Goal: Task Accomplishment & Management: Complete application form

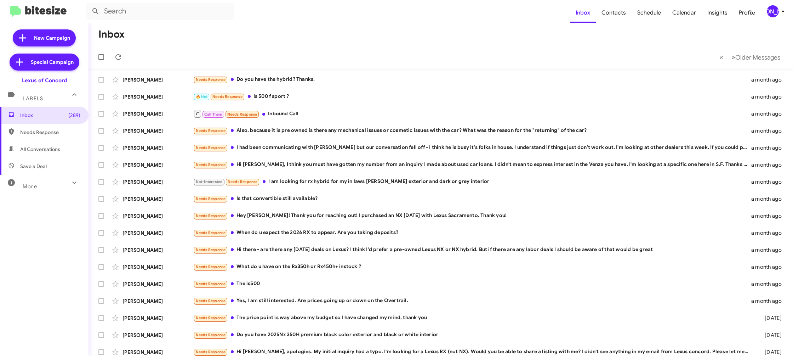
drag, startPoint x: 784, startPoint y: 5, endPoint x: 784, endPoint y: 10, distance: 4.6
click at [784, 10] on span "[PERSON_NAME]" at bounding box center [777, 11] width 21 height 12
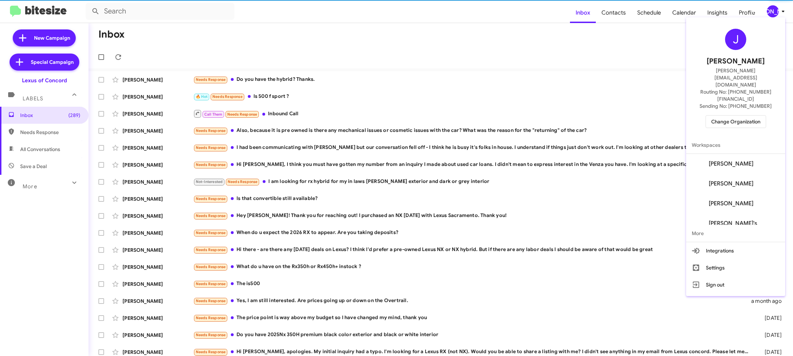
click at [730, 115] on span "Change Organization" at bounding box center [735, 121] width 49 height 12
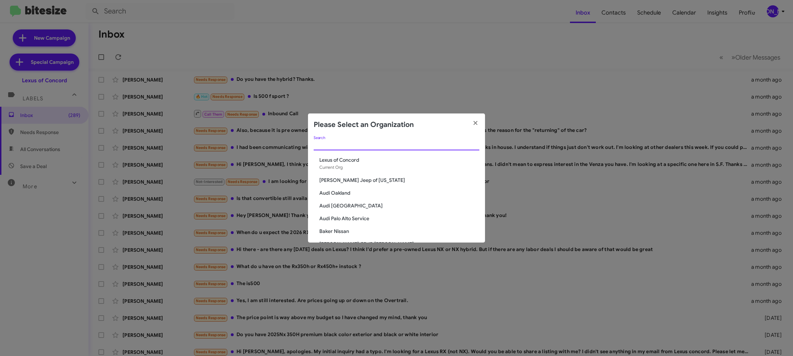
click at [334, 146] on input "Search" at bounding box center [397, 145] width 166 height 6
type input "ed"
click at [350, 171] on span "Ed Hicks Imports" at bounding box center [399, 172] width 160 height 7
drag, startPoint x: 350, startPoint y: 171, endPoint x: 329, endPoint y: 172, distance: 21.6
click at [347, 170] on span "Ed Hicks Imports" at bounding box center [399, 172] width 160 height 7
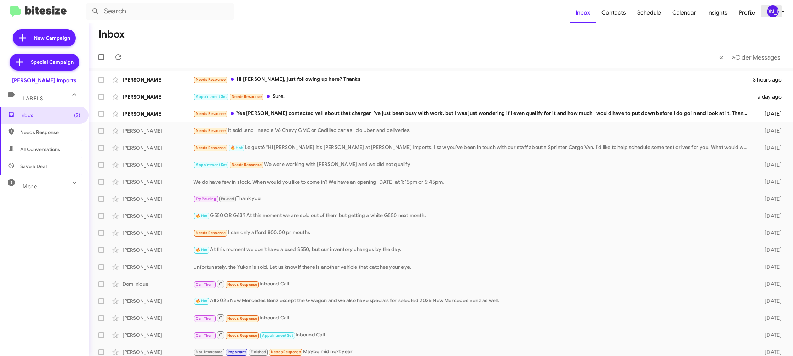
click at [782, 12] on icon at bounding box center [783, 11] width 8 height 8
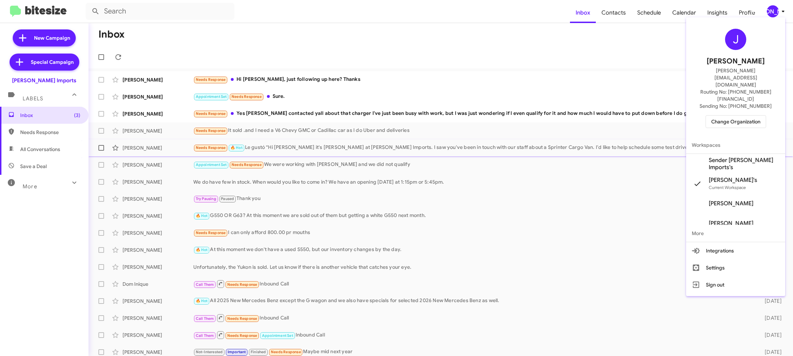
click at [743, 154] on span "Sender [PERSON_NAME] Imports's" at bounding box center [735, 164] width 99 height 20
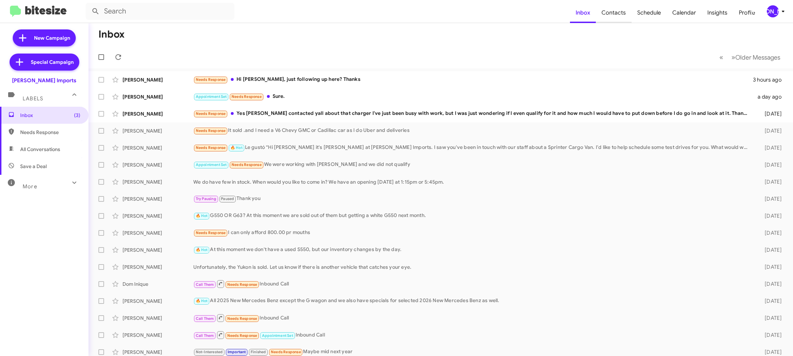
click at [613, 10] on span "Contacts" at bounding box center [614, 12] width 36 height 21
type input "in:groups"
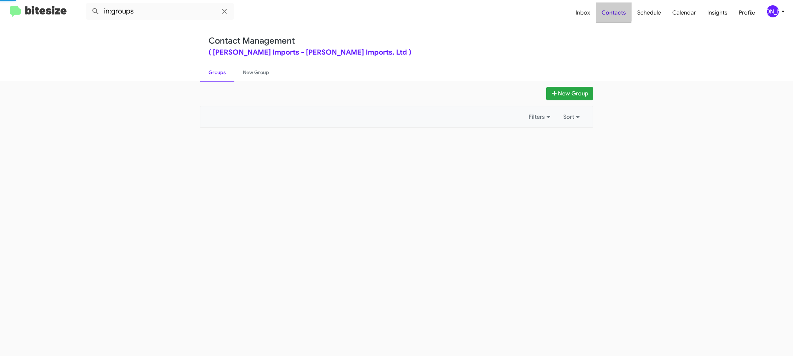
click at [613, 10] on span "Contacts" at bounding box center [614, 12] width 36 height 21
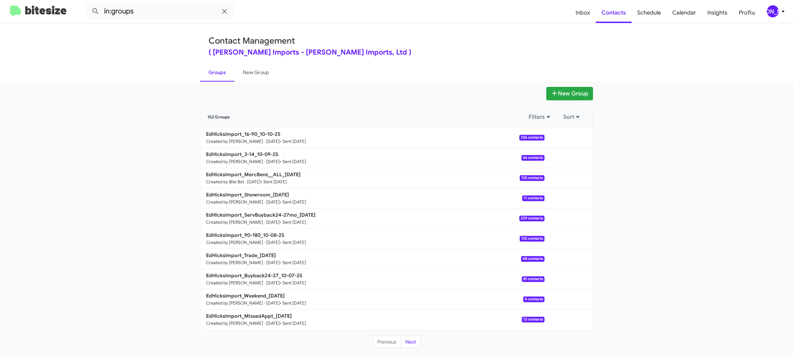
click at [778, 14] on div "[PERSON_NAME]" at bounding box center [773, 11] width 12 height 12
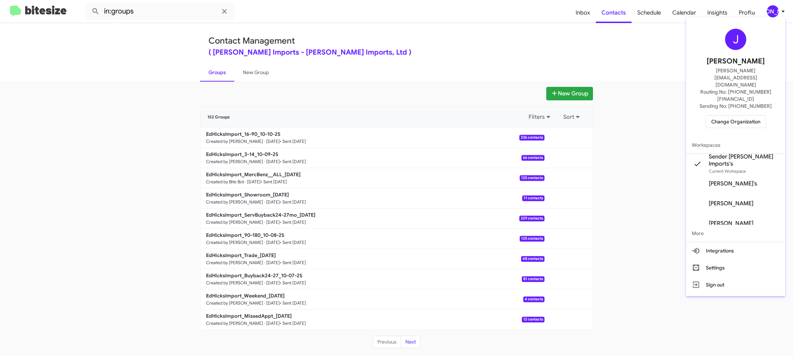
drag, startPoint x: 576, startPoint y: 28, endPoint x: 572, endPoint y: 28, distance: 4.3
click at [576, 28] on div at bounding box center [396, 178] width 793 height 356
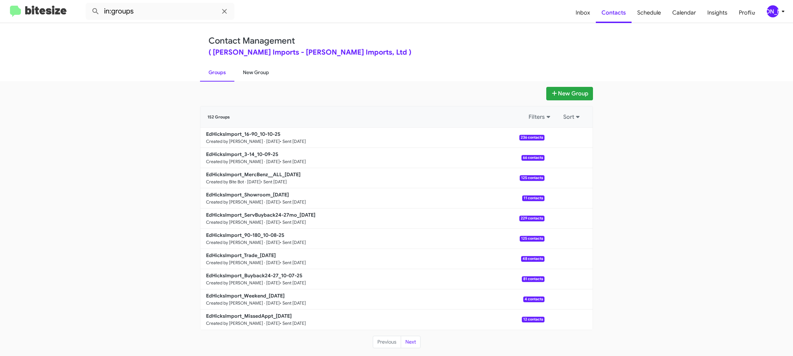
click at [265, 79] on link "New Group" at bounding box center [255, 72] width 43 height 18
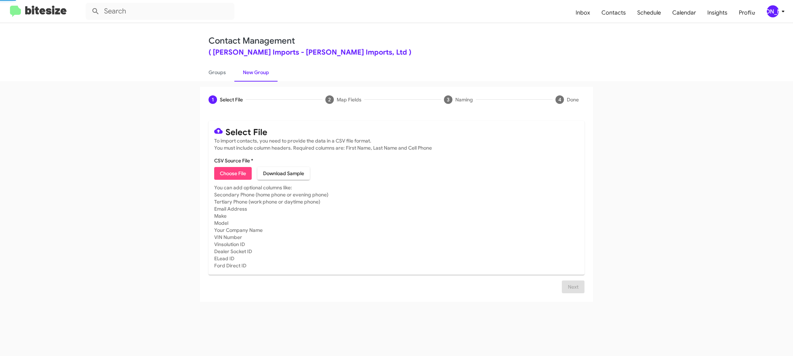
drag, startPoint x: 265, startPoint y: 79, endPoint x: 198, endPoint y: 11, distance: 95.4
click at [258, 73] on link "New Group" at bounding box center [255, 72] width 43 height 18
click at [762, 12] on button "[PERSON_NAME]" at bounding box center [773, 11] width 24 height 12
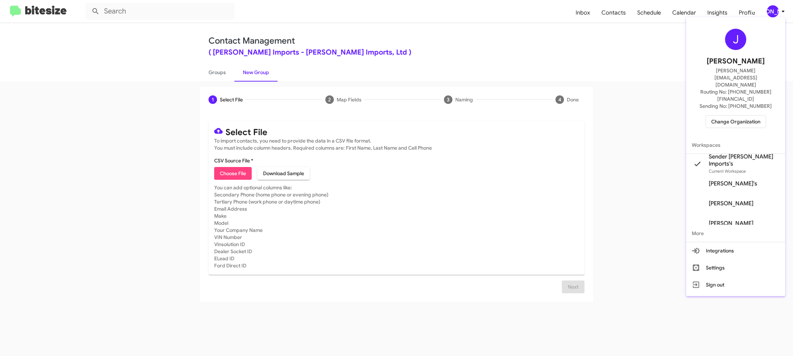
click at [226, 80] on div at bounding box center [396, 178] width 793 height 356
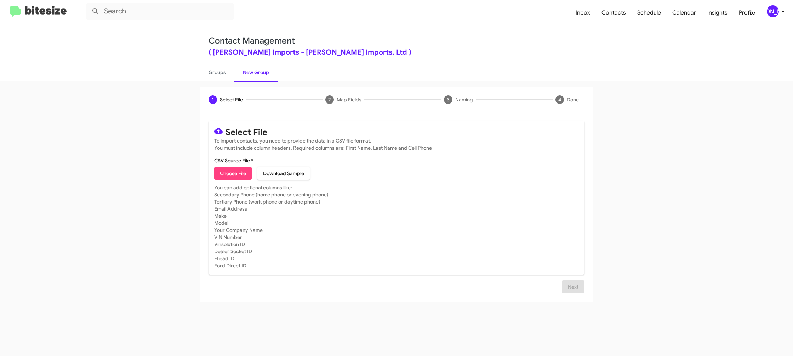
click at [226, 80] on link "Groups" at bounding box center [217, 72] width 34 height 18
type input "in:groups"
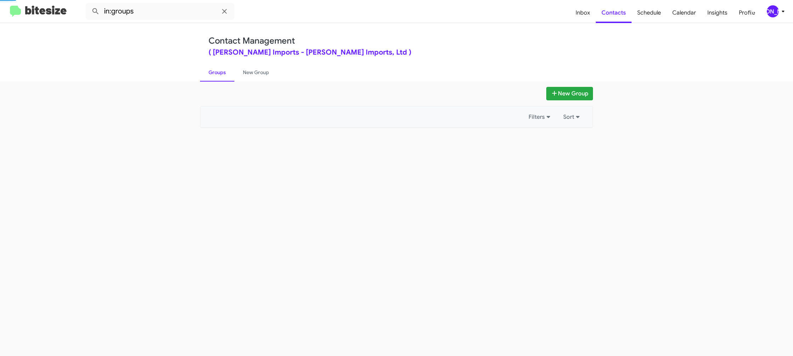
click at [226, 80] on link "Groups" at bounding box center [217, 72] width 34 height 18
click at [255, 76] on link "New Group" at bounding box center [255, 72] width 43 height 18
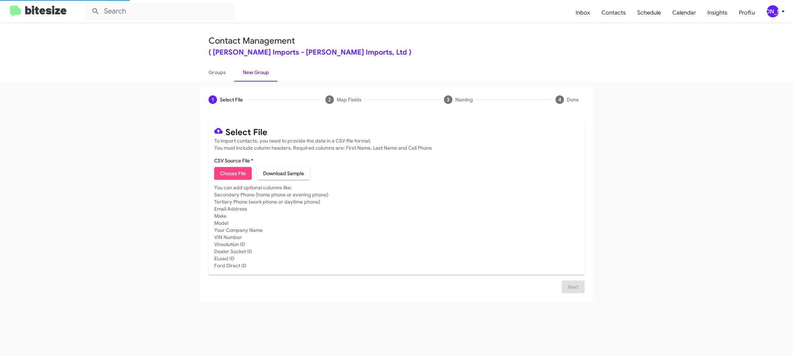
click at [774, 12] on div "[PERSON_NAME]" at bounding box center [773, 11] width 12 height 12
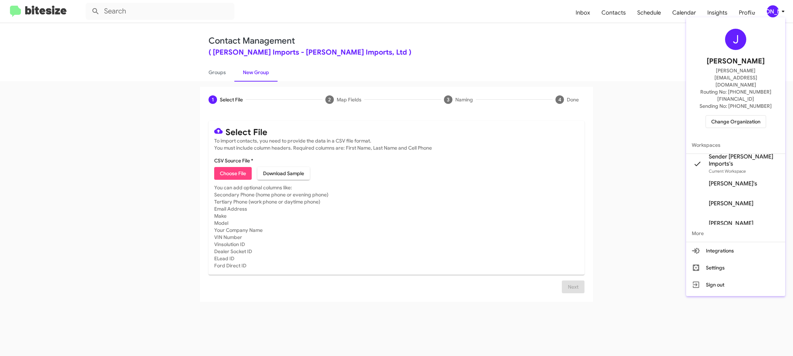
click at [736, 153] on span "Sender Ed Hicks Imports's" at bounding box center [744, 160] width 71 height 14
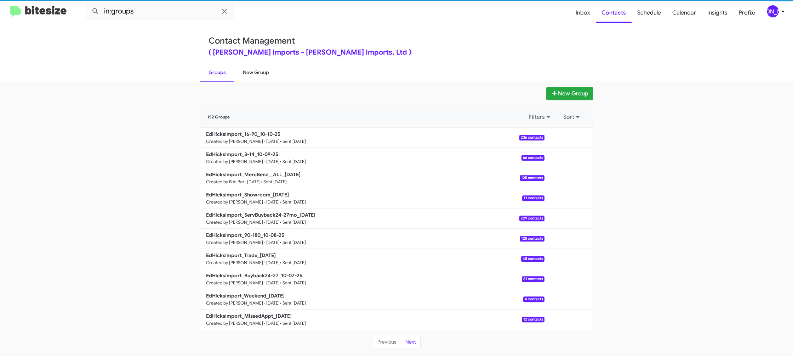
click at [252, 70] on link "New Group" at bounding box center [255, 72] width 43 height 18
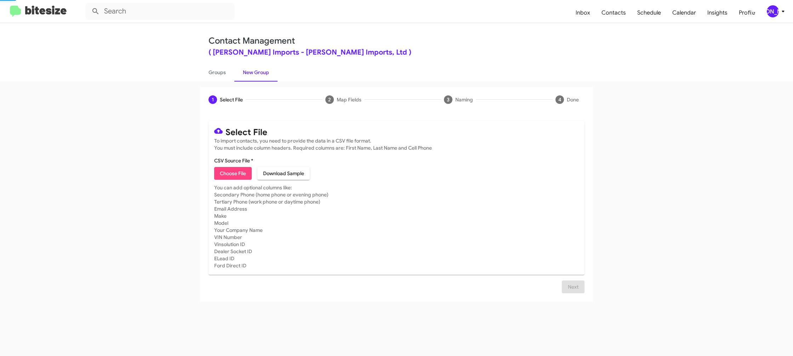
click at [252, 70] on link "New Group" at bounding box center [255, 72] width 43 height 18
click at [229, 168] on span "Choose File" at bounding box center [233, 173] width 26 height 13
type input "EdHicksImport_MissedAppt_[DATE]"
drag, startPoint x: 448, startPoint y: 223, endPoint x: 433, endPoint y: 222, distance: 15.6
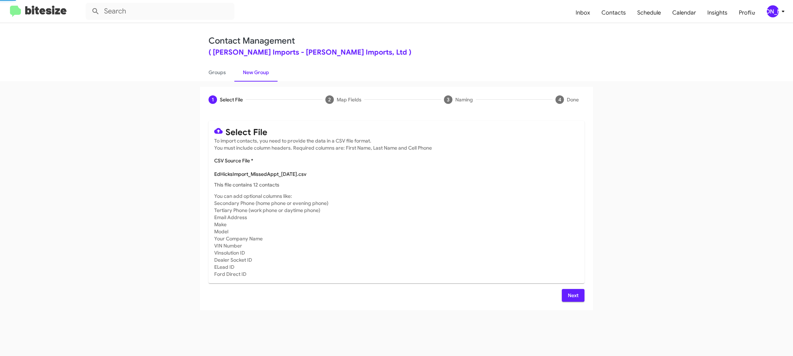
click at [447, 223] on mat-card-subtitle "You can add optional columns like: Secondary Phone (home phone or evening phone…" at bounding box center [396, 234] width 365 height 85
click at [575, 299] on span "Next" at bounding box center [573, 295] width 11 height 13
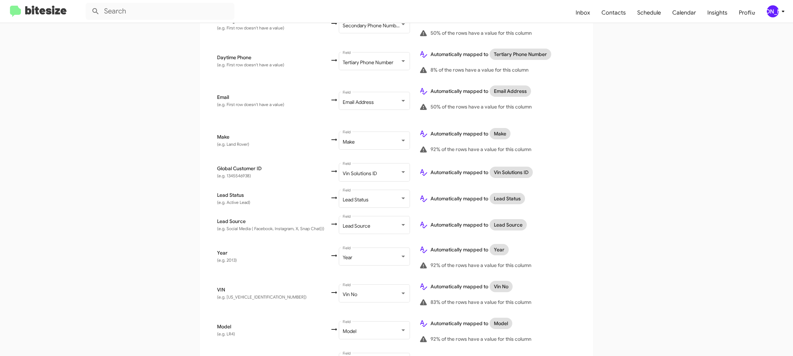
scroll to position [326, 0]
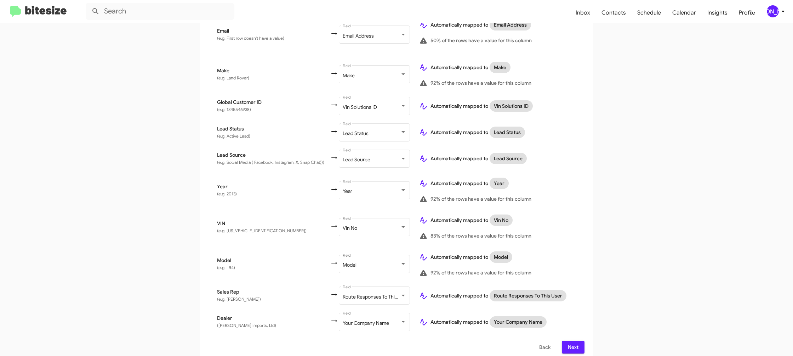
click at [775, 8] on div "[PERSON_NAME]" at bounding box center [773, 11] width 12 height 12
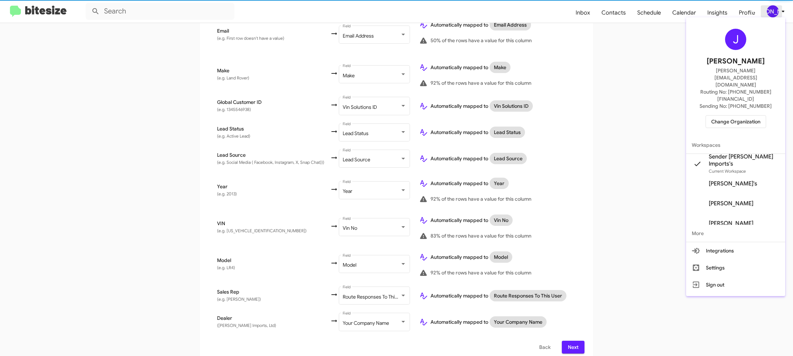
click at [775, 8] on div at bounding box center [396, 178] width 793 height 356
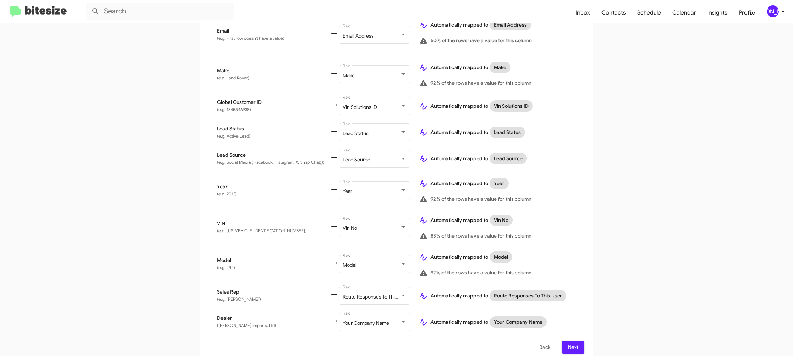
click at [776, 10] on div "[PERSON_NAME]" at bounding box center [773, 11] width 12 height 12
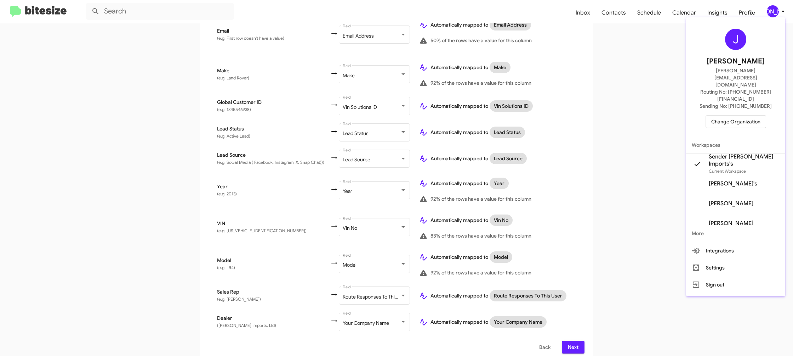
drag, startPoint x: 776, startPoint y: 10, endPoint x: 736, endPoint y: 75, distance: 77.0
click at [776, 10] on div at bounding box center [396, 178] width 793 height 356
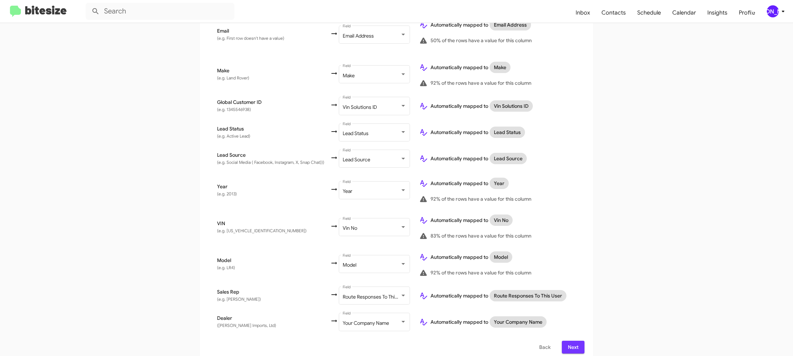
click at [575, 340] on span "Next" at bounding box center [573, 346] width 11 height 13
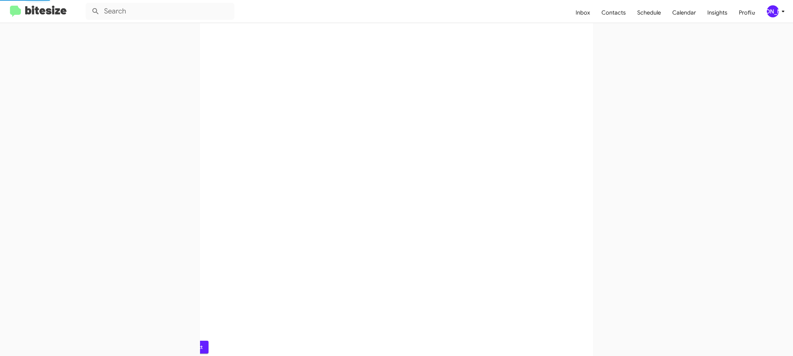
scroll to position [0, 0]
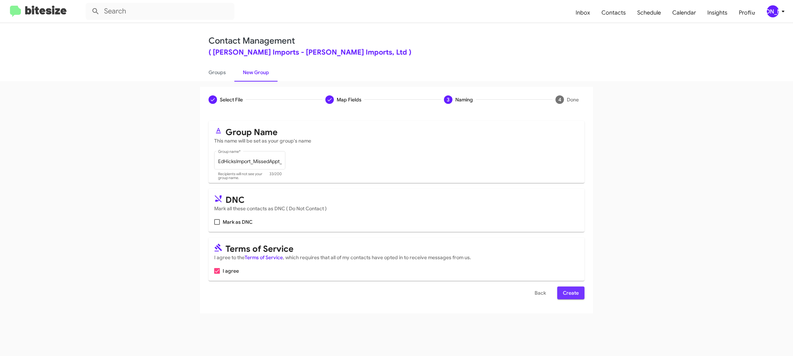
click at [573, 293] on span "Create" at bounding box center [571, 292] width 16 height 13
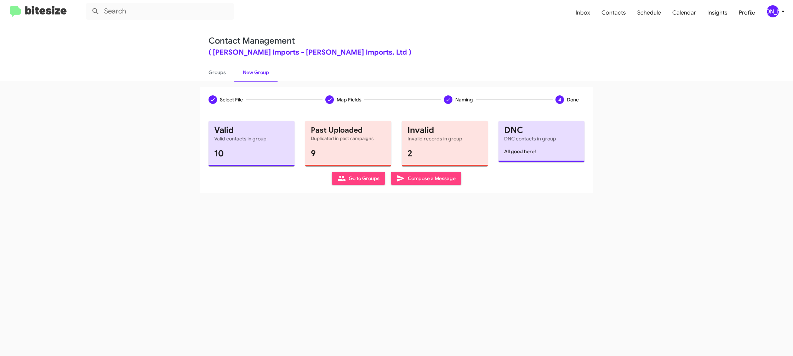
click at [218, 84] on div "Select File Map Fields Naming 4 Done Select File To import contacts, you need t…" at bounding box center [396, 218] width 793 height 274
click at [219, 78] on link "Groups" at bounding box center [217, 72] width 34 height 18
type input "in:groups"
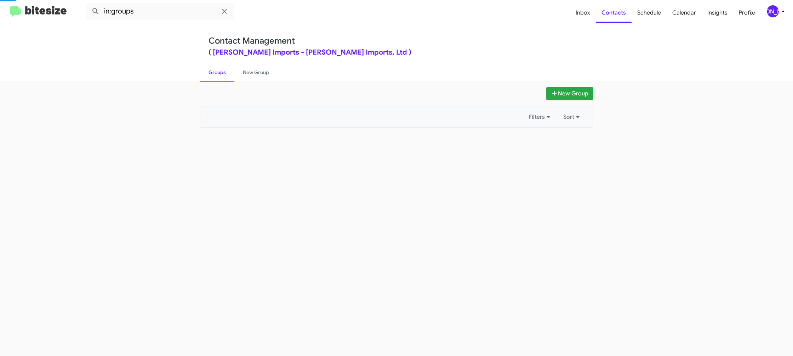
click at [219, 78] on link "Groups" at bounding box center [217, 72] width 34 height 18
drag, startPoint x: 219, startPoint y: 78, endPoint x: 249, endPoint y: 75, distance: 29.8
click at [222, 77] on link "Groups" at bounding box center [217, 72] width 34 height 18
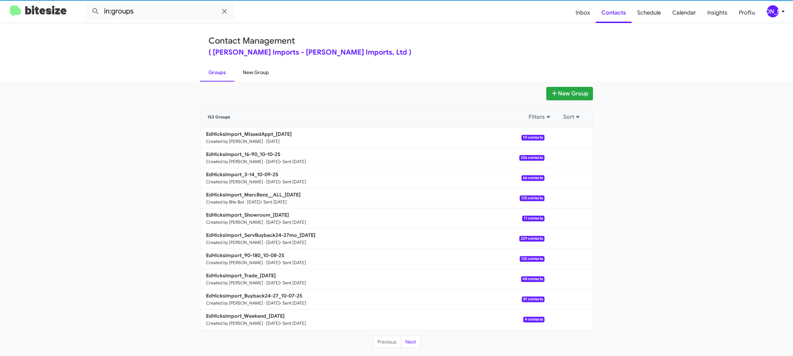
click at [249, 75] on link "New Group" at bounding box center [255, 72] width 43 height 18
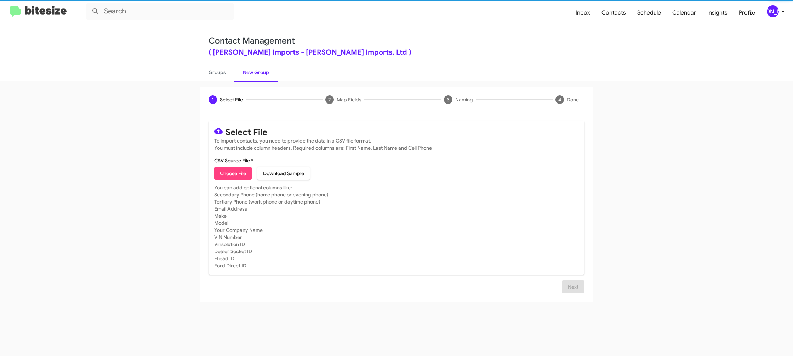
click at [249, 75] on link "New Group" at bounding box center [255, 72] width 43 height 18
click at [226, 172] on span "Choose File" at bounding box center [233, 173] width 26 height 13
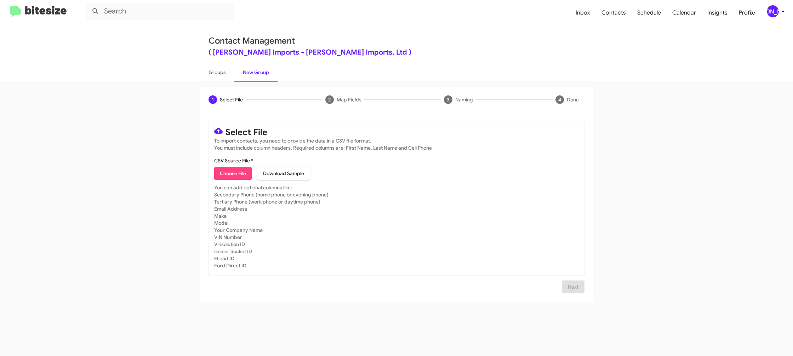
type input "EdHicksImport_Weekend_10-13-25"
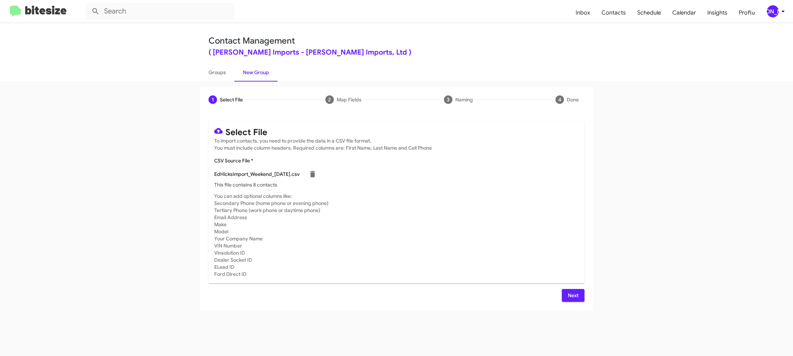
drag, startPoint x: 523, startPoint y: 208, endPoint x: 539, endPoint y: 239, distance: 35.0
click at [525, 209] on mat-card-subtitle "You can add optional columns like: Secondary Phone (home phone or evening phone…" at bounding box center [396, 234] width 365 height 85
click at [565, 297] on button "Next" at bounding box center [573, 295] width 23 height 13
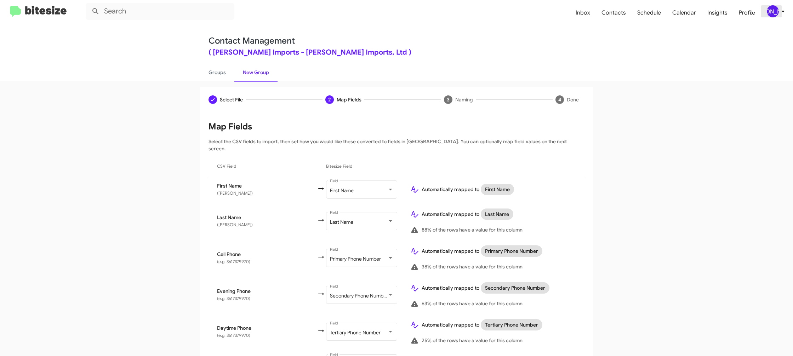
click at [765, 10] on button "[PERSON_NAME]" at bounding box center [773, 11] width 24 height 12
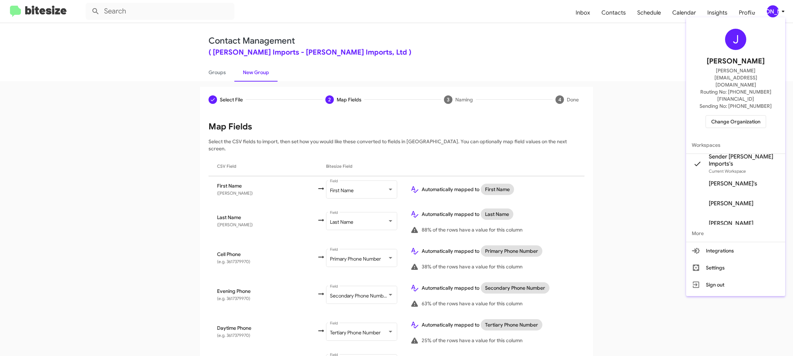
click at [771, 9] on div at bounding box center [396, 178] width 793 height 356
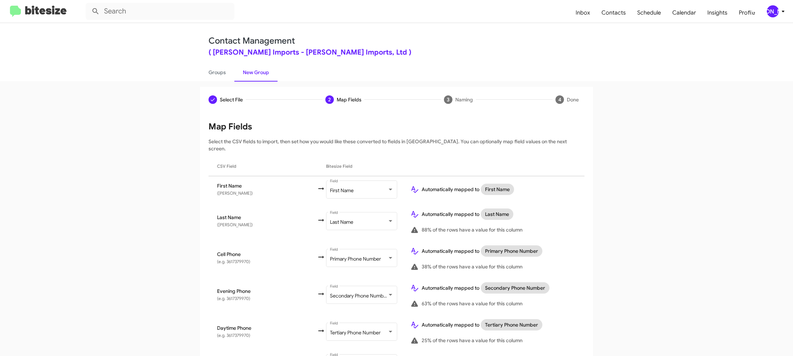
scroll to position [289, 0]
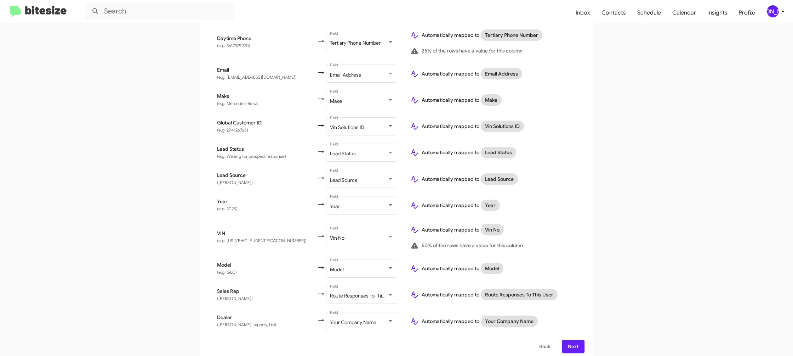
click at [570, 343] on span "Next" at bounding box center [573, 346] width 11 height 13
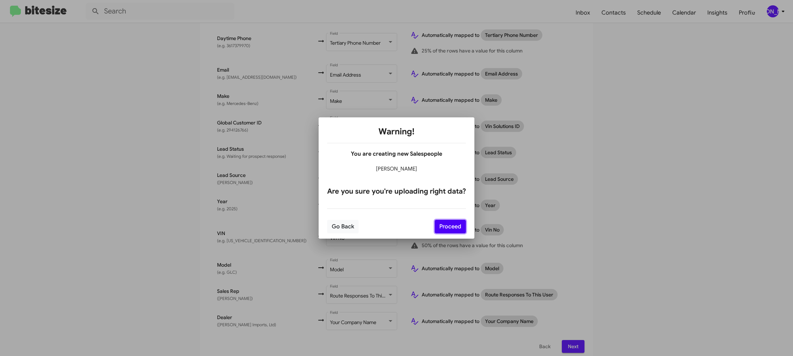
click at [451, 222] on button "Proceed" at bounding box center [450, 226] width 31 height 13
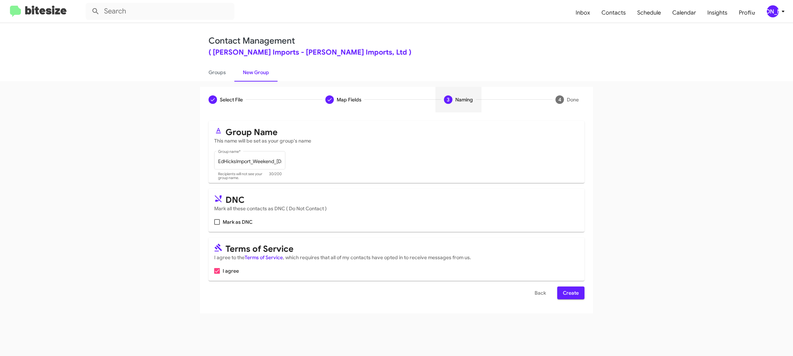
scroll to position [0, 0]
drag, startPoint x: 570, startPoint y: 288, endPoint x: 550, endPoint y: 282, distance: 20.6
click at [570, 288] on span "Create" at bounding box center [571, 292] width 16 height 13
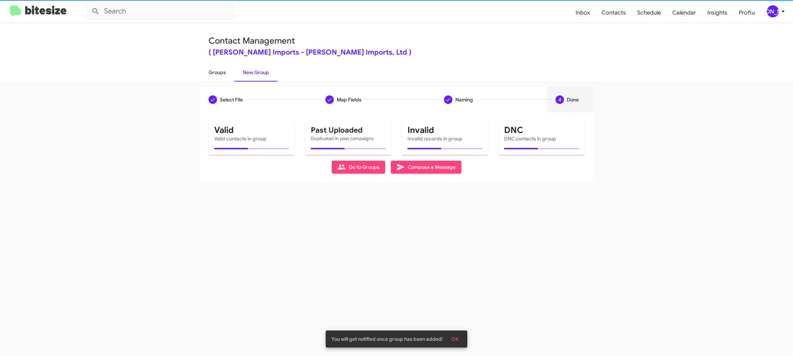
click at [231, 67] on link "Groups" at bounding box center [217, 72] width 34 height 18
type input "in:groups"
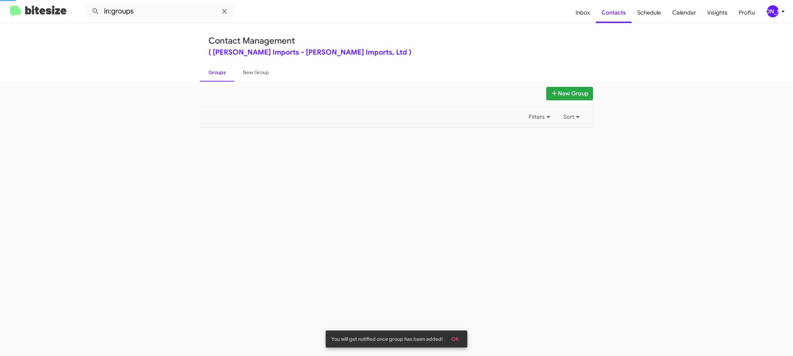
click at [231, 67] on link "Groups" at bounding box center [217, 72] width 34 height 18
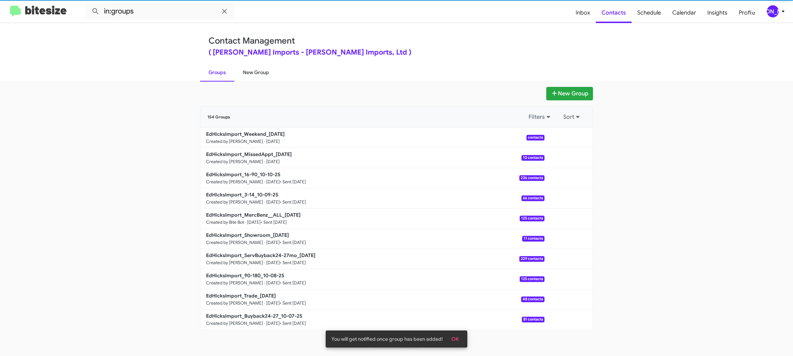
click at [255, 69] on link "New Group" at bounding box center [255, 72] width 43 height 18
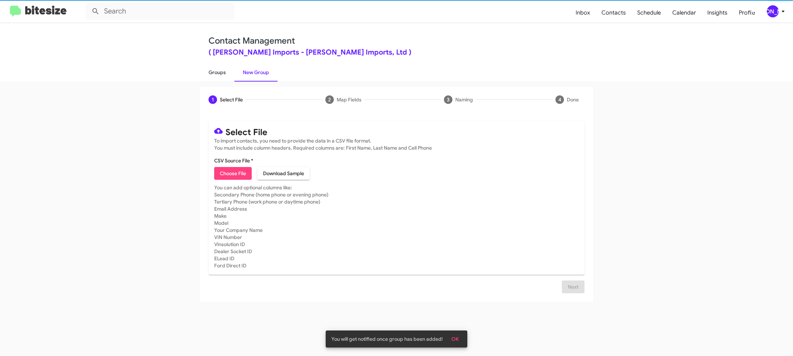
click at [214, 73] on link "Groups" at bounding box center [217, 72] width 34 height 18
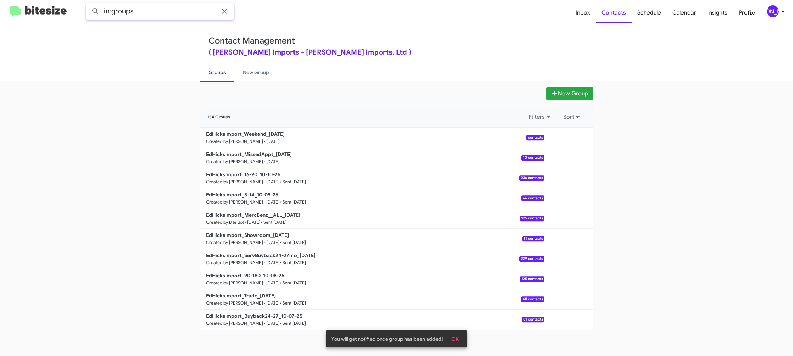
click at [181, 8] on input "in:groups" at bounding box center [160, 11] width 149 height 17
click at [89, 4] on button at bounding box center [96, 11] width 14 height 14
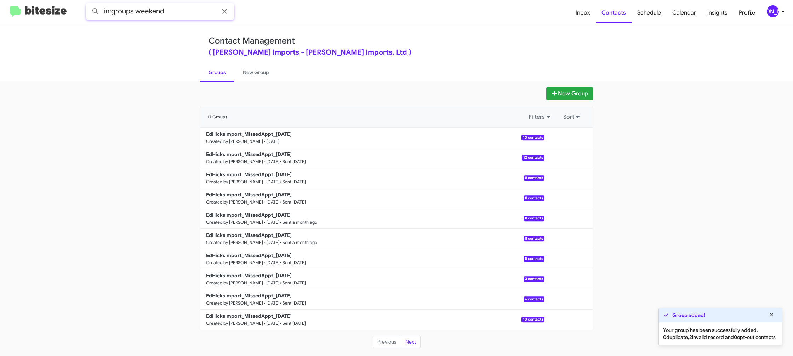
click at [89, 4] on button at bounding box center [96, 11] width 14 height 14
click at [210, 66] on link "Groups" at bounding box center [217, 72] width 34 height 18
type input "in:groups"
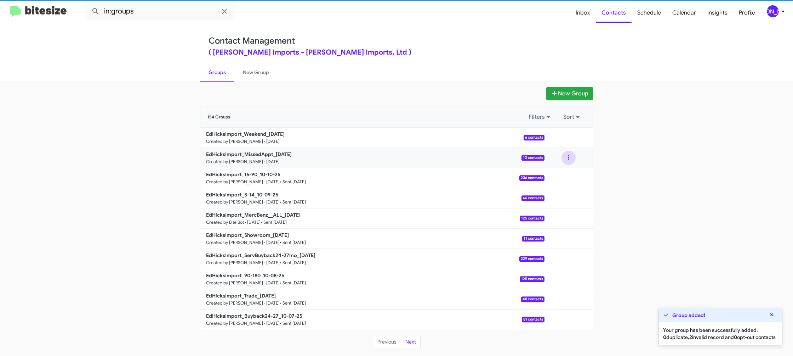
click at [567, 160] on button at bounding box center [569, 158] width 14 height 14
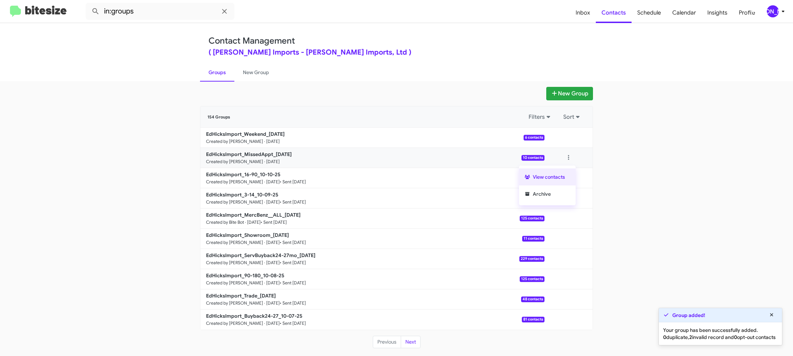
click at [560, 175] on button "View contacts" at bounding box center [547, 176] width 57 height 17
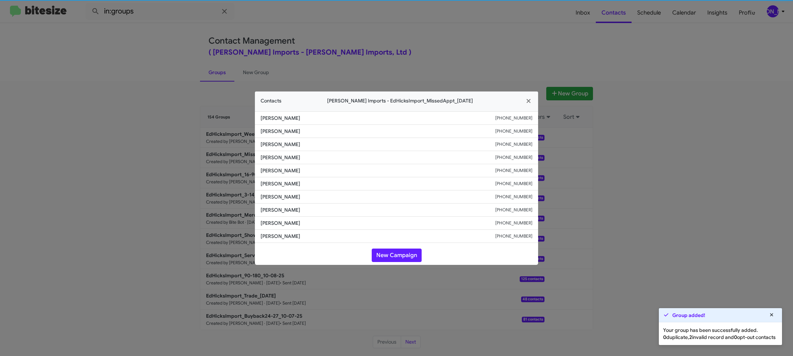
click at [287, 186] on span "Elijah Locke" at bounding box center [378, 183] width 235 height 7
copy span "Elijah Locke"
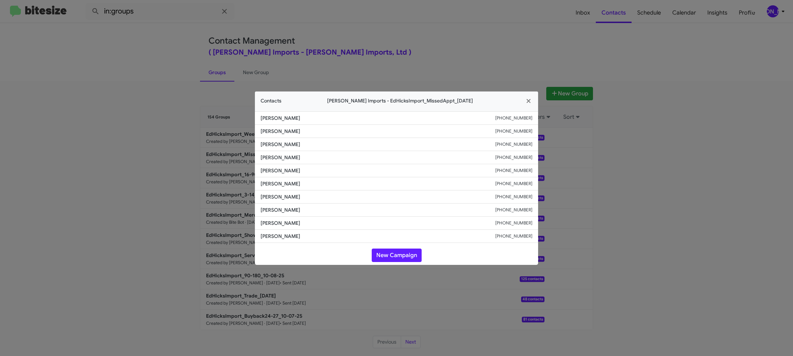
copy span "Elijah Locke"
drag, startPoint x: 453, startPoint y: 38, endPoint x: 493, endPoint y: 57, distance: 44.8
click at [465, 42] on modal-container "Contacts Ed Hicks Imports - EdHicksImport_MissedAppt_10-13-25 Rhonda Garcia +13…" at bounding box center [396, 178] width 793 height 356
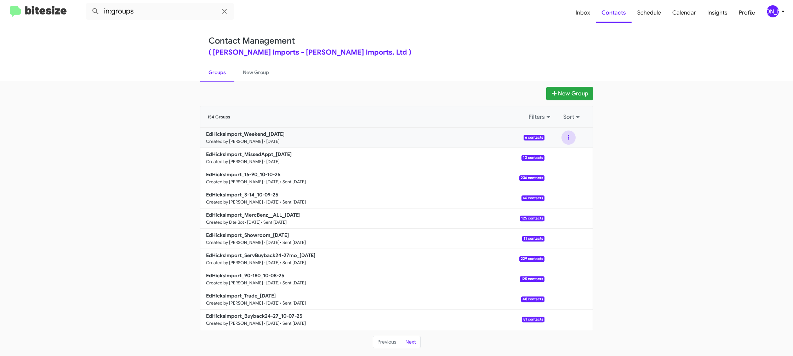
click at [566, 142] on button at bounding box center [569, 137] width 14 height 14
click at [564, 150] on button "View contacts" at bounding box center [547, 156] width 57 height 17
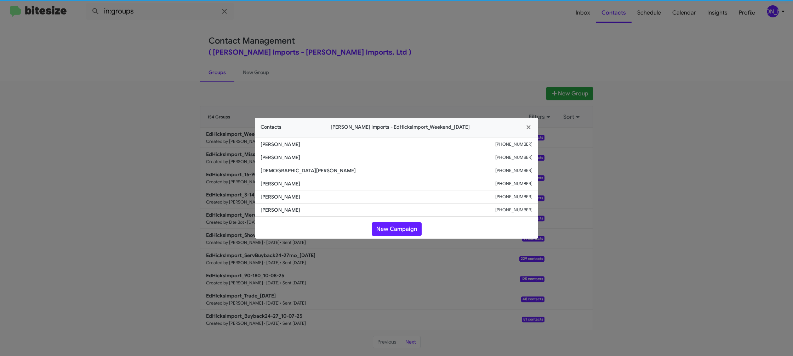
click at [278, 178] on li "Ramon Alvarez +19562518065" at bounding box center [396, 183] width 283 height 13
copy span "Ramon Alvarez"
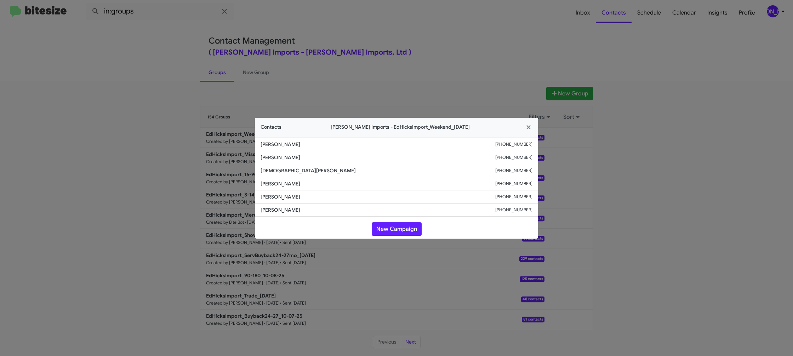
copy span "Ramon Alvarez"
drag, startPoint x: 187, startPoint y: 91, endPoint x: 249, endPoint y: 149, distance: 84.7
click at [187, 91] on modal-container "Contacts Ed Hicks Imports - EdHicksImport_Weekend_10-13-25 Kody Nguyen +1361806…" at bounding box center [396, 178] width 793 height 356
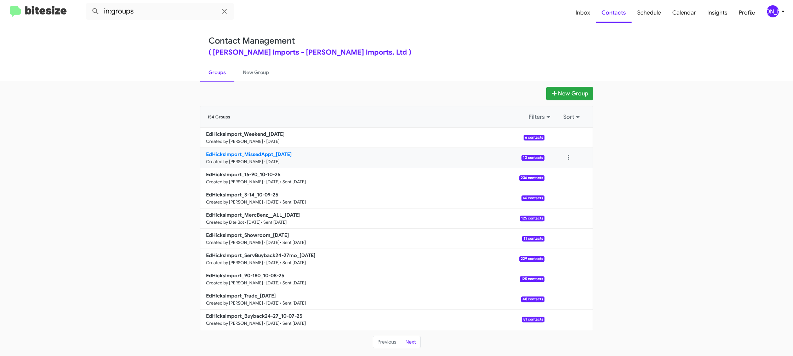
click at [252, 157] on p "EdHicksImport_MissedAppt_10-13-25" at bounding box center [372, 154] width 333 height 7
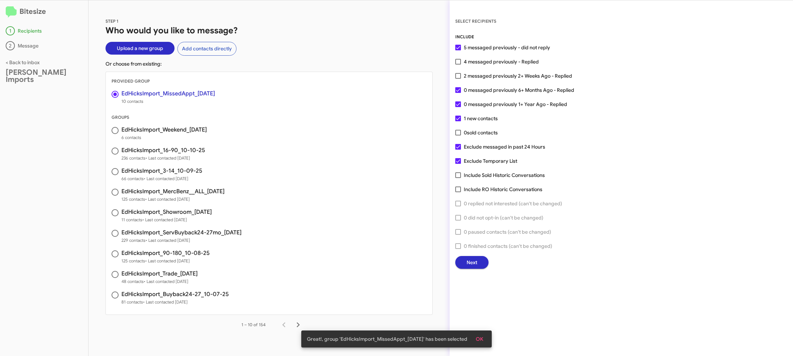
click at [471, 263] on span "Next" at bounding box center [472, 262] width 11 height 13
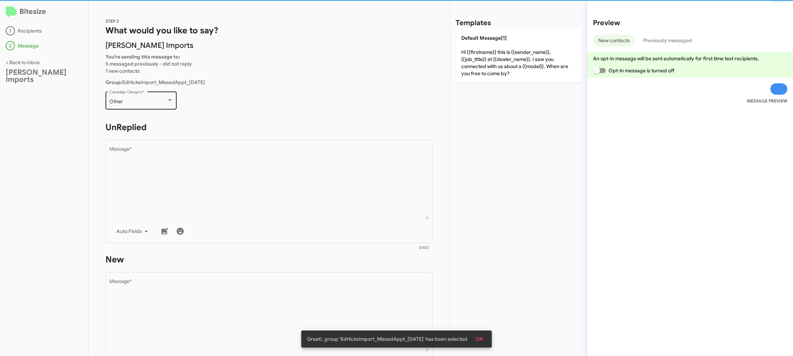
click at [142, 93] on div "Other Campaign Category *" at bounding box center [141, 99] width 64 height 19
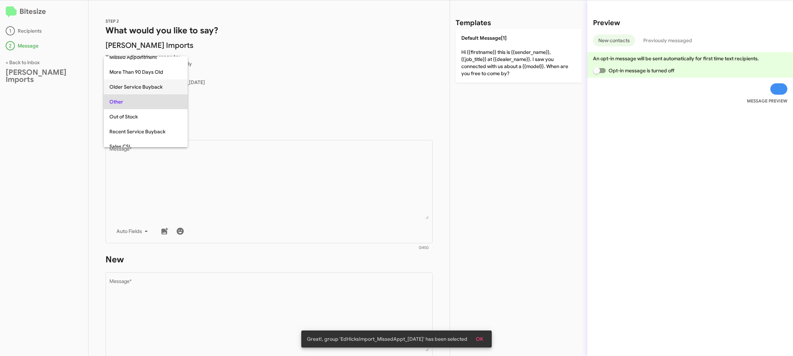
scroll to position [149, 0]
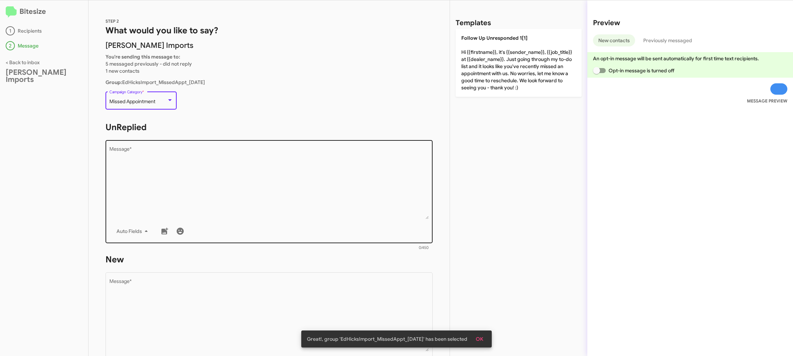
click at [252, 208] on textarea "Message *" at bounding box center [269, 183] width 320 height 72
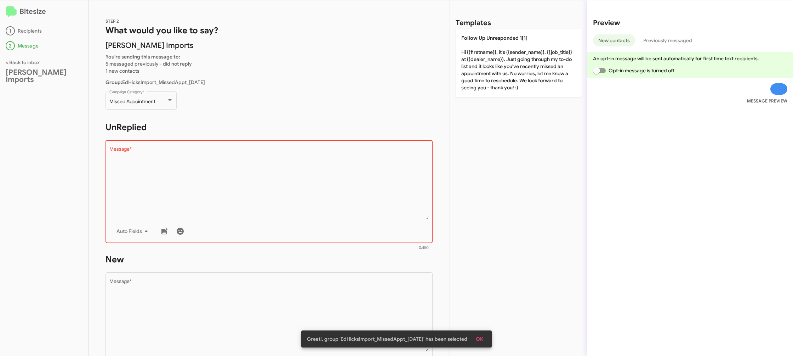
drag, startPoint x: 513, startPoint y: 60, endPoint x: 295, endPoint y: 262, distance: 296.9
click at [512, 62] on p "Follow Up Unresponded 1[1] Hi {{firstname}}, it's {{sender_name}}, {{job_title}…" at bounding box center [519, 63] width 126 height 68
type textarea "Hi {{firstname}}, it's {{sender_name}}, {{job_title}} at {{dealer_name}}. Just …"
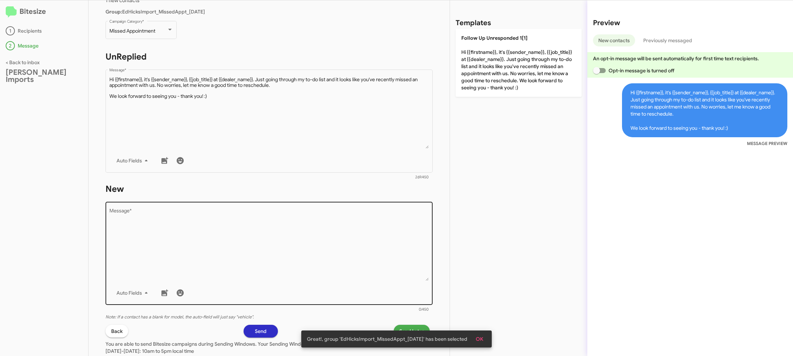
click at [283, 269] on textarea "Message *" at bounding box center [269, 244] width 320 height 72
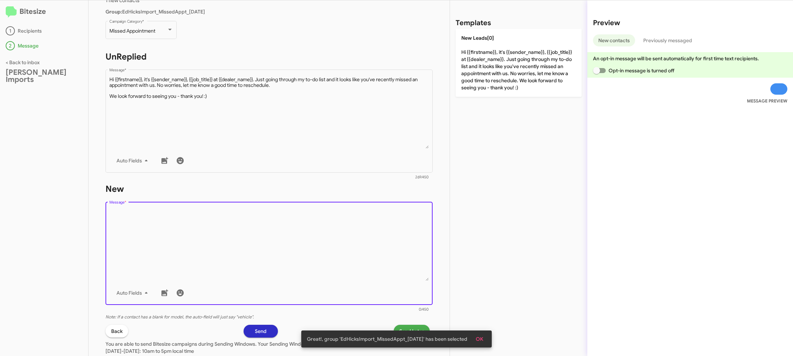
drag, startPoint x: 283, startPoint y: 269, endPoint x: 475, endPoint y: 101, distance: 254.5
click at [299, 248] on textarea "Message *" at bounding box center [269, 244] width 320 height 72
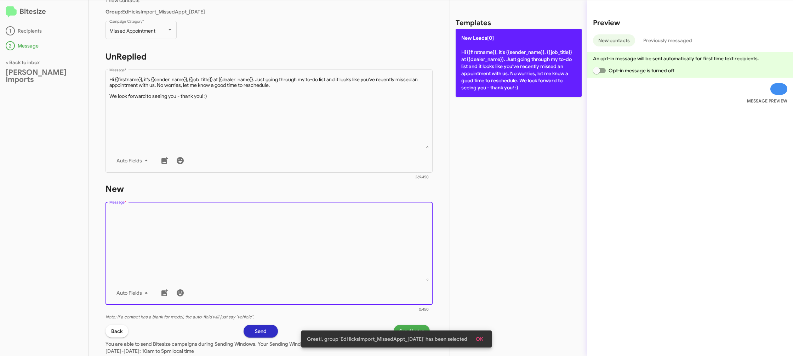
click at [553, 64] on p "New Leads[0] Hi {{firstname}}, it's {{sender_name}}, {{job_title}} at {{dealer_…" at bounding box center [519, 63] width 126 height 68
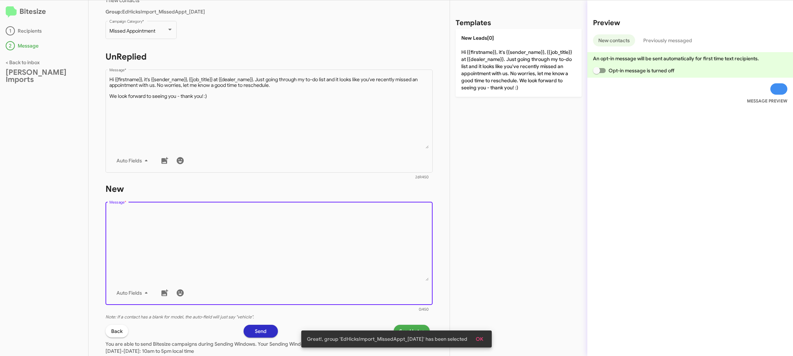
type textarea "Hi {{firstname}}, it's {{sender_name}}, {{job_title}} at {{dealer_name}}. Just …"
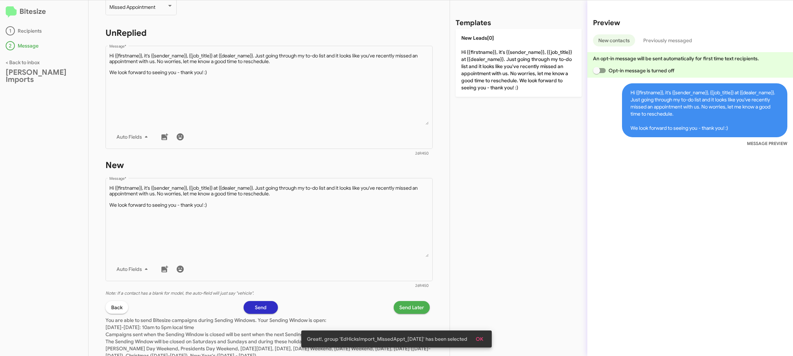
scroll to position [119, 0]
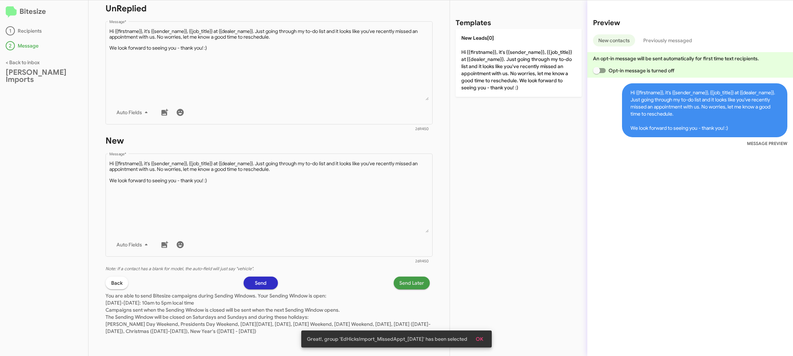
click at [409, 283] on span "Send Later" at bounding box center [411, 282] width 25 height 13
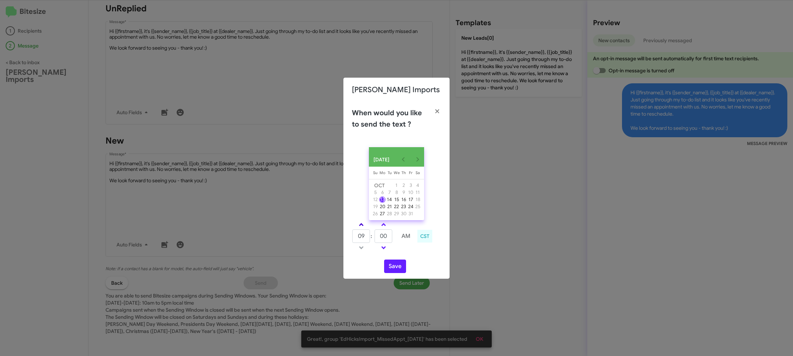
click at [358, 228] on link at bounding box center [361, 224] width 12 height 8
click at [359, 227] on span at bounding box center [361, 225] width 5 height 5
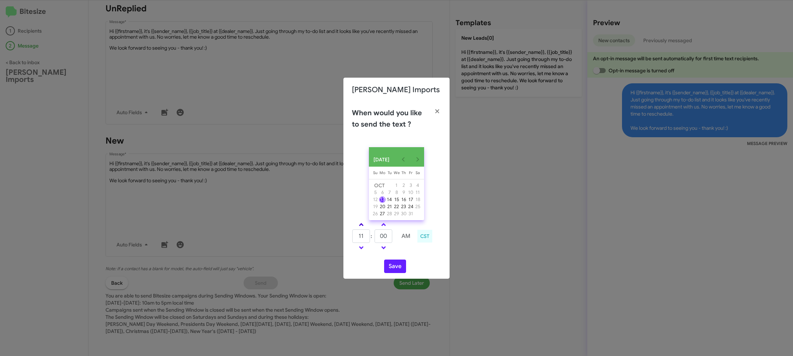
click at [359, 227] on span at bounding box center [361, 225] width 5 height 5
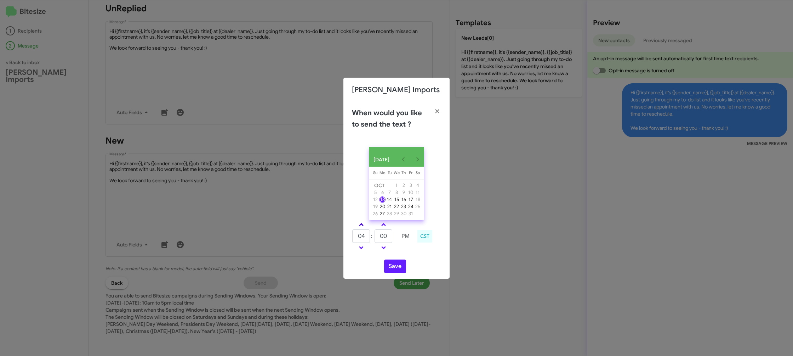
click at [359, 227] on span at bounding box center [361, 225] width 5 height 5
type input "05"
click at [384, 238] on input "00" at bounding box center [384, 235] width 18 height 13
click at [390, 238] on input "00" at bounding box center [384, 235] width 18 height 13
type input "09"
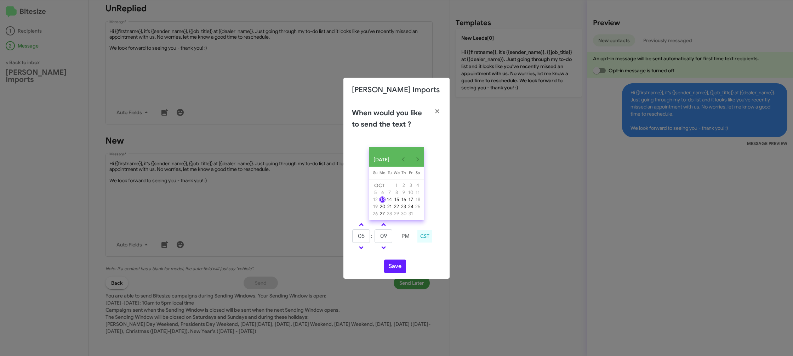
drag, startPoint x: 409, startPoint y: 257, endPoint x: 401, endPoint y: 261, distance: 8.9
click at [409, 257] on div "OCT 2025 Sunday Su Monday Mo Tuesday Tu Wednesday We Thursday Th Friday Fr Satu…" at bounding box center [397, 209] width 106 height 137
drag, startPoint x: 387, startPoint y: 268, endPoint x: 361, endPoint y: 201, distance: 71.2
click at [388, 268] on button "Save" at bounding box center [395, 265] width 22 height 13
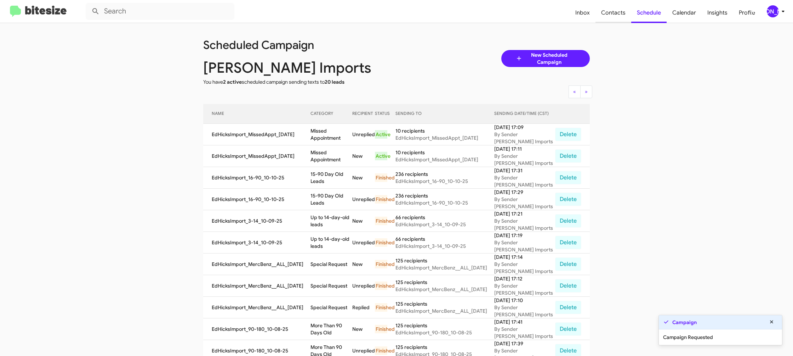
click at [616, 16] on span "Contacts" at bounding box center [614, 12] width 36 height 21
type input "in:groups"
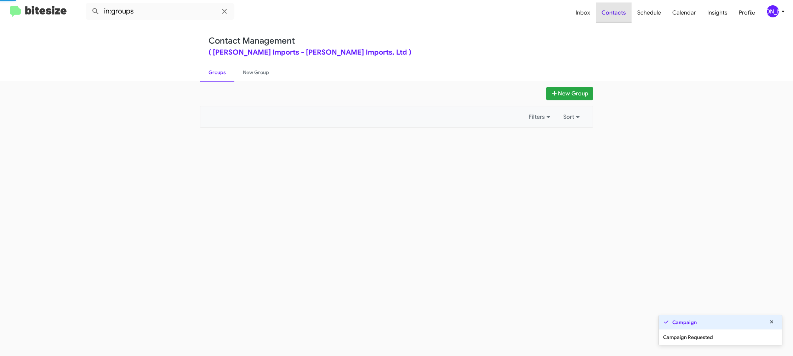
click at [616, 16] on span "Contacts" at bounding box center [614, 12] width 36 height 21
drag, startPoint x: 616, startPoint y: 16, endPoint x: 291, endPoint y: 122, distance: 341.3
click at [613, 16] on span "Contacts" at bounding box center [614, 12] width 36 height 21
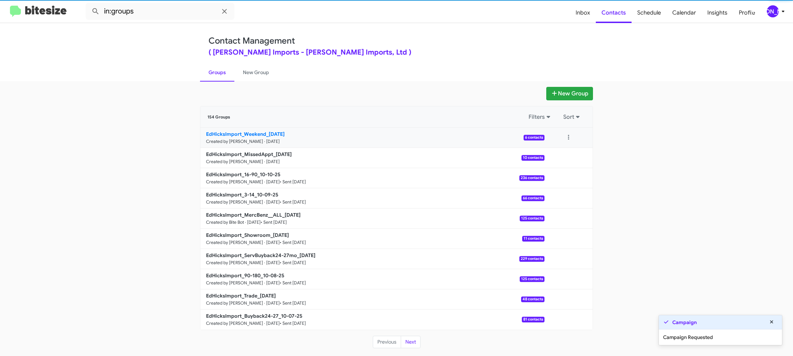
click at [262, 135] on b "EdHicksImport_Weekend_10-13-25" at bounding box center [245, 134] width 79 height 6
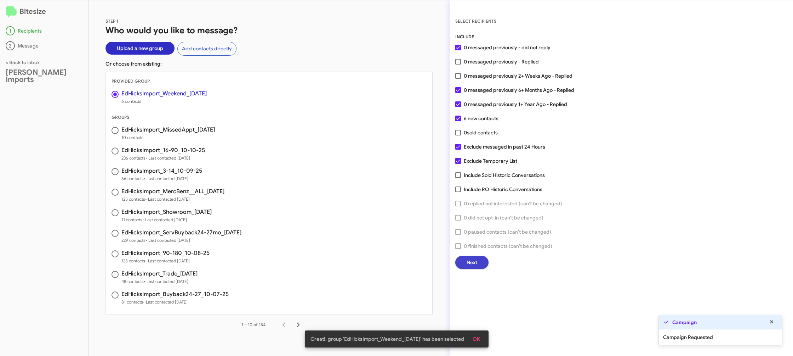
click at [472, 263] on span "Next" at bounding box center [472, 262] width 11 height 13
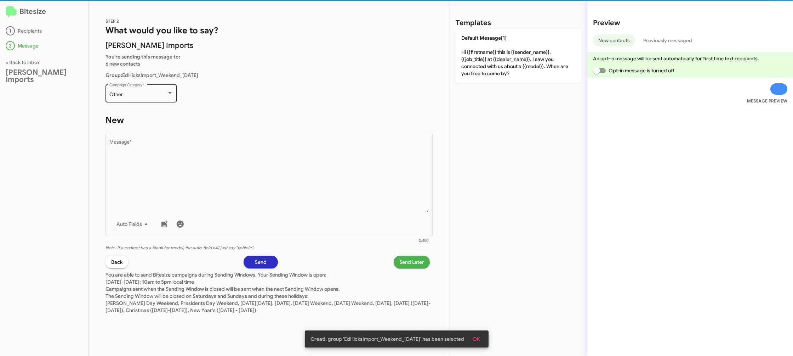
click at [169, 90] on div "Other Campaign Category *" at bounding box center [141, 92] width 64 height 19
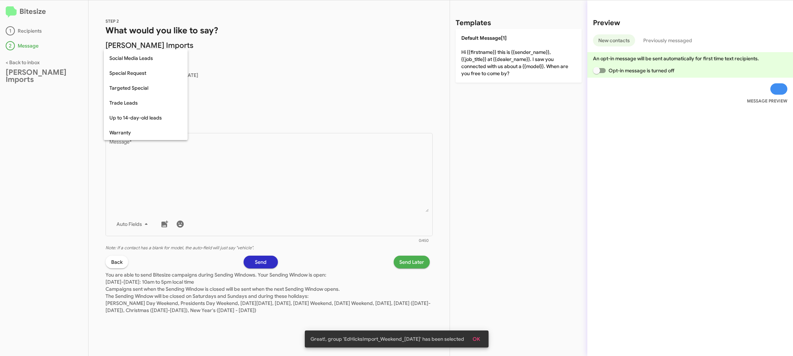
scroll to position [296, 0]
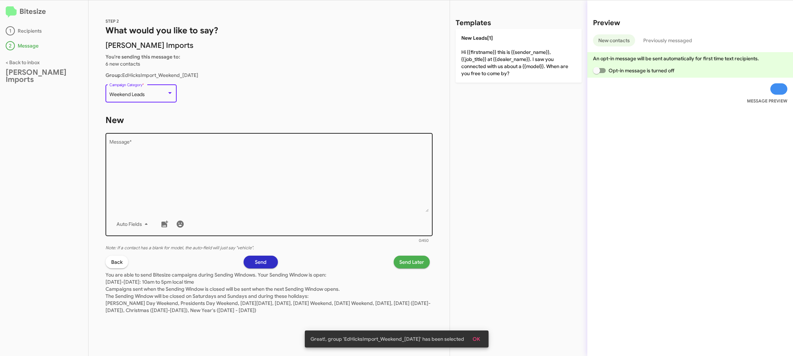
click at [309, 164] on textarea "Message *" at bounding box center [269, 176] width 320 height 72
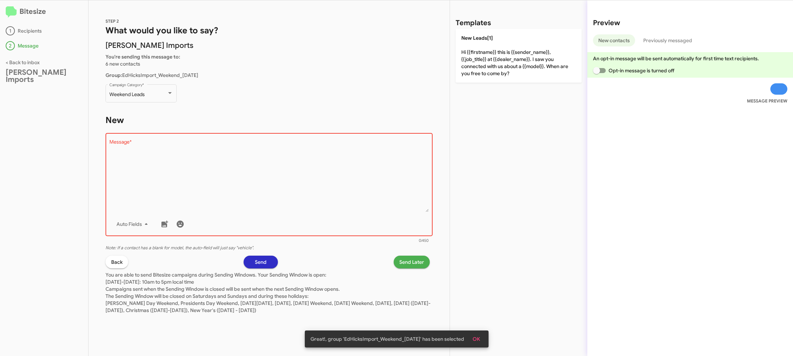
drag, startPoint x: 552, startPoint y: 71, endPoint x: 424, endPoint y: 243, distance: 214.8
click at [552, 71] on p "New Leads[1] Hi {{firstname}} this is {{sender_name}}, {{job_title}} at {{deale…" at bounding box center [519, 56] width 126 height 54
type textarea "Hi {{firstname}} this is {{sender_name}}, {{job_title}} at {{dealer_name}}. I s…"
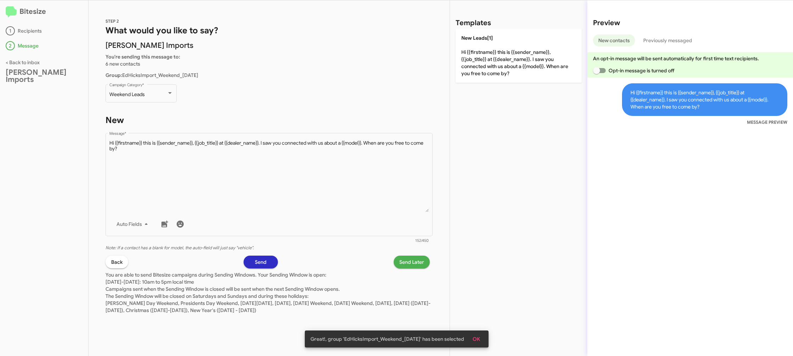
click at [405, 264] on span "Send Later" at bounding box center [411, 261] width 25 height 13
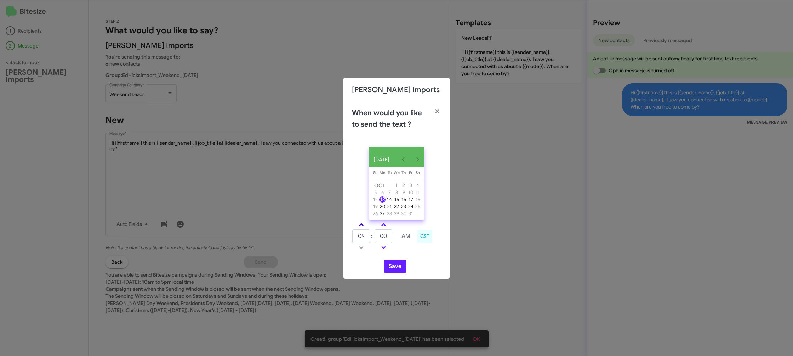
click at [363, 228] on link at bounding box center [361, 224] width 12 height 8
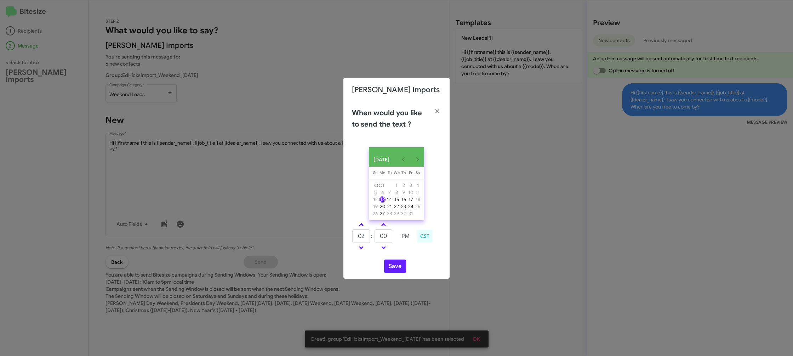
click at [363, 228] on link at bounding box center [361, 224] width 12 height 8
drag, startPoint x: 363, startPoint y: 228, endPoint x: 366, endPoint y: 233, distance: 5.9
click at [363, 227] on link at bounding box center [361, 224] width 12 height 8
drag, startPoint x: 361, startPoint y: 248, endPoint x: 377, endPoint y: 240, distance: 17.8
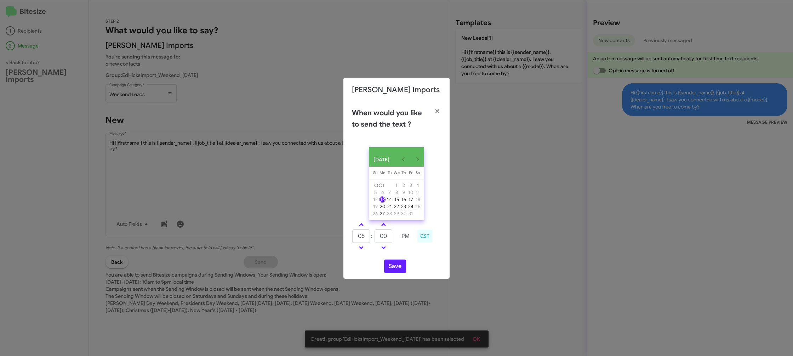
click at [362, 248] on link at bounding box center [361, 247] width 12 height 8
type input "04"
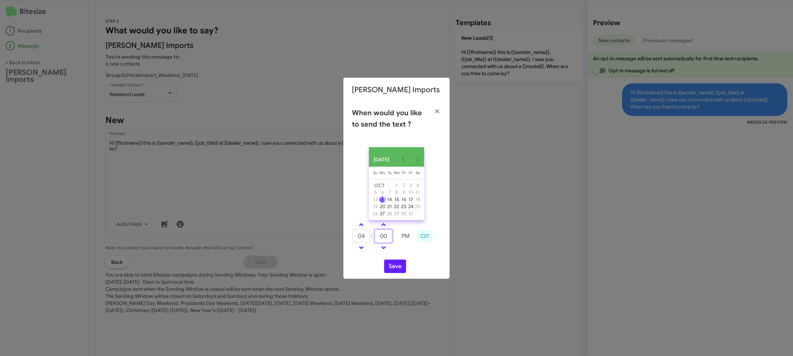
click at [377, 240] on input "00" at bounding box center [384, 235] width 18 height 13
type input "4"
type input "49"
click at [416, 262] on div "Save" at bounding box center [396, 265] width 89 height 13
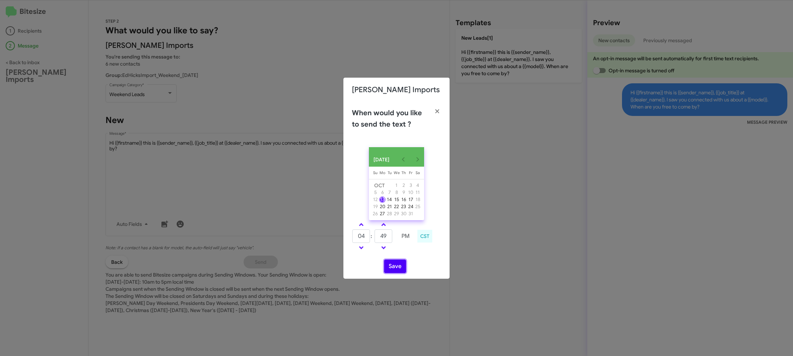
click at [397, 268] on button "Save" at bounding box center [395, 265] width 22 height 13
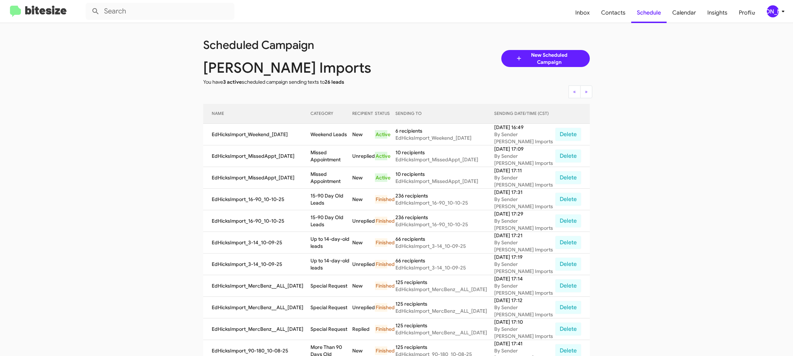
click at [378, 56] on div "[PERSON_NAME] Imports" at bounding box center [300, 67] width 204 height 23
click at [395, 53] on div "Scheduled Campaign" at bounding box center [300, 44] width 204 height 23
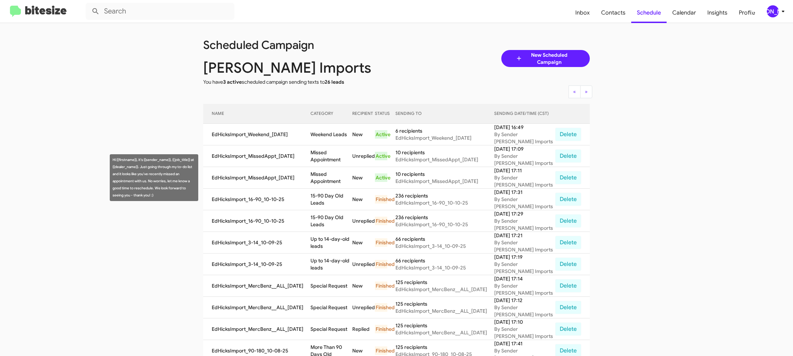
click at [333, 183] on td "Missed Appointment" at bounding box center [331, 178] width 41 height 22
click at [331, 181] on td "Missed Appointment" at bounding box center [331, 178] width 41 height 22
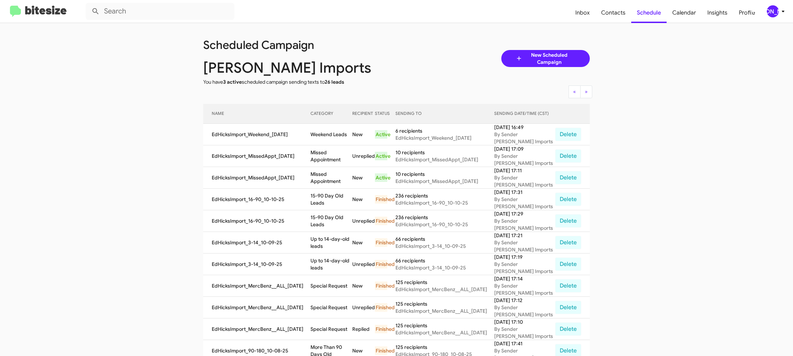
copy td "Missed Appointment"
click at [340, 127] on td "Weekend Leads" at bounding box center [331, 135] width 41 height 22
copy td "Weekend Leads"
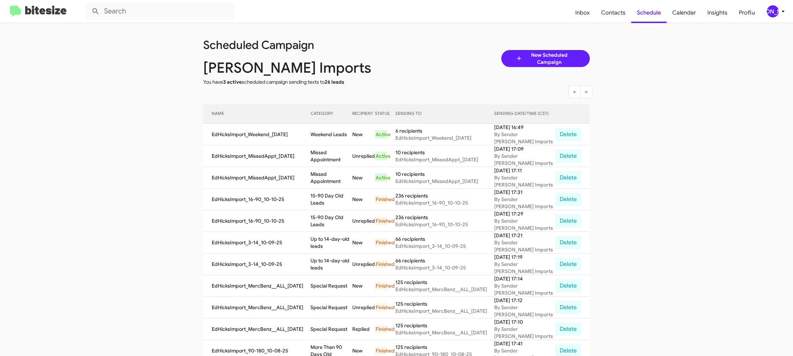
drag, startPoint x: 779, startPoint y: 21, endPoint x: 778, endPoint y: 16, distance: 5.2
click at [779, 21] on mat-toolbar "Inbox Contacts Schedule Calendar Insights Profile JA" at bounding box center [396, 11] width 793 height 23
click at [778, 14] on div "[PERSON_NAME]" at bounding box center [773, 11] width 12 height 12
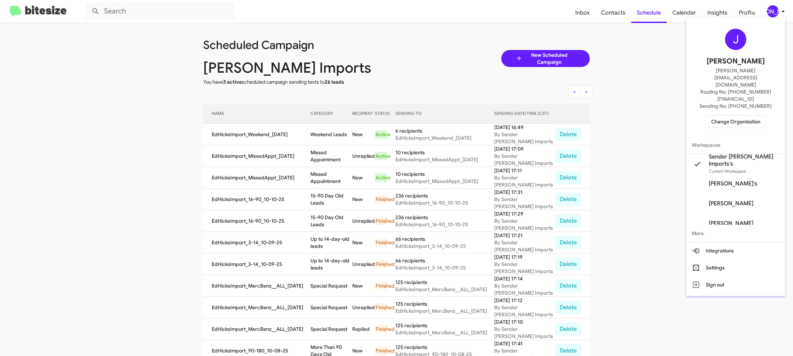
click at [744, 115] on span "Change Organization" at bounding box center [735, 121] width 49 height 12
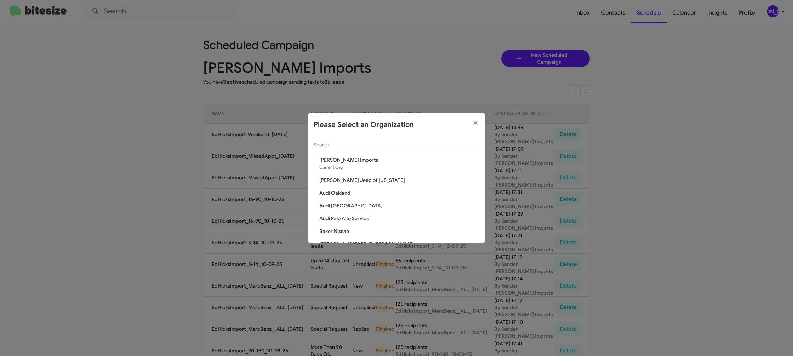
click at [345, 146] on input "Search" at bounding box center [397, 145] width 166 height 6
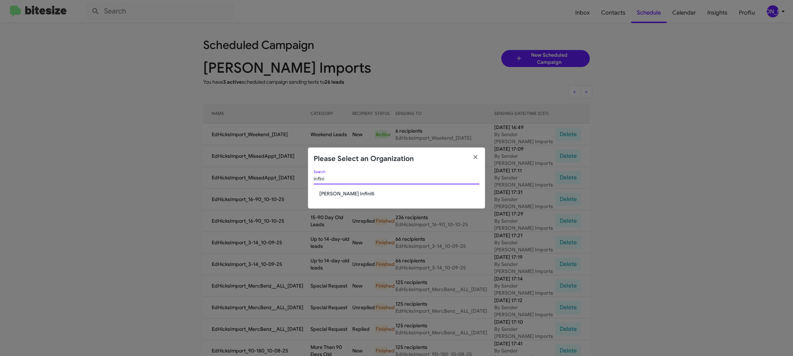
type input "infini"
click at [342, 195] on span "[PERSON_NAME] Infiniti" at bounding box center [399, 193] width 160 height 7
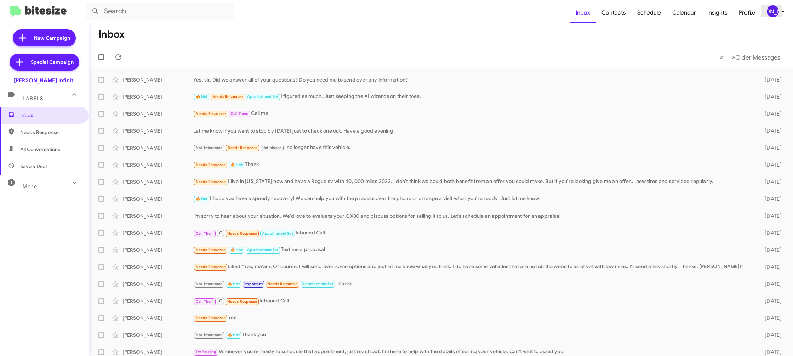
drag, startPoint x: 783, startPoint y: 10, endPoint x: 779, endPoint y: 10, distance: 3.6
click at [782, 10] on icon at bounding box center [783, 11] width 8 height 8
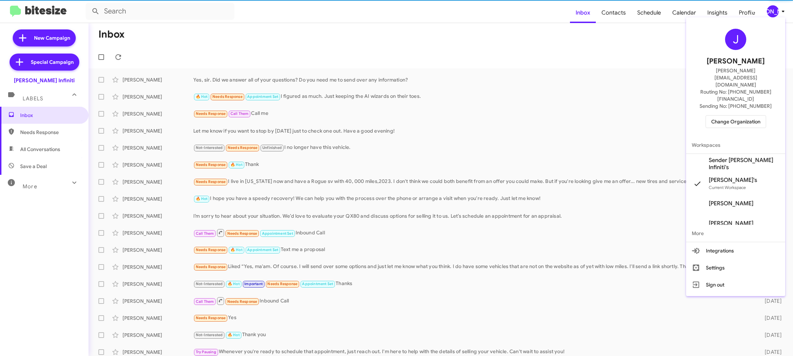
click at [750, 157] on span "Sender [PERSON_NAME] Infiniti's" at bounding box center [744, 164] width 71 height 14
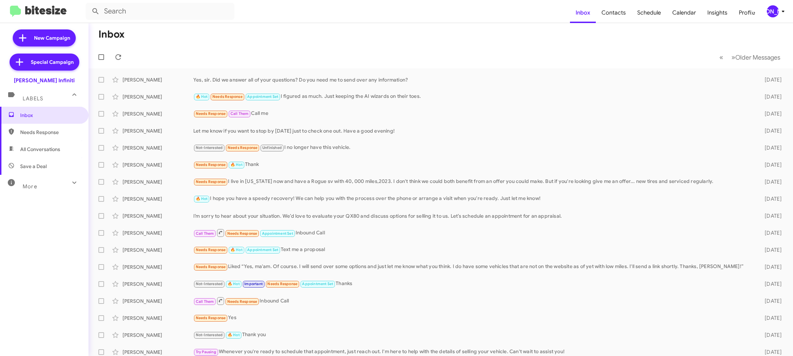
click at [777, 12] on div "[PERSON_NAME]" at bounding box center [773, 11] width 12 height 12
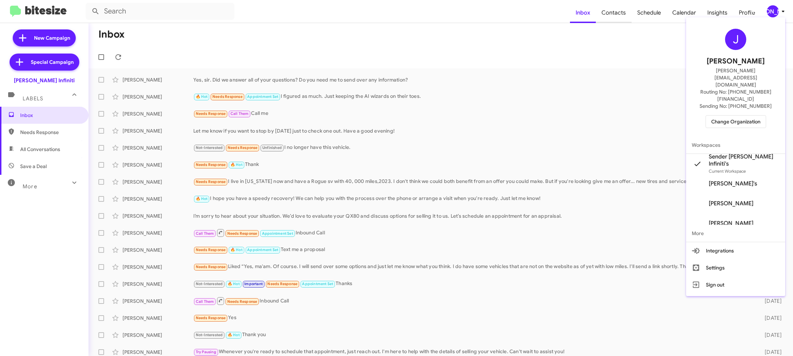
drag, startPoint x: 603, startPoint y: 21, endPoint x: 609, endPoint y: 15, distance: 8.8
click at [603, 19] on div at bounding box center [396, 178] width 793 height 356
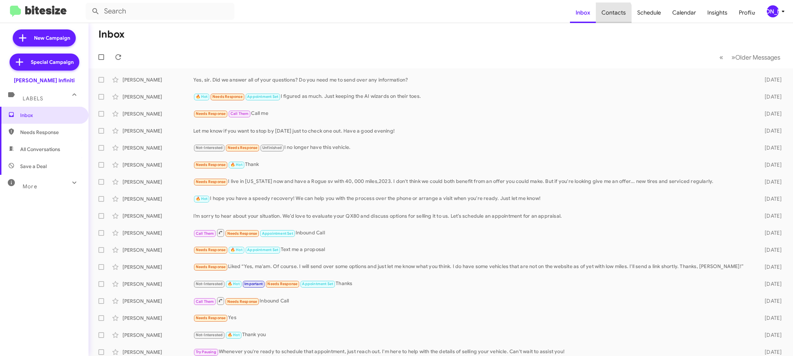
click at [609, 15] on span "Contacts" at bounding box center [614, 12] width 36 height 21
type input "in:groups"
click at [609, 15] on span "Contacts" at bounding box center [614, 12] width 36 height 21
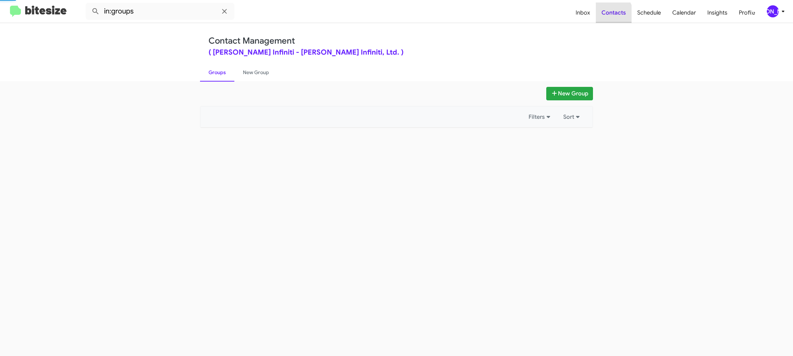
click at [609, 15] on span "Contacts" at bounding box center [614, 12] width 36 height 21
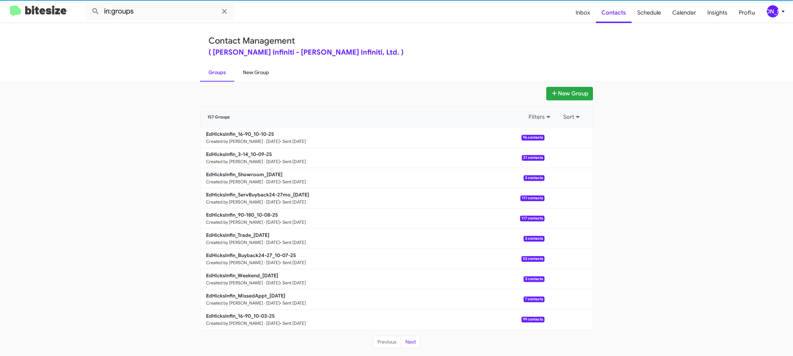
click at [255, 75] on link "New Group" at bounding box center [255, 72] width 43 height 18
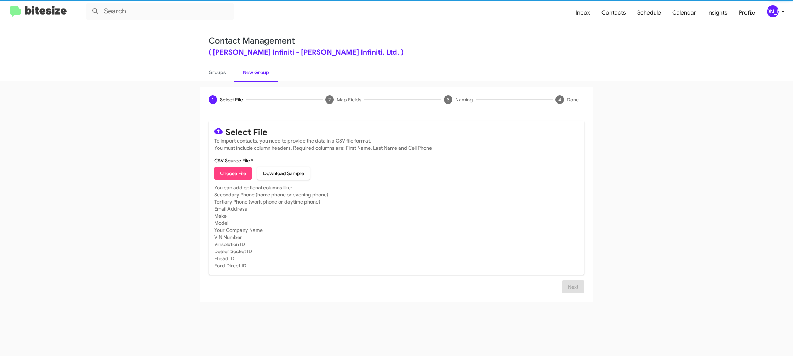
click at [255, 75] on link "New Group" at bounding box center [255, 72] width 43 height 18
click at [227, 172] on span "Choose File" at bounding box center [233, 173] width 26 height 13
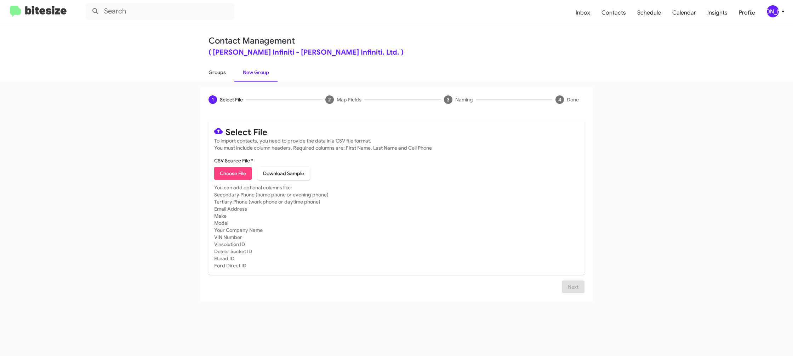
click at [219, 76] on link "Groups" at bounding box center [217, 72] width 34 height 18
type input "in:groups"
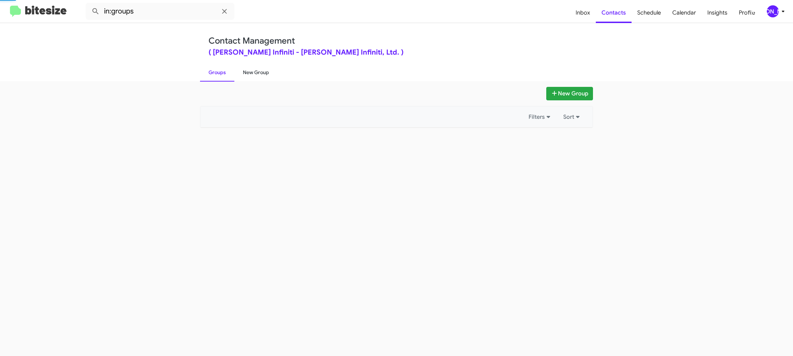
drag, startPoint x: 219, startPoint y: 76, endPoint x: 242, endPoint y: 75, distance: 22.4
click at [220, 76] on link "Groups" at bounding box center [217, 72] width 34 height 18
click at [242, 75] on link "New Group" at bounding box center [255, 72] width 43 height 18
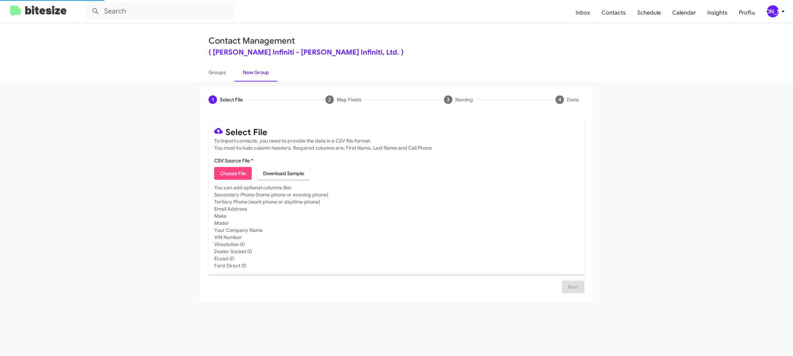
click at [780, 14] on icon at bounding box center [783, 11] width 8 height 8
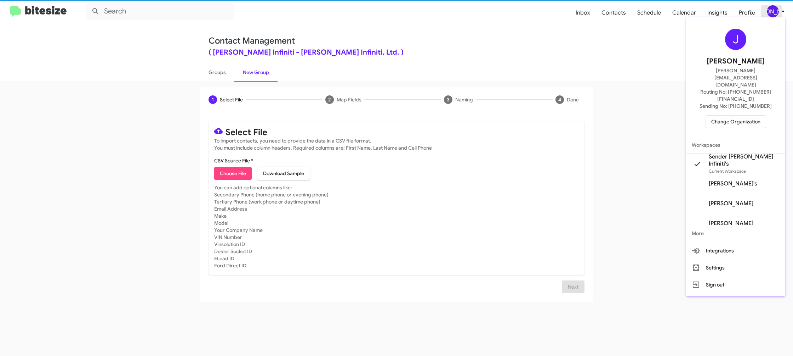
click at [780, 14] on div at bounding box center [396, 178] width 793 height 356
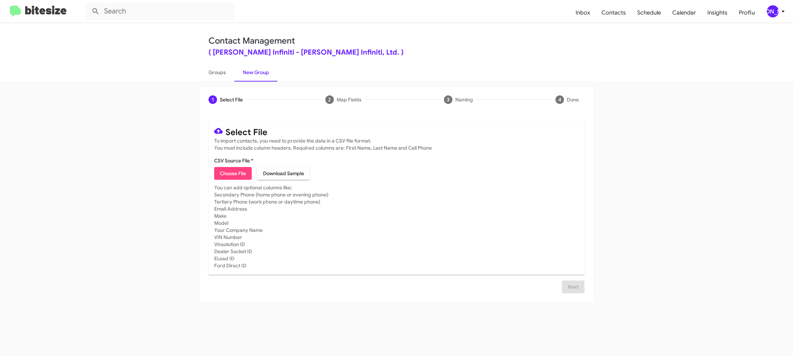
click at [223, 172] on span "Choose File" at bounding box center [233, 173] width 26 height 13
type input "EdHicksInfin_MissedAppt_10-13-25"
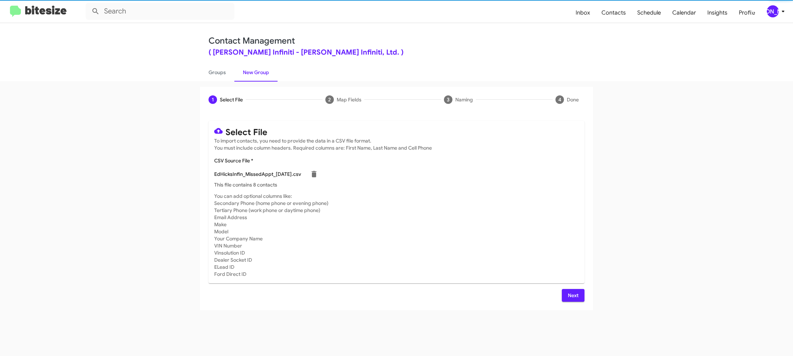
click at [476, 202] on mat-card-subtitle "You can add optional columns like: Secondary Phone (home phone or evening phone…" at bounding box center [396, 234] width 365 height 85
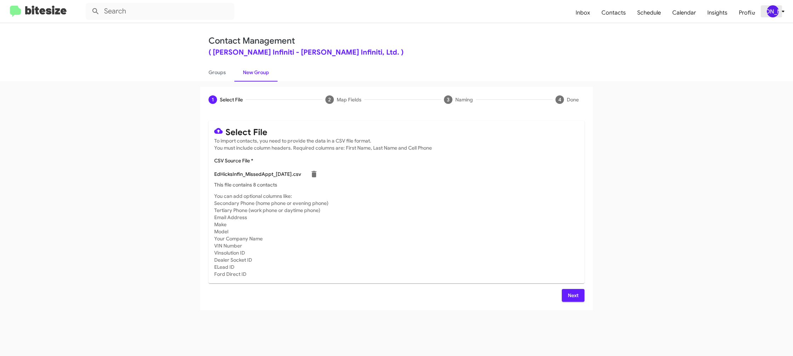
click at [778, 17] on span "[PERSON_NAME]" at bounding box center [777, 11] width 21 height 12
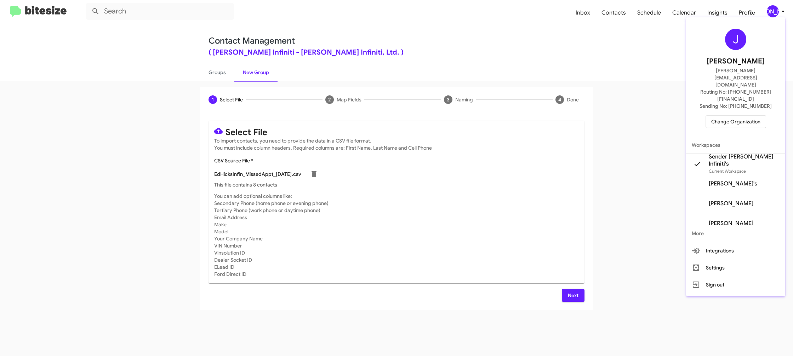
click at [778, 15] on div at bounding box center [396, 178] width 793 height 356
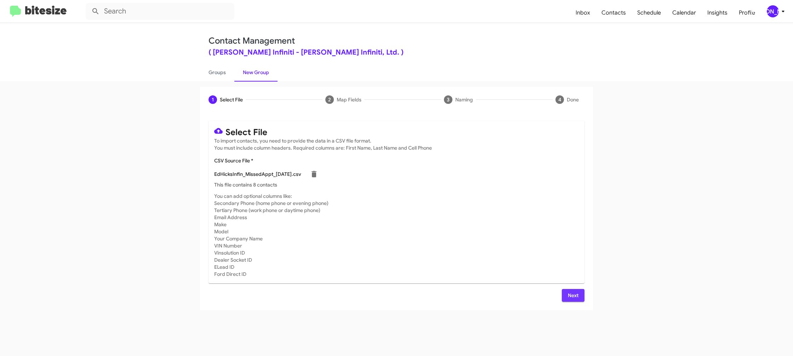
click at [572, 292] on span "Next" at bounding box center [573, 295] width 11 height 13
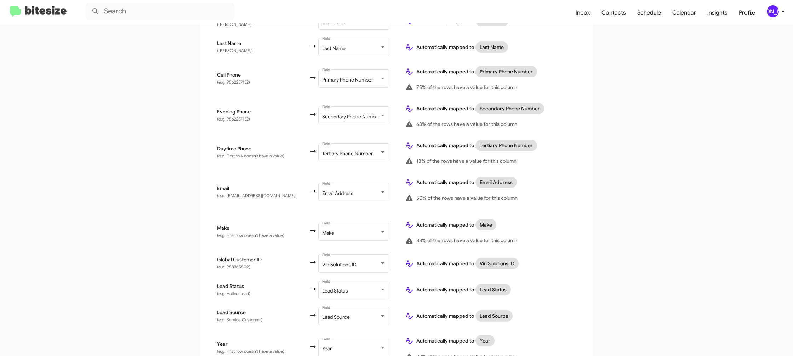
scroll to position [326, 0]
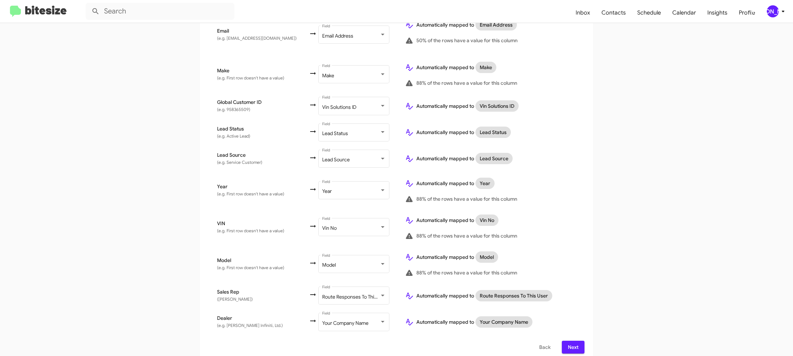
click at [777, 12] on div "[PERSON_NAME]" at bounding box center [773, 11] width 12 height 12
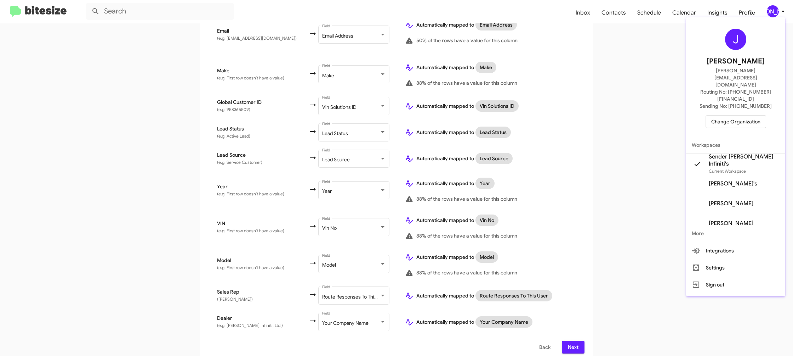
click at [777, 12] on div at bounding box center [396, 178] width 793 height 356
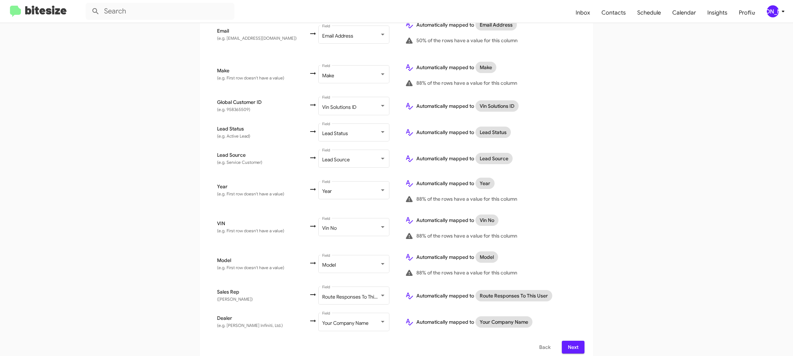
click at [575, 340] on span "Next" at bounding box center [573, 346] width 11 height 13
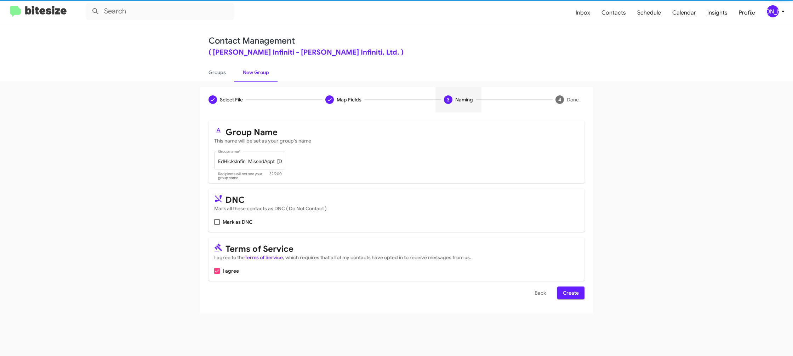
scroll to position [0, 0]
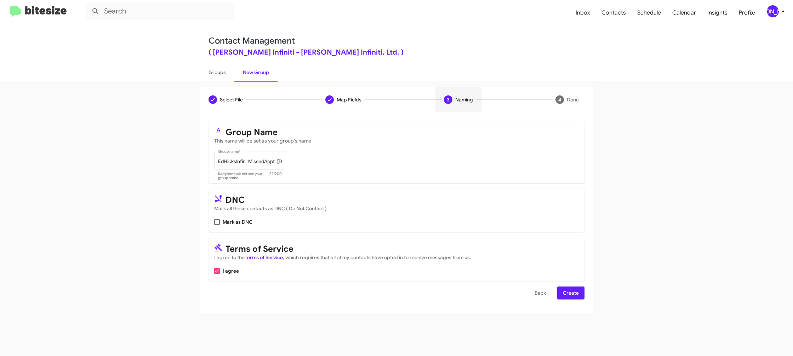
click at [569, 293] on span "Create" at bounding box center [571, 292] width 16 height 13
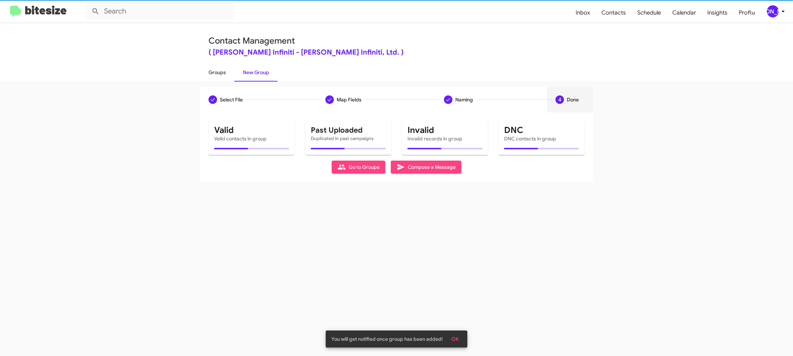
click at [230, 74] on link "Groups" at bounding box center [217, 72] width 34 height 18
type input "in:groups"
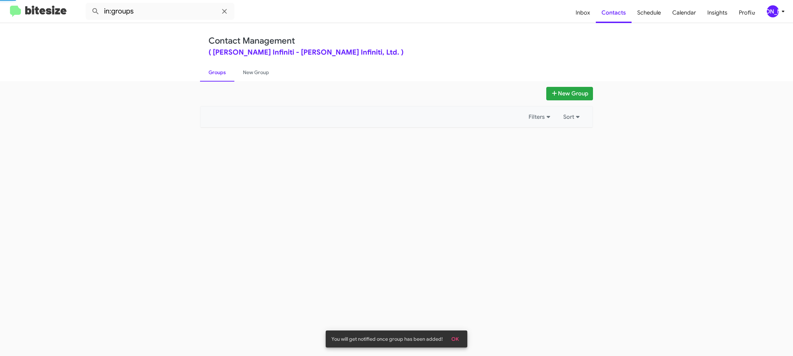
click at [230, 74] on link "Groups" at bounding box center [217, 72] width 34 height 18
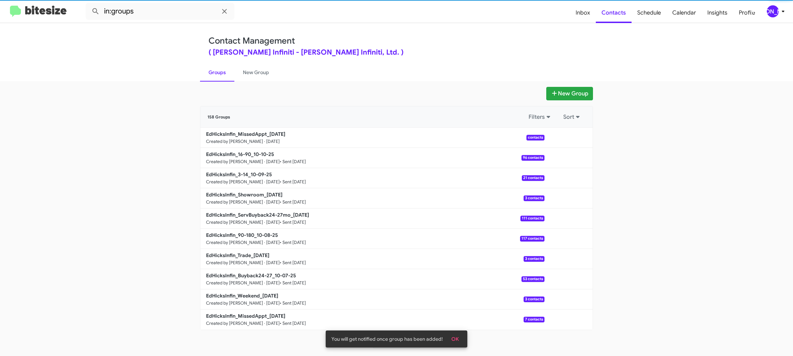
click at [230, 74] on link "Groups" at bounding box center [217, 72] width 34 height 18
click at [256, 74] on link "New Group" at bounding box center [255, 72] width 43 height 18
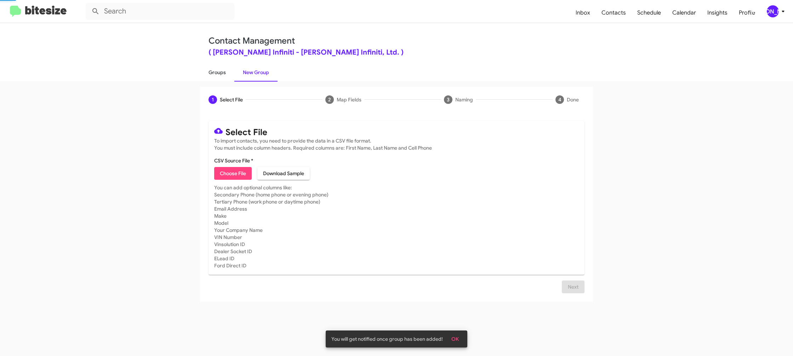
click at [222, 76] on link "Groups" at bounding box center [217, 72] width 34 height 18
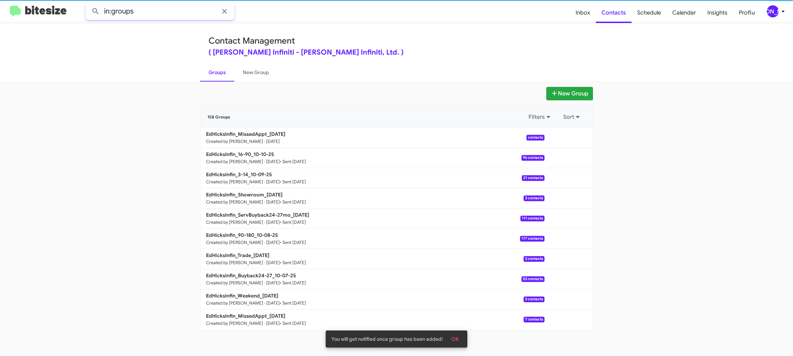
click at [190, 17] on input "in:groups" at bounding box center [160, 11] width 149 height 17
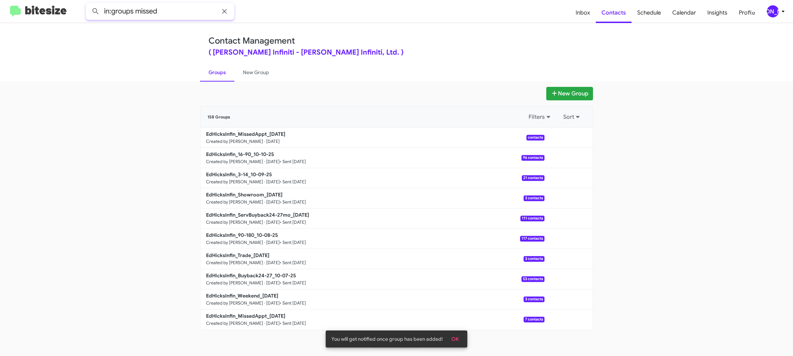
type input "in:groups missed"
click at [89, 4] on button at bounding box center [96, 11] width 14 height 14
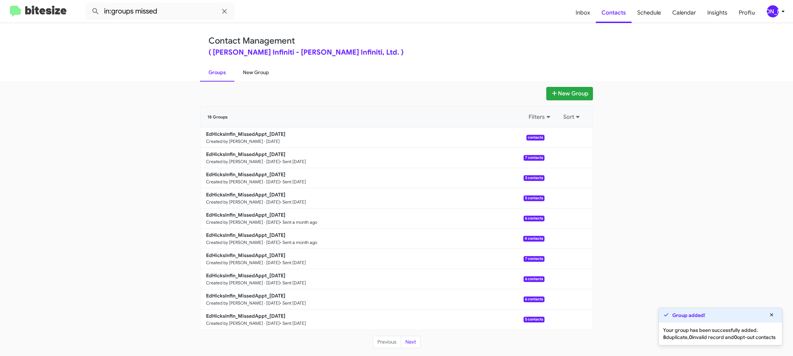
click at [251, 76] on link "New Group" at bounding box center [255, 72] width 43 height 18
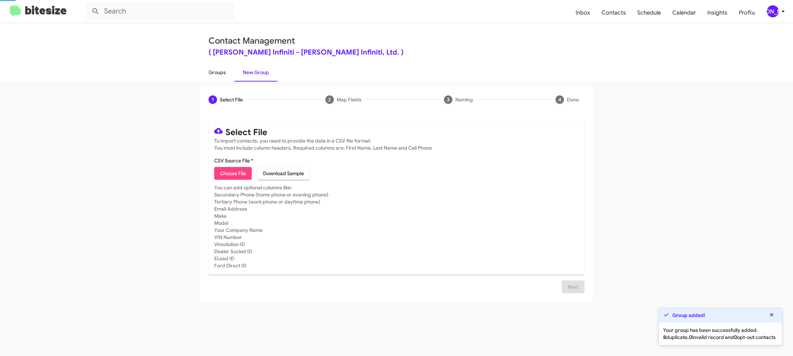
click at [223, 75] on link "Groups" at bounding box center [217, 72] width 34 height 18
type input "in:groups"
click at [223, 75] on link "Groups" at bounding box center [217, 72] width 34 height 18
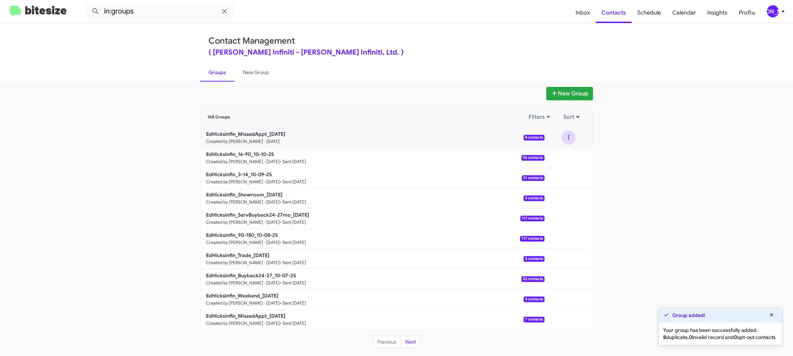
click at [570, 139] on button at bounding box center [569, 137] width 14 height 14
click at [559, 155] on button "View contacts" at bounding box center [547, 156] width 57 height 17
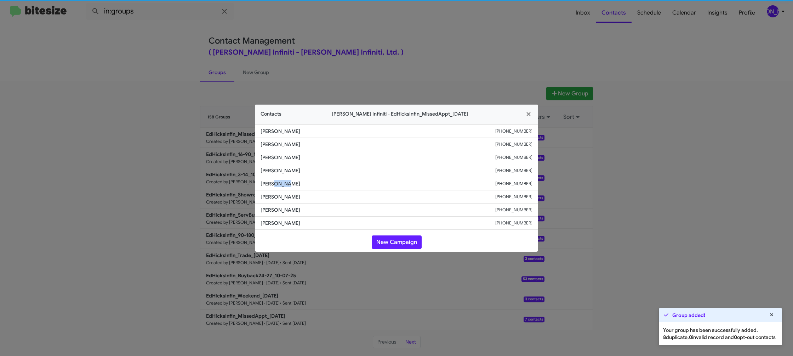
click at [278, 182] on span "Pete Schow" at bounding box center [378, 183] width 235 height 7
click at [276, 182] on span "Pete Schow" at bounding box center [378, 183] width 235 height 7
click at [277, 194] on span "Louann Santillan" at bounding box center [378, 196] width 235 height 7
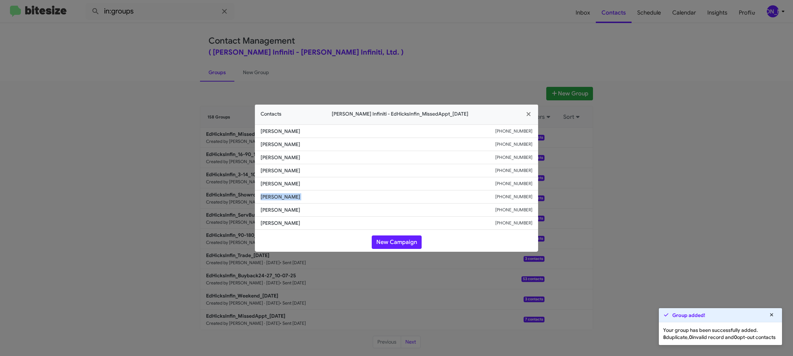
click at [277, 194] on span "Louann Santillan" at bounding box center [378, 196] width 235 height 7
copy span "Louann Santillan"
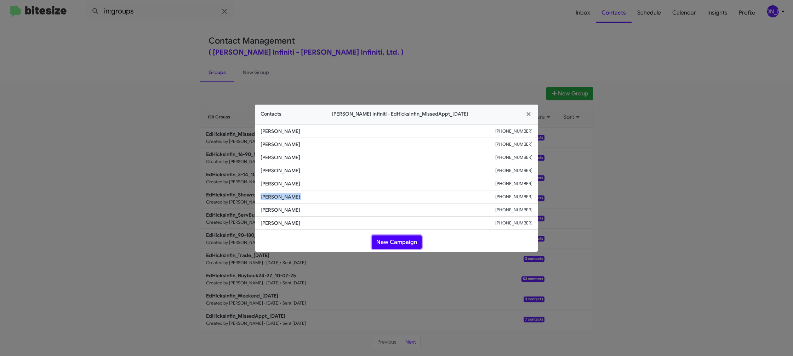
click at [399, 235] on button "New Campaign" at bounding box center [397, 241] width 50 height 13
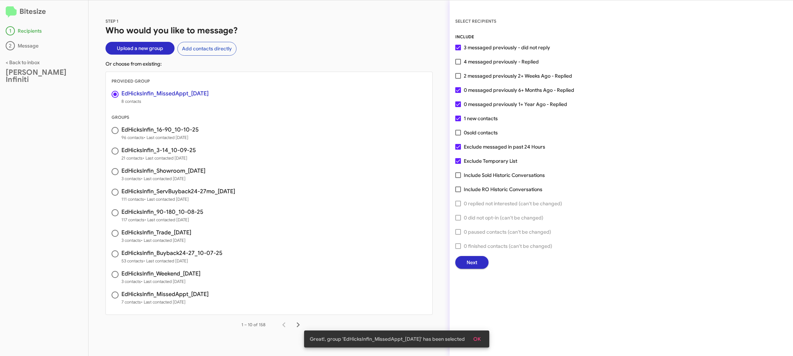
click at [453, 267] on div "SELECT RECIPIENTS INCLUDE 3 messaged previously - did not reply 4 messaged prev…" at bounding box center [622, 142] width 344 height 251
click at [471, 262] on span "Next" at bounding box center [472, 262] width 11 height 13
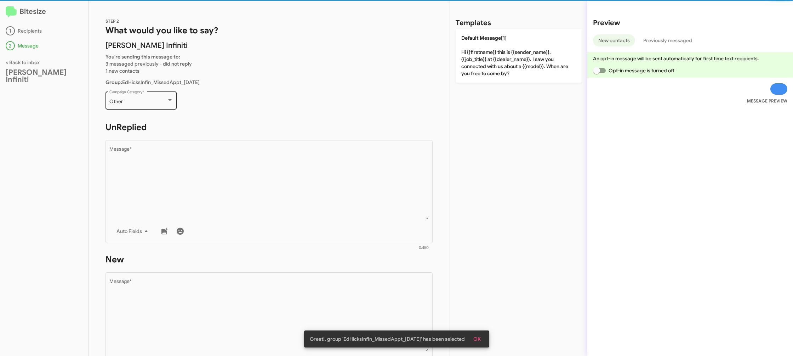
drag, startPoint x: 146, startPoint y: 109, endPoint x: 148, endPoint y: 102, distance: 7.7
click at [146, 109] on div "Other Campaign Category *" at bounding box center [141, 103] width 71 height 25
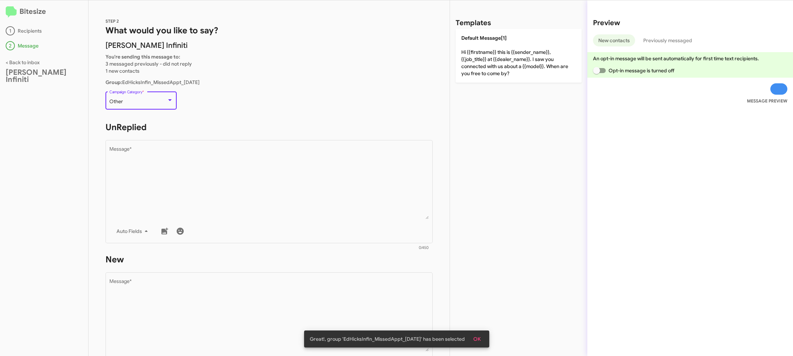
click at [148, 102] on div "Other" at bounding box center [137, 102] width 57 height 6
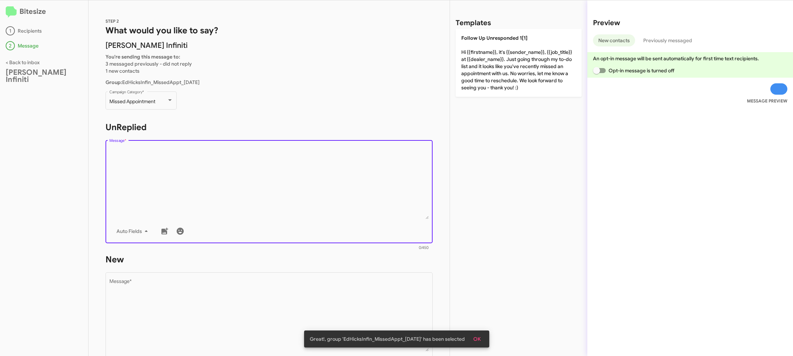
drag, startPoint x: 240, startPoint y: 201, endPoint x: 488, endPoint y: 106, distance: 266.4
click at [240, 201] on textarea "Message *" at bounding box center [269, 183] width 320 height 72
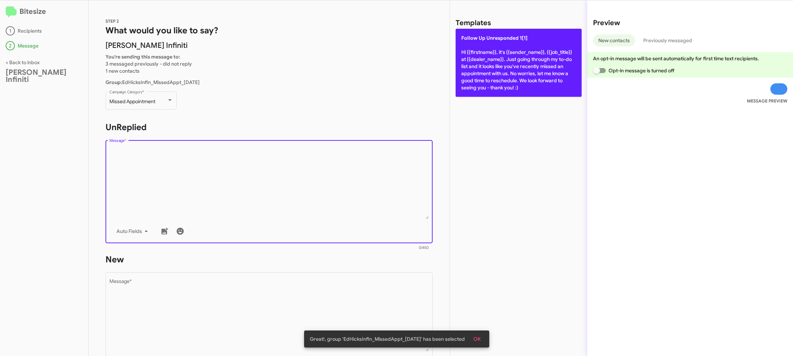
drag, startPoint x: 506, startPoint y: 89, endPoint x: 501, endPoint y: 87, distance: 5.9
click at [506, 88] on p "Follow Up Unresponded 1[1] Hi {{firstname}}, it's {{sender_name}}, {{job_title}…" at bounding box center [519, 63] width 126 height 68
type textarea "Hi {{firstname}}, it's {{sender_name}}, {{job_title}} at {{dealer_name}}. Just …"
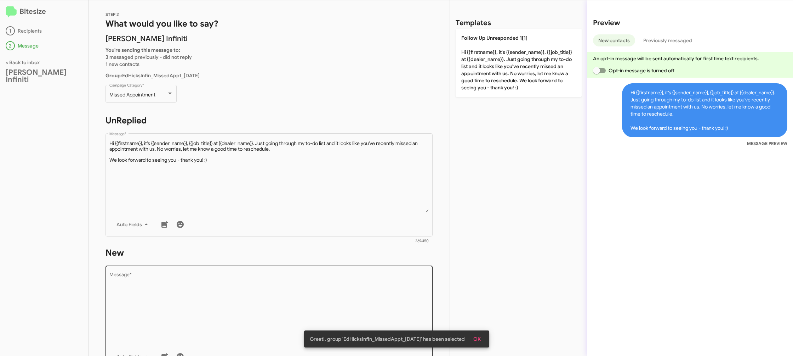
scroll to position [20, 0]
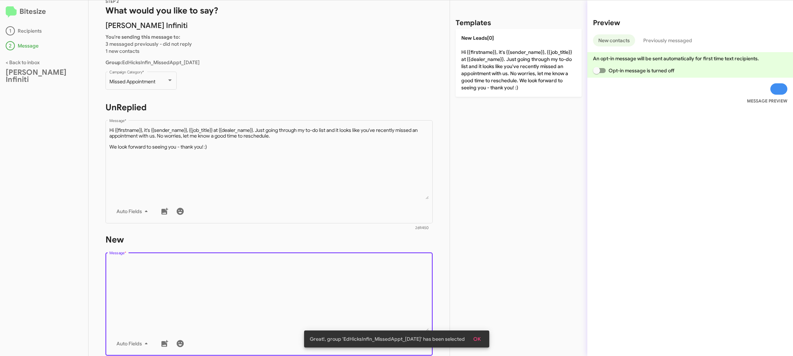
click at [345, 267] on textarea "Message *" at bounding box center [269, 295] width 320 height 72
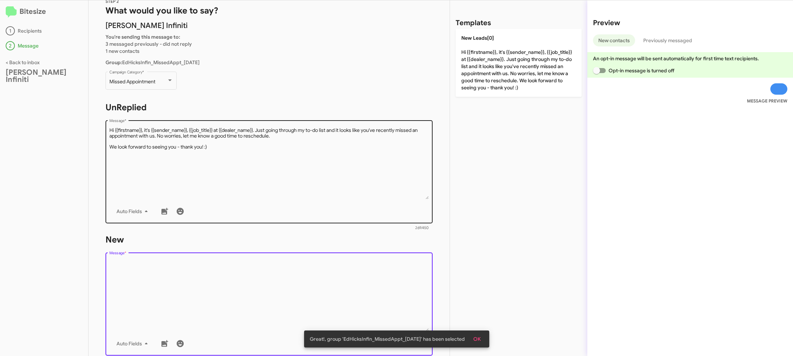
drag, startPoint x: 346, startPoint y: 262, endPoint x: 375, endPoint y: 194, distance: 73.1
click at [350, 245] on form "New Drop image here to insert Auto Fields Message * 0/450" at bounding box center [269, 298] width 327 height 129
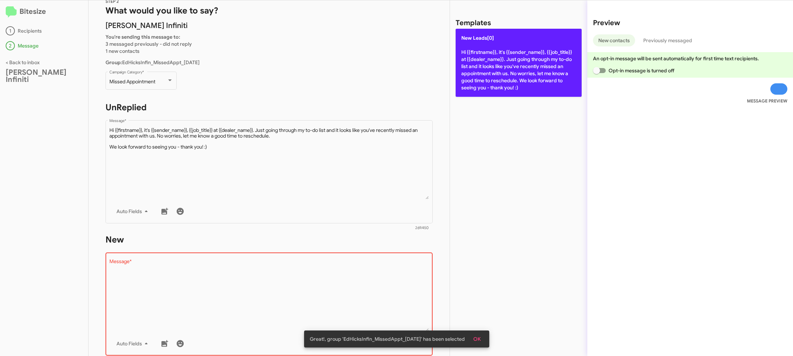
drag, startPoint x: 508, startPoint y: 29, endPoint x: 492, endPoint y: 41, distance: 19.8
click at [508, 29] on div "Templates New Leads[0] Hi {{firstname}}, it's {{sender_name}}, {{job_title}} at…" at bounding box center [518, 177] width 137 height 355
drag, startPoint x: 492, startPoint y: 81, endPoint x: 405, endPoint y: 127, distance: 98.1
click at [491, 81] on p "New Leads[0] Hi {{firstname}}, it's {{sender_name}}, {{job_title}} at {{dealer_…" at bounding box center [519, 63] width 126 height 68
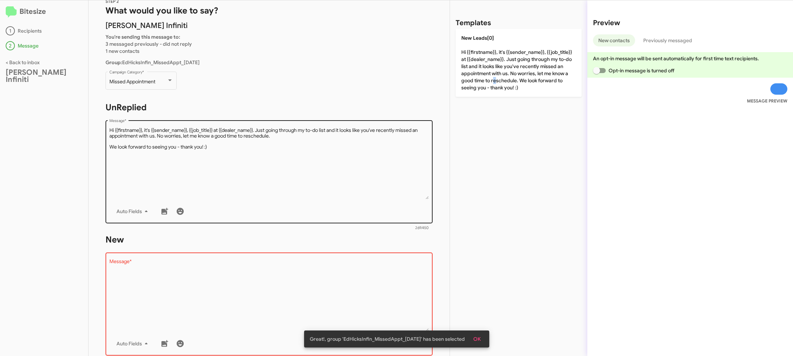
type textarea "Hi {{firstname}}, it's {{sender_name}}, {{job_title}} at {{dealer_name}}. Just …"
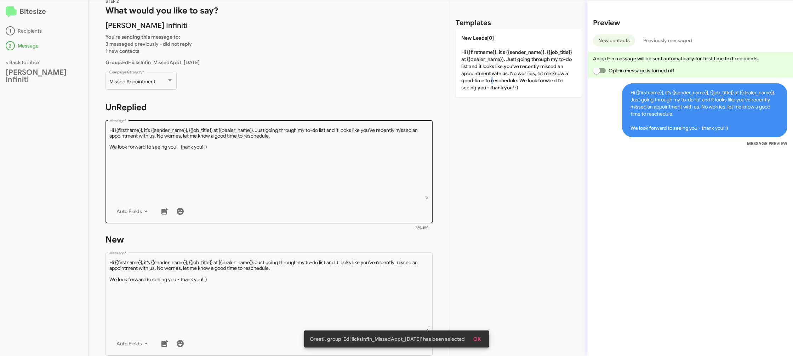
scroll to position [119, 0]
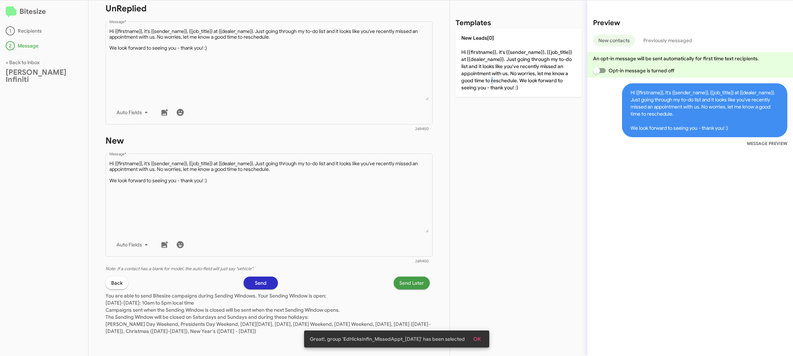
click at [401, 277] on span "Send Later" at bounding box center [411, 282] width 25 height 13
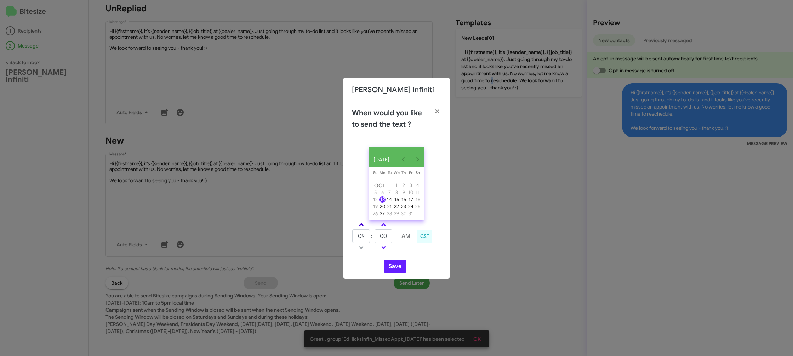
drag, startPoint x: 364, startPoint y: 228, endPoint x: 384, endPoint y: 234, distance: 20.7
click at [366, 228] on link at bounding box center [361, 224] width 12 height 8
type input "10"
click at [384, 233] on input "00" at bounding box center [384, 235] width 18 height 13
click at [387, 235] on input "00" at bounding box center [384, 235] width 18 height 13
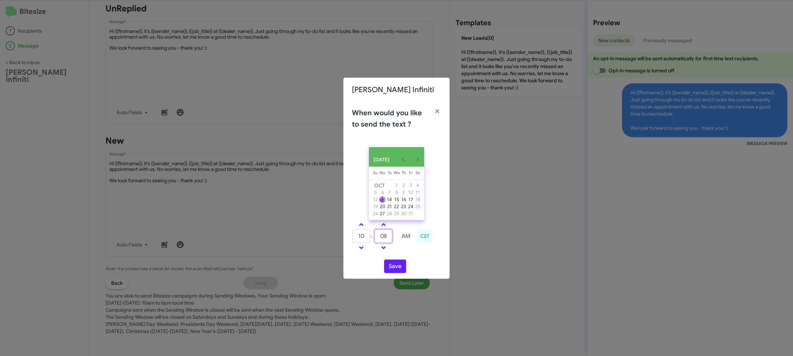
type input "08"
drag, startPoint x: 405, startPoint y: 251, endPoint x: 396, endPoint y: 262, distance: 13.9
click at [403, 251] on td at bounding box center [406, 247] width 19 height 9
click at [394, 268] on button "Save" at bounding box center [395, 265] width 22 height 13
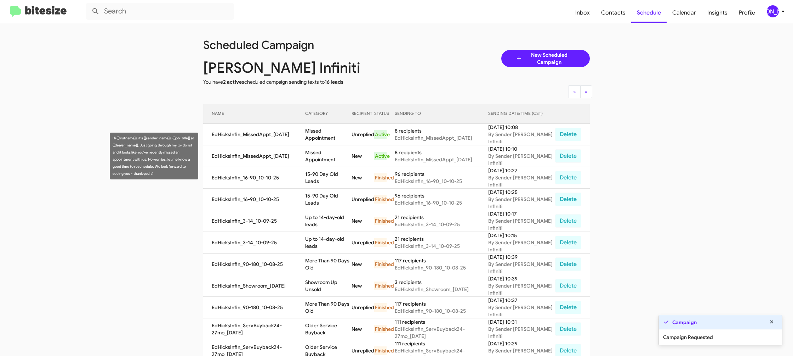
click at [334, 155] on td "Missed Appointment" at bounding box center [328, 156] width 46 height 22
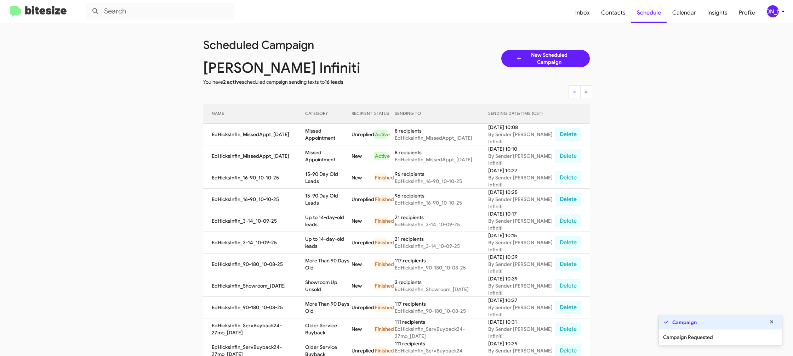
click at [334, 155] on td "Missed Appointment" at bounding box center [328, 156] width 46 height 22
copy td "Missed Appointment"
drag, startPoint x: 776, startPoint y: 12, endPoint x: 772, endPoint y: 12, distance: 3.9
click at [774, 12] on div "[PERSON_NAME]" at bounding box center [773, 11] width 12 height 12
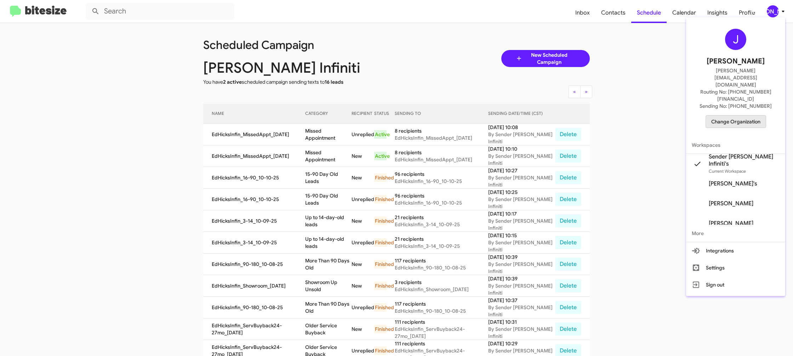
click at [737, 115] on span "Change Organization" at bounding box center [735, 121] width 49 height 12
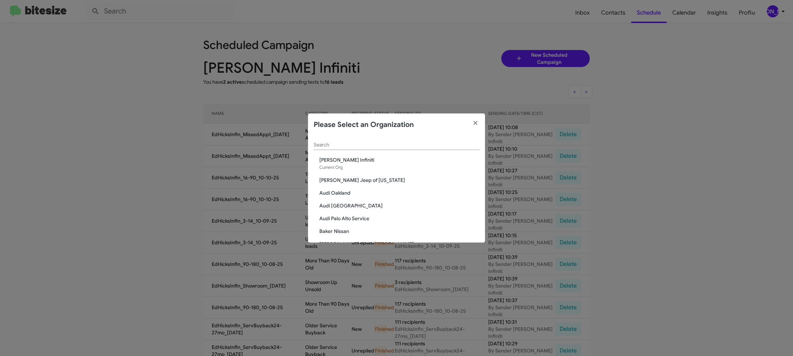
click at [333, 147] on input "Search" at bounding box center [397, 145] width 166 height 6
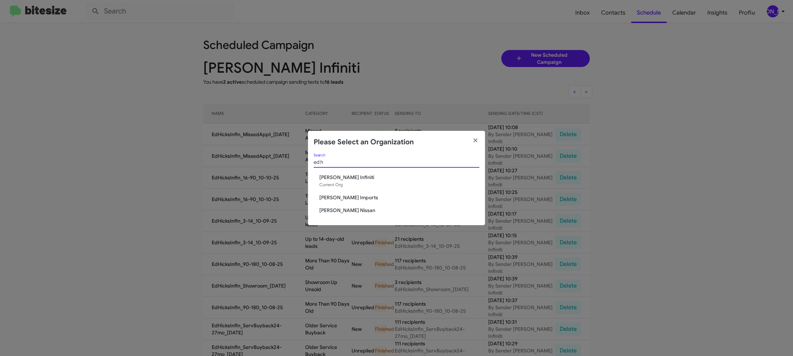
type input "ed h"
click at [341, 206] on span "[PERSON_NAME] Nissan" at bounding box center [399, 209] width 160 height 7
click at [340, 208] on span "[PERSON_NAME] Nissan" at bounding box center [399, 209] width 160 height 7
drag, startPoint x: 340, startPoint y: 210, endPoint x: 335, endPoint y: 143, distance: 67.4
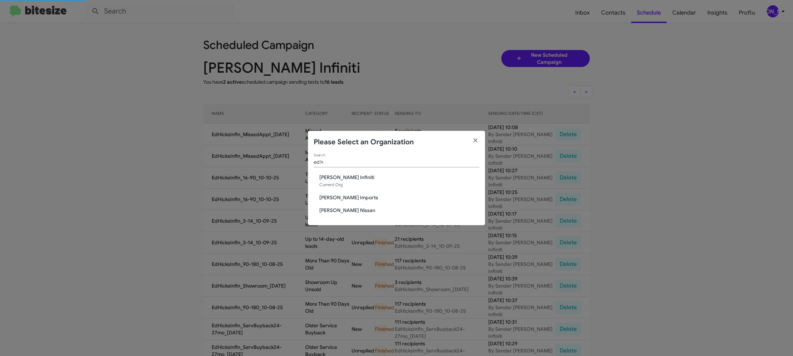
click at [341, 210] on span "[PERSON_NAME] Nissan" at bounding box center [399, 209] width 160 height 7
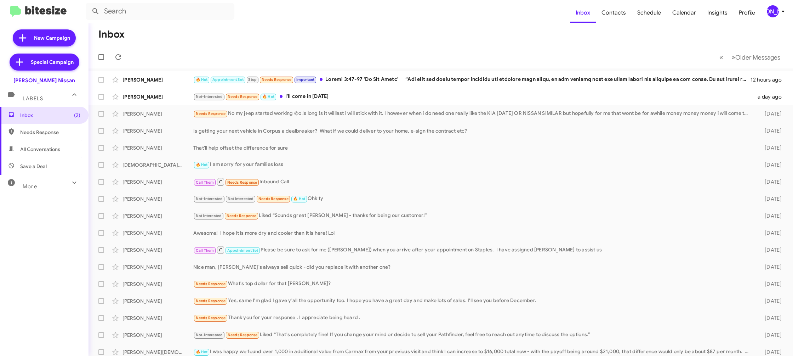
click at [769, 17] on div "[PERSON_NAME]" at bounding box center [773, 11] width 12 height 12
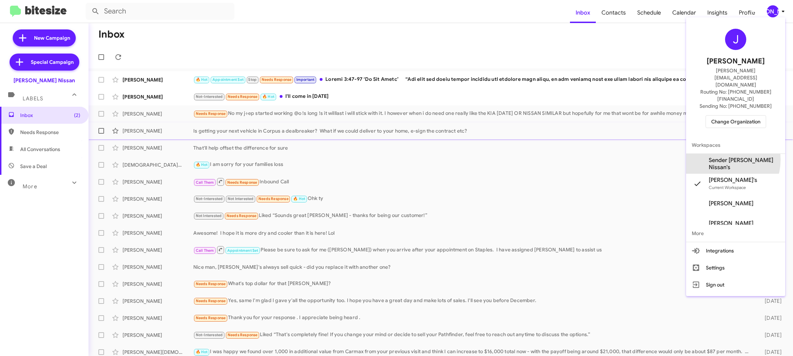
drag, startPoint x: 727, startPoint y: 138, endPoint x: 721, endPoint y: 138, distance: 5.7
click at [726, 154] on span "Sender [PERSON_NAME] Nissan's" at bounding box center [735, 164] width 99 height 20
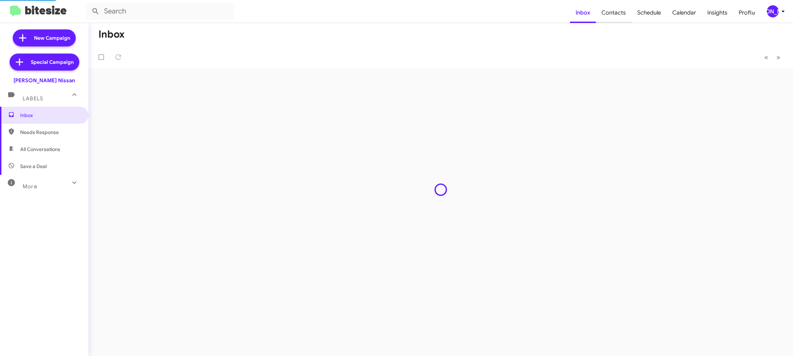
click at [618, 18] on span "Contacts" at bounding box center [614, 12] width 36 height 21
type input "in:groups"
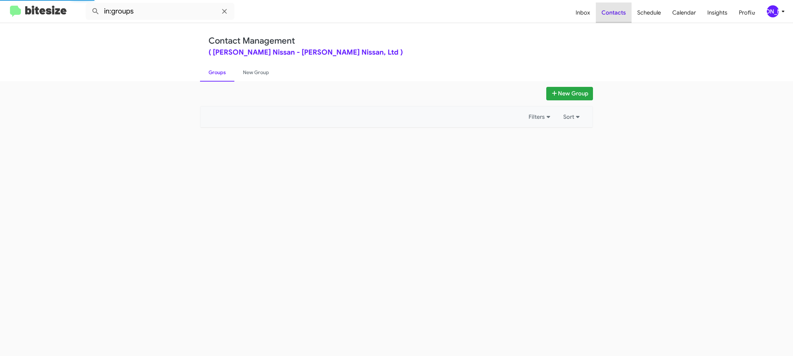
click at [618, 18] on span "Contacts" at bounding box center [614, 12] width 36 height 21
drag, startPoint x: 618, startPoint y: 18, endPoint x: 602, endPoint y: 4, distance: 21.4
click at [617, 14] on span "Contacts" at bounding box center [614, 12] width 36 height 21
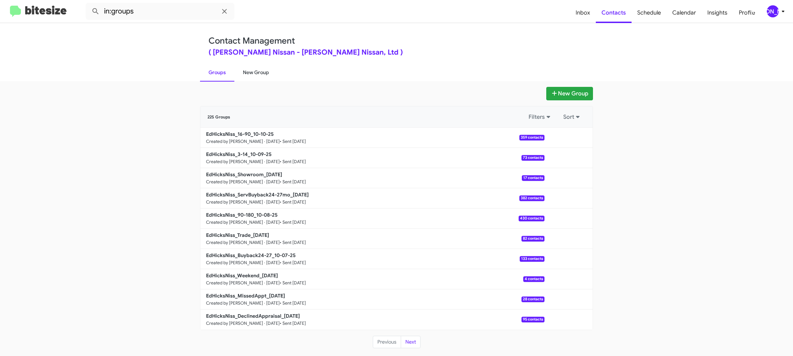
click at [256, 68] on link "New Group" at bounding box center [255, 72] width 43 height 18
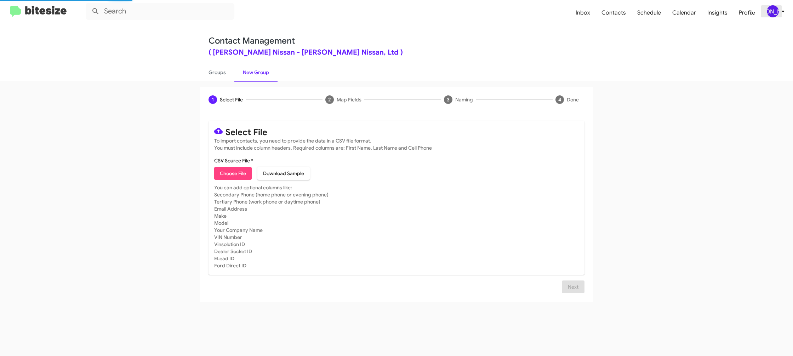
click at [774, 14] on div "[PERSON_NAME]" at bounding box center [773, 11] width 12 height 12
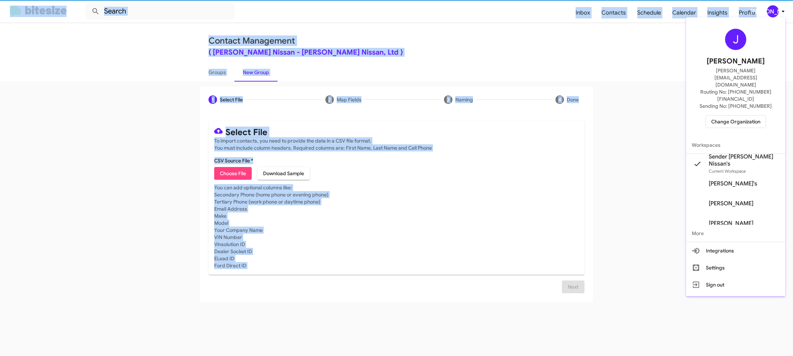
click at [774, 14] on div at bounding box center [396, 178] width 793 height 356
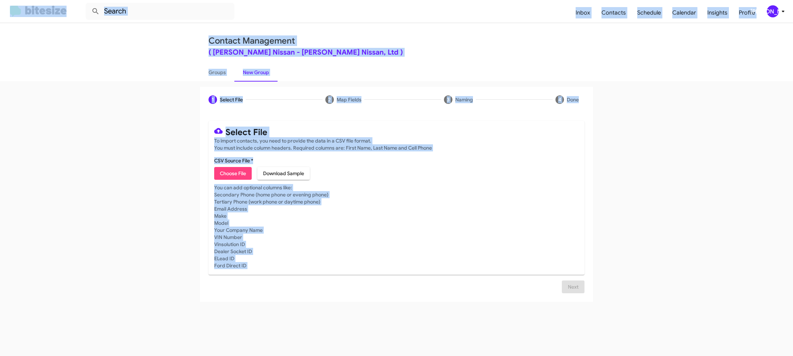
click at [235, 174] on span "Choose File" at bounding box center [233, 173] width 26 height 13
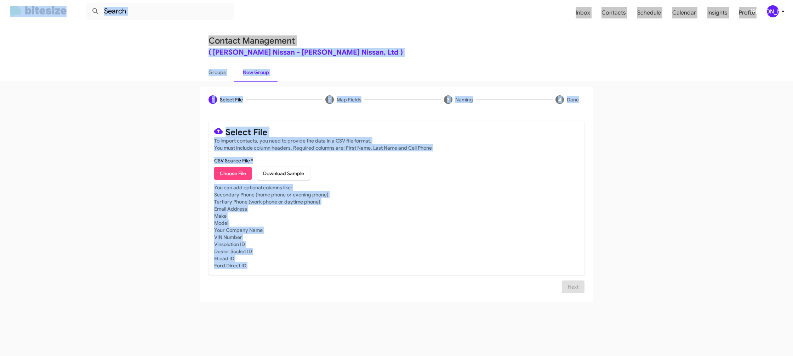
type input "EdHicksInfin_MissedAppt_10-13-25"
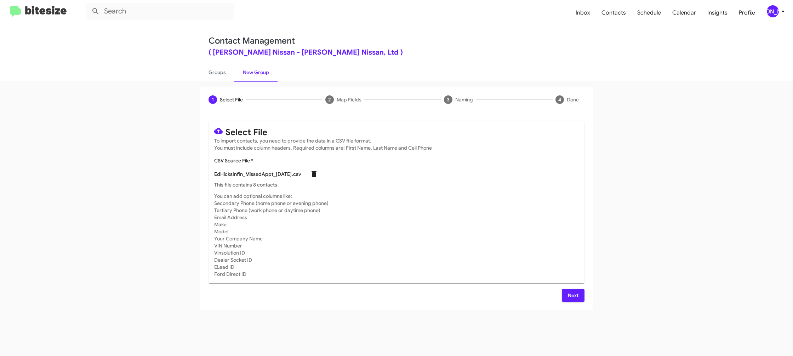
click at [312, 173] on span at bounding box center [314, 174] width 14 height 8
checkbox input "false"
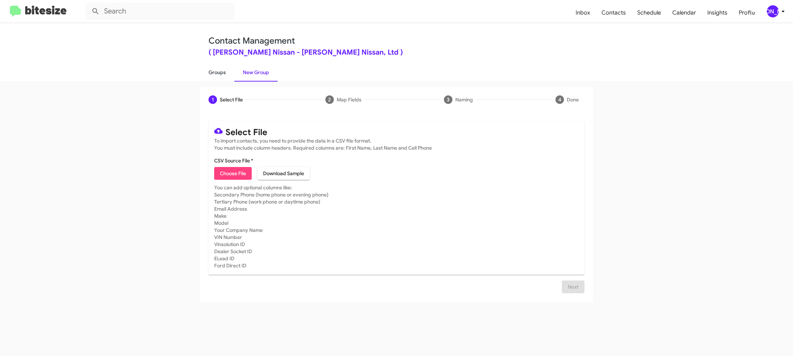
click at [206, 72] on link "Groups" at bounding box center [217, 72] width 34 height 18
type input "in:groups"
drag, startPoint x: 206, startPoint y: 72, endPoint x: 220, endPoint y: 71, distance: 13.9
click at [206, 72] on link "Groups" at bounding box center [217, 72] width 34 height 18
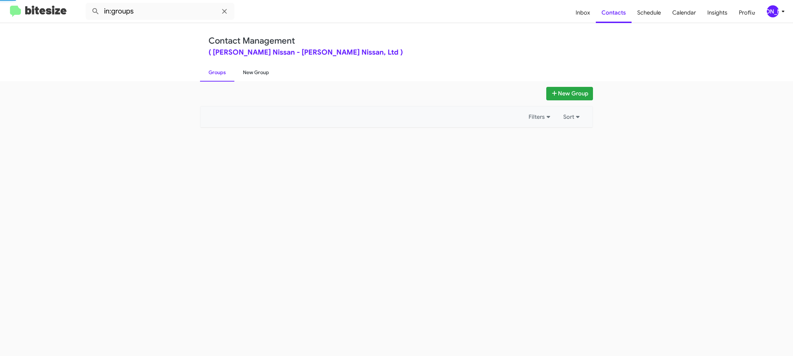
click at [255, 72] on link "New Group" at bounding box center [255, 72] width 43 height 18
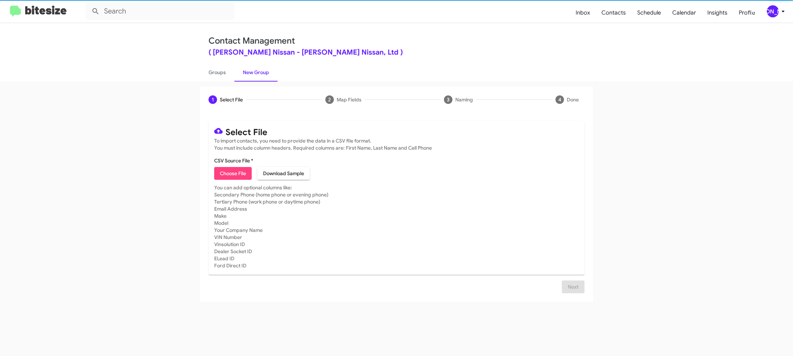
click at [255, 72] on link "New Group" at bounding box center [255, 72] width 43 height 18
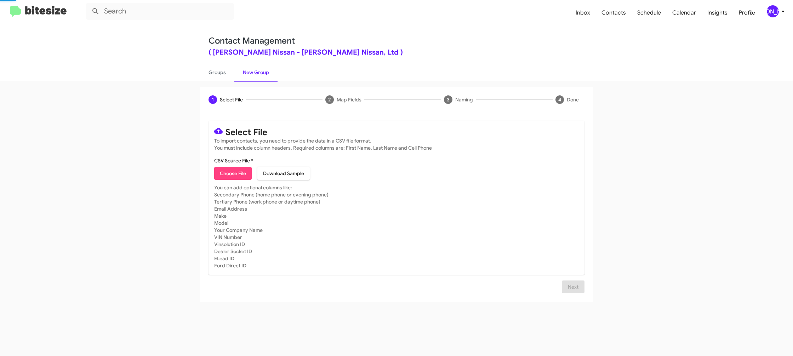
click at [229, 172] on span "Choose File" at bounding box center [233, 173] width 26 height 13
type input "EdHicksNiss_DeclinedAppraisal_10-13-25"
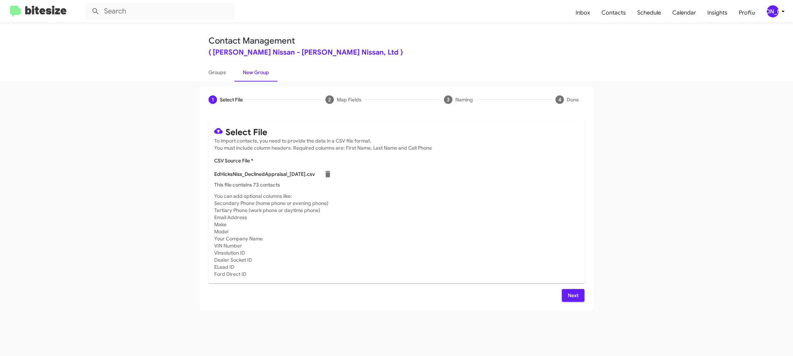
drag, startPoint x: 477, startPoint y: 183, endPoint x: 469, endPoint y: 182, distance: 8.9
click at [477, 183] on p "This file contains 73 contacts" at bounding box center [396, 184] width 365 height 7
drag, startPoint x: 581, startPoint y: 293, endPoint x: 596, endPoint y: 263, distance: 33.3
click at [581, 293] on button "Next" at bounding box center [573, 295] width 23 height 13
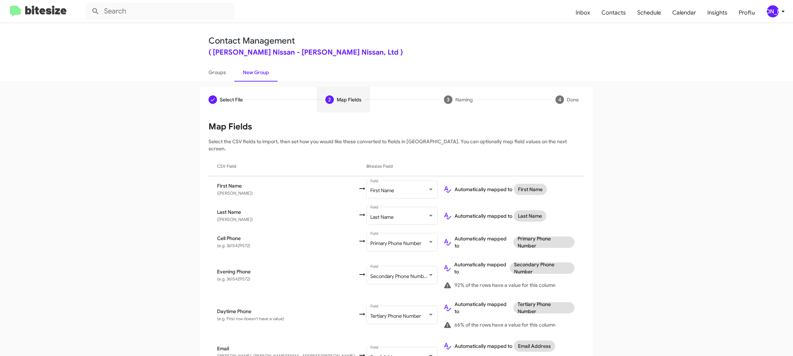
click at [771, 12] on div "[PERSON_NAME]" at bounding box center [773, 11] width 12 height 12
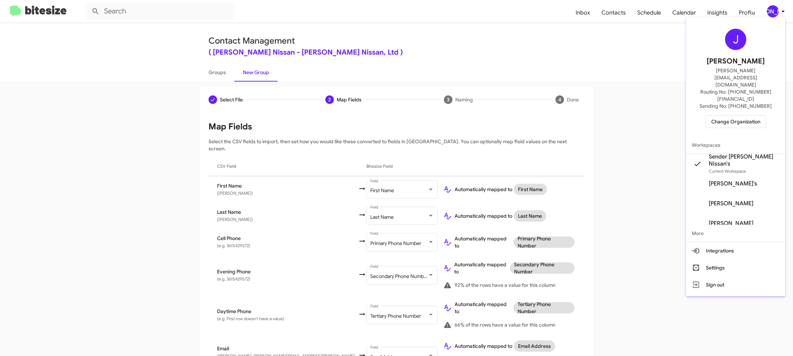
click at [771, 12] on div at bounding box center [396, 178] width 793 height 356
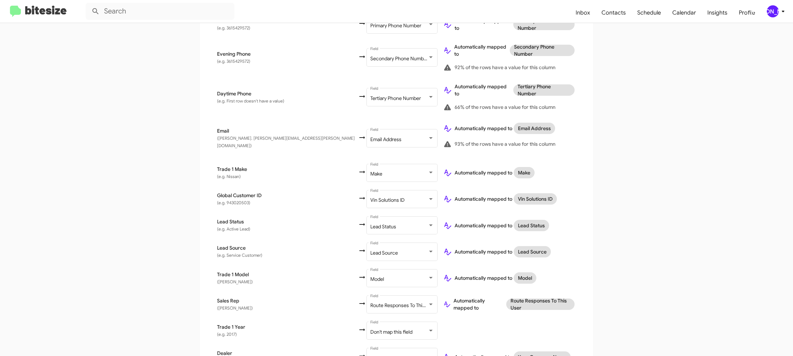
scroll to position [248, 0]
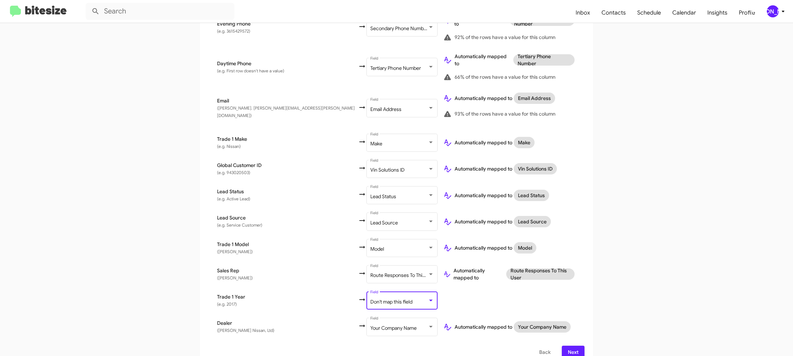
click at [370, 298] on span "Don't map this field" at bounding box center [391, 301] width 42 height 6
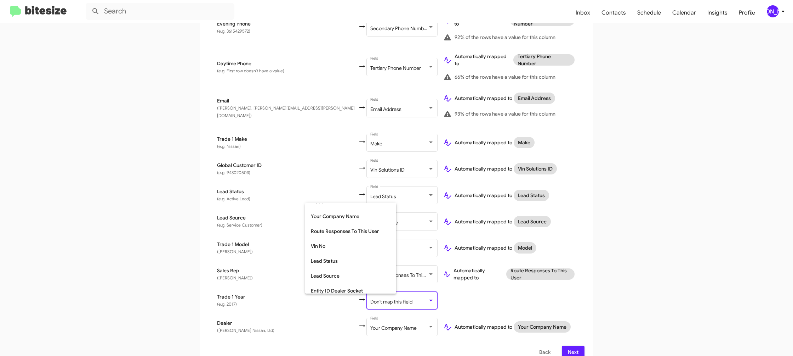
scroll to position [266, 0]
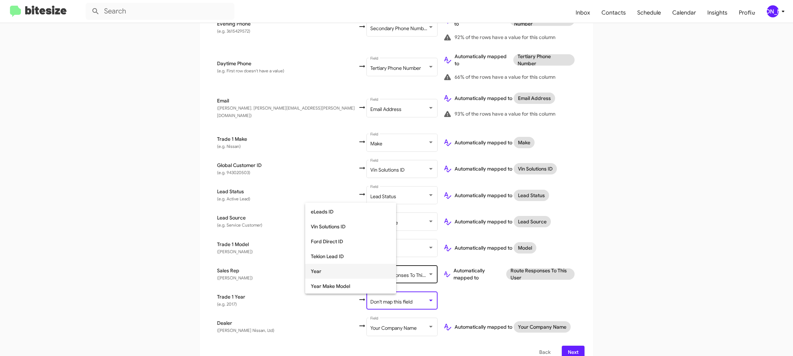
drag, startPoint x: 335, startPoint y: 268, endPoint x: 357, endPoint y: 268, distance: 22.7
click at [335, 268] on span "Year" at bounding box center [351, 270] width 80 height 15
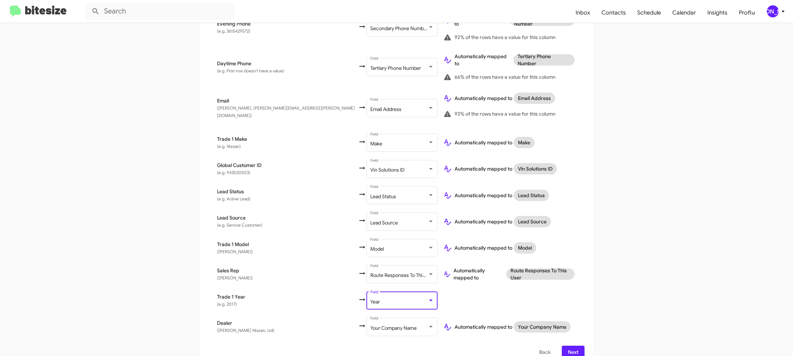
click at [631, 260] on app-new-group "Select File 2 Map Fields 3 Naming 4 Done Select File To import contacts, you ne…" at bounding box center [396, 102] width 793 height 527
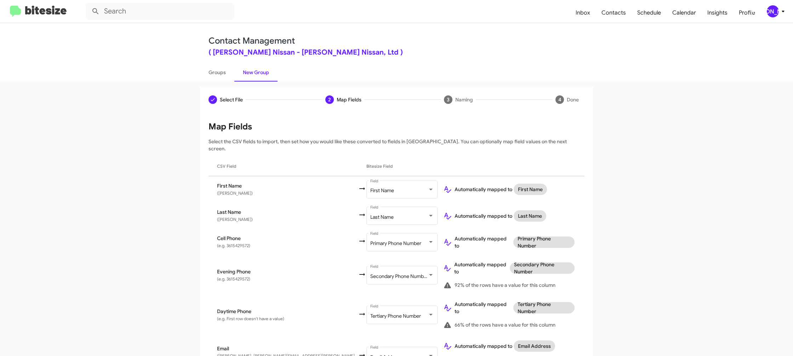
scroll to position [248, 0]
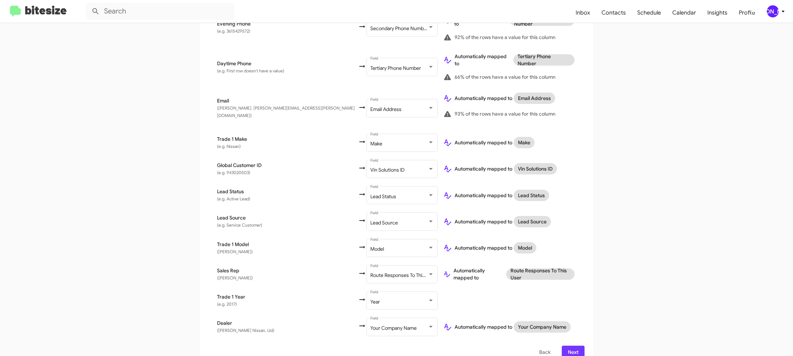
click at [574, 345] on span "Next" at bounding box center [573, 351] width 11 height 13
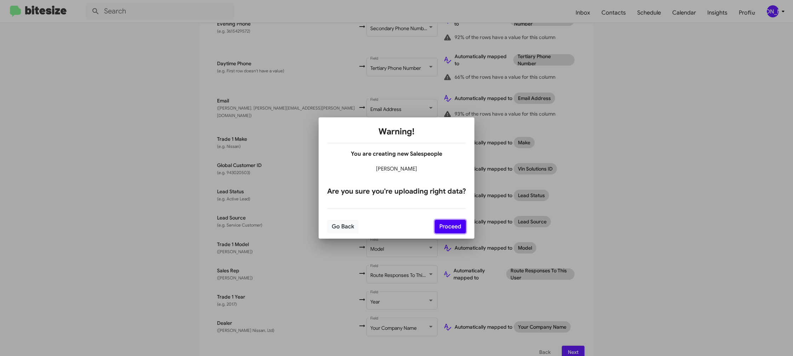
click at [460, 228] on button "Proceed" at bounding box center [450, 226] width 31 height 13
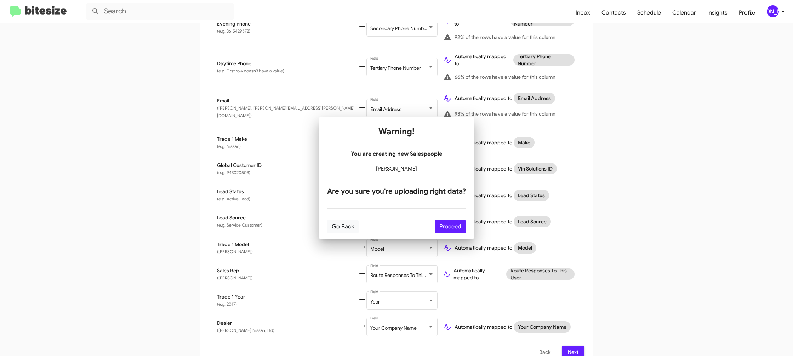
scroll to position [0, 0]
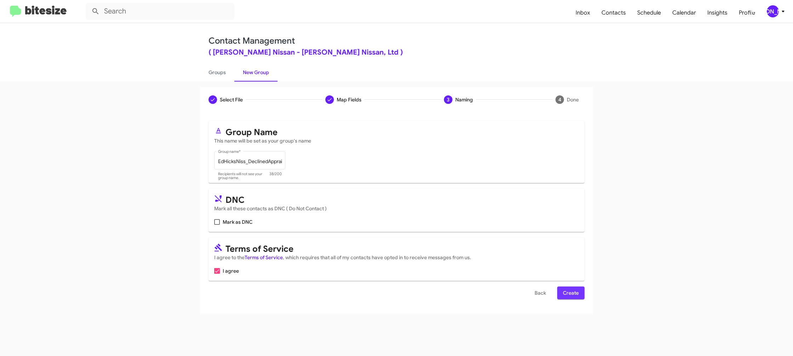
click at [574, 292] on span "Create" at bounding box center [571, 292] width 16 height 13
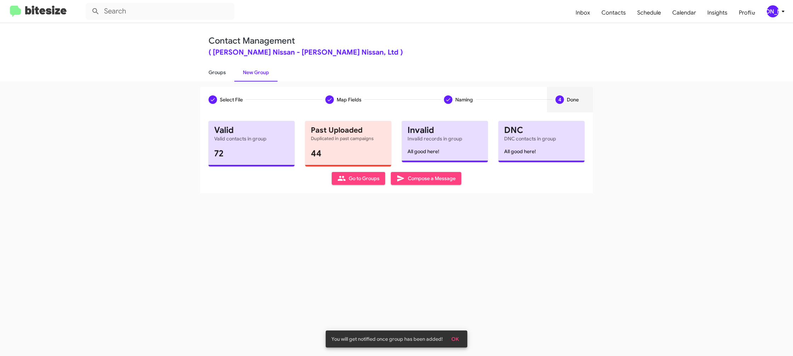
click at [223, 69] on link "Groups" at bounding box center [217, 72] width 34 height 18
type input "in:groups"
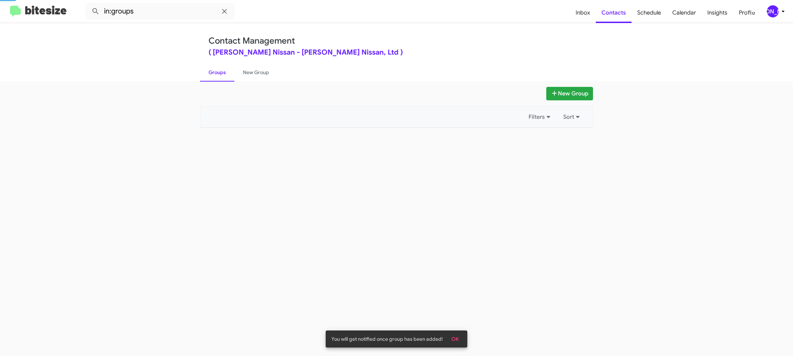
click at [223, 69] on link "Groups" at bounding box center [217, 72] width 34 height 18
click at [242, 70] on link "New Group" at bounding box center [255, 72] width 43 height 18
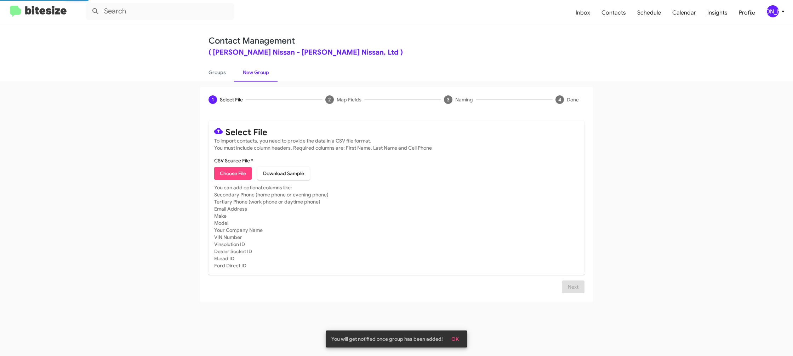
click at [242, 70] on link "New Group" at bounding box center [255, 72] width 43 height 18
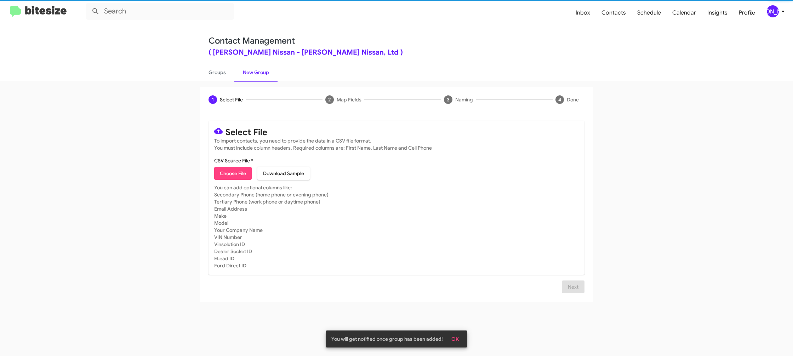
click at [234, 172] on span "Choose File" at bounding box center [233, 173] width 26 height 13
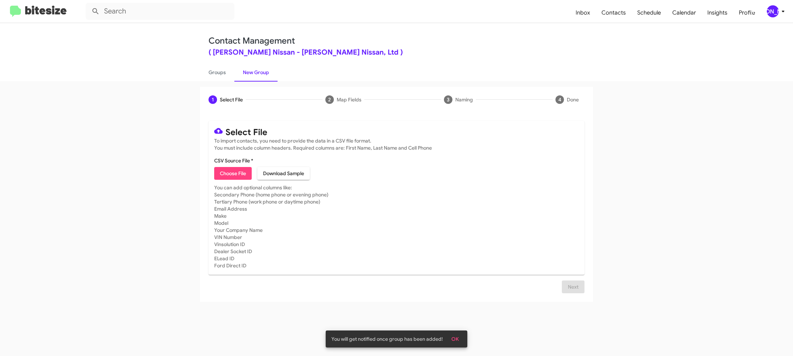
type input "EdHicksNiss_MissedAppt_10-13-25"
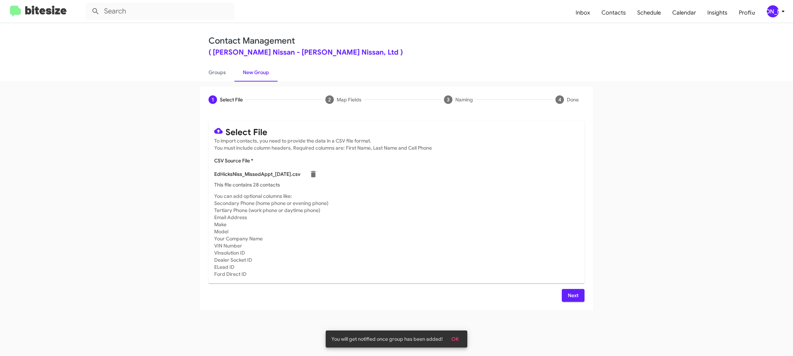
drag, startPoint x: 511, startPoint y: 226, endPoint x: 490, endPoint y: 215, distance: 23.4
click at [509, 225] on mat-card-subtitle "You can add optional columns like: Secondary Phone (home phone or evening phone…" at bounding box center [396, 234] width 365 height 85
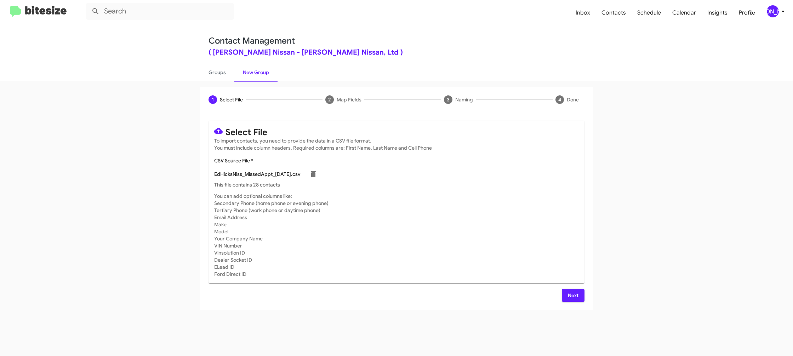
click at [782, 7] on icon at bounding box center [783, 11] width 8 height 8
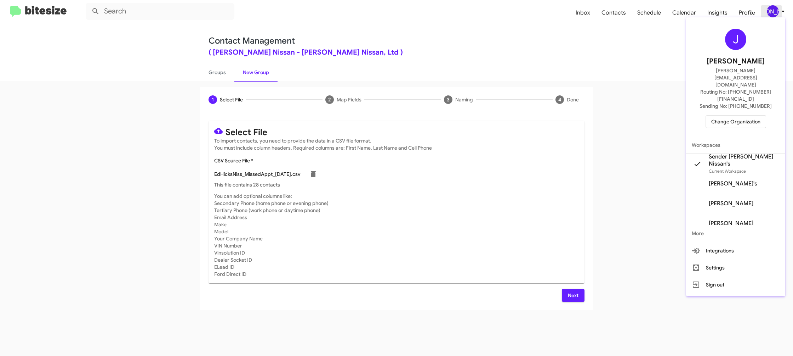
click at [782, 8] on div at bounding box center [396, 178] width 793 height 356
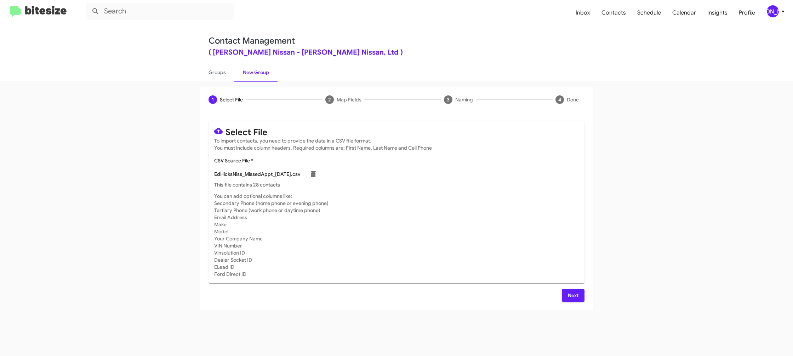
click at [576, 293] on span "Next" at bounding box center [573, 295] width 11 height 13
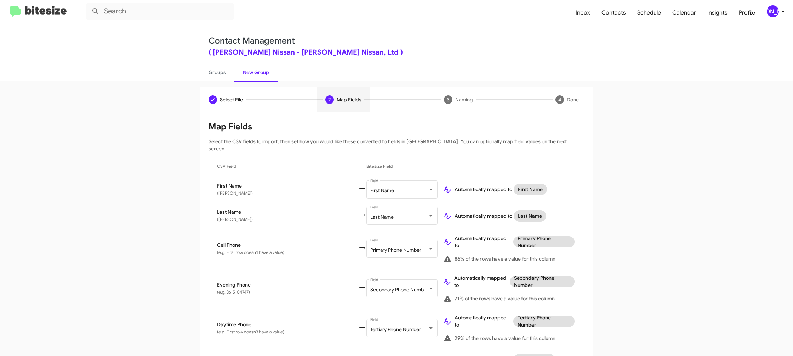
scroll to position [326, 0]
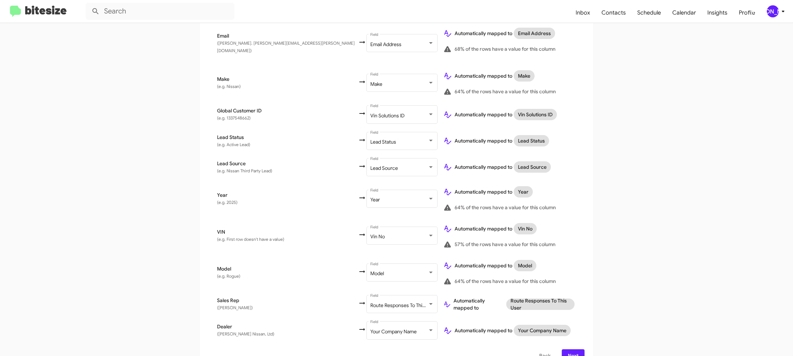
click at [773, 9] on div "[PERSON_NAME]" at bounding box center [773, 11] width 12 height 12
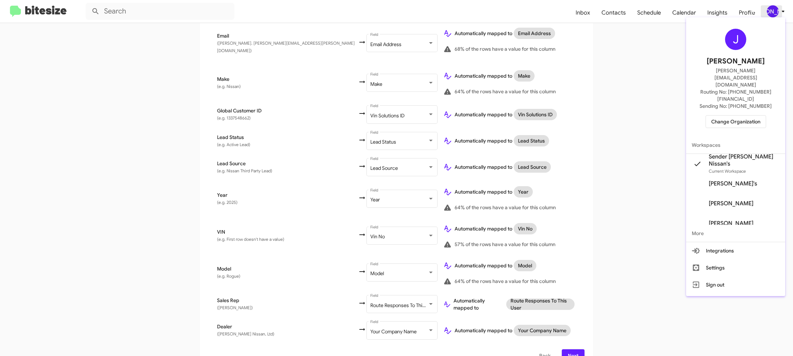
click at [773, 9] on div at bounding box center [396, 178] width 793 height 356
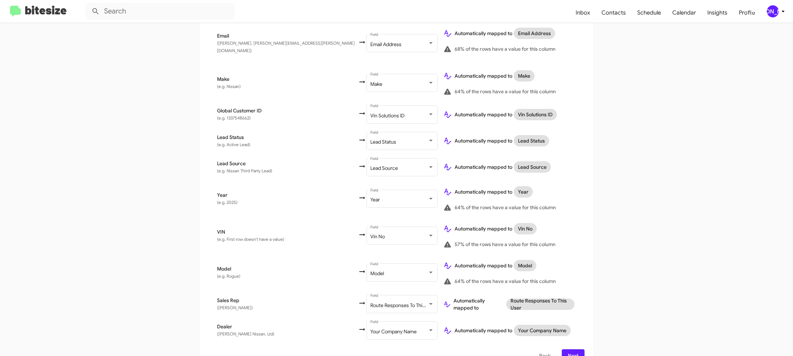
click at [574, 349] on span "Next" at bounding box center [573, 355] width 11 height 13
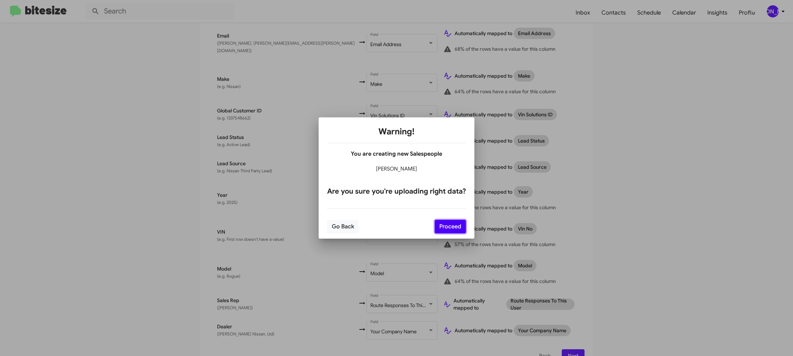
click at [460, 230] on button "Proceed" at bounding box center [450, 226] width 31 height 13
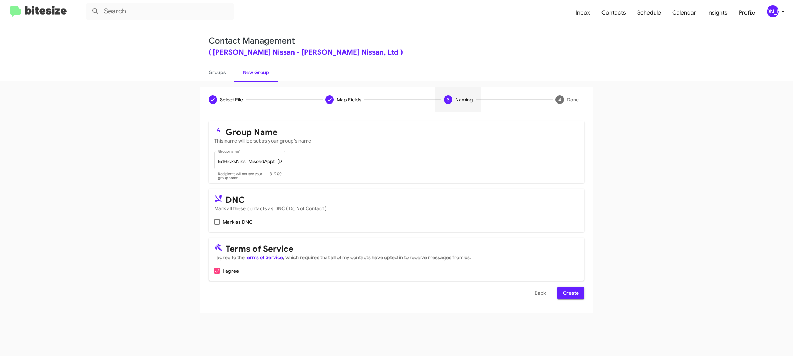
scroll to position [0, 0]
drag, startPoint x: 575, startPoint y: 294, endPoint x: 520, endPoint y: 267, distance: 62.1
click at [577, 295] on span "Create" at bounding box center [571, 292] width 16 height 13
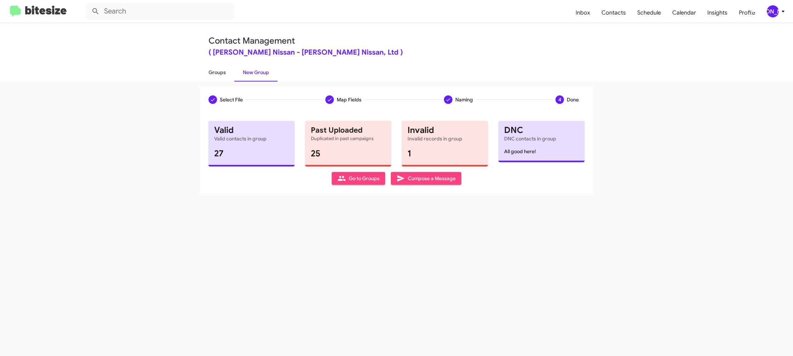
click at [231, 73] on link "Groups" at bounding box center [217, 72] width 34 height 18
type input "in:groups"
click at [231, 73] on link "Groups" at bounding box center [217, 72] width 34 height 18
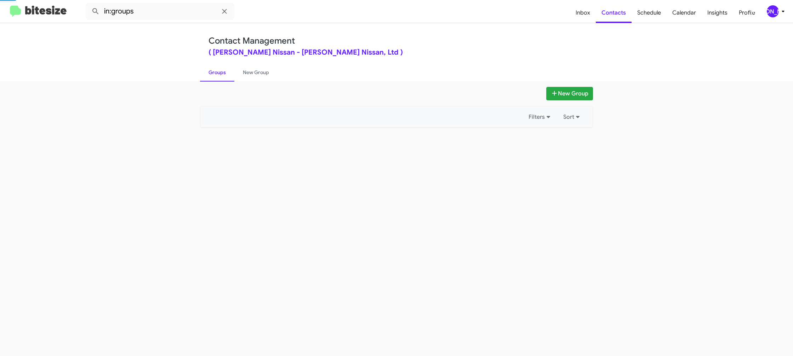
click at [231, 73] on link "Groups" at bounding box center [217, 72] width 34 height 18
click at [254, 72] on link "New Group" at bounding box center [255, 72] width 43 height 18
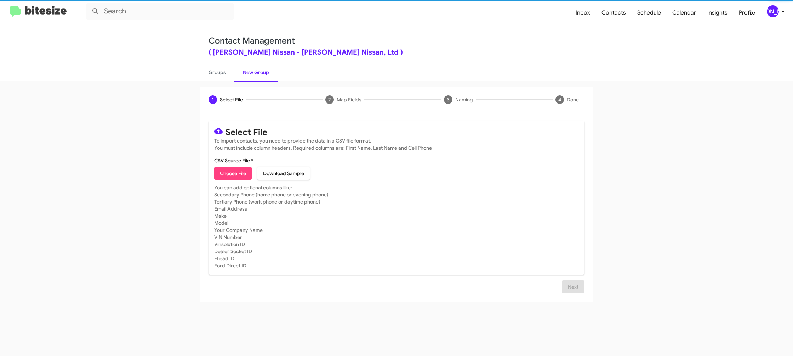
click at [254, 72] on link "New Group" at bounding box center [255, 72] width 43 height 18
click at [785, 10] on icon at bounding box center [783, 11] width 8 height 8
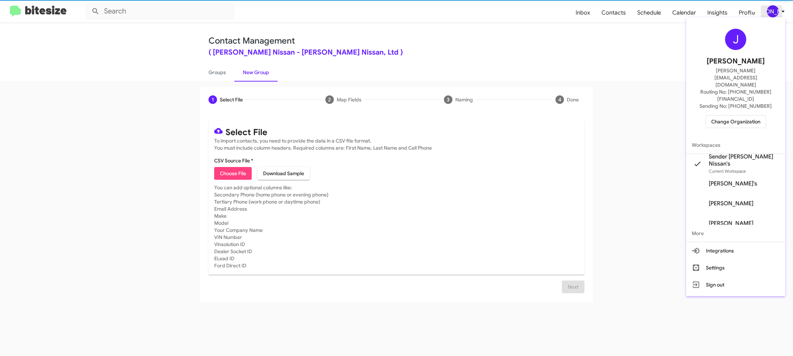
click at [785, 10] on div at bounding box center [396, 178] width 793 height 356
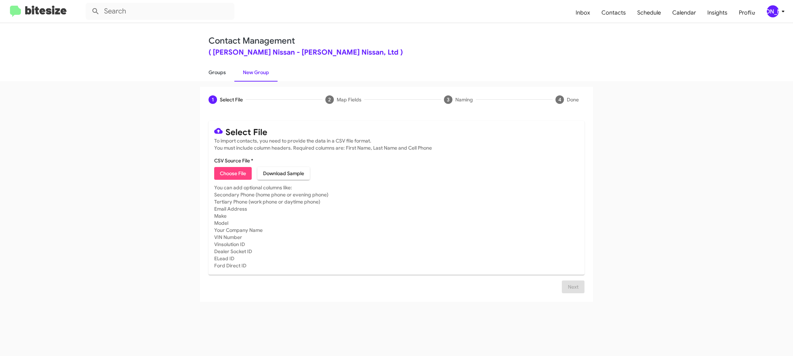
click at [220, 72] on link "Groups" at bounding box center [217, 72] width 34 height 18
type input "in:groups"
drag, startPoint x: 220, startPoint y: 72, endPoint x: 232, endPoint y: 71, distance: 11.7
click at [220, 72] on link "Groups" at bounding box center [217, 72] width 34 height 18
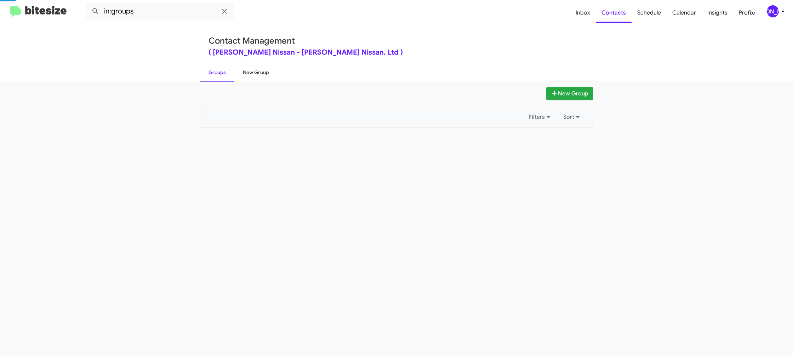
click at [252, 71] on link "New Group" at bounding box center [255, 72] width 43 height 18
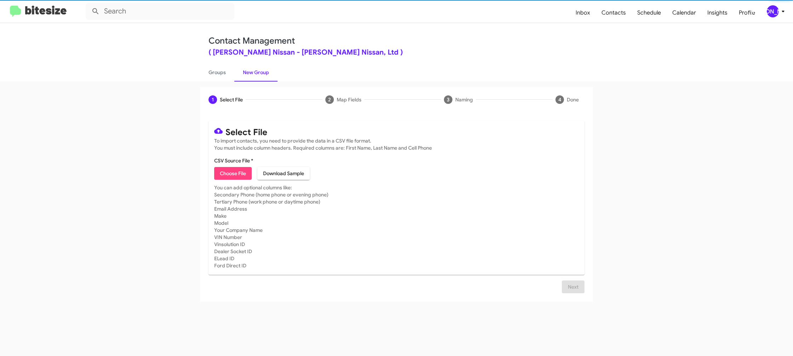
click at [252, 71] on link "New Group" at bounding box center [255, 72] width 43 height 18
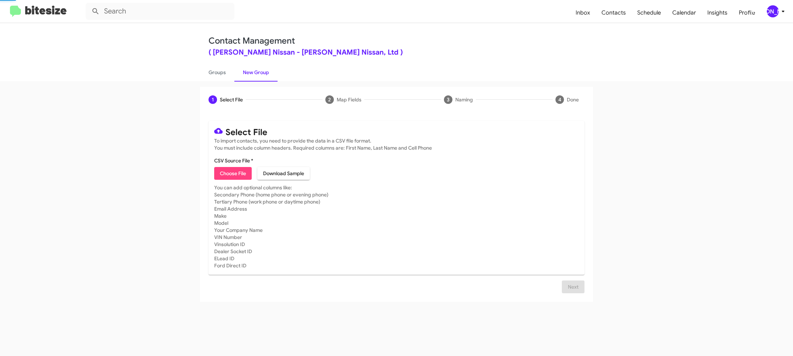
click at [239, 174] on span "Choose File" at bounding box center [233, 173] width 26 height 13
type input "EdHicksNiss_Weekend_10-13-25"
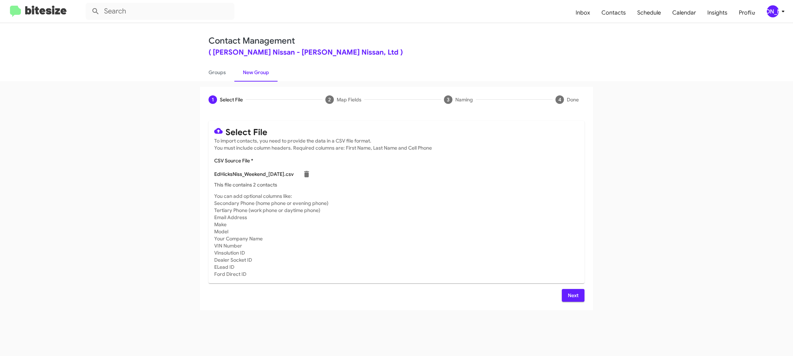
drag, startPoint x: 494, startPoint y: 220, endPoint x: 503, endPoint y: 224, distance: 9.8
click at [501, 222] on mat-card-subtitle "You can add optional columns like: Secondary Phone (home phone or evening phone…" at bounding box center [396, 234] width 365 height 85
drag, startPoint x: 585, startPoint y: 302, endPoint x: 575, endPoint y: 300, distance: 9.4
click at [584, 302] on div "Select File To import contacts, you need to provide the data in a CSV file form…" at bounding box center [396, 211] width 393 height 198
drag, startPoint x: 573, startPoint y: 296, endPoint x: 553, endPoint y: 304, distance: 21.1
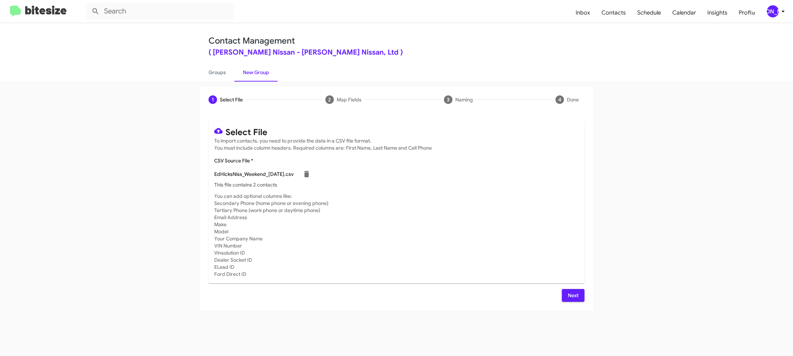
click at [573, 296] on span "Next" at bounding box center [573, 295] width 11 height 13
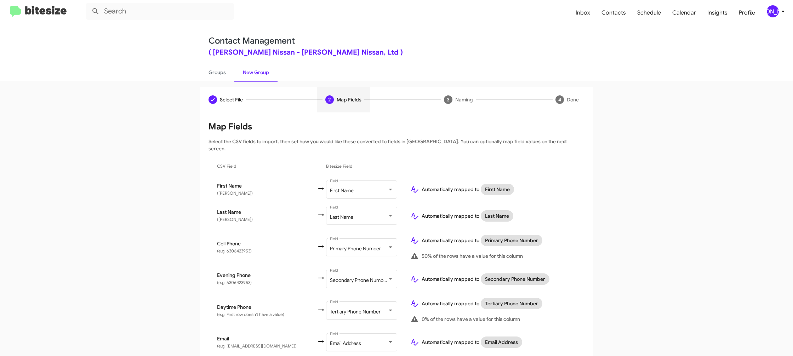
click at [784, 4] on mat-toolbar "Inbox Contacts Schedule Calendar Insights Profile JA" at bounding box center [396, 11] width 793 height 23
click at [779, 10] on icon at bounding box center [783, 11] width 8 height 8
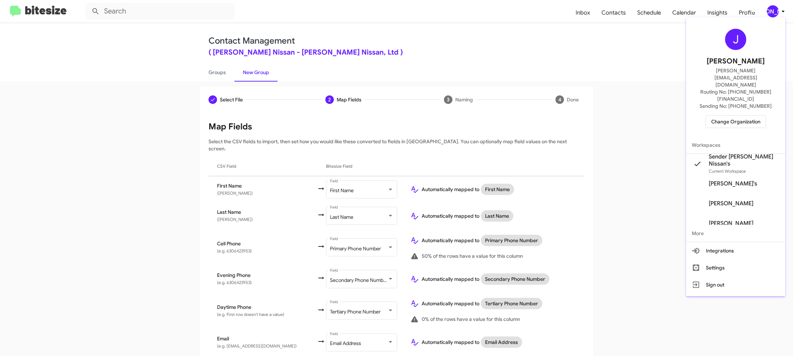
drag, startPoint x: 779, startPoint y: 10, endPoint x: 737, endPoint y: 24, distance: 44.0
click at [779, 10] on div at bounding box center [396, 178] width 793 height 356
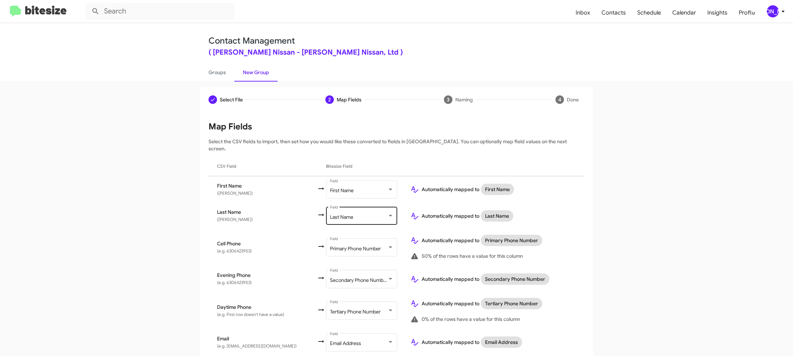
scroll to position [268, 0]
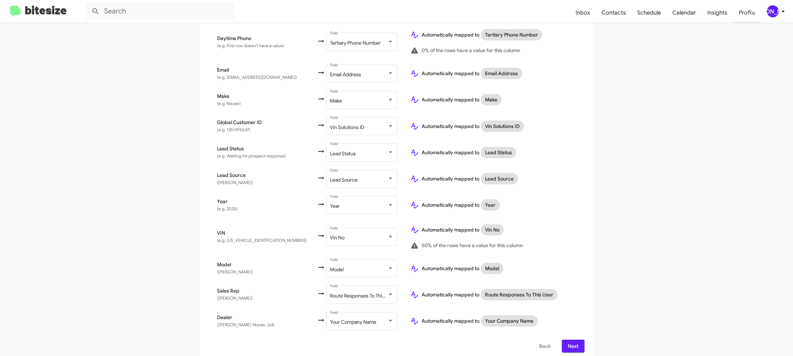
click at [759, 17] on span "Profile" at bounding box center [747, 12] width 28 height 21
click at [775, 11] on div "[PERSON_NAME]" at bounding box center [773, 11] width 12 height 12
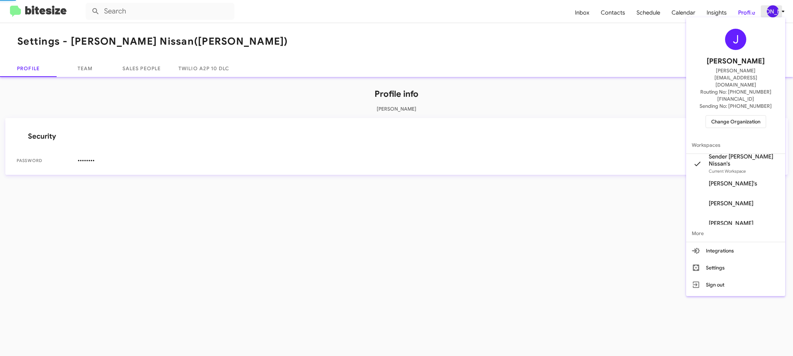
click at [775, 11] on div at bounding box center [396, 178] width 793 height 356
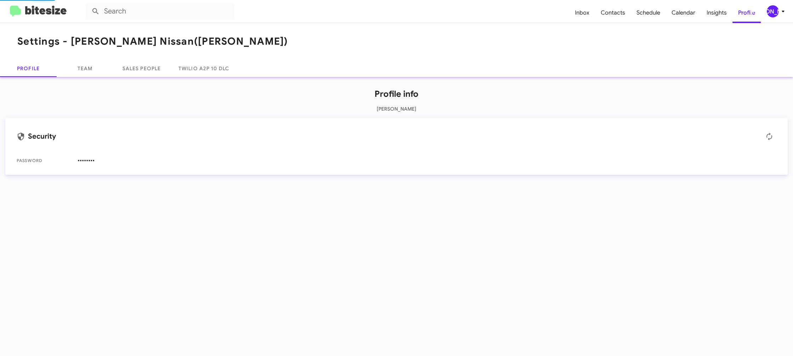
click at [775, 11] on div "[PERSON_NAME]" at bounding box center [773, 11] width 12 height 12
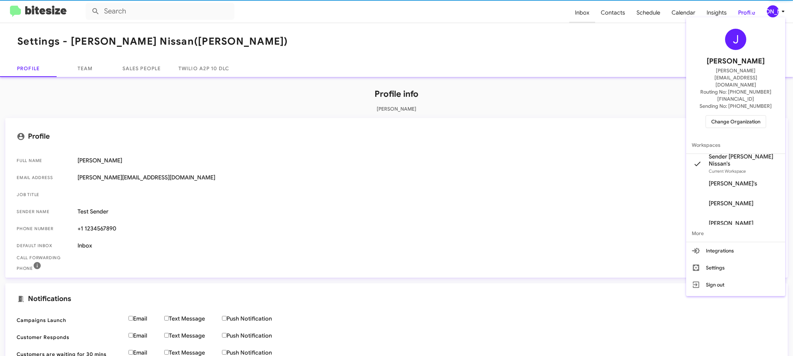
click at [590, 16] on div at bounding box center [396, 178] width 793 height 356
click at [587, 15] on span "Inbox" at bounding box center [582, 12] width 26 height 21
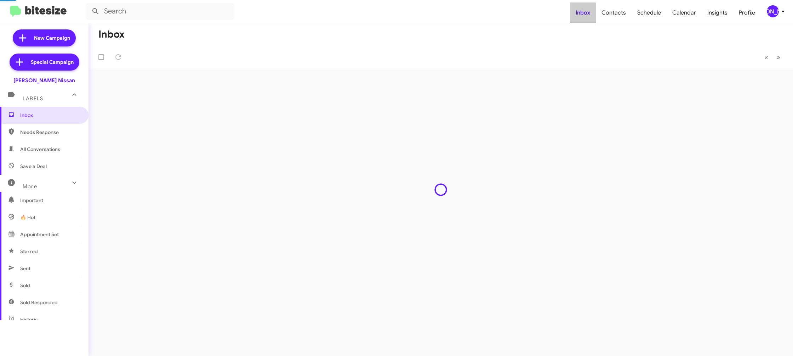
click at [587, 15] on span "Inbox" at bounding box center [583, 12] width 26 height 21
drag, startPoint x: 587, startPoint y: 15, endPoint x: 611, endPoint y: 15, distance: 23.7
click at [589, 15] on span "Inbox" at bounding box center [583, 12] width 26 height 21
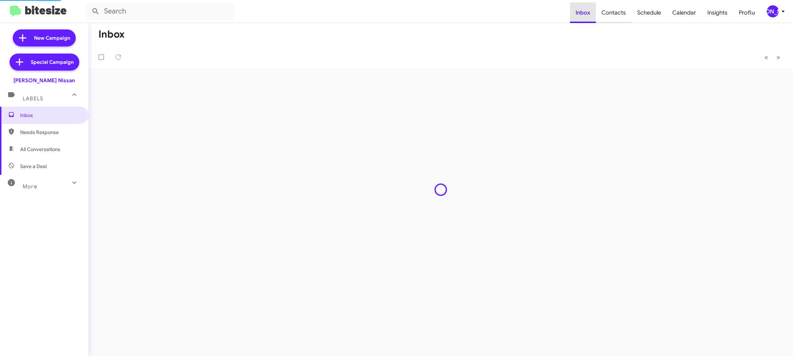
click at [612, 15] on span "Contacts" at bounding box center [614, 12] width 36 height 21
type input "in:groups"
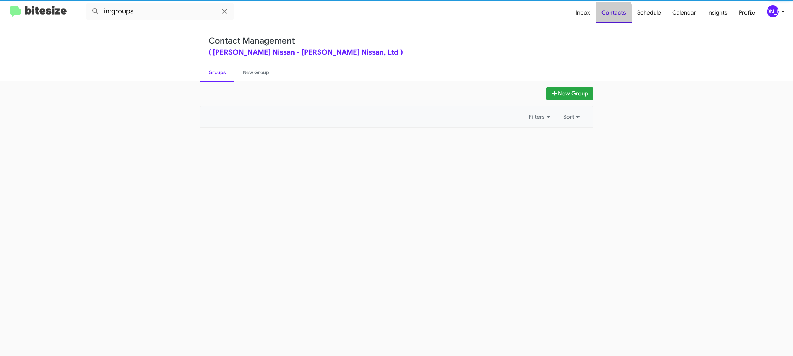
drag, startPoint x: 612, startPoint y: 15, endPoint x: 265, endPoint y: 123, distance: 363.3
click at [612, 15] on span "Contacts" at bounding box center [614, 12] width 36 height 21
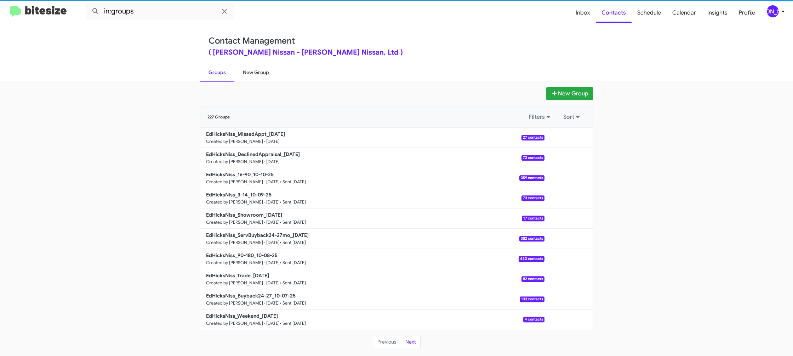
click at [249, 75] on link "New Group" at bounding box center [255, 72] width 43 height 18
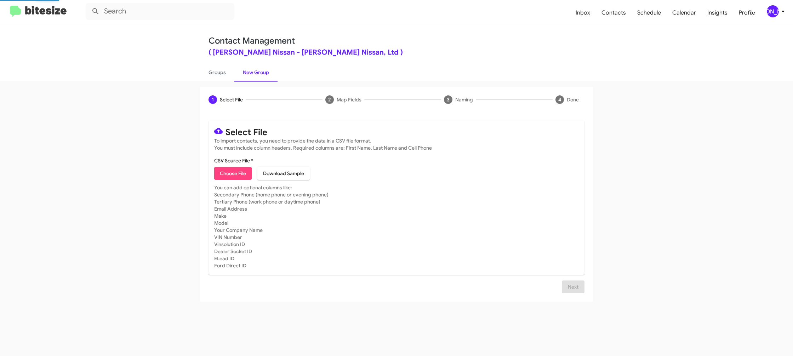
click at [227, 170] on span "Choose File" at bounding box center [233, 173] width 26 height 13
type input "EdHicksNiss_Weekend_10-13-25"
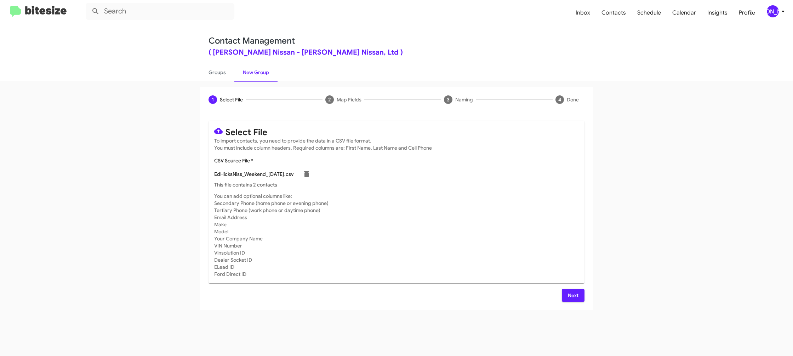
click at [479, 211] on mat-card-subtitle "You can add optional columns like: Secondary Phone (home phone or evening phone…" at bounding box center [396, 234] width 365 height 85
click at [565, 297] on button "Next" at bounding box center [573, 295] width 23 height 13
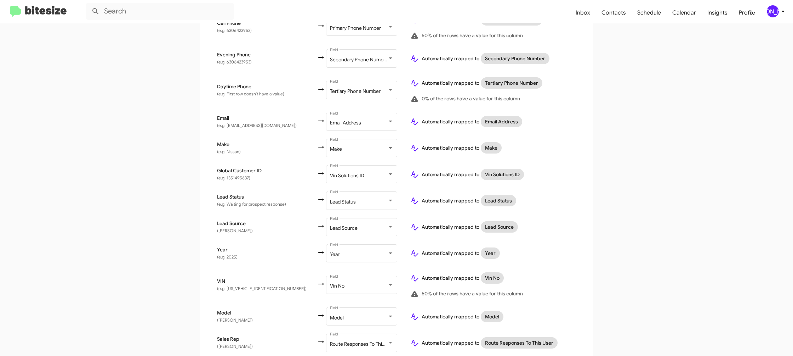
scroll to position [268, 0]
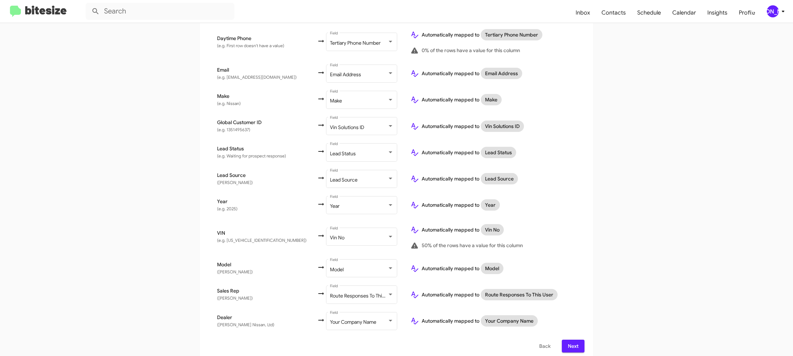
click at [779, 7] on icon at bounding box center [783, 11] width 8 height 8
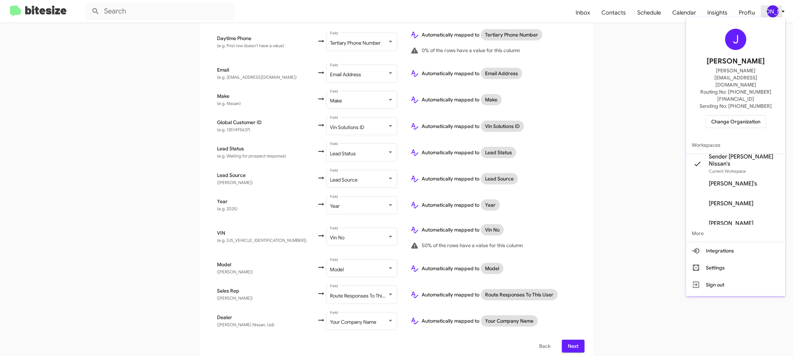
click at [780, 8] on div at bounding box center [396, 178] width 793 height 356
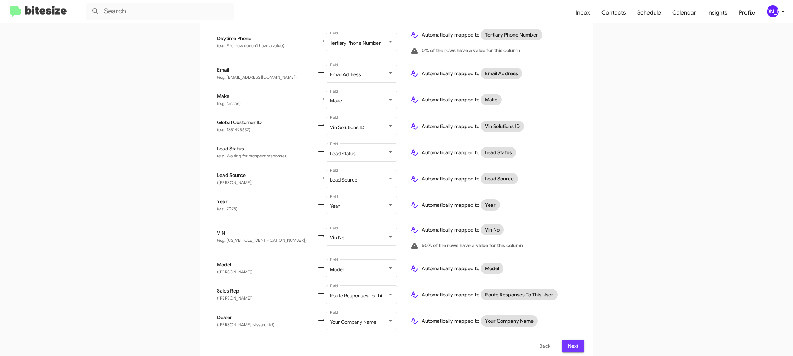
drag, startPoint x: 575, startPoint y: 340, endPoint x: 536, endPoint y: 350, distance: 40.5
click at [575, 341] on span "Next" at bounding box center [573, 345] width 11 height 13
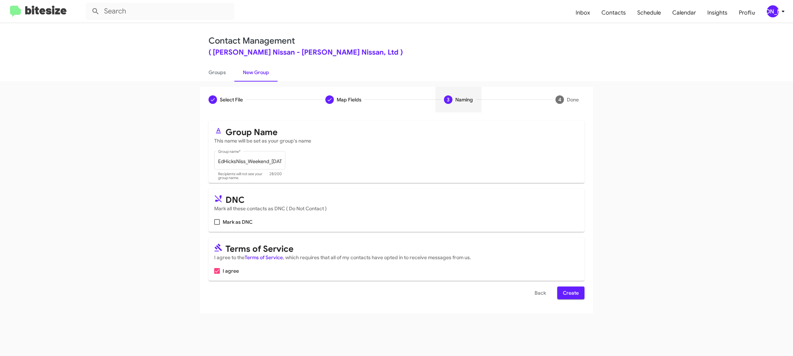
click at [584, 292] on button "Create" at bounding box center [570, 292] width 27 height 13
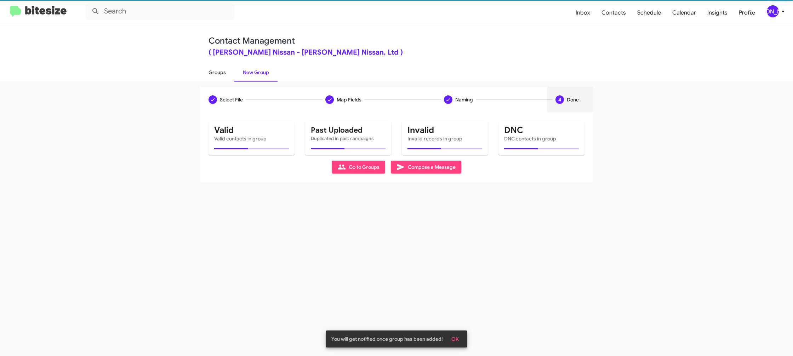
click at [214, 75] on link "Groups" at bounding box center [217, 72] width 34 height 18
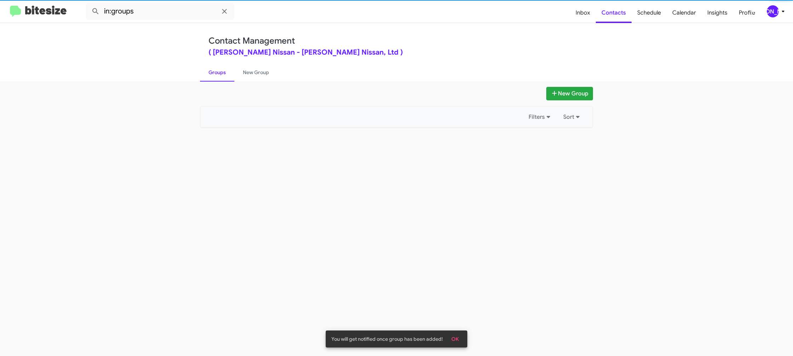
click at [214, 75] on link "Groups" at bounding box center [217, 72] width 34 height 18
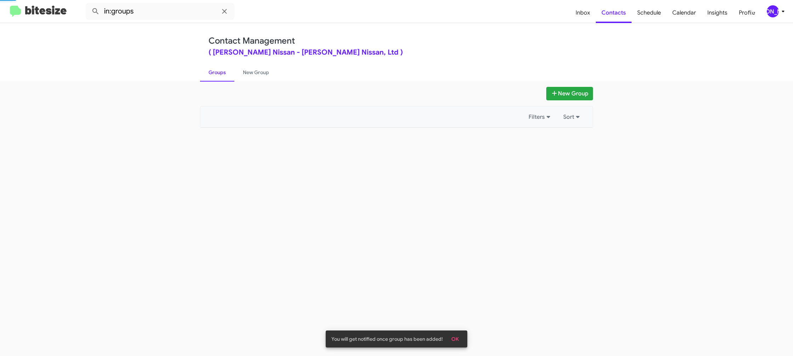
drag, startPoint x: 214, startPoint y: 75, endPoint x: 171, endPoint y: 31, distance: 61.1
click at [212, 70] on link "Groups" at bounding box center [217, 72] width 34 height 18
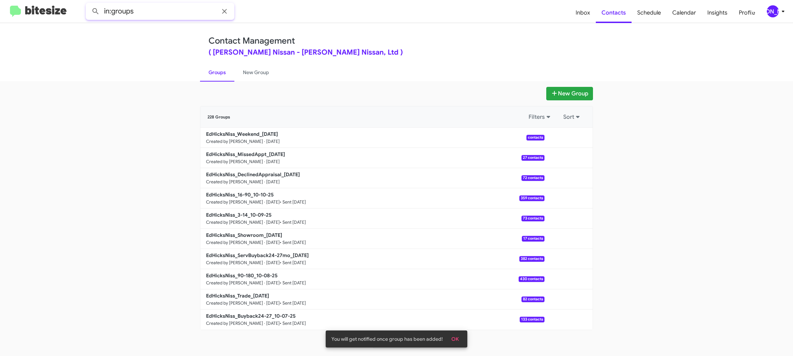
click at [165, 13] on input "in:groups" at bounding box center [160, 11] width 149 height 17
click at [89, 4] on button at bounding box center [96, 11] width 14 height 14
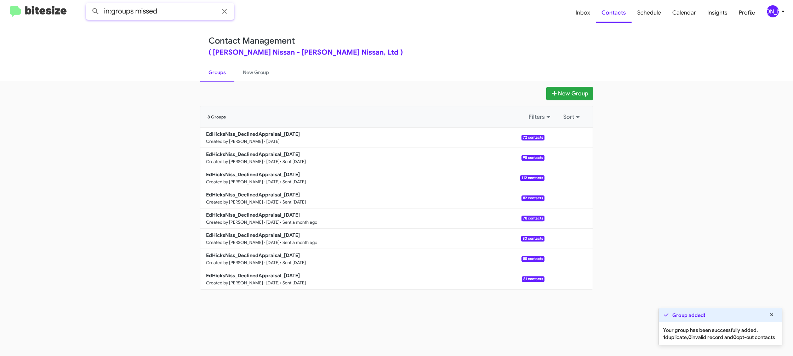
click at [89, 4] on button at bounding box center [96, 11] width 14 height 14
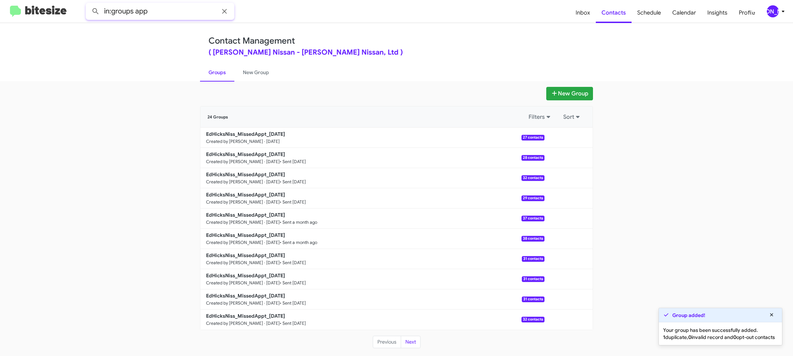
type input "in:groups app"
click at [89, 4] on button at bounding box center [96, 11] width 14 height 14
click at [252, 68] on link "New Group" at bounding box center [255, 72] width 43 height 18
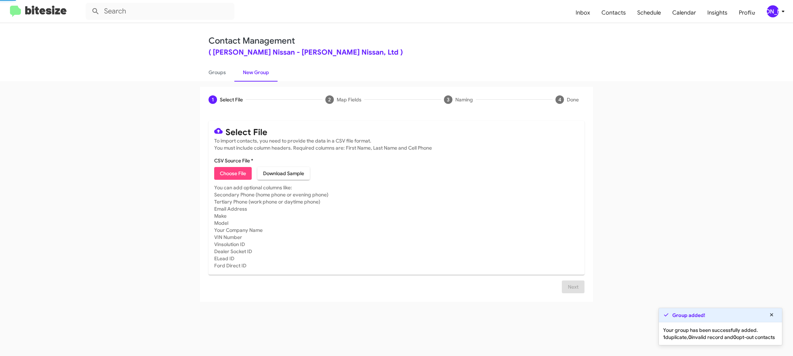
drag, startPoint x: 252, startPoint y: 68, endPoint x: 215, endPoint y: 71, distance: 37.3
click at [252, 68] on link "New Group" at bounding box center [255, 72] width 43 height 18
click at [215, 71] on link "Groups" at bounding box center [217, 72] width 34 height 18
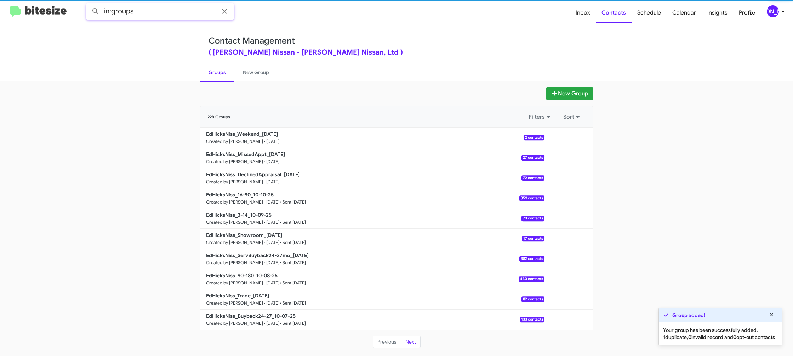
click at [166, 16] on input "in:groups" at bounding box center [160, 11] width 149 height 17
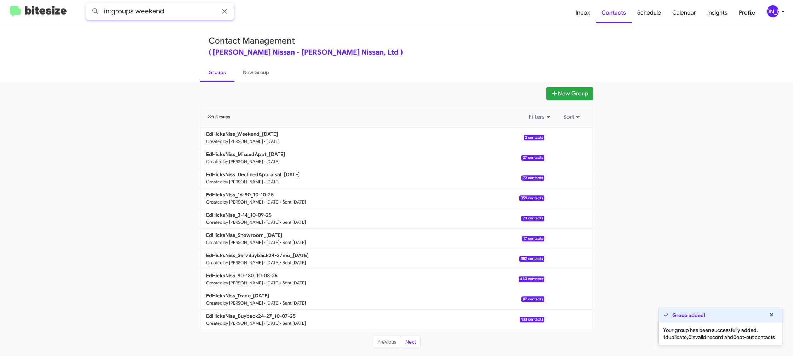
type input "in:groups weekend"
click at [89, 4] on button at bounding box center [96, 11] width 14 height 14
drag, startPoint x: 251, startPoint y: 74, endPoint x: 246, endPoint y: 74, distance: 5.0
click at [251, 74] on link "New Group" at bounding box center [255, 72] width 43 height 18
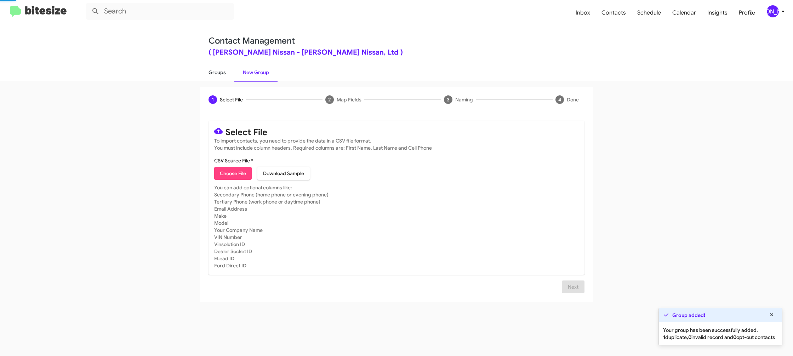
click at [228, 72] on link "Groups" at bounding box center [217, 72] width 34 height 18
type input "in:groups"
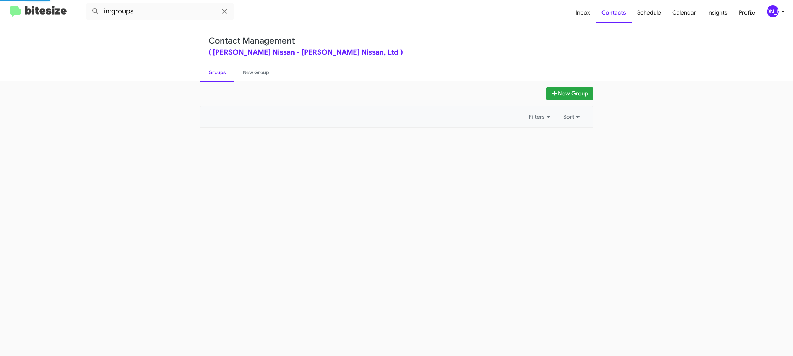
drag, startPoint x: 228, startPoint y: 72, endPoint x: 405, endPoint y: 117, distance: 182.3
click at [228, 72] on link "Groups" at bounding box center [217, 72] width 34 height 18
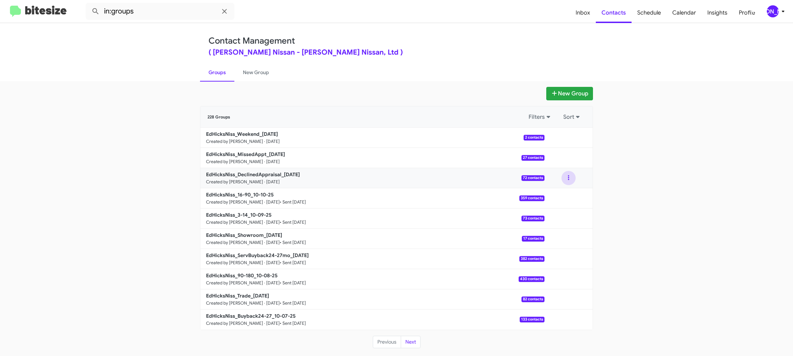
drag, startPoint x: 576, startPoint y: 179, endPoint x: 568, endPoint y: 183, distance: 9.0
click at [576, 179] on div at bounding box center [569, 178] width 48 height 14
click at [571, 181] on button at bounding box center [569, 178] width 14 height 14
click at [560, 195] on button "View contacts" at bounding box center [547, 196] width 57 height 17
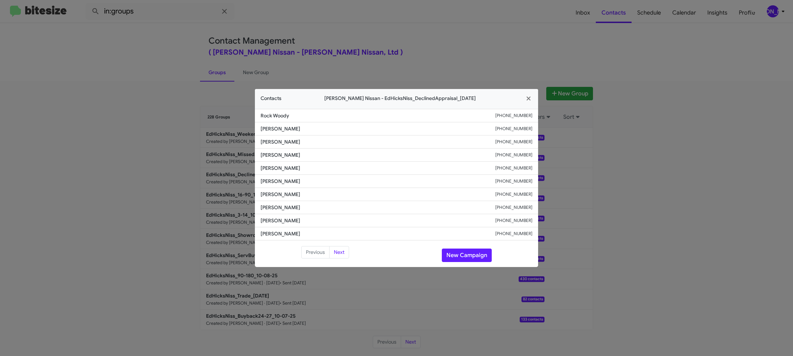
click at [277, 187] on li "Angela Patino +13619461684" at bounding box center [396, 181] width 283 height 13
copy span "Angela Patino"
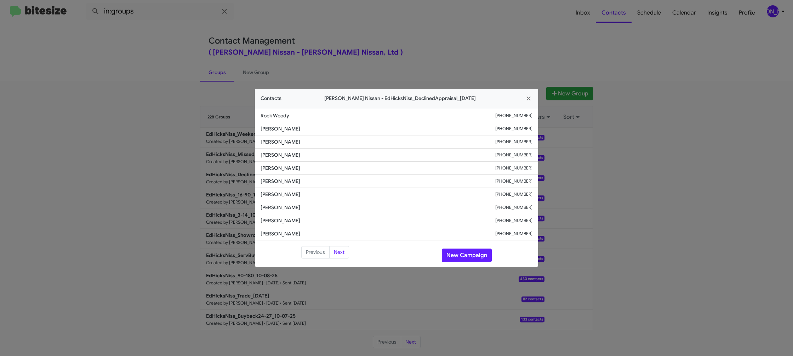
drag, startPoint x: 396, startPoint y: 34, endPoint x: 596, endPoint y: 145, distance: 229.4
click at [404, 35] on modal-container "Contacts Ed Hicks Nissan - EdHicksNiss_DeclinedAppraisal_10-13-25 Rock Woody +1…" at bounding box center [396, 178] width 793 height 356
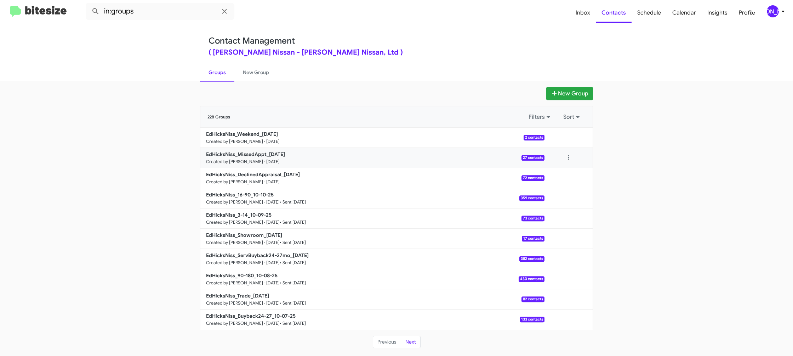
click at [579, 160] on div at bounding box center [569, 158] width 48 height 14
drag, startPoint x: 570, startPoint y: 160, endPoint x: 567, endPoint y: 163, distance: 4.5
click at [570, 160] on button at bounding box center [569, 158] width 14 height 14
click at [566, 170] on button "View contacts" at bounding box center [547, 176] width 57 height 17
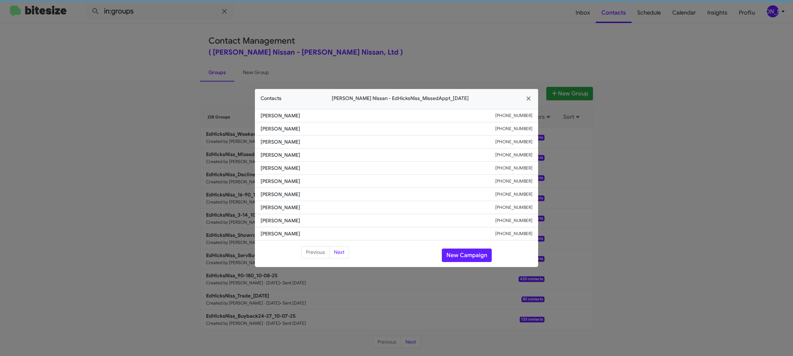
click at [286, 183] on span "Roel Garza" at bounding box center [378, 180] width 235 height 7
copy span "Roel Garza"
click at [365, 29] on modal-container "Contacts Ed Hicks Nissan - EdHicksNiss_MissedAppt_10-13-25 Julian Azua +1361251…" at bounding box center [396, 178] width 793 height 356
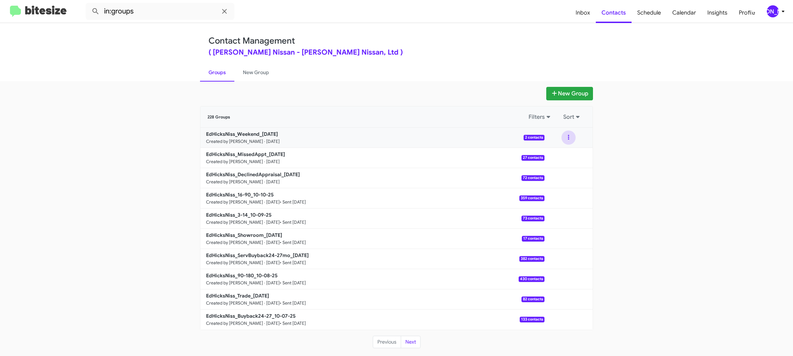
drag, startPoint x: 570, startPoint y: 138, endPoint x: 570, endPoint y: 143, distance: 4.6
click at [570, 139] on button at bounding box center [569, 137] width 14 height 14
click at [566, 151] on button "View contacts" at bounding box center [547, 156] width 57 height 17
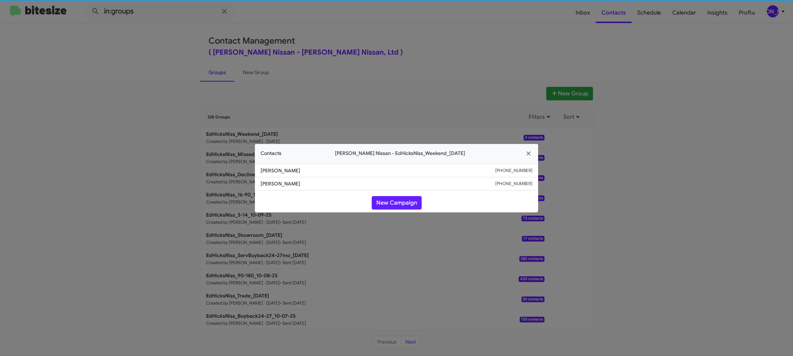
click at [273, 174] on li "Tony Alvarez +13613893861" at bounding box center [396, 170] width 283 height 13
copy span "Tony Alvarez"
click at [275, 179] on li "Syed Raza +16306423953" at bounding box center [396, 183] width 283 height 13
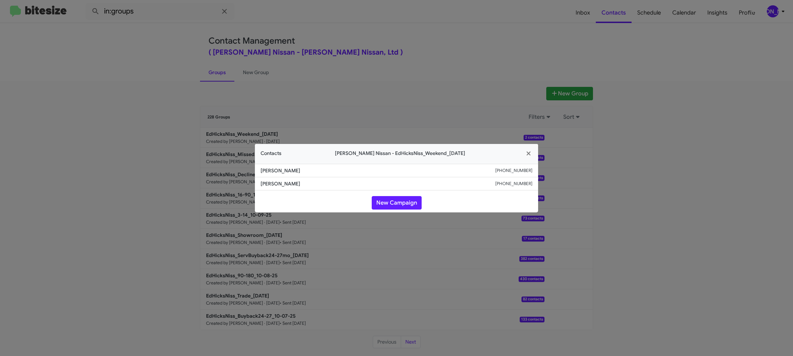
click at [275, 179] on li "Syed Raza +16306423953" at bounding box center [396, 183] width 283 height 13
copy span "Syed Raza"
drag, startPoint x: 168, startPoint y: 116, endPoint x: 229, endPoint y: 143, distance: 67.4
click at [170, 117] on modal-container "Contacts Ed Hicks Nissan - EdHicksNiss_Weekend_10-13-25 Tony Alvarez +136138938…" at bounding box center [396, 178] width 793 height 356
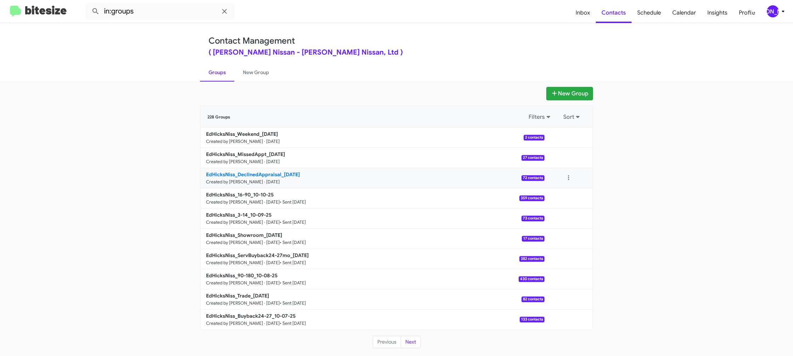
click at [255, 177] on b "EdHicksNiss_DeclinedAppraisal_10-13-25" at bounding box center [253, 174] width 94 height 6
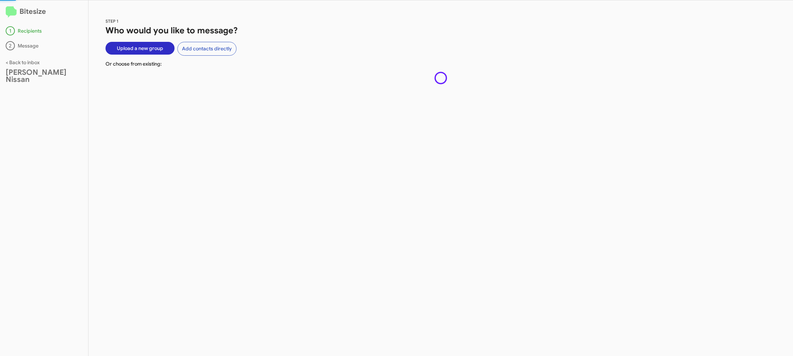
click at [255, 177] on div "STEP 1 Who would you like to message? Upload a new group Add contacts directly …" at bounding box center [441, 177] width 705 height 355
drag, startPoint x: 255, startPoint y: 177, endPoint x: 251, endPoint y: 168, distance: 10.0
click at [255, 174] on div "STEP 1 Who would you like to message? Upload a new group Add contacts directly …" at bounding box center [441, 177] width 705 height 355
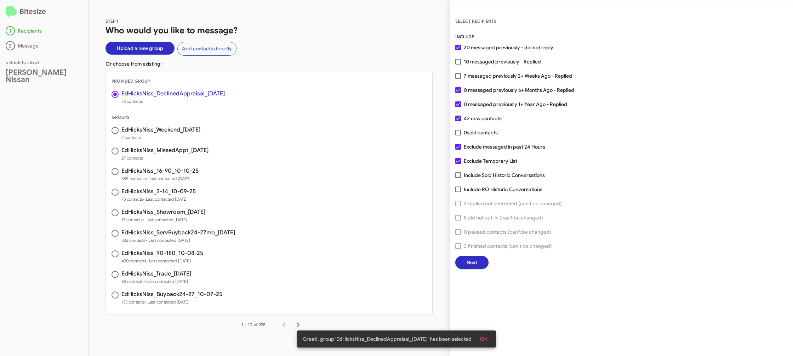
drag, startPoint x: 481, startPoint y: 64, endPoint x: 477, endPoint y: 63, distance: 3.9
click at [481, 64] on span "10 messaged previously - Replied" at bounding box center [502, 61] width 77 height 8
click at [458, 64] on input "10 messaged previously - Replied" at bounding box center [458, 64] width 0 height 0
checkbox input "true"
click at [472, 260] on span "Next" at bounding box center [472, 262] width 11 height 13
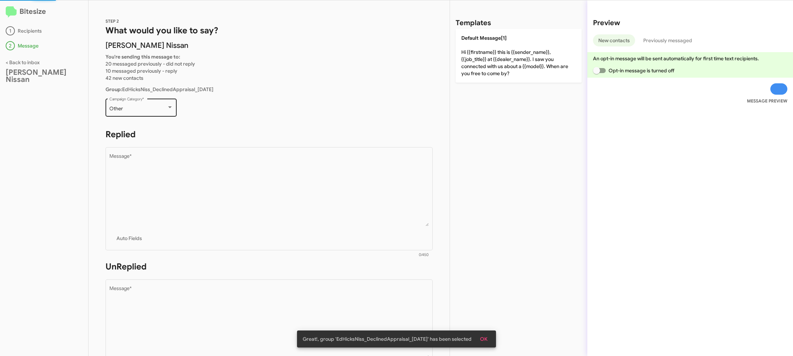
click at [155, 113] on div "Other Campaign Category *" at bounding box center [141, 106] width 64 height 19
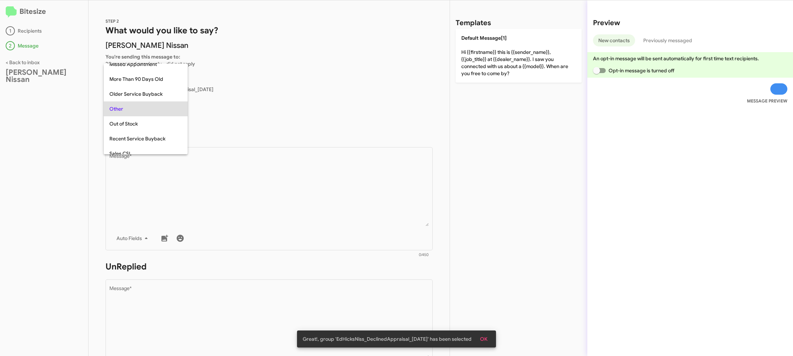
scroll to position [89, 0]
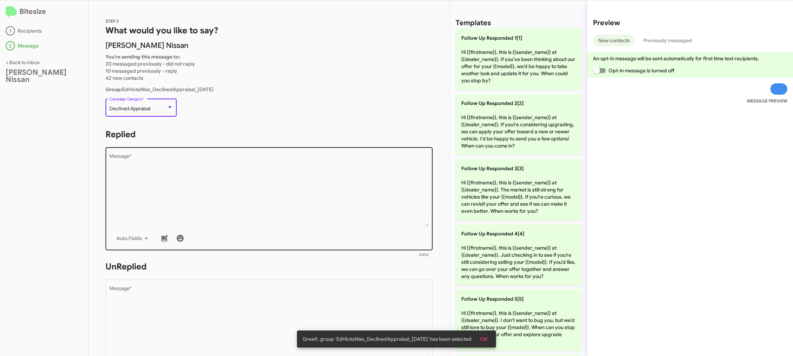
drag, startPoint x: 295, startPoint y: 214, endPoint x: 319, endPoint y: 209, distance: 24.2
click at [295, 214] on textarea "Message *" at bounding box center [269, 190] width 320 height 72
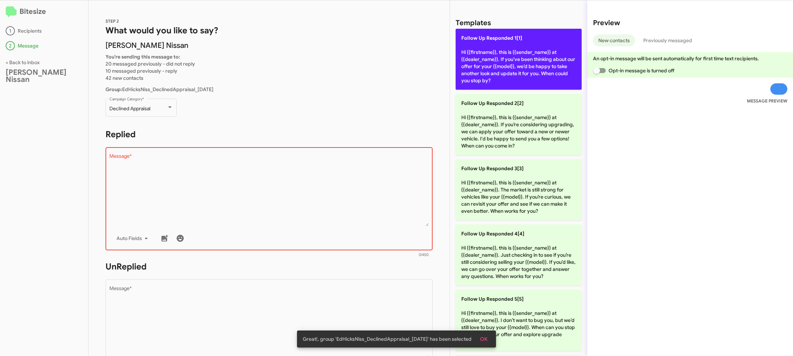
drag, startPoint x: 518, startPoint y: 76, endPoint x: 328, endPoint y: 245, distance: 254.1
click at [517, 76] on p "Follow Up Responded 1[1] Hi {{firstname}}, this is {{sender_name}} at {{dealer_…" at bounding box center [519, 59] width 126 height 61
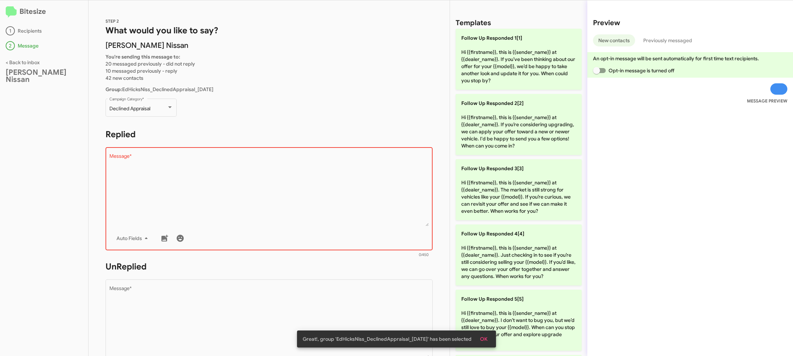
type textarea "Hi {{firstname}}, this is {{sender_name}} at {{dealer_name}}. If you’ve been th…"
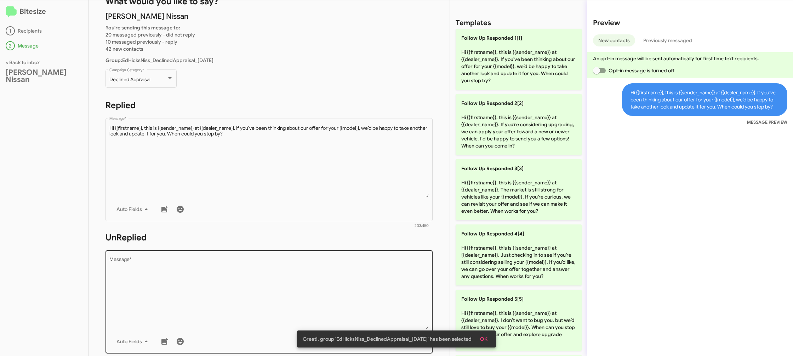
scroll to position [41, 0]
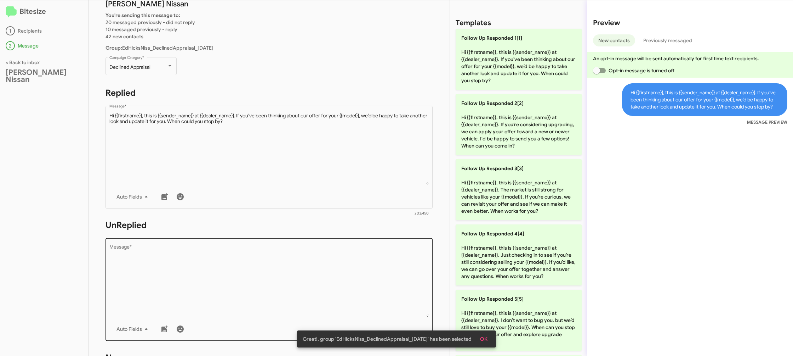
click at [320, 277] on textarea "Message *" at bounding box center [269, 280] width 320 height 72
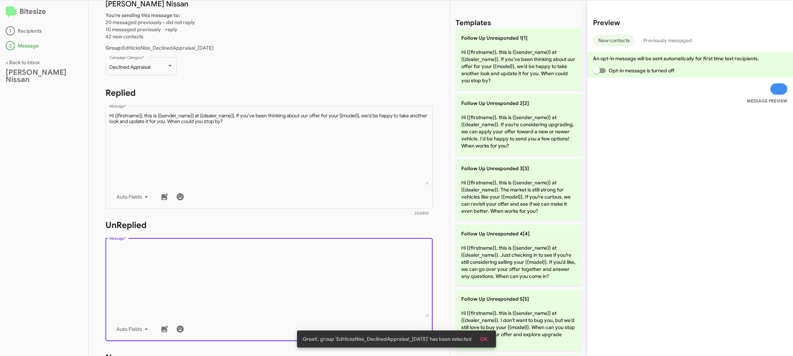
click at [320, 278] on textarea "Message *" at bounding box center [269, 280] width 320 height 72
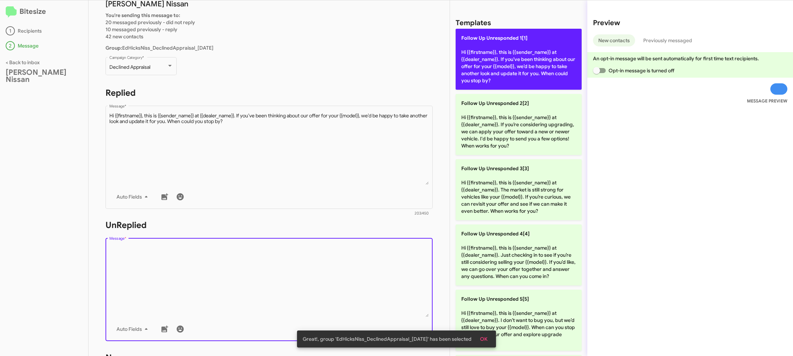
click at [477, 53] on p "Follow Up Unresponded 1[1] Hi {{firstname}}, this is {{sender_name}} at {{deale…" at bounding box center [519, 59] width 126 height 61
type textarea "Hi {{firstname}}, this is {{sender_name}} at {{dealer_name}}. If you’ve been th…"
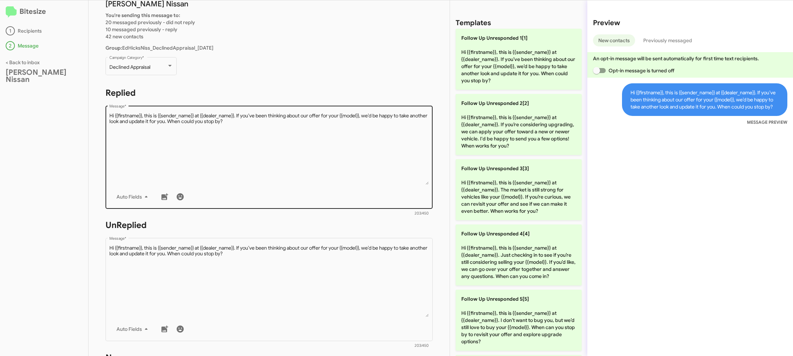
click at [232, 112] on div "Drop image here to insert Auto Fields Message *" at bounding box center [269, 156] width 320 height 104
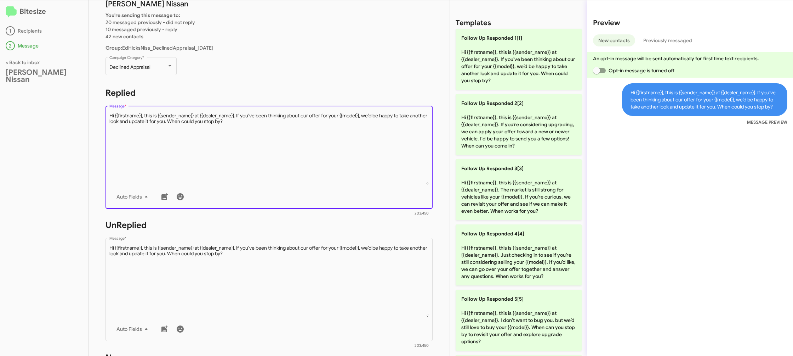
drag, startPoint x: 232, startPoint y: 112, endPoint x: 395, endPoint y: 151, distance: 167.4
click at [232, 112] on textarea "Message *" at bounding box center [269, 148] width 320 height 72
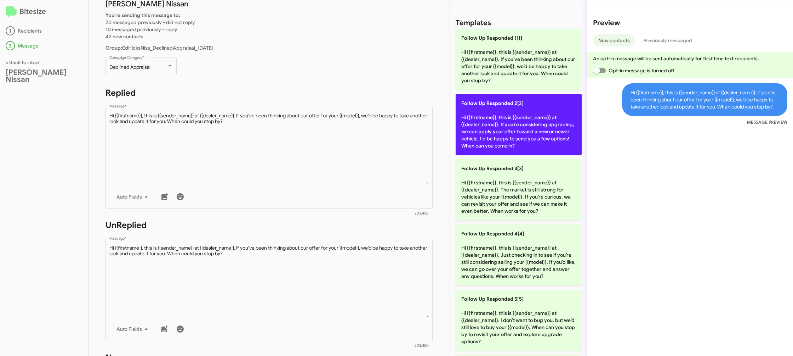
click at [476, 126] on p "Follow Up Responded 2[2] Hi {{firstname}}, this is {{sender_name}} at {{dealer_…" at bounding box center [519, 124] width 126 height 61
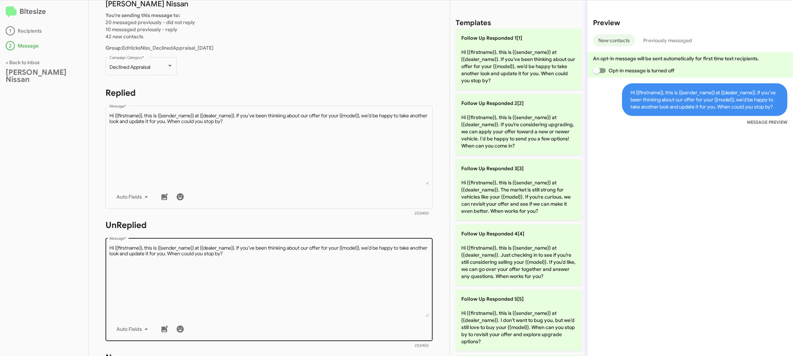
type textarea "Hi {{firstname}}, this is {{sender_name}} at {{dealer_name}}. If you’re conside…"
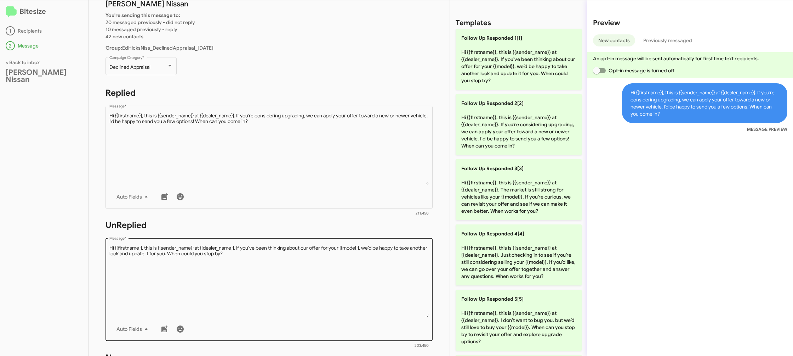
click at [323, 258] on textarea "Message *" at bounding box center [269, 280] width 320 height 72
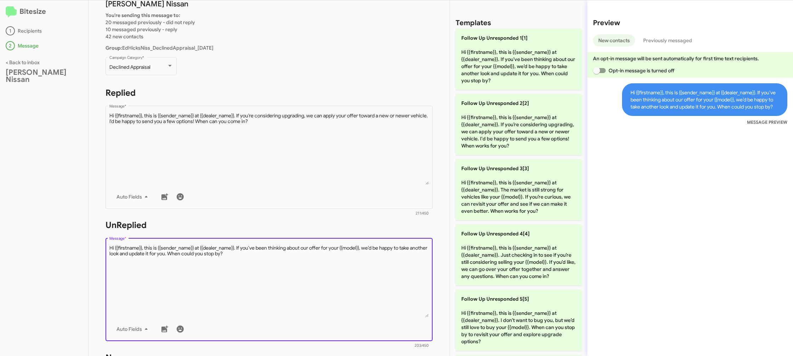
drag, startPoint x: 323, startPoint y: 258, endPoint x: 340, endPoint y: 245, distance: 21.5
click at [329, 253] on textarea "Message *" at bounding box center [269, 280] width 320 height 72
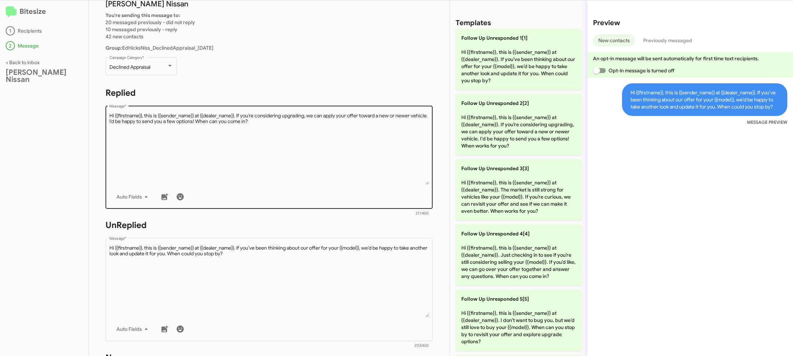
drag, startPoint x: 486, startPoint y: 134, endPoint x: 337, endPoint y: 143, distance: 149.0
click at [485, 134] on p "Follow Up Unresponded 2[2] Hi {{firstname}}, this is {{sender_name}} at {{deale…" at bounding box center [519, 124] width 126 height 61
type textarea "Hi {{firstname}}, this is {{sender_name}} at {{dealer_name}}. If you’re conside…"
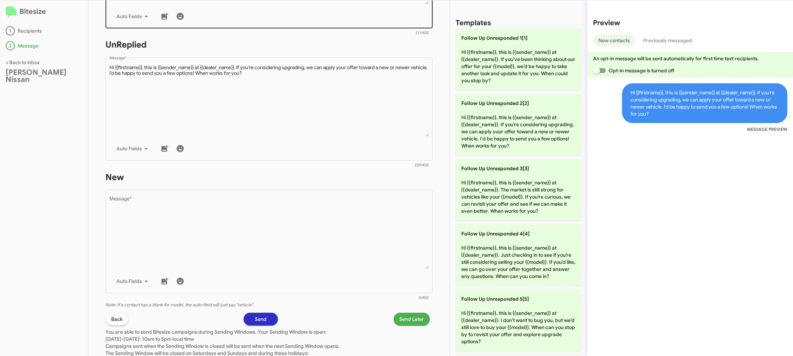
scroll to position [258, 0]
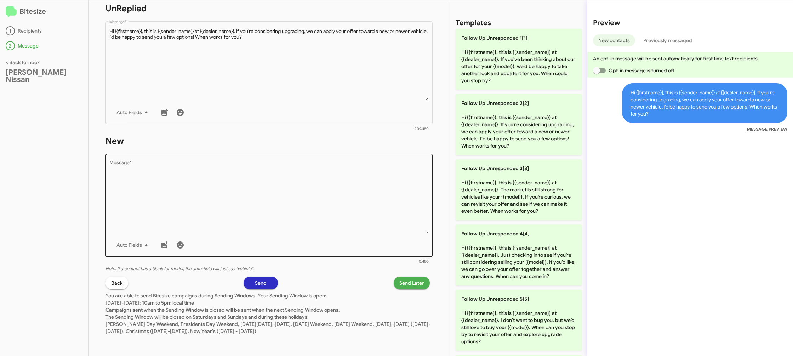
click at [333, 188] on textarea "Message *" at bounding box center [269, 196] width 320 height 72
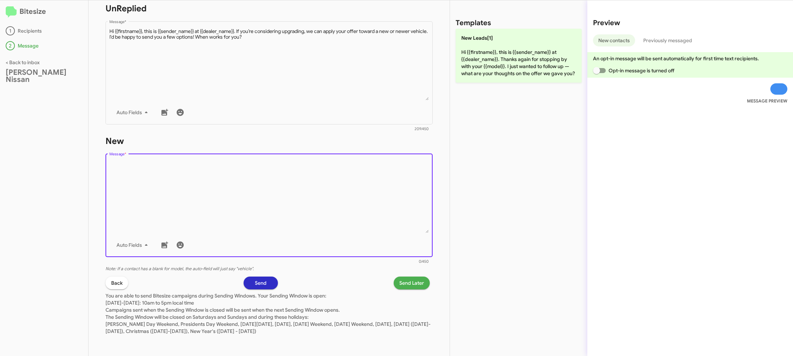
drag, startPoint x: 333, startPoint y: 189, endPoint x: 492, endPoint y: 87, distance: 189.2
click at [354, 169] on textarea "Message *" at bounding box center [269, 196] width 320 height 72
drag, startPoint x: 497, startPoint y: 85, endPoint x: 483, endPoint y: 87, distance: 14.0
click at [496, 85] on div "Templates New Leads[1] Hi {{firstname}}, this is {{sender_name}} at {{dealer_na…" at bounding box center [518, 177] width 137 height 355
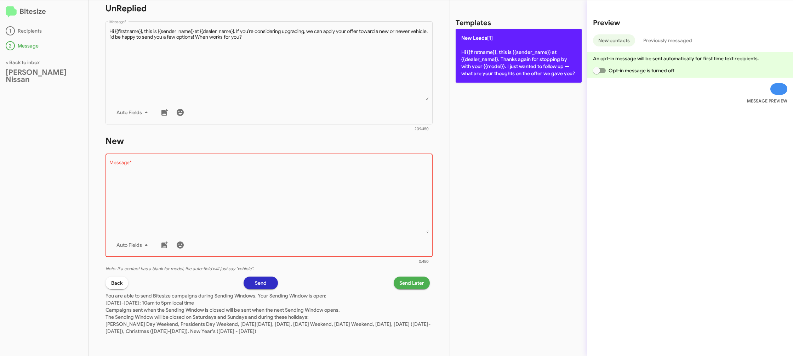
drag, startPoint x: 486, startPoint y: 69, endPoint x: 477, endPoint y: 72, distance: 9.4
click at [486, 69] on p "New Leads[1] Hi {{firstname}}, this is {{sender_name}} at {{dealer_name}}. Than…" at bounding box center [519, 56] width 126 height 54
type textarea "Hi {{firstname}}, this is {{sender_name}} at {{dealer_name}}. Thanks again for …"
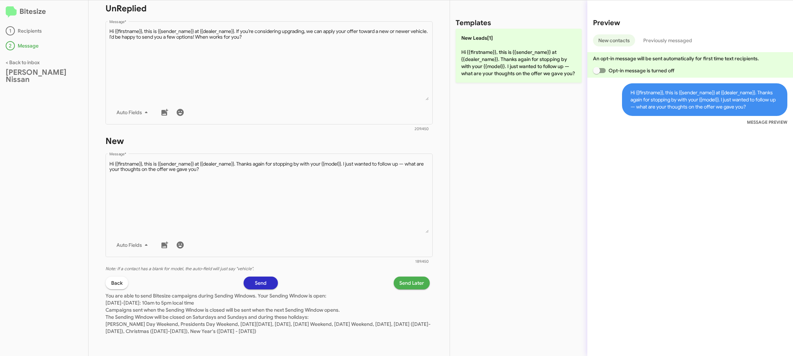
click at [407, 281] on span "Send Later" at bounding box center [411, 282] width 25 height 13
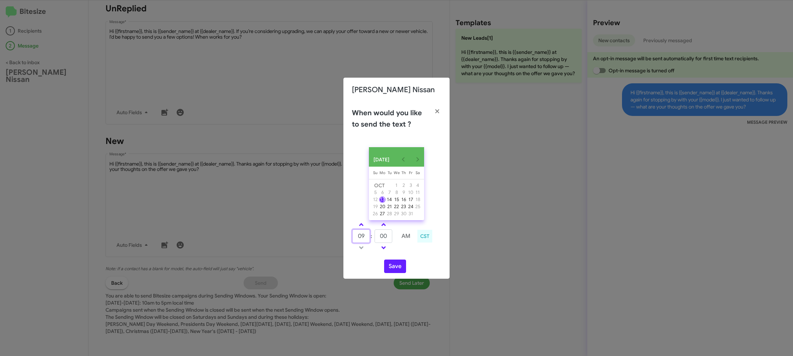
click at [364, 236] on input "09" at bounding box center [361, 235] width 18 height 13
type input "12"
click at [383, 238] on input "00" at bounding box center [384, 235] width 18 height 13
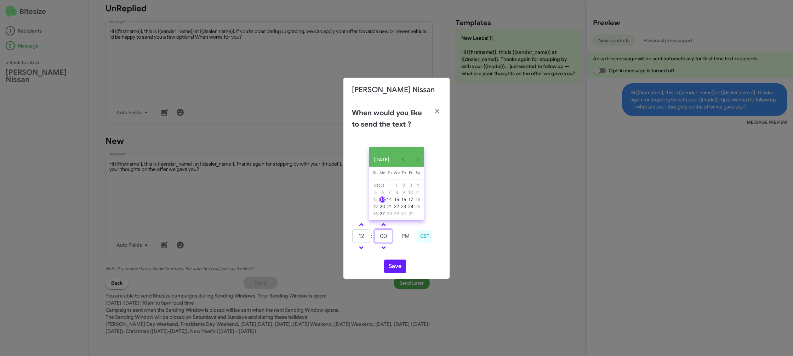
click at [383, 238] on input "00" at bounding box center [384, 235] width 18 height 13
type input "55"
drag, startPoint x: 403, startPoint y: 255, endPoint x: 402, endPoint y: 259, distance: 3.6
click at [403, 254] on div "12 : 55 PM CST" at bounding box center [397, 237] width 100 height 34
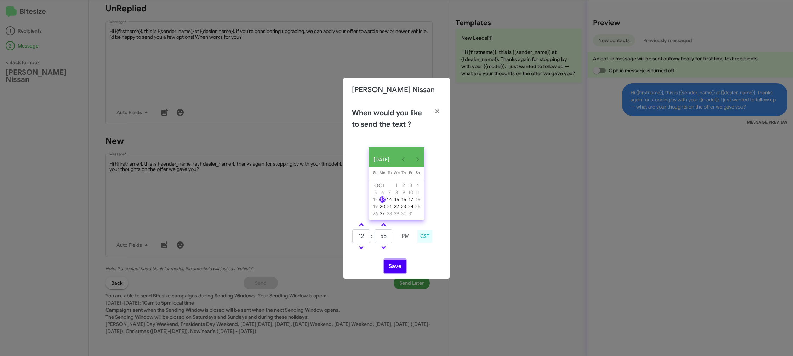
click at [397, 267] on button "Save" at bounding box center [395, 265] width 22 height 13
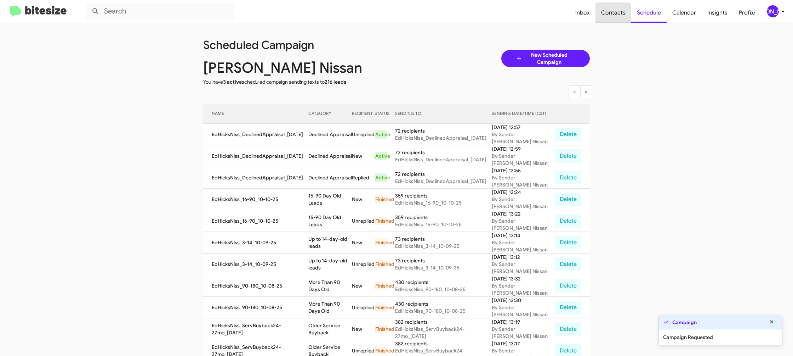
click at [612, 14] on span "Contacts" at bounding box center [614, 12] width 36 height 21
type input "in:groups"
click at [612, 14] on span "Contacts" at bounding box center [614, 12] width 36 height 21
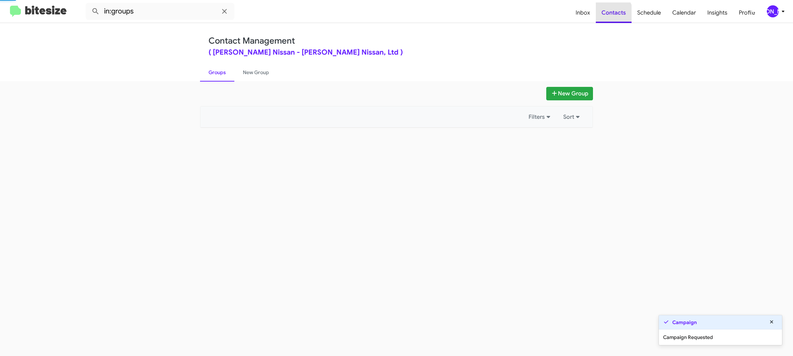
click at [608, 15] on span "Contacts" at bounding box center [614, 12] width 36 height 21
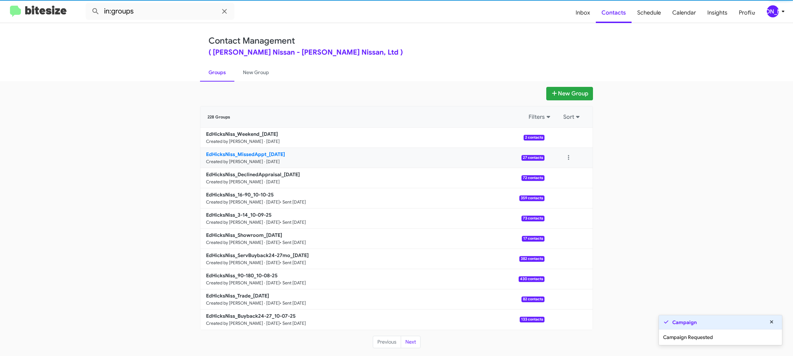
click at [261, 151] on b "EdHicksNiss_MissedAppt_10-13-25" at bounding box center [245, 154] width 79 height 6
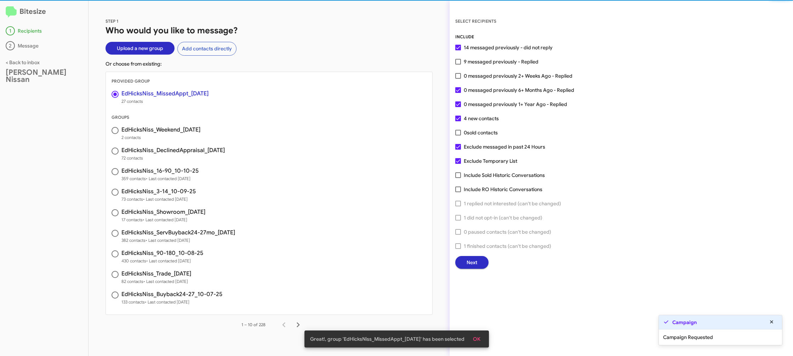
click at [479, 256] on div "INCLUDE 14 messaged previously - did not reply 9 messaged previously - Replied …" at bounding box center [621, 150] width 332 height 235
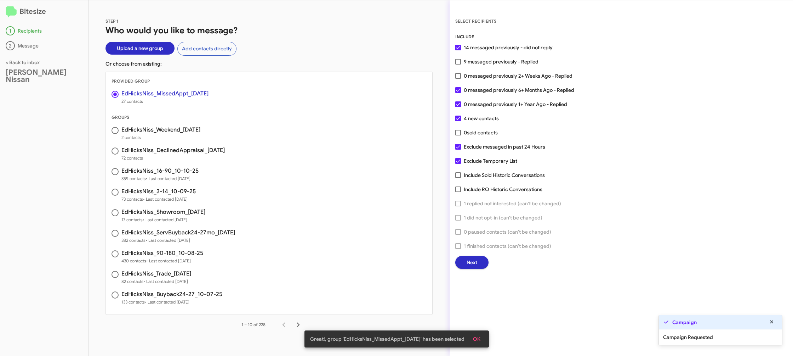
click at [478, 261] on button "Next" at bounding box center [471, 262] width 33 height 13
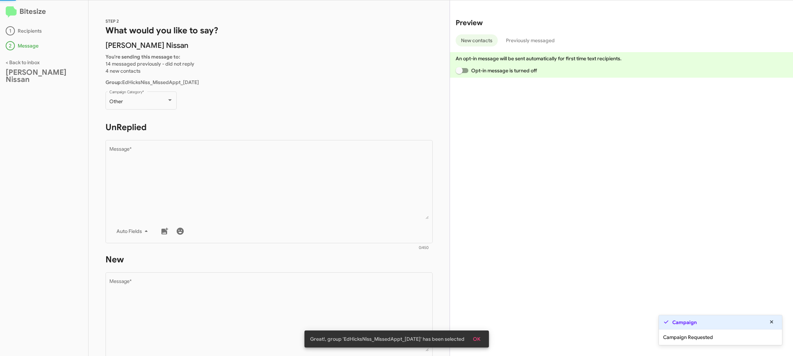
scroll to position [0, 0]
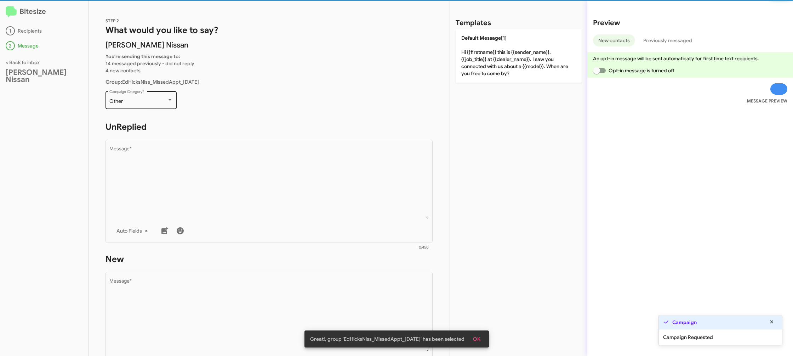
click at [154, 106] on div "Other Campaign Category *" at bounding box center [141, 99] width 64 height 19
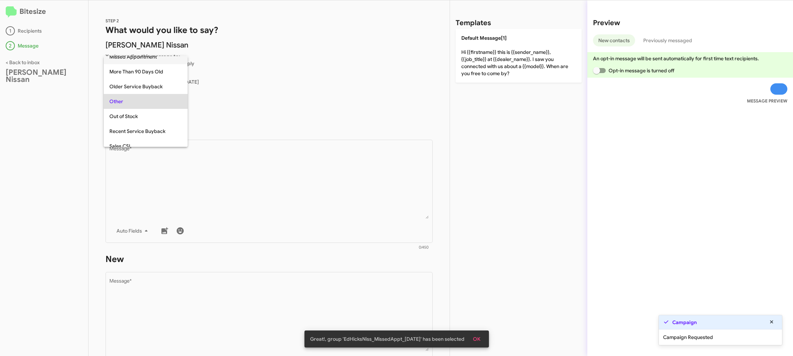
scroll to position [149, 0]
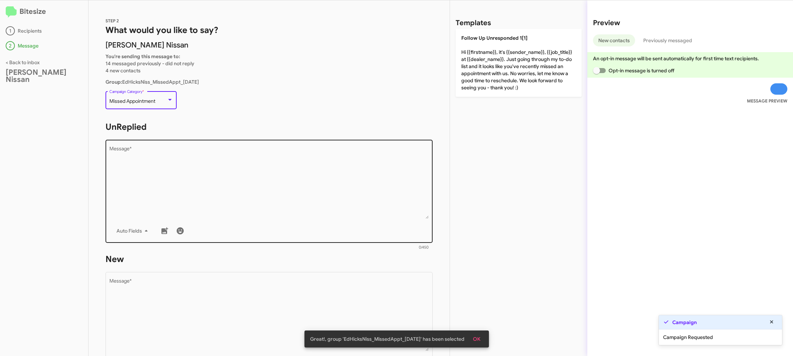
click at [218, 179] on textarea "Message *" at bounding box center [269, 182] width 320 height 72
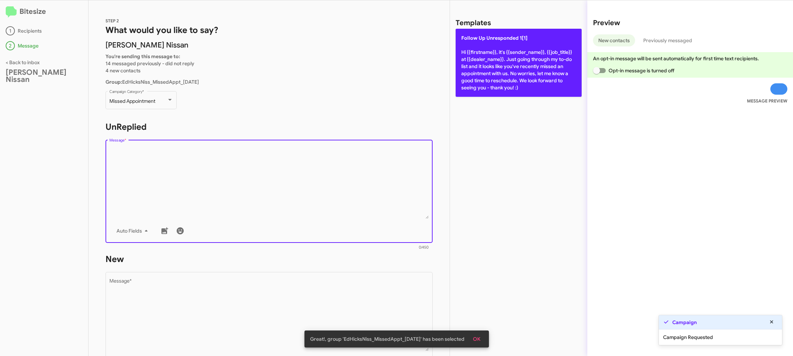
drag, startPoint x: 460, startPoint y: 77, endPoint x: 461, endPoint y: 83, distance: 5.7
click at [460, 77] on p "Follow Up Unresponded 1[1] Hi {{firstname}}, it's {{sender_name}}, {{job_title}…" at bounding box center [519, 63] width 126 height 68
type textarea "Hi {{firstname}}, it's {{sender_name}}, {{job_title}} at {{dealer_name}}. Just …"
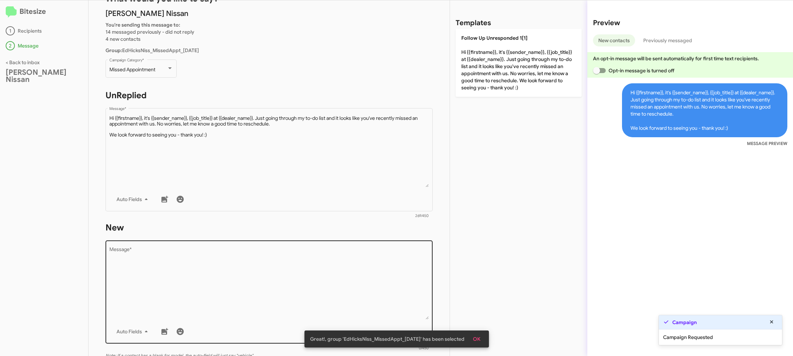
scroll to position [34, 0]
click at [314, 297] on textarea "Message *" at bounding box center [269, 281] width 320 height 72
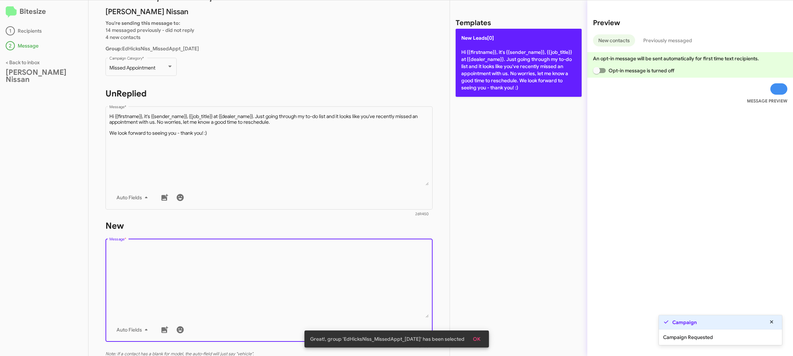
drag, startPoint x: 314, startPoint y: 297, endPoint x: 459, endPoint y: 79, distance: 262.3
click at [316, 292] on textarea "Message *" at bounding box center [269, 281] width 320 height 72
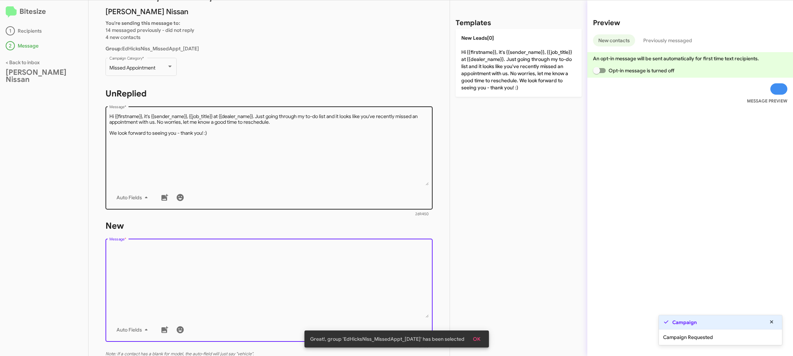
drag, startPoint x: 486, startPoint y: 67, endPoint x: 303, endPoint y: 142, distance: 196.9
click at [485, 67] on p "New Leads[0] Hi {{firstname}}, it's {{sender_name}}, {{job_title}} at {{dealer_…" at bounding box center [519, 63] width 126 height 68
type textarea "Hi {{firstname}}, it's {{sender_name}}, {{job_title}} at {{dealer_name}}. Just …"
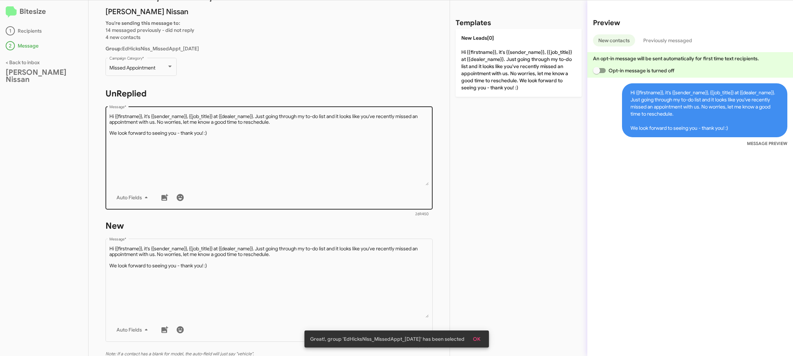
scroll to position [119, 0]
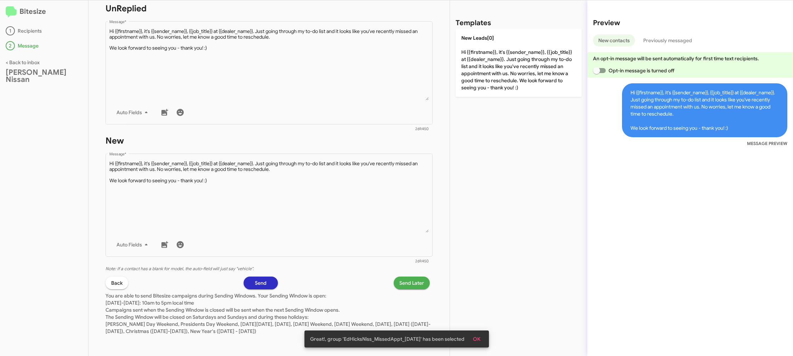
click at [401, 284] on span "Send Later" at bounding box center [411, 282] width 25 height 13
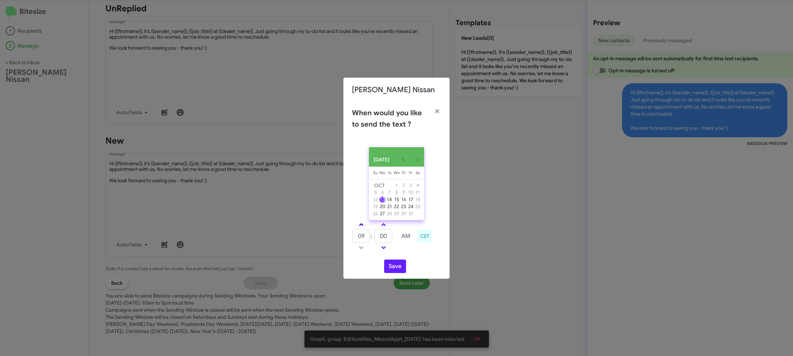
drag, startPoint x: 354, startPoint y: 224, endPoint x: 358, endPoint y: 226, distance: 4.0
click at [355, 225] on td at bounding box center [361, 224] width 18 height 9
click at [360, 227] on span at bounding box center [361, 225] width 5 height 5
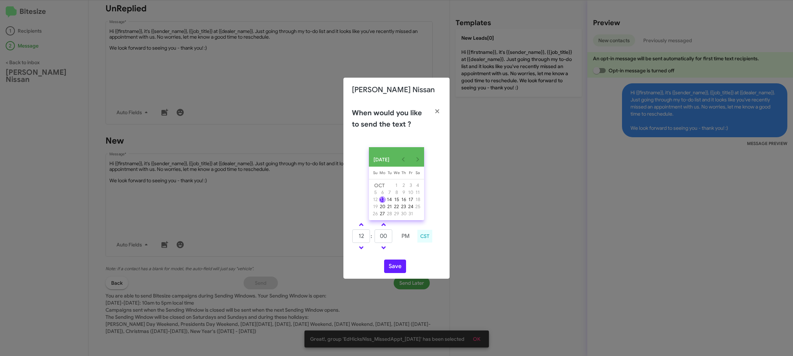
click at [362, 226] on link at bounding box center [361, 224] width 12 height 8
type input "01"
drag, startPoint x: 387, startPoint y: 239, endPoint x: 391, endPoint y: 240, distance: 4.4
click at [387, 239] on input "00" at bounding box center [384, 235] width 18 height 13
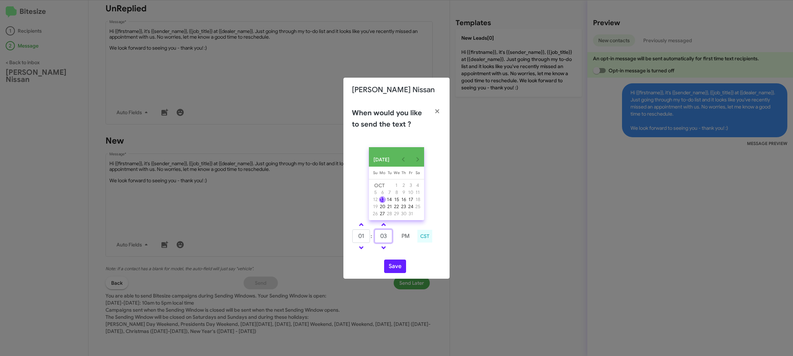
type input "03"
drag, startPoint x: 401, startPoint y: 252, endPoint x: 393, endPoint y: 262, distance: 12.9
click at [397, 254] on div "01 : 03 PM CST" at bounding box center [397, 237] width 100 height 34
click at [394, 265] on button "Save" at bounding box center [395, 265] width 22 height 13
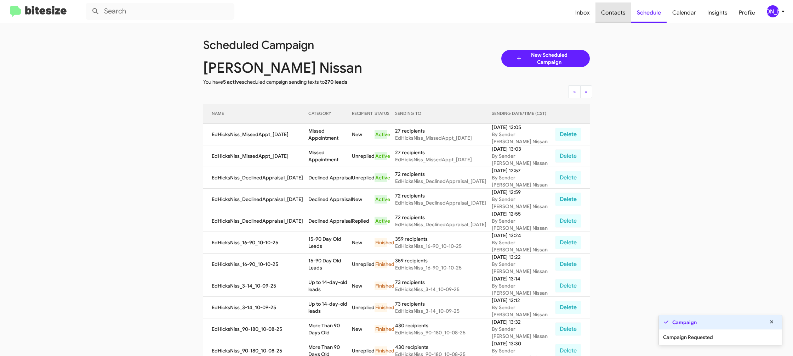
click at [621, 13] on span "Contacts" at bounding box center [614, 12] width 36 height 21
type input "in:groups"
click at [621, 13] on span "Contacts" at bounding box center [614, 12] width 36 height 21
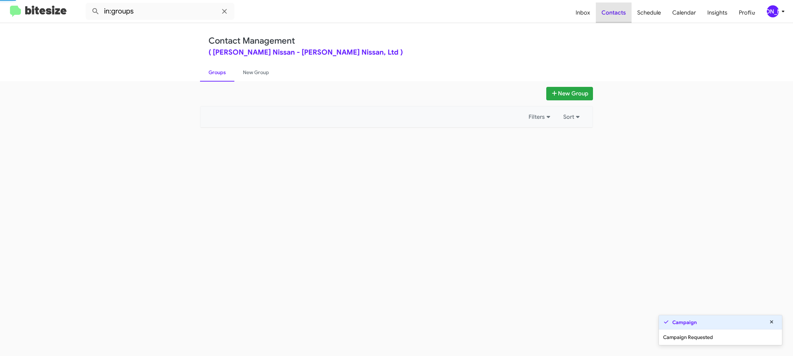
click at [621, 13] on span "Contacts" at bounding box center [614, 12] width 36 height 21
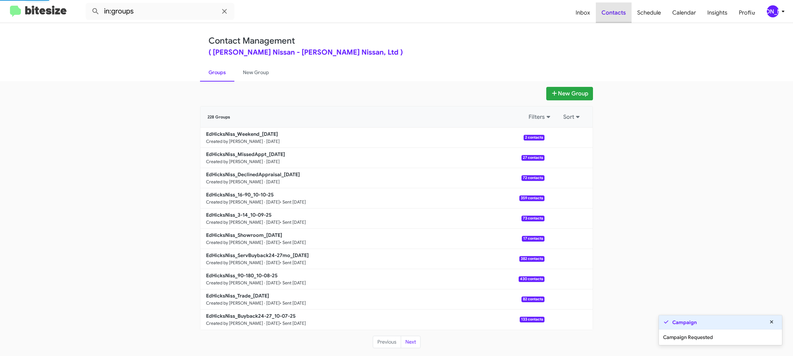
click at [621, 13] on span "Contacts" at bounding box center [614, 12] width 36 height 21
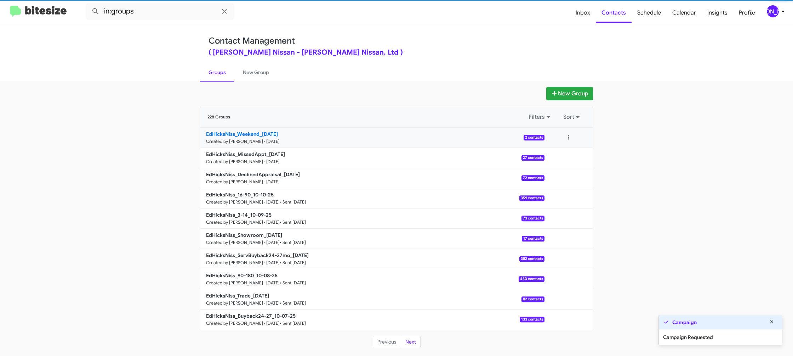
click at [257, 131] on b "EdHicksNiss_Weekend_10-13-25" at bounding box center [242, 134] width 72 height 6
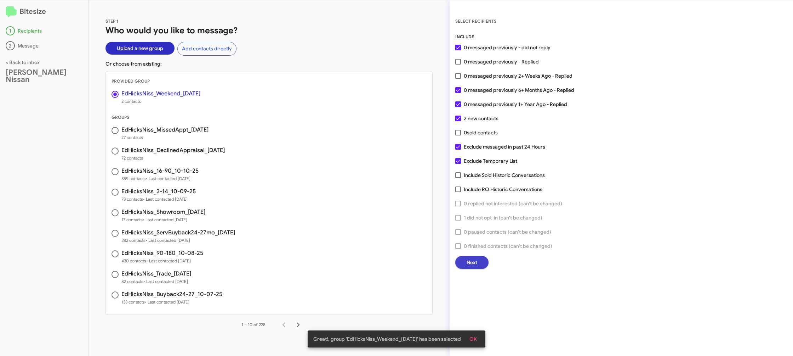
click at [474, 256] on span "Next" at bounding box center [472, 262] width 11 height 13
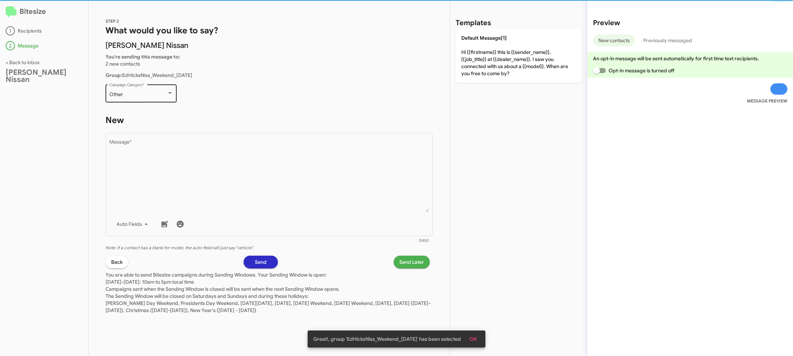
click at [152, 97] on div "Other Campaign Category *" at bounding box center [141, 92] width 64 height 19
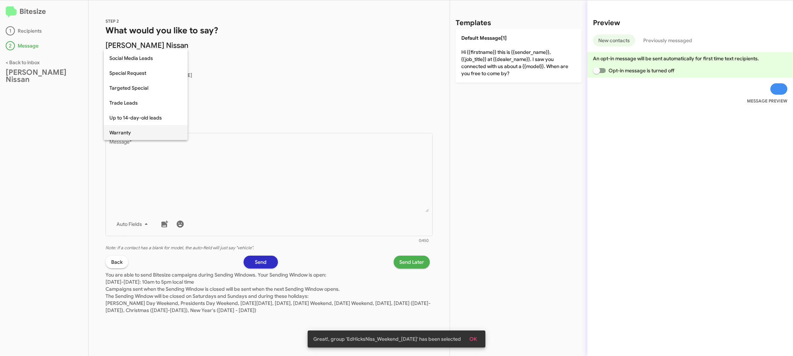
scroll to position [296, 0]
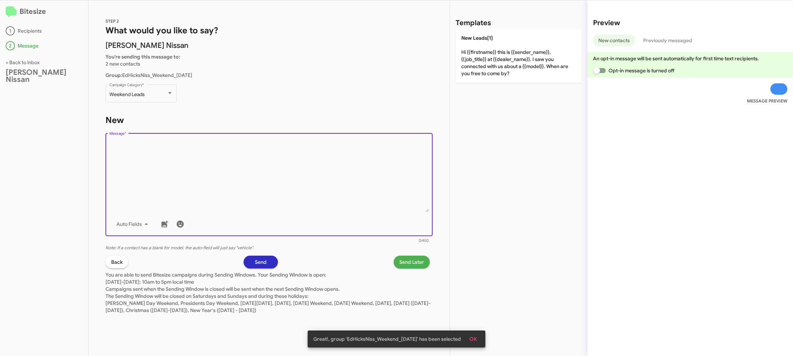
drag, startPoint x: 211, startPoint y: 174, endPoint x: 346, endPoint y: 79, distance: 165.7
click at [214, 174] on textarea "Message *" at bounding box center [269, 176] width 320 height 72
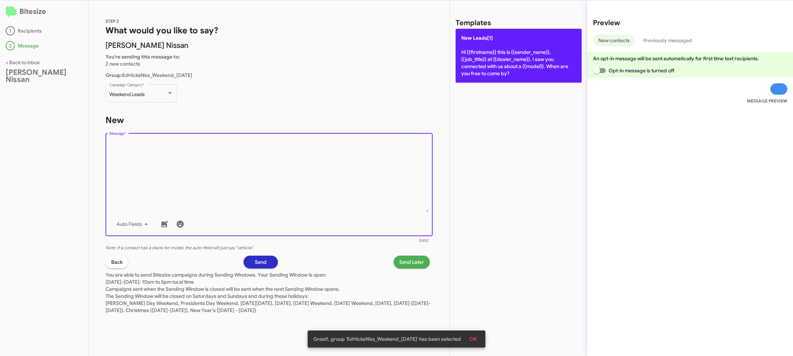
click at [468, 51] on p "New Leads[1] Hi {{firstname}} this is {{sender_name}}, {{job_title}} at {{deale…" at bounding box center [519, 56] width 126 height 54
type textarea "Hi {{firstname}} this is {{sender_name}}, {{job_title}} at {{dealer_name}}. I s…"
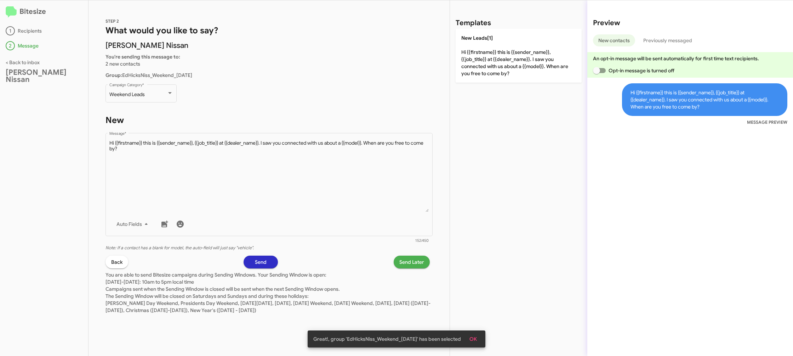
click at [418, 257] on span "Send Later" at bounding box center [411, 261] width 25 height 13
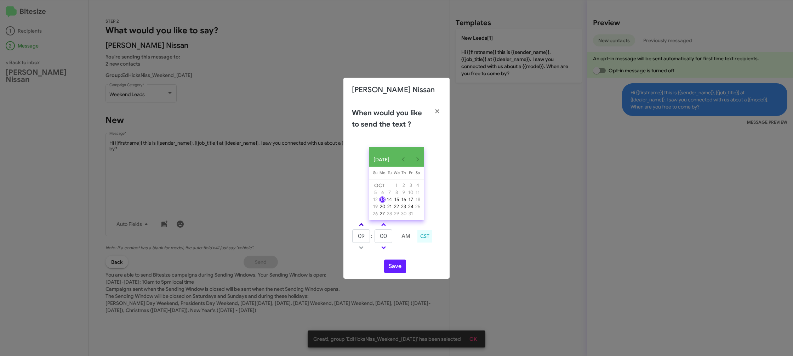
click at [362, 227] on span at bounding box center [361, 225] width 5 height 5
click at [362, 225] on link at bounding box center [361, 224] width 12 height 8
type input "01"
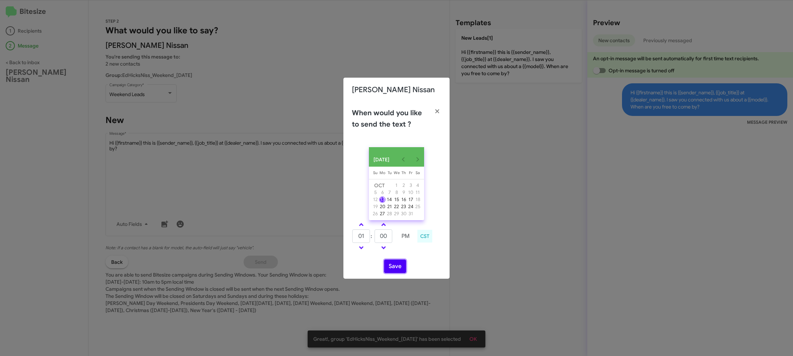
click at [389, 268] on button "Save" at bounding box center [395, 265] width 22 height 13
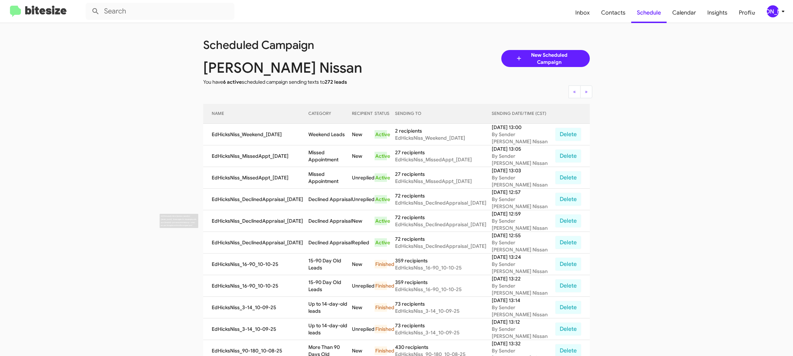
click at [331, 218] on td "Declined Appraisal" at bounding box center [330, 221] width 44 height 22
copy td "Declined Appraisal"
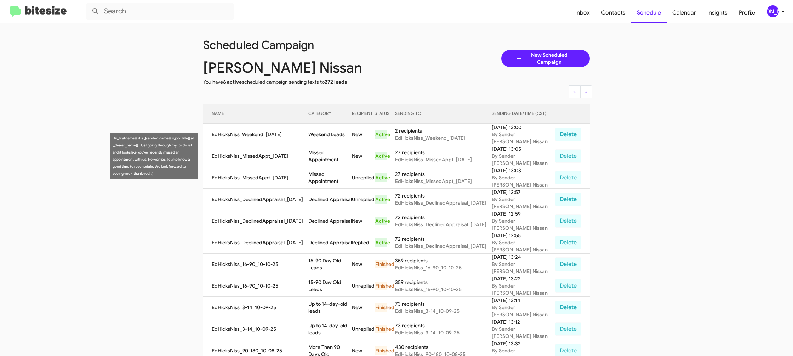
click at [336, 152] on td "Missed Appointment" at bounding box center [330, 156] width 44 height 22
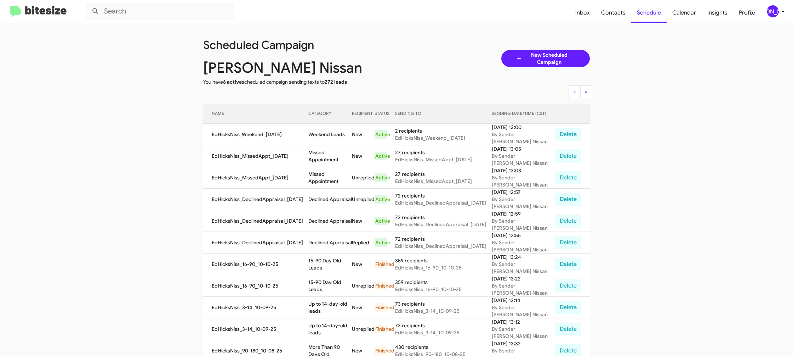
click at [336, 152] on td "Missed Appointment" at bounding box center [330, 156] width 44 height 22
copy td "Missed Appointment"
click at [329, 132] on td "Weekend Leads" at bounding box center [330, 135] width 44 height 22
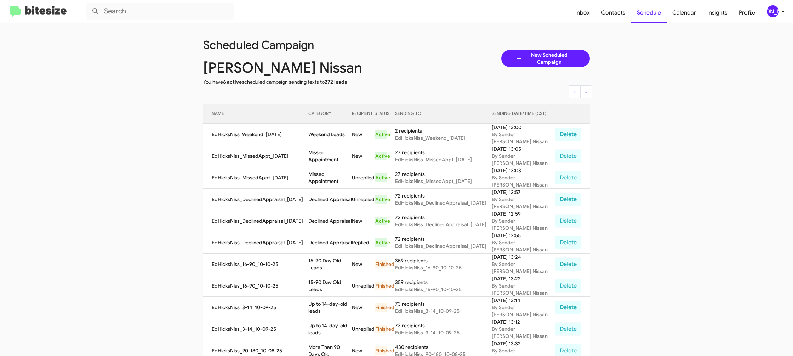
click at [329, 132] on td "Weekend Leads" at bounding box center [330, 135] width 44 height 22
copy td "Weekend"
click at [330, 134] on td "Weekend Leads" at bounding box center [330, 135] width 44 height 22
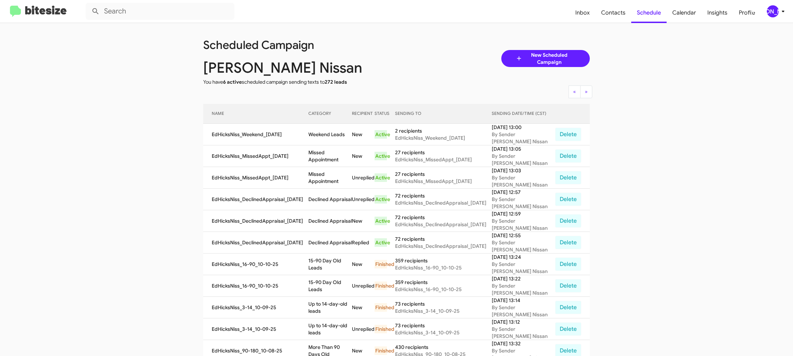
copy td "Weekend Leads"
click at [775, 13] on div "[PERSON_NAME]" at bounding box center [773, 11] width 12 height 12
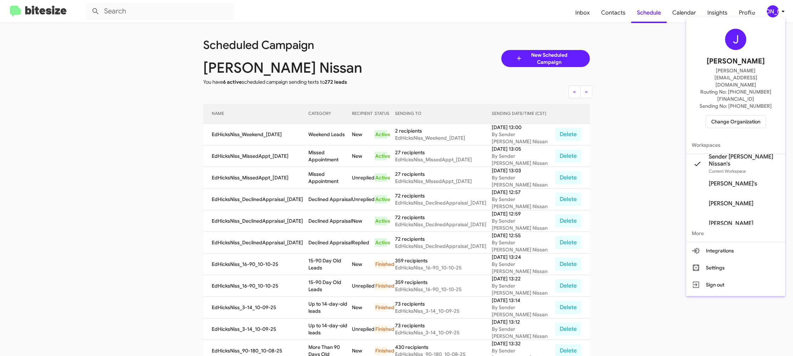
click at [732, 115] on span "Change Organization" at bounding box center [735, 121] width 49 height 12
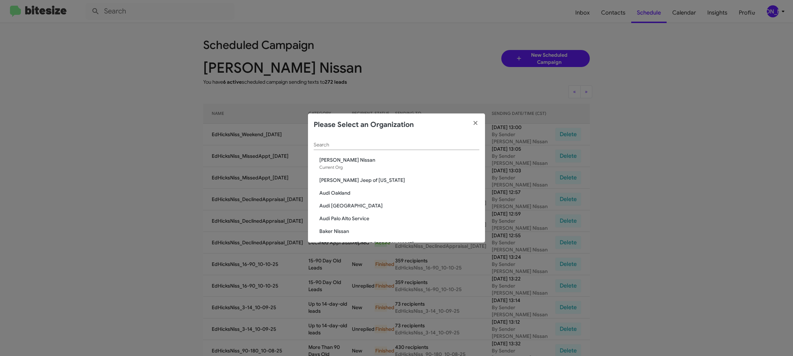
drag, startPoint x: 348, startPoint y: 149, endPoint x: 345, endPoint y: 145, distance: 4.9
click at [348, 149] on div "Search" at bounding box center [397, 143] width 166 height 14
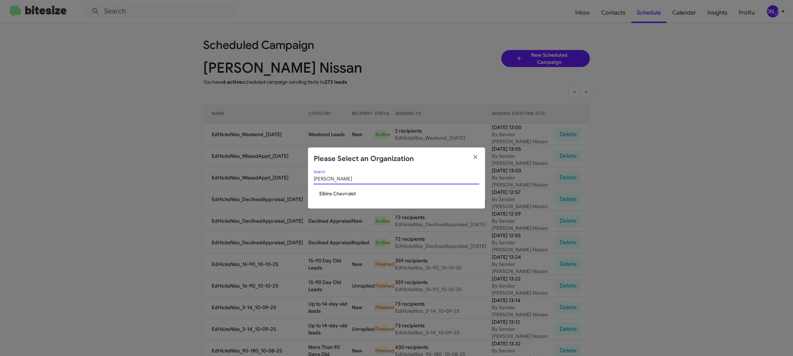
type input "elkin"
click at [346, 195] on span "Elkins Chevrolet" at bounding box center [399, 193] width 160 height 7
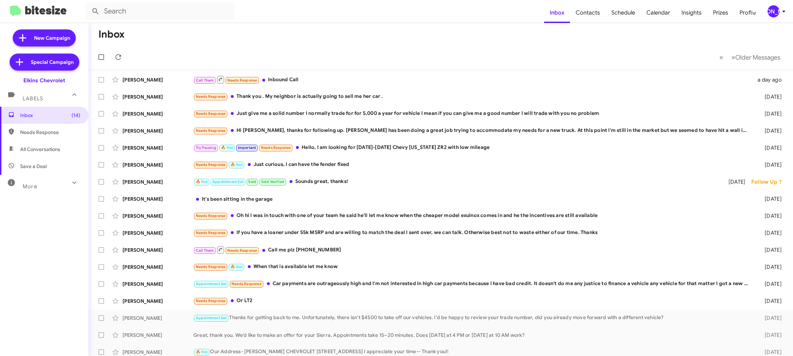
click at [777, 8] on span "[PERSON_NAME]" at bounding box center [777, 11] width 21 height 12
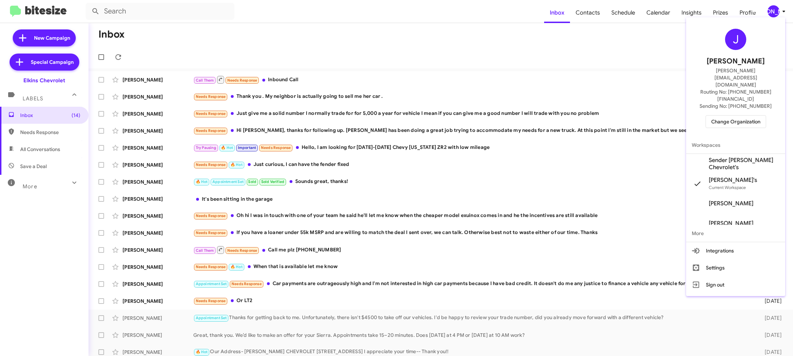
click at [734, 157] on span "Sender [PERSON_NAME] Chevrolet's" at bounding box center [744, 164] width 71 height 14
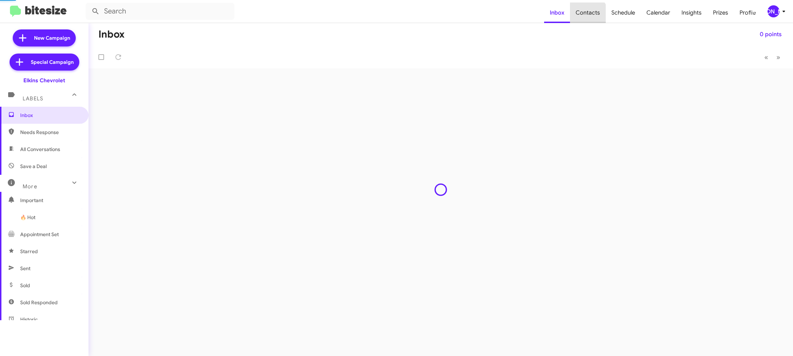
drag, startPoint x: 0, startPoint y: 0, endPoint x: 590, endPoint y: 17, distance: 590.6
click at [590, 17] on span "Contacts" at bounding box center [588, 12] width 36 height 21
type input "in:groups"
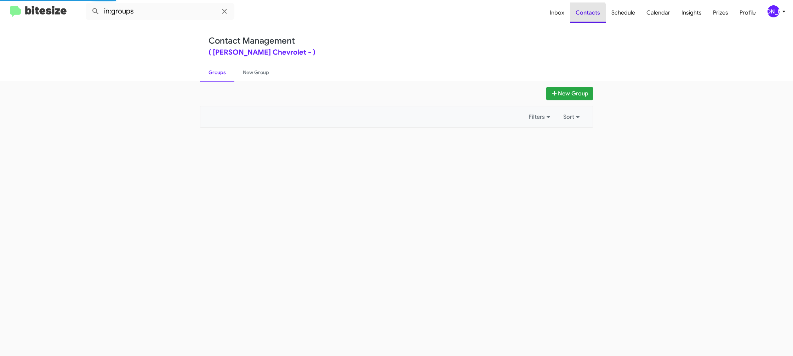
click at [591, 17] on span "Contacts" at bounding box center [588, 12] width 36 height 21
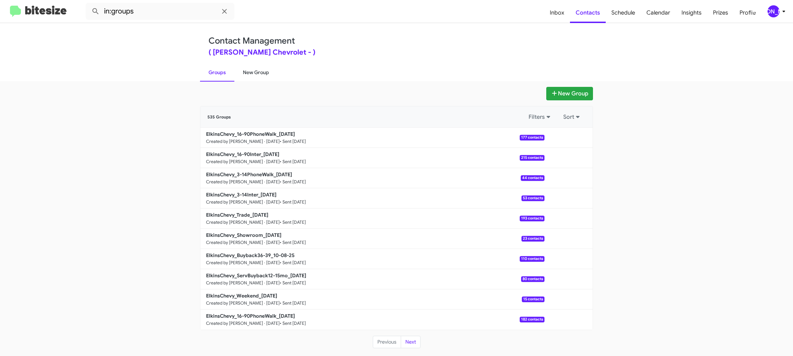
click at [246, 75] on link "New Group" at bounding box center [255, 72] width 43 height 18
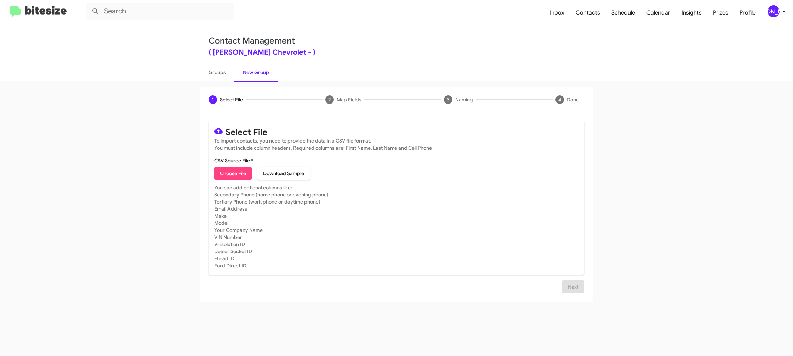
click at [785, 6] on span "[PERSON_NAME]" at bounding box center [777, 11] width 21 height 12
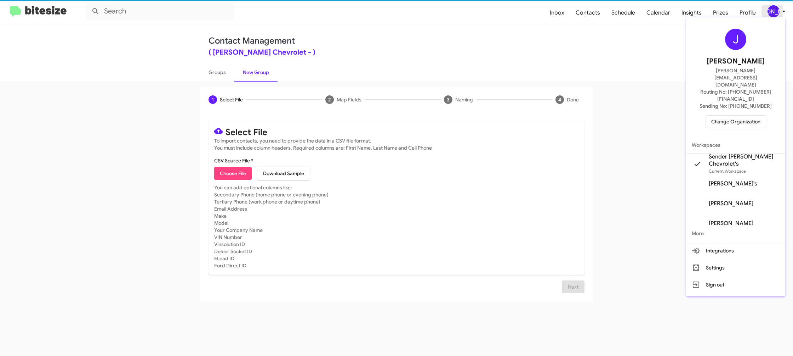
drag, startPoint x: 785, startPoint y: 7, endPoint x: 773, endPoint y: 3, distance: 13.2
click at [785, 7] on div at bounding box center [396, 178] width 793 height 356
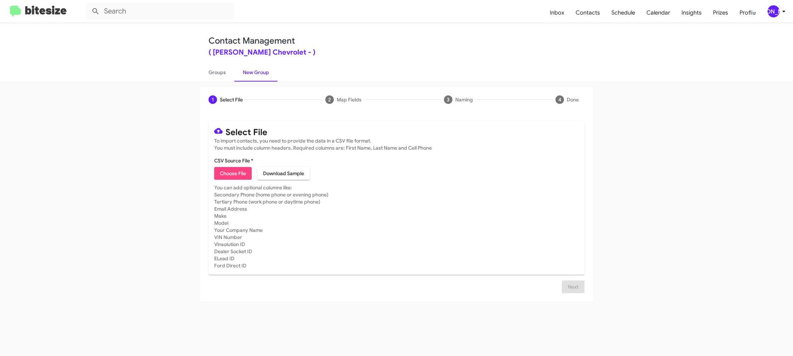
click at [780, 10] on icon at bounding box center [784, 11] width 8 height 8
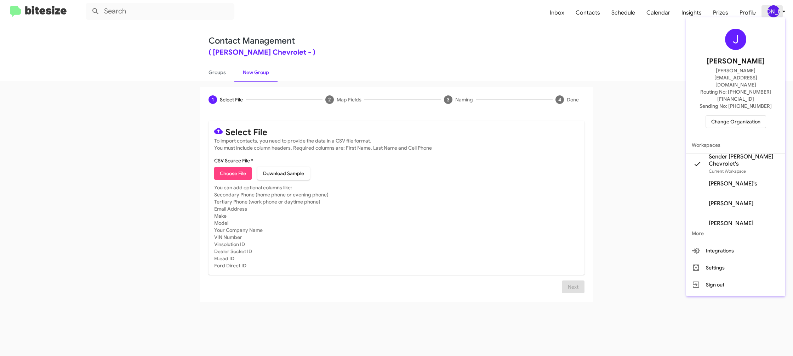
click at [780, 10] on div at bounding box center [396, 178] width 793 height 356
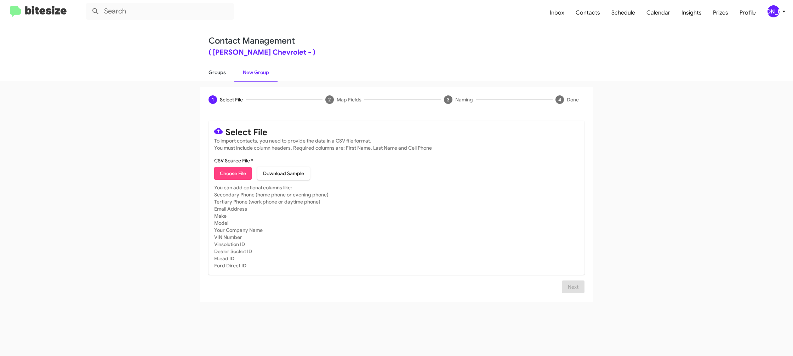
click at [209, 74] on link "Groups" at bounding box center [217, 72] width 34 height 18
type input "in:groups"
click at [209, 74] on link "Groups" at bounding box center [217, 72] width 34 height 18
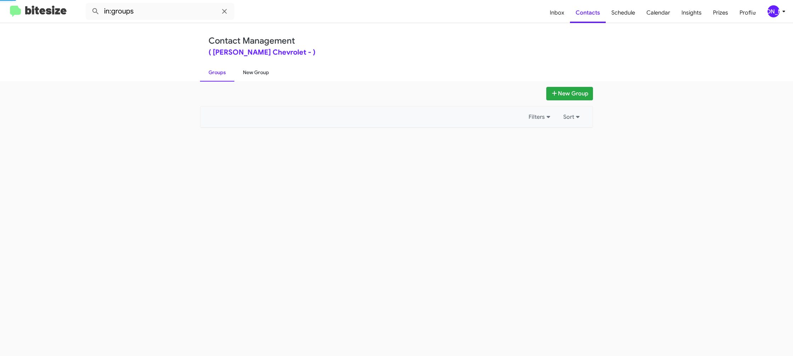
drag, startPoint x: 209, startPoint y: 74, endPoint x: 248, endPoint y: 69, distance: 39.2
click at [210, 73] on link "Groups" at bounding box center [217, 72] width 34 height 18
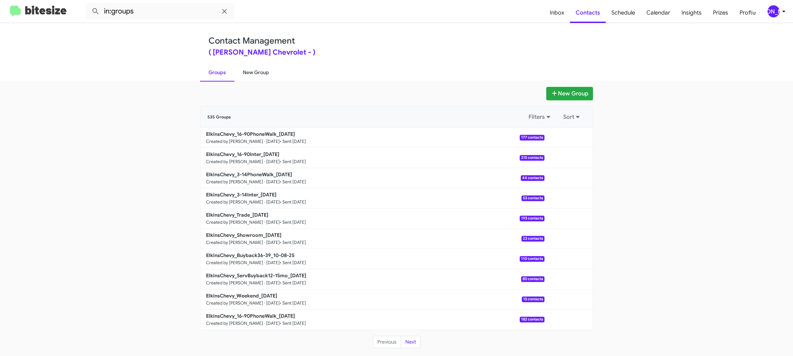
click at [257, 70] on link "New Group" at bounding box center [255, 72] width 43 height 18
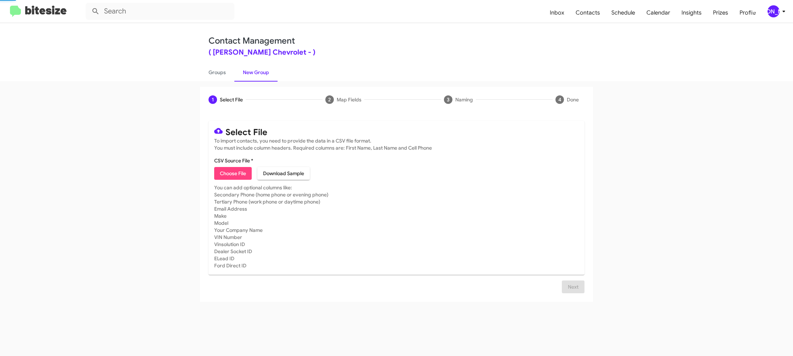
click at [257, 70] on link "New Group" at bounding box center [255, 72] width 43 height 18
click at [778, 15] on span "[PERSON_NAME]" at bounding box center [777, 11] width 21 height 12
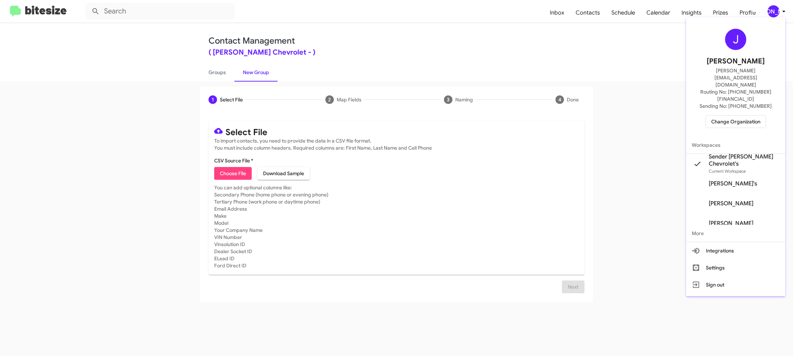
drag, startPoint x: 778, startPoint y: 15, endPoint x: 760, endPoint y: 6, distance: 20.4
click at [778, 15] on div at bounding box center [396, 178] width 793 height 356
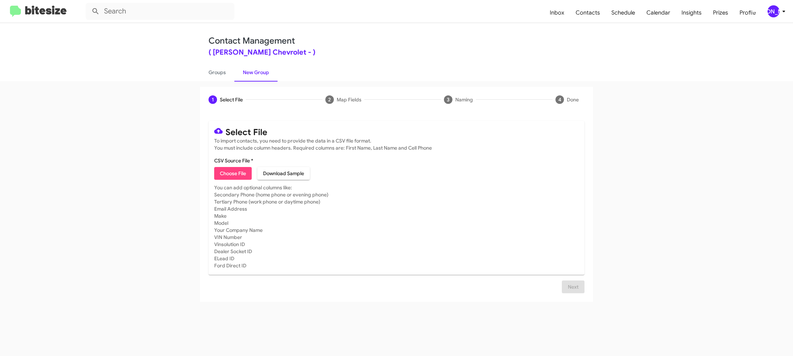
click at [238, 168] on span "Choose File" at bounding box center [233, 173] width 26 height 13
type input "ElkinsChevy_Weekend_[DATE]"
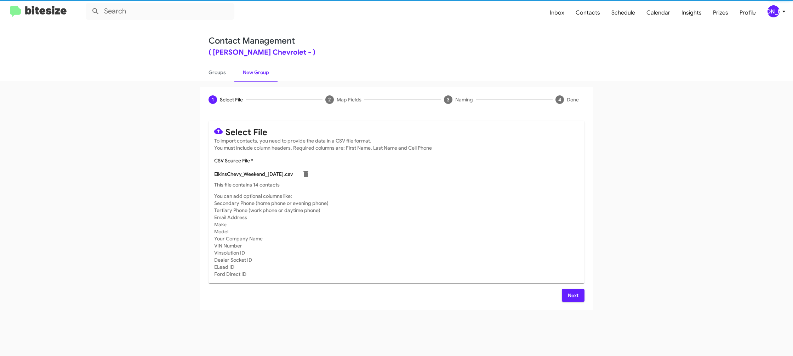
drag, startPoint x: 464, startPoint y: 187, endPoint x: 459, endPoint y: 186, distance: 5.6
click at [464, 187] on p "This file contains 14 contacts" at bounding box center [396, 184] width 365 height 7
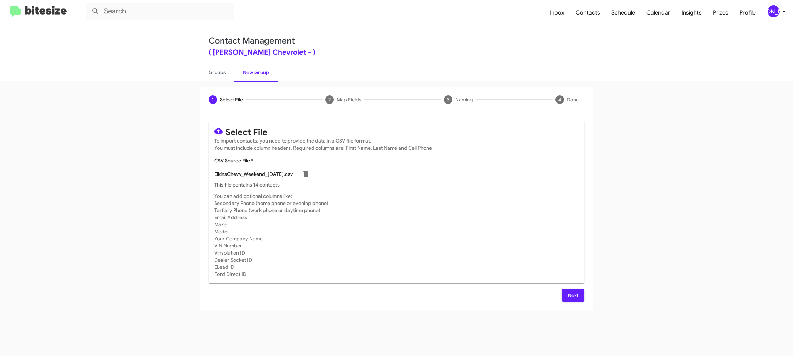
click at [572, 289] on span "Next" at bounding box center [573, 295] width 11 height 13
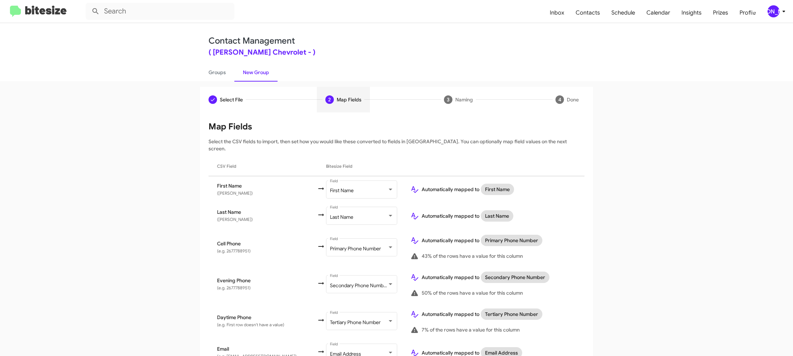
click at [781, 14] on icon at bounding box center [784, 11] width 8 height 8
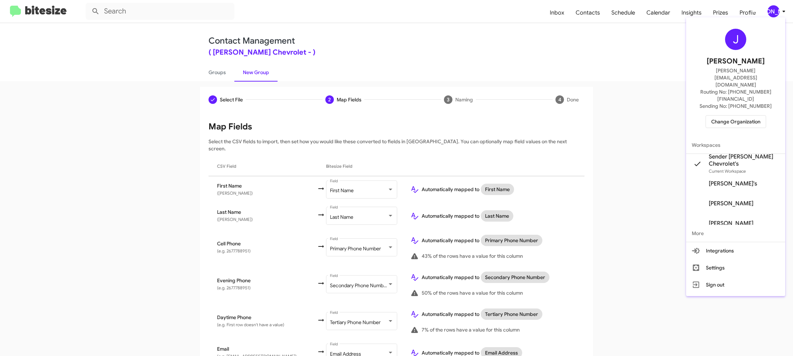
drag, startPoint x: 781, startPoint y: 14, endPoint x: 723, endPoint y: 11, distance: 58.2
click at [781, 12] on div at bounding box center [396, 178] width 793 height 356
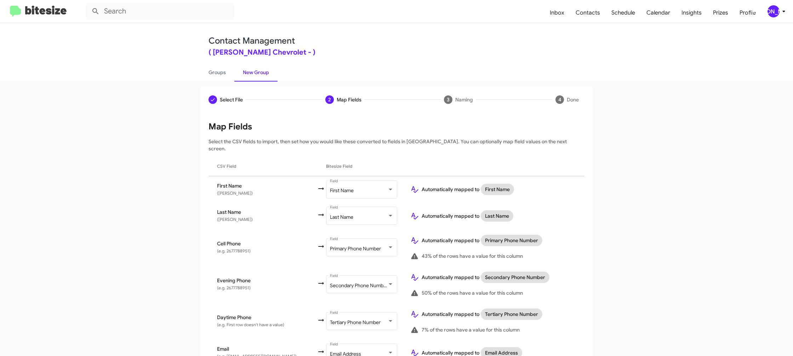
click at [781, 12] on icon at bounding box center [784, 11] width 8 height 8
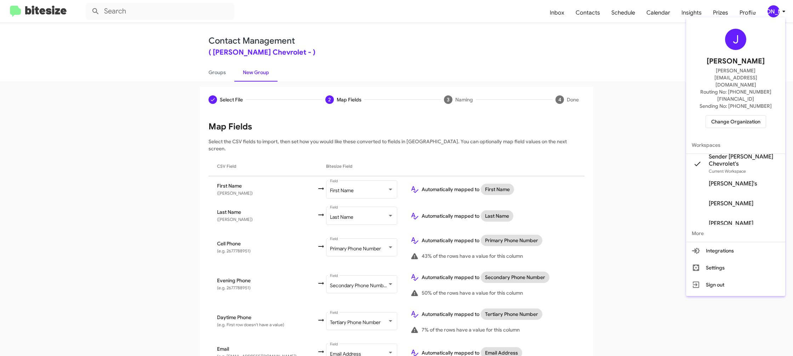
click at [781, 12] on div at bounding box center [396, 178] width 793 height 356
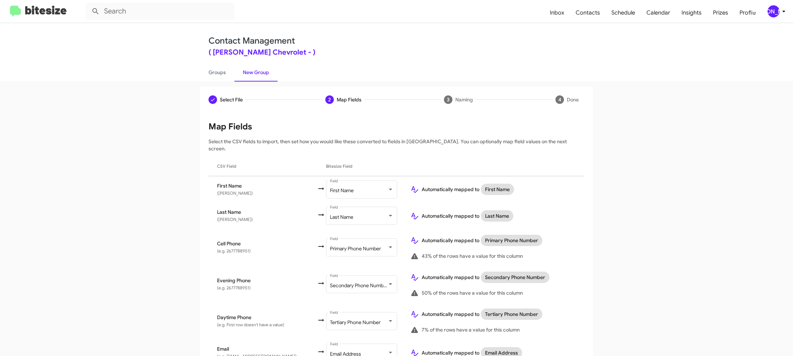
click at [782, 14] on icon at bounding box center [784, 11] width 8 height 8
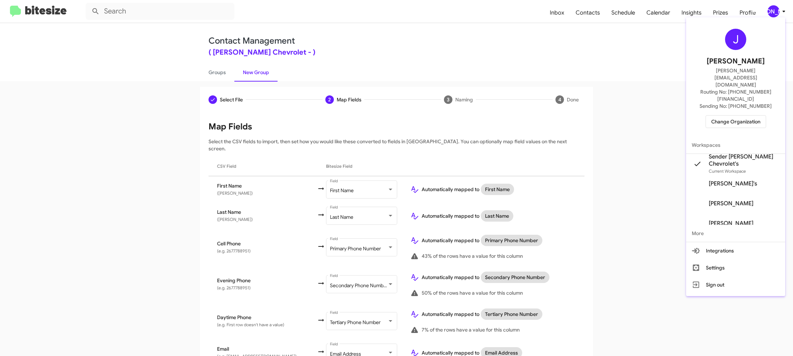
click at [782, 14] on div at bounding box center [396, 178] width 793 height 356
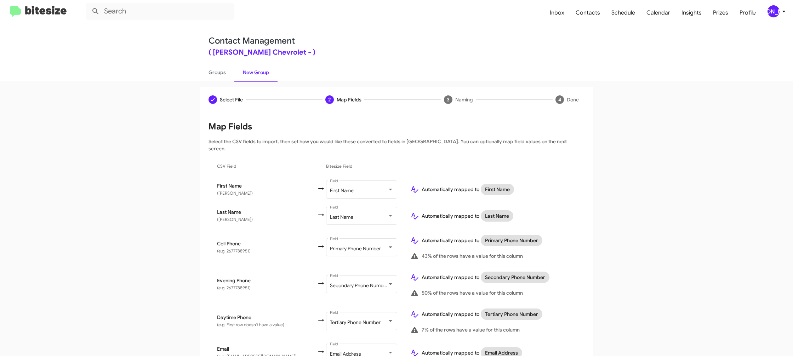
scroll to position [268, 0]
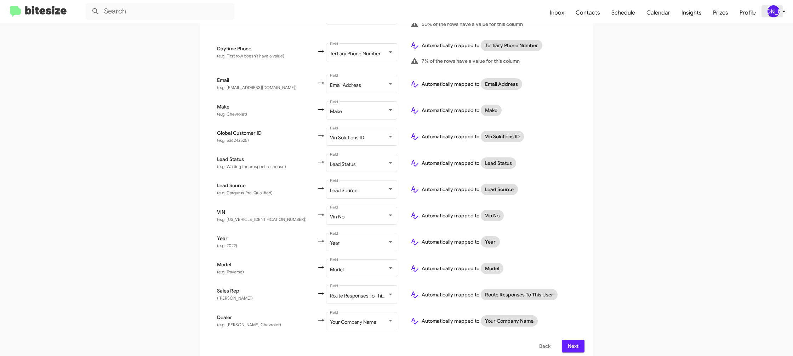
click at [778, 13] on div "[PERSON_NAME]" at bounding box center [774, 11] width 12 height 12
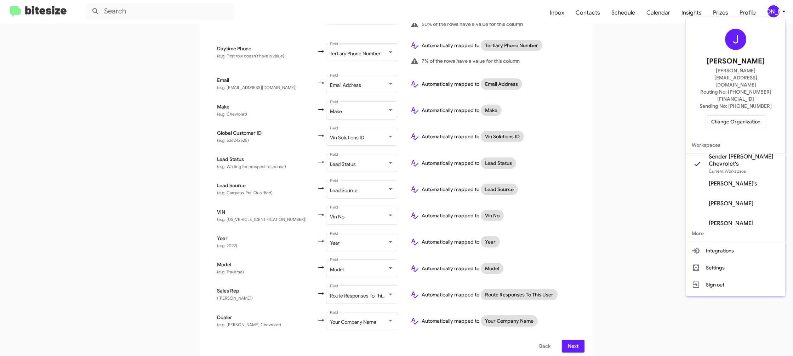
click at [778, 13] on div at bounding box center [396, 178] width 793 height 356
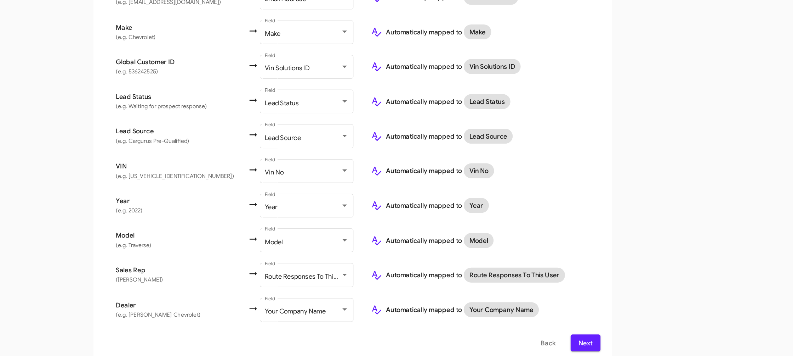
scroll to position [0, 0]
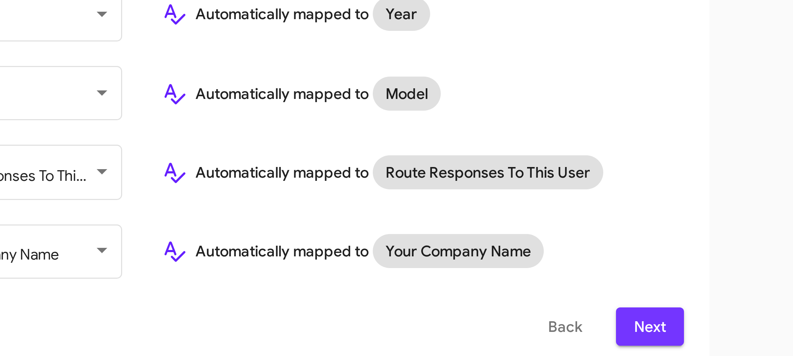
click at [567, 342] on button "Next" at bounding box center [573, 345] width 23 height 13
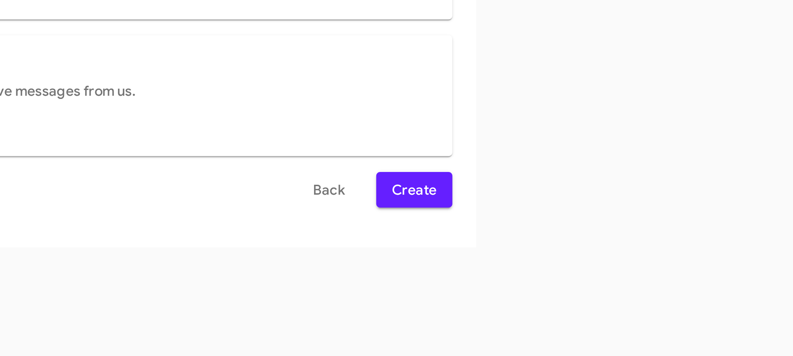
click at [624, 329] on div "Select File Map Fields 3 Naming 4 Done Select File To import contacts, you need…" at bounding box center [396, 218] width 793 height 274
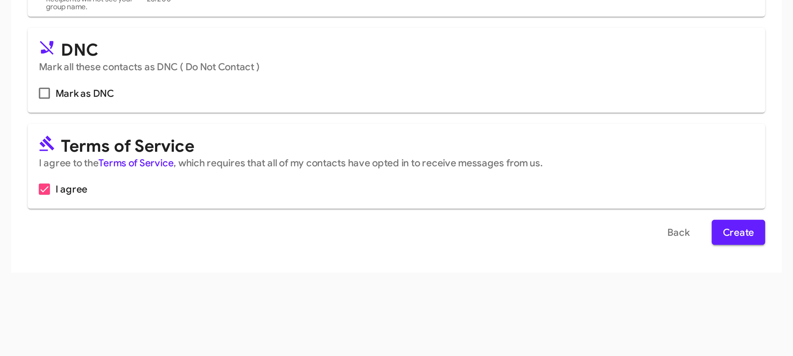
click at [572, 296] on span "Create" at bounding box center [571, 292] width 16 height 13
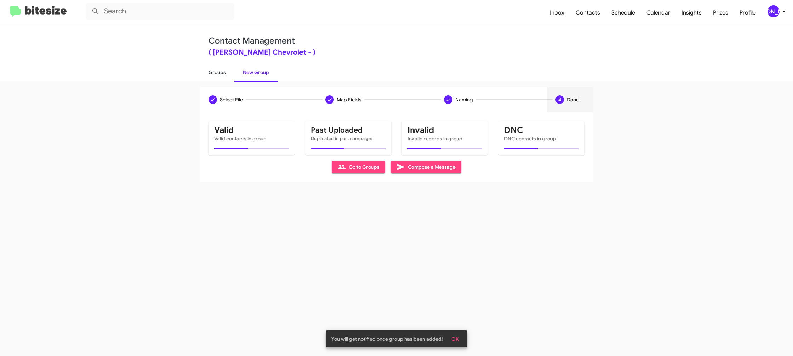
click at [205, 73] on link "Groups" at bounding box center [217, 72] width 34 height 18
type input "in:groups"
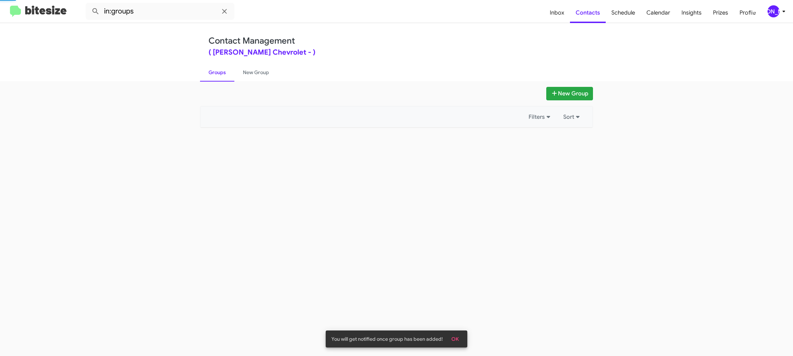
click at [205, 73] on link "Groups" at bounding box center [217, 72] width 34 height 18
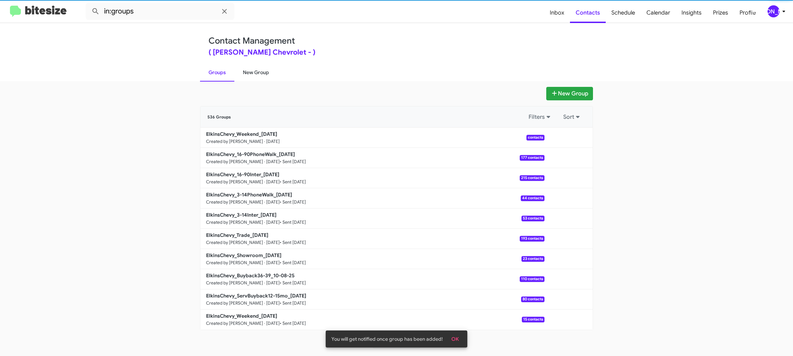
click at [261, 74] on link "New Group" at bounding box center [255, 72] width 43 height 18
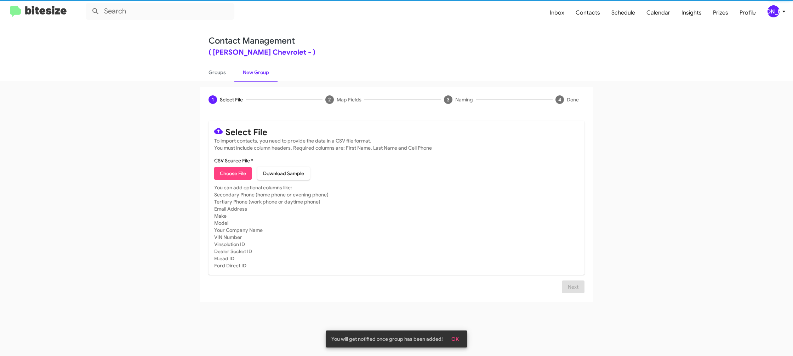
click at [261, 74] on link "New Group" at bounding box center [255, 72] width 43 height 18
click at [227, 75] on link "Groups" at bounding box center [217, 72] width 34 height 18
type input "in:groups"
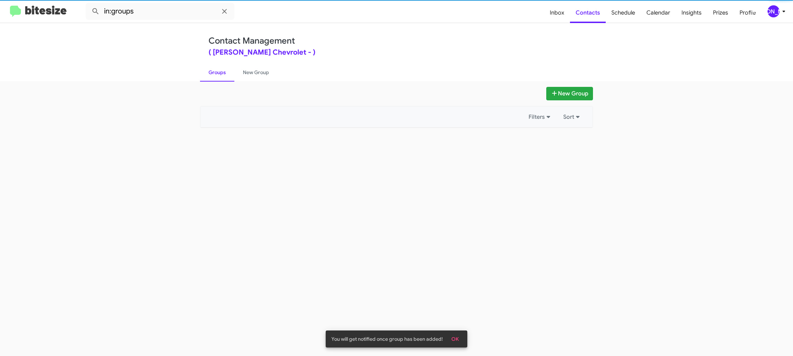
click at [227, 75] on link "Groups" at bounding box center [217, 72] width 34 height 18
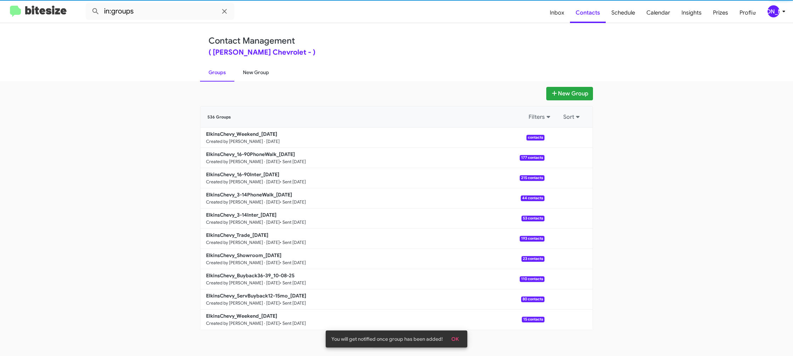
click at [237, 75] on link "New Group" at bounding box center [255, 72] width 43 height 18
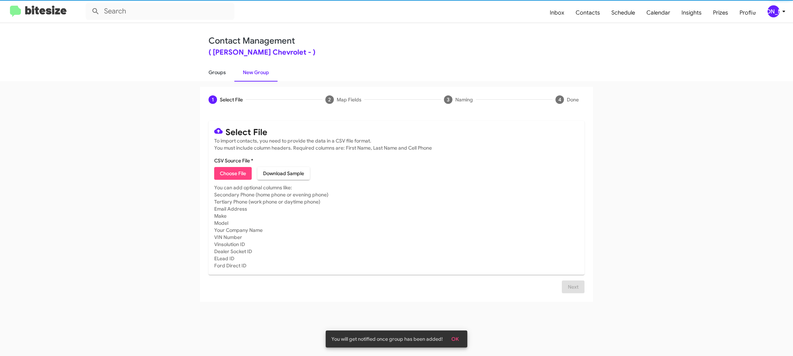
click at [208, 75] on link "Groups" at bounding box center [217, 72] width 34 height 18
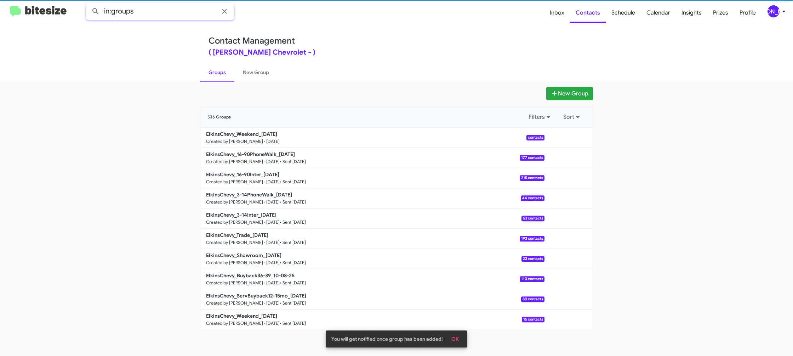
click at [158, 11] on input "in:groups" at bounding box center [160, 11] width 149 height 17
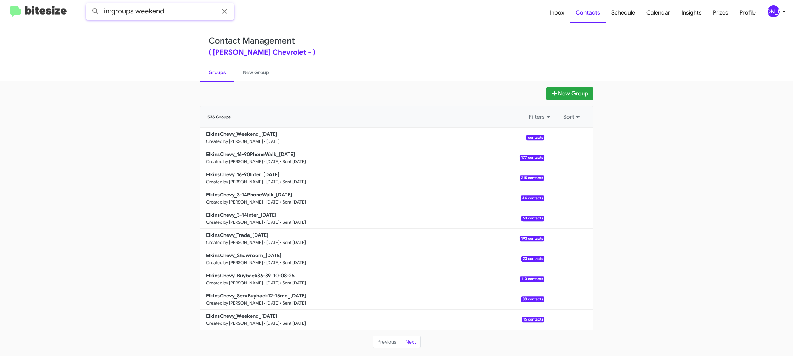
type input "in:groups weekend"
click at [89, 4] on button at bounding box center [96, 11] width 14 height 14
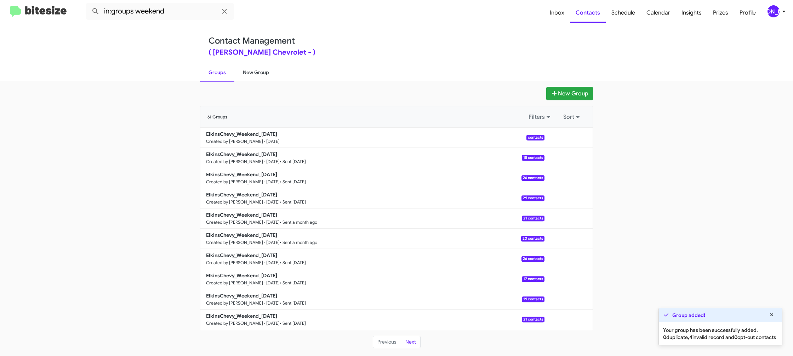
click at [254, 71] on link "New Group" at bounding box center [255, 72] width 43 height 18
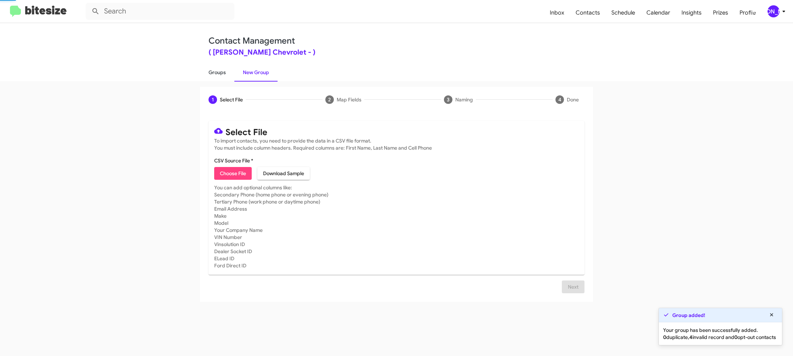
click at [219, 71] on link "Groups" at bounding box center [217, 72] width 34 height 18
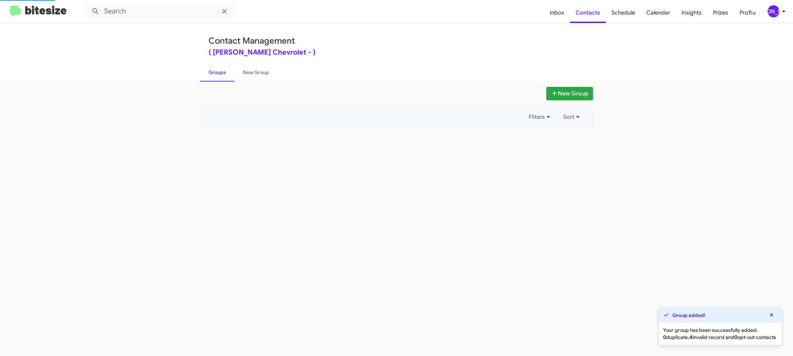
type input "in:groups"
click at [219, 71] on link "Groups" at bounding box center [217, 72] width 34 height 18
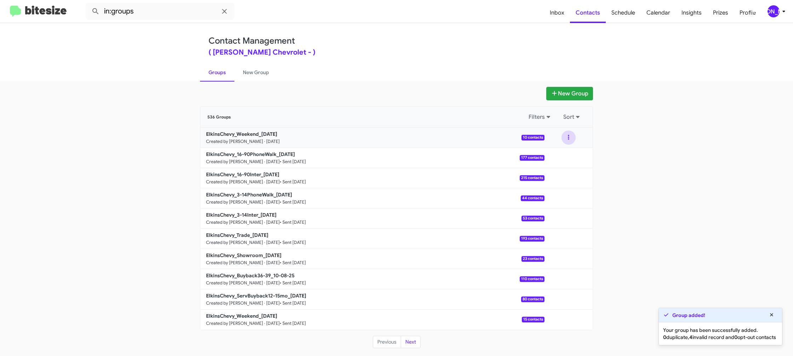
click at [567, 144] on button at bounding box center [569, 137] width 14 height 14
click at [566, 154] on button "View contacts" at bounding box center [547, 156] width 57 height 17
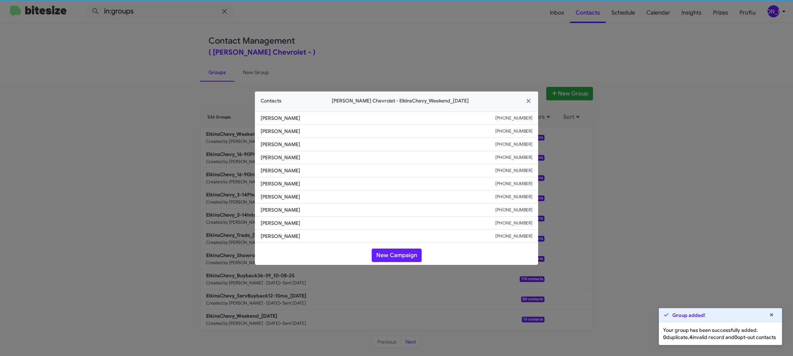
click at [274, 168] on span "[PERSON_NAME]" at bounding box center [378, 170] width 235 height 7
copy span "[PERSON_NAME]"
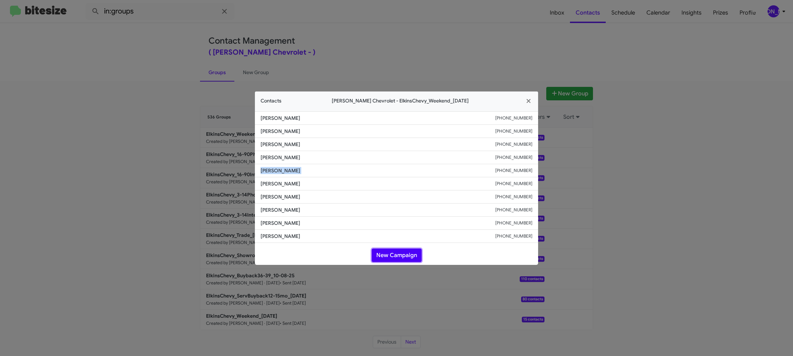
click at [403, 254] on button "New Campaign" at bounding box center [397, 254] width 50 height 13
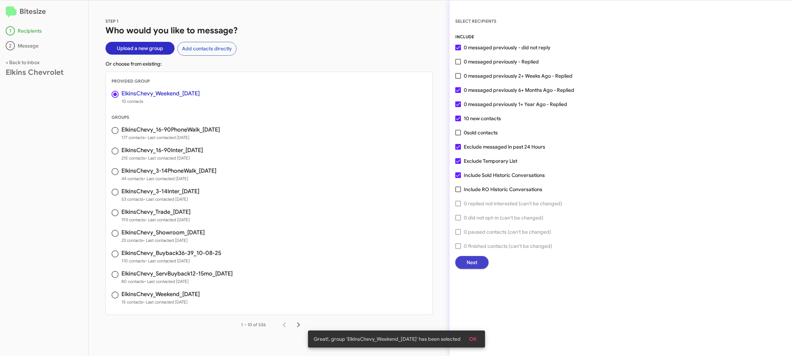
click at [462, 263] on button "Next" at bounding box center [471, 262] width 33 height 13
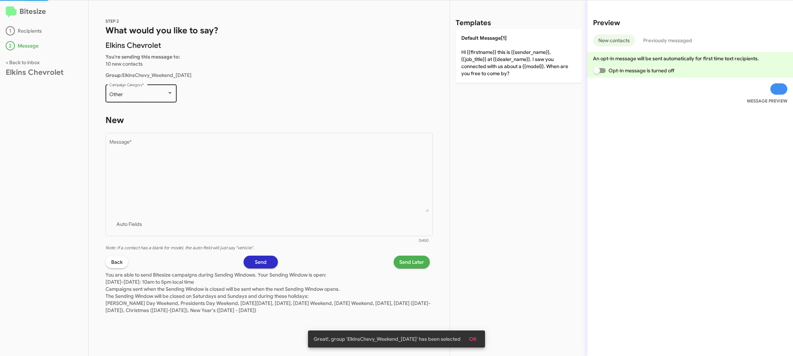
click at [165, 100] on div "Other Campaign Category *" at bounding box center [141, 92] width 64 height 19
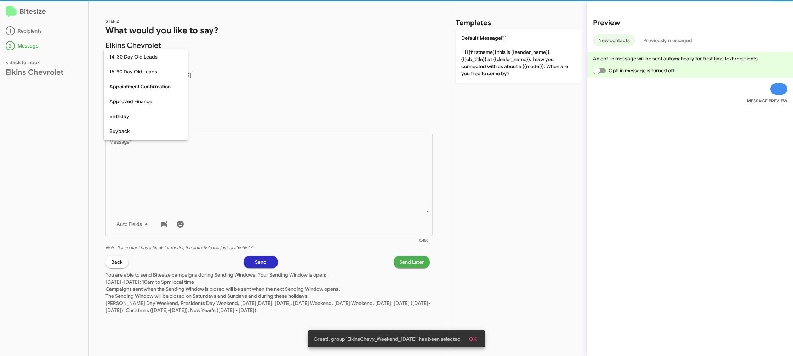
click at [161, 243] on span "Other" at bounding box center [145, 250] width 73 height 15
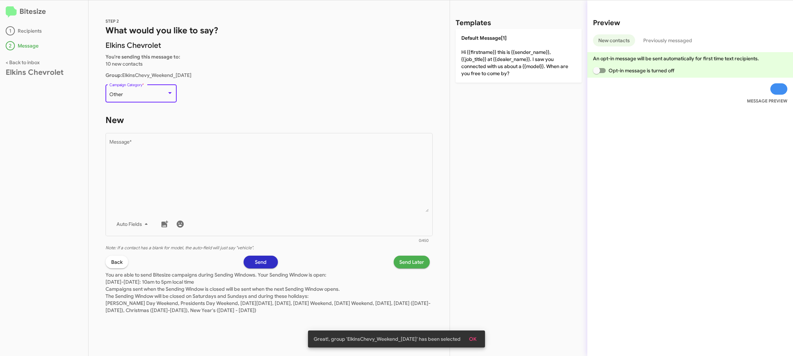
click at [161, 93] on div "Other" at bounding box center [137, 95] width 57 height 6
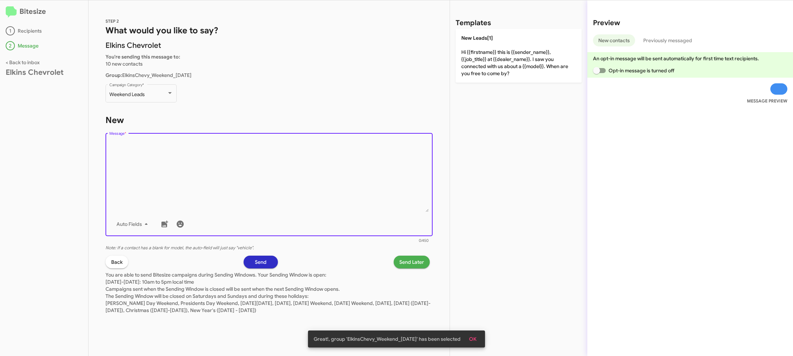
drag, startPoint x: 231, startPoint y: 178, endPoint x: 398, endPoint y: 114, distance: 179.2
click at [232, 176] on textarea "Message *" at bounding box center [269, 176] width 320 height 72
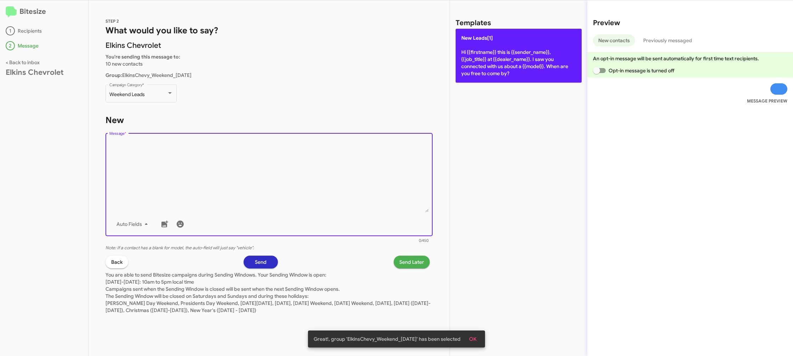
drag, startPoint x: 498, startPoint y: 63, endPoint x: 439, endPoint y: 265, distance: 210.0
click at [498, 63] on p "New Leads[1] Hi {{firstname}} this is {{sender_name}}, {{job_title}} at {{deale…" at bounding box center [519, 56] width 126 height 54
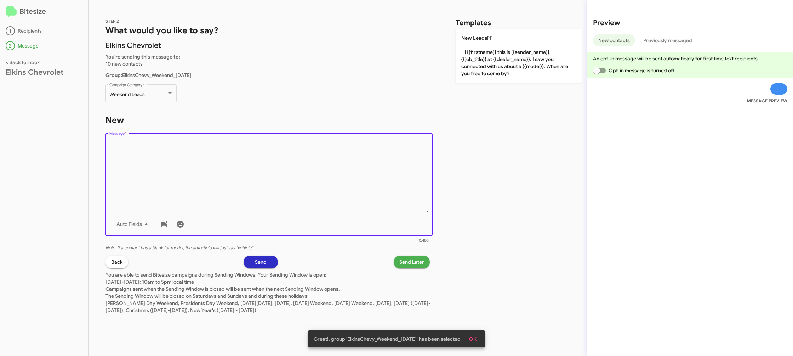
type textarea "Hi {{firstname}} this is {{sender_name}}, {{job_title}} at {{dealer_name}}. I s…"
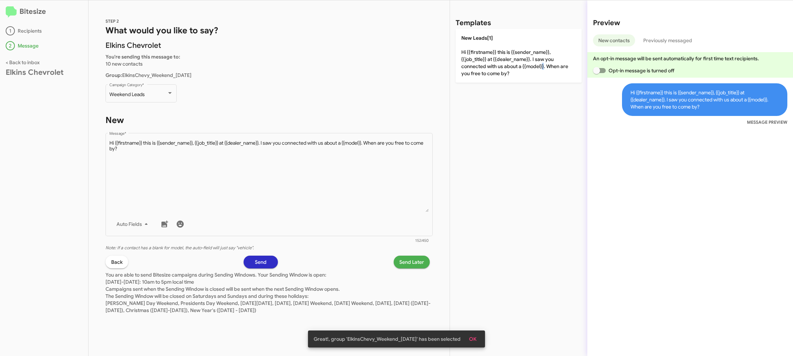
click at [413, 261] on span "Send Later" at bounding box center [411, 261] width 25 height 13
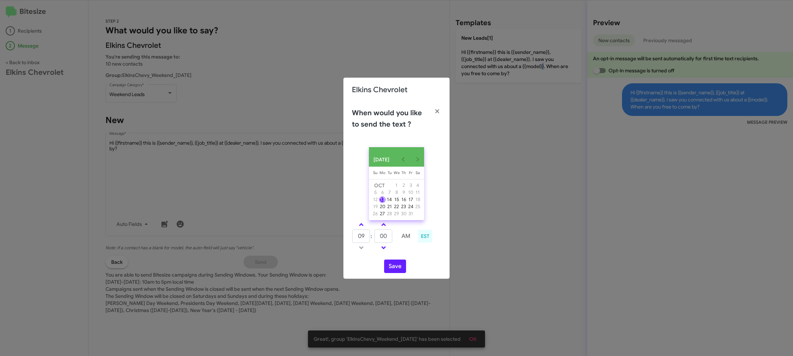
drag, startPoint x: 359, startPoint y: 226, endPoint x: 392, endPoint y: 249, distance: 40.6
click at [360, 226] on link at bounding box center [361, 224] width 12 height 8
type input "10"
click at [395, 268] on button "Save" at bounding box center [395, 265] width 22 height 13
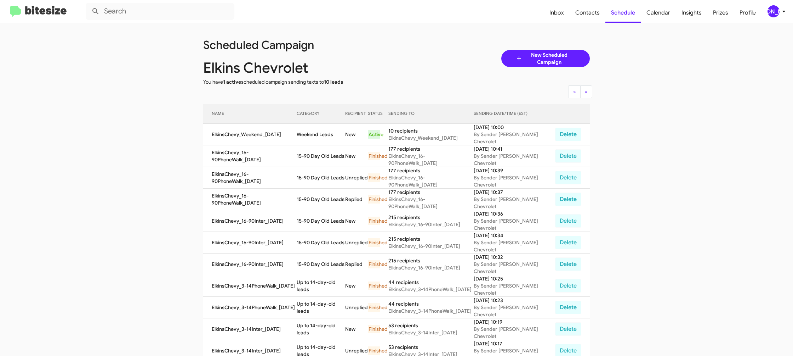
click at [319, 123] on th "CATEGORY" at bounding box center [321, 114] width 49 height 20
click at [328, 131] on td "Weekend Leads" at bounding box center [321, 135] width 49 height 22
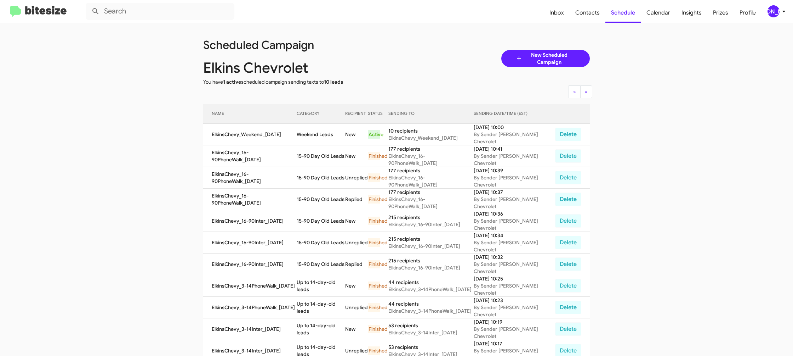
click at [328, 131] on td "Weekend Leads" at bounding box center [321, 135] width 49 height 22
copy td "Weekend Leads"
click at [779, 11] on div "[PERSON_NAME]" at bounding box center [774, 11] width 12 height 12
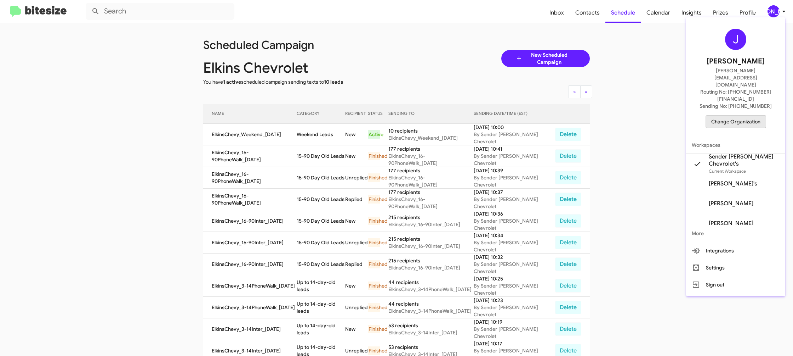
click at [734, 115] on span "Change Organization" at bounding box center [735, 121] width 49 height 12
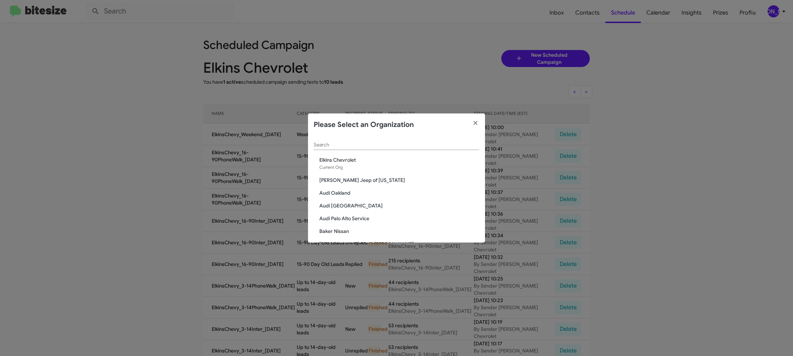
scroll to position [1, 0]
click at [322, 143] on input "Search" at bounding box center [397, 144] width 166 height 6
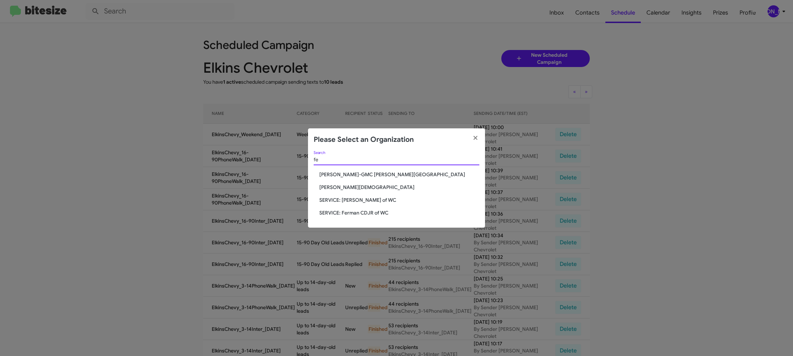
scroll to position [0, 0]
type input "ferman"
click at [344, 180] on div "ferman Search Ferman Buick-GMC Wesley Chapel Ferman Wesley Chapel SERVICE: Ferm…" at bounding box center [396, 189] width 177 height 77
click at [341, 185] on span "[PERSON_NAME][DEMOGRAPHIC_DATA]" at bounding box center [399, 186] width 160 height 7
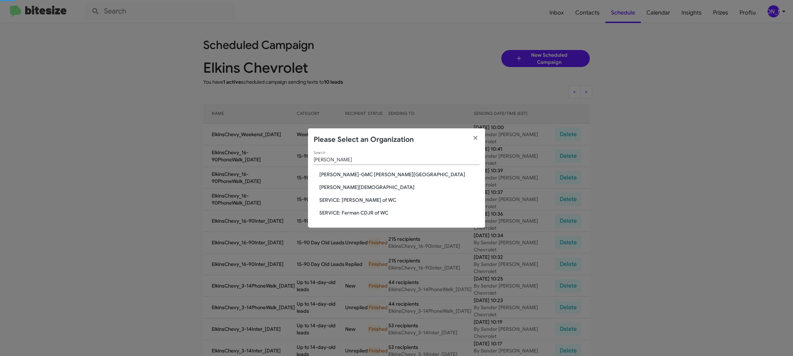
click at [341, 185] on span "Ferman Wesley Chapel" at bounding box center [399, 186] width 160 height 7
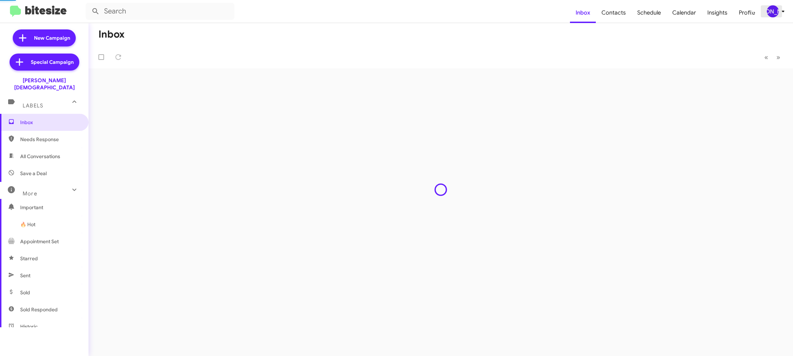
click at [778, 14] on span "[PERSON_NAME]" at bounding box center [777, 11] width 21 height 12
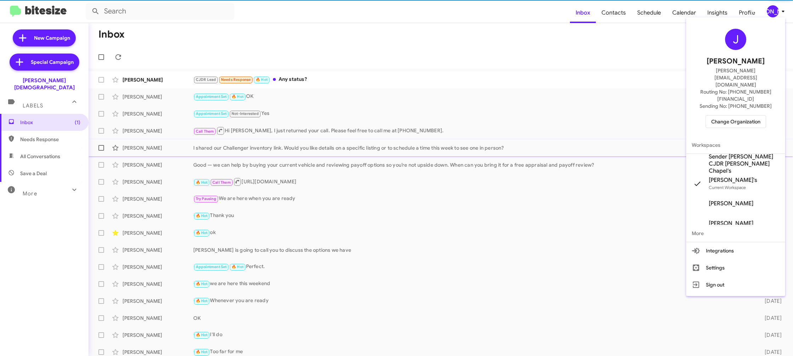
click at [733, 153] on span "Sender [PERSON_NAME] CJDR [PERSON_NAME] Chapel's" at bounding box center [744, 163] width 71 height 21
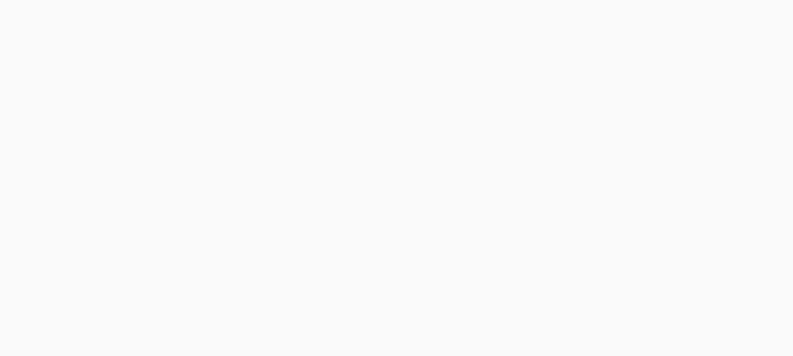
click at [620, 14] on body at bounding box center [396, 178] width 793 height 356
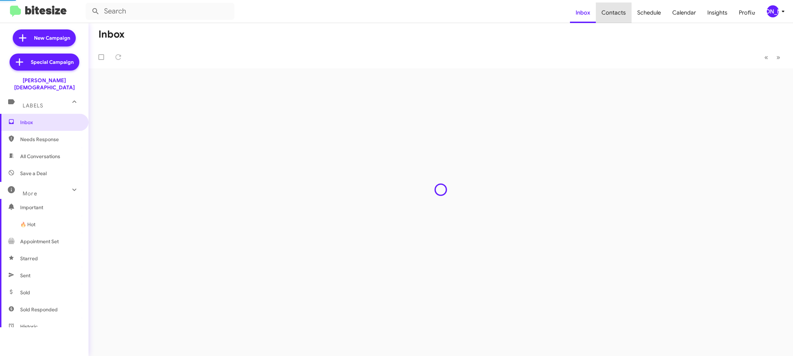
click at [620, 14] on span "Contacts" at bounding box center [614, 12] width 36 height 21
type input "in:groups"
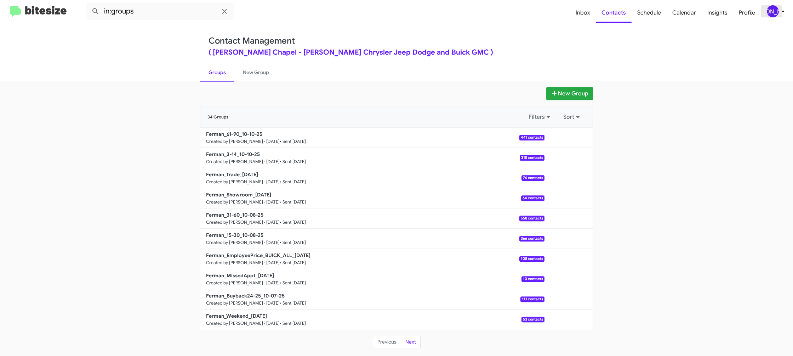
click at [776, 11] on div "[PERSON_NAME]" at bounding box center [773, 11] width 12 height 12
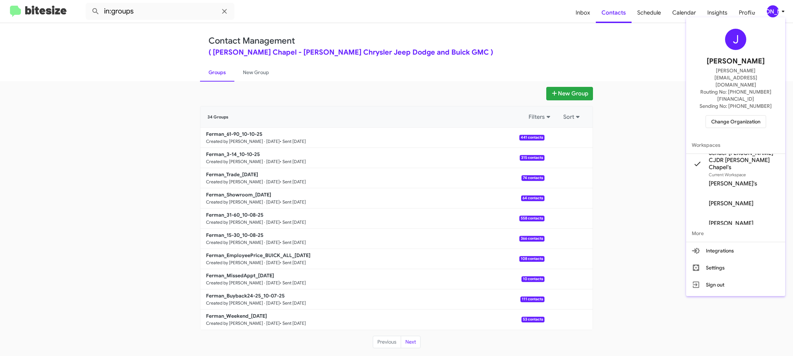
drag, startPoint x: 240, startPoint y: 69, endPoint x: 248, endPoint y: 71, distance: 8.1
click at [240, 69] on div at bounding box center [396, 178] width 793 height 356
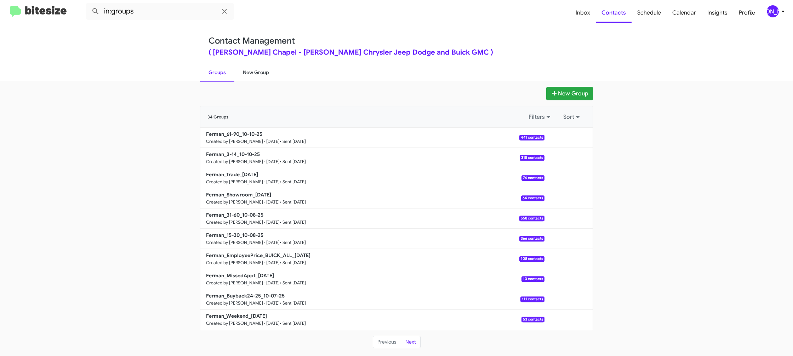
click at [248, 71] on link "New Group" at bounding box center [255, 72] width 43 height 18
drag, startPoint x: 248, startPoint y: 71, endPoint x: 220, endPoint y: 16, distance: 61.8
click at [248, 69] on link "New Group" at bounding box center [255, 72] width 43 height 18
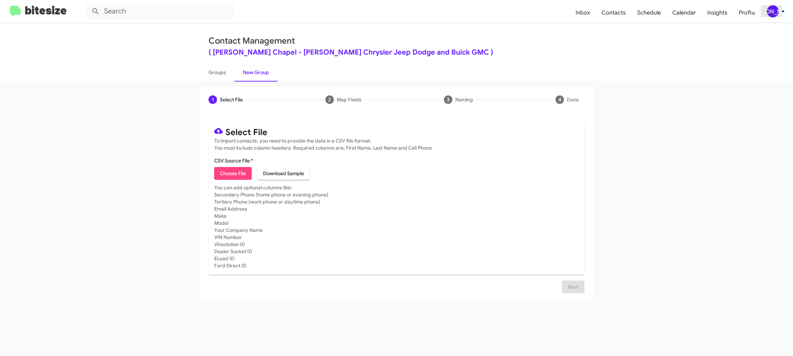
click at [775, 15] on div "[PERSON_NAME]" at bounding box center [773, 11] width 12 height 12
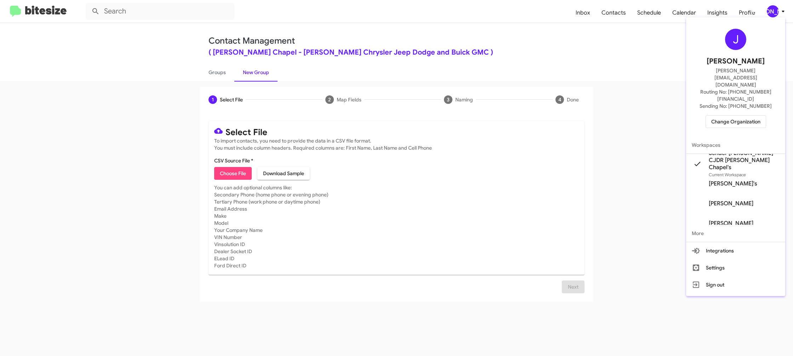
drag, startPoint x: 775, startPoint y: 15, endPoint x: 756, endPoint y: 7, distance: 20.5
click at [774, 13] on div at bounding box center [396, 178] width 793 height 356
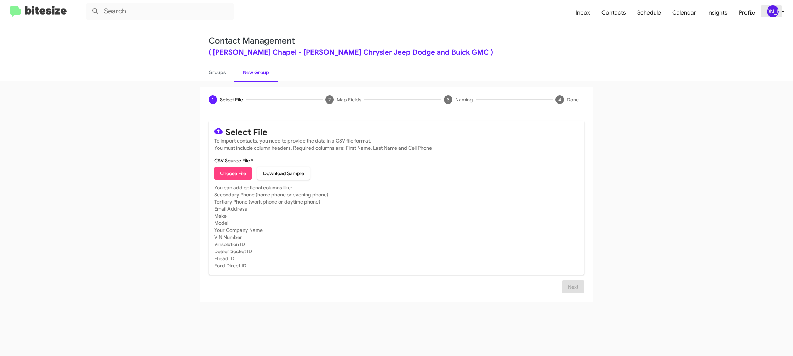
click at [777, 12] on div "[PERSON_NAME]" at bounding box center [773, 11] width 12 height 12
click at [210, 66] on link "Groups" at bounding box center [217, 72] width 34 height 18
type input "in:groups"
click at [210, 66] on link "Groups" at bounding box center [217, 72] width 34 height 18
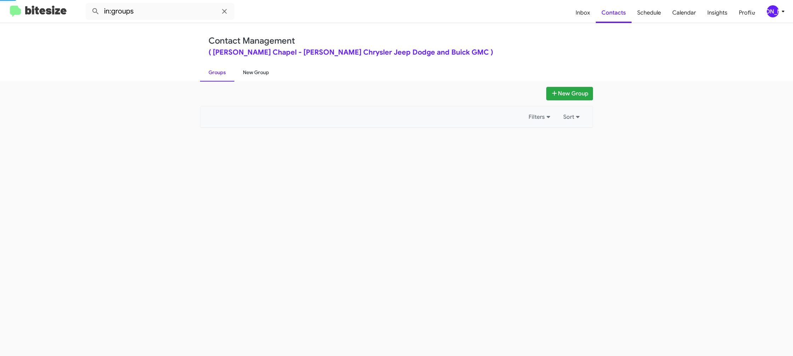
drag, startPoint x: 210, startPoint y: 66, endPoint x: 250, endPoint y: 67, distance: 40.0
click at [212, 66] on link "Groups" at bounding box center [217, 72] width 34 height 18
click at [250, 67] on link "New Group" at bounding box center [255, 72] width 43 height 18
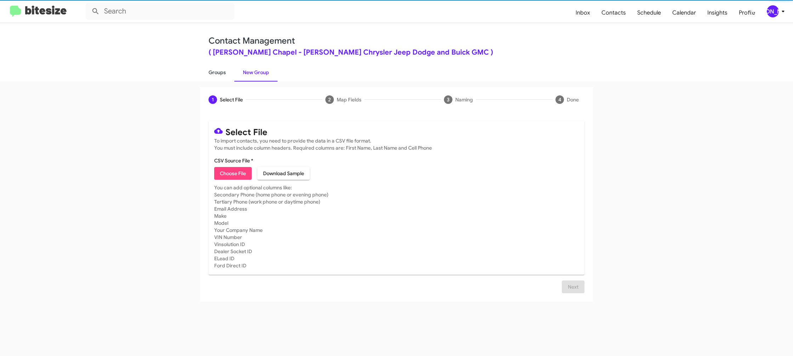
click at [214, 72] on link "Groups" at bounding box center [217, 72] width 34 height 18
type input "in:groups"
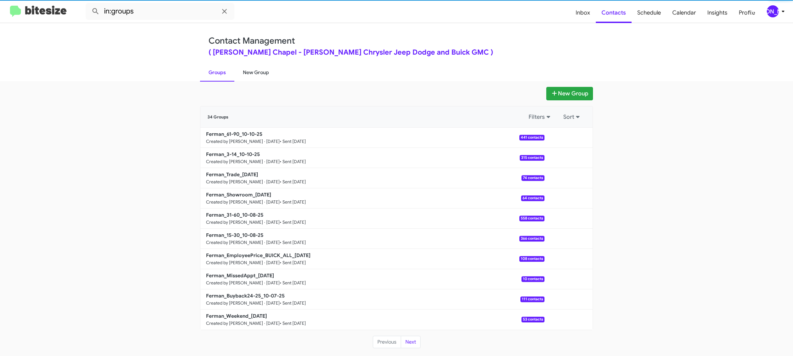
click at [249, 70] on link "New Group" at bounding box center [255, 72] width 43 height 18
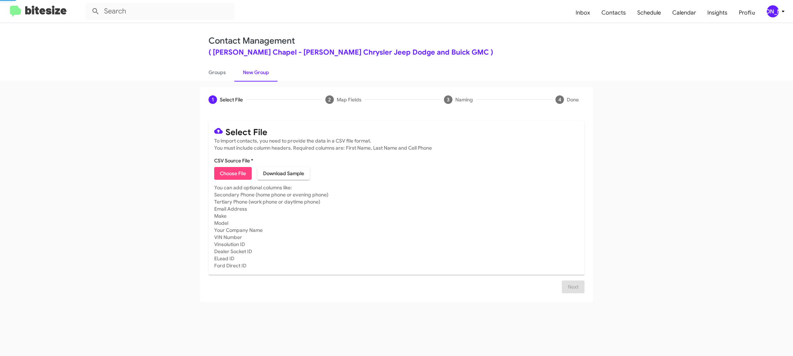
click at [249, 70] on link "New Group" at bounding box center [255, 72] width 43 height 18
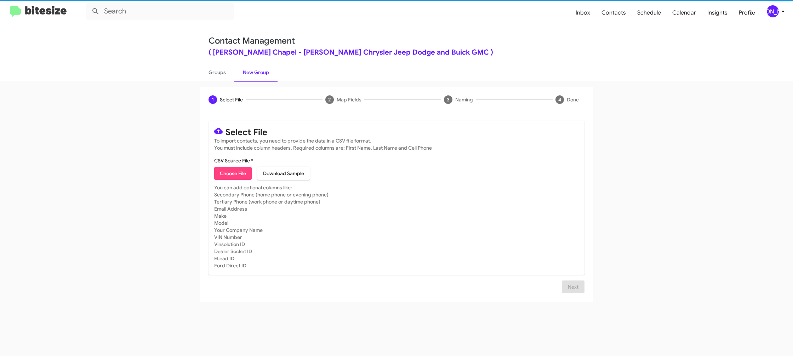
click at [227, 175] on span "Choose File" at bounding box center [233, 173] width 26 height 13
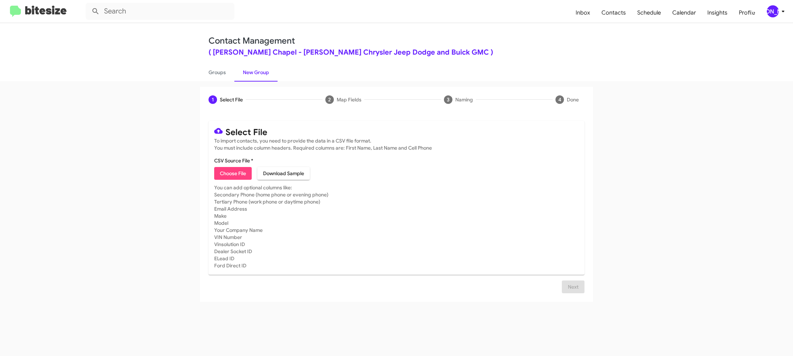
type input "Ferman_Weekend_10-13-25"
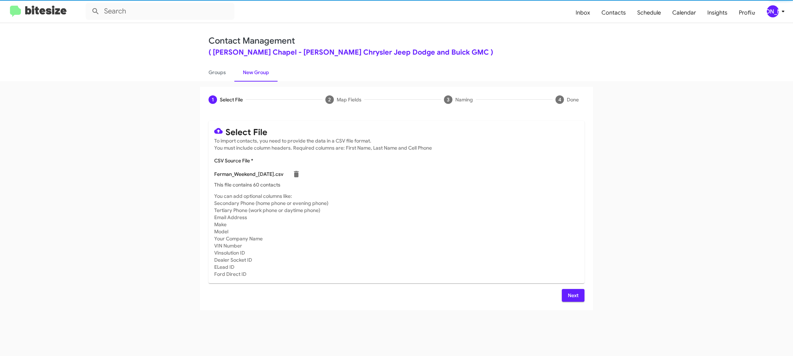
click at [482, 211] on mat-card-subtitle "You can add optional columns like: Secondary Phone (home phone or evening phone…" at bounding box center [396, 234] width 365 height 85
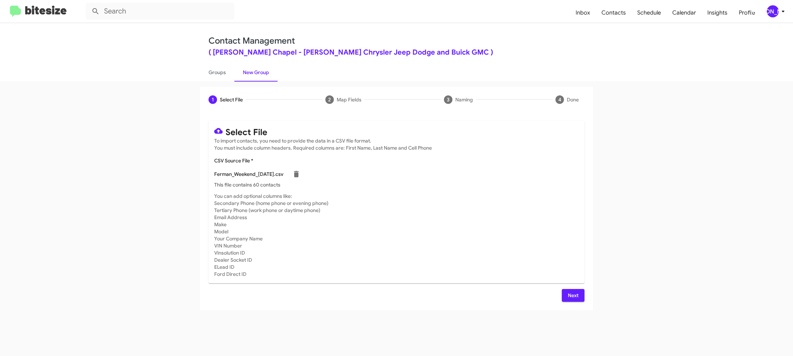
click at [563, 299] on button "Next" at bounding box center [573, 295] width 23 height 13
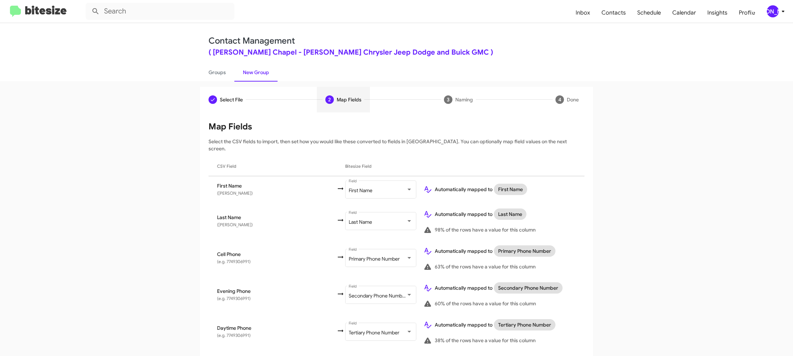
click at [776, 17] on div "[PERSON_NAME]" at bounding box center [773, 11] width 12 height 12
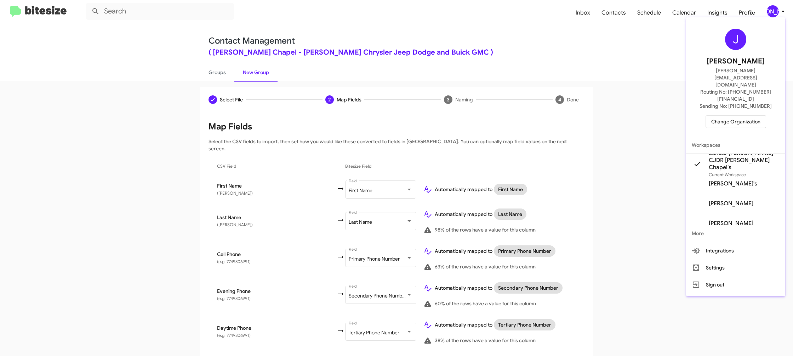
click at [775, 16] on div at bounding box center [396, 178] width 793 height 356
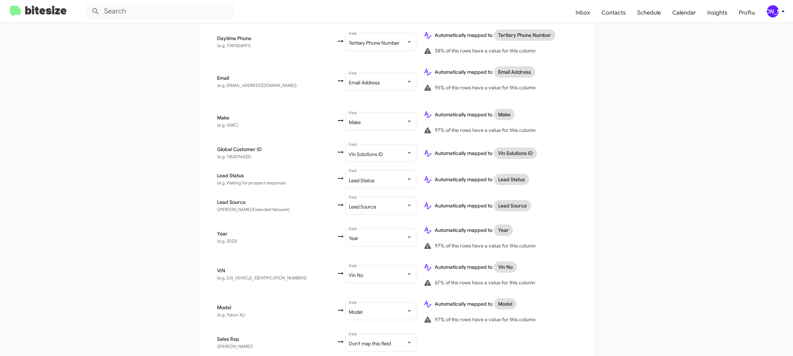
scroll to position [373, 0]
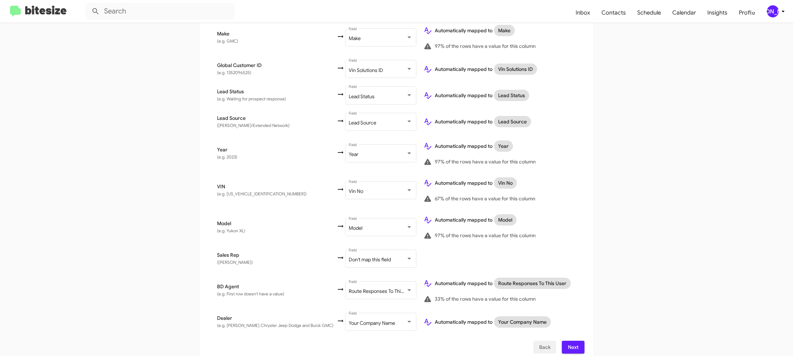
click at [546, 344] on span "Back" at bounding box center [544, 346] width 11 height 13
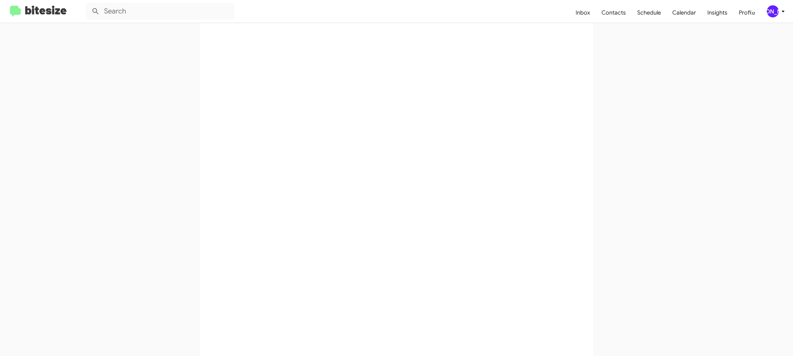
scroll to position [0, 0]
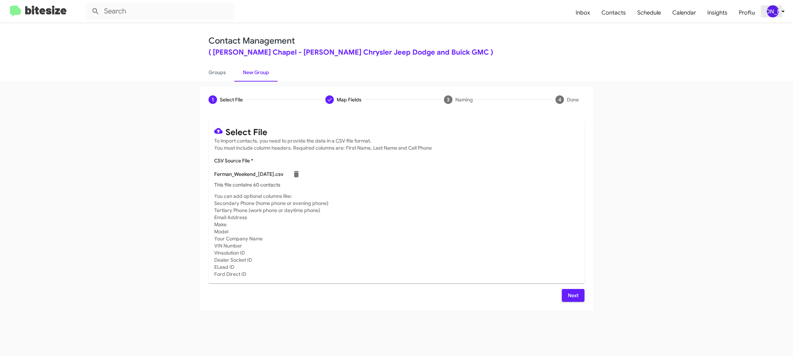
click at [776, 7] on div "[PERSON_NAME]" at bounding box center [773, 11] width 12 height 12
click at [211, 71] on link "Groups" at bounding box center [217, 72] width 34 height 18
type input "in:groups"
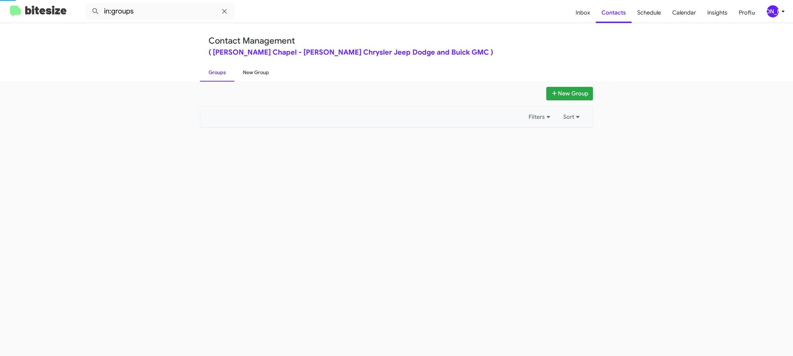
drag, startPoint x: 211, startPoint y: 71, endPoint x: 261, endPoint y: 72, distance: 49.9
click at [211, 71] on link "Groups" at bounding box center [217, 72] width 34 height 18
click at [261, 72] on link "New Group" at bounding box center [255, 72] width 43 height 18
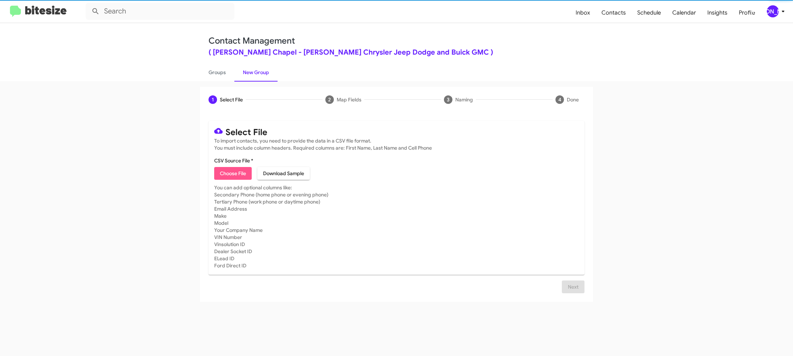
click at [229, 174] on span "Choose File" at bounding box center [233, 173] width 26 height 13
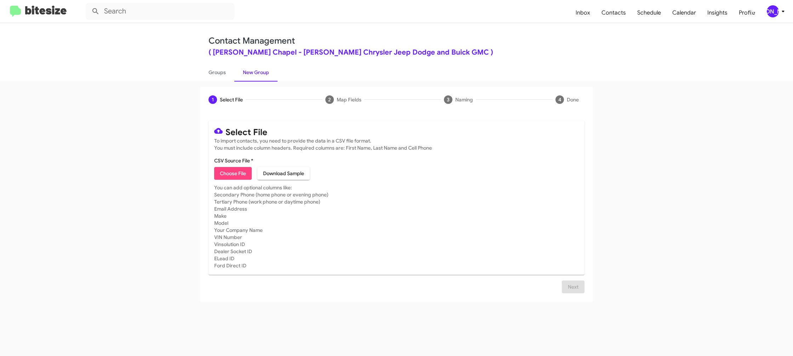
type input "Ferman_Weekend_10-13-25"
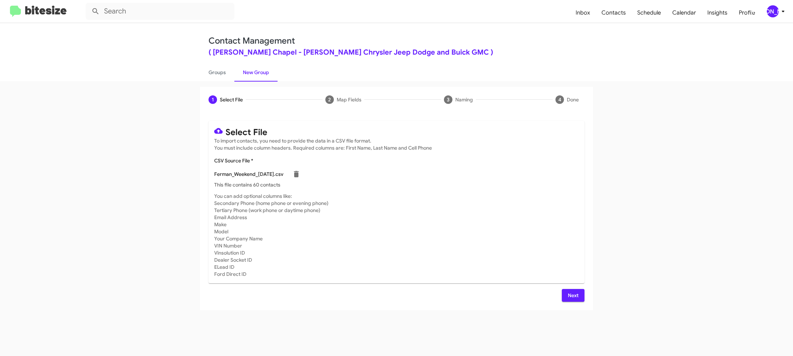
drag, startPoint x: 501, startPoint y: 211, endPoint x: 498, endPoint y: 209, distance: 4.1
click at [500, 210] on mat-card-subtitle "You can add optional columns like: Secondary Phone (home phone or evening phone…" at bounding box center [396, 234] width 365 height 85
drag, startPoint x: 575, startPoint y: 295, endPoint x: 570, endPoint y: 295, distance: 5.0
click at [575, 295] on span "Next" at bounding box center [573, 295] width 11 height 13
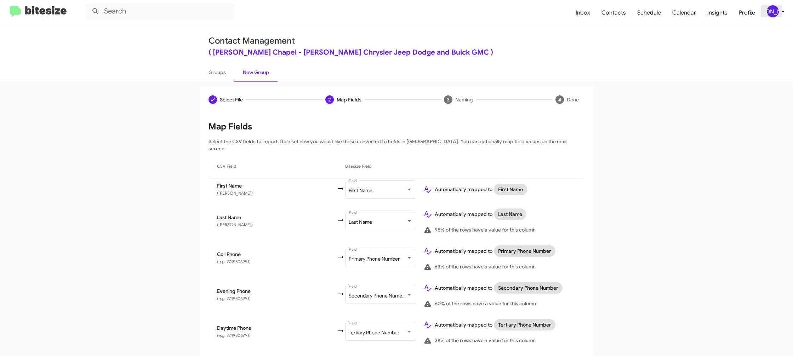
click at [779, 6] on span "[PERSON_NAME]" at bounding box center [777, 11] width 21 height 12
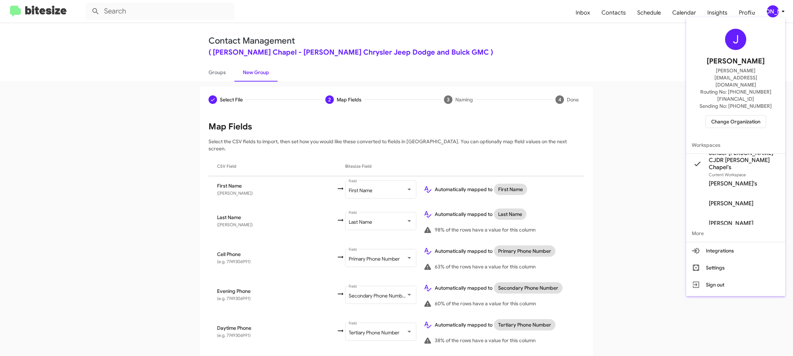
click at [779, 6] on div at bounding box center [396, 178] width 793 height 356
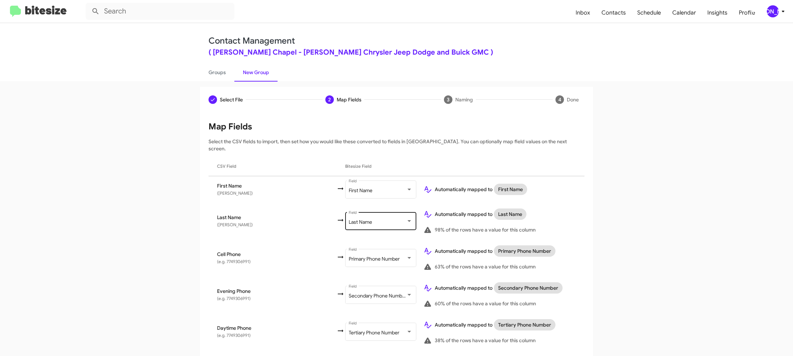
scroll to position [336, 0]
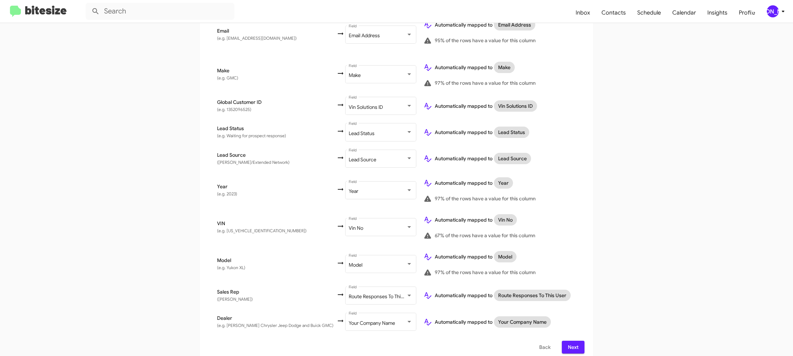
click at [776, 15] on div "[PERSON_NAME]" at bounding box center [773, 11] width 12 height 12
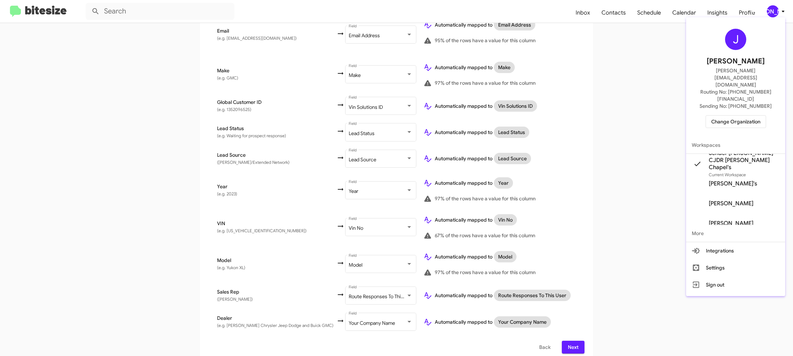
click at [776, 15] on div at bounding box center [396, 178] width 793 height 356
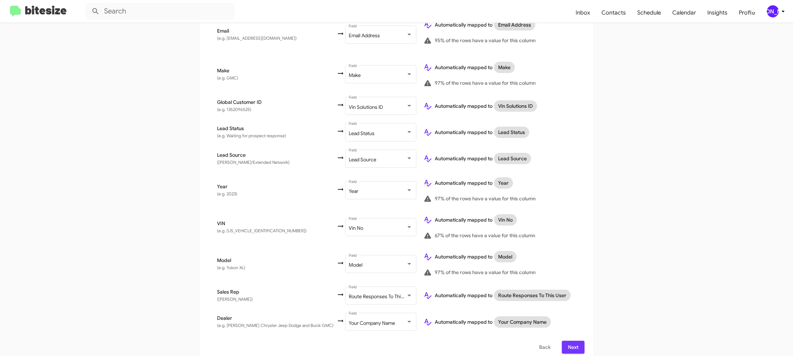
click at [574, 340] on span "Next" at bounding box center [573, 346] width 11 height 13
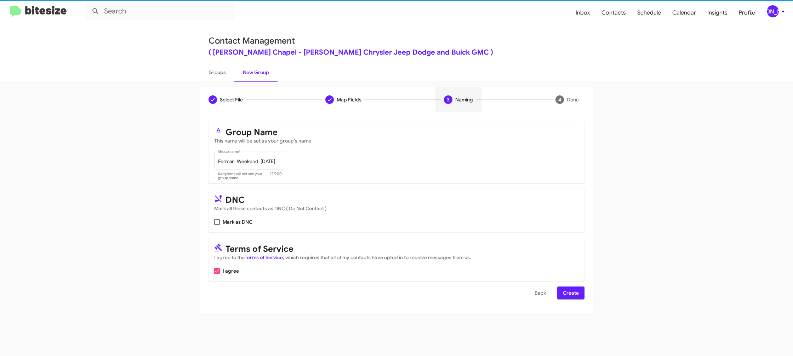
scroll to position [0, 0]
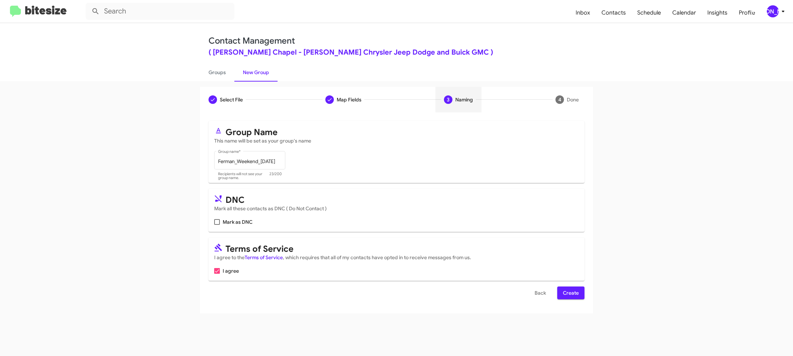
drag, startPoint x: 574, startPoint y: 293, endPoint x: 569, endPoint y: 293, distance: 4.6
click at [574, 293] on span "Create" at bounding box center [571, 292] width 16 height 13
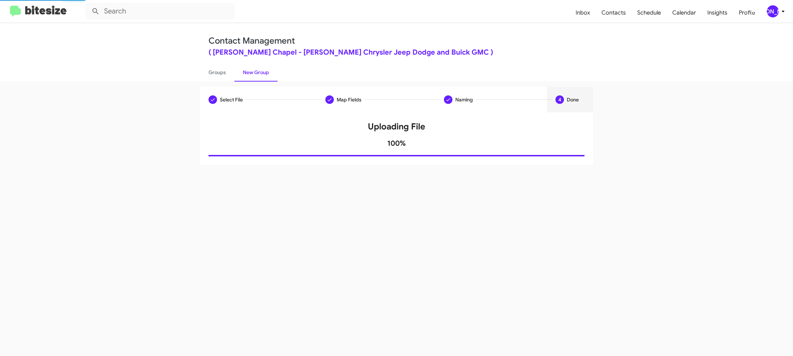
click at [233, 83] on div "Select File Map Fields Naming 4 Done Select File To import contacts, you need t…" at bounding box center [396, 218] width 793 height 274
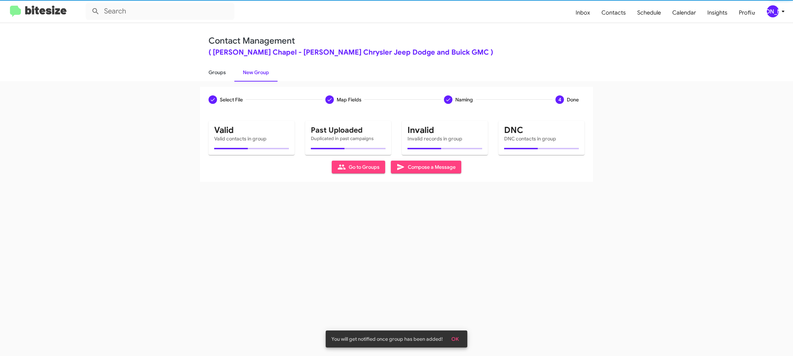
click at [223, 76] on link "Groups" at bounding box center [217, 72] width 34 height 18
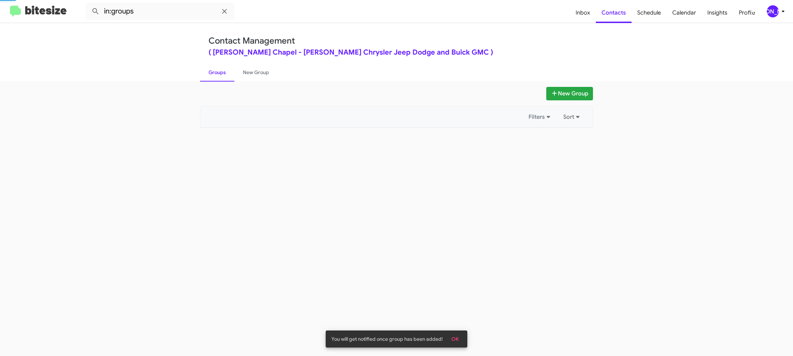
click at [223, 76] on link "Groups" at bounding box center [217, 72] width 34 height 18
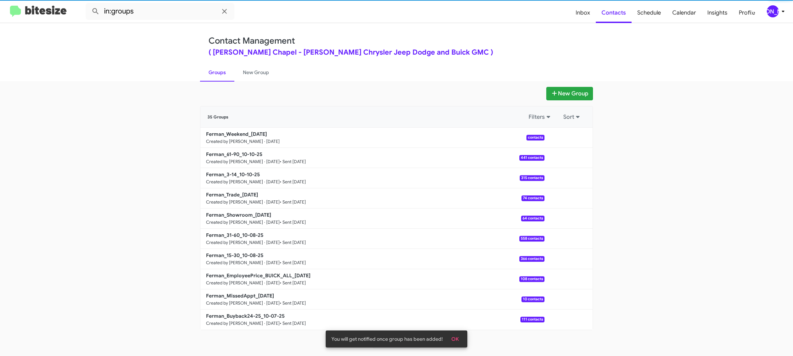
click at [223, 76] on link "Groups" at bounding box center [217, 72] width 34 height 18
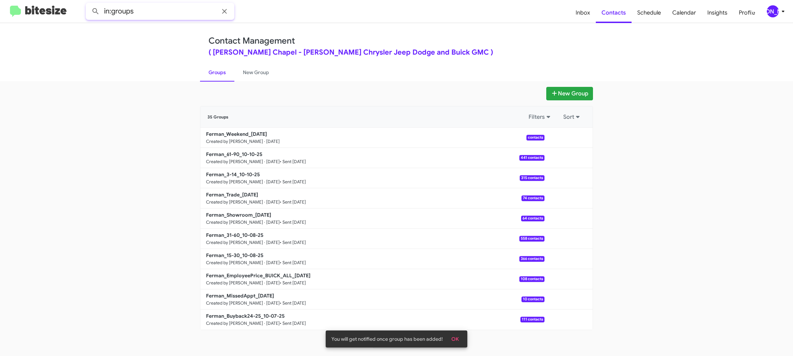
click at [165, 12] on input "in:groups" at bounding box center [160, 11] width 149 height 17
click at [89, 4] on button at bounding box center [96, 11] width 14 height 14
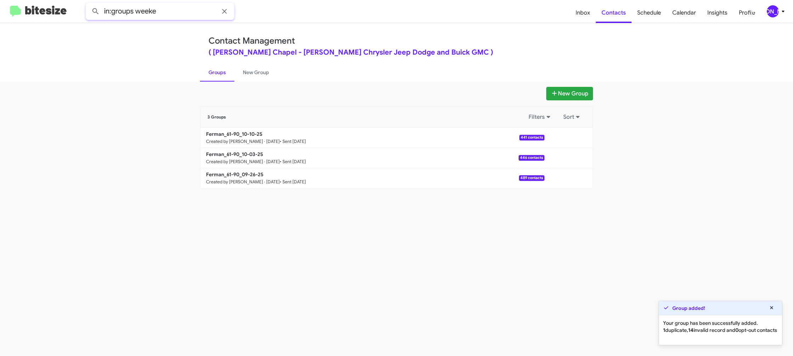
type input "in:groups weeke"
click at [89, 4] on button at bounding box center [96, 11] width 14 height 14
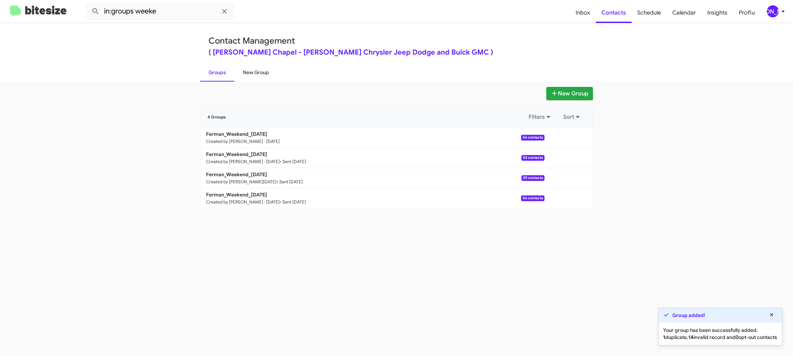
click at [244, 79] on link "New Group" at bounding box center [255, 72] width 43 height 18
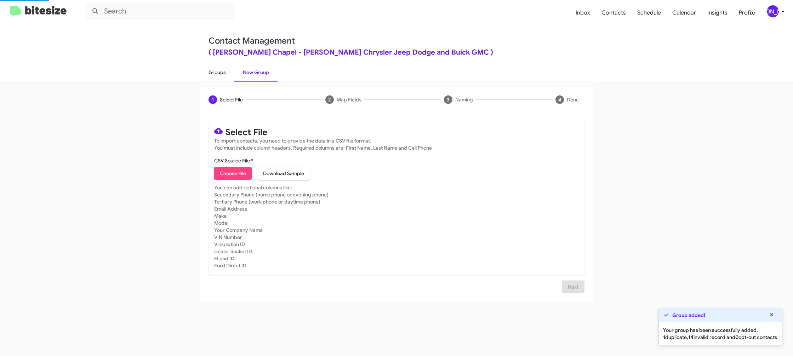
click at [220, 76] on link "Groups" at bounding box center [217, 72] width 34 height 18
type input "in:groups"
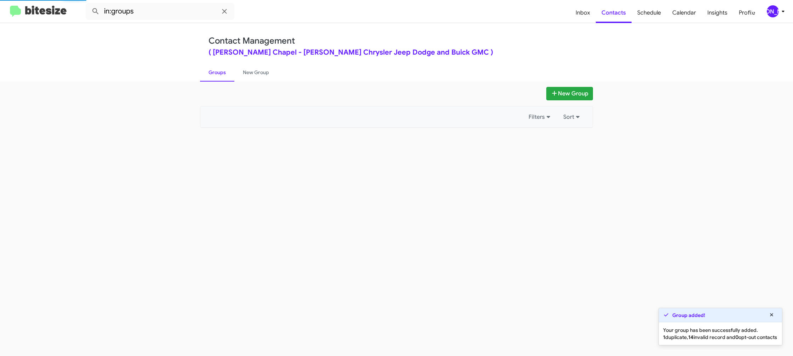
drag, startPoint x: 220, startPoint y: 76, endPoint x: 452, endPoint y: 130, distance: 237.8
click at [226, 76] on link "Groups" at bounding box center [217, 72] width 34 height 18
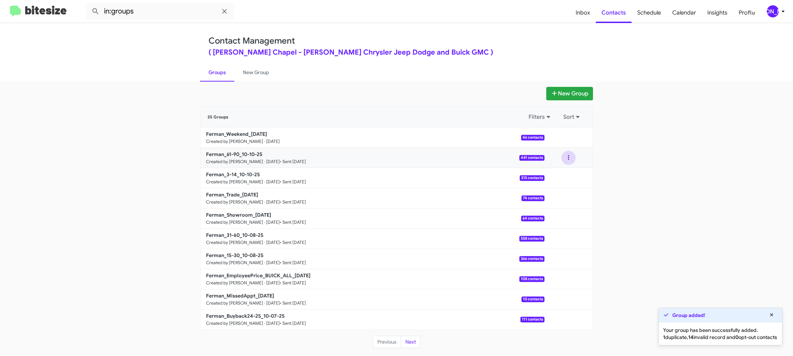
click at [575, 158] on button at bounding box center [569, 158] width 14 height 14
click at [570, 171] on button "View contacts" at bounding box center [547, 176] width 57 height 17
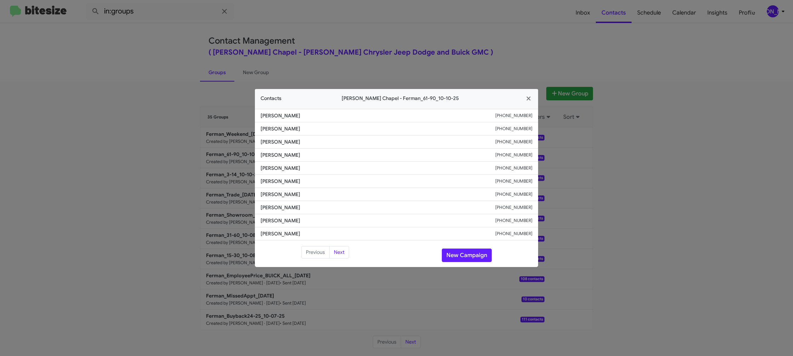
click at [190, 81] on modal-container "Contacts Ferman Wesley Chapel - Ferman_61-90_10-10-25 Jon Dooley +18133551047 R…" at bounding box center [396, 178] width 793 height 356
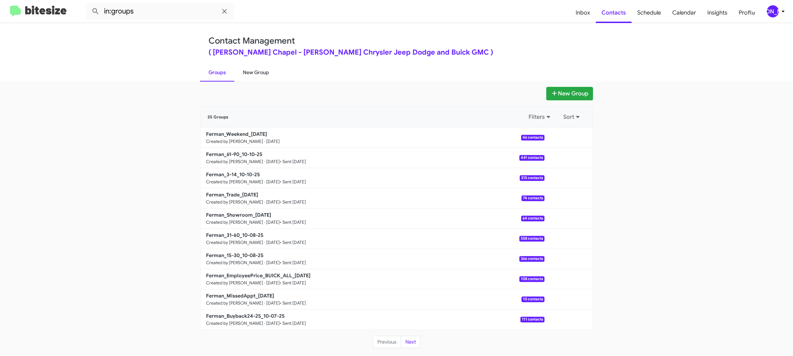
click at [250, 72] on link "New Group" at bounding box center [255, 72] width 43 height 18
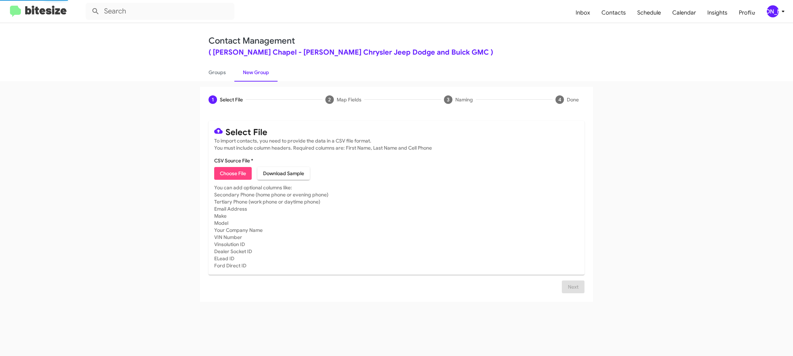
click at [250, 72] on link "New Group" at bounding box center [255, 72] width 43 height 18
click at [206, 69] on link "Groups" at bounding box center [217, 72] width 34 height 18
type input "in:groups"
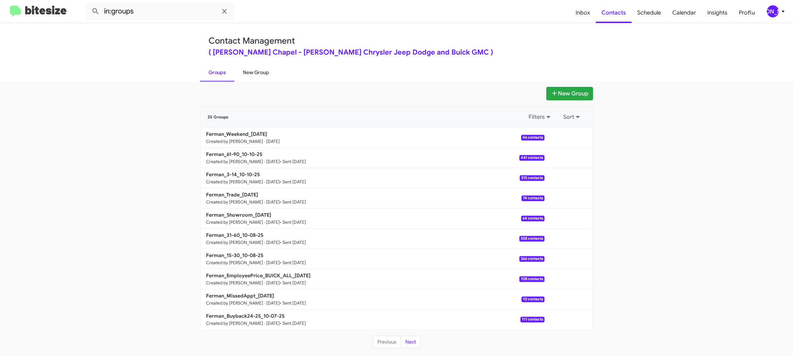
click at [252, 73] on link "New Group" at bounding box center [255, 72] width 43 height 18
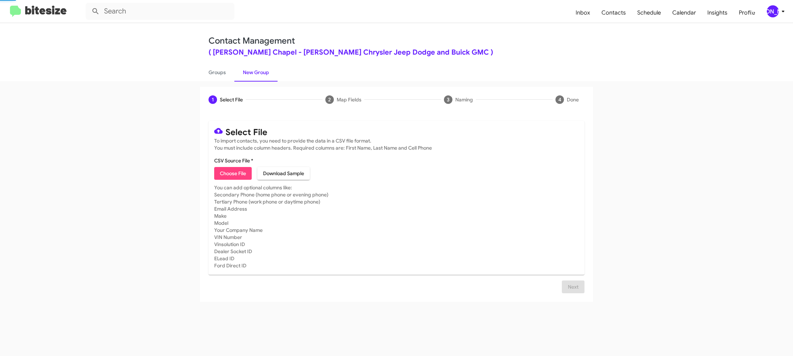
click at [252, 72] on link "New Group" at bounding box center [255, 72] width 43 height 18
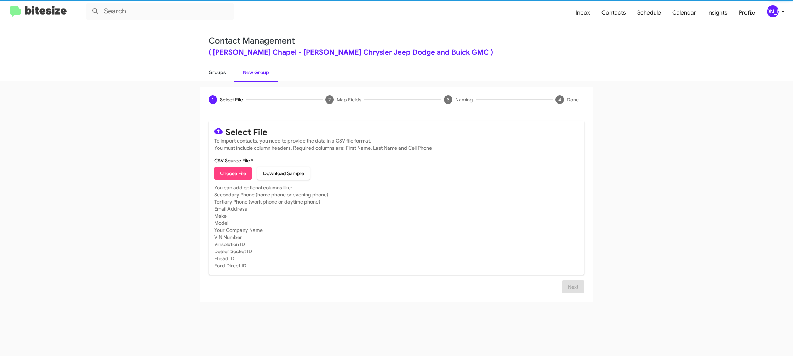
click at [222, 73] on link "Groups" at bounding box center [217, 72] width 34 height 18
type input "in:groups"
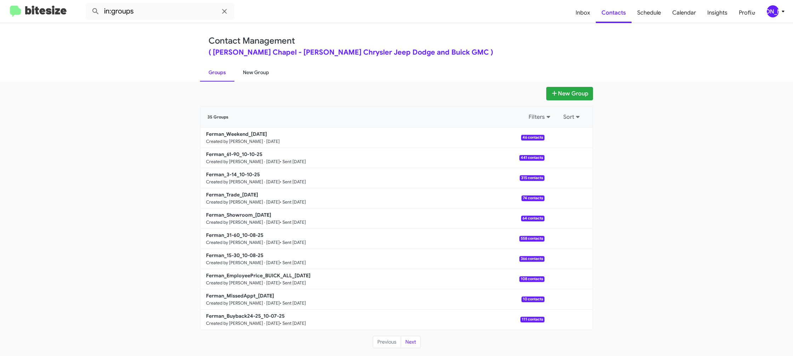
click at [258, 74] on link "New Group" at bounding box center [255, 72] width 43 height 18
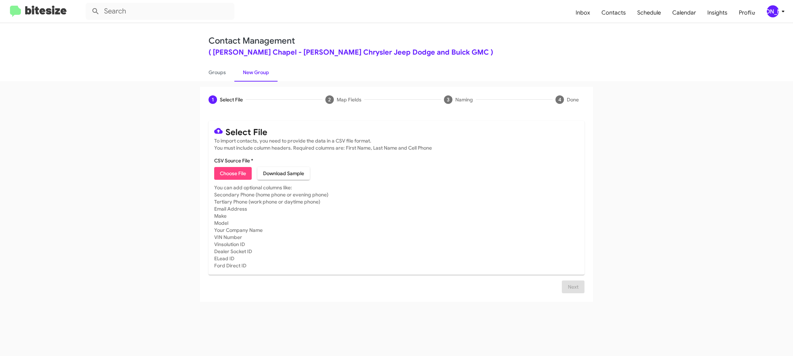
click at [781, 9] on icon at bounding box center [783, 11] width 8 height 8
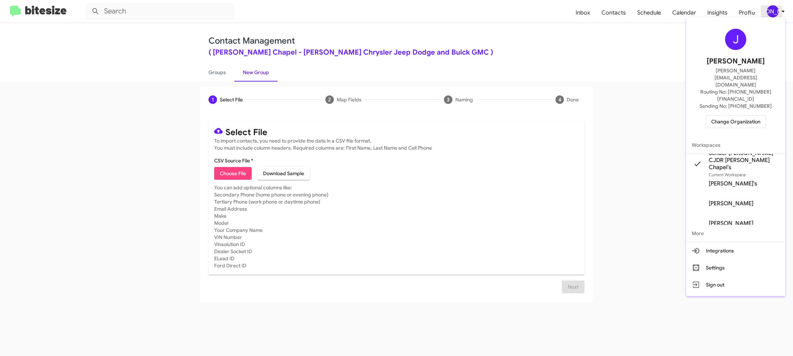
drag, startPoint x: 781, startPoint y: 10, endPoint x: 748, endPoint y: 3, distance: 34.2
click at [781, 10] on div at bounding box center [396, 178] width 793 height 356
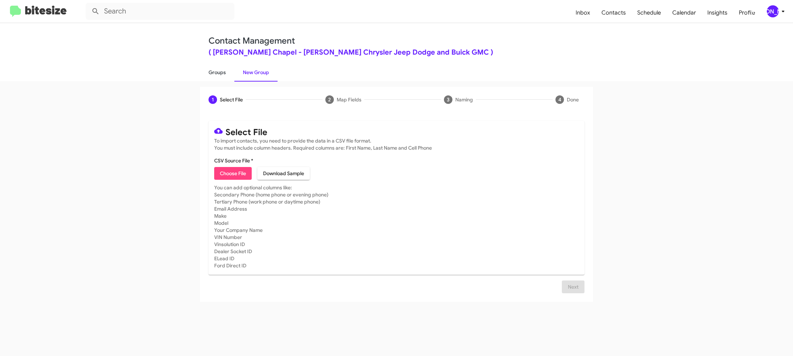
click at [209, 79] on link "Groups" at bounding box center [217, 72] width 34 height 18
type input "in:groups"
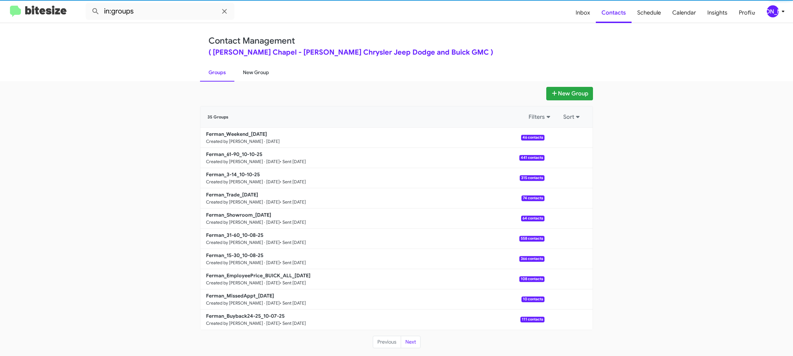
click at [244, 72] on link "New Group" at bounding box center [255, 72] width 43 height 18
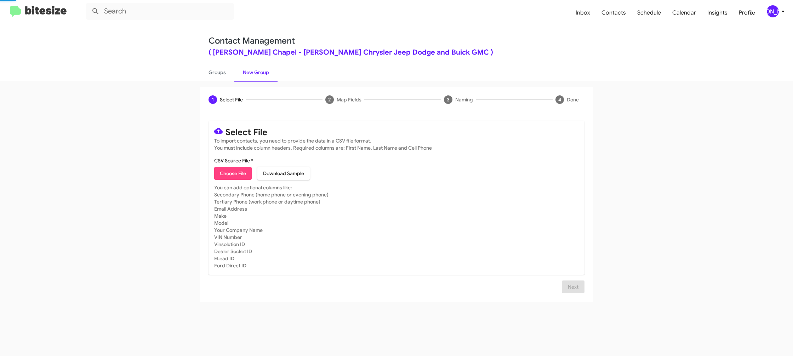
click at [244, 72] on link "New Group" at bounding box center [255, 72] width 43 height 18
drag, startPoint x: 244, startPoint y: 72, endPoint x: 254, endPoint y: 181, distance: 109.5
click at [244, 72] on link "New Group" at bounding box center [255, 72] width 43 height 18
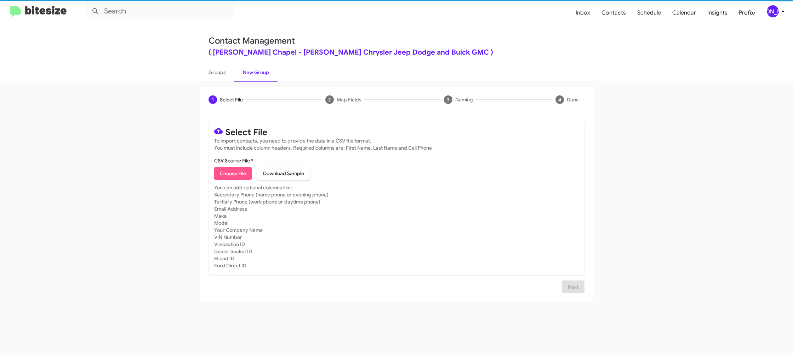
click at [233, 174] on span "Choose File" at bounding box center [233, 173] width 26 height 13
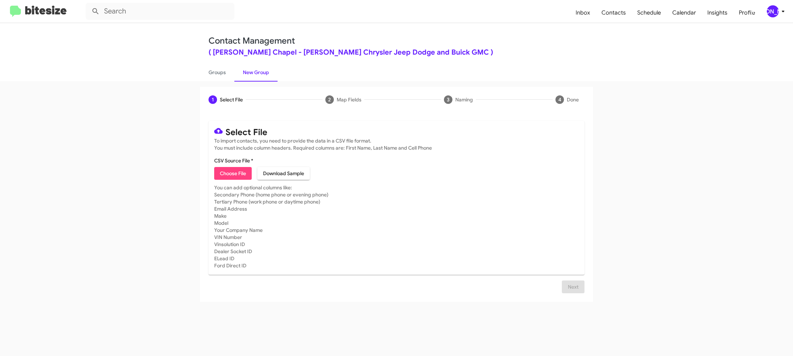
type input "Ferman_90-120_10-13-25"
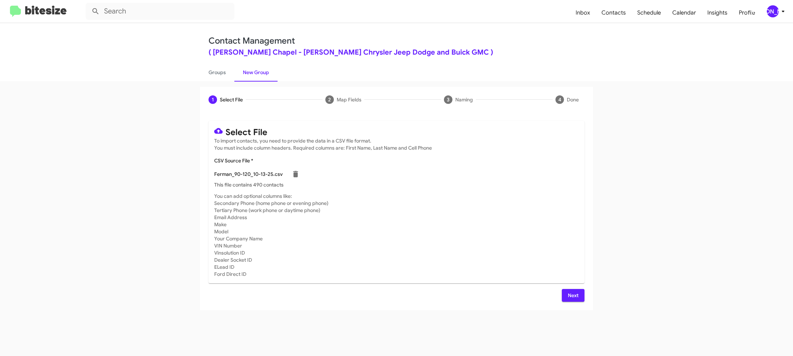
drag, startPoint x: 469, startPoint y: 212, endPoint x: 536, endPoint y: 251, distance: 77.7
click at [476, 214] on mat-card-subtitle "You can add optional columns like: Secondary Phone (home phone or evening phone…" at bounding box center [396, 234] width 365 height 85
click at [574, 297] on span "Next" at bounding box center [573, 295] width 11 height 13
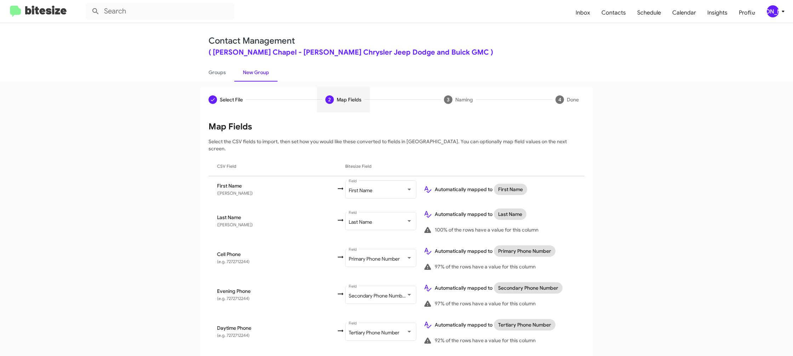
click at [776, 12] on div "[PERSON_NAME]" at bounding box center [773, 11] width 12 height 12
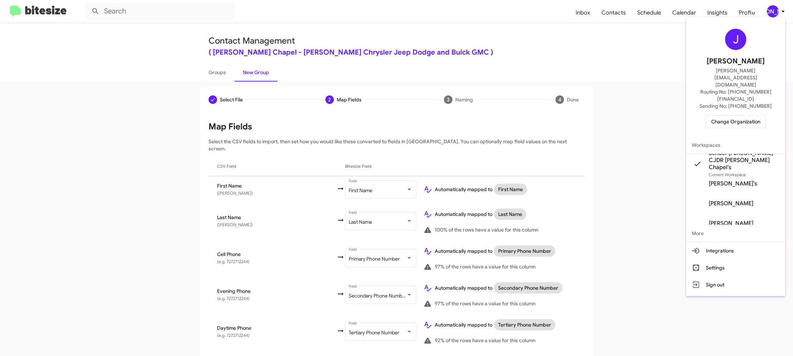
click at [776, 11] on div at bounding box center [396, 178] width 793 height 356
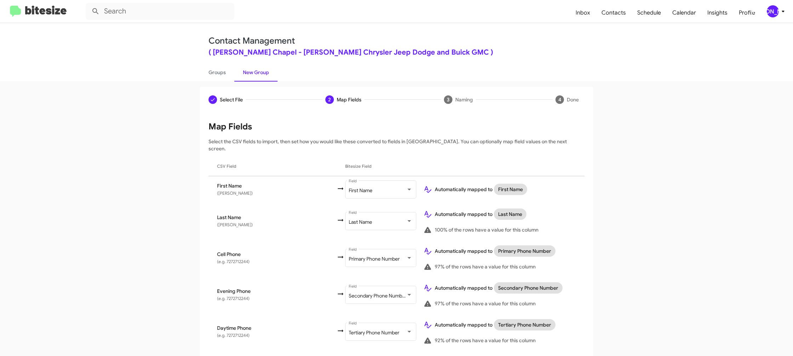
click at [779, 9] on icon at bounding box center [783, 11] width 8 height 8
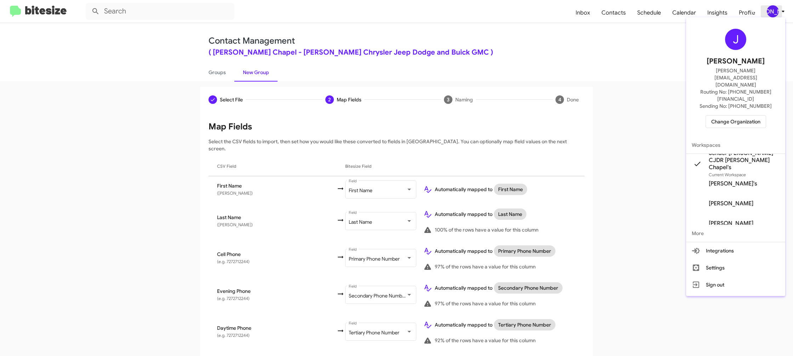
click at [779, 9] on div at bounding box center [396, 178] width 793 height 356
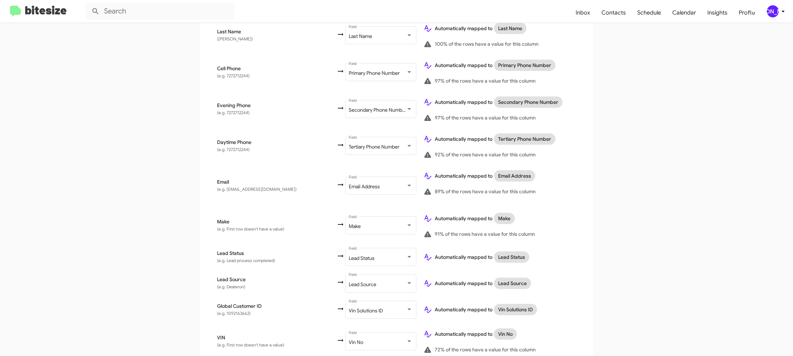
scroll to position [336, 0]
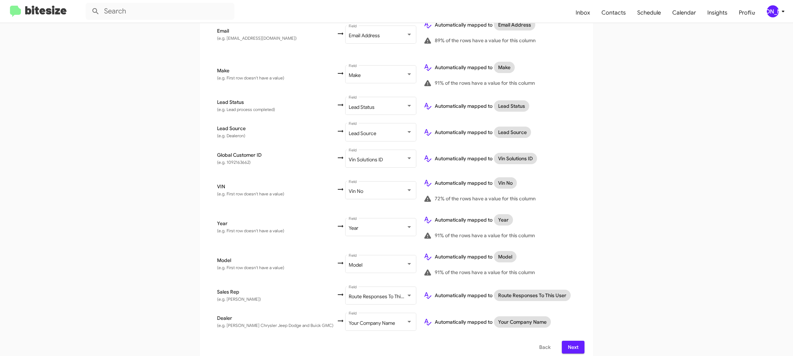
click at [573, 340] on span "Next" at bounding box center [573, 346] width 11 height 13
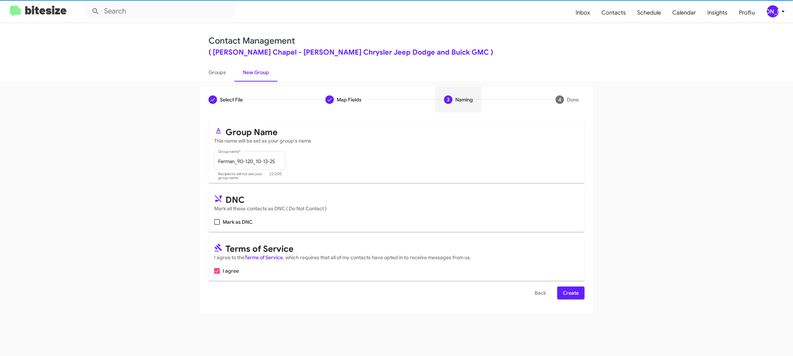
scroll to position [0, 0]
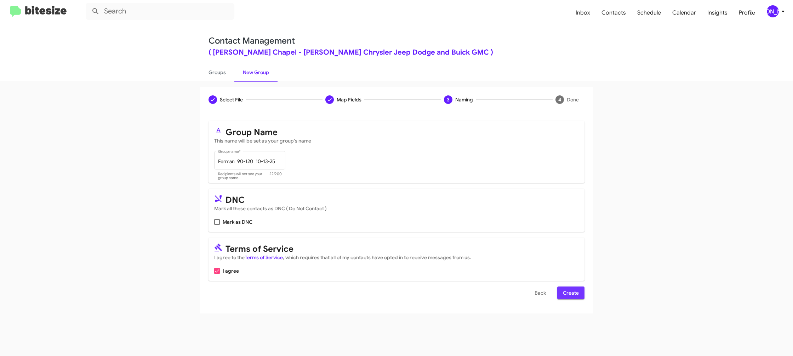
click at [573, 293] on span "Create" at bounding box center [571, 292] width 16 height 13
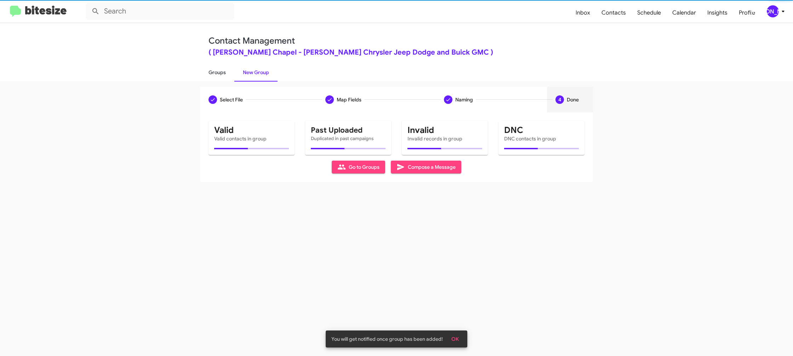
click at [217, 75] on link "Groups" at bounding box center [217, 72] width 34 height 18
type input "in:groups"
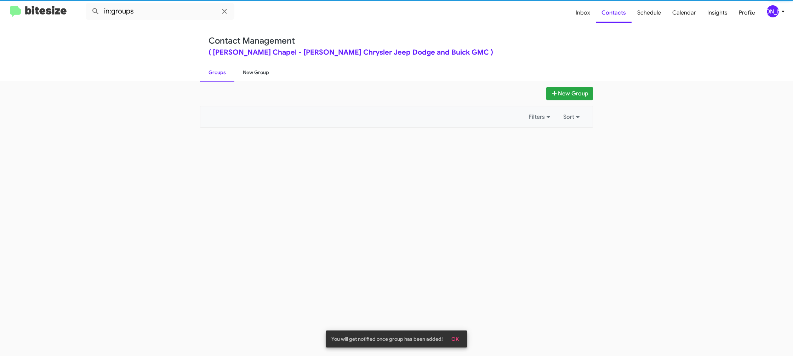
drag, startPoint x: 218, startPoint y: 75, endPoint x: 249, endPoint y: 74, distance: 31.5
click at [218, 75] on link "Groups" at bounding box center [217, 72] width 34 height 18
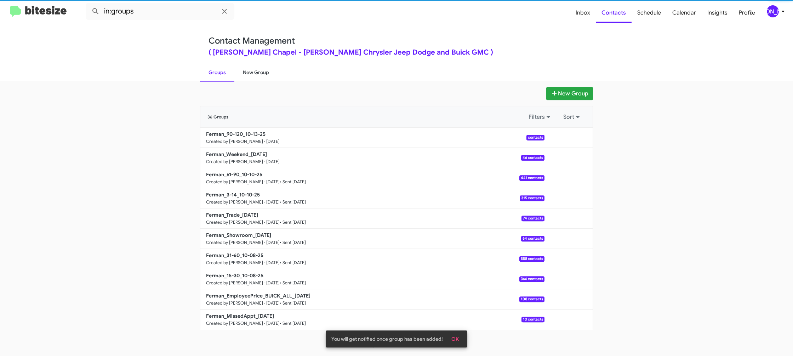
click at [249, 74] on link "New Group" at bounding box center [255, 72] width 43 height 18
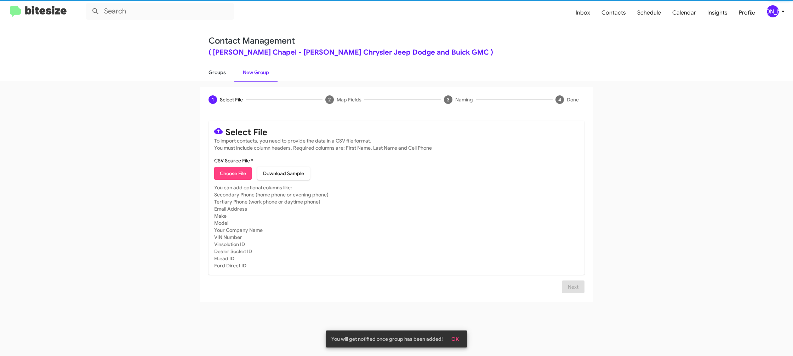
drag, startPoint x: 222, startPoint y: 73, endPoint x: 221, endPoint y: 77, distance: 4.3
click at [222, 73] on link "Groups" at bounding box center [217, 72] width 34 height 18
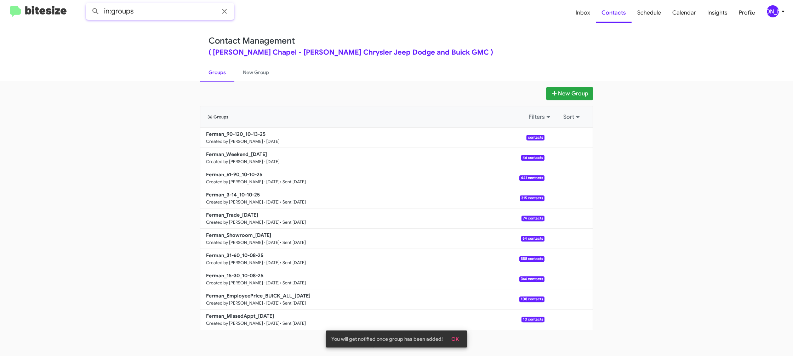
click at [182, 10] on input "in:groups" at bounding box center [160, 11] width 149 height 17
type input "in:groups 90-1"
click at [89, 4] on button at bounding box center [96, 11] width 14 height 14
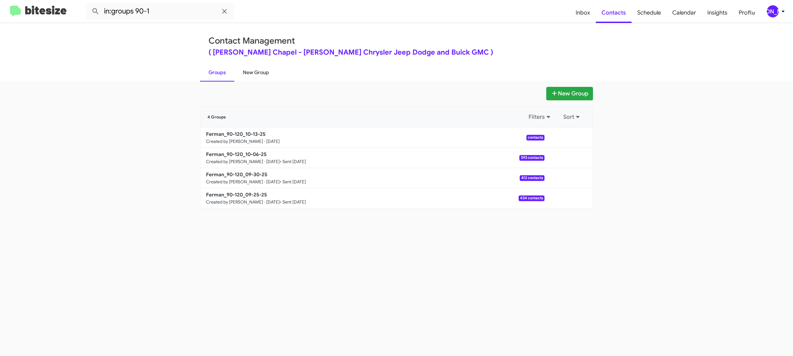
click at [257, 75] on link "New Group" at bounding box center [255, 72] width 43 height 18
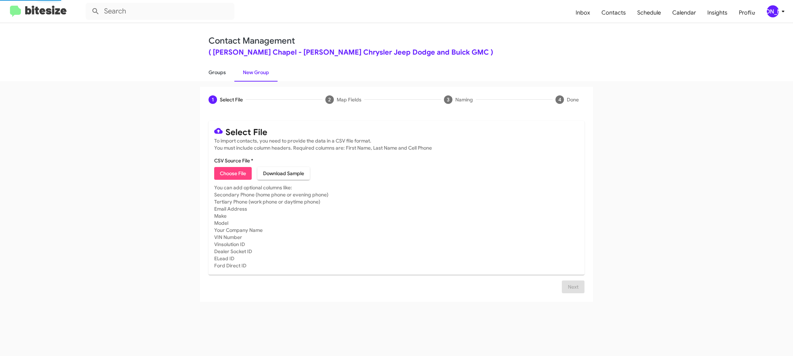
click at [217, 74] on link "Groups" at bounding box center [217, 72] width 34 height 18
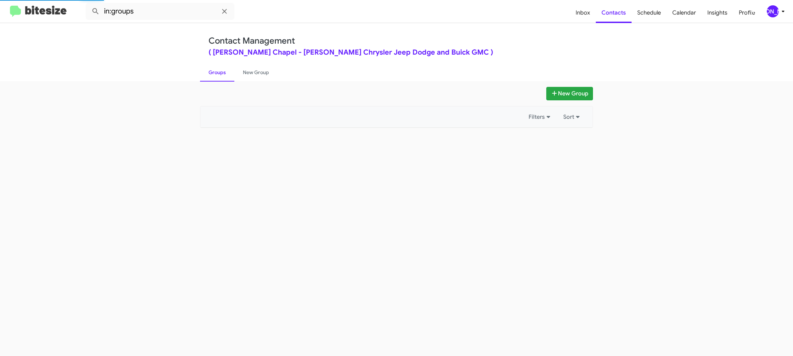
click at [217, 74] on link "Groups" at bounding box center [217, 72] width 34 height 18
click at [216, 73] on link "Groups" at bounding box center [217, 72] width 34 height 18
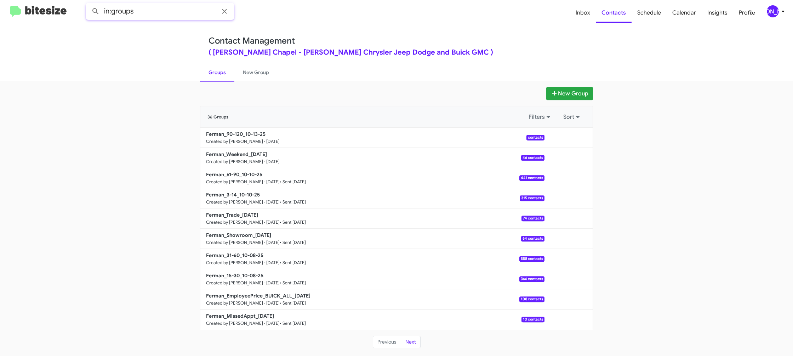
click at [172, 16] on input "in:groups" at bounding box center [160, 11] width 149 height 17
type input "in:groups weeken"
click at [89, 4] on button at bounding box center [96, 11] width 14 height 14
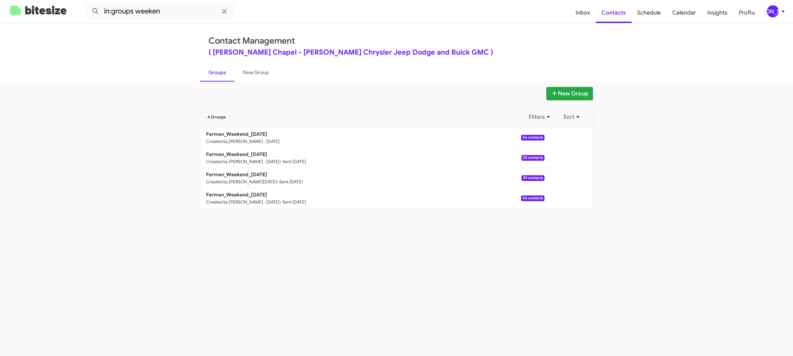
drag, startPoint x: 245, startPoint y: 78, endPoint x: 218, endPoint y: 76, distance: 27.0
click at [245, 78] on link "New Group" at bounding box center [255, 72] width 43 height 18
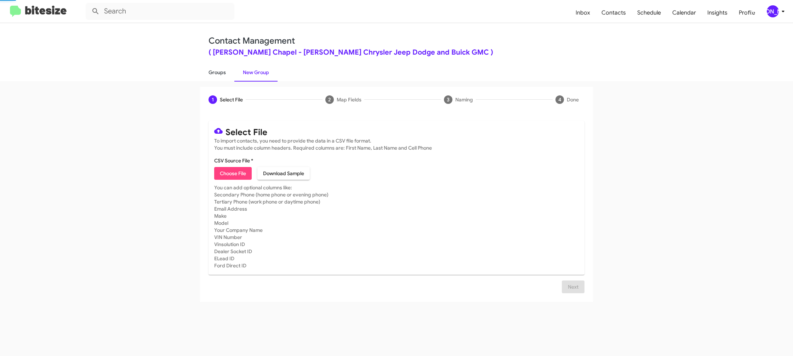
click at [218, 76] on link "Groups" at bounding box center [217, 72] width 34 height 18
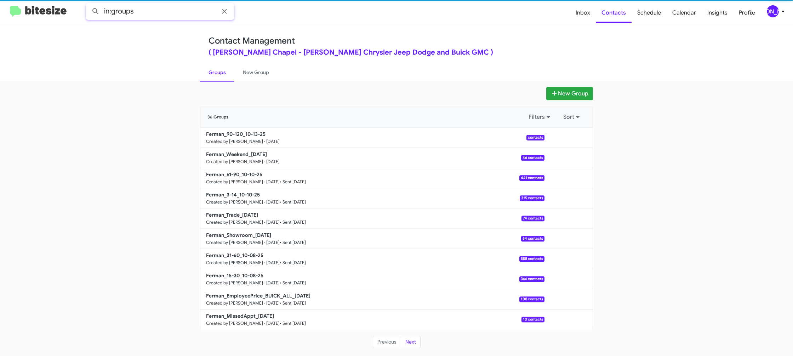
click at [176, 13] on input "in:groups" at bounding box center [160, 11] width 149 height 17
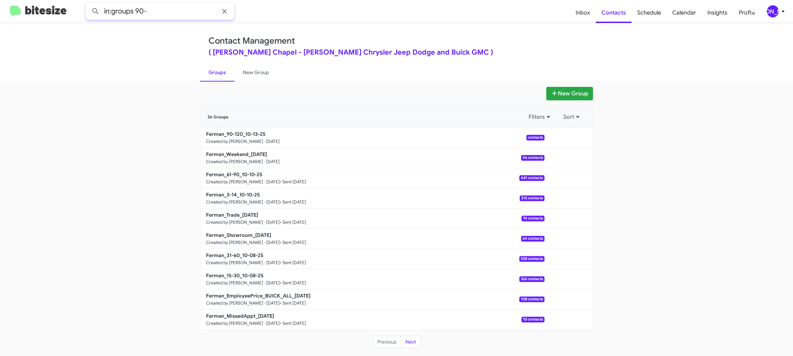
type input "in:groups 90-"
click at [89, 4] on button at bounding box center [96, 11] width 14 height 14
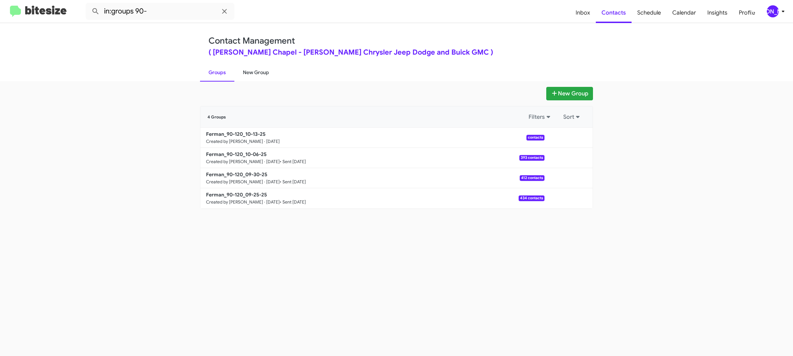
click at [250, 70] on link "New Group" at bounding box center [255, 72] width 43 height 18
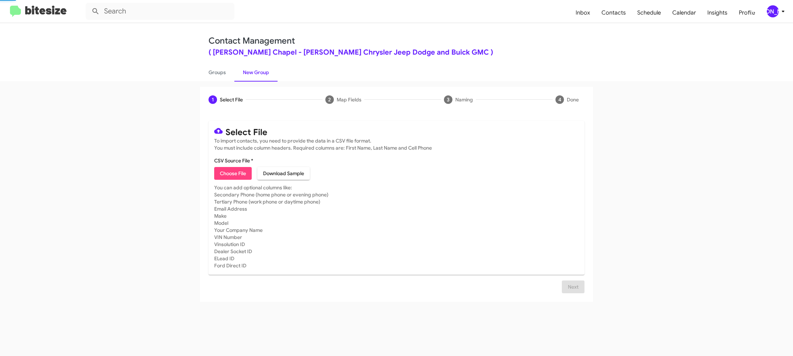
click at [250, 70] on link "New Group" at bounding box center [255, 72] width 43 height 18
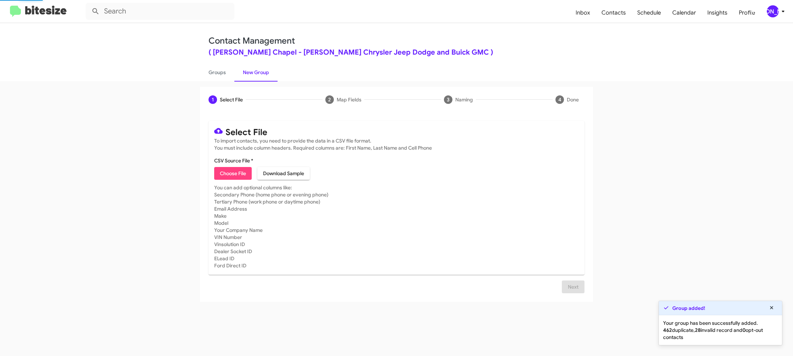
click at [250, 70] on link "New Group" at bounding box center [255, 72] width 43 height 18
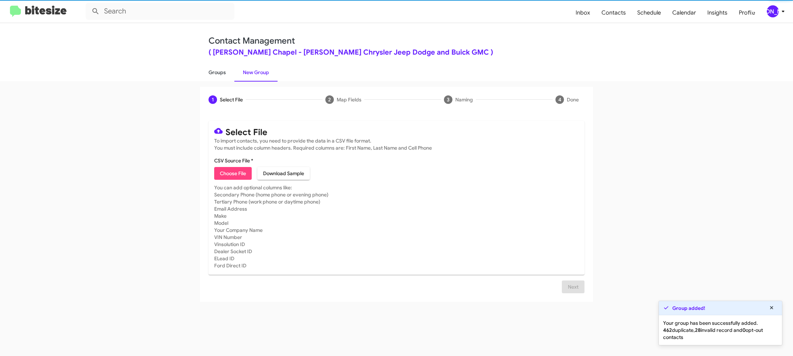
click at [227, 72] on link "Groups" at bounding box center [217, 72] width 34 height 18
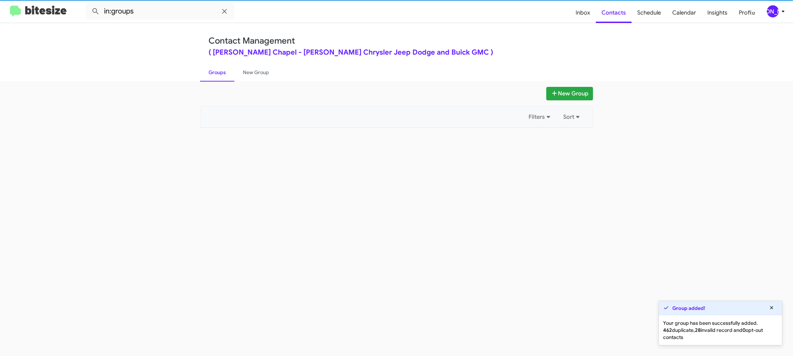
click at [227, 72] on link "Groups" at bounding box center [217, 72] width 34 height 18
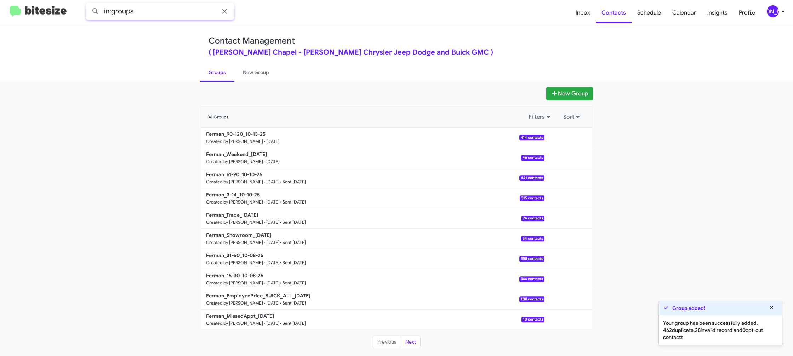
click at [194, 12] on input "in:groups" at bounding box center [160, 11] width 149 height 17
type input "in:groups 90-12"
click at [89, 4] on button at bounding box center [96, 11] width 14 height 14
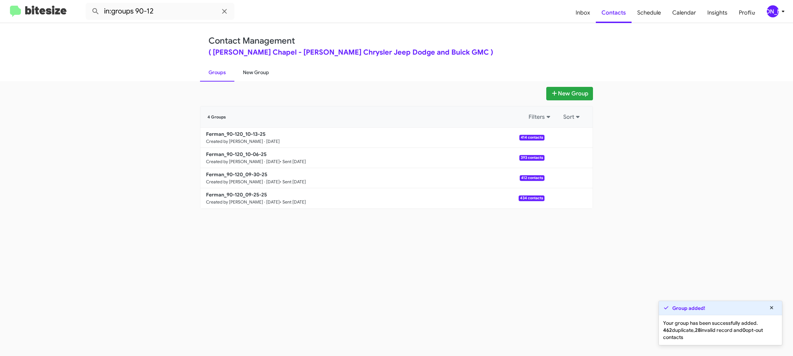
click at [243, 72] on link "New Group" at bounding box center [255, 72] width 43 height 18
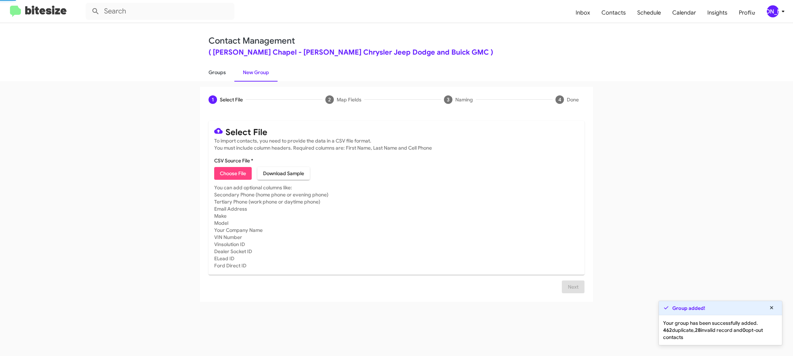
click at [221, 72] on link "Groups" at bounding box center [217, 72] width 34 height 18
type input "in:groups"
click at [221, 72] on link "Groups" at bounding box center [217, 72] width 34 height 18
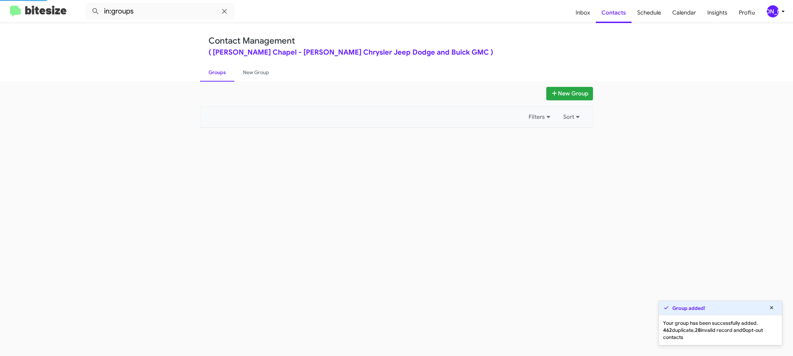
click at [225, 72] on link "Groups" at bounding box center [217, 72] width 34 height 18
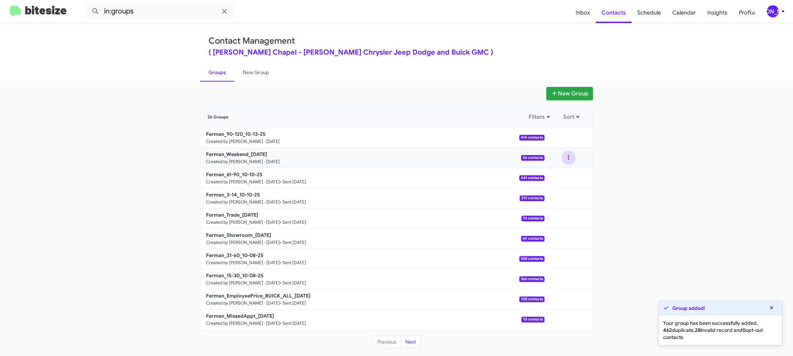
drag, startPoint x: 568, startPoint y: 159, endPoint x: 564, endPoint y: 164, distance: 6.3
click at [567, 160] on button at bounding box center [569, 158] width 14 height 14
click at [560, 173] on button "View contacts" at bounding box center [547, 176] width 57 height 17
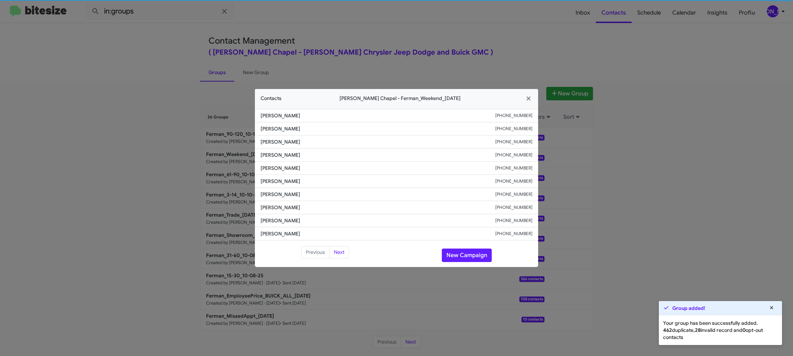
click at [270, 182] on span "Dean Ketchmark" at bounding box center [378, 180] width 235 height 7
copy span "Dean Ketchmark"
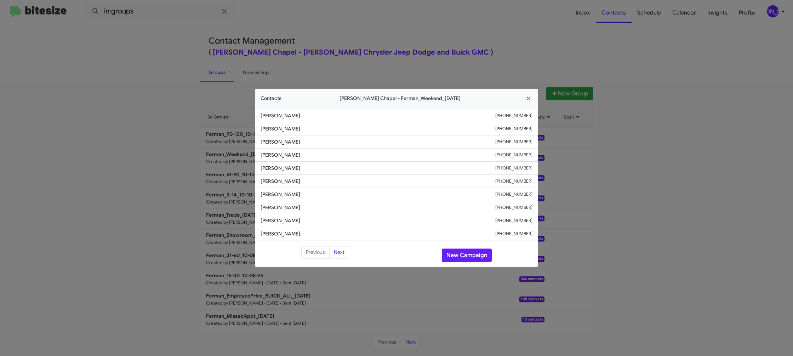
drag, startPoint x: 336, startPoint y: 22, endPoint x: 373, endPoint y: 49, distance: 46.0
click at [345, 27] on modal-container "Contacts Ferman Wesley Chapel - Ferman_Weekend_10-13-25 Ken Johnson +1732547826…" at bounding box center [396, 178] width 793 height 356
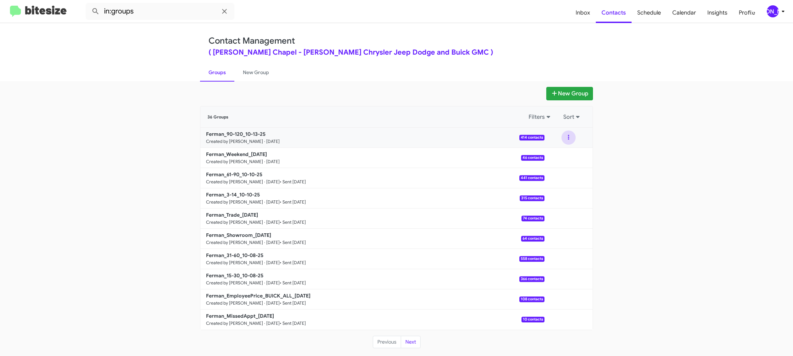
drag, startPoint x: 568, startPoint y: 138, endPoint x: 565, endPoint y: 141, distance: 4.3
click at [568, 139] on button at bounding box center [569, 137] width 14 height 14
click at [558, 153] on button "View contacts" at bounding box center [547, 156] width 57 height 17
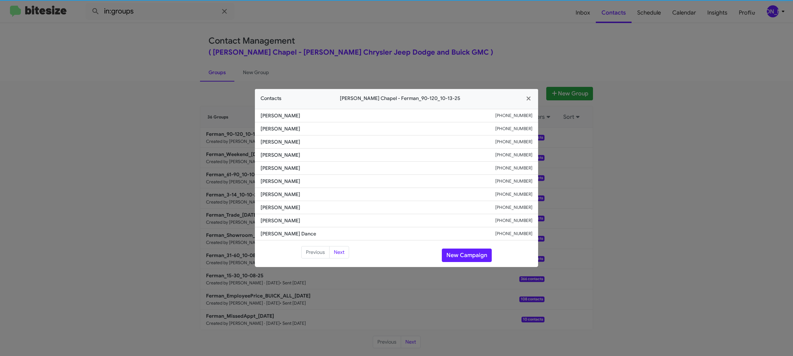
click at [277, 187] on li "Cameron Rios +17278074487" at bounding box center [396, 181] width 283 height 13
copy span "Cameron Rios"
click at [282, 209] on span "Trina A Norman" at bounding box center [378, 207] width 235 height 7
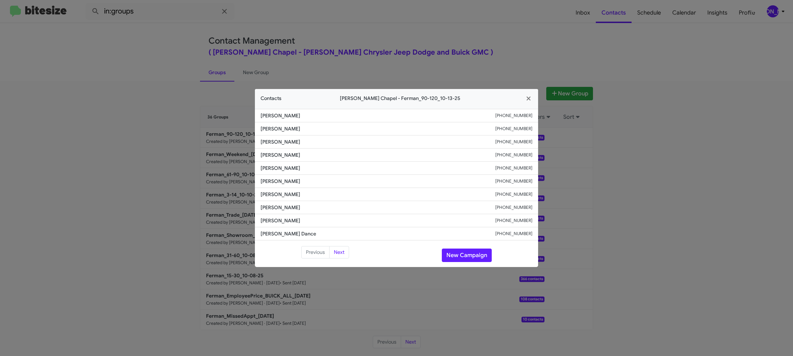
click at [282, 209] on span "Trina A Norman" at bounding box center [378, 207] width 235 height 7
click at [275, 216] on li "Chris Garcia +17734122543" at bounding box center [396, 220] width 283 height 13
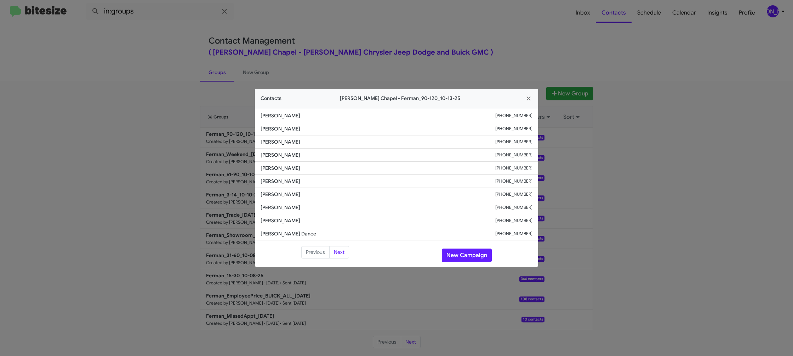
click at [268, 228] on li "Alisha Dance +17652746676" at bounding box center [396, 233] width 283 height 13
click at [268, 229] on li "Alisha Dance +17652746676" at bounding box center [396, 233] width 283 height 13
copy span "Alisha Dance"
click at [229, 116] on modal-container "Contacts Ferman Wesley Chapel - Ferman_90-120_10-13-25 Austin Rose +18136252583…" at bounding box center [396, 178] width 793 height 356
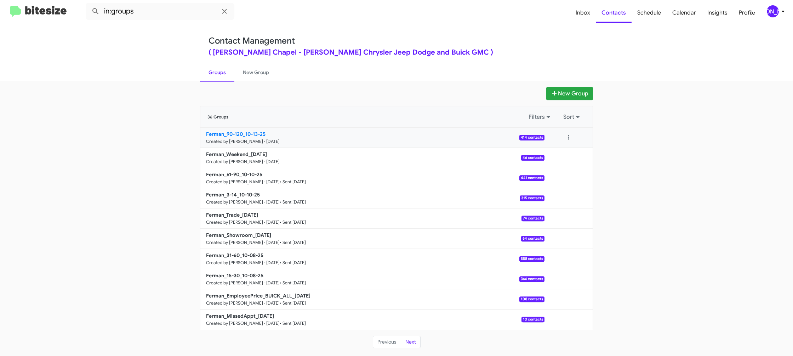
click at [254, 134] on b "Ferman_90-120_10-13-25" at bounding box center [235, 134] width 59 height 6
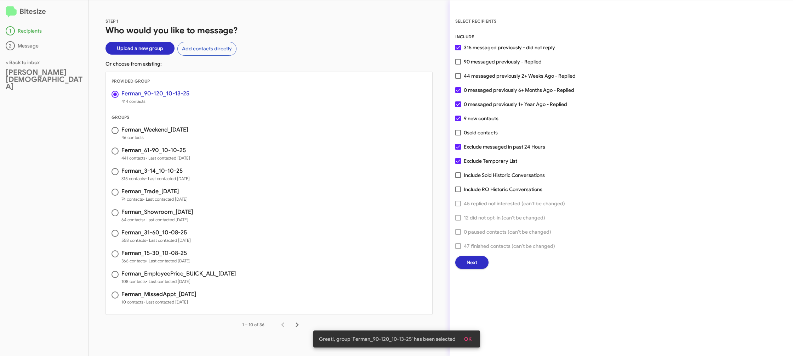
drag, startPoint x: 480, startPoint y: 77, endPoint x: 477, endPoint y: 77, distance: 3.6
click at [480, 77] on span "44 messaged previously 2+ Weeks Ago - Replied" at bounding box center [520, 76] width 112 height 8
click at [458, 79] on input "44 messaged previously 2+ Weeks Ago - Replied" at bounding box center [458, 79] width 0 height 0
checkbox input "true"
drag, startPoint x: 93, startPoint y: 30, endPoint x: 94, endPoint y: 34, distance: 4.7
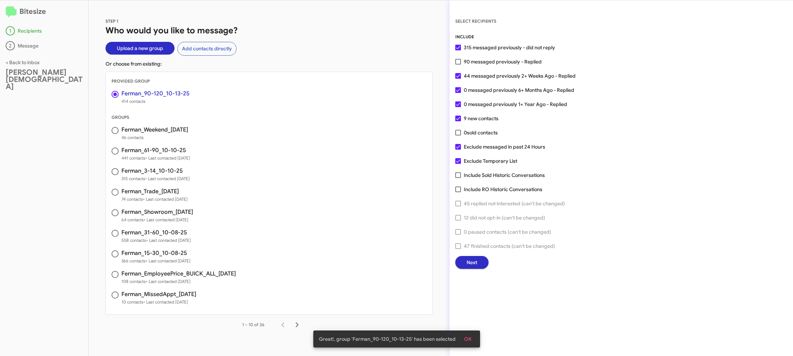
click at [93, 30] on div "STEP 1 Who would you like to message? Upload a new group Add contacts directly …" at bounding box center [269, 177] width 361 height 355
click at [465, 263] on button "Next" at bounding box center [471, 262] width 33 height 13
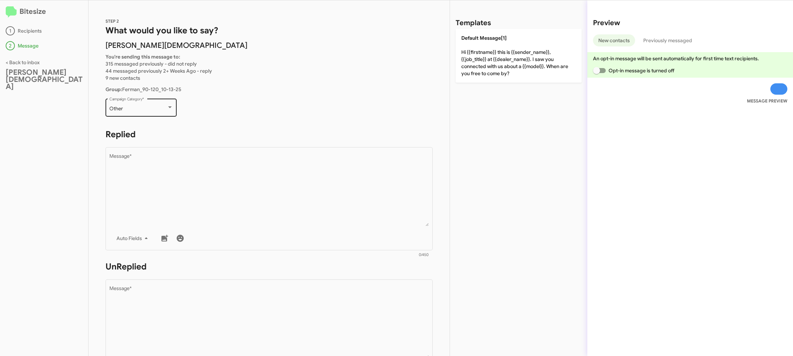
click at [164, 104] on div "Other Campaign Category *" at bounding box center [141, 106] width 64 height 19
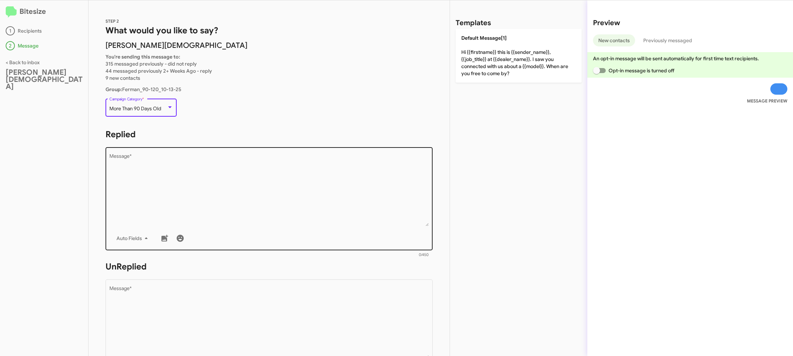
click at [245, 171] on textarea "Message *" at bounding box center [269, 190] width 320 height 72
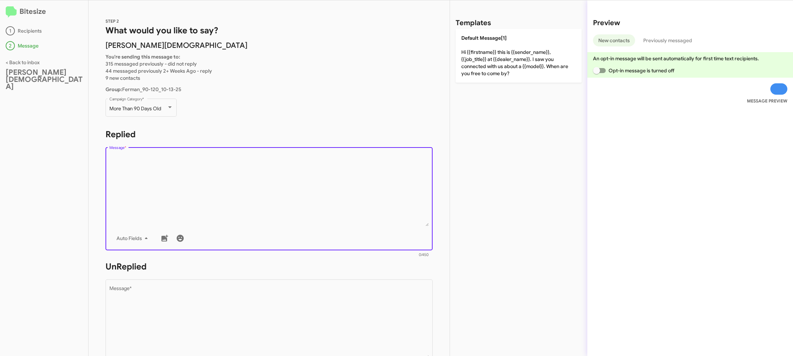
drag, startPoint x: 247, startPoint y: 171, endPoint x: 417, endPoint y: 107, distance: 181.9
click at [247, 171] on textarea "Message *" at bounding box center [269, 190] width 320 height 72
drag, startPoint x: 501, startPoint y: 57, endPoint x: 384, endPoint y: 113, distance: 129.4
click at [500, 57] on p "Default Message[1] Hi {{firstname}} this is {{sender_name}}, {{job_title}} at {…" at bounding box center [519, 56] width 126 height 54
type textarea "Hi {{firstname}} this is {{sender_name}}, {{job_title}} at {{dealer_name}}. I s…"
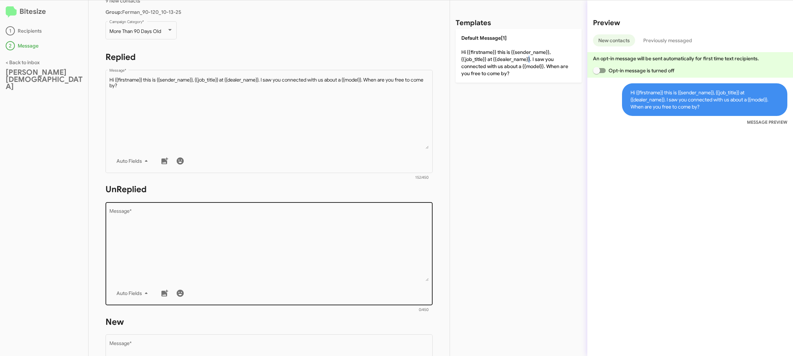
scroll to position [90, 0]
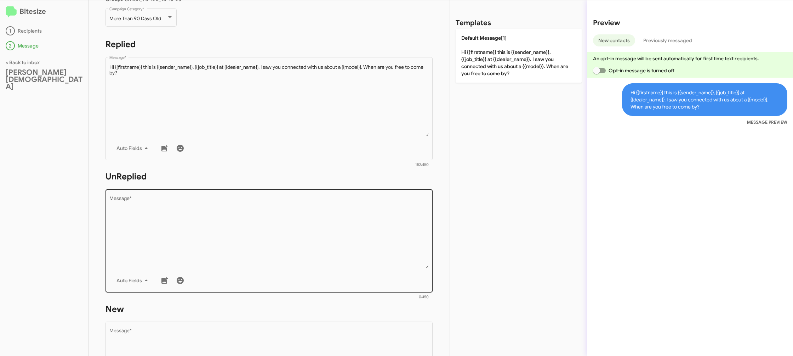
click at [312, 259] on textarea "Message *" at bounding box center [269, 232] width 320 height 72
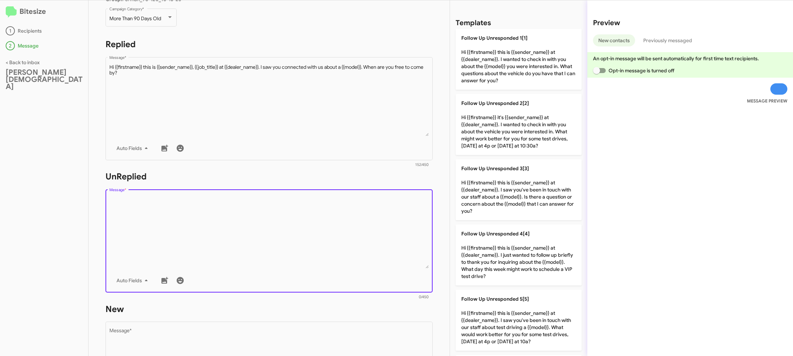
click at [312, 259] on textarea "Message *" at bounding box center [269, 232] width 320 height 72
drag, startPoint x: 312, startPoint y: 258, endPoint x: 348, endPoint y: 228, distance: 46.2
click at [328, 242] on textarea "Message *" at bounding box center [269, 232] width 320 height 72
drag, startPoint x: 487, startPoint y: 137, endPoint x: 233, endPoint y: 27, distance: 276.2
click at [487, 137] on p "Follow Up Unresponded 2[2] Hi {{firstname}} it's {{sender_name}} at {{dealer_na…" at bounding box center [519, 124] width 126 height 61
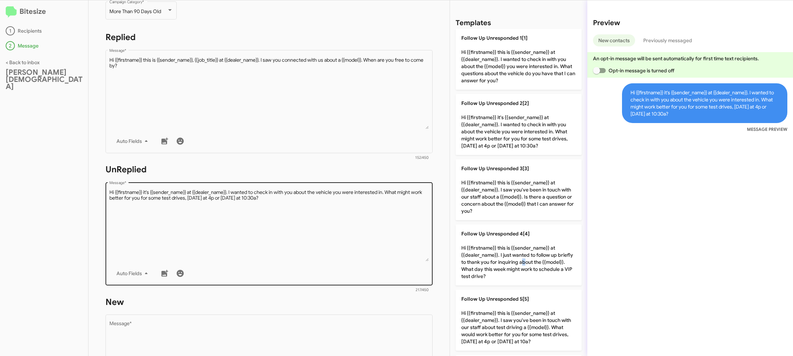
drag, startPoint x: 522, startPoint y: 261, endPoint x: 397, endPoint y: 259, distance: 124.7
click at [520, 260] on p "Follow Up Unresponded 4[4] Hi {{firstname}} this is {{sender_name}} at {{dealer…" at bounding box center [519, 254] width 126 height 61
type textarea "Hi {{firstname}} this is {{sender_name}} at {{dealer_name}}. I just wanted to f…"
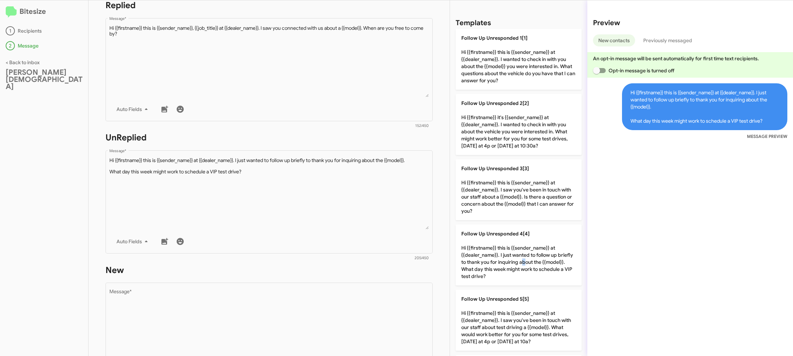
scroll to position [131, 0]
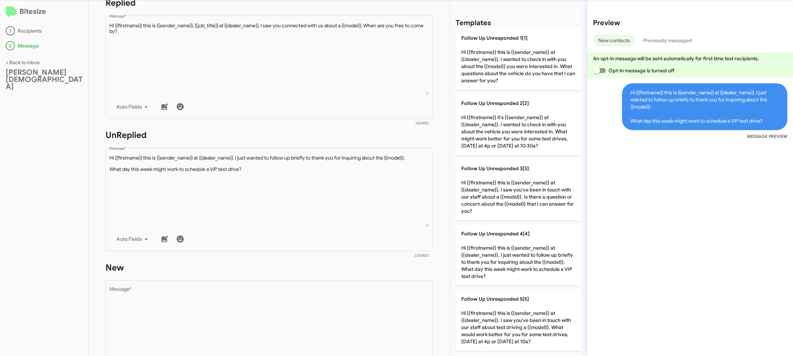
click at [324, 268] on h1 "New" at bounding box center [269, 267] width 327 height 11
click at [322, 291] on textarea "Message *" at bounding box center [269, 323] width 320 height 72
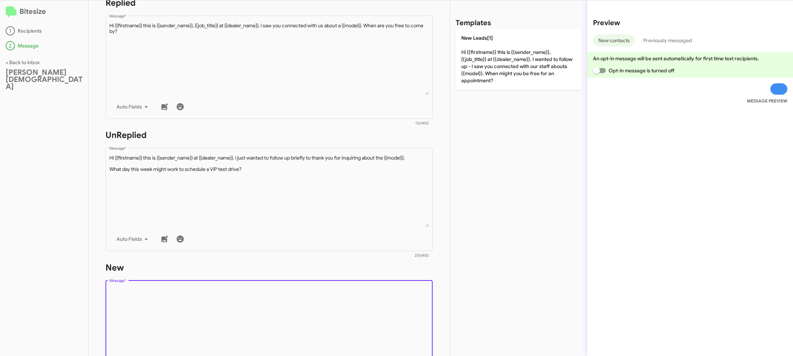
click at [322, 291] on textarea "Message *" at bounding box center [269, 323] width 320 height 72
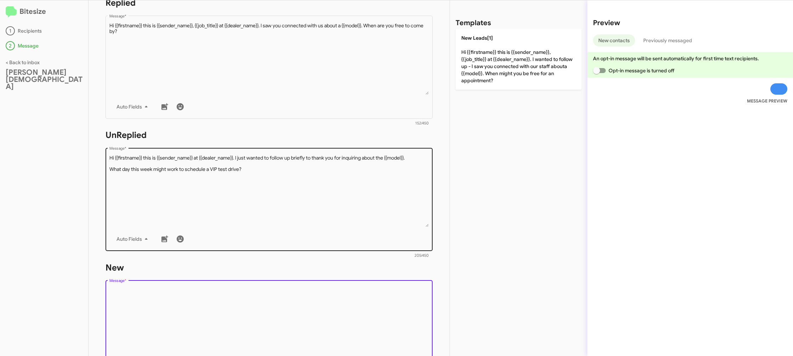
click at [343, 264] on form "New Drop image here to insert Auto Fields Message * 0/450" at bounding box center [269, 326] width 327 height 129
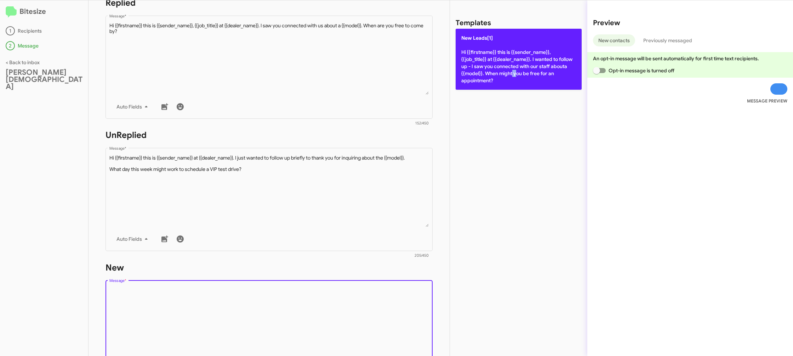
drag, startPoint x: 487, startPoint y: 71, endPoint x: 481, endPoint y: 71, distance: 5.7
click at [485, 71] on p "New Leads[1] Hi {{firstname}} this is {{sender_name}}, {{job_title}} at {{deale…" at bounding box center [519, 59] width 126 height 61
type textarea "Hi {{firstname}} this is {{sender_name}}, {{job_title}} at {{dealer_name}}. I w…"
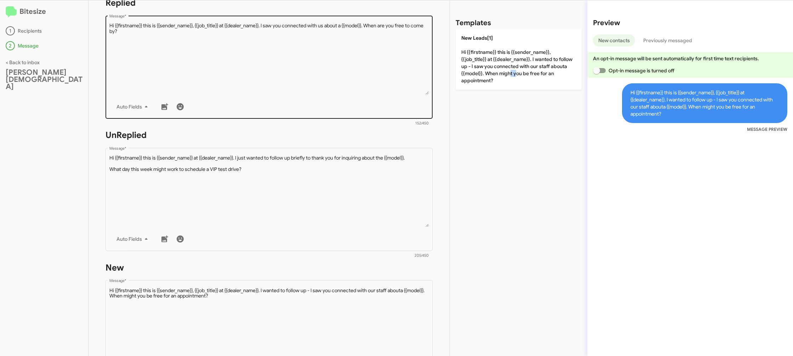
scroll to position [258, 0]
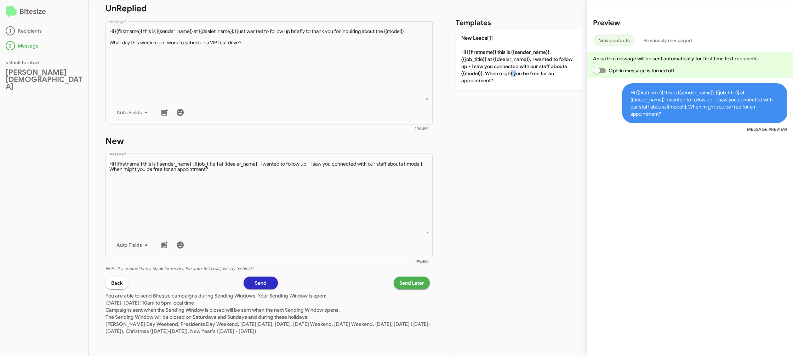
click at [407, 281] on span "Send Later" at bounding box center [411, 282] width 25 height 13
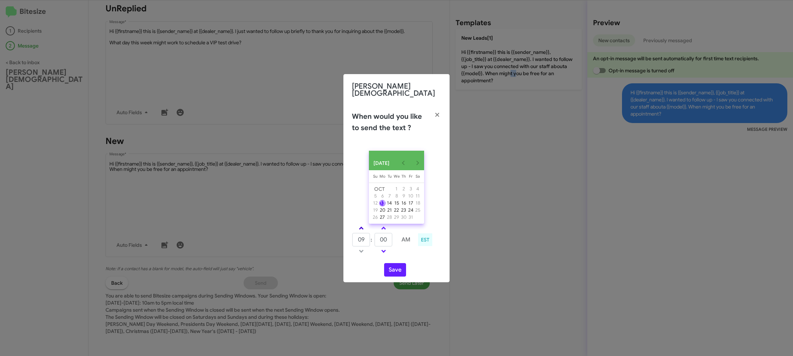
click at [362, 229] on link at bounding box center [361, 228] width 12 height 8
click at [359, 251] on link at bounding box center [361, 251] width 12 height 8
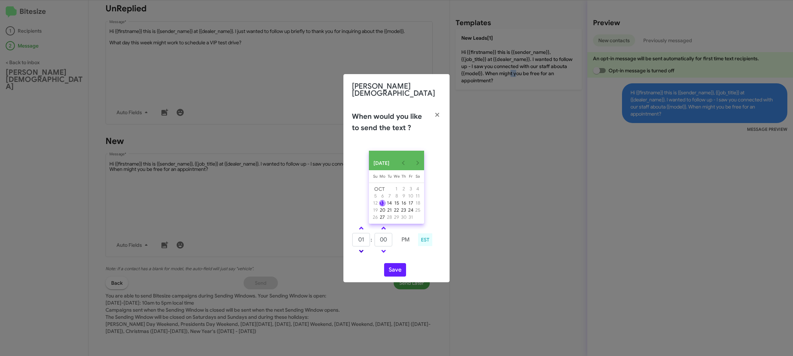
type input "12"
click at [384, 228] on span at bounding box center [383, 228] width 5 height 5
click at [384, 227] on span at bounding box center [383, 228] width 5 height 5
click at [384, 226] on span at bounding box center [383, 228] width 5 height 5
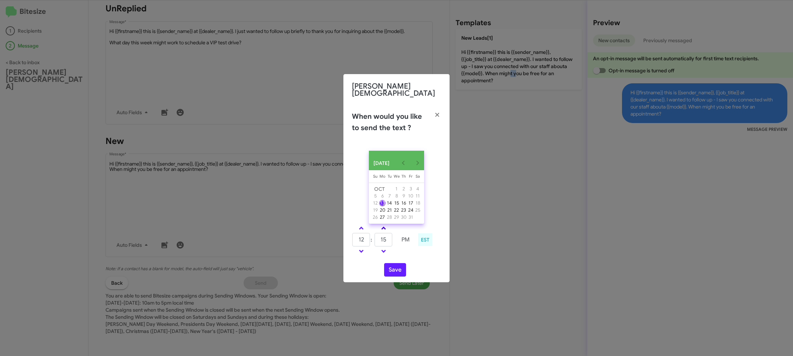
type input "20"
click at [391, 268] on button "Save" at bounding box center [395, 269] width 22 height 13
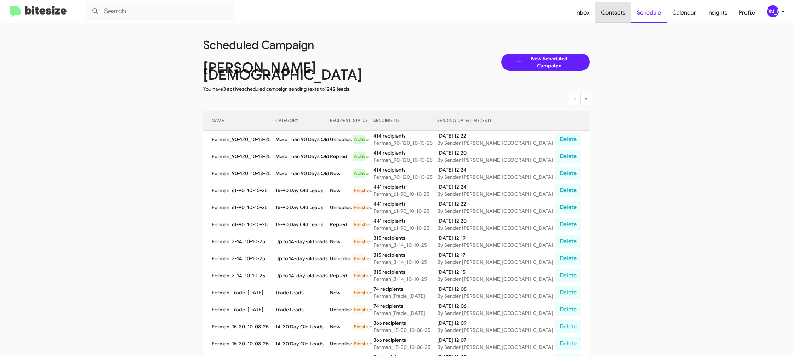
click at [605, 15] on span "Contacts" at bounding box center [614, 12] width 36 height 21
type input "in:groups"
click at [605, 15] on span "Contacts" at bounding box center [614, 12] width 36 height 21
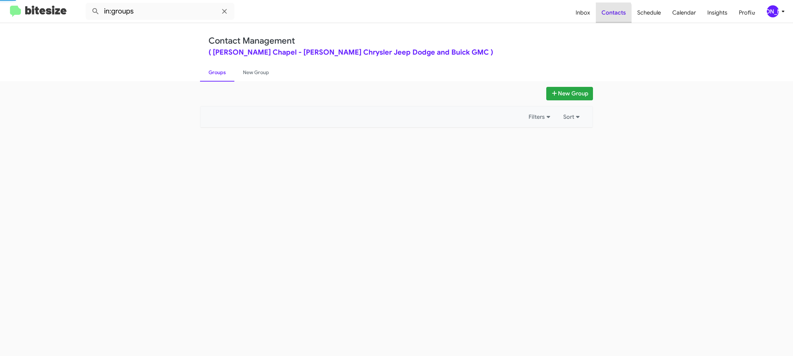
click at [606, 14] on span "Contacts" at bounding box center [614, 12] width 36 height 21
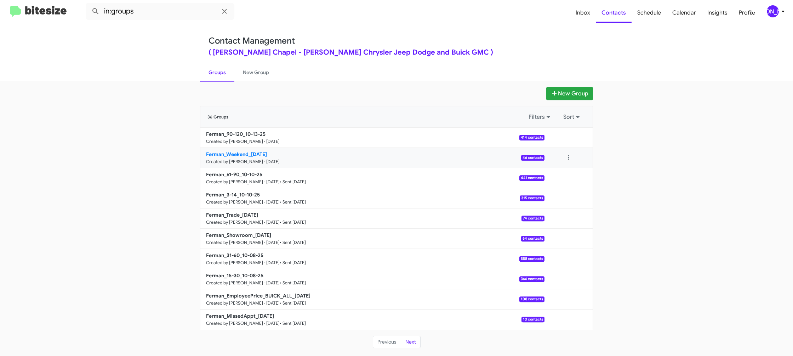
click at [250, 155] on b "Ferman_Weekend_10-13-25" at bounding box center [236, 154] width 61 height 6
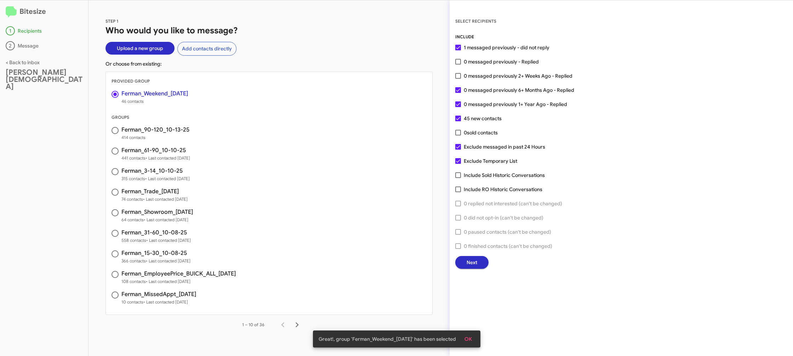
click at [464, 72] on span "0 messaged previously 2+ Weeks Ago - Replied" at bounding box center [518, 76] width 109 height 8
click at [458, 79] on input "0 messaged previously 2+ Weeks Ago - Replied" at bounding box center [458, 79] width 0 height 0
checkbox input "true"
click at [466, 257] on button "Next" at bounding box center [471, 262] width 33 height 13
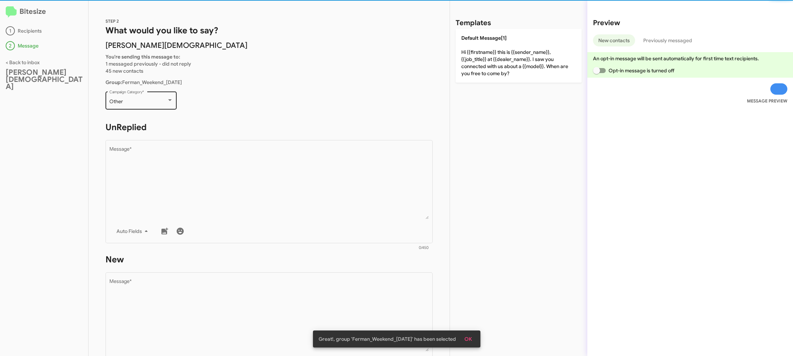
click at [127, 100] on div "Other" at bounding box center [137, 102] width 57 height 6
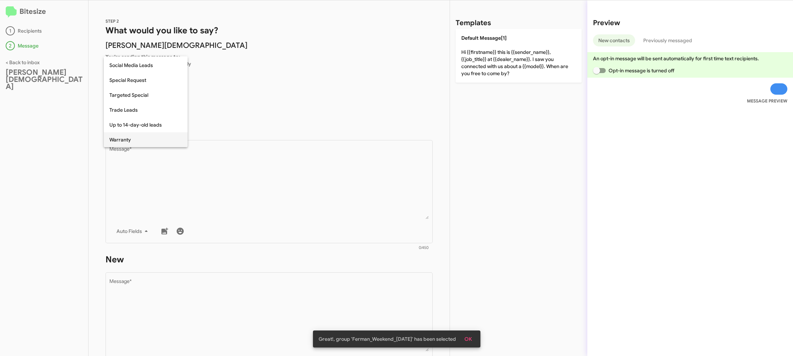
scroll to position [296, 0]
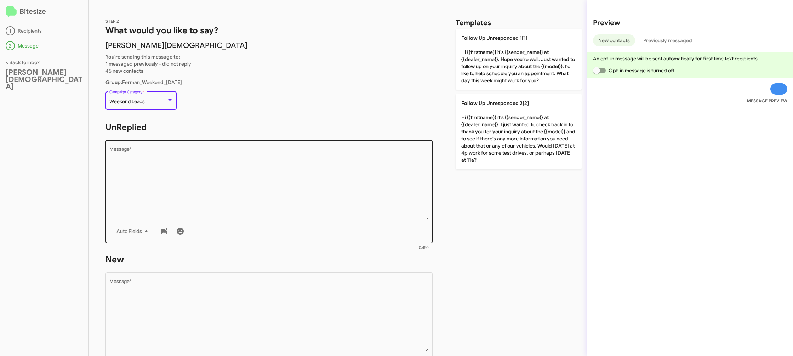
click at [300, 192] on textarea "Message *" at bounding box center [269, 183] width 320 height 72
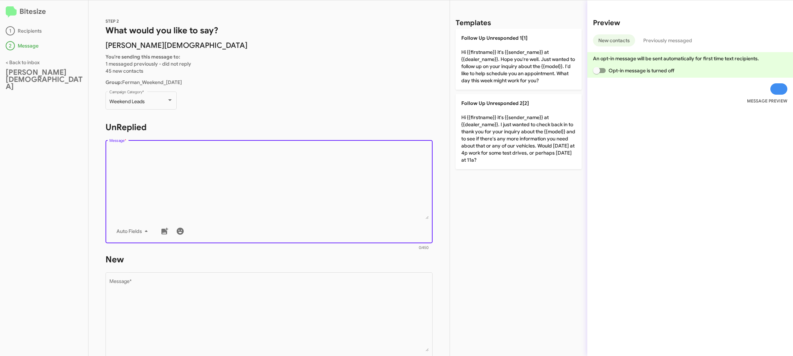
click at [299, 192] on textarea "Message *" at bounding box center [269, 183] width 320 height 72
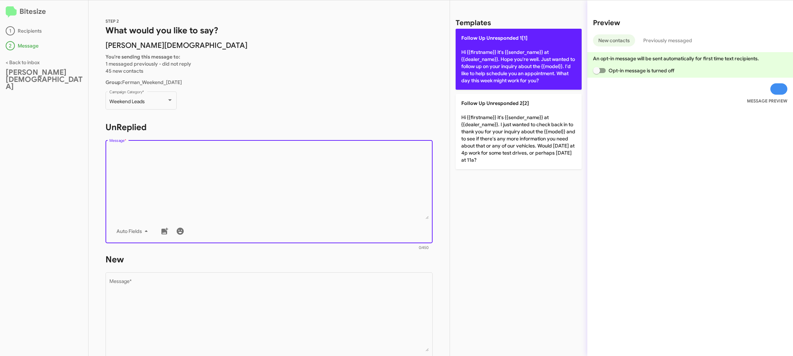
drag, startPoint x: 526, startPoint y: 91, endPoint x: 521, endPoint y: 86, distance: 6.3
click at [524, 90] on div "Follow Up Unresponded 1[1] Hi {{firstname}} it's {{sender_name}} at {{dealer_na…" at bounding box center [519, 99] width 126 height 140
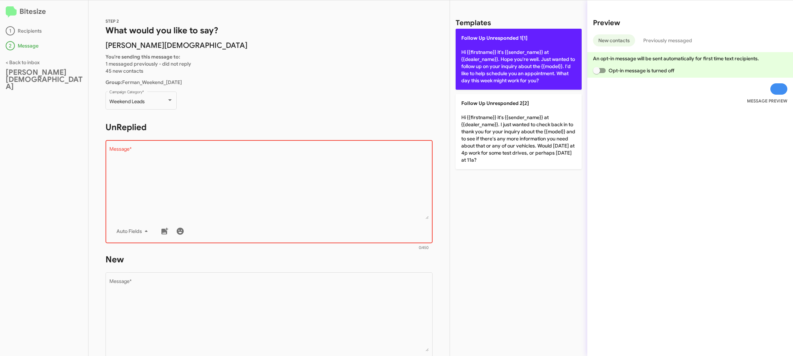
click at [514, 77] on p "Follow Up Unresponded 1[1] Hi {{firstname}} it's {{sender_name}} at {{dealer_na…" at bounding box center [519, 59] width 126 height 61
type textarea "Hi {{firstname}} it's {{sender_name}} at {{dealer_name}}. Hope you're well. Jus…"
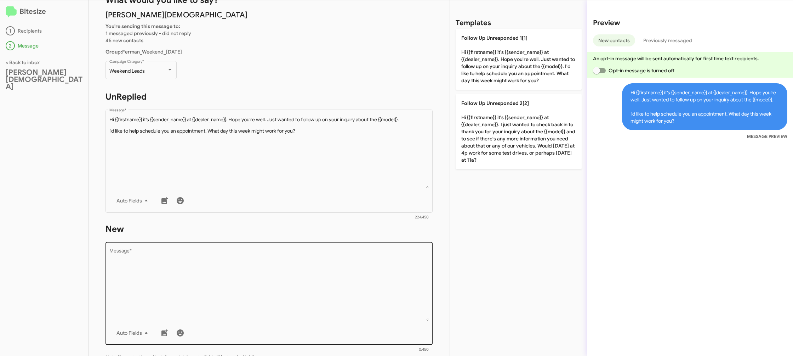
scroll to position [66, 0]
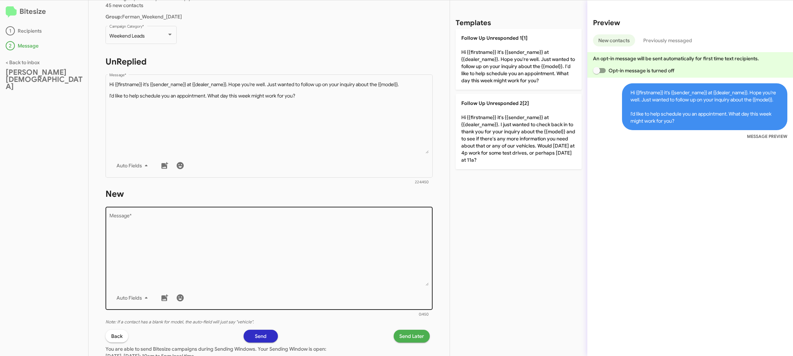
click at [354, 235] on textarea "Message *" at bounding box center [269, 249] width 320 height 72
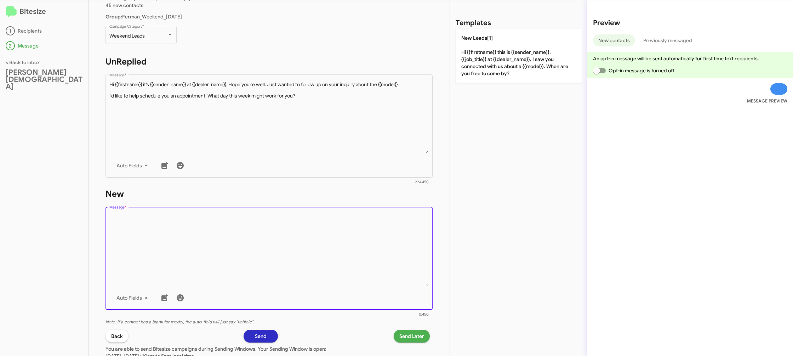
click at [386, 200] on form "New Drop image here to insert Auto Fields Message * 0/450" at bounding box center [269, 252] width 327 height 129
click at [485, 86] on div "Templates New Leads[1] Hi {{firstname}} this is {{sender_name}}, {{job_title}} …" at bounding box center [518, 177] width 137 height 355
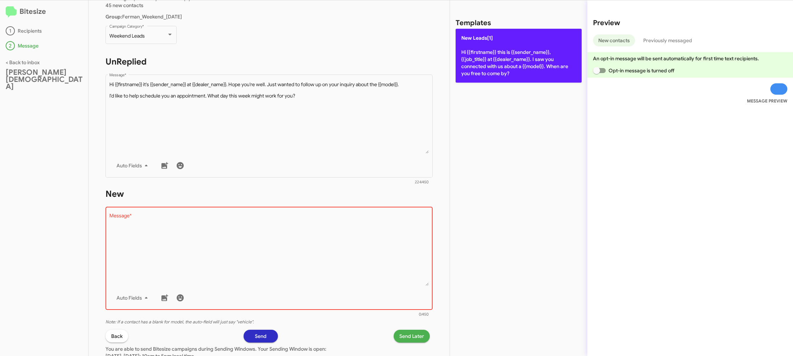
drag, startPoint x: 480, startPoint y: 70, endPoint x: 465, endPoint y: 86, distance: 21.8
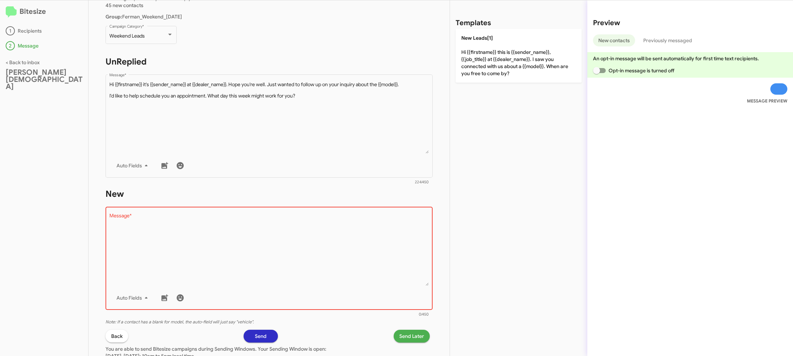
click at [479, 70] on p "New Leads[1] Hi {{firstname}} this is {{sender_name}}, {{job_title}} at {{deale…" at bounding box center [519, 56] width 126 height 54
type textarea "Hi {{firstname}} this is {{sender_name}}, {{job_title}} at {{dealer_name}}. I s…"
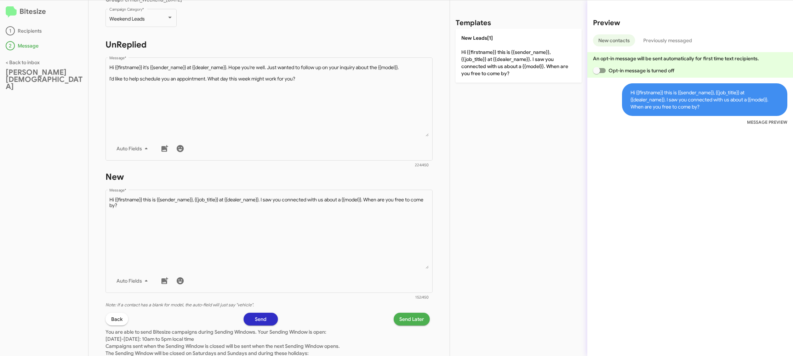
scroll to position [92, 0]
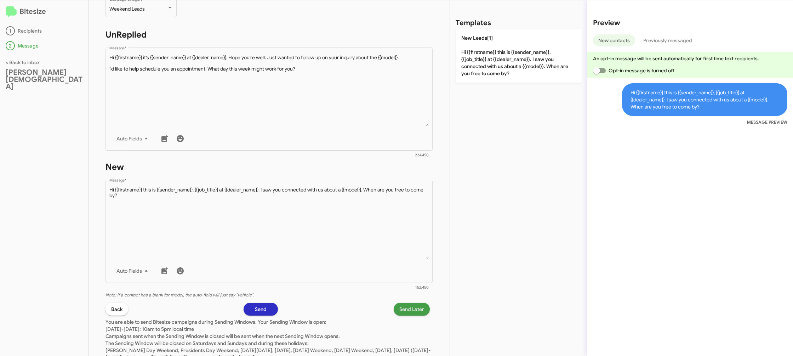
click at [406, 310] on span "Send Later" at bounding box center [411, 308] width 25 height 13
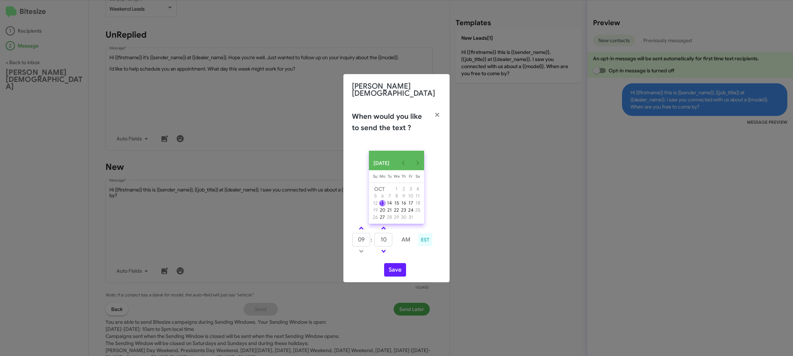
type input "15"
click at [365, 225] on link at bounding box center [361, 228] width 12 height 8
type input "12"
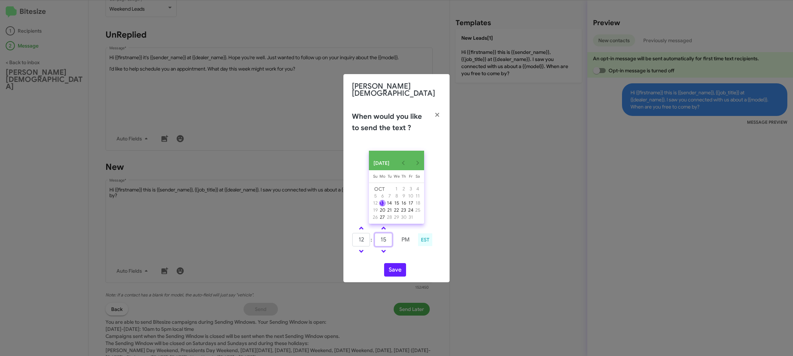
click at [380, 240] on input "15" at bounding box center [384, 239] width 18 height 13
type input "00"
drag, startPoint x: 425, startPoint y: 263, endPoint x: 421, endPoint y: 263, distance: 3.9
click at [424, 263] on div "Save" at bounding box center [396, 269] width 89 height 13
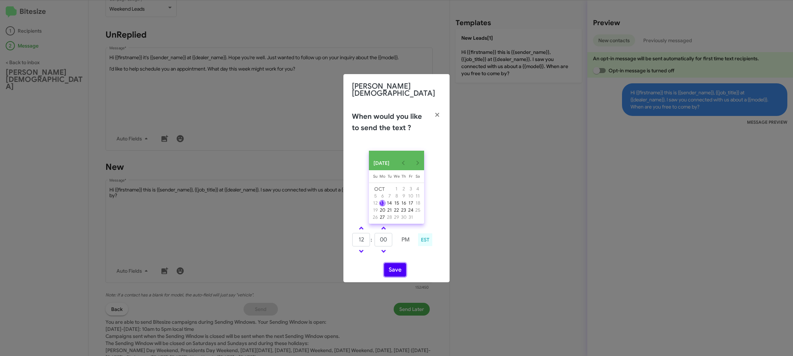
click at [402, 270] on button "Save" at bounding box center [395, 269] width 22 height 13
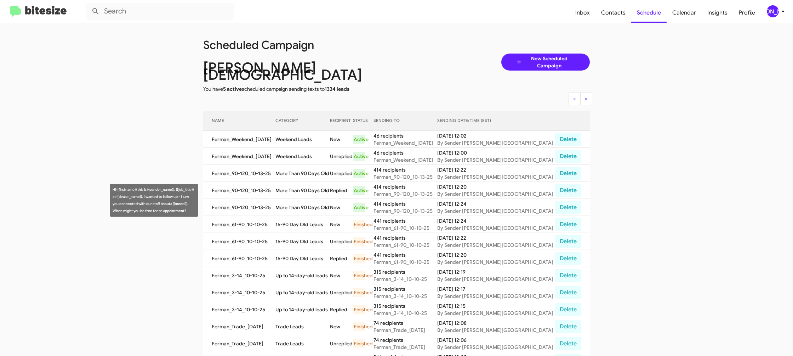
click at [323, 199] on td "More Than 90 Days Old" at bounding box center [303, 207] width 55 height 17
copy td "More Than 90 Days Old"
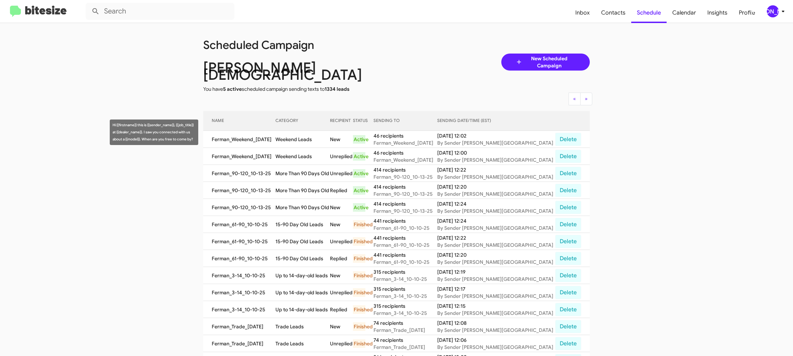
click at [306, 136] on td "Weekend Leads" at bounding box center [303, 139] width 55 height 17
copy td "Weekend Leads"
drag, startPoint x: 769, startPoint y: 3, endPoint x: 766, endPoint y: 7, distance: 4.3
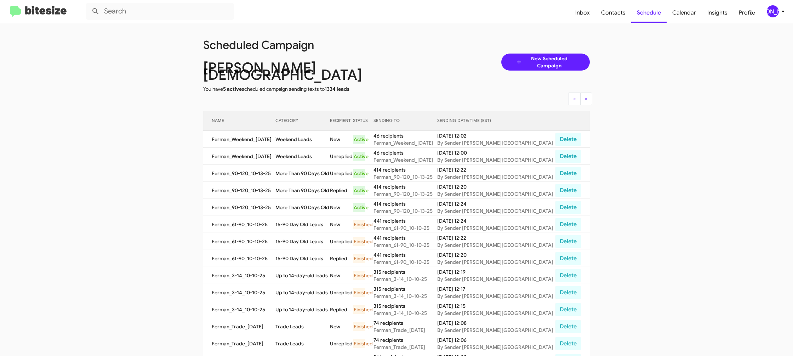
click at [768, 3] on mat-toolbar "Inbox Contacts Schedule Calendar Insights Profile JA" at bounding box center [396, 11] width 793 height 23
click at [769, 16] on span "[PERSON_NAME]" at bounding box center [777, 11] width 21 height 12
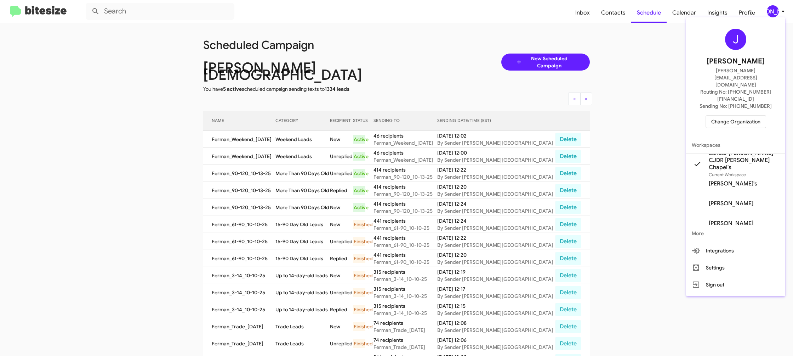
click at [726, 115] on span "Change Organization" at bounding box center [735, 121] width 49 height 12
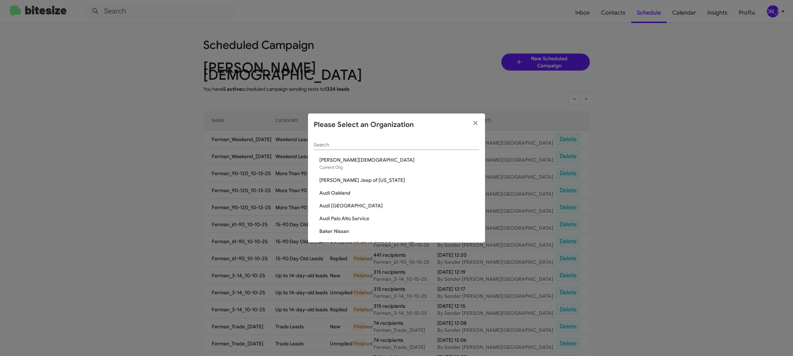
drag, startPoint x: 333, startPoint y: 142, endPoint x: 332, endPoint y: 145, distance: 3.6
click at [333, 144] on div "Search" at bounding box center [397, 143] width 166 height 14
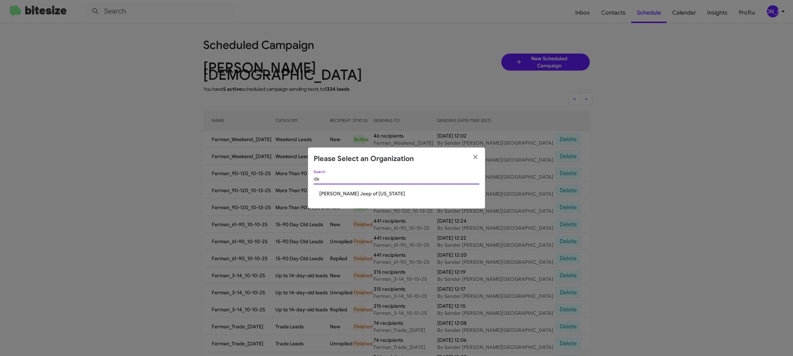
type input "d"
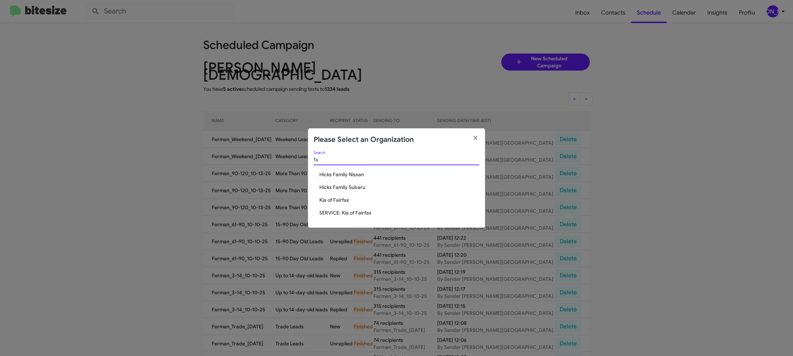
type input "f"
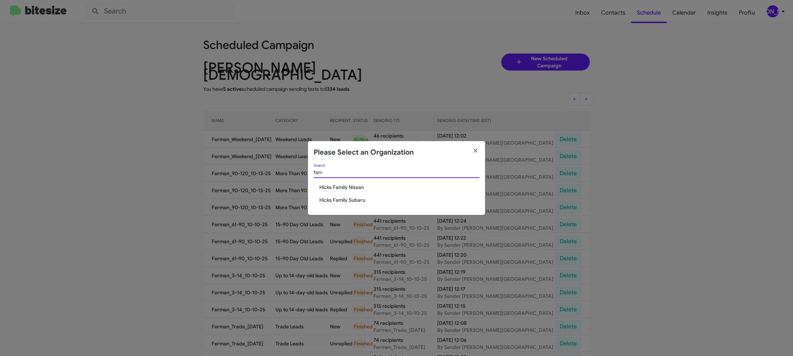
type input "fam"
click at [348, 187] on span "Hicks Family Nissan" at bounding box center [399, 186] width 160 height 7
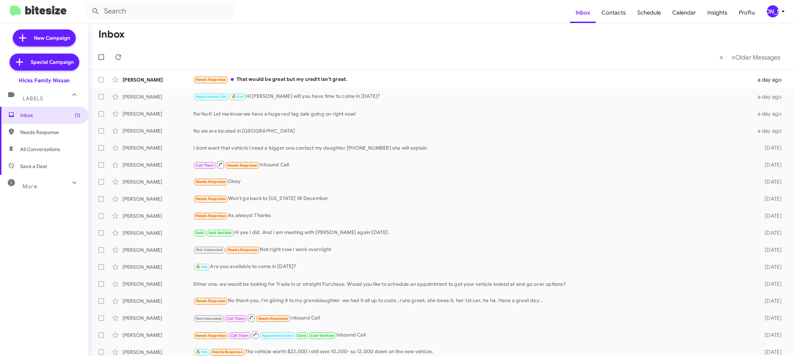
click at [779, 13] on icon at bounding box center [783, 11] width 8 height 8
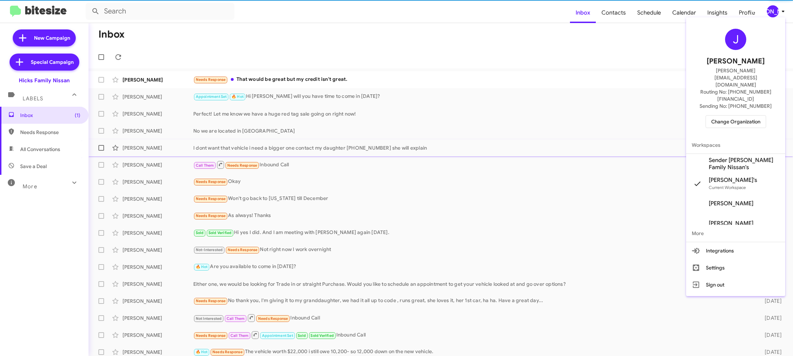
click at [767, 157] on span "Sender [PERSON_NAME] Family Nissan's" at bounding box center [744, 164] width 71 height 14
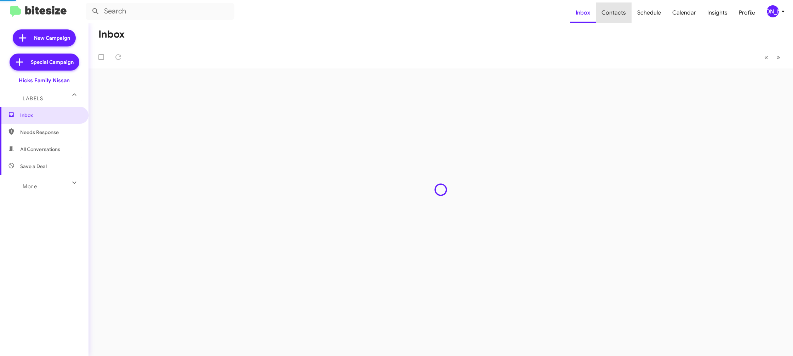
click at [617, 16] on span "Contacts" at bounding box center [614, 12] width 36 height 21
type input "in:groups"
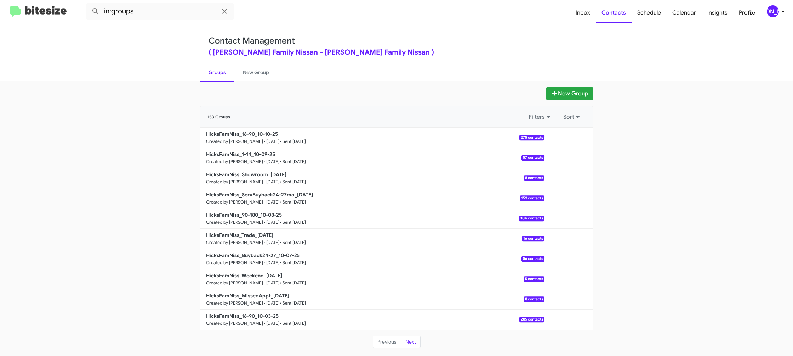
click at [784, 13] on icon at bounding box center [783, 11] width 8 height 8
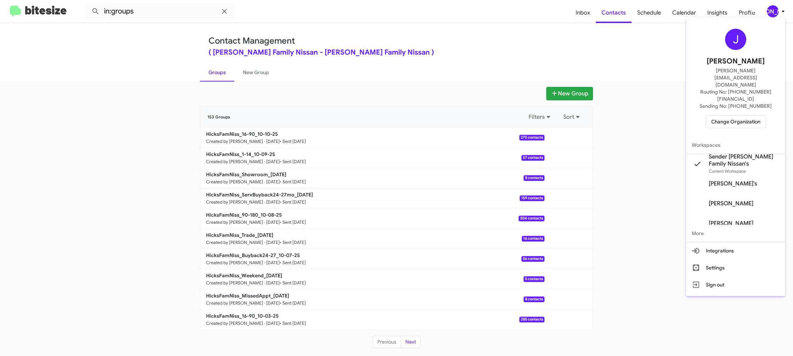
drag, startPoint x: 227, startPoint y: 92, endPoint x: 245, endPoint y: 68, distance: 30.2
click at [229, 90] on div at bounding box center [396, 178] width 793 height 356
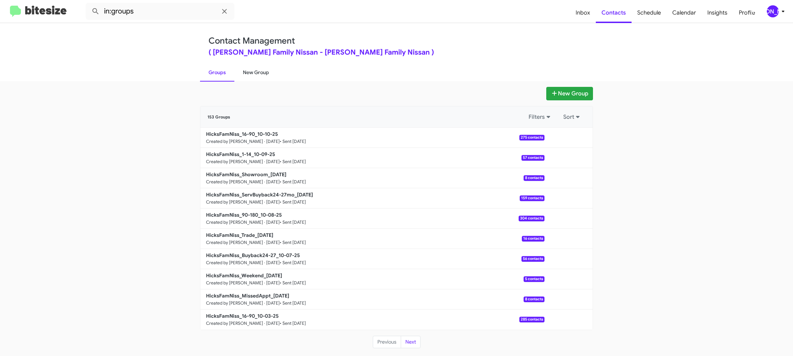
click at [248, 72] on link "New Group" at bounding box center [255, 72] width 43 height 18
drag, startPoint x: 248, startPoint y: 72, endPoint x: 224, endPoint y: 73, distance: 23.8
click at [248, 72] on link "New Group" at bounding box center [255, 72] width 43 height 18
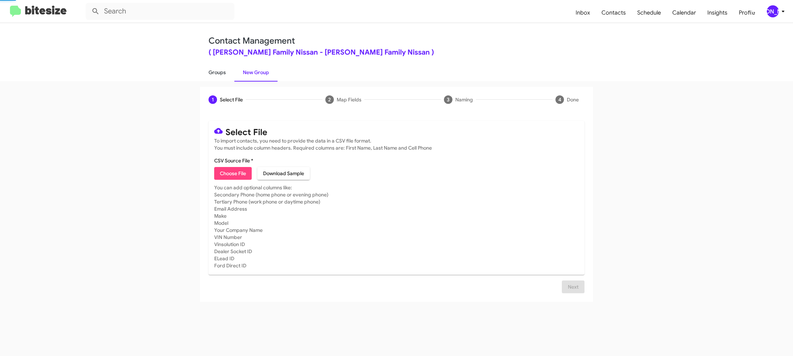
click at [224, 73] on link "Groups" at bounding box center [217, 72] width 34 height 18
type input "in:groups"
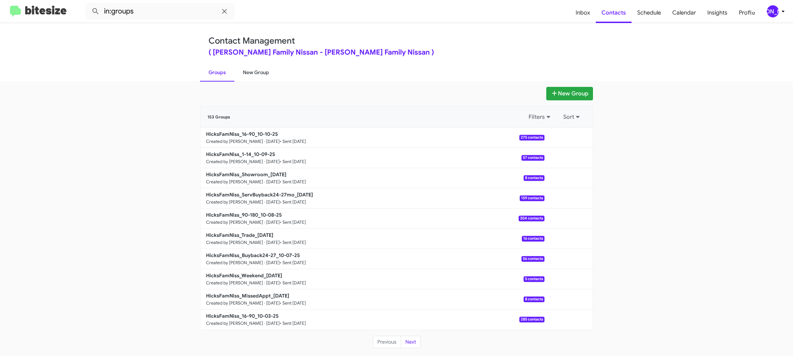
click at [256, 75] on link "New Group" at bounding box center [255, 72] width 43 height 18
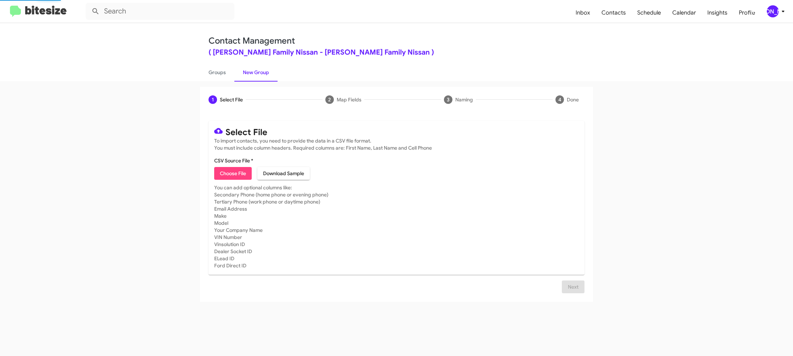
drag, startPoint x: 256, startPoint y: 75, endPoint x: 251, endPoint y: 3, distance: 71.7
click at [256, 72] on link "New Group" at bounding box center [255, 72] width 43 height 18
click at [779, 9] on icon at bounding box center [783, 11] width 8 height 8
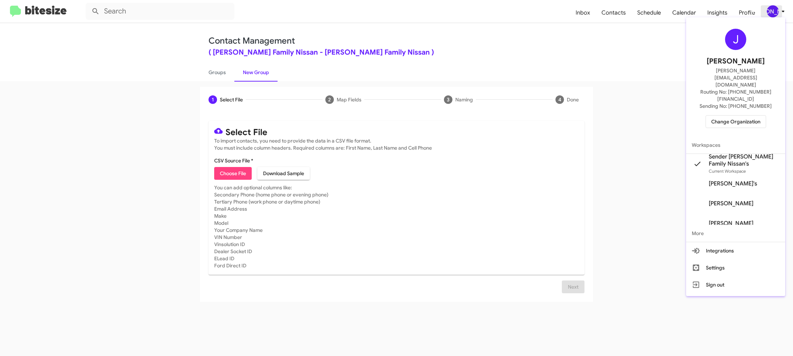
click at [779, 9] on div at bounding box center [396, 178] width 793 height 356
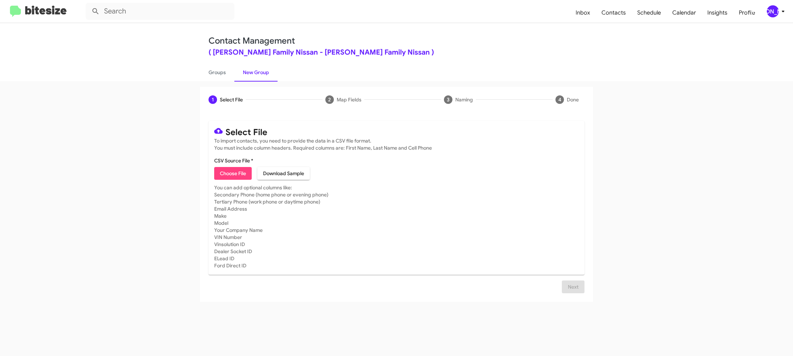
click at [226, 176] on span "Choose File" at bounding box center [233, 173] width 26 height 13
type input "HicksFamNiss_MissedAppt_10-13-25"
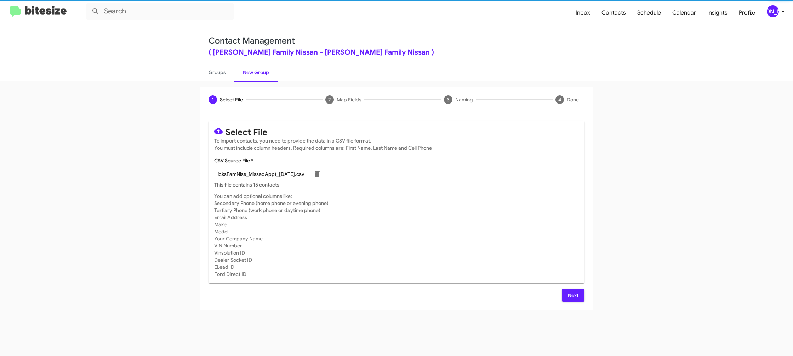
click at [475, 222] on mat-card-subtitle "You can add optional columns like: Secondary Phone (home phone or evening phone…" at bounding box center [396, 234] width 365 height 85
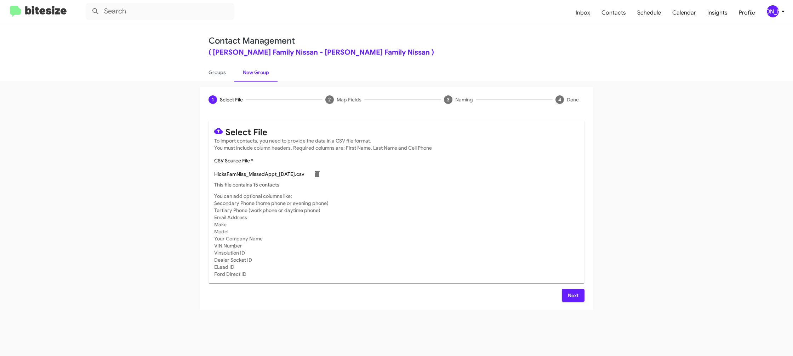
click at [776, 10] on div "[PERSON_NAME]" at bounding box center [773, 11] width 12 height 12
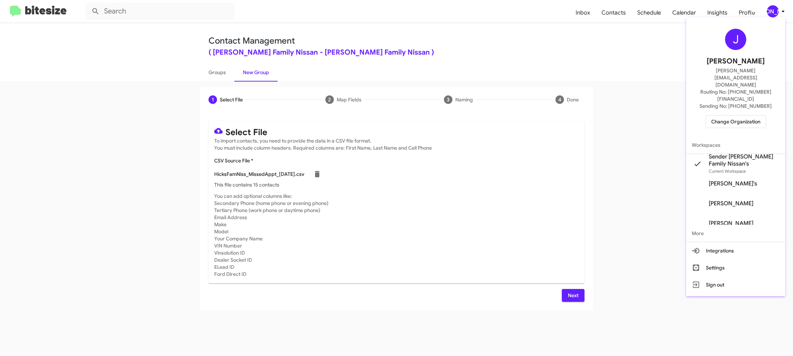
click at [776, 10] on div at bounding box center [396, 178] width 793 height 356
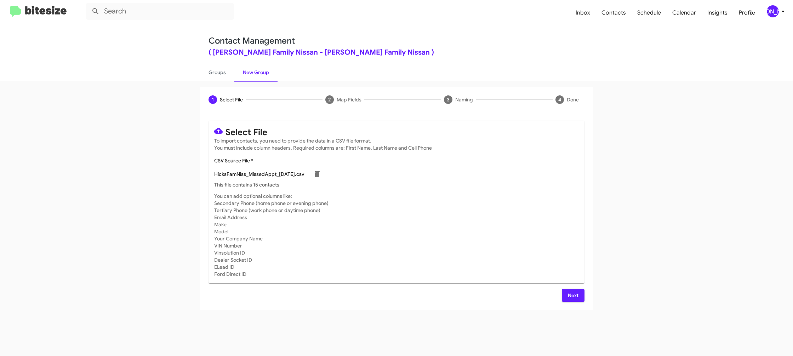
click at [574, 292] on span "Next" at bounding box center [573, 295] width 11 height 13
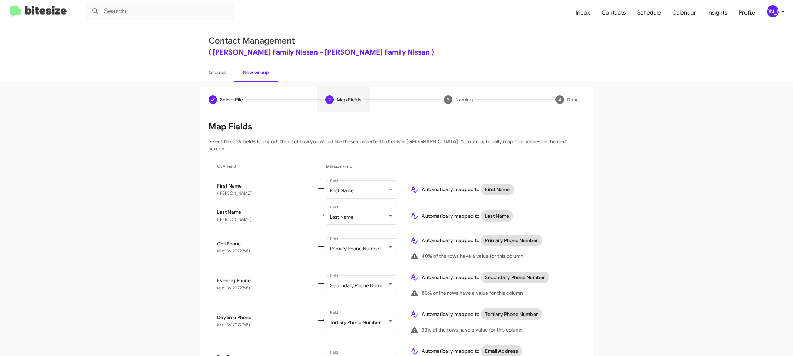
scroll to position [326, 0]
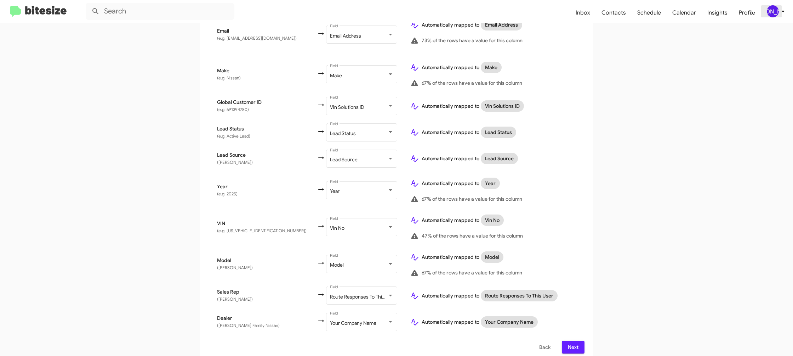
click at [778, 9] on div "[PERSON_NAME]" at bounding box center [773, 11] width 12 height 12
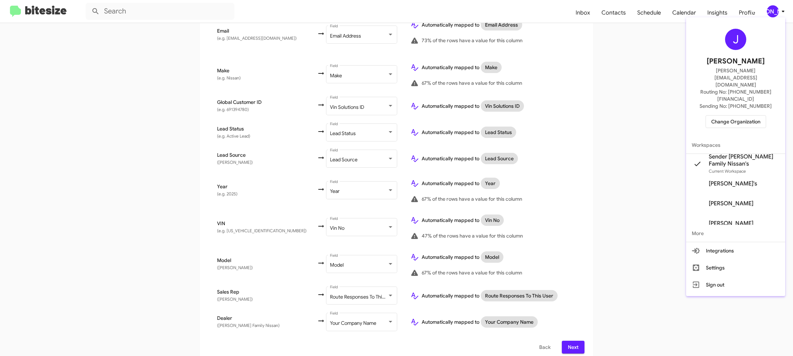
click at [779, 9] on div at bounding box center [396, 178] width 793 height 356
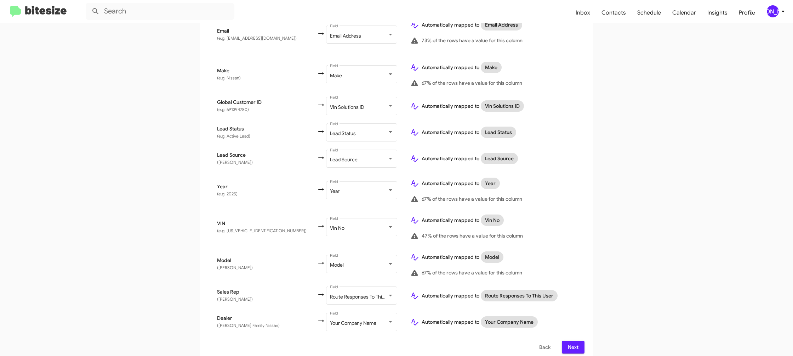
click at [578, 340] on span "Next" at bounding box center [573, 346] width 11 height 13
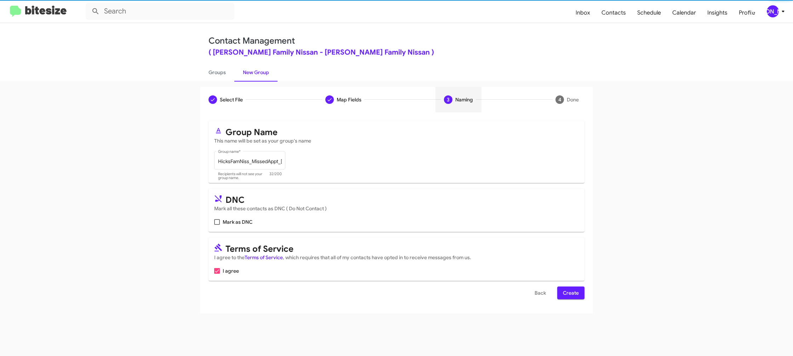
scroll to position [0, 0]
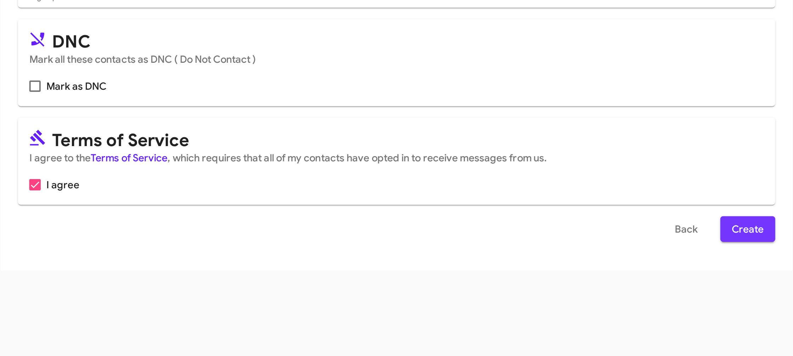
drag, startPoint x: 577, startPoint y: 293, endPoint x: 491, endPoint y: 120, distance: 193.7
click at [577, 293] on span "Create" at bounding box center [571, 292] width 16 height 13
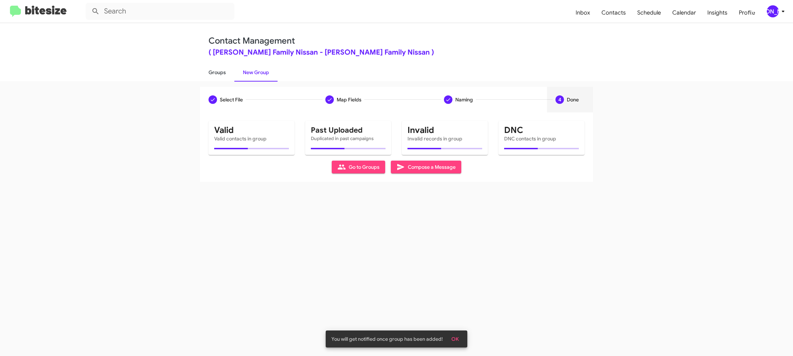
click at [216, 76] on link "Groups" at bounding box center [217, 72] width 34 height 18
type input "in:groups"
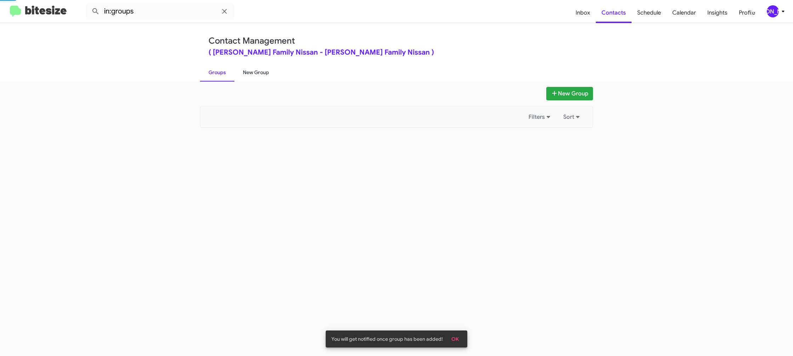
drag, startPoint x: 216, startPoint y: 76, endPoint x: 258, endPoint y: 76, distance: 41.8
click at [217, 76] on link "Groups" at bounding box center [217, 72] width 34 height 18
click at [258, 76] on link "New Group" at bounding box center [255, 72] width 43 height 18
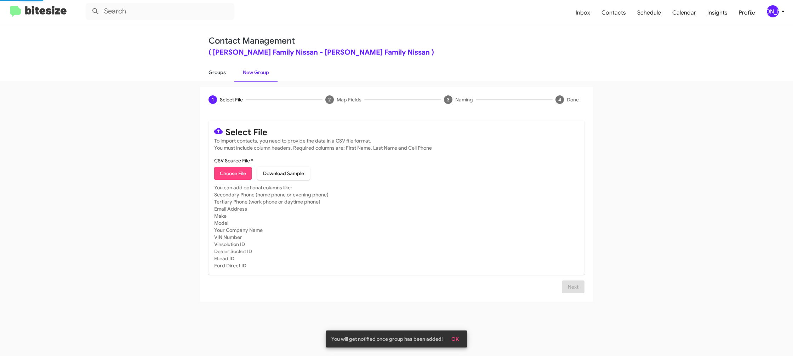
click at [222, 75] on link "Groups" at bounding box center [217, 72] width 34 height 18
type input "in:groups"
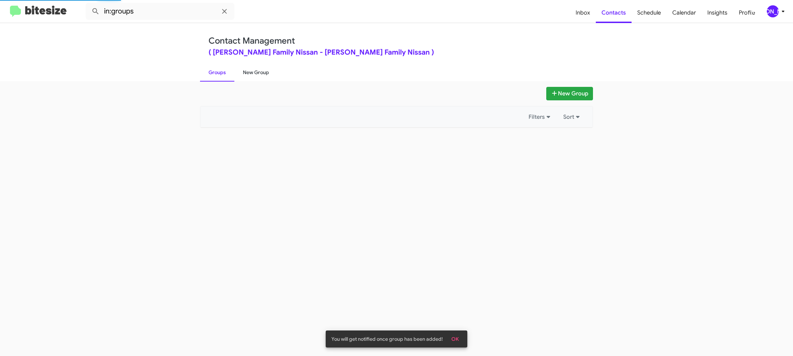
drag, startPoint x: 240, startPoint y: 74, endPoint x: 243, endPoint y: 79, distance: 5.1
click at [240, 74] on link "New Group" at bounding box center [255, 72] width 43 height 18
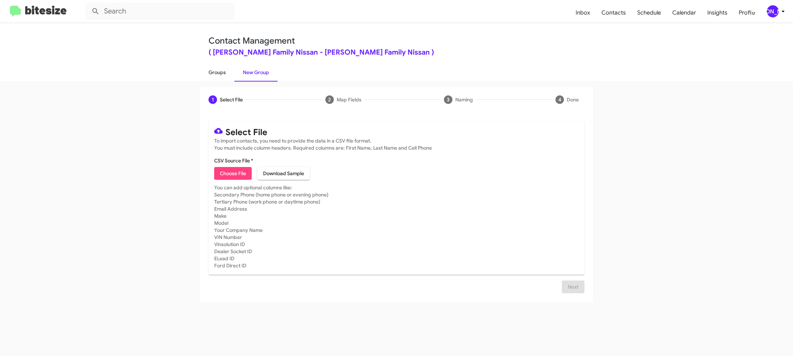
click at [225, 70] on link "Groups" at bounding box center [217, 72] width 34 height 18
type input "in:groups"
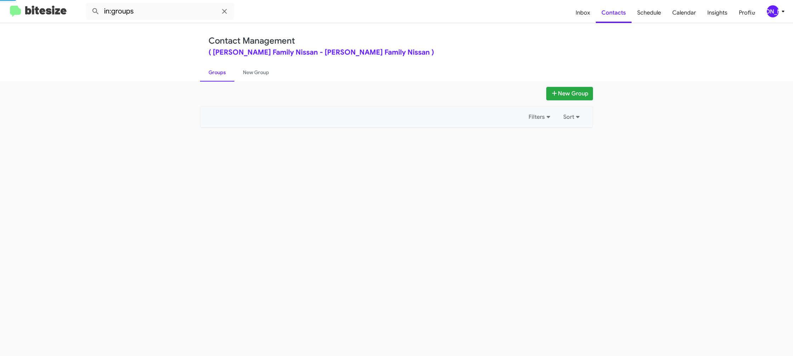
click at [225, 70] on link "Groups" at bounding box center [217, 72] width 34 height 18
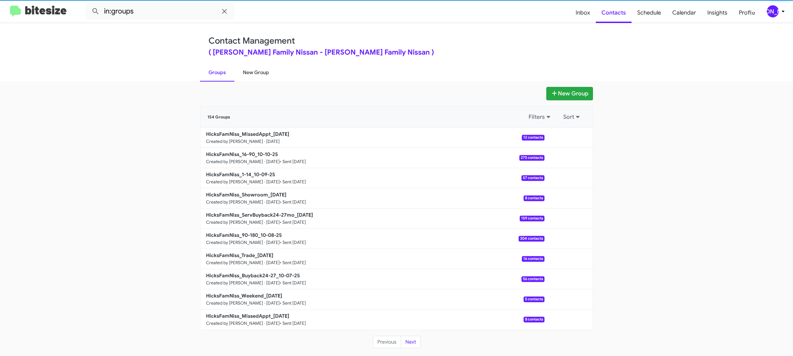
click at [262, 69] on link "New Group" at bounding box center [255, 72] width 43 height 18
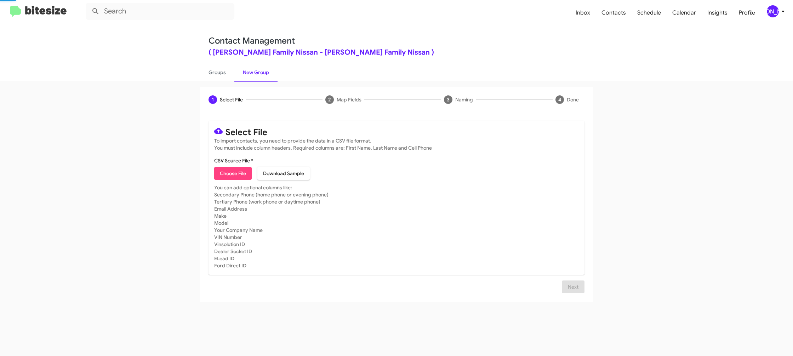
click at [234, 173] on span "Choose File" at bounding box center [233, 173] width 26 height 13
type input "HicksFamNiss_Weekend_10-13-25"
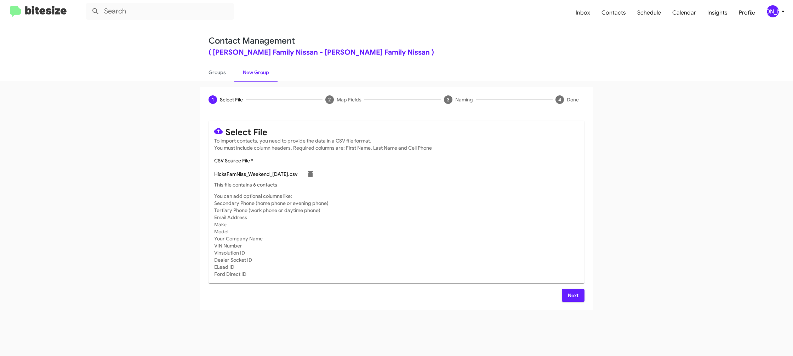
drag, startPoint x: 442, startPoint y: 226, endPoint x: 425, endPoint y: 216, distance: 19.9
click at [442, 225] on mat-card-subtitle "You can add optional columns like: Secondary Phone (home phone or evening phone…" at bounding box center [396, 234] width 365 height 85
click at [577, 301] on div "Select File To import contacts, you need to provide the data in a CSV file form…" at bounding box center [396, 211] width 393 height 198
drag, startPoint x: 575, startPoint y: 297, endPoint x: 564, endPoint y: 299, distance: 11.8
click at [575, 297] on span "Next" at bounding box center [573, 295] width 11 height 13
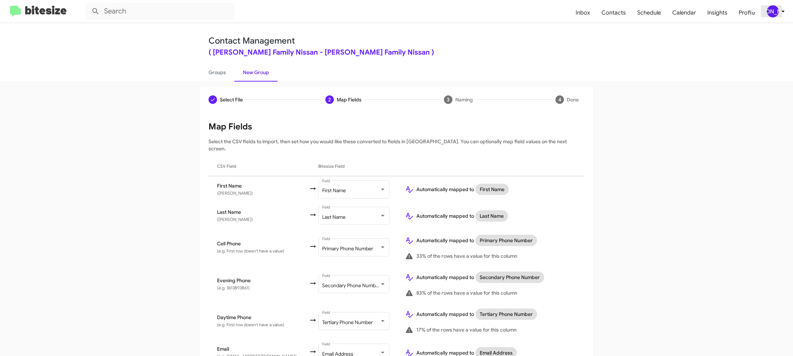
click at [768, 11] on div "[PERSON_NAME]" at bounding box center [773, 11] width 12 height 12
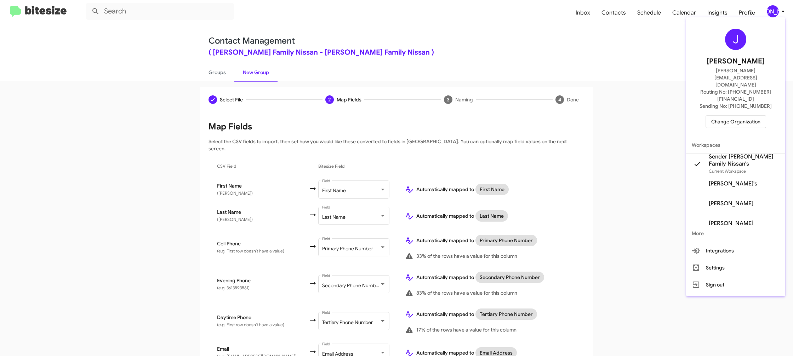
click at [768, 11] on div at bounding box center [396, 178] width 793 height 356
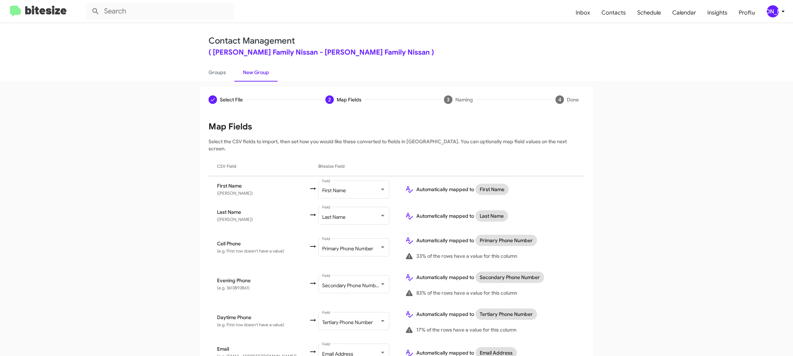
scroll to position [279, 0]
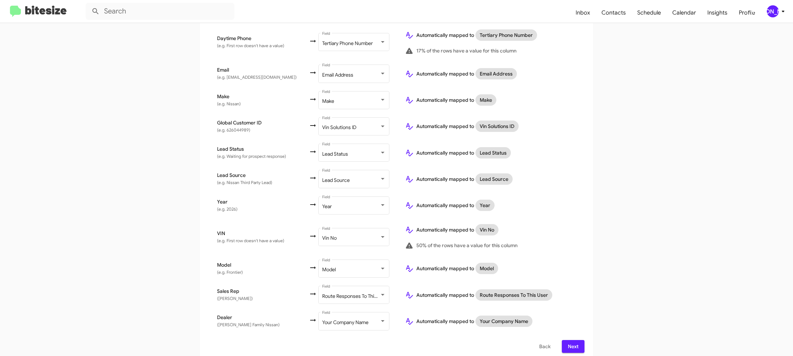
click at [573, 340] on span "Next" at bounding box center [573, 346] width 11 height 13
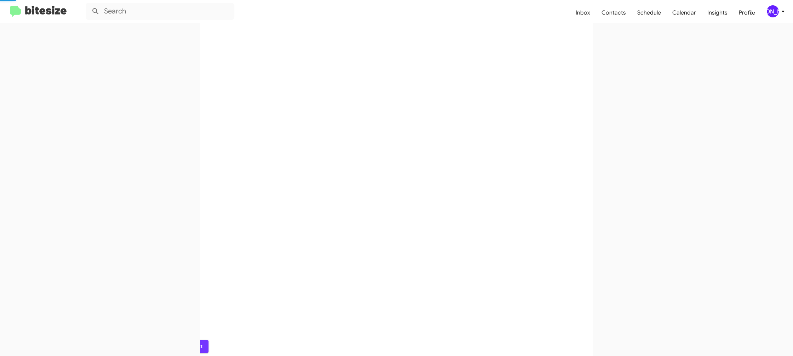
scroll to position [0, 0]
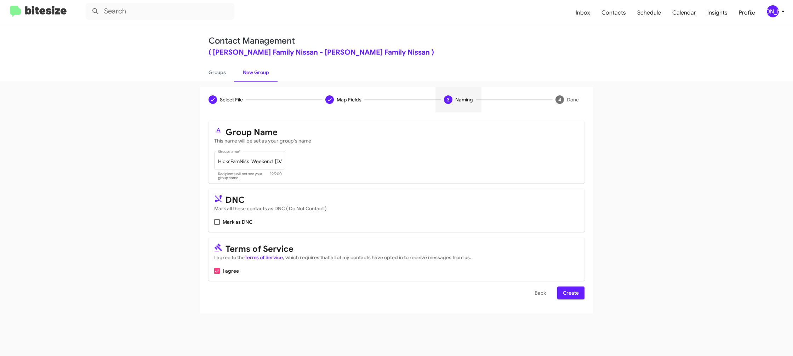
drag, startPoint x: 569, startPoint y: 296, endPoint x: 514, endPoint y: 244, distance: 74.9
click at [569, 296] on span "Create" at bounding box center [571, 292] width 16 height 13
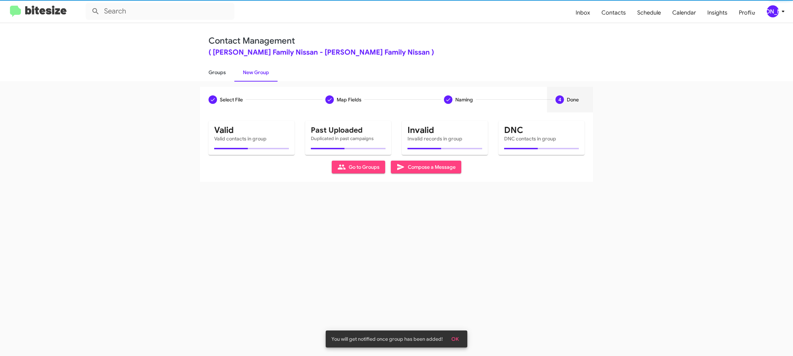
click at [210, 70] on link "Groups" at bounding box center [217, 72] width 34 height 18
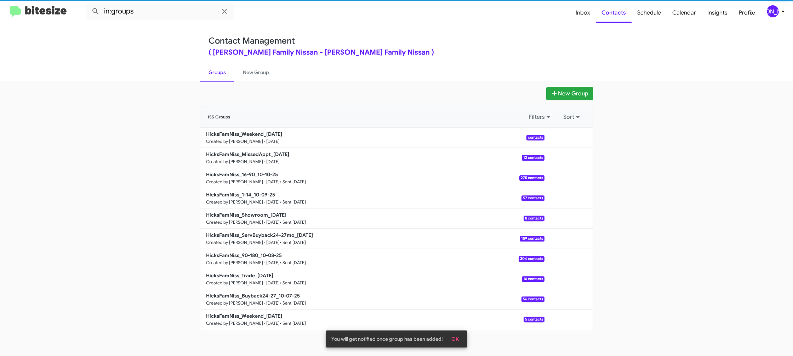
click at [210, 70] on link "Groups" at bounding box center [217, 72] width 34 height 18
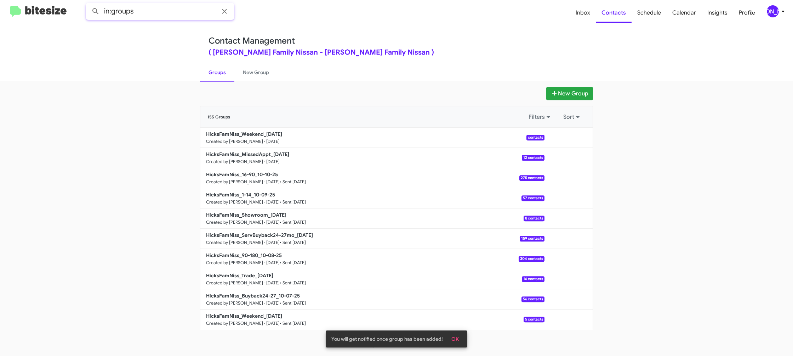
click at [165, 11] on input "in:groups" at bounding box center [160, 11] width 149 height 17
click at [89, 4] on button at bounding box center [96, 11] width 14 height 14
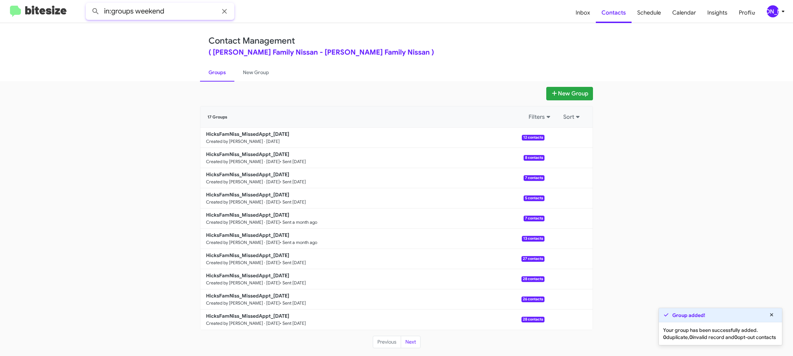
type input "in:groups weekend"
click at [89, 4] on button at bounding box center [96, 11] width 14 height 14
click at [257, 69] on link "New Group" at bounding box center [255, 72] width 43 height 18
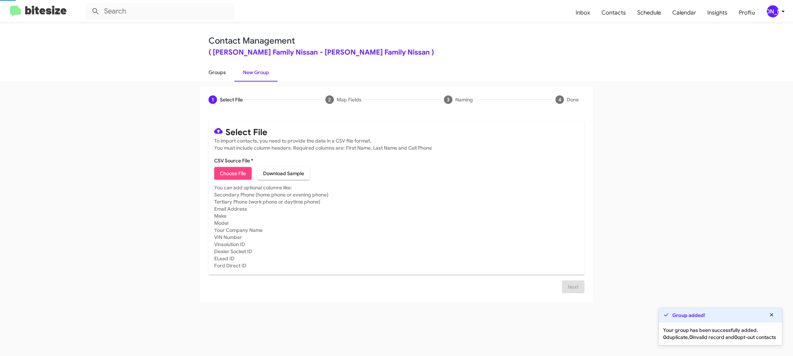
click at [223, 71] on link "Groups" at bounding box center [217, 72] width 34 height 18
type input "in:groups"
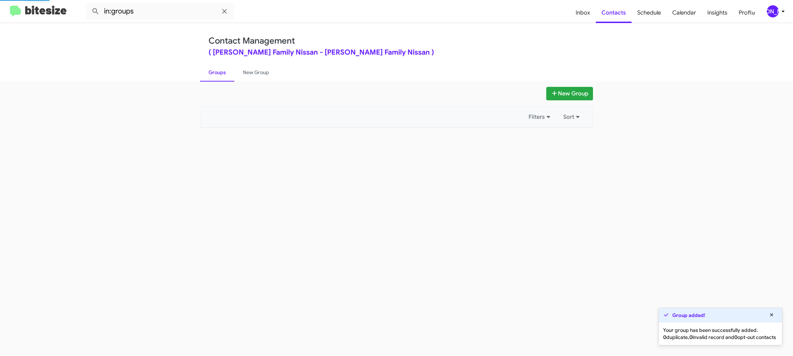
click at [223, 71] on link "Groups" at bounding box center [217, 72] width 34 height 18
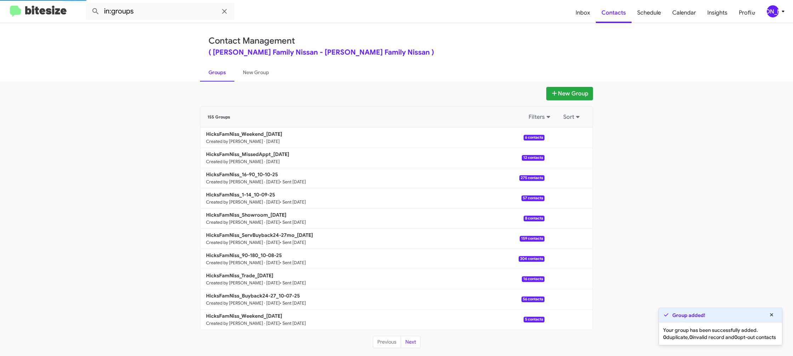
click at [223, 71] on link "Groups" at bounding box center [217, 72] width 34 height 18
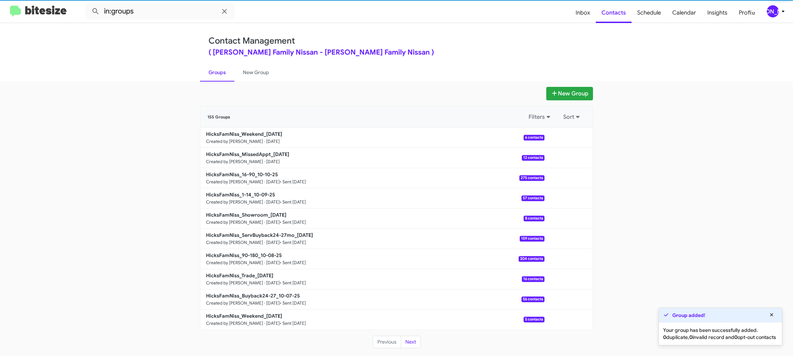
click at [223, 71] on link "Groups" at bounding box center [217, 72] width 34 height 18
drag, startPoint x: 223, startPoint y: 71, endPoint x: 480, endPoint y: 176, distance: 277.9
click at [223, 71] on link "Groups" at bounding box center [217, 72] width 34 height 18
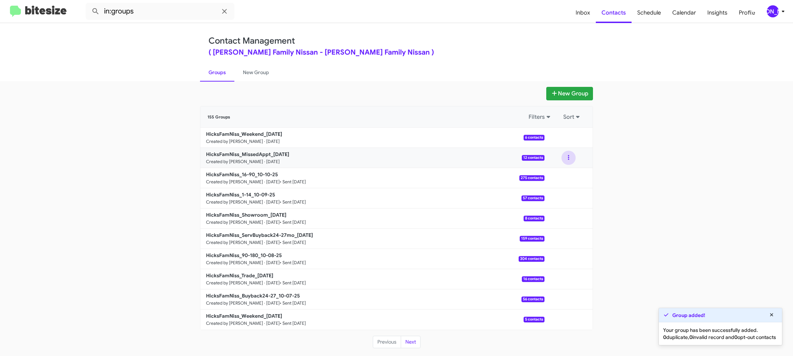
click at [569, 158] on button at bounding box center [569, 158] width 14 height 14
click at [568, 173] on button "View contacts" at bounding box center [547, 176] width 57 height 17
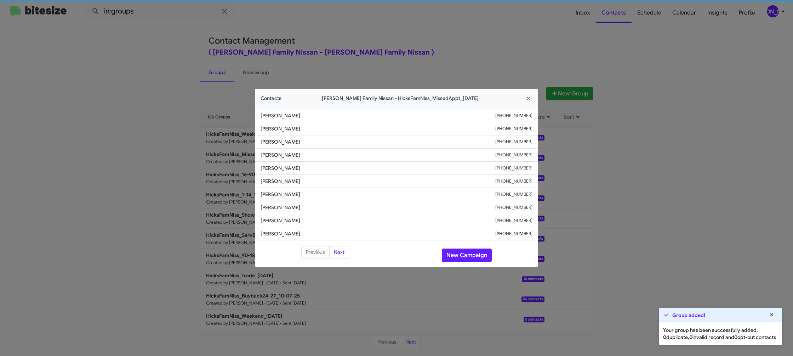
click at [282, 182] on span "Mandy Garza" at bounding box center [378, 180] width 235 height 7
copy span "Mandy Garza"
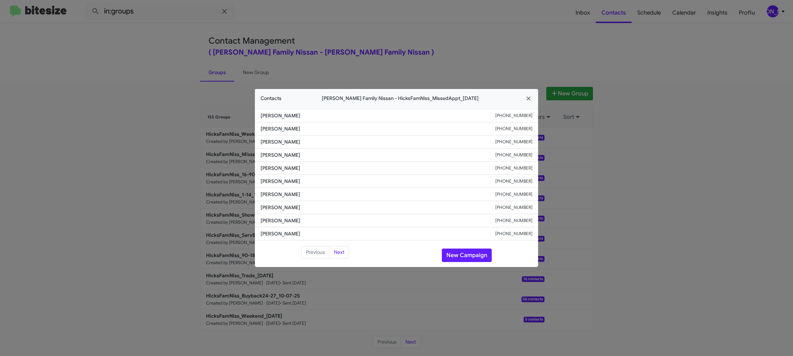
click at [383, 42] on modal-container "Contacts Hicks Family Nissan - HicksFamNiss_MissedAppt_10-13-25 Joe Gonzalez +1…" at bounding box center [396, 178] width 793 height 356
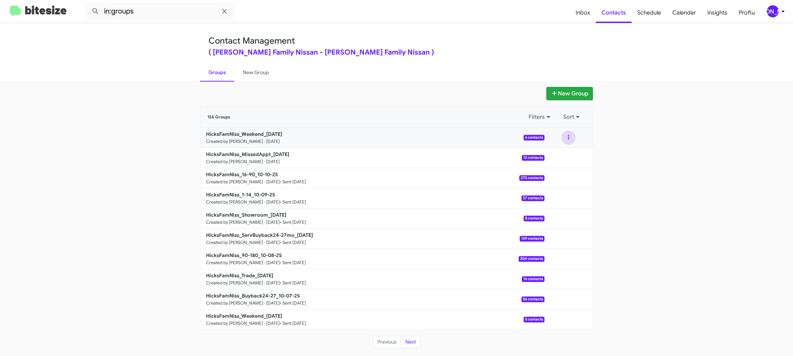
drag, startPoint x: 563, startPoint y: 140, endPoint x: 565, endPoint y: 145, distance: 5.5
click at [563, 141] on button at bounding box center [569, 137] width 14 height 14
click at [563, 154] on button "View contacts" at bounding box center [547, 156] width 57 height 17
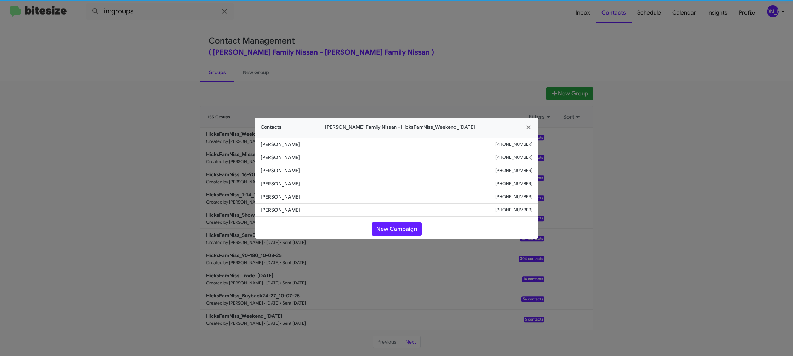
click at [274, 171] on span "Daneisha Hall" at bounding box center [378, 170] width 235 height 7
copy span "Daneisha Hall"
drag, startPoint x: 153, startPoint y: 79, endPoint x: 174, endPoint y: 85, distance: 21.6
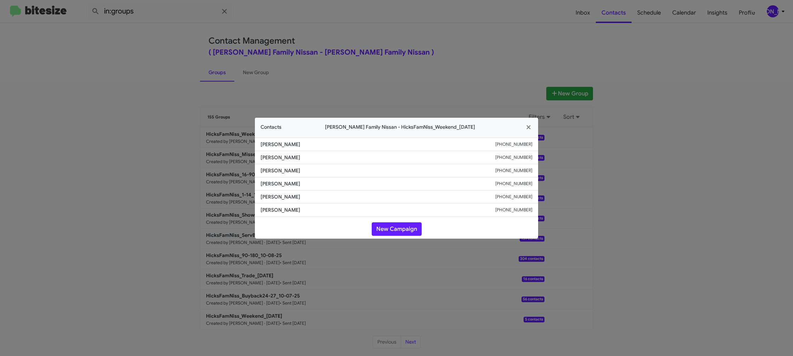
click at [162, 80] on modal-container "Contacts Hicks Family Nissan - HicksFamNiss_Weekend_10-13-25 Diana Pena +136144…" at bounding box center [396, 178] width 793 height 356
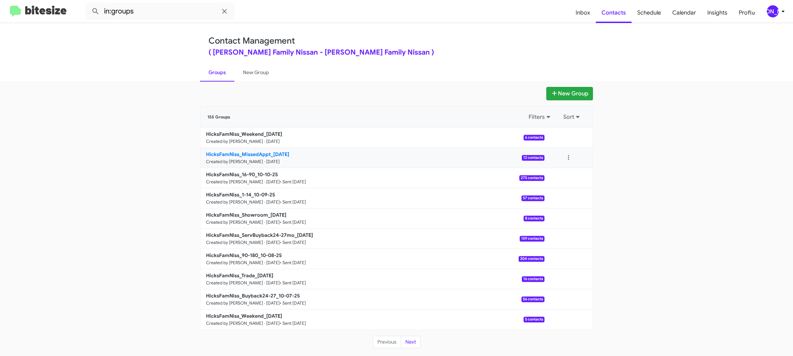
click at [261, 153] on b "HicksFamNiss_MissedAppt_10-13-25" at bounding box center [247, 154] width 83 height 6
click at [260, 153] on b "HicksFamNiss_MissedAppt_10-13-25" at bounding box center [247, 154] width 83 height 6
drag, startPoint x: 260, startPoint y: 153, endPoint x: 197, endPoint y: 56, distance: 116.5
click at [257, 149] on link "HicksFamNiss_MissedAppt_10-13-25 Created by Jason Apdua · Oct 13, 2025 12 conta…" at bounding box center [372, 158] width 344 height 20
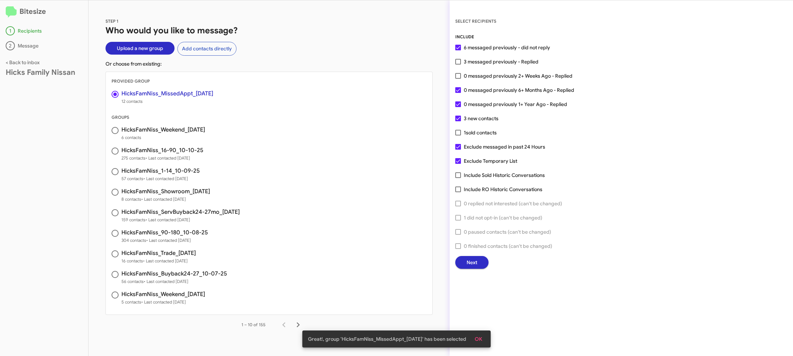
click at [460, 266] on button "Next" at bounding box center [471, 262] width 33 height 13
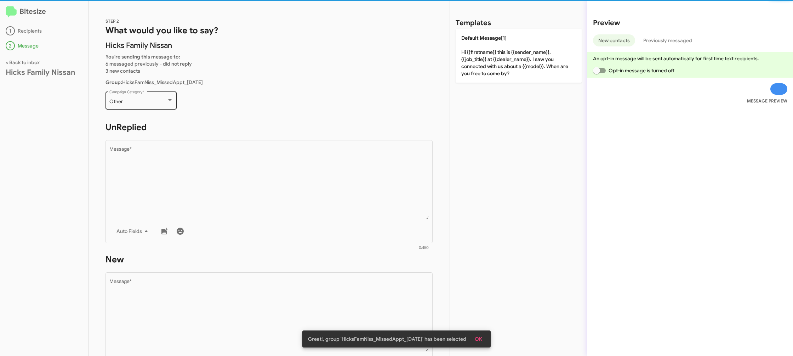
click at [149, 100] on div "Other" at bounding box center [137, 102] width 57 height 6
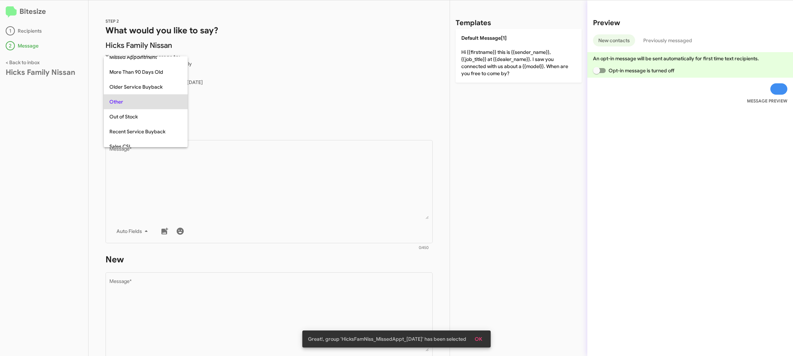
scroll to position [134, 0]
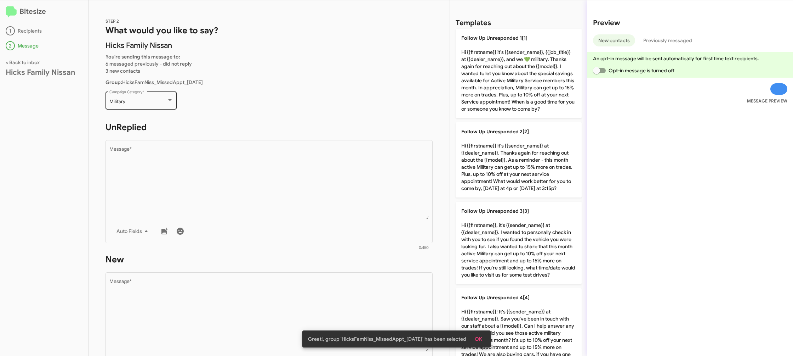
click at [151, 106] on div "Military Campaign Category *" at bounding box center [141, 99] width 64 height 19
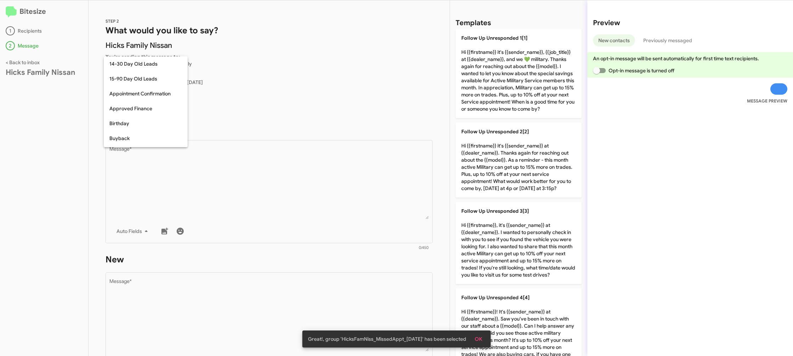
scroll to position [96, 0]
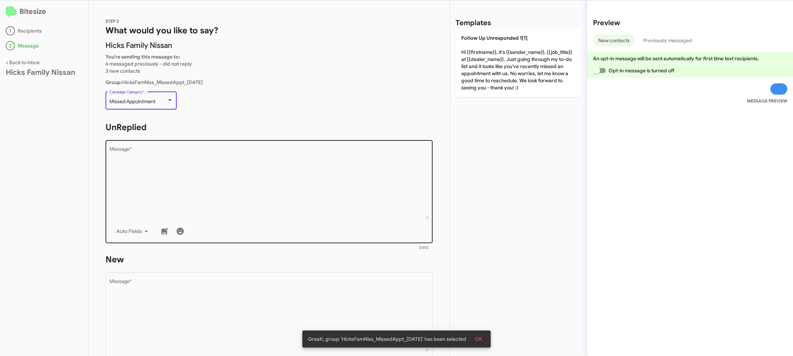
click at [301, 173] on textarea "Message *" at bounding box center [269, 183] width 320 height 72
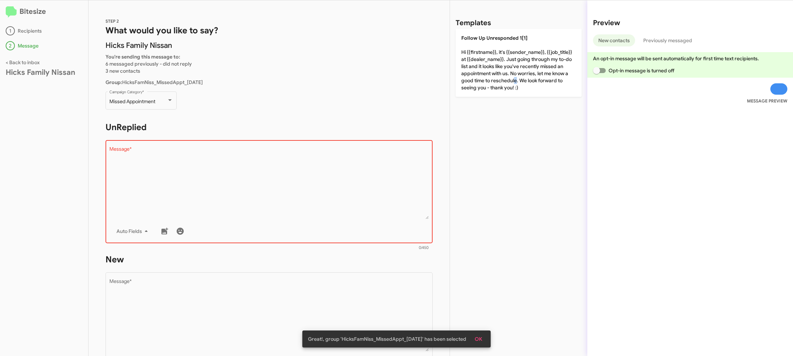
drag, startPoint x: 514, startPoint y: 78, endPoint x: 333, endPoint y: 179, distance: 207.5
click at [512, 78] on p "Follow Up Unresponded 1[1] Hi {{firstname}}, it's {{sender_name}}, {{job_title}…" at bounding box center [519, 63] width 126 height 68
type textarea "Hi {{firstname}}, it's {{sender_name}}, {{job_title}} at {{dealer_name}}. Just …"
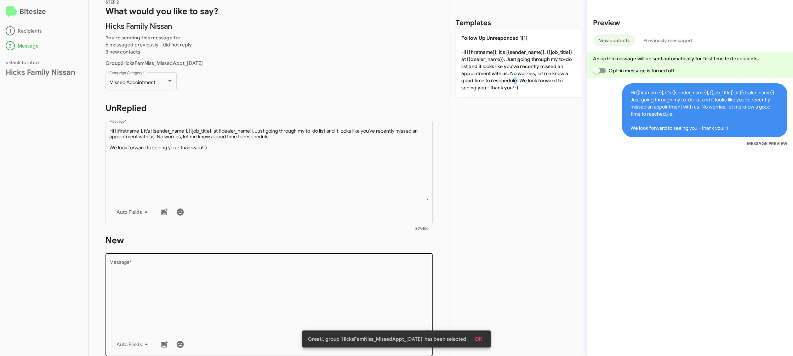
scroll to position [20, 0]
click at [354, 285] on textarea "Message *" at bounding box center [269, 295] width 320 height 72
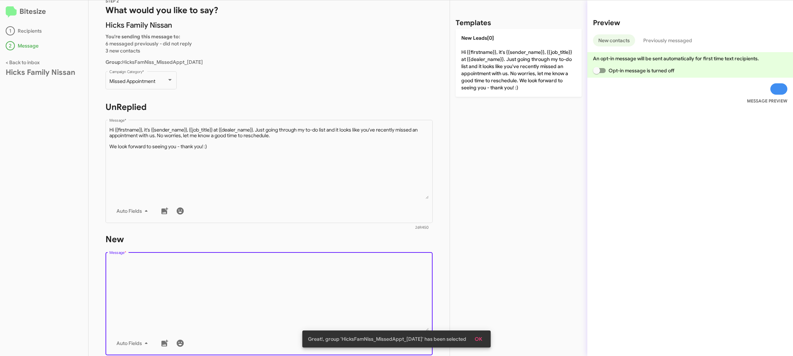
click at [354, 283] on textarea "Message *" at bounding box center [269, 295] width 320 height 72
drag, startPoint x: 354, startPoint y: 283, endPoint x: 380, endPoint y: 243, distance: 48.1
click at [364, 265] on textarea "Message *" at bounding box center [269, 295] width 320 height 72
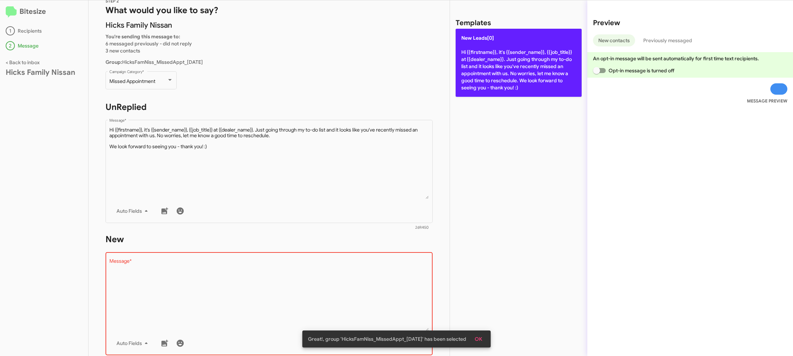
drag, startPoint x: 474, startPoint y: 95, endPoint x: 316, endPoint y: 87, distance: 158.1
click at [468, 91] on p "New Leads[0] Hi {{firstname}}, it's {{sender_name}}, {{job_title}} at {{dealer_…" at bounding box center [519, 63] width 126 height 68
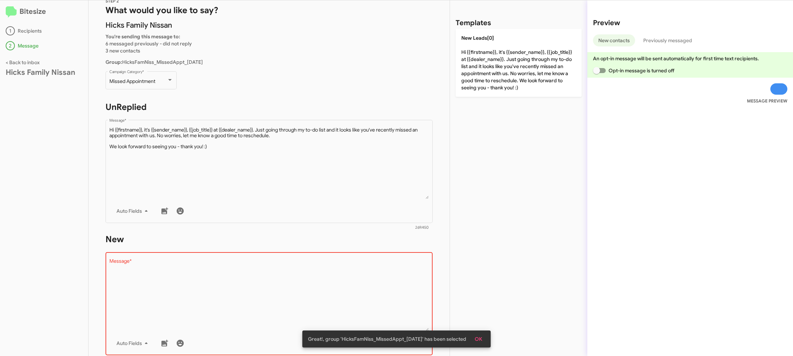
type textarea "Hi {{firstname}}, it's {{sender_name}}, {{job_title}} at {{dealer_name}}. Just …"
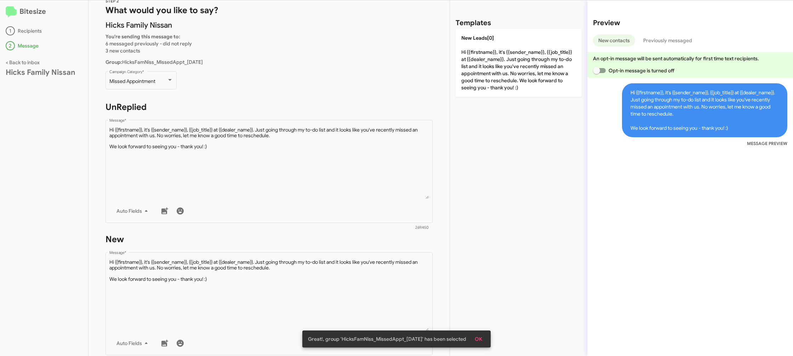
scroll to position [119, 0]
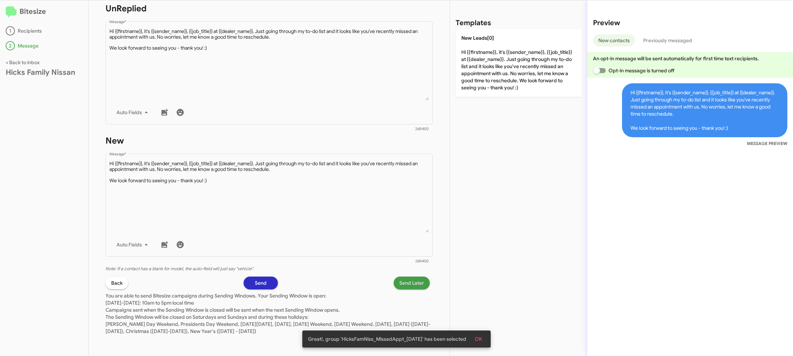
click at [405, 278] on span "Send Later" at bounding box center [411, 282] width 25 height 13
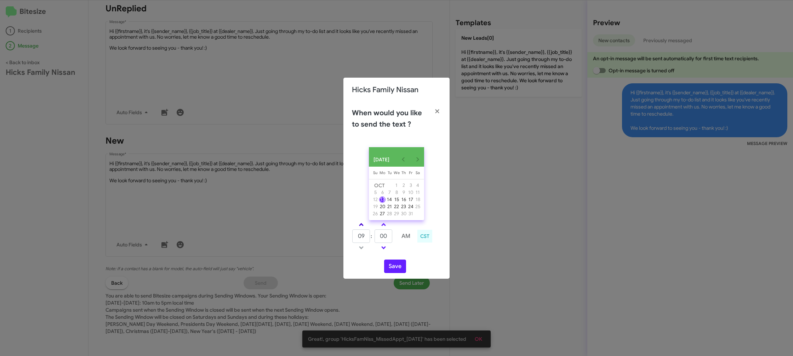
click at [359, 224] on link at bounding box center [361, 224] width 12 height 8
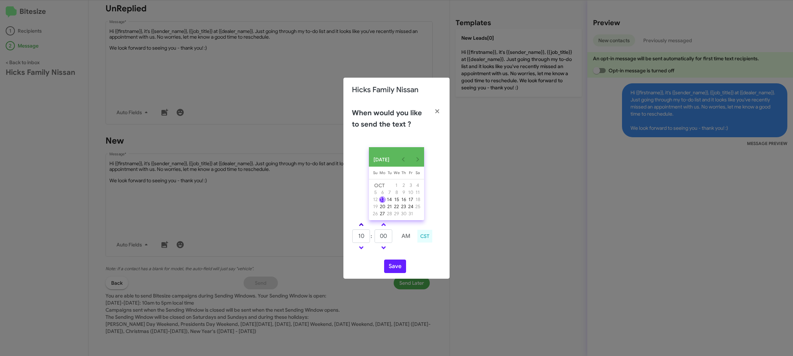
click at [359, 224] on link at bounding box center [361, 224] width 12 height 8
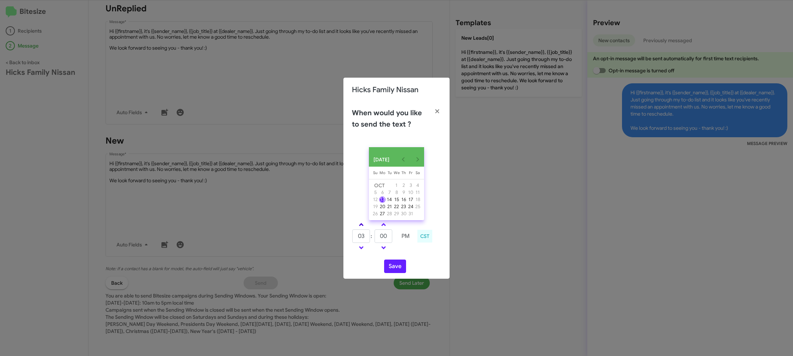
click at [359, 224] on link at bounding box center [361, 224] width 12 height 8
type input "05"
click at [386, 241] on input "00" at bounding box center [384, 235] width 18 height 13
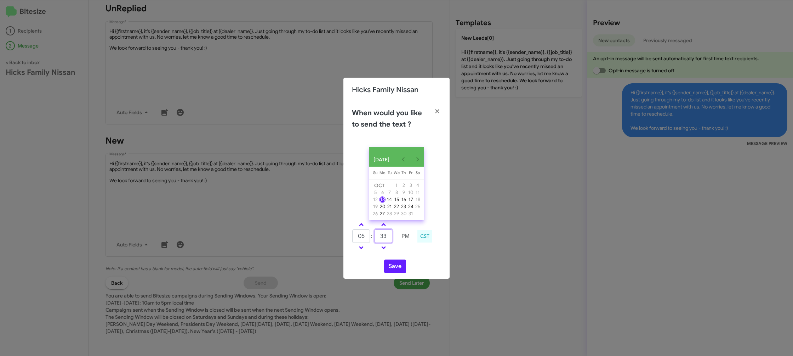
type input "33"
drag, startPoint x: 404, startPoint y: 254, endPoint x: 393, endPoint y: 265, distance: 15.5
click at [404, 254] on div "05 : 33 PM CST" at bounding box center [397, 237] width 100 height 34
click at [393, 265] on button "Save" at bounding box center [395, 265] width 22 height 13
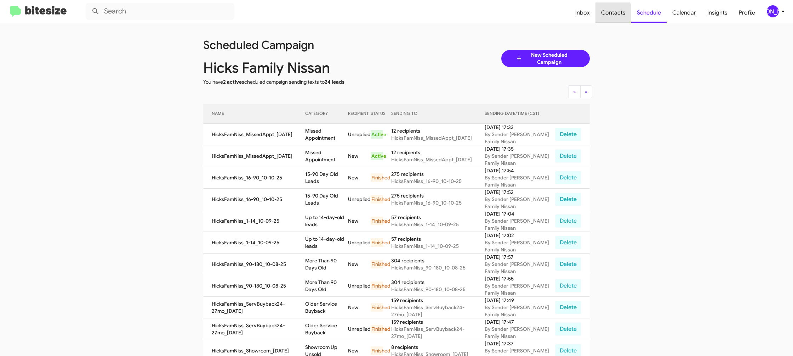
click at [606, 13] on span "Contacts" at bounding box center [614, 12] width 36 height 21
type input "in:groups"
click at [606, 13] on span "Contacts" at bounding box center [614, 12] width 36 height 21
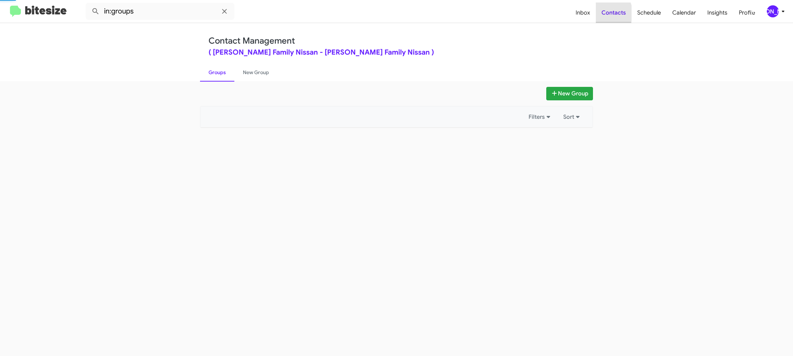
click at [606, 13] on span "Contacts" at bounding box center [614, 12] width 36 height 21
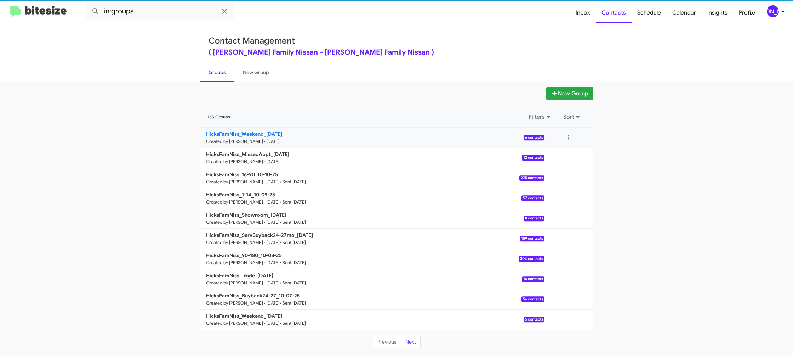
click at [247, 133] on b "HicksFamNiss_Weekend_10-13-25" at bounding box center [244, 134] width 76 height 6
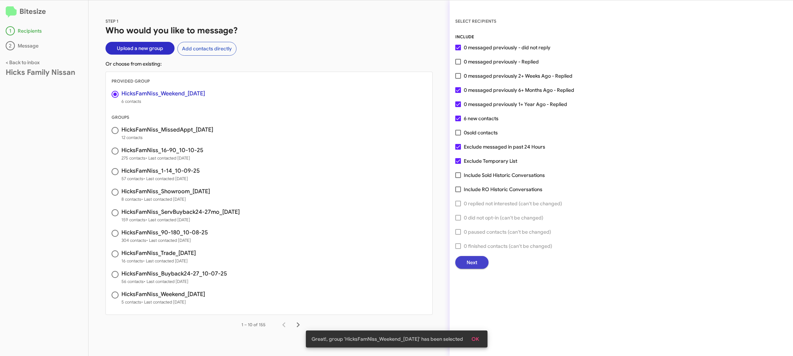
click at [471, 260] on span "Next" at bounding box center [472, 262] width 11 height 13
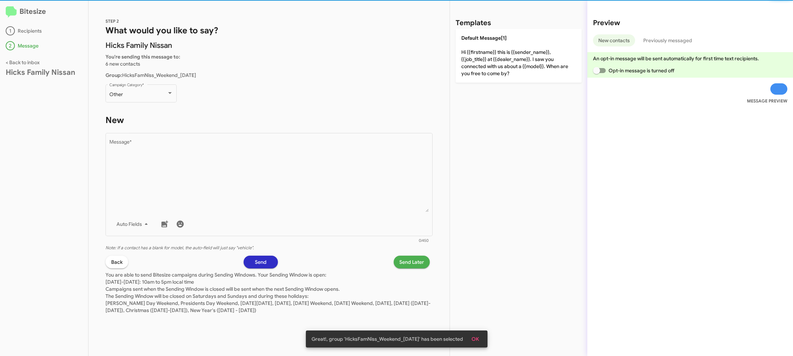
click at [148, 102] on div "Other Campaign Category *" at bounding box center [141, 96] width 71 height 25
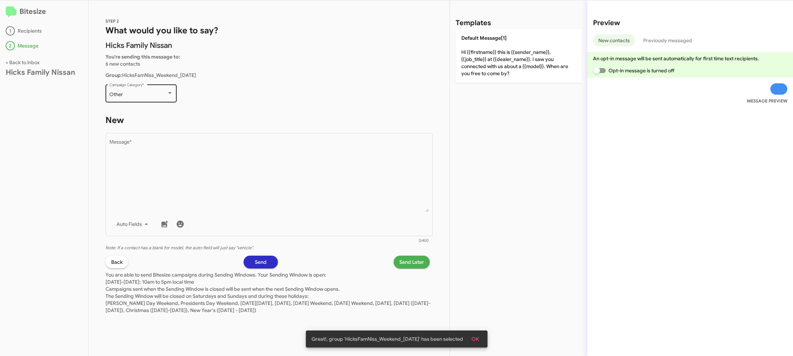
click at [142, 91] on div "Other Campaign Category *" at bounding box center [141, 92] width 64 height 19
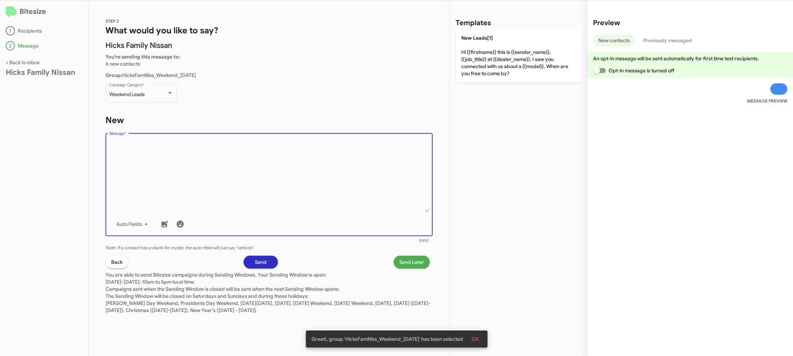
click at [252, 179] on textarea "Message *" at bounding box center [269, 176] width 320 height 72
drag, startPoint x: 255, startPoint y: 178, endPoint x: 280, endPoint y: 172, distance: 26.0
click at [262, 176] on textarea "Message *" at bounding box center [269, 176] width 320 height 72
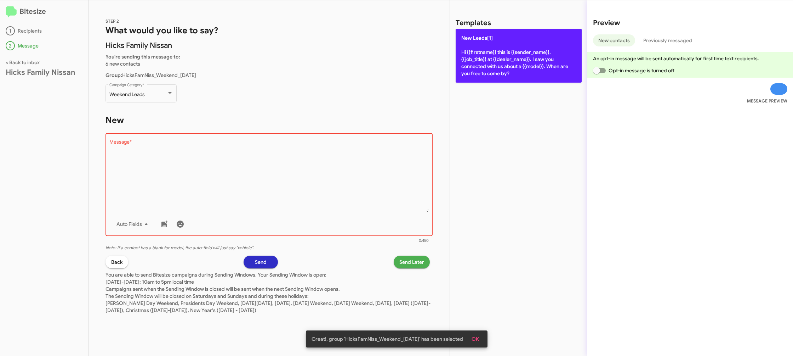
drag, startPoint x: 483, startPoint y: 82, endPoint x: 478, endPoint y: 66, distance: 16.6
click at [483, 80] on div "Templates New Leads[1] Hi {{firstname}} this is {{sender_name}}, {{job_title}} …" at bounding box center [518, 177] width 137 height 355
click at [478, 65] on p "New Leads[1] Hi {{firstname}} this is {{sender_name}}, {{job_title}} at {{deale…" at bounding box center [519, 56] width 126 height 54
type textarea "Hi {{firstname}} this is {{sender_name}}, {{job_title}} at {{dealer_name}}. I s…"
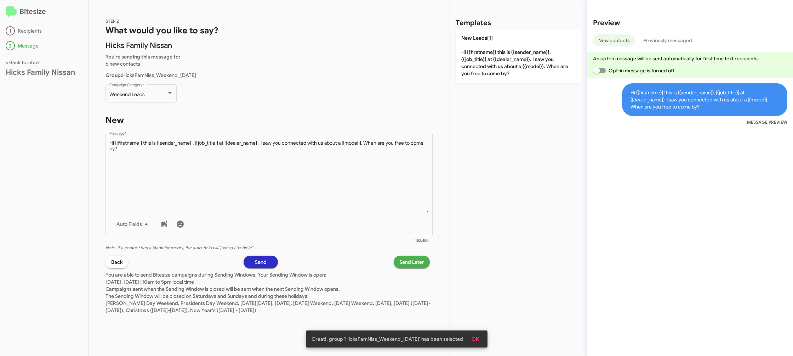
click at [409, 257] on span "Send Later" at bounding box center [411, 261] width 25 height 13
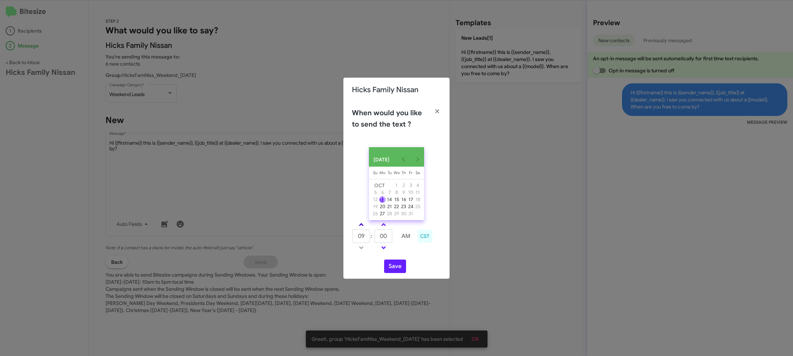
click at [363, 226] on link at bounding box center [361, 224] width 12 height 8
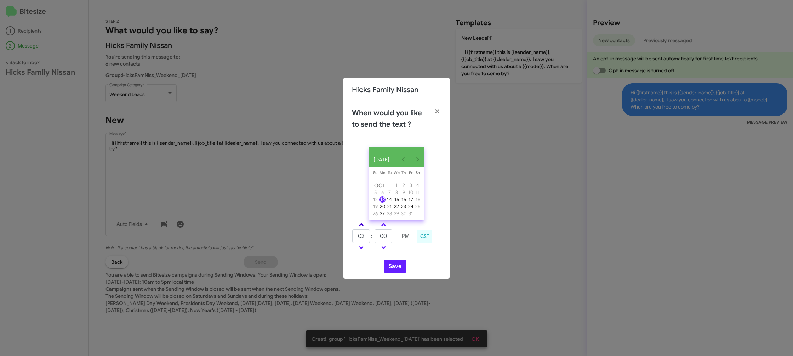
click at [363, 226] on link at bounding box center [361, 224] width 12 height 8
drag, startPoint x: 363, startPoint y: 226, endPoint x: 388, endPoint y: 234, distance: 26.5
click at [363, 226] on link at bounding box center [361, 224] width 12 height 8
type input "05"
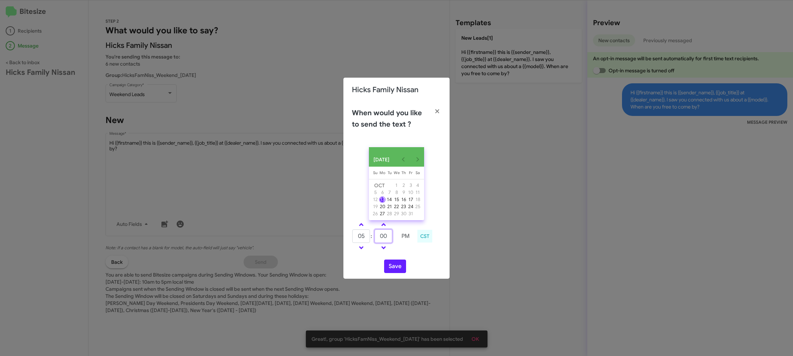
click at [391, 239] on input "00" at bounding box center [384, 235] width 18 height 13
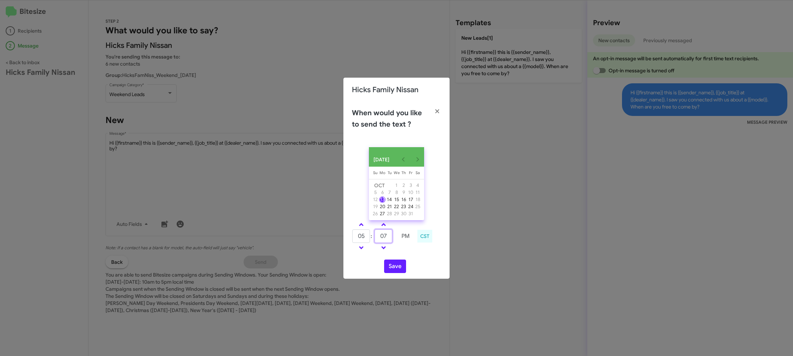
type input "07"
drag, startPoint x: 421, startPoint y: 255, endPoint x: 401, endPoint y: 265, distance: 22.7
click at [407, 261] on div "OCT 2025 Sunday Su Monday Mo Tuesday Tu Wednesday We Thursday Th Friday Fr Satu…" at bounding box center [397, 209] width 106 height 137
click at [396, 269] on button "Save" at bounding box center [395, 265] width 22 height 13
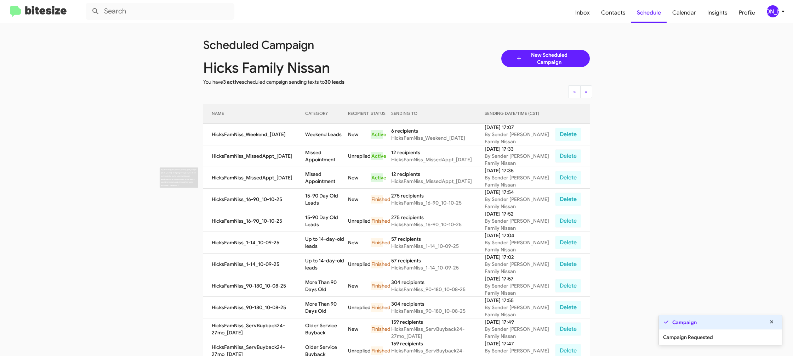
click at [322, 182] on td "Missed Appointment" at bounding box center [326, 178] width 43 height 22
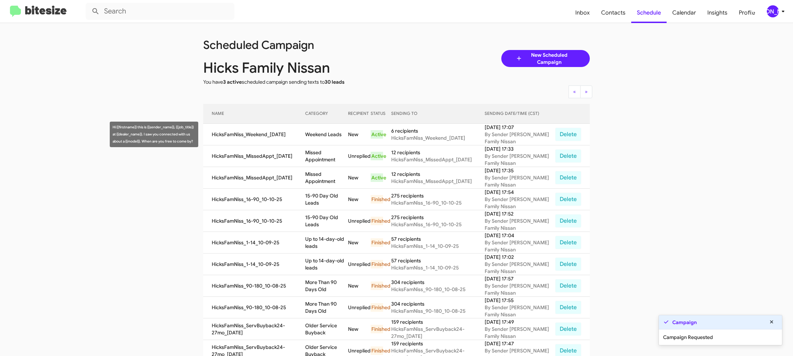
copy td "Missed Appointment"
click at [323, 128] on td "Weekend Leads" at bounding box center [326, 135] width 43 height 22
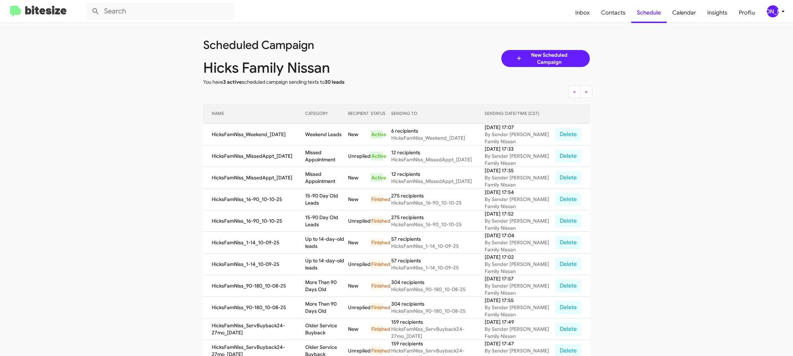
click at [323, 128] on td "Weekend Leads" at bounding box center [326, 135] width 43 height 22
copy td "Weekend Leads"
click at [775, 12] on div "[PERSON_NAME]" at bounding box center [773, 11] width 12 height 12
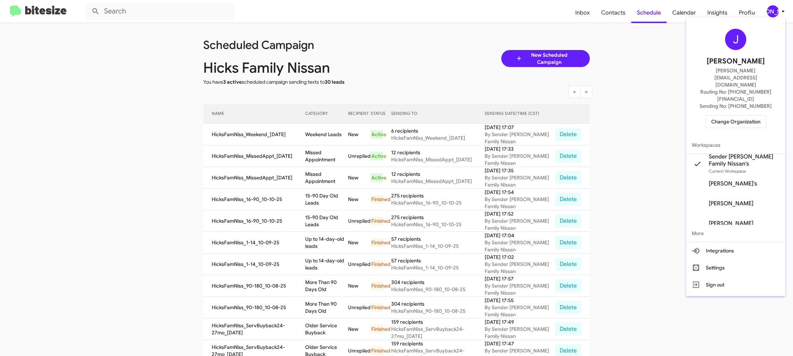
drag, startPoint x: 735, startPoint y: 93, endPoint x: 726, endPoint y: 106, distance: 15.5
click at [732, 101] on div "J Jason Apdua jason@bitesize.co Routing No: +1 (361) 470-1634 Sending No: +1 (3…" at bounding box center [735, 78] width 99 height 116
drag, startPoint x: 726, startPoint y: 100, endPoint x: 721, endPoint y: 100, distance: 5.7
click at [721, 115] on span "Change Organization" at bounding box center [735, 121] width 49 height 12
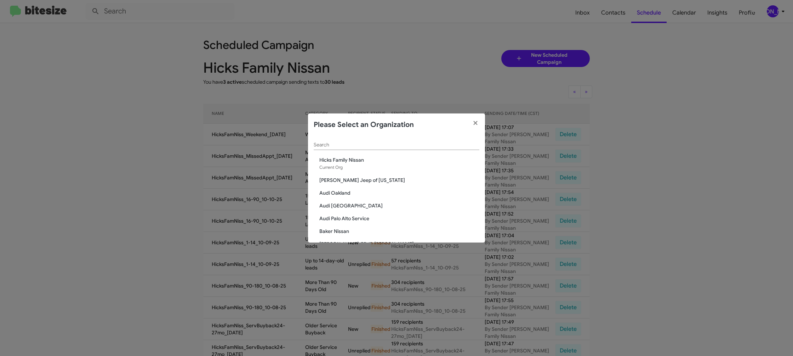
click at [334, 148] on div "Search" at bounding box center [397, 143] width 166 height 14
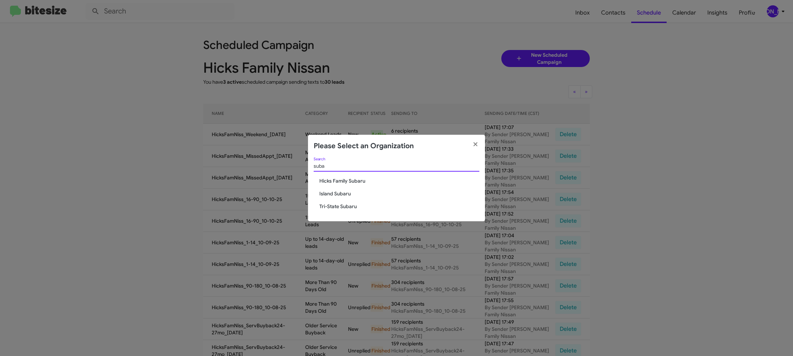
type input "suba"
click at [357, 182] on span "Hicks Family Subaru" at bounding box center [399, 180] width 160 height 7
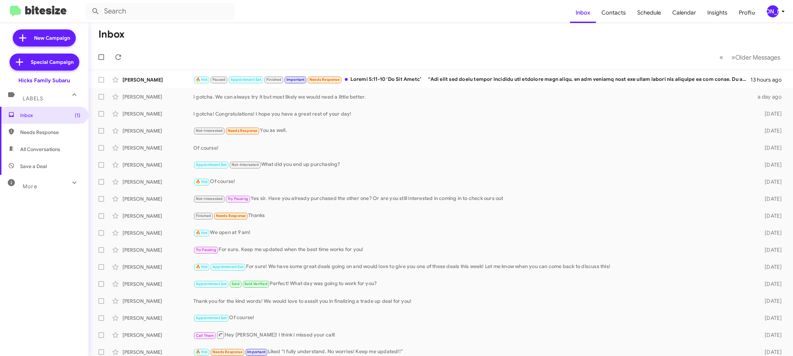
click at [773, 12] on div "[PERSON_NAME]" at bounding box center [773, 11] width 12 height 12
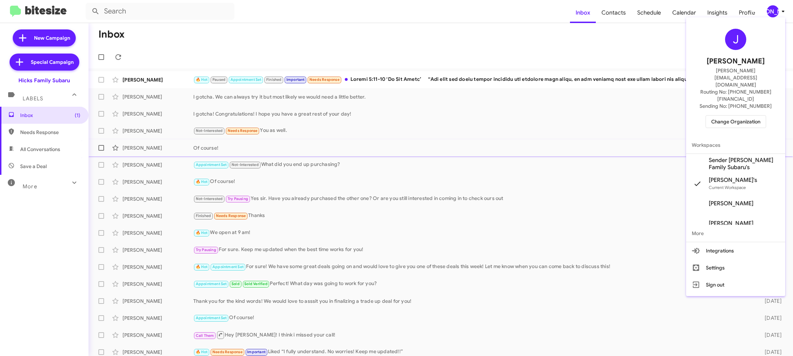
click at [726, 157] on span "Sender [PERSON_NAME] Family Subaru's" at bounding box center [744, 164] width 71 height 14
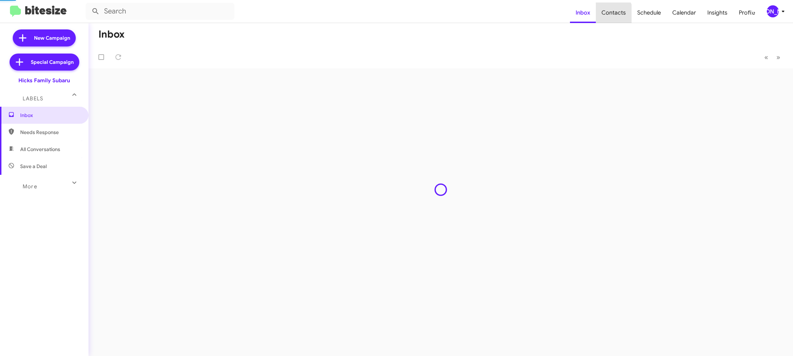
click at [613, 15] on span "Contacts" at bounding box center [614, 12] width 36 height 21
type input "in:groups"
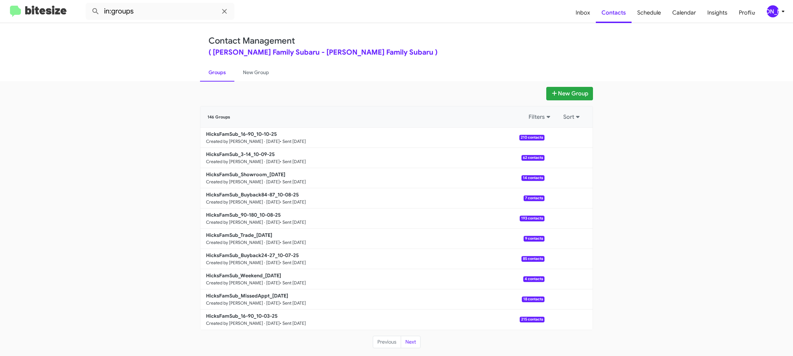
click at [777, 6] on div "[PERSON_NAME]" at bounding box center [773, 11] width 12 height 12
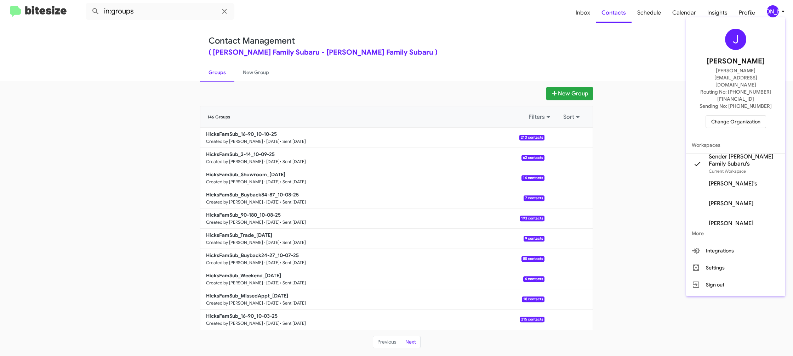
click at [265, 70] on div at bounding box center [396, 178] width 793 height 356
click at [265, 70] on link "New Group" at bounding box center [255, 72] width 43 height 18
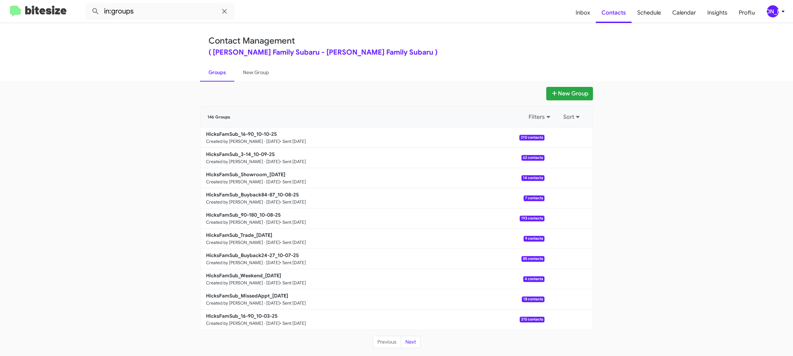
click at [265, 70] on link "New Group" at bounding box center [255, 72] width 43 height 18
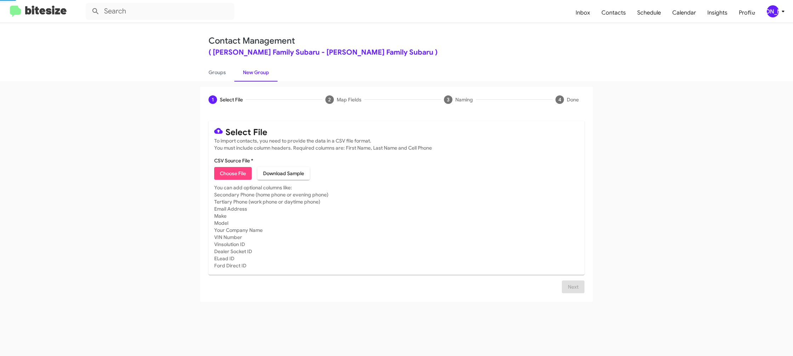
drag, startPoint x: 265, startPoint y: 70, endPoint x: 601, endPoint y: 49, distance: 336.1
click at [265, 70] on link "New Group" at bounding box center [255, 72] width 43 height 18
click at [779, 16] on span "[PERSON_NAME]" at bounding box center [777, 11] width 21 height 12
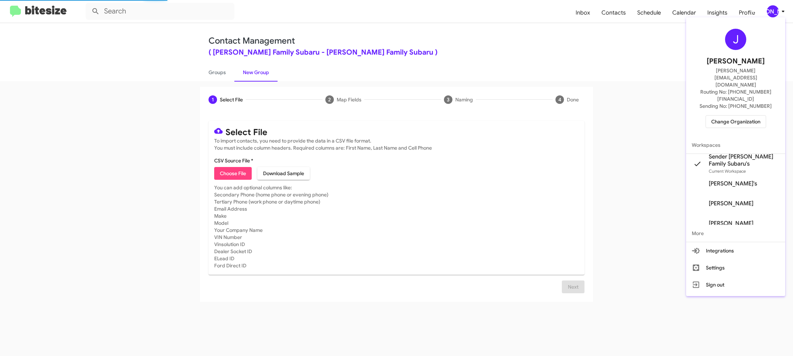
click at [780, 15] on div at bounding box center [396, 178] width 793 height 356
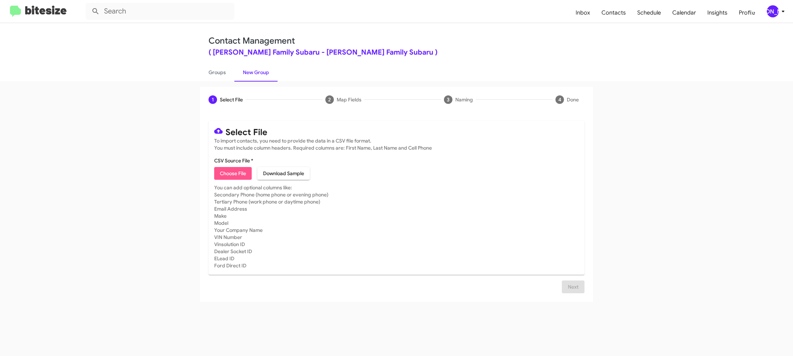
click at [226, 176] on span "Choose File" at bounding box center [233, 173] width 26 height 13
type input "HicksFamSub_MissedAppt_[DATE]"
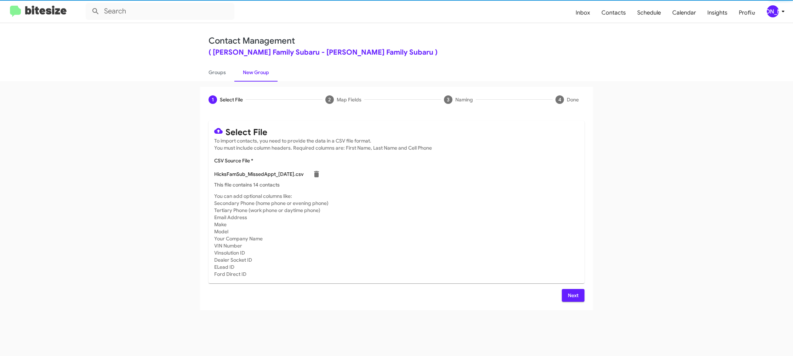
drag, startPoint x: 514, startPoint y: 239, endPoint x: 502, endPoint y: 232, distance: 13.3
click at [513, 238] on mat-card-subtitle "You can add optional columns like: Secondary Phone (home phone or evening phone…" at bounding box center [396, 234] width 365 height 85
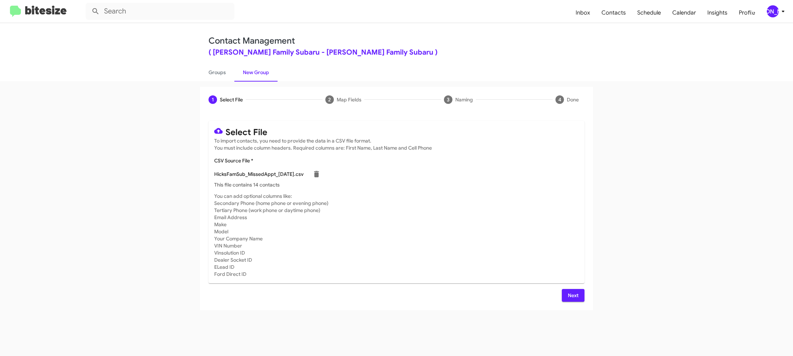
click at [575, 292] on span "Next" at bounding box center [573, 295] width 11 height 13
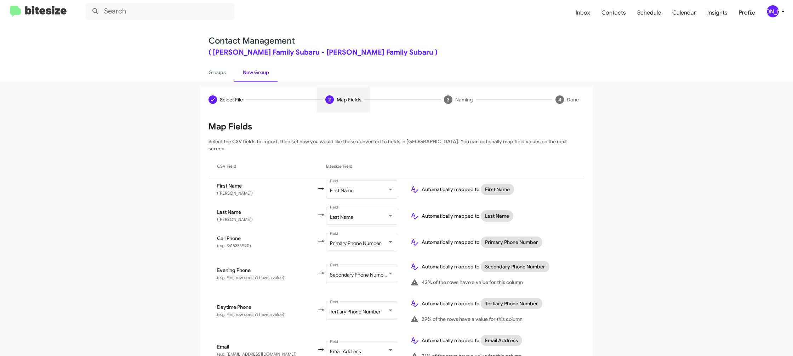
click at [772, 10] on div "[PERSON_NAME]" at bounding box center [773, 11] width 12 height 12
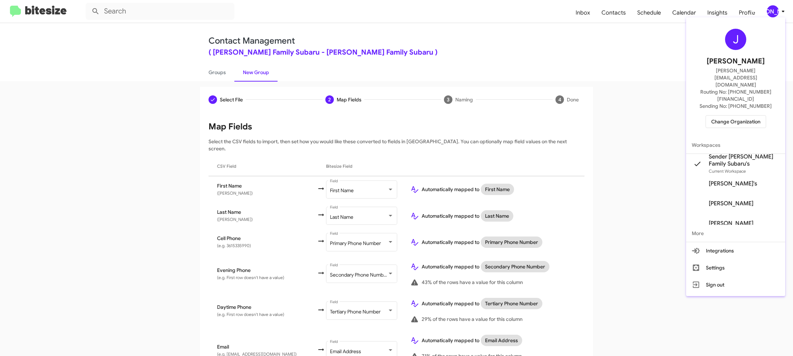
click at [772, 10] on div at bounding box center [396, 178] width 793 height 356
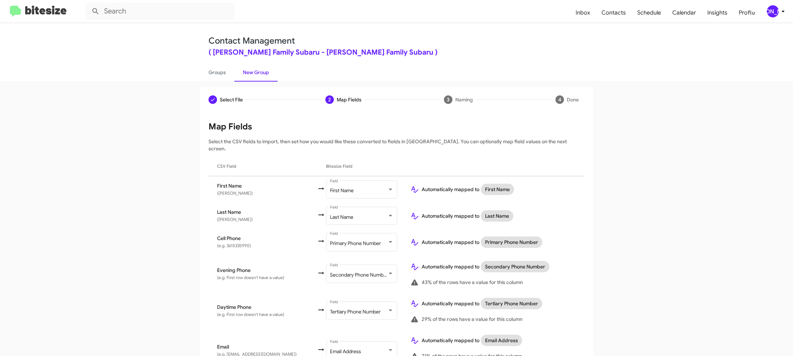
scroll to position [316, 0]
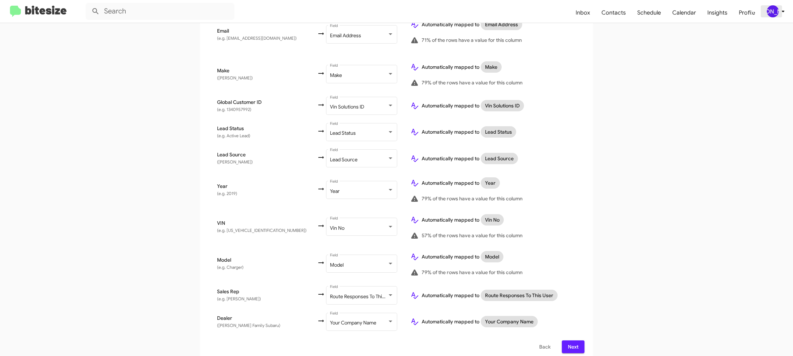
click at [769, 16] on div "[PERSON_NAME]" at bounding box center [773, 11] width 12 height 12
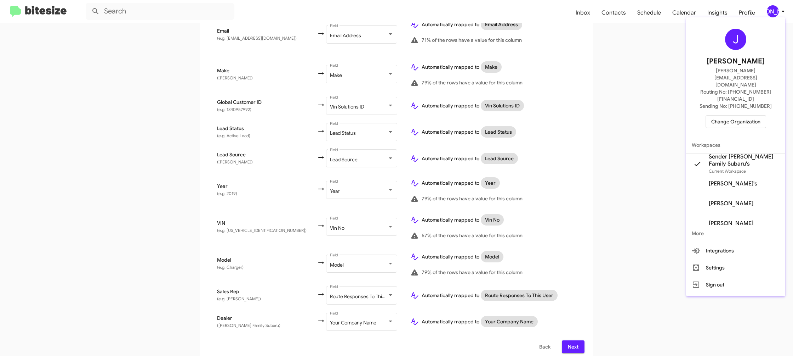
click at [772, 14] on div at bounding box center [396, 178] width 793 height 356
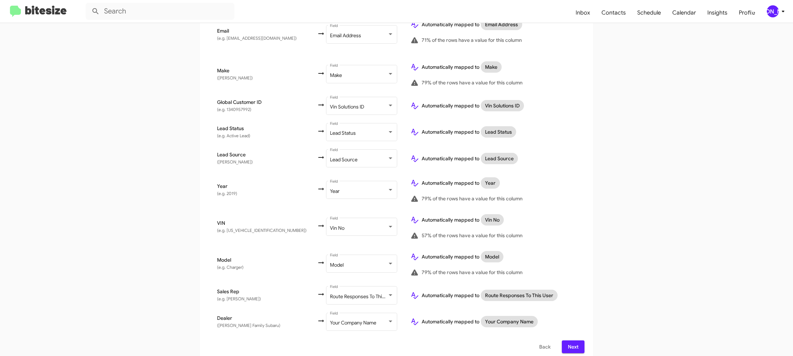
click at [574, 340] on span "Next" at bounding box center [573, 346] width 11 height 13
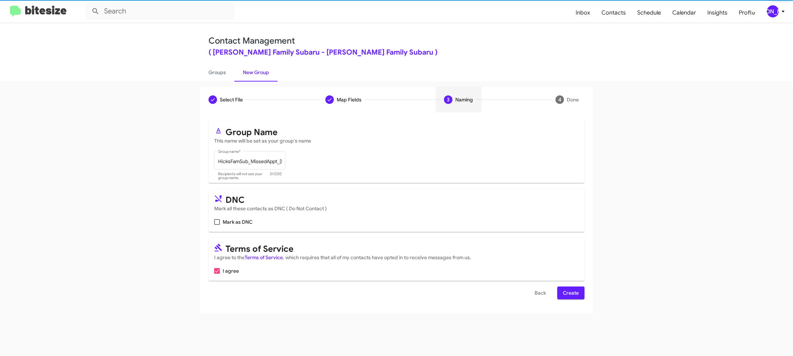
scroll to position [0, 0]
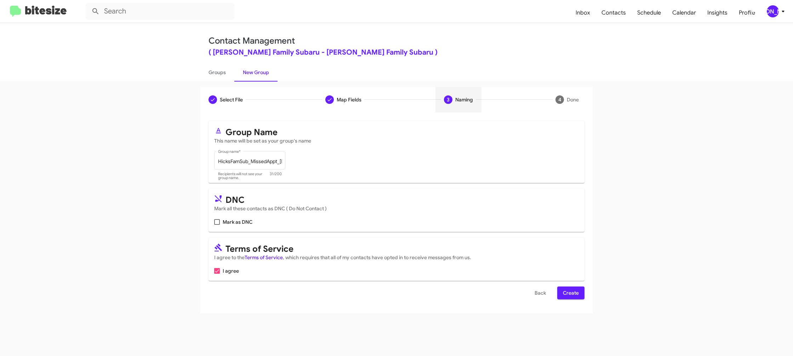
click at [567, 294] on span "Create" at bounding box center [571, 292] width 16 height 13
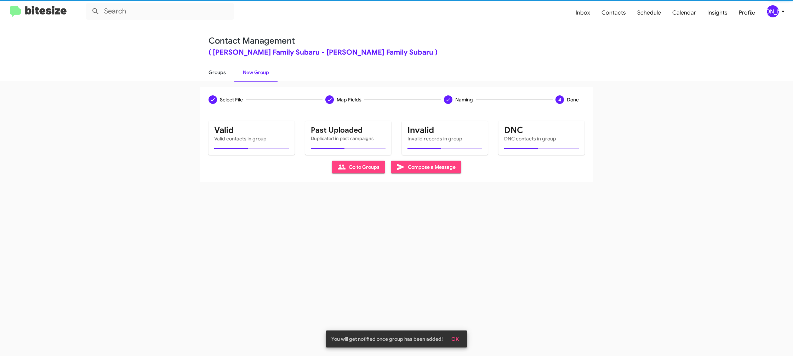
click at [227, 74] on link "Groups" at bounding box center [217, 72] width 34 height 18
type input "in:groups"
click at [227, 74] on link "Groups" at bounding box center [217, 72] width 34 height 18
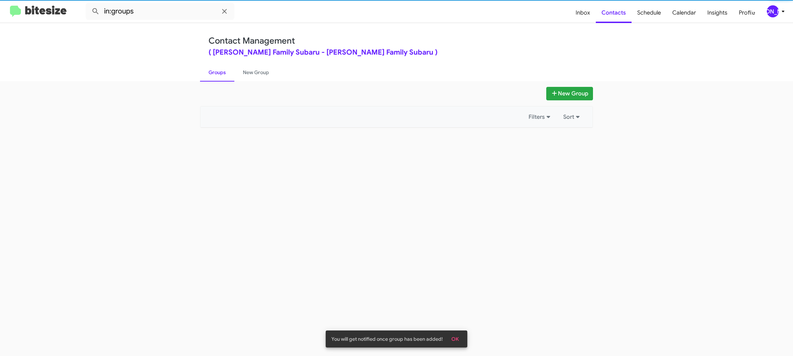
click at [227, 74] on link "Groups" at bounding box center [217, 72] width 34 height 18
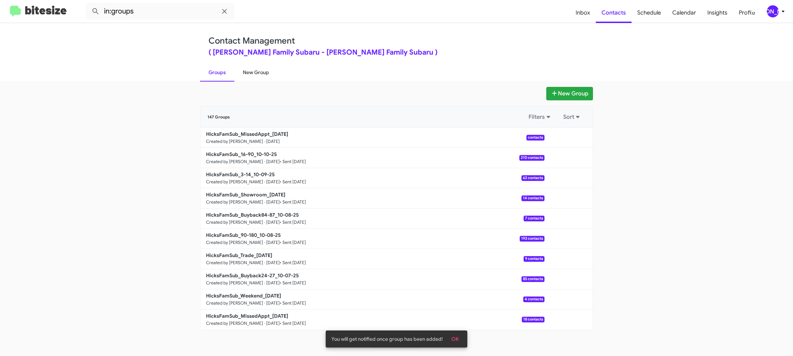
click at [259, 74] on link "New Group" at bounding box center [255, 72] width 43 height 18
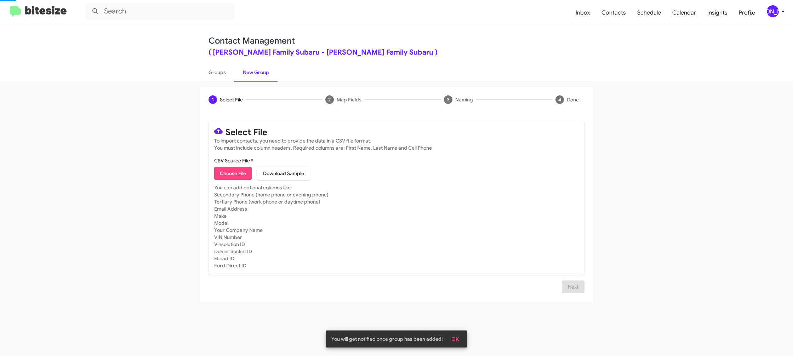
drag, startPoint x: 259, startPoint y: 74, endPoint x: 230, endPoint y: 156, distance: 86.5
click at [259, 74] on link "New Group" at bounding box center [255, 72] width 43 height 18
click at [230, 158] on label "CSV Source File *" at bounding box center [233, 160] width 39 height 7
click at [0, 0] on input "CSV Source File *" at bounding box center [0, 0] width 0 height 0
type input "HicksFamSub_Weekend_[DATE]"
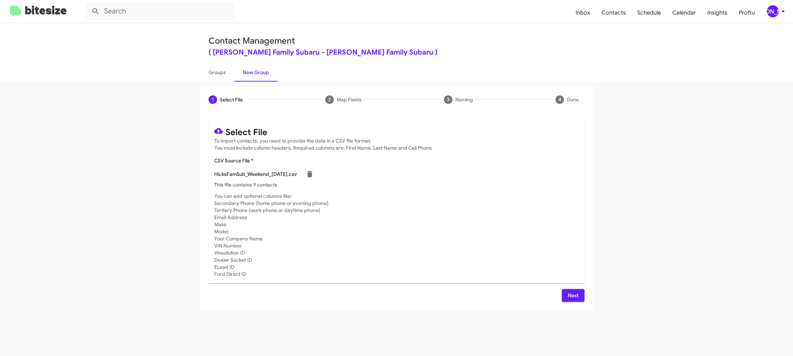
click at [432, 196] on mat-card-subtitle "You can add optional columns like: Secondary Phone (home phone or evening phone…" at bounding box center [396, 234] width 365 height 85
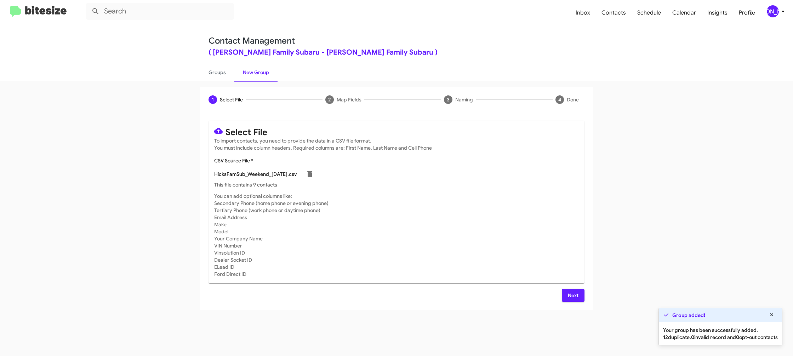
click at [563, 298] on button "Next" at bounding box center [573, 295] width 23 height 13
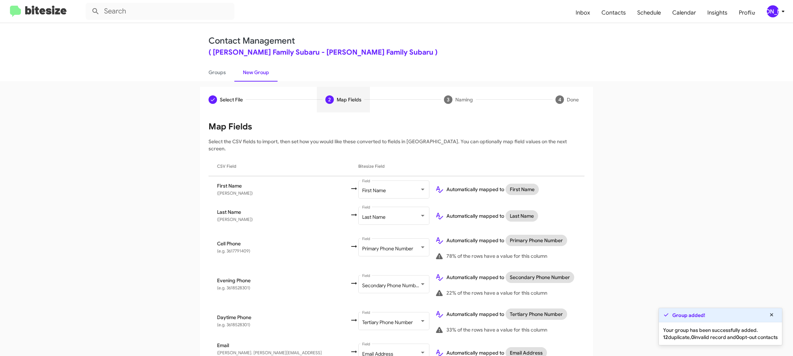
scroll to position [279, 0]
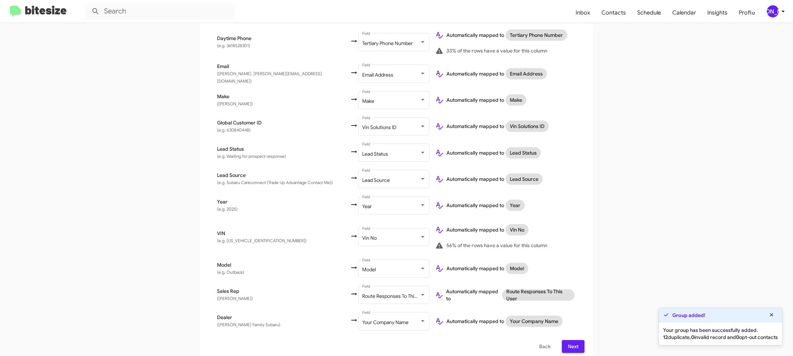
click at [775, 5] on div "[PERSON_NAME]" at bounding box center [773, 11] width 12 height 12
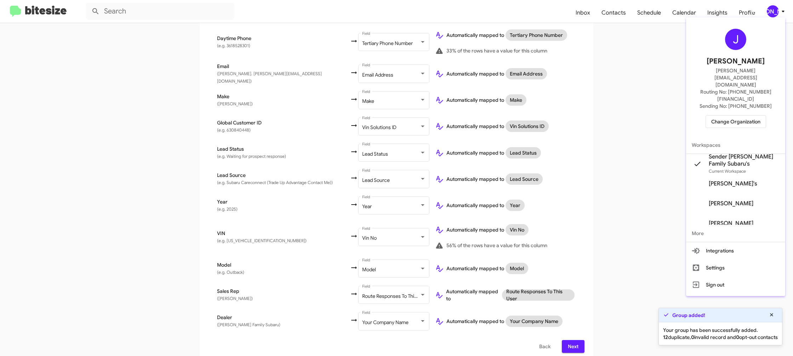
click at [775, 5] on div at bounding box center [396, 178] width 793 height 356
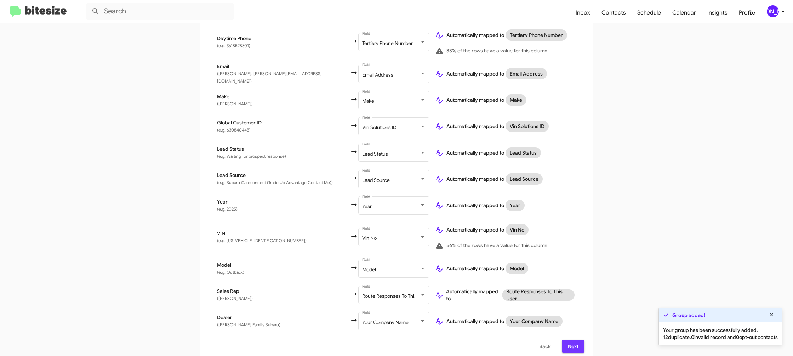
click at [575, 340] on span "Next" at bounding box center [573, 346] width 11 height 13
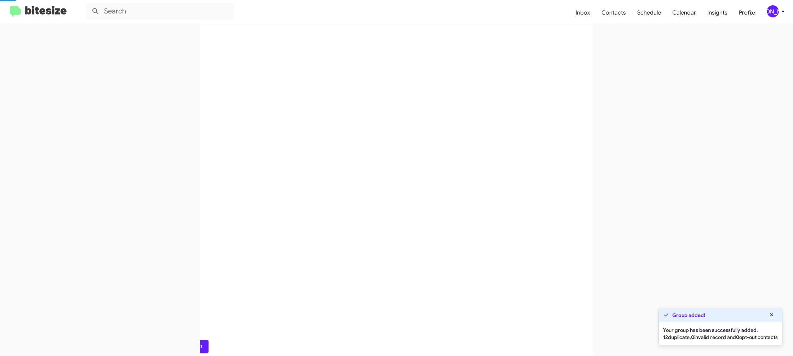
scroll to position [0, 0]
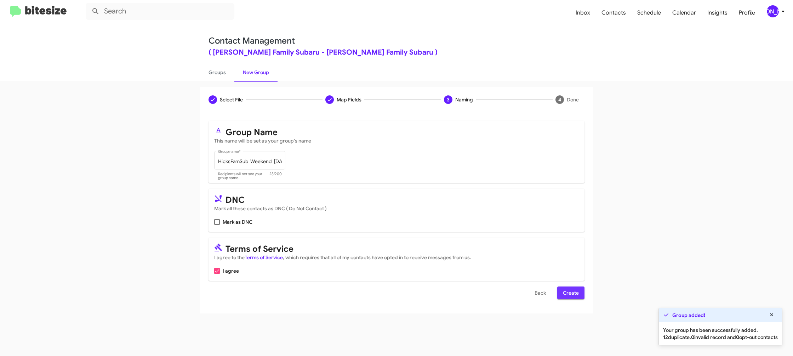
drag, startPoint x: 569, startPoint y: 295, endPoint x: 570, endPoint y: 306, distance: 10.6
click at [569, 295] on span "Create" at bounding box center [571, 292] width 16 height 13
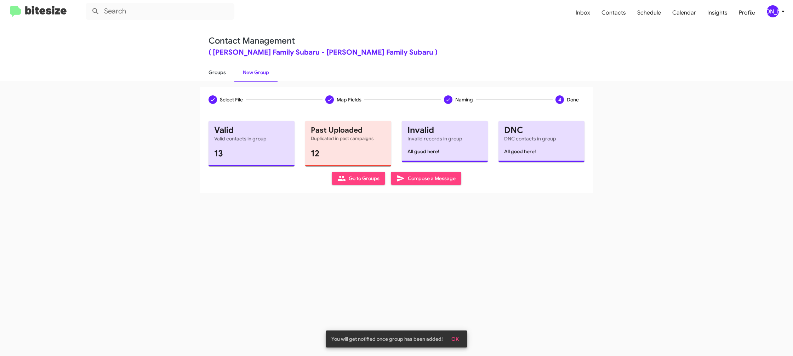
click at [217, 80] on link "Groups" at bounding box center [217, 72] width 34 height 18
type input "in:groups"
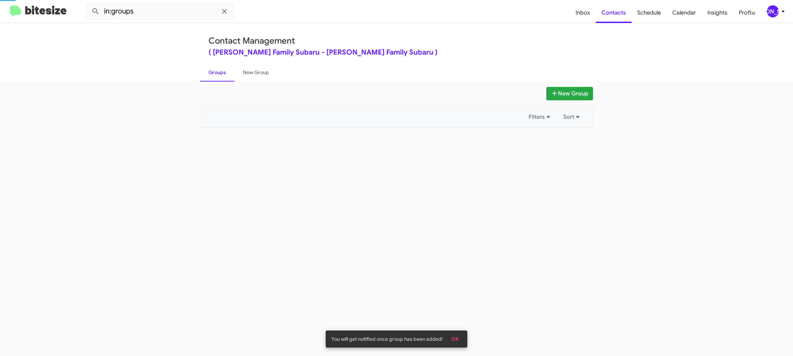
click at [217, 80] on link "Groups" at bounding box center [217, 72] width 34 height 18
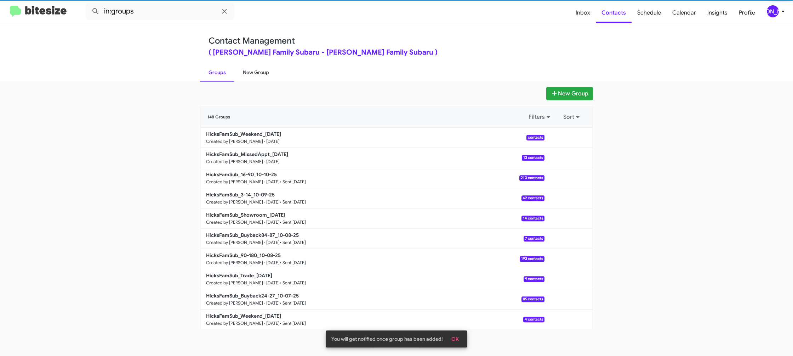
click at [242, 73] on link "New Group" at bounding box center [255, 72] width 43 height 18
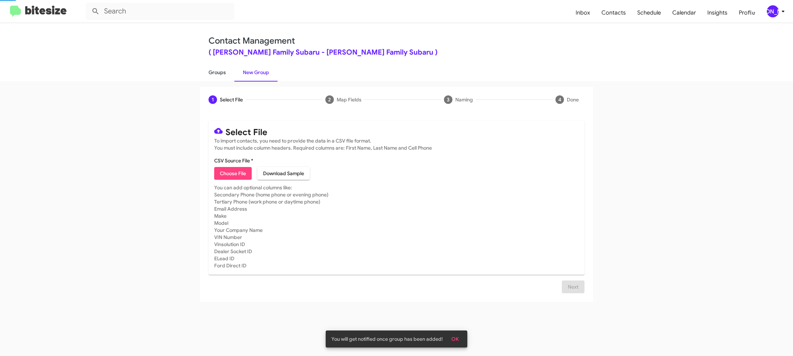
click at [213, 74] on link "Groups" at bounding box center [217, 72] width 34 height 18
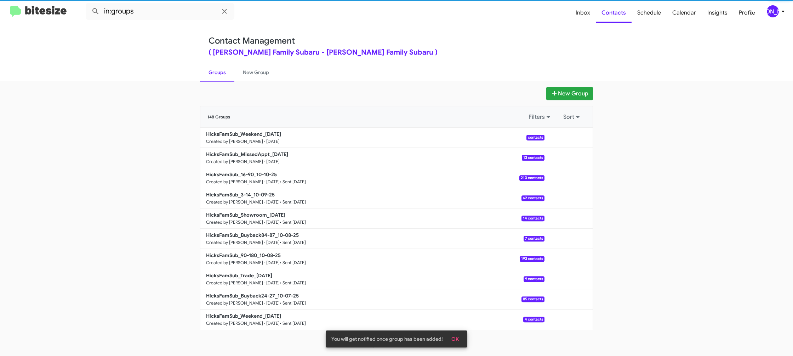
click at [165, 20] on mat-toolbar "in:groups Inbox Contacts Schedule Calendar Insights Profile [PERSON_NAME]" at bounding box center [396, 11] width 793 height 23
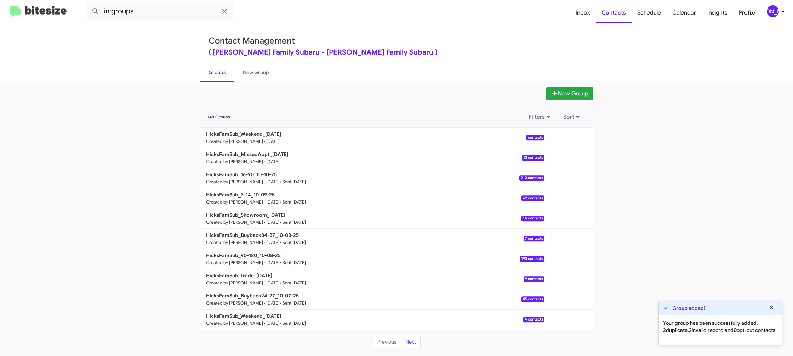
click at [170, 1] on mat-toolbar "in:groups Inbox Contacts Schedule Calendar Insights Profile [PERSON_NAME]" at bounding box center [396, 11] width 793 height 23
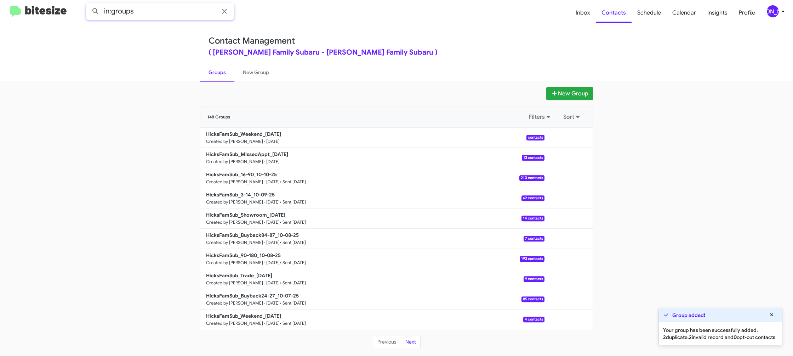
click at [163, 16] on input "in:groups" at bounding box center [160, 11] width 149 height 17
click at [89, 4] on button at bounding box center [96, 11] width 14 height 14
type input "in:groups weekend"
click at [89, 4] on button at bounding box center [96, 11] width 14 height 14
click at [247, 75] on link "New Group" at bounding box center [255, 72] width 43 height 18
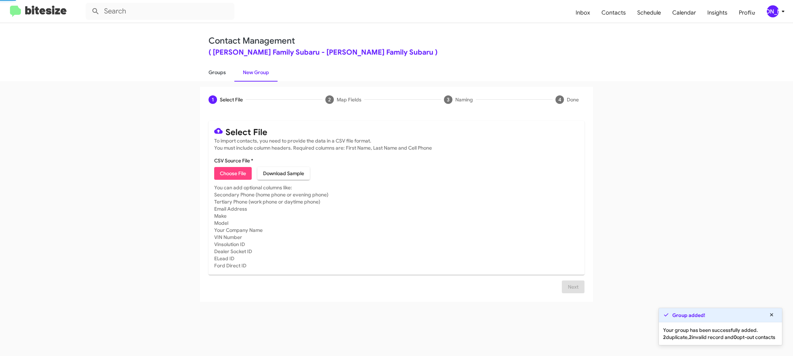
click at [217, 76] on link "Groups" at bounding box center [217, 72] width 34 height 18
type input "in:groups"
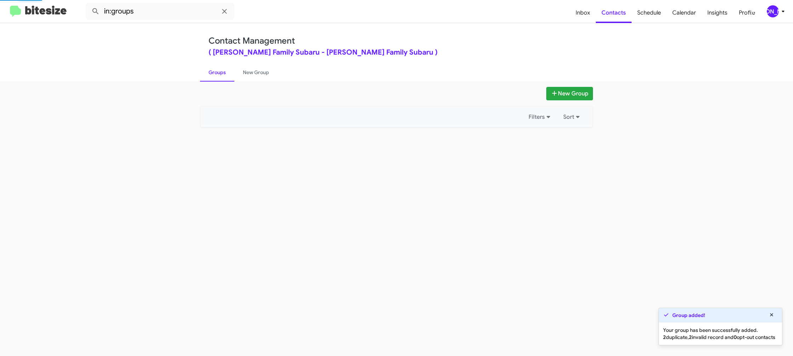
click at [217, 76] on link "Groups" at bounding box center [217, 72] width 34 height 18
drag, startPoint x: 217, startPoint y: 76, endPoint x: 231, endPoint y: 78, distance: 13.9
click at [218, 76] on link "Groups" at bounding box center [217, 72] width 34 height 18
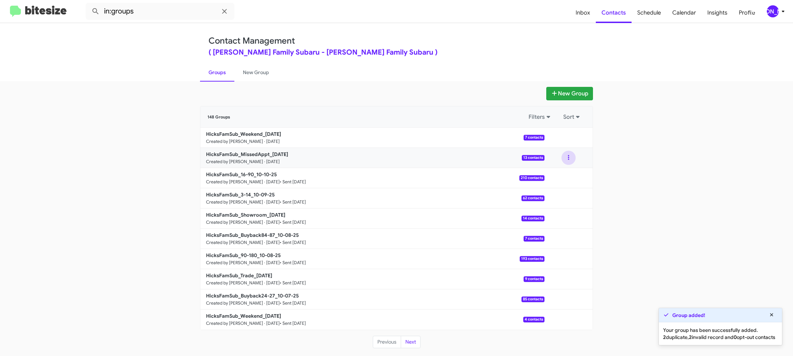
drag, startPoint x: 571, startPoint y: 158, endPoint x: 569, endPoint y: 163, distance: 5.6
click at [571, 158] on button at bounding box center [569, 158] width 14 height 14
click at [567, 168] on ul "View contacts Archive" at bounding box center [547, 185] width 57 height 40
drag, startPoint x: 572, startPoint y: 162, endPoint x: 567, endPoint y: 165, distance: 5.3
click at [572, 162] on button at bounding box center [569, 158] width 14 height 14
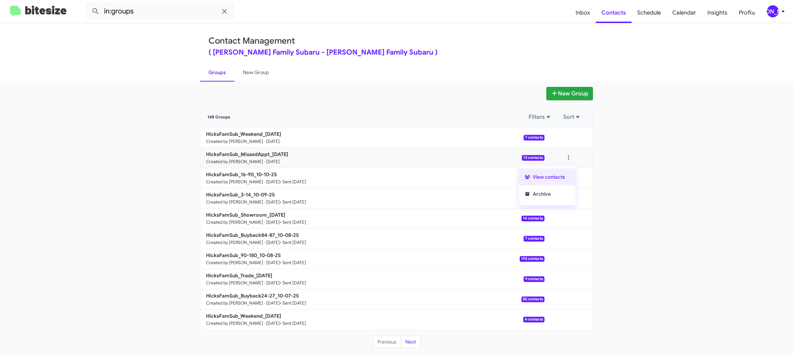
click at [564, 174] on button "View contacts" at bounding box center [547, 176] width 57 height 17
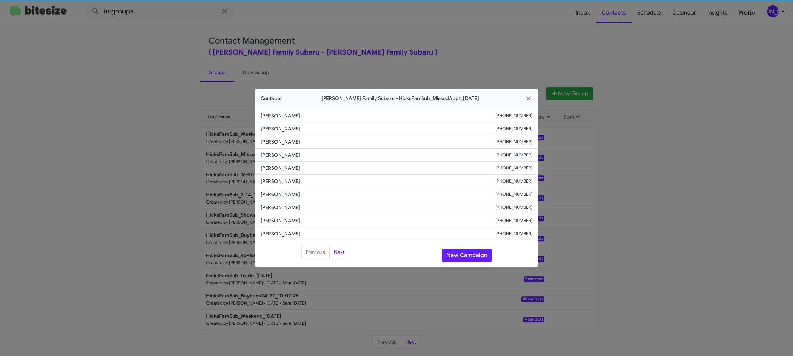
click at [251, 179] on modal-container "Contacts [PERSON_NAME] Family Subaru - HicksFamSub_MissedAppt_[DATE] [PERSON_NA…" at bounding box center [396, 178] width 793 height 356
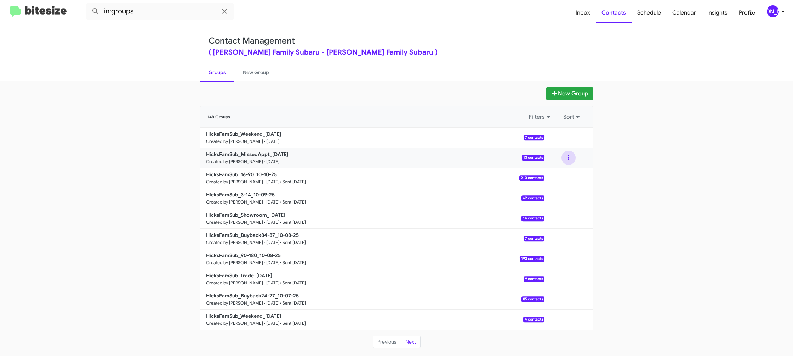
drag, startPoint x: 572, startPoint y: 156, endPoint x: 569, endPoint y: 162, distance: 6.1
click at [572, 157] on button at bounding box center [569, 158] width 14 height 14
click at [565, 170] on button "View contacts" at bounding box center [547, 176] width 57 height 17
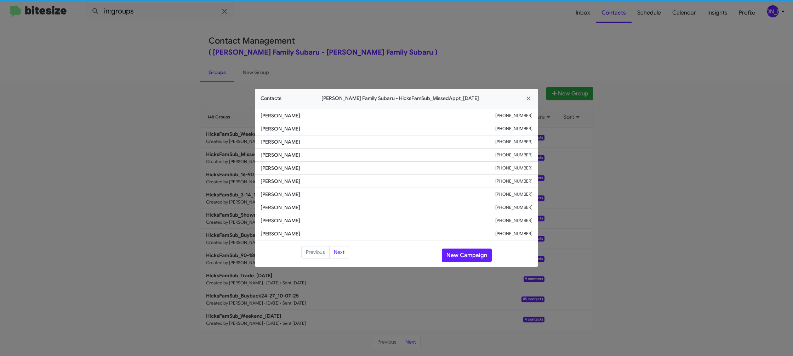
click at [277, 180] on span "[PERSON_NAME]" at bounding box center [378, 180] width 235 height 7
copy span "[PERSON_NAME]"
drag, startPoint x: 477, startPoint y: 47, endPoint x: 505, endPoint y: 69, distance: 35.1
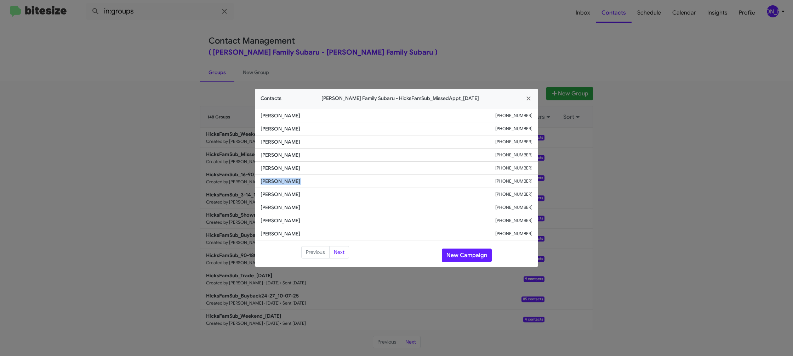
click at [478, 49] on modal-container "Contacts [PERSON_NAME] Family Subaru - HicksFamSub_MissedAppt_[DATE] [PERSON_NA…" at bounding box center [396, 178] width 793 height 356
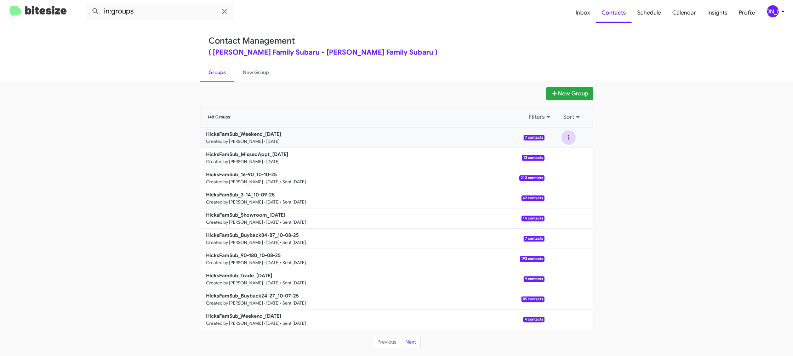
click at [568, 143] on button at bounding box center [569, 137] width 14 height 14
click at [566, 152] on button "View contacts" at bounding box center [547, 156] width 57 height 17
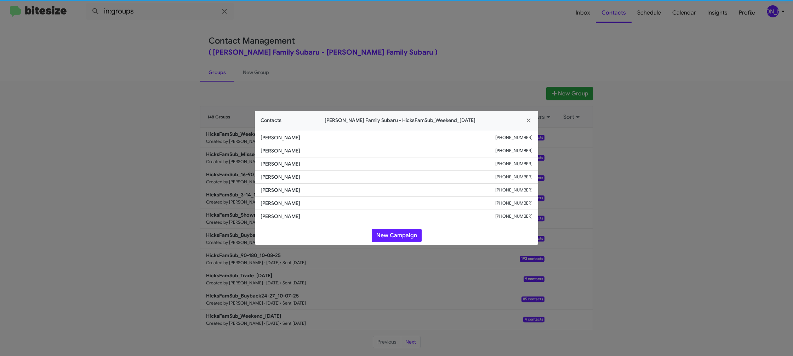
click at [276, 172] on li "[PERSON_NAME] [PHONE_NUMBER]" at bounding box center [396, 176] width 283 height 13
copy span "[PERSON_NAME]"
click at [282, 162] on span "[PERSON_NAME]" at bounding box center [378, 163] width 235 height 7
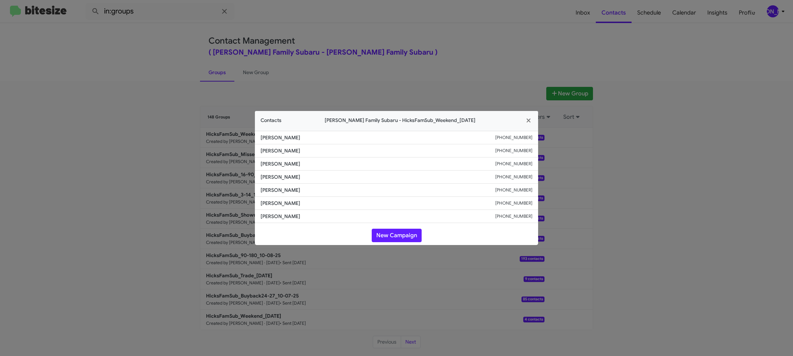
click at [282, 162] on span "[PERSON_NAME]" at bounding box center [378, 163] width 235 height 7
copy span "[PERSON_NAME]"
drag, startPoint x: 181, startPoint y: 71, endPoint x: 243, endPoint y: 114, distance: 75.6
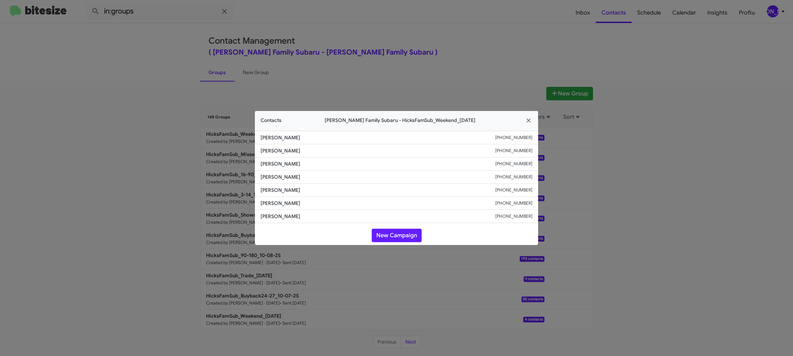
click at [181, 71] on modal-container "Contacts [PERSON_NAME] Family Subaru - HicksFamSub_Weekend_[DATE] [PERSON_NAME]…" at bounding box center [396, 178] width 793 height 356
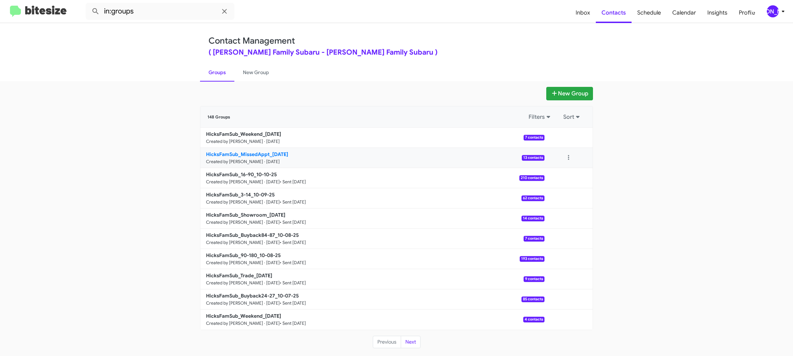
click at [254, 152] on b "HicksFamSub_MissedAppt_[DATE]" at bounding box center [247, 154] width 82 height 6
click at [252, 145] on div "HicksFamSub_Weekend_[DATE] Created by [PERSON_NAME] · [DATE] 7 contacts View co…" at bounding box center [396, 228] width 392 height 202
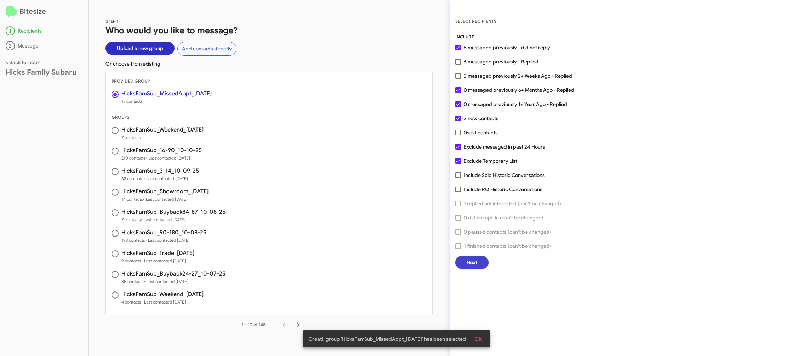
click at [471, 262] on span "Next" at bounding box center [472, 262] width 11 height 13
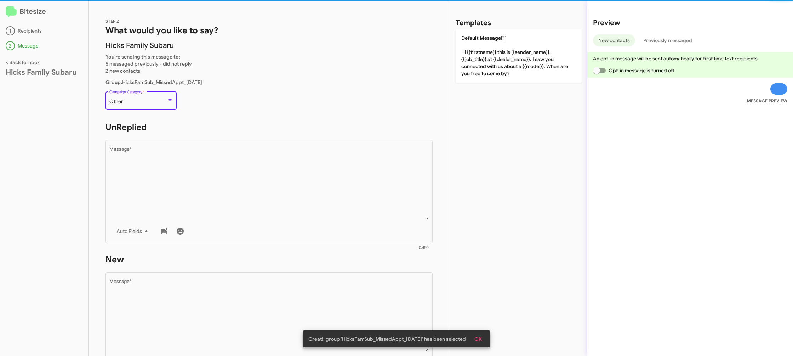
click at [140, 103] on div "Other" at bounding box center [137, 102] width 57 height 6
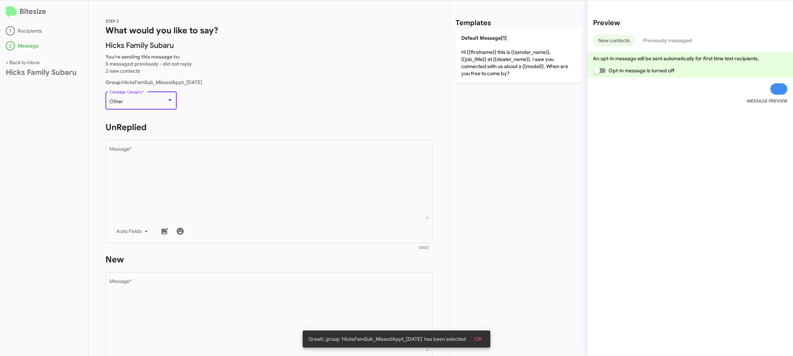
scroll to position [149, 0]
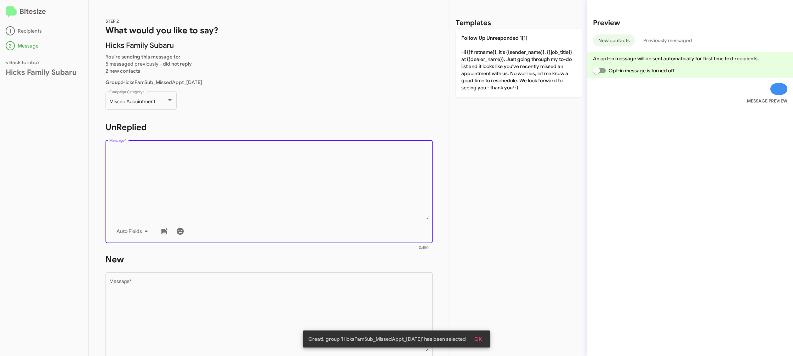
drag, startPoint x: 226, startPoint y: 186, endPoint x: 270, endPoint y: 188, distance: 43.6
click at [228, 190] on textarea "Message *" at bounding box center [269, 183] width 320 height 72
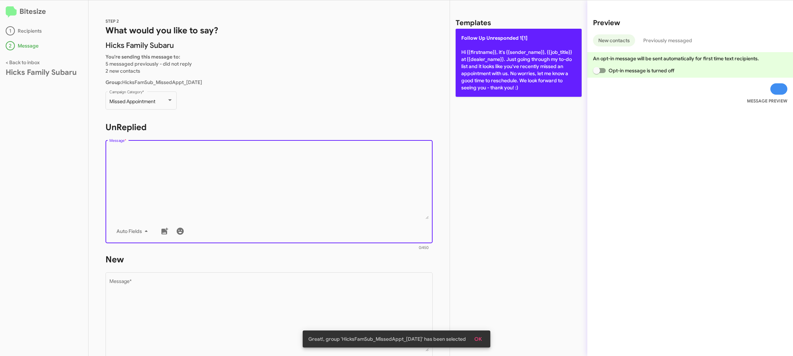
click at [523, 68] on p "Follow Up Unresponded 1[1] Hi {{firstname}}, it's {{sender_name}}, {{job_title}…" at bounding box center [519, 63] width 126 height 68
type textarea "Hi {{firstname}}, it's {{sender_name}}, {{job_title}} at {{dealer_name}}. Just …"
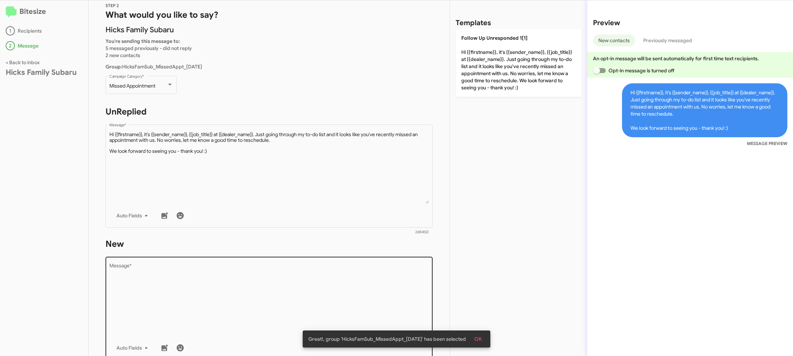
scroll to position [24, 0]
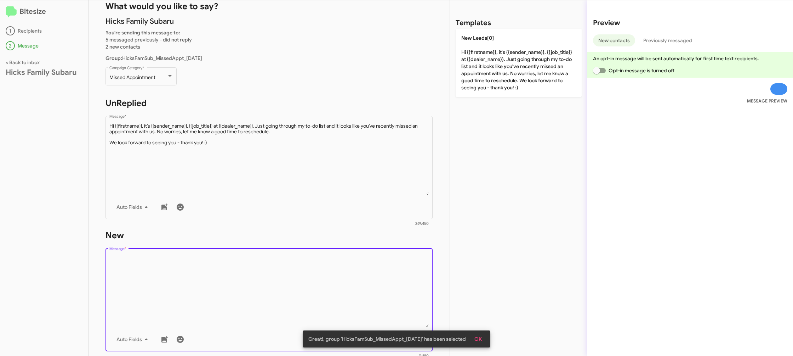
drag, startPoint x: 352, startPoint y: 279, endPoint x: 371, endPoint y: 258, distance: 28.1
click at [351, 283] on textarea "Message *" at bounding box center [269, 291] width 320 height 72
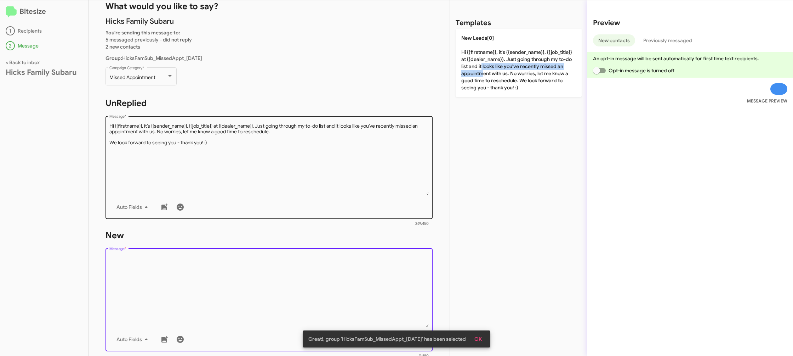
drag, startPoint x: 480, startPoint y: 69, endPoint x: 358, endPoint y: 148, distance: 145.3
click at [480, 70] on p "New Leads[0] Hi {{firstname}}, it's {{sender_name}}, {{job_title}} at {{dealer_…" at bounding box center [519, 63] width 126 height 68
type textarea "Hi {{firstname}}, it's {{sender_name}}, {{job_title}} at {{dealer_name}}. Just …"
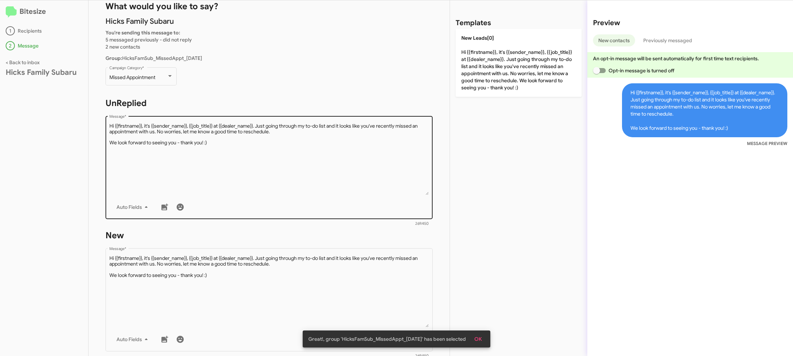
scroll to position [119, 0]
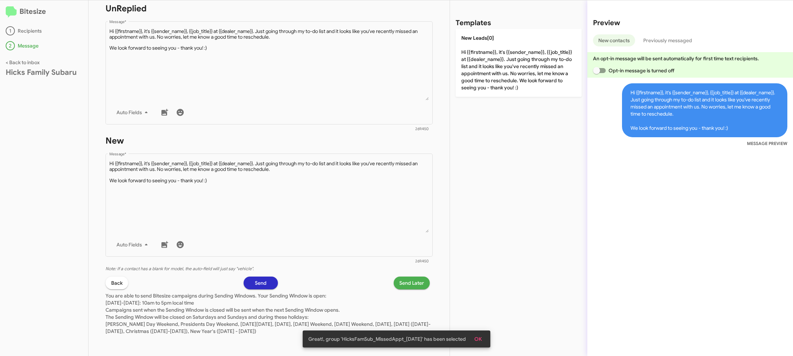
click at [407, 285] on span "Send Later" at bounding box center [411, 282] width 25 height 13
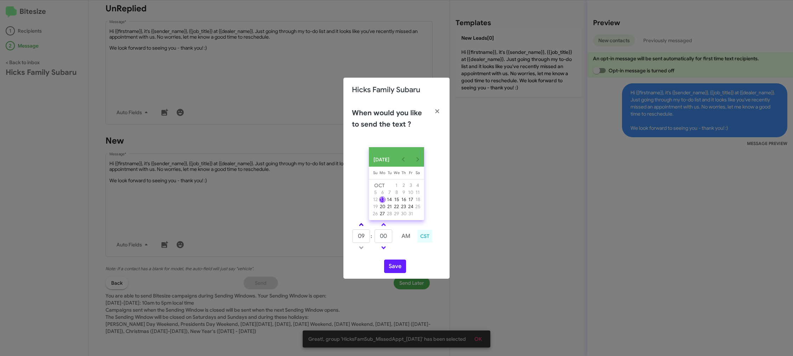
click at [359, 228] on link at bounding box center [361, 224] width 12 height 8
click at [359, 227] on span at bounding box center [361, 225] width 5 height 5
click at [360, 227] on span at bounding box center [361, 225] width 5 height 5
drag, startPoint x: 360, startPoint y: 228, endPoint x: 377, endPoint y: 238, distance: 20.6
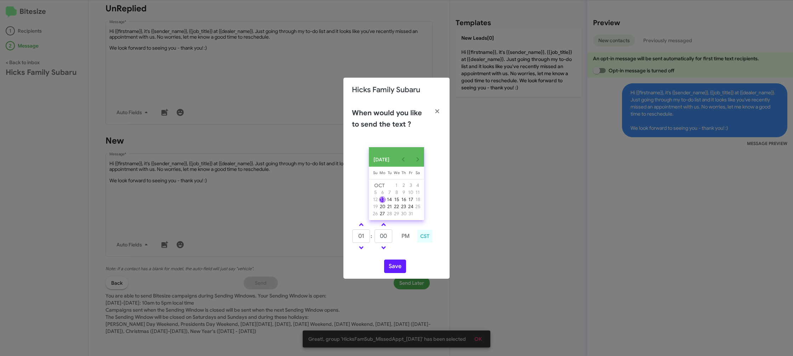
click at [360, 227] on span at bounding box center [361, 225] width 5 height 5
click at [363, 227] on link at bounding box center [361, 224] width 12 height 8
click at [363, 226] on link at bounding box center [361, 224] width 12 height 8
click at [359, 227] on span at bounding box center [361, 225] width 5 height 5
type input "05"
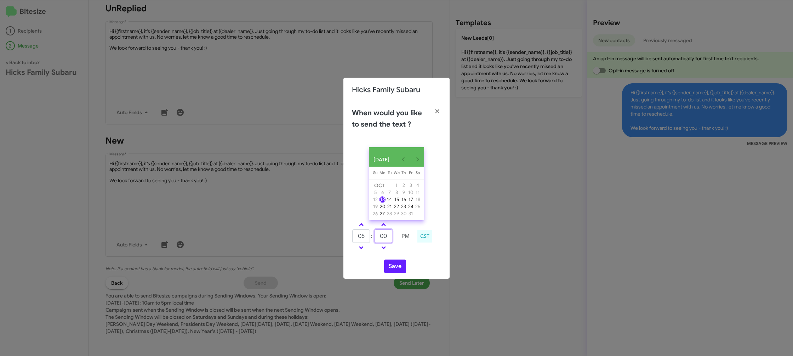
click at [381, 239] on input "00" at bounding box center [384, 235] width 18 height 13
type input "23"
click at [410, 254] on div "05 : 23 PM CST" at bounding box center [397, 237] width 100 height 34
click at [392, 270] on button "Save" at bounding box center [395, 265] width 22 height 13
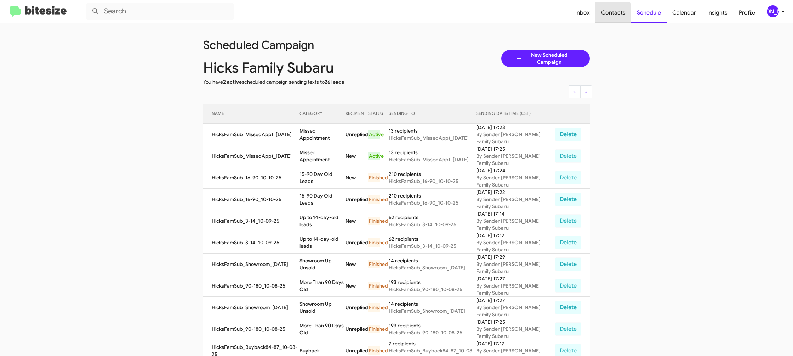
click at [601, 16] on span "Contacts" at bounding box center [614, 12] width 36 height 21
type input "in:groups"
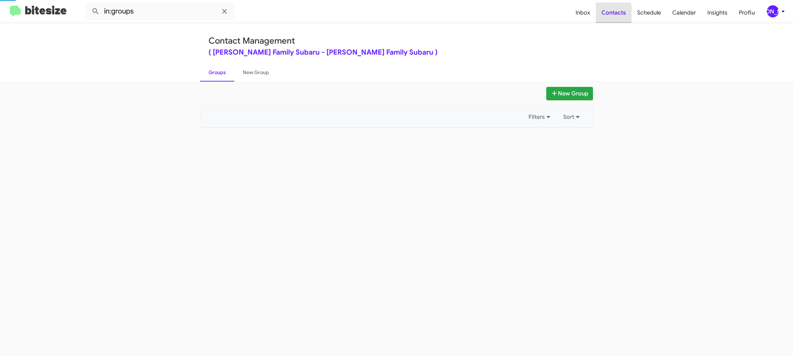
click at [601, 16] on span "Contacts" at bounding box center [614, 12] width 36 height 21
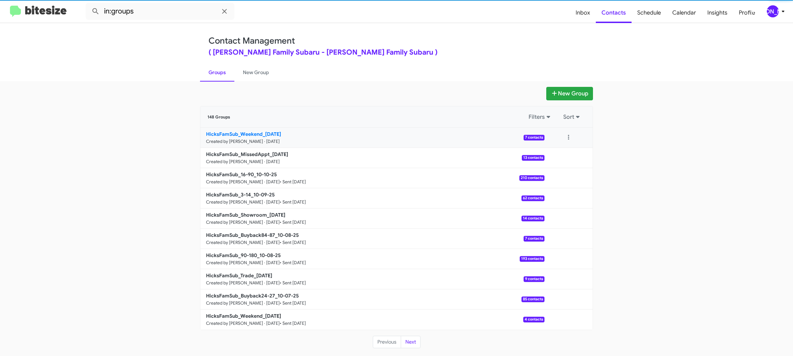
click at [248, 137] on p "HicksFamSub_Weekend_10-13-25" at bounding box center [372, 133] width 333 height 7
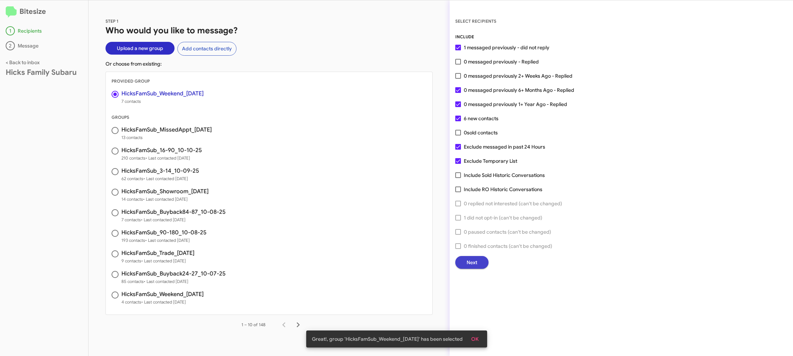
click at [476, 264] on span "Next" at bounding box center [472, 262] width 11 height 13
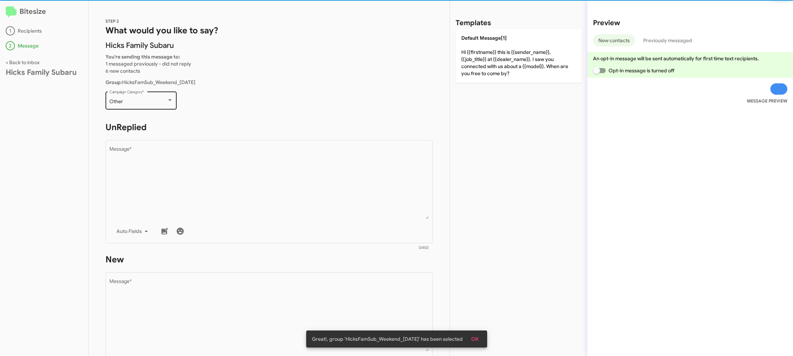
click at [156, 97] on div "Other Campaign Category *" at bounding box center [141, 99] width 64 height 19
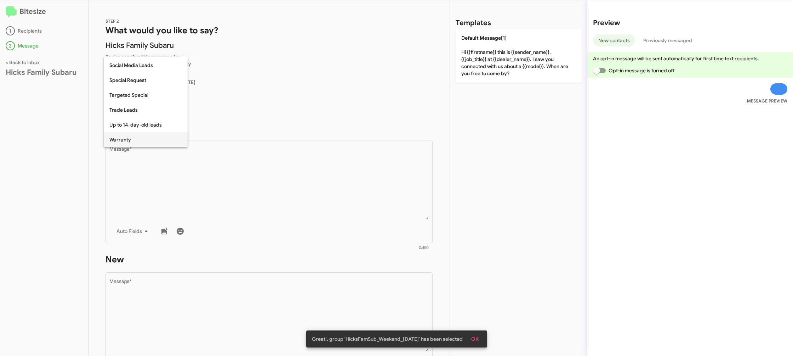
scroll to position [296, 0]
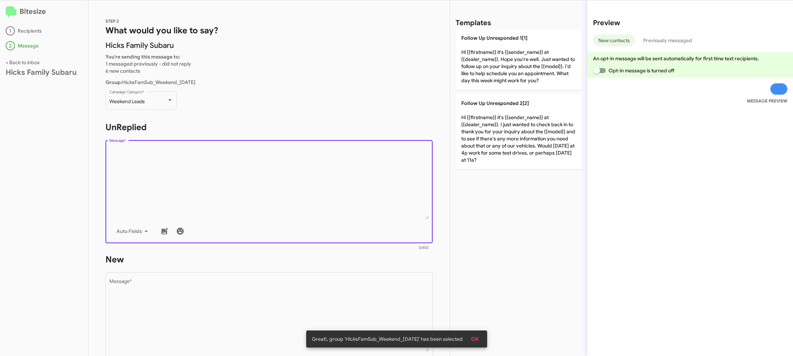
click at [247, 164] on textarea "Message *" at bounding box center [269, 183] width 320 height 72
drag, startPoint x: 247, startPoint y: 165, endPoint x: 459, endPoint y: 130, distance: 214.7
click at [248, 165] on textarea "Message *" at bounding box center [269, 183] width 320 height 72
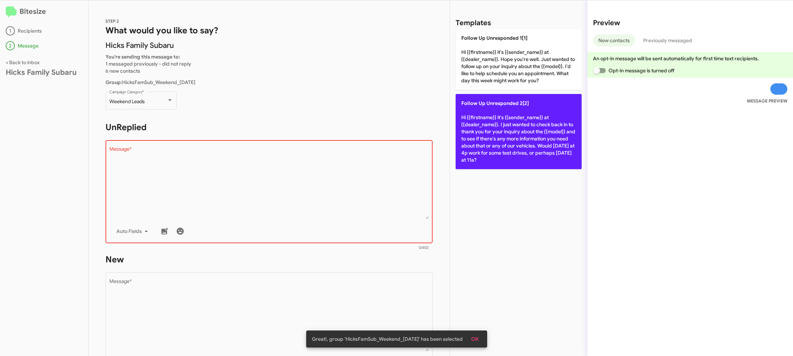
click at [483, 129] on p "Follow Up Unresponded 2[2] Hi {{firstname}} it's {{sender_name}} at {{dealer_na…" at bounding box center [519, 131] width 126 height 75
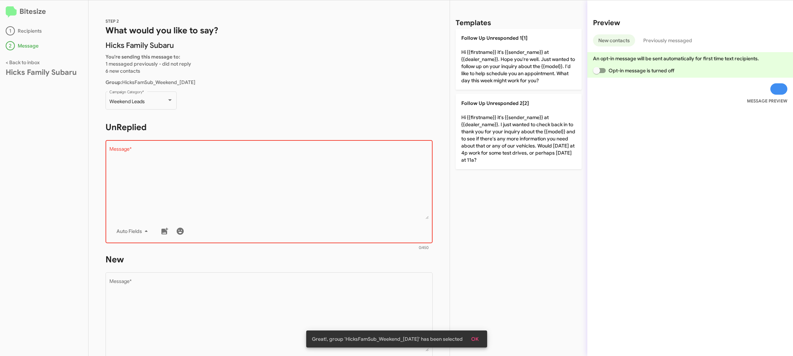
type textarea "Hi {{firstname}} it's {{sender_name}} at {{dealer_name}}. I just wanted to chec…"
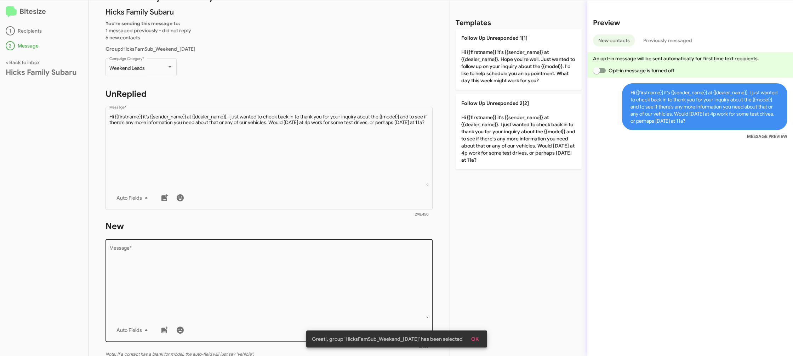
scroll to position [61, 0]
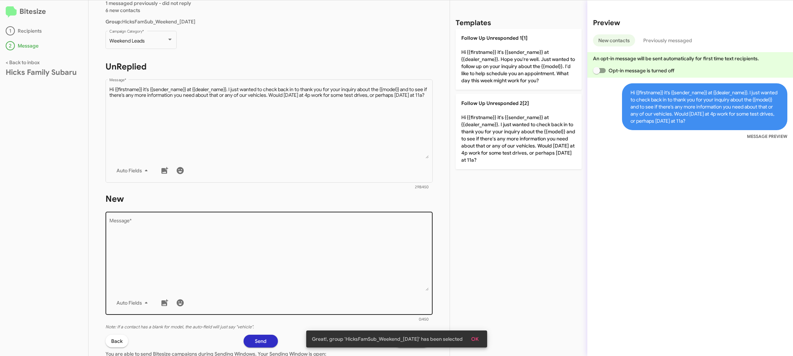
click at [277, 240] on textarea "Message *" at bounding box center [269, 254] width 320 height 72
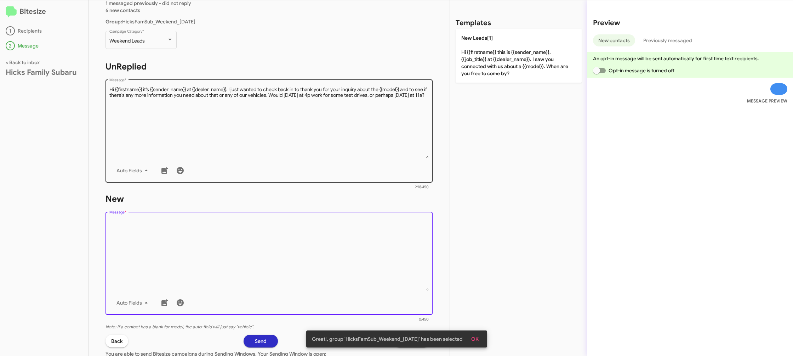
drag, startPoint x: 277, startPoint y: 240, endPoint x: 426, endPoint y: 104, distance: 201.8
click at [281, 232] on textarea "Message *" at bounding box center [269, 254] width 320 height 72
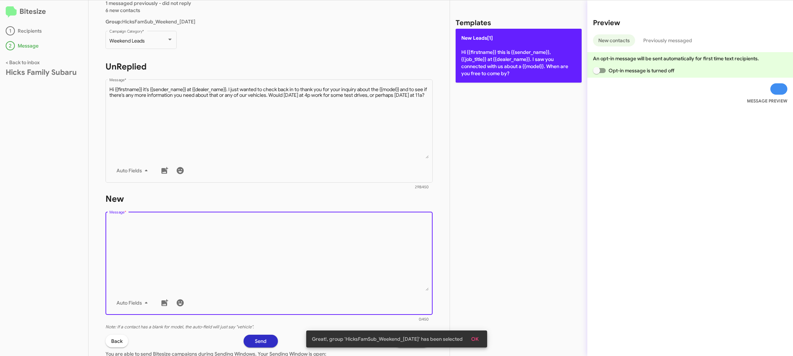
click at [487, 62] on p "New Leads[1] Hi {{firstname}} this is {{sender_name}}, {{job_title}} at {{deale…" at bounding box center [519, 56] width 126 height 54
type textarea "Hi {{firstname}} this is {{sender_name}}, {{job_title}} at {{dealer_name}}. I s…"
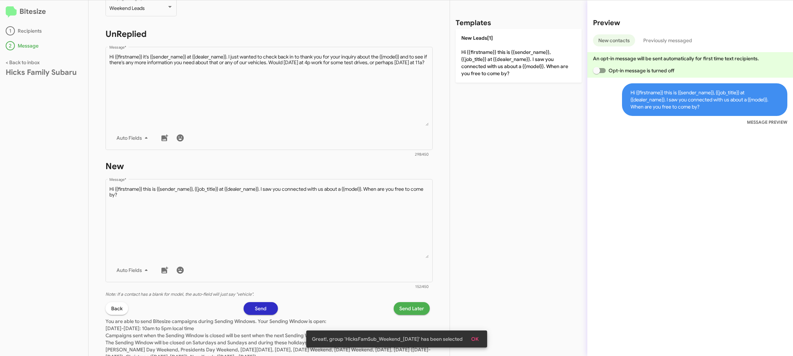
scroll to position [119, 0]
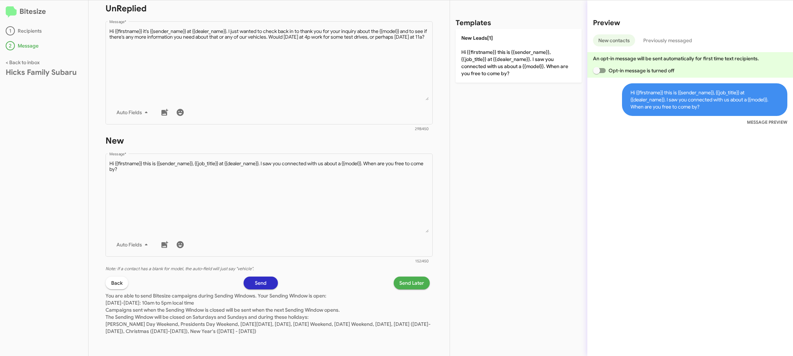
drag, startPoint x: 433, startPoint y: 283, endPoint x: 423, endPoint y: 282, distance: 9.9
click at [431, 282] on div "STEP 2 What would you like to say? Hicks Family Subaru You're sending this mess…" at bounding box center [269, 177] width 361 height 355
click at [418, 282] on span "Send Later" at bounding box center [411, 282] width 25 height 13
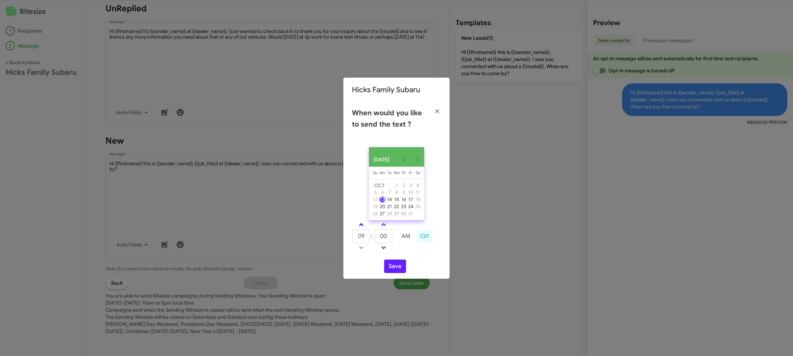
click at [361, 226] on link at bounding box center [361, 224] width 12 height 8
click at [361, 226] on span at bounding box center [361, 225] width 5 height 5
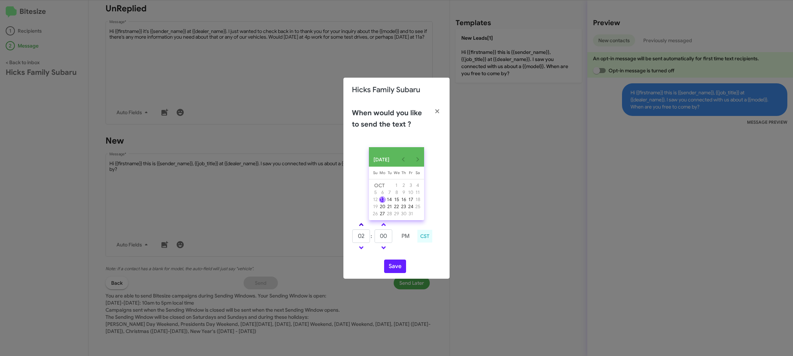
click at [361, 226] on span at bounding box center [361, 225] width 5 height 5
type input "05"
click at [388, 241] on input "00" at bounding box center [384, 235] width 18 height 13
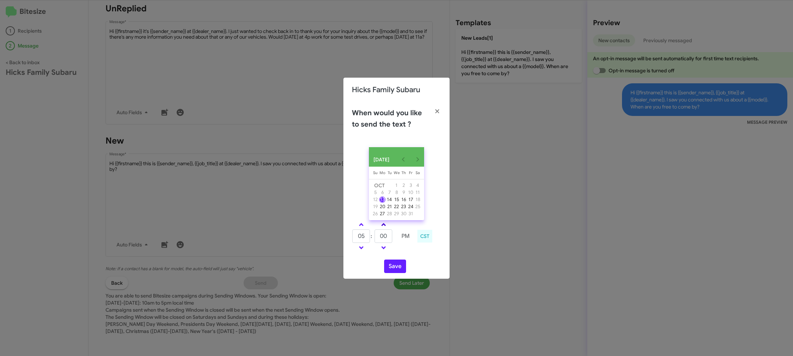
click at [384, 227] on span at bounding box center [383, 225] width 5 height 5
type input "10"
click at [391, 269] on button "Save" at bounding box center [395, 265] width 22 height 13
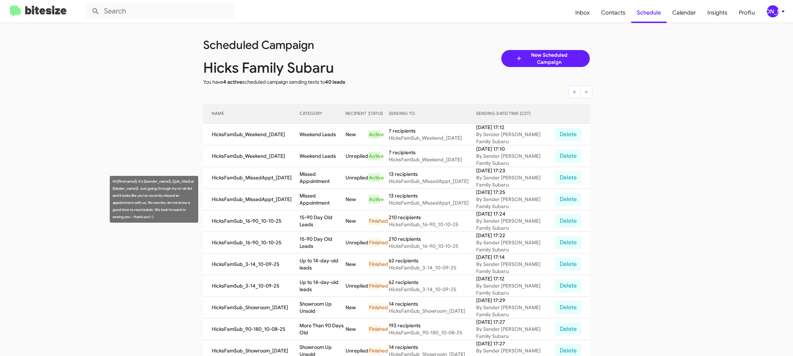
click at [332, 203] on td "Missed Appointment" at bounding box center [323, 199] width 46 height 22
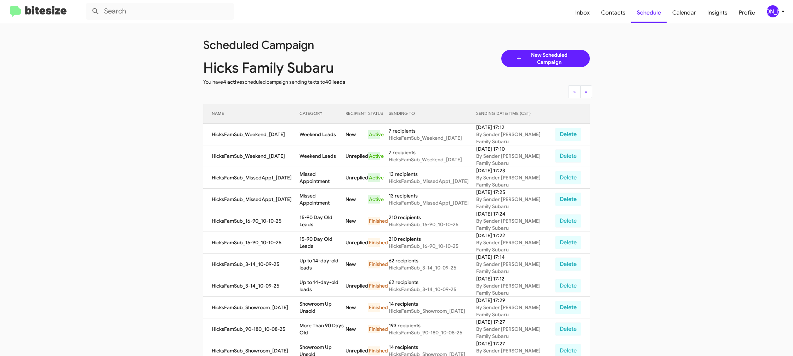
click at [332, 203] on td "Missed Appointment" at bounding box center [323, 199] width 46 height 22
copy td "Missed Appointment"
click at [311, 131] on td "Weekend Leads" at bounding box center [323, 135] width 46 height 22
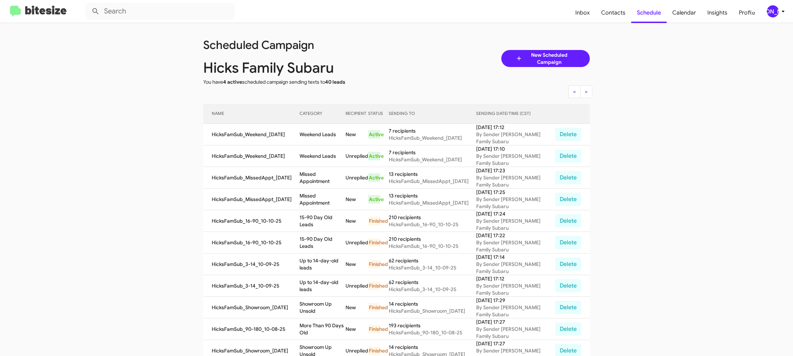
click at [311, 131] on td "Weekend Leads" at bounding box center [323, 135] width 46 height 22
copy td "Weekend Leads"
drag, startPoint x: 784, startPoint y: 12, endPoint x: 780, endPoint y: 12, distance: 3.6
click at [784, 12] on icon at bounding box center [783, 11] width 8 height 8
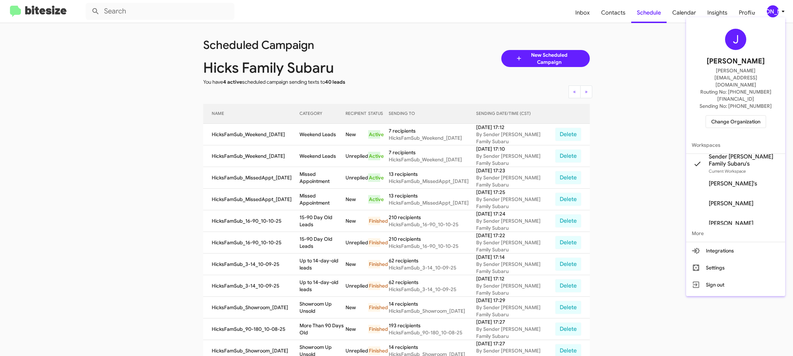
click at [734, 115] on span "Change Organization" at bounding box center [735, 121] width 49 height 12
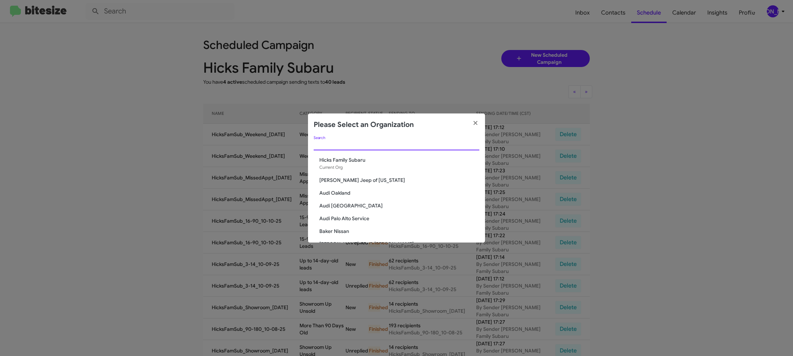
click at [335, 142] on input "Search" at bounding box center [397, 145] width 166 height 6
type input "s"
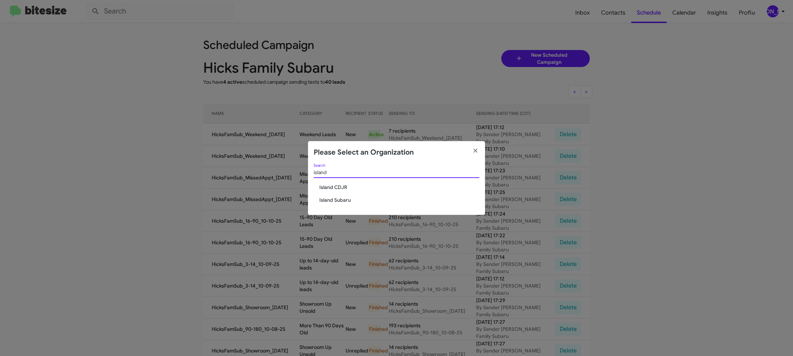
type input "island"
click at [328, 186] on span "Island CDJR" at bounding box center [399, 186] width 160 height 7
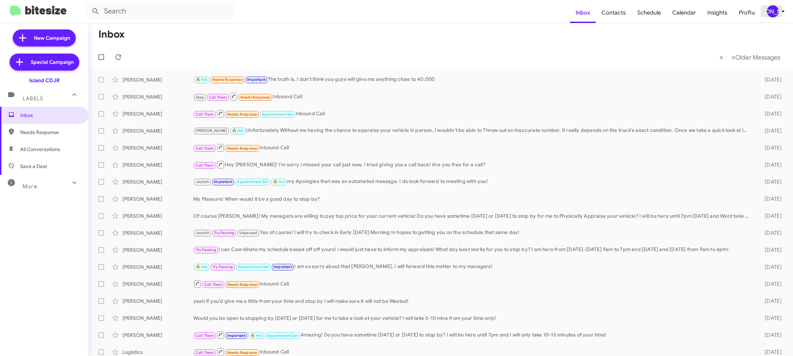
click at [771, 16] on div "[PERSON_NAME]" at bounding box center [773, 11] width 12 height 12
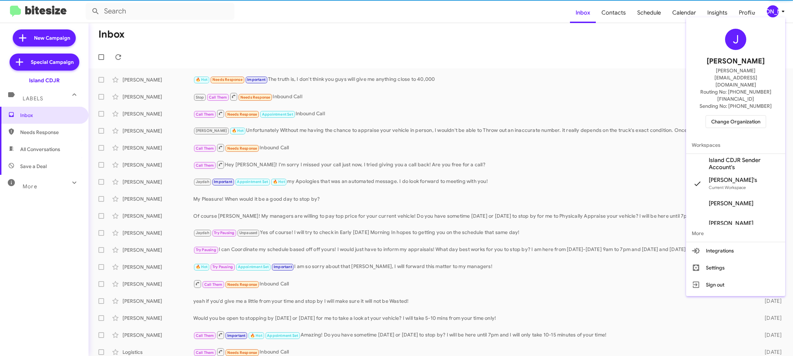
click at [733, 157] on span "Island CDJR Sender Account's" at bounding box center [744, 164] width 71 height 14
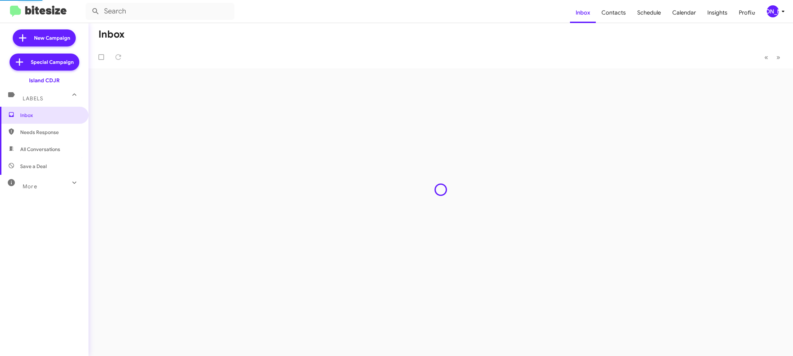
type input "in:groups"
click at [608, 11] on span "Contacts" at bounding box center [614, 12] width 36 height 21
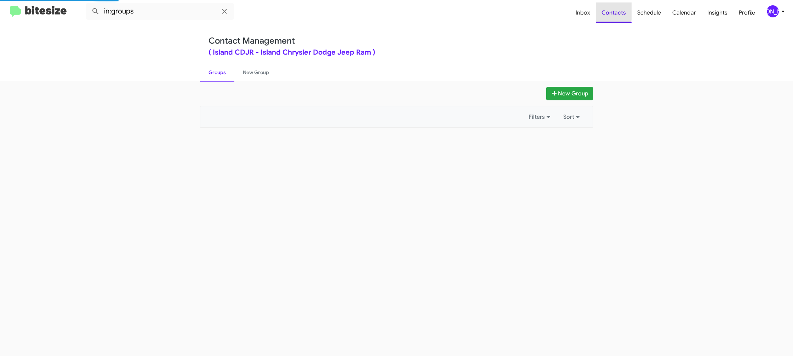
click at [608, 11] on span "Contacts" at bounding box center [614, 12] width 36 height 21
drag, startPoint x: 0, startPoint y: 0, endPoint x: 608, endPoint y: 11, distance: 608.1
click at [608, 11] on span "Contacts" at bounding box center [614, 12] width 36 height 21
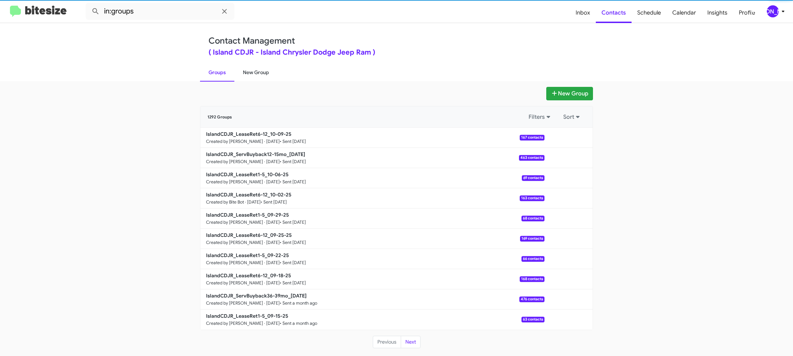
click at [264, 75] on link "New Group" at bounding box center [255, 72] width 43 height 18
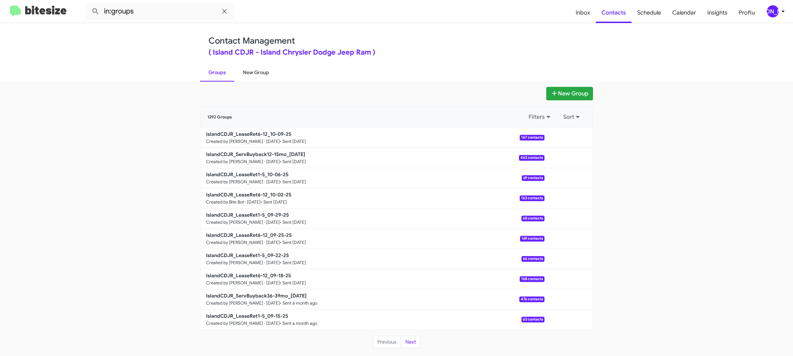
click at [264, 75] on link "New Group" at bounding box center [255, 72] width 43 height 18
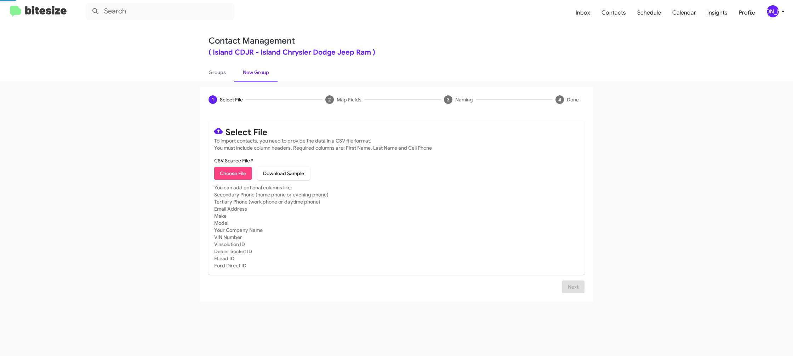
click at [264, 75] on link "New Group" at bounding box center [255, 72] width 43 height 18
click at [204, 76] on link "Groups" at bounding box center [217, 72] width 34 height 18
type input "in:groups"
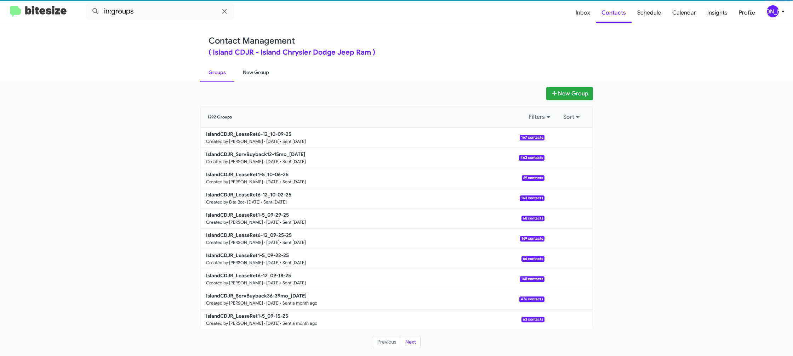
click at [245, 74] on link "New Group" at bounding box center [255, 72] width 43 height 18
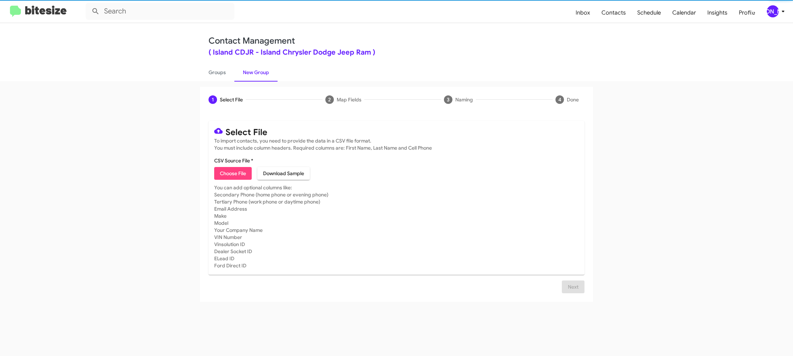
click at [245, 74] on link "New Group" at bounding box center [255, 72] width 43 height 18
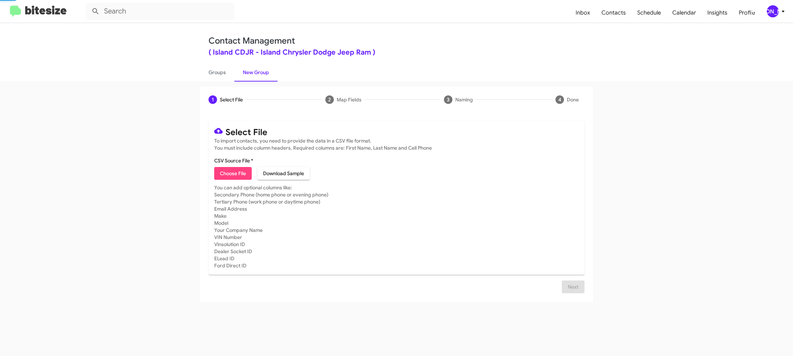
drag, startPoint x: 245, startPoint y: 74, endPoint x: 222, endPoint y: 1, distance: 76.5
click at [244, 73] on link "New Group" at bounding box center [255, 72] width 43 height 18
click at [783, 17] on span "[PERSON_NAME]" at bounding box center [777, 11] width 21 height 12
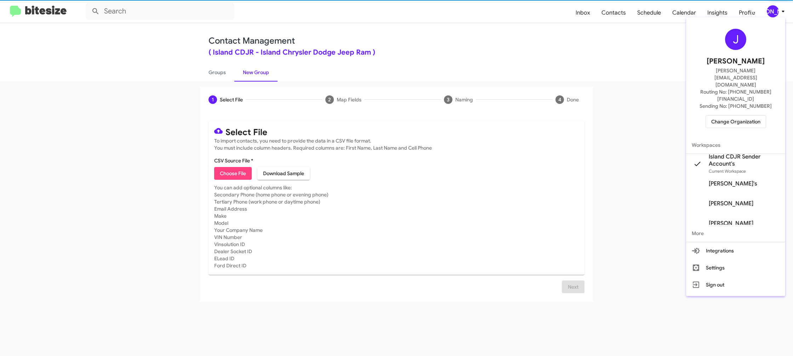
drag, startPoint x: 783, startPoint y: 17, endPoint x: 782, endPoint y: 12, distance: 4.3
click at [783, 15] on div at bounding box center [396, 178] width 793 height 356
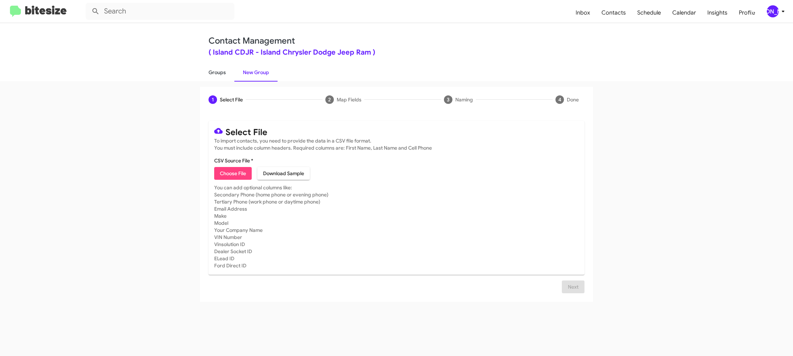
click at [218, 73] on link "Groups" at bounding box center [217, 72] width 34 height 18
type input "in:groups"
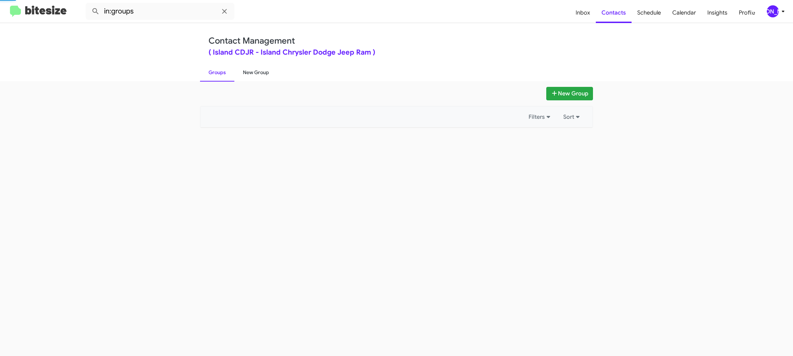
drag, startPoint x: 218, startPoint y: 73, endPoint x: 245, endPoint y: 71, distance: 27.0
click at [218, 73] on link "Groups" at bounding box center [217, 72] width 34 height 18
click at [245, 71] on link "New Group" at bounding box center [255, 72] width 43 height 18
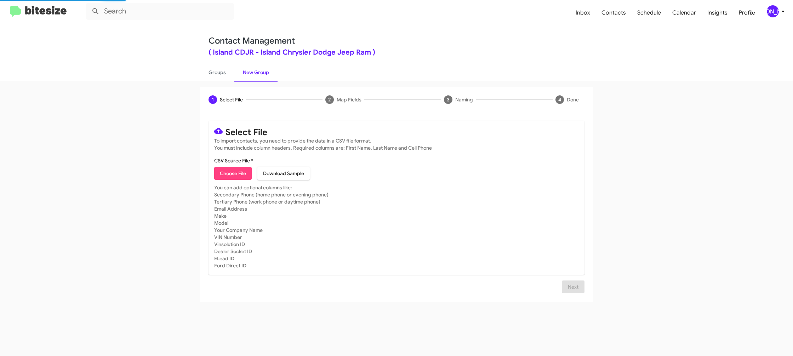
click at [780, 15] on icon at bounding box center [783, 11] width 8 height 8
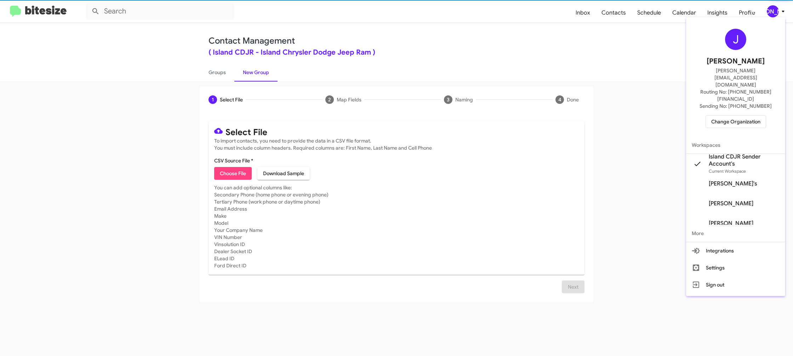
click at [782, 13] on div at bounding box center [396, 178] width 793 height 356
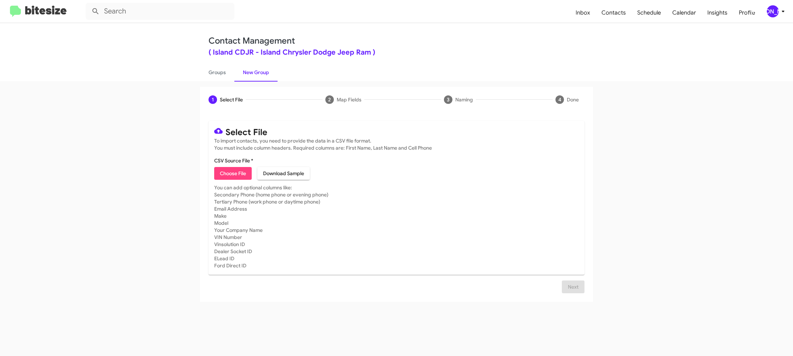
click at [234, 174] on span "Choose File" at bounding box center [233, 173] width 26 height 13
type input "IslandCDJR_LeaseRet1-5_10-13-25"
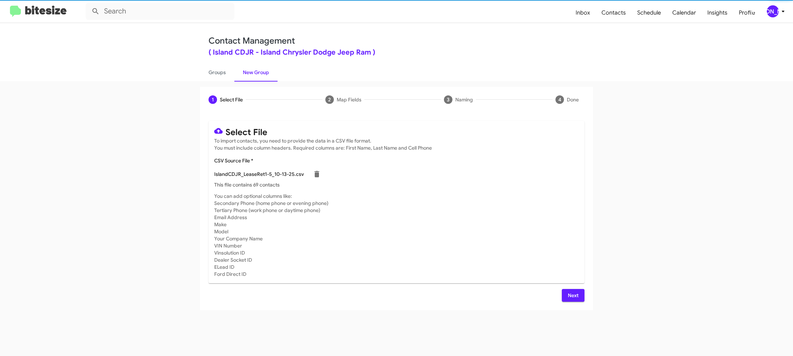
click at [459, 230] on mat-card-subtitle "You can add optional columns like: Secondary Phone (home phone or evening phone…" at bounding box center [396, 234] width 365 height 85
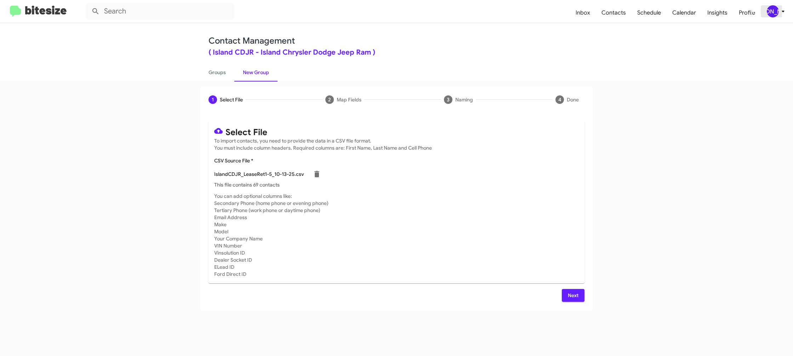
click at [782, 10] on icon at bounding box center [783, 11] width 8 height 8
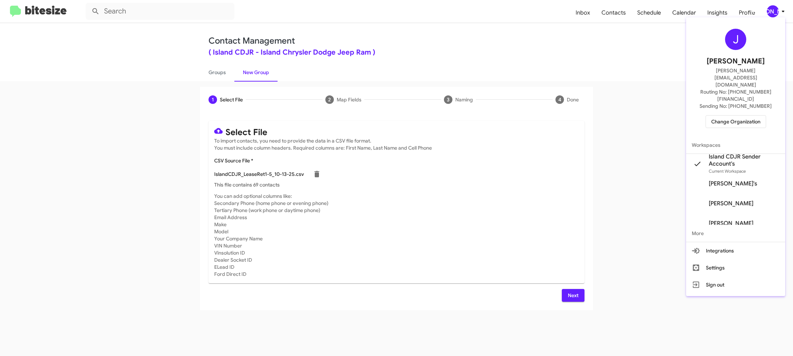
click at [782, 10] on div at bounding box center [396, 178] width 793 height 356
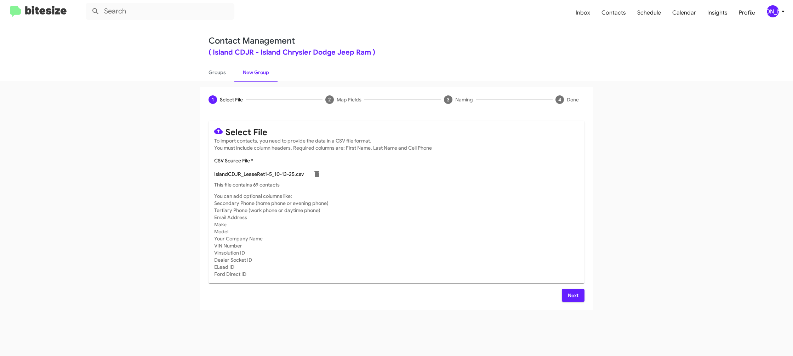
click at [575, 294] on span "Next" at bounding box center [573, 295] width 11 height 13
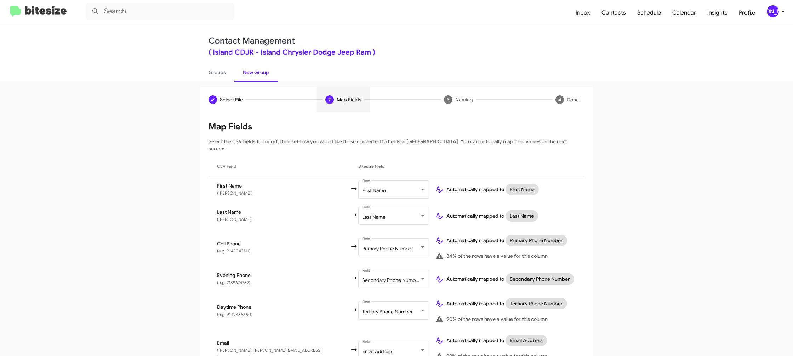
scroll to position [221, 0]
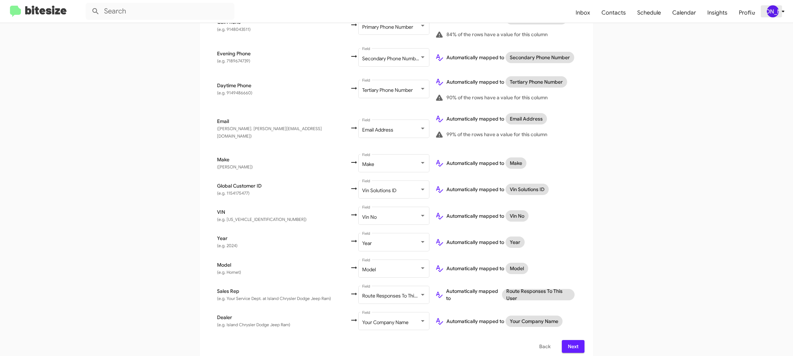
click at [771, 8] on div "[PERSON_NAME]" at bounding box center [773, 11] width 12 height 12
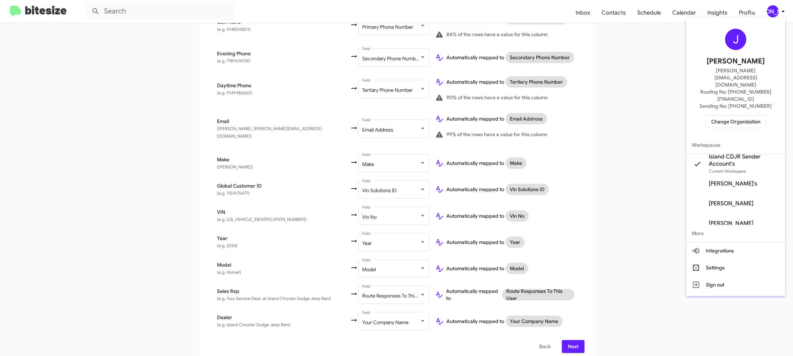
click at [771, 8] on div at bounding box center [396, 178] width 793 height 356
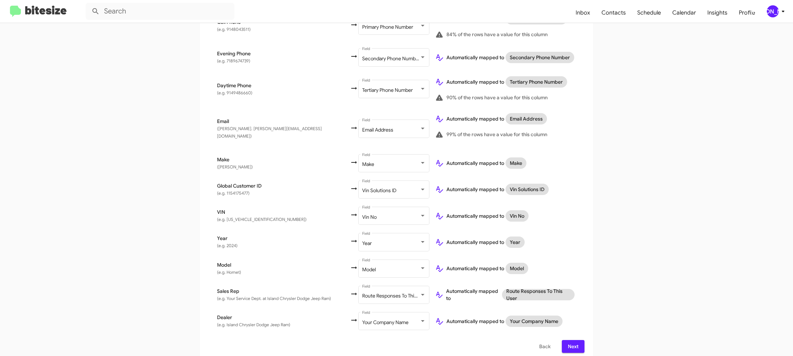
click at [779, 11] on icon at bounding box center [783, 11] width 8 height 8
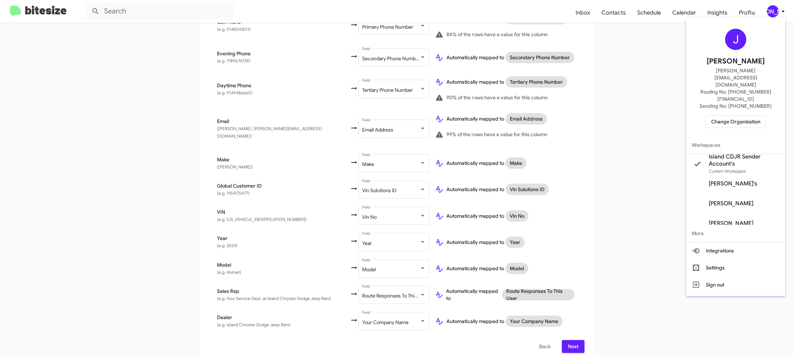
drag, startPoint x: 779, startPoint y: 12, endPoint x: 693, endPoint y: 152, distance: 163.9
click at [779, 12] on div at bounding box center [396, 178] width 793 height 356
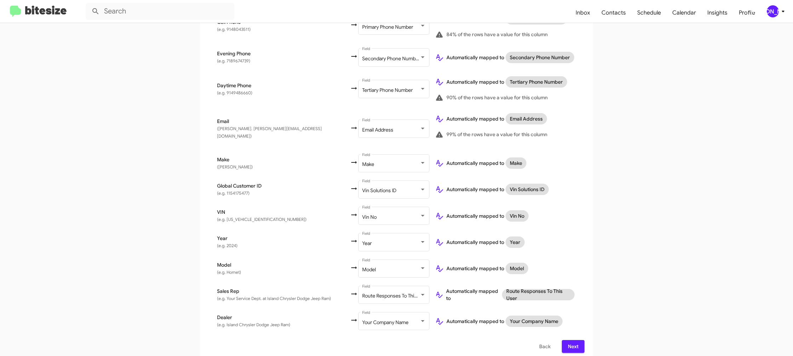
click at [578, 340] on span "Next" at bounding box center [573, 346] width 11 height 13
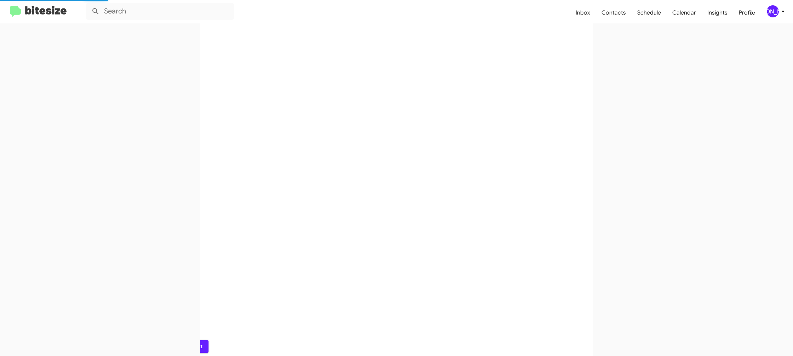
scroll to position [0, 0]
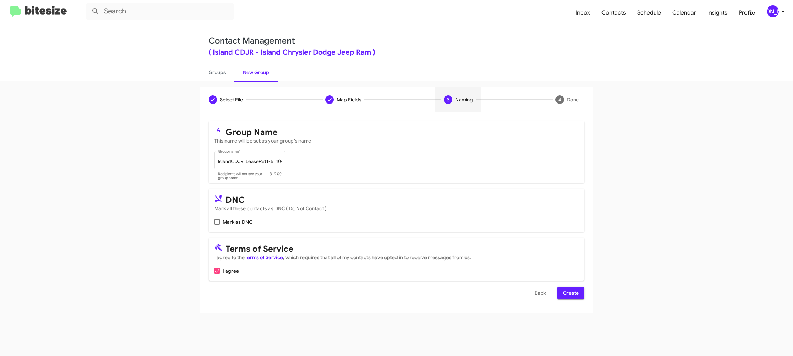
click at [568, 288] on form "Group Name This name will be set as your group's name IslandCDJR_LeaseRet1-5_10…" at bounding box center [397, 210] width 376 height 178
click at [586, 299] on div "Select File To import contacts, you need to provide the data in a CSV file form…" at bounding box center [396, 212] width 393 height 201
click at [578, 296] on span "Create" at bounding box center [571, 292] width 16 height 13
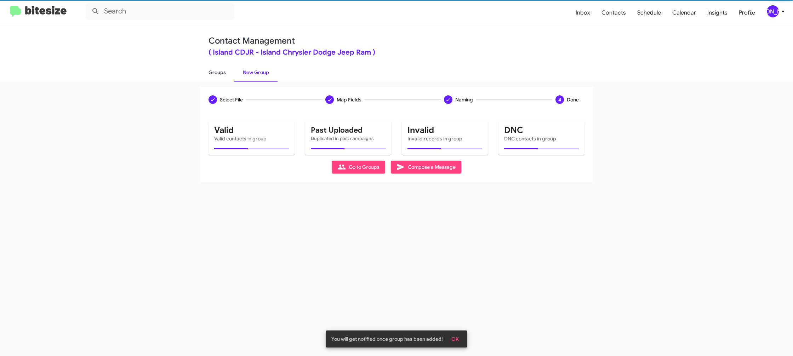
click at [212, 80] on link "Groups" at bounding box center [217, 72] width 34 height 18
type input "in:groups"
click at [212, 80] on link "Groups" at bounding box center [217, 72] width 34 height 18
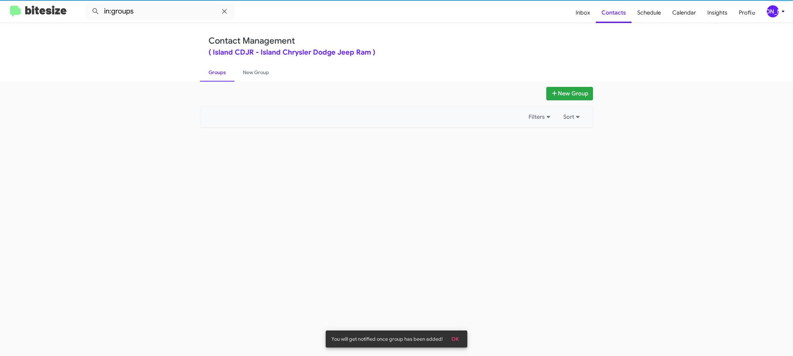
click at [212, 80] on link "Groups" at bounding box center [217, 72] width 34 height 18
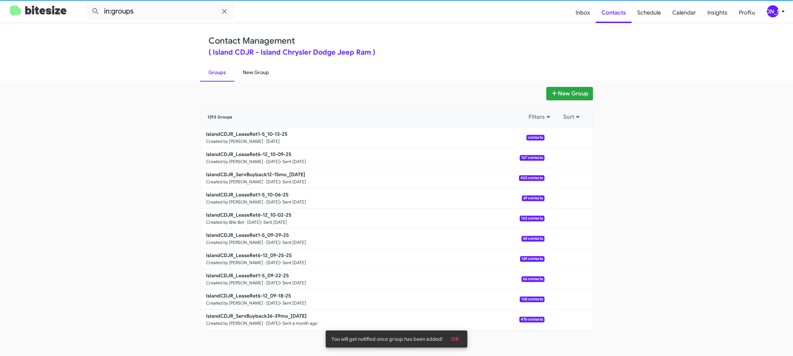
click at [248, 72] on link "New Group" at bounding box center [255, 72] width 43 height 18
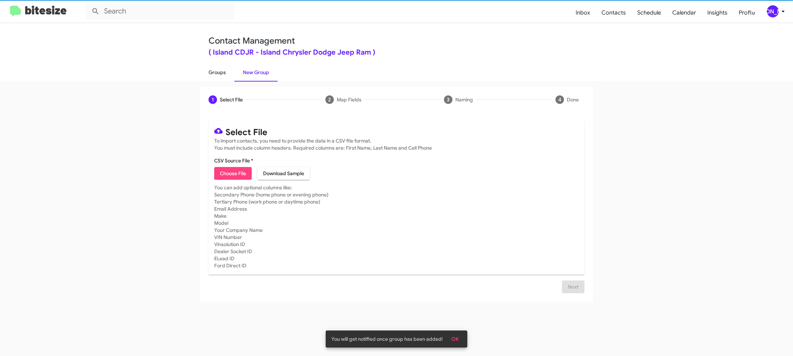
click at [220, 73] on link "Groups" at bounding box center [217, 72] width 34 height 18
type input "in:groups"
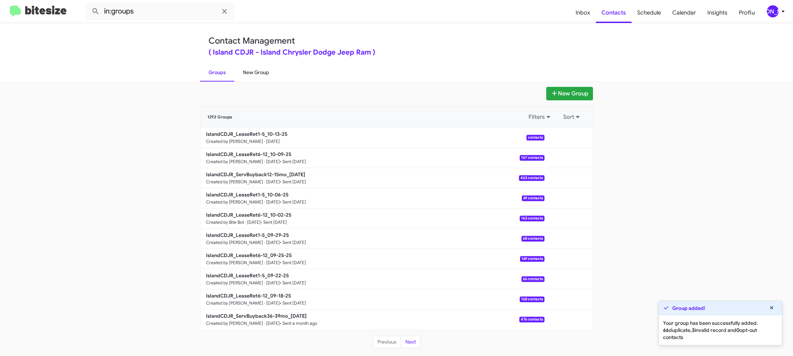
click at [255, 72] on link "New Group" at bounding box center [255, 72] width 43 height 18
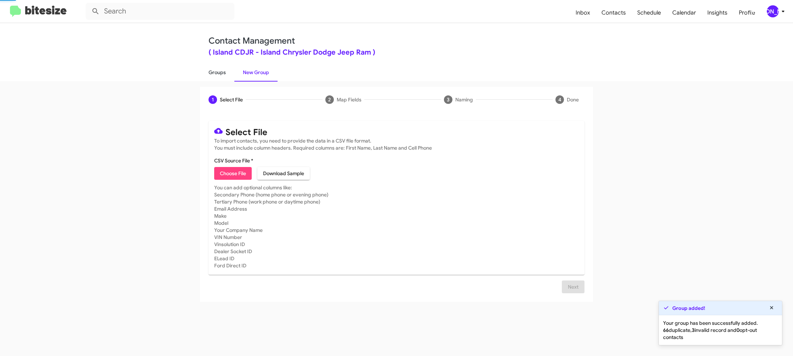
click at [218, 73] on link "Groups" at bounding box center [217, 72] width 34 height 18
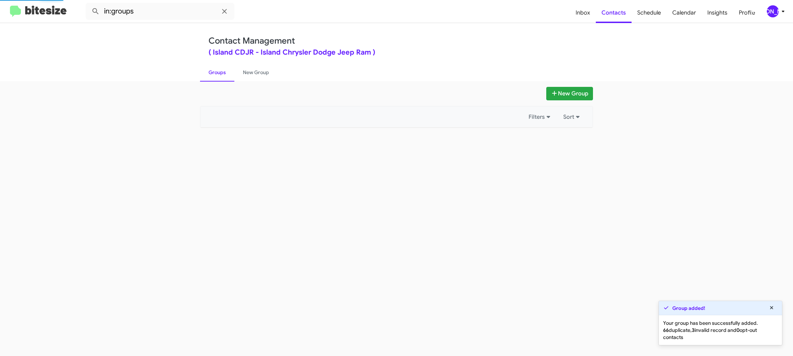
click at [218, 73] on link "Groups" at bounding box center [217, 72] width 34 height 18
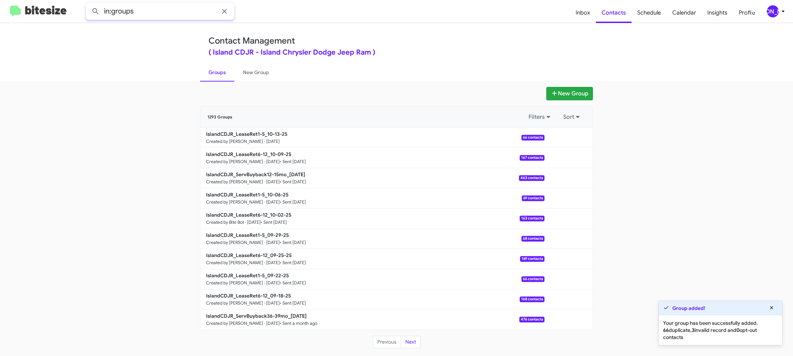
click at [159, 7] on input "in:groups" at bounding box center [160, 11] width 149 height 17
type input "in:groups lease"
click at [89, 4] on button at bounding box center [96, 11] width 14 height 14
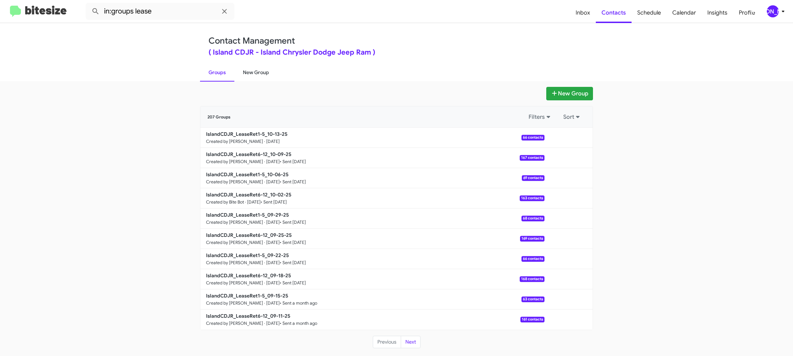
click at [244, 73] on link "New Group" at bounding box center [255, 72] width 43 height 18
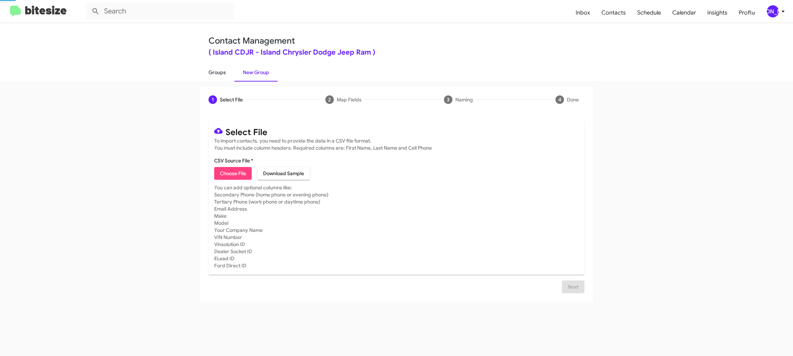
click at [206, 72] on link "Groups" at bounding box center [217, 72] width 34 height 18
type input "in:groups"
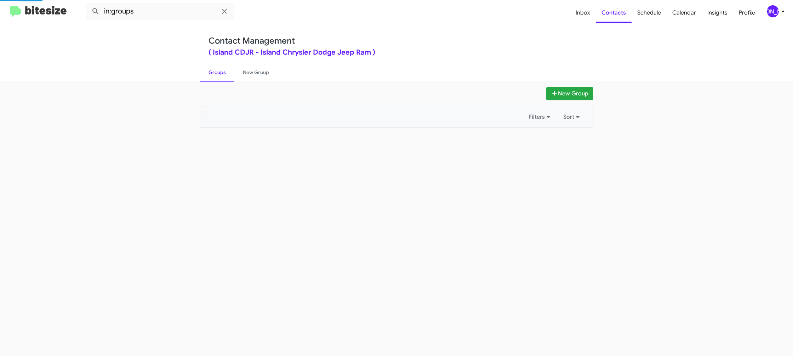
click at [206, 72] on link "Groups" at bounding box center [217, 72] width 34 height 18
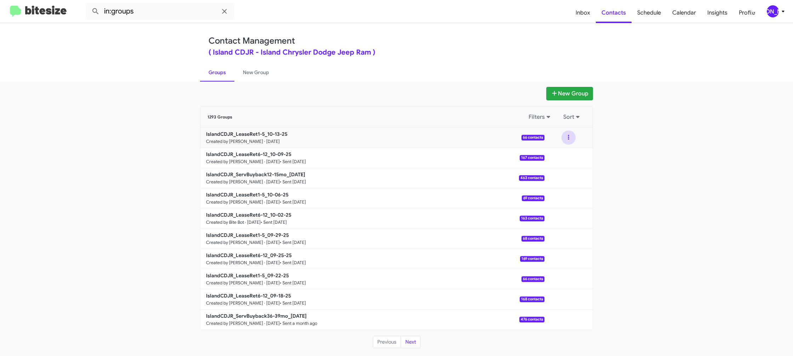
drag, startPoint x: 564, startPoint y: 135, endPoint x: 564, endPoint y: 143, distance: 8.9
click at [564, 135] on button at bounding box center [569, 137] width 14 height 14
click at [559, 153] on button "View contacts" at bounding box center [547, 156] width 57 height 17
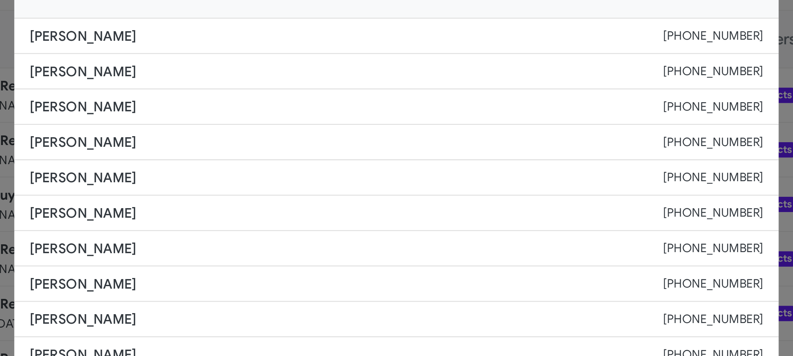
click at [353, 165] on span "Manal Zantah" at bounding box center [378, 167] width 235 height 7
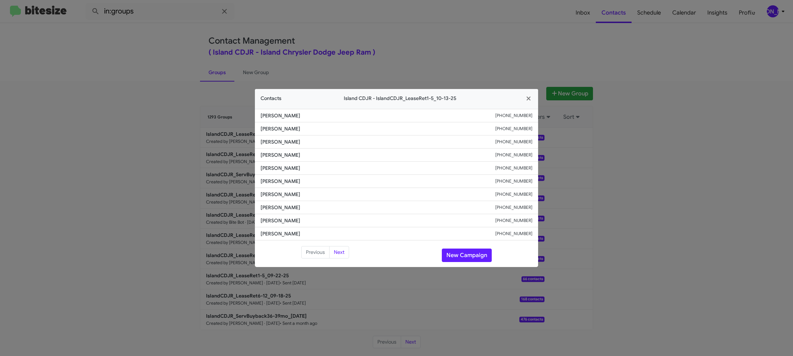
click at [277, 164] on li "Manal Zantah +17189095100" at bounding box center [396, 167] width 283 height 13
copy span "Manal Zantah"
click at [471, 255] on button "New Campaign" at bounding box center [467, 254] width 50 height 13
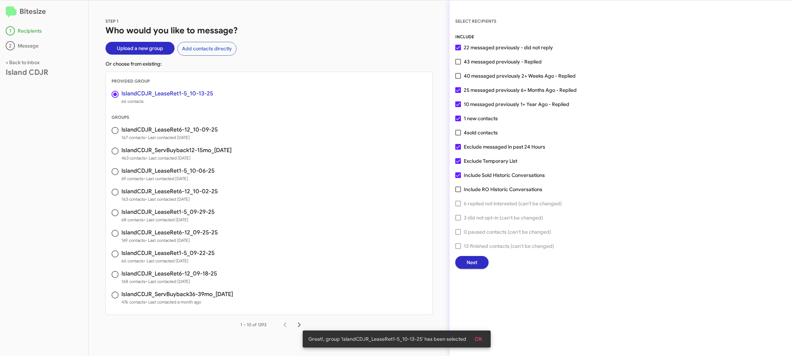
click at [468, 257] on span "Next" at bounding box center [472, 262] width 11 height 13
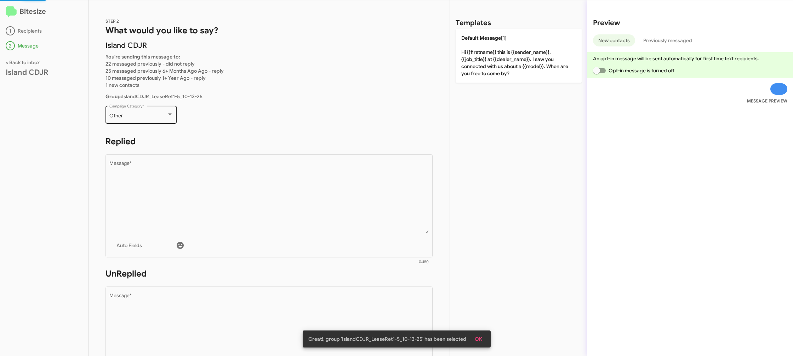
click at [165, 113] on div "Other" at bounding box center [137, 116] width 57 height 6
drag, startPoint x: 293, startPoint y: 211, endPoint x: 386, endPoint y: 136, distance: 119.4
click at [293, 210] on textarea "Message *" at bounding box center [269, 197] width 320 height 72
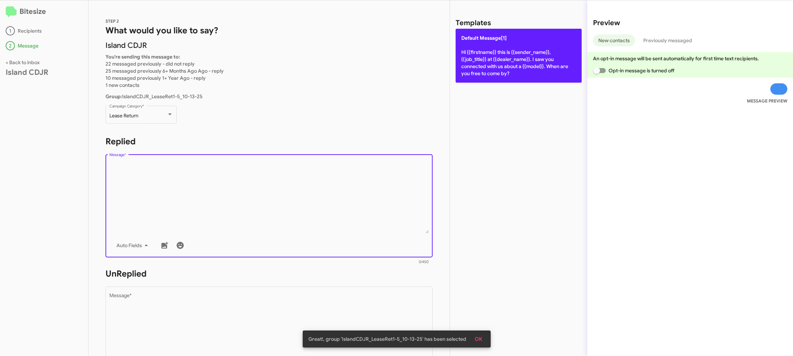
click at [486, 53] on p "Default Message[1] Hi {{firstname}} this is {{sender_name}}, {{job_title}} at {…" at bounding box center [519, 56] width 126 height 54
type textarea "Hi {{firstname}} this is {{sender_name}}, {{job_title}} at {{dealer_name}}. I s…"
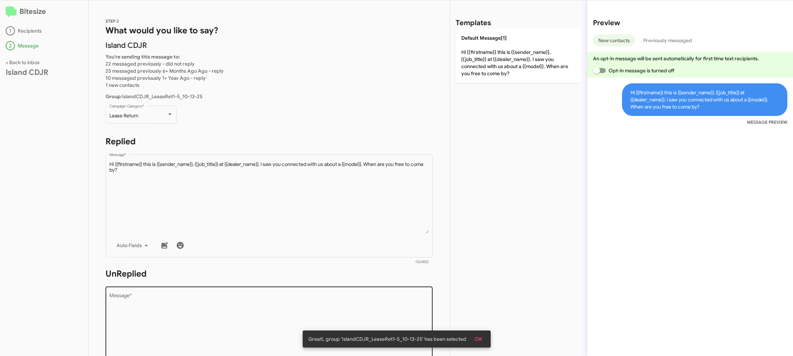
scroll to position [2, 0]
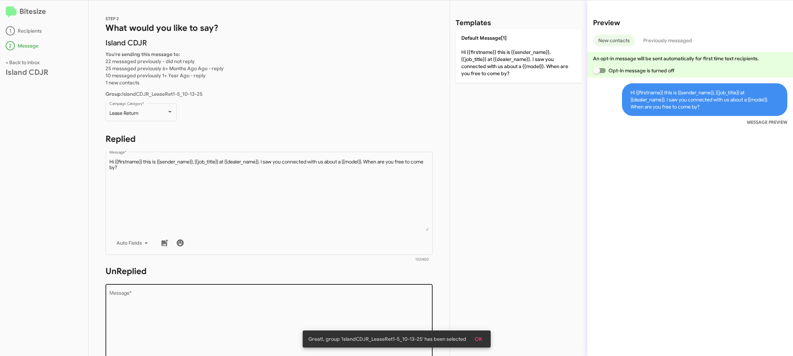
click at [338, 292] on textarea "Message *" at bounding box center [269, 326] width 320 height 72
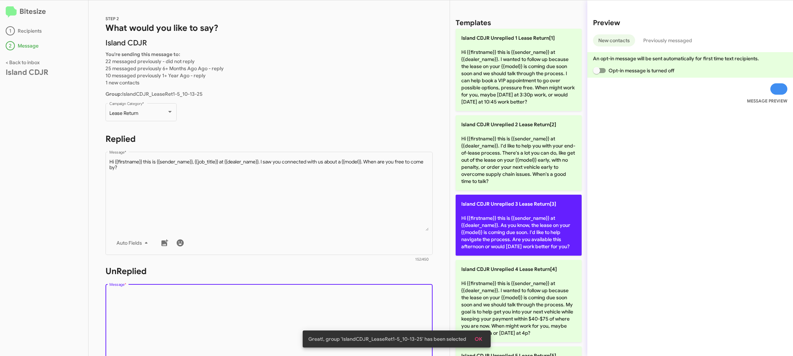
drag, startPoint x: 338, startPoint y: 294, endPoint x: 475, endPoint y: 199, distance: 166.9
click at [356, 278] on form "UnReplied Drop image here to insert Auto Fields Message * 0/450" at bounding box center [269, 329] width 327 height 129
drag, startPoint x: 497, startPoint y: 228, endPoint x: 302, endPoint y: 210, distance: 195.6
click at [497, 227] on p "Island CDJR Unreplied 3 Lease Return[3] Hi {{firstname}} this is {{sender_name}…" at bounding box center [519, 224] width 126 height 61
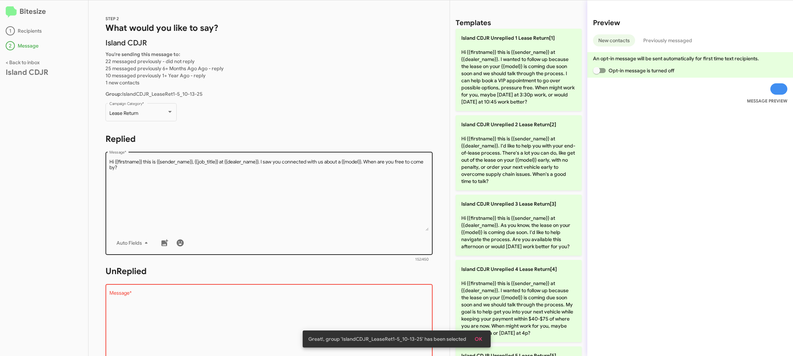
type textarea "Hi {{firstname}} this is {{sender_name}} at {{dealer_name}}. As you know, the l…"
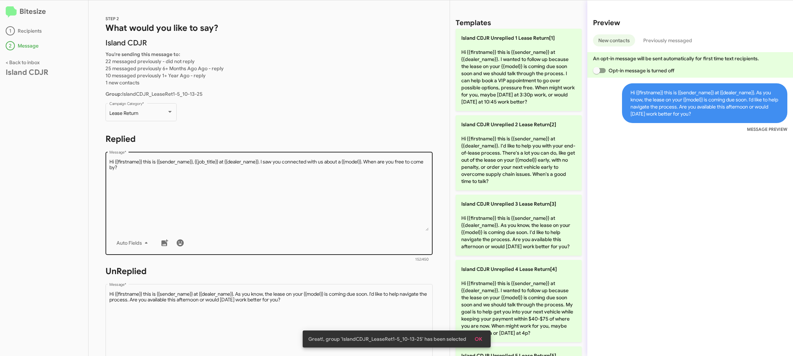
scroll to position [265, 0]
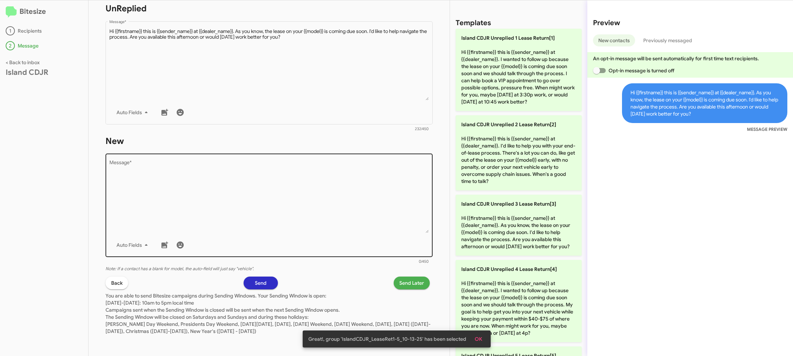
click at [327, 209] on textarea "Message *" at bounding box center [269, 196] width 320 height 72
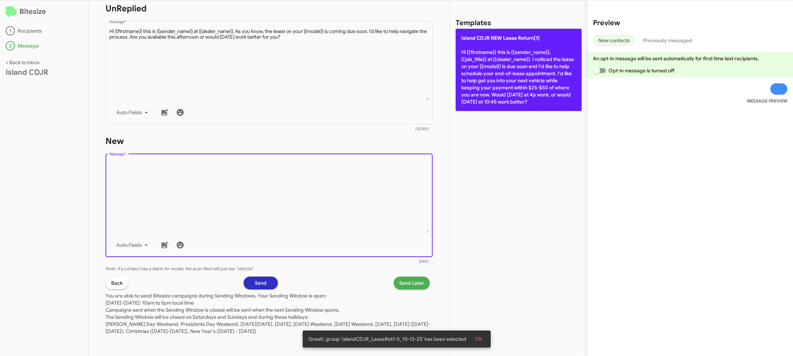
drag, startPoint x: 327, startPoint y: 209, endPoint x: 499, endPoint y: 82, distance: 214.3
click at [345, 190] on textarea "Message *" at bounding box center [269, 196] width 320 height 72
click at [508, 84] on p "Island CDJR NEW Lease Return[1] Hi {{firstname}} this is {{sender_name}}, {{job…" at bounding box center [519, 70] width 126 height 82
type textarea "Hi {{firstname}} this is {{sender_name}}, {{job_title}} at {{dealer_name}}. I n…"
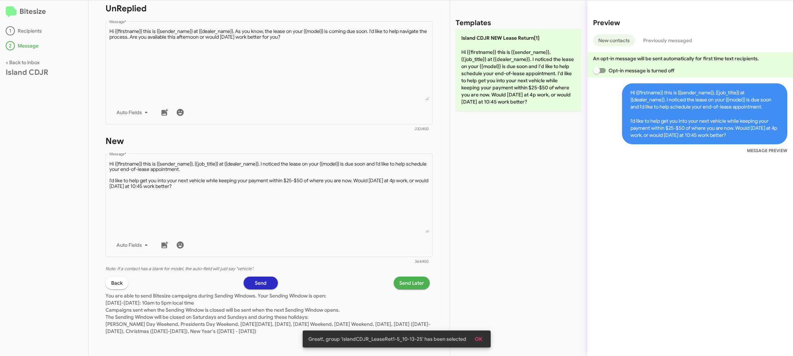
drag, startPoint x: 393, startPoint y: 280, endPoint x: 402, endPoint y: 283, distance: 9.3
click at [393, 280] on div "Back Send Send Later" at bounding box center [269, 282] width 327 height 13
click at [402, 283] on span "Send Later" at bounding box center [411, 282] width 25 height 13
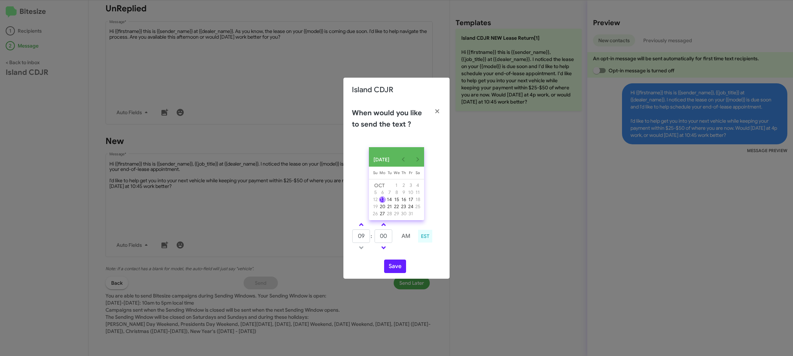
drag, startPoint x: 362, startPoint y: 226, endPoint x: 386, endPoint y: 238, distance: 26.3
click at [367, 228] on link at bounding box center [361, 224] width 12 height 8
type input "10"
click at [385, 237] on input "00" at bounding box center [384, 235] width 18 height 13
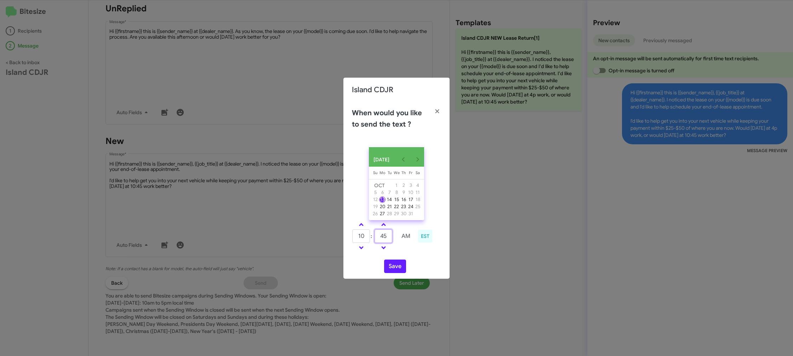
type input "45"
drag, startPoint x: 418, startPoint y: 258, endPoint x: 399, endPoint y: 268, distance: 20.7
click at [416, 259] on div "OCT 2025 Sunday Su Monday Mo Tuesday Tu Wednesday We Thursday Th Friday Fr Satu…" at bounding box center [397, 209] width 106 height 137
click at [398, 269] on button "Save" at bounding box center [395, 265] width 22 height 13
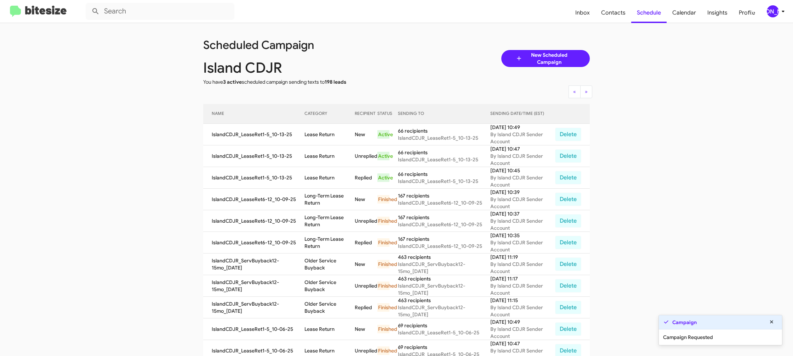
click at [771, 343] on div "Campaign Requested" at bounding box center [720, 337] width 123 height 16
click at [778, 15] on span "[PERSON_NAME]" at bounding box center [777, 11] width 21 height 12
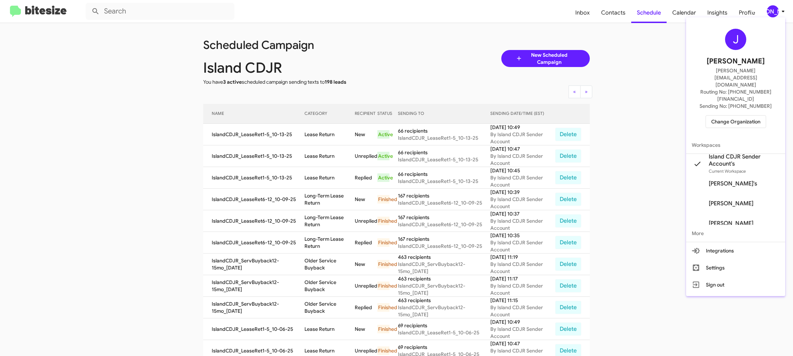
click at [730, 115] on span "Change Organization" at bounding box center [735, 121] width 49 height 12
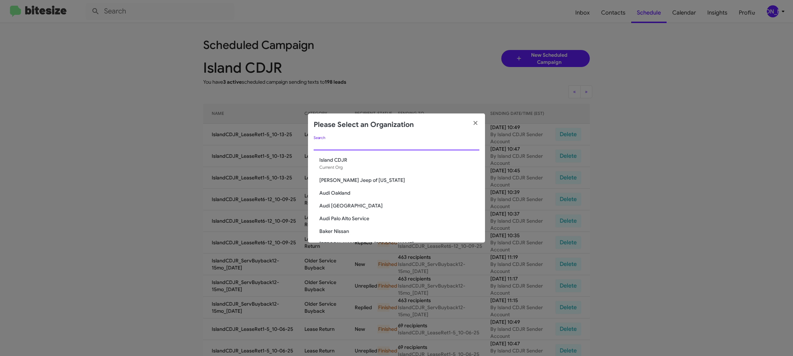
click at [331, 147] on input "Search" at bounding box center [397, 145] width 166 height 6
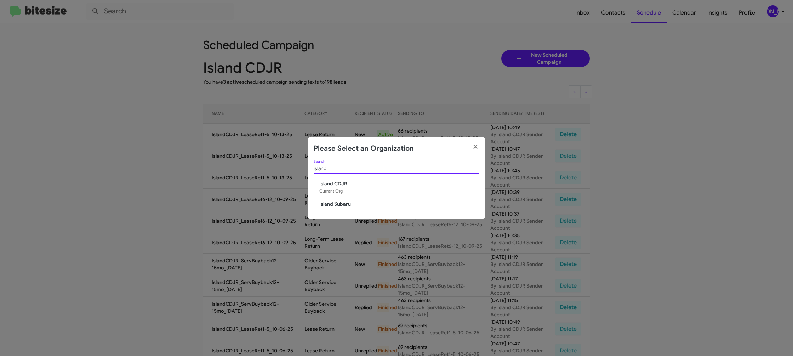
type input "island"
click at [331, 203] on span "Island Subaru" at bounding box center [399, 203] width 160 height 7
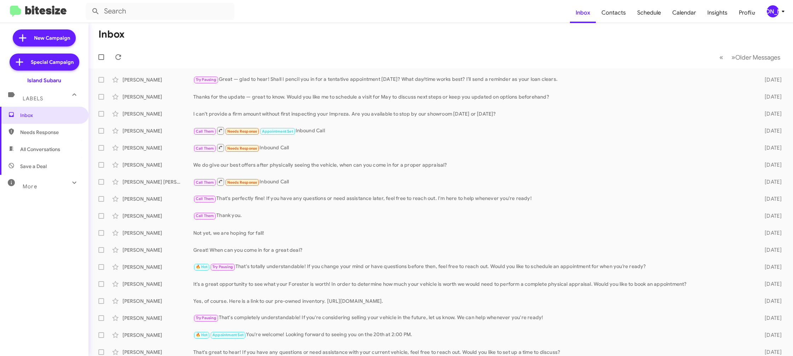
click at [774, 15] on div "[PERSON_NAME]" at bounding box center [773, 11] width 12 height 12
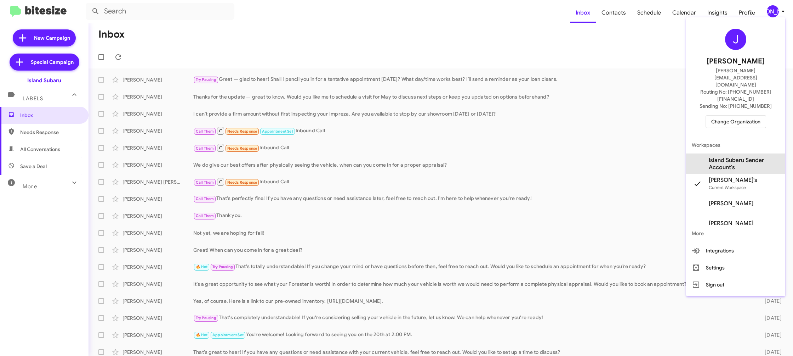
click at [740, 157] on span "Island Subaru Sender Account's" at bounding box center [744, 164] width 71 height 14
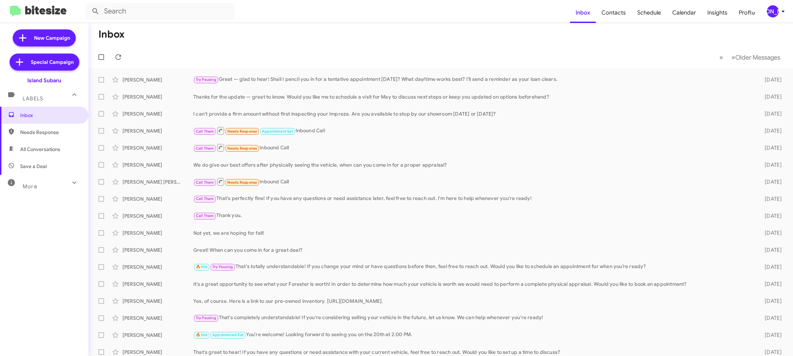
click at [780, 12] on icon at bounding box center [783, 11] width 8 height 8
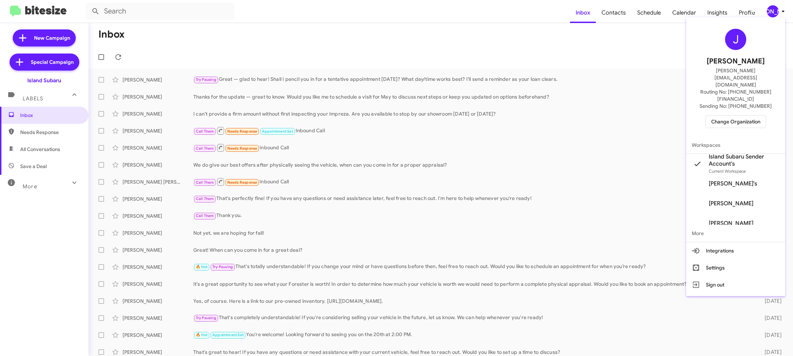
click at [739, 153] on span "Island Subaru Sender Account's" at bounding box center [744, 160] width 71 height 14
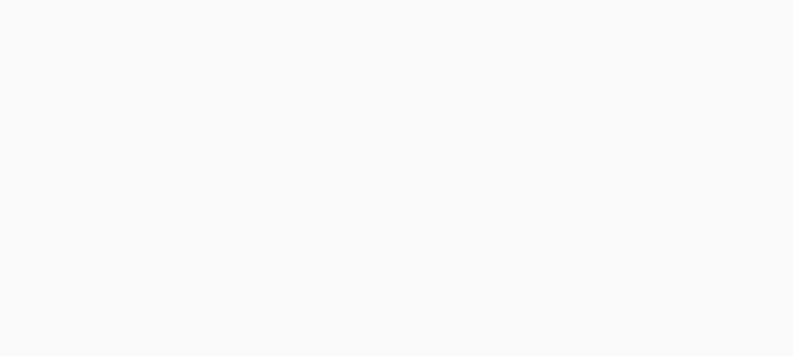
click at [612, 15] on body at bounding box center [396, 178] width 793 height 356
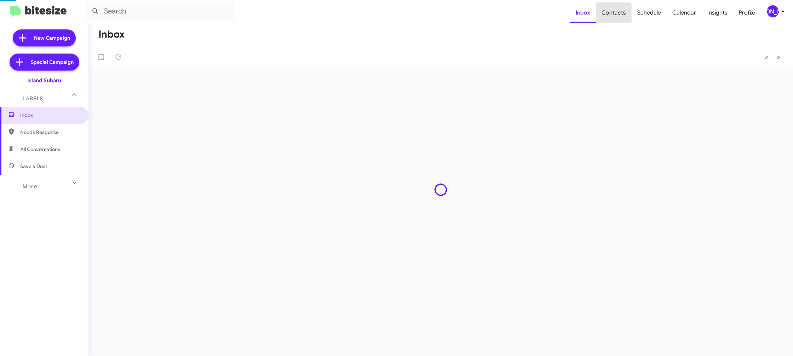
click at [612, 15] on span "Contacts" at bounding box center [614, 12] width 36 height 21
type input "in:groups"
click at [612, 15] on span "Contacts" at bounding box center [614, 12] width 36 height 21
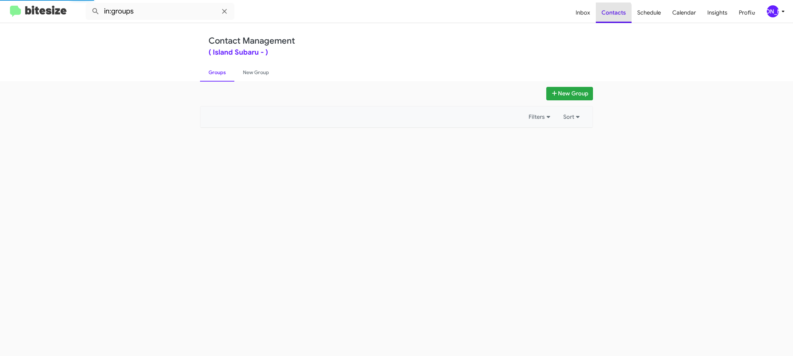
click at [612, 15] on span "Contacts" at bounding box center [614, 12] width 36 height 21
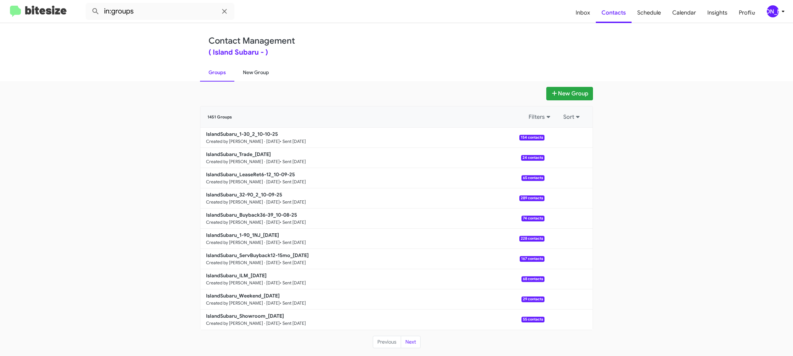
click at [261, 73] on link "New Group" at bounding box center [255, 72] width 43 height 18
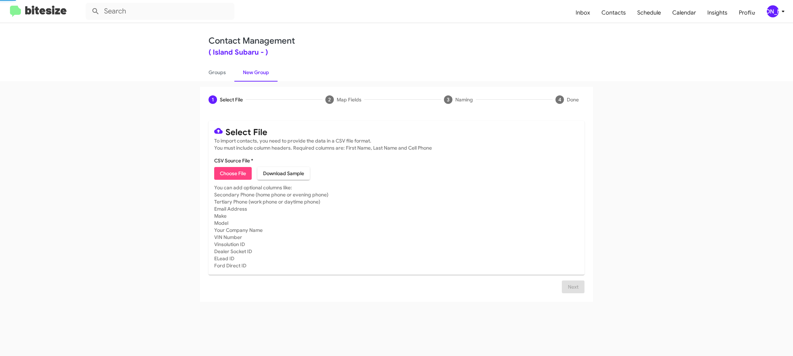
click at [261, 73] on link "New Group" at bounding box center [255, 72] width 43 height 18
drag, startPoint x: 261, startPoint y: 73, endPoint x: 294, endPoint y: 88, distance: 35.7
click at [261, 73] on link "New Group" at bounding box center [255, 72] width 43 height 18
click at [779, 13] on span "[PERSON_NAME]" at bounding box center [777, 11] width 21 height 12
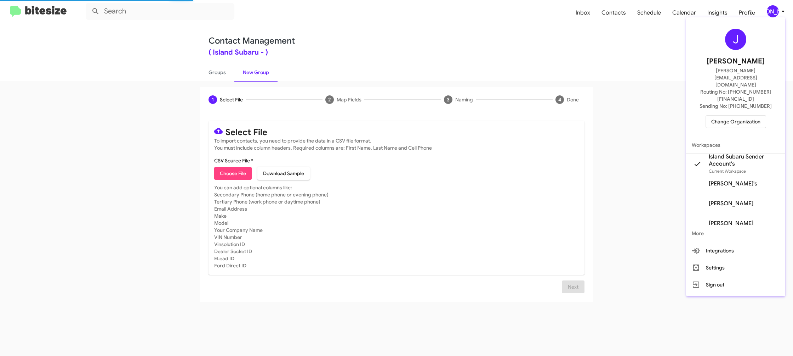
click at [779, 13] on div at bounding box center [396, 178] width 793 height 356
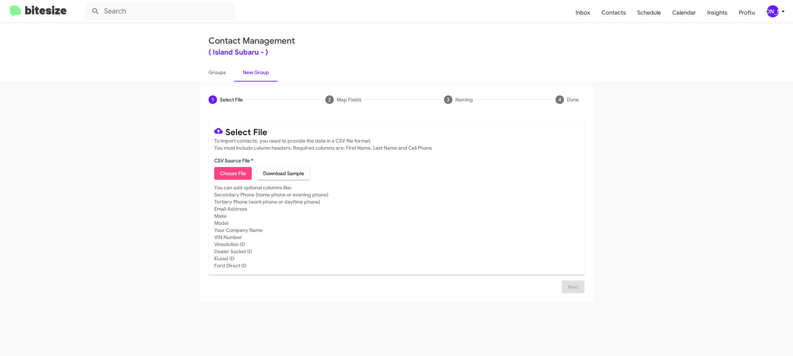
click at [775, 12] on div "[PERSON_NAME]" at bounding box center [773, 11] width 12 height 12
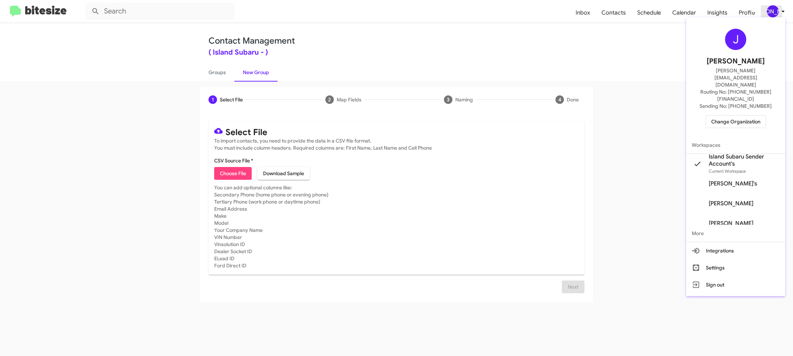
click at [775, 12] on div at bounding box center [396, 178] width 793 height 356
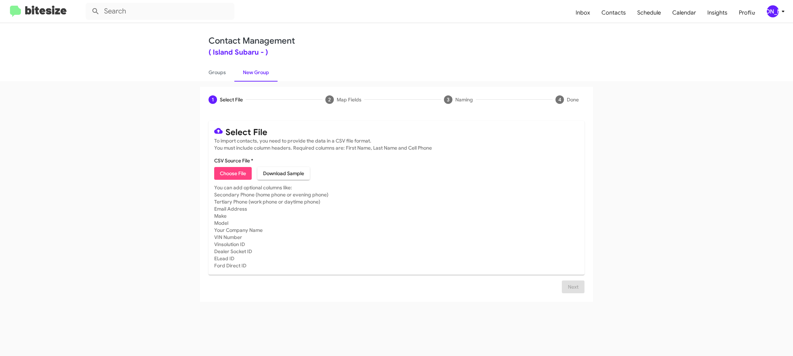
drag, startPoint x: 774, startPoint y: 41, endPoint x: 774, endPoint y: 36, distance: 4.6
click at [774, 40] on div "Contact Management ( Island Subaru - ) Groups New Group" at bounding box center [396, 52] width 793 height 58
click at [777, 11] on div "[PERSON_NAME]" at bounding box center [773, 11] width 12 height 12
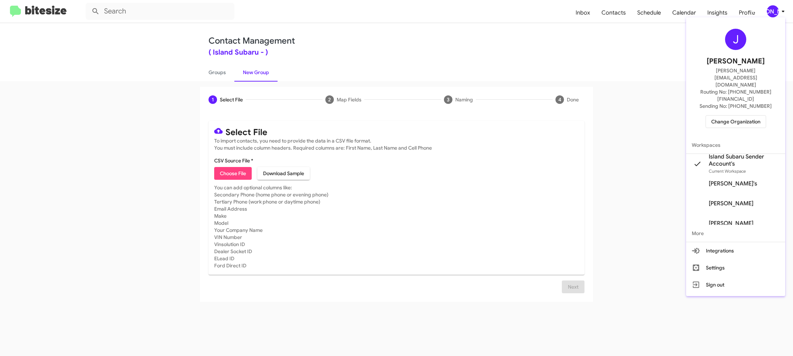
click at [776, 12] on div at bounding box center [396, 178] width 793 height 356
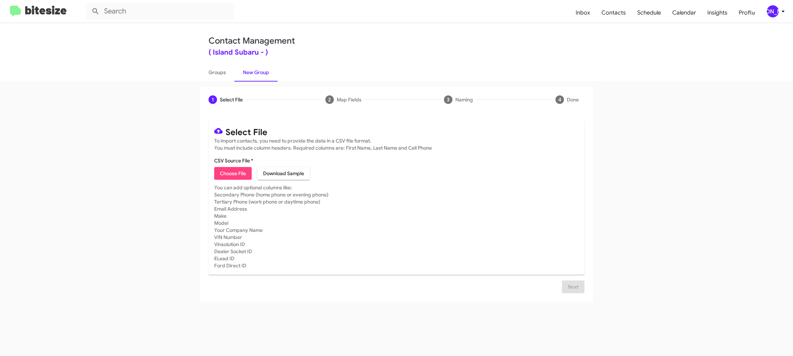
click at [783, 13] on icon at bounding box center [783, 11] width 8 height 8
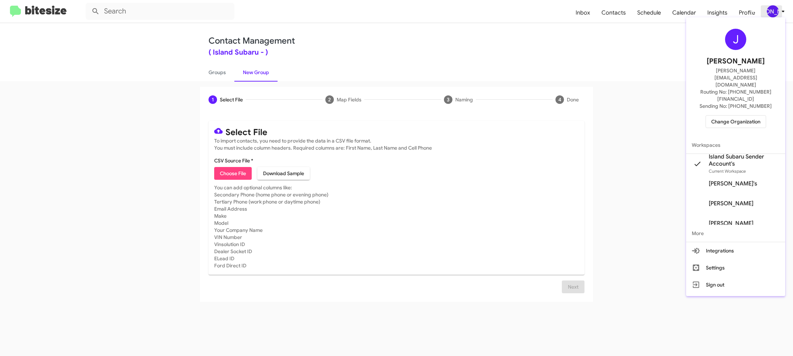
click at [783, 13] on div at bounding box center [396, 178] width 793 height 356
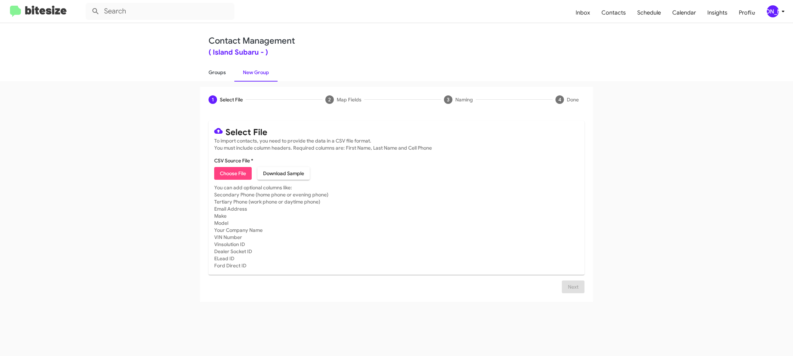
click at [223, 78] on link "Groups" at bounding box center [217, 72] width 34 height 18
type input "in:groups"
click at [223, 78] on link "Groups" at bounding box center [217, 72] width 34 height 18
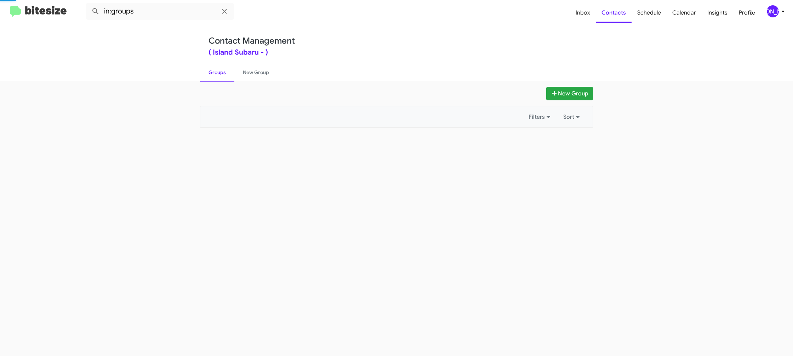
drag, startPoint x: 223, startPoint y: 78, endPoint x: 230, endPoint y: 74, distance: 8.1
click at [223, 76] on link "Groups" at bounding box center [217, 72] width 34 height 18
click at [230, 74] on link "Groups" at bounding box center [217, 72] width 34 height 18
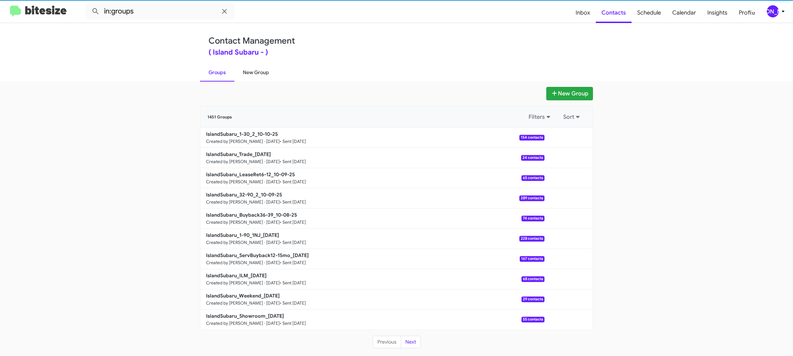
click at [268, 70] on link "New Group" at bounding box center [255, 72] width 43 height 18
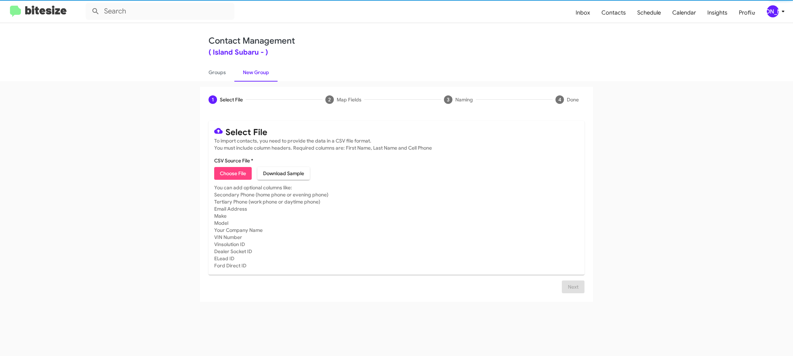
click at [268, 70] on link "New Group" at bounding box center [255, 72] width 43 height 18
click at [232, 171] on span "Choose File" at bounding box center [233, 173] width 26 height 13
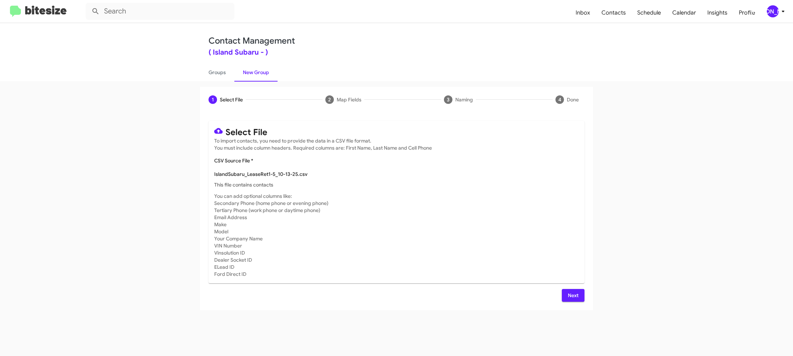
type input "IslandSubaru_LeaseRet1-5_10-13-25"
drag, startPoint x: 462, startPoint y: 244, endPoint x: 458, endPoint y: 233, distance: 11.8
click at [462, 240] on mat-card-subtitle "You can add optional columns like: Secondary Phone (home phone or evening phone…" at bounding box center [396, 234] width 365 height 85
click at [581, 299] on button "Next" at bounding box center [573, 295] width 23 height 13
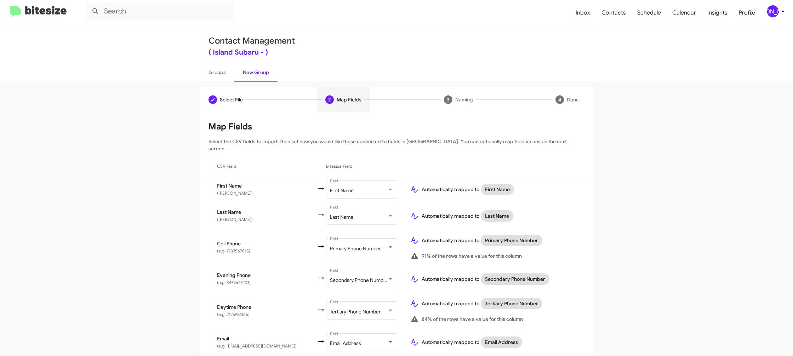
click at [784, 11] on icon at bounding box center [783, 12] width 2 height 2
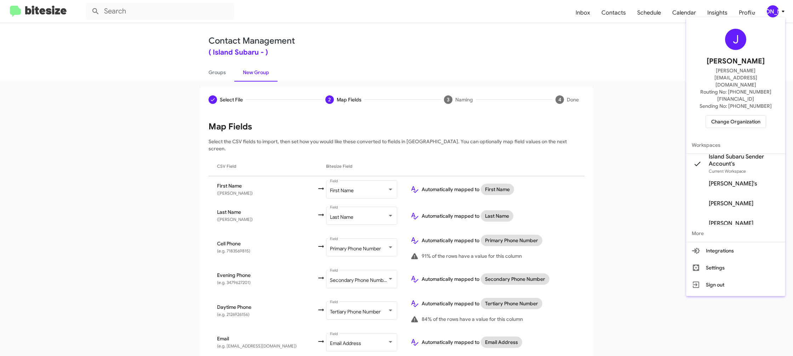
drag, startPoint x: 784, startPoint y: 11, endPoint x: 674, endPoint y: 41, distance: 114.7
click at [782, 11] on div at bounding box center [396, 178] width 793 height 356
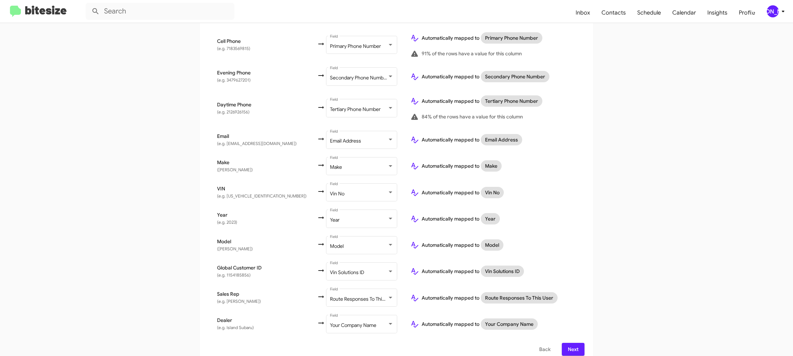
scroll to position [205, 0]
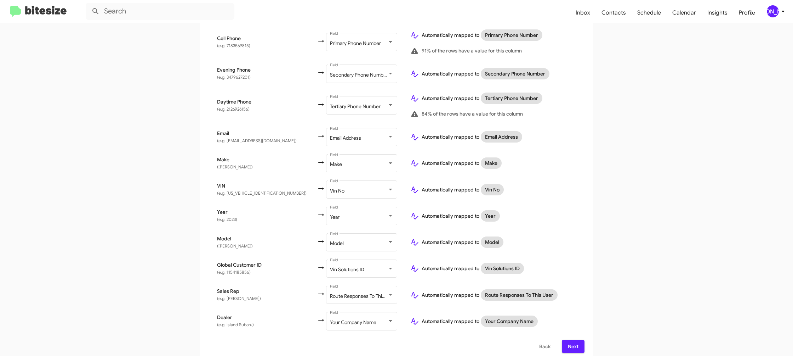
click at [778, 11] on div "[PERSON_NAME]" at bounding box center [773, 11] width 12 height 12
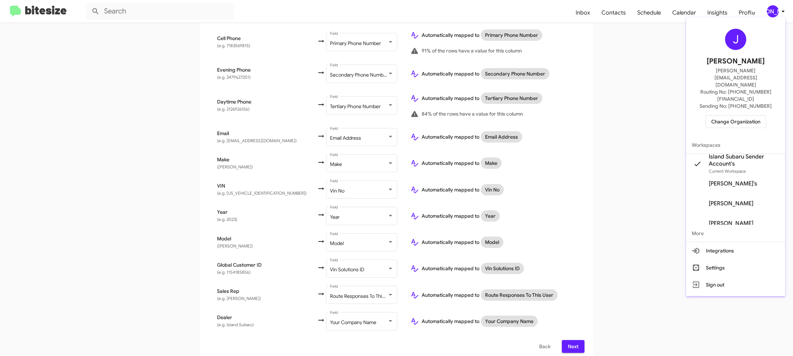
click at [778, 11] on div at bounding box center [396, 178] width 793 height 356
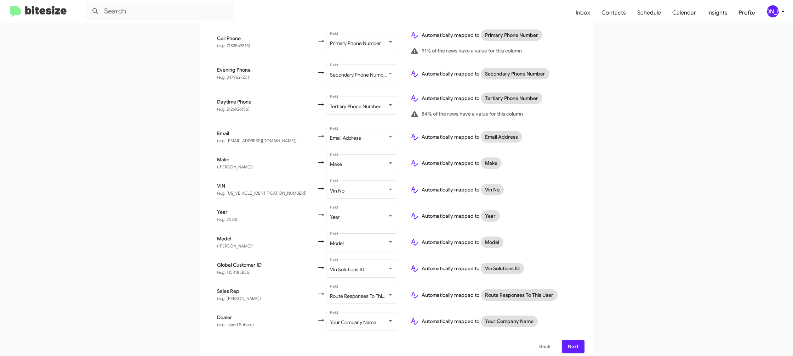
click at [782, 9] on icon at bounding box center [783, 11] width 8 height 8
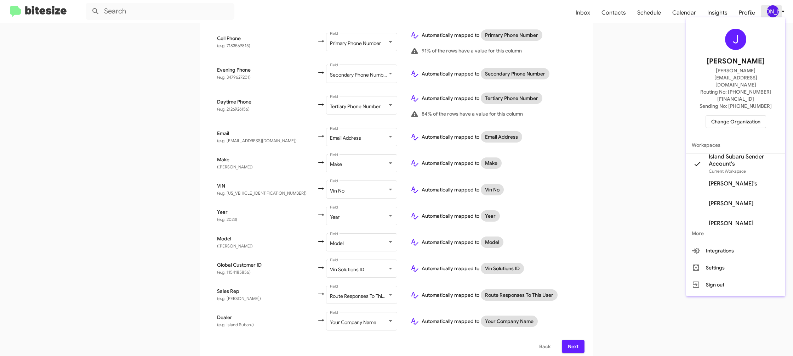
click at [782, 9] on div at bounding box center [396, 178] width 793 height 356
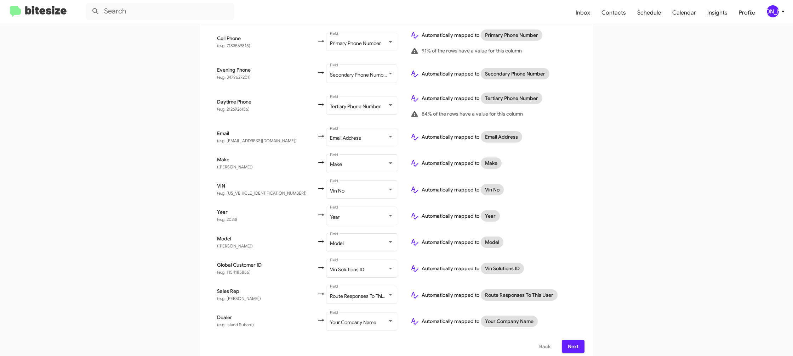
click at [574, 340] on span "Next" at bounding box center [573, 346] width 11 height 13
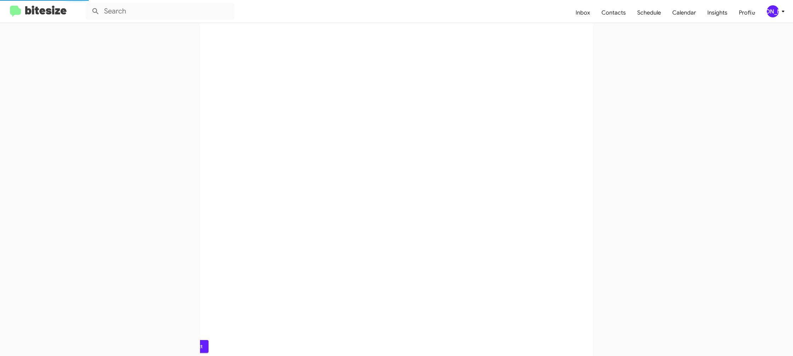
scroll to position [0, 0]
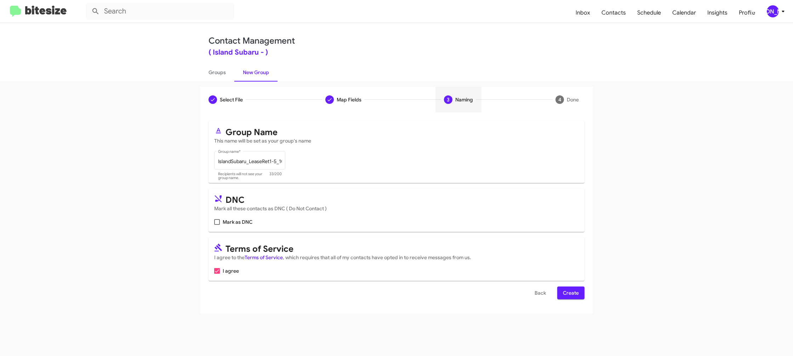
click at [570, 292] on span "Create" at bounding box center [571, 292] width 16 height 13
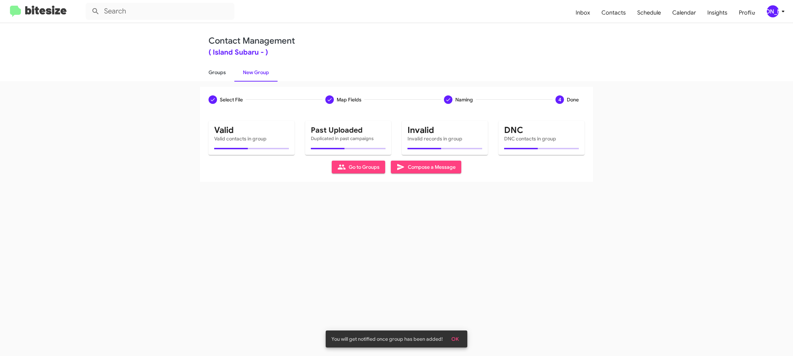
click at [213, 76] on link "Groups" at bounding box center [217, 72] width 34 height 18
type input "in:groups"
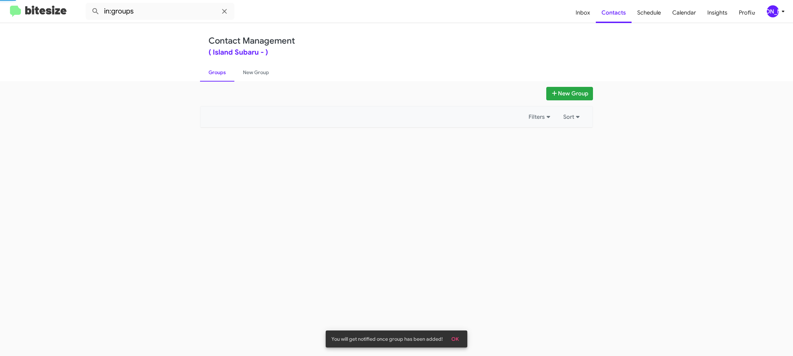
click at [213, 76] on link "Groups" at bounding box center [217, 72] width 34 height 18
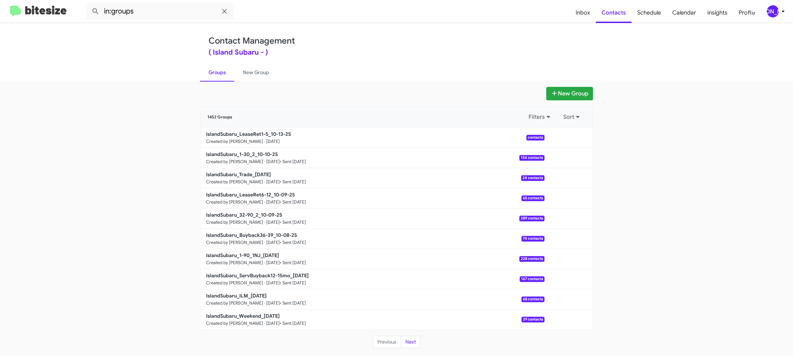
click at [784, 5] on mat-toolbar "in:groups Inbox Contacts Schedule Calendar Insights Profile [PERSON_NAME]" at bounding box center [396, 11] width 793 height 23
click at [783, 8] on icon at bounding box center [783, 11] width 8 height 8
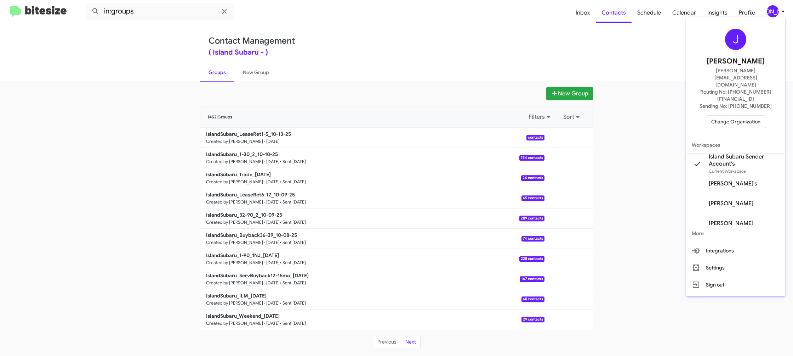
click at [783, 8] on div at bounding box center [396, 178] width 793 height 356
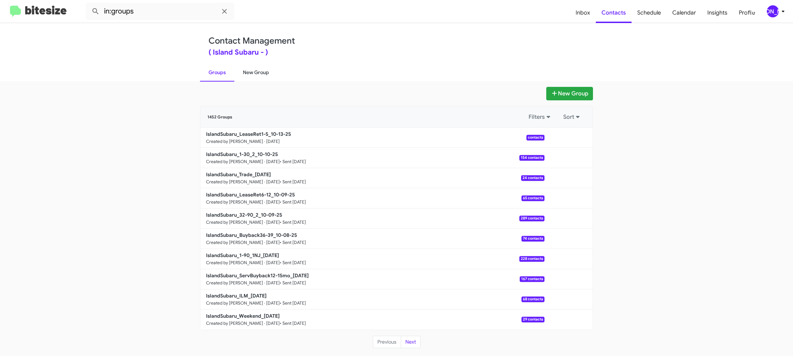
click at [257, 79] on link "New Group" at bounding box center [255, 72] width 43 height 18
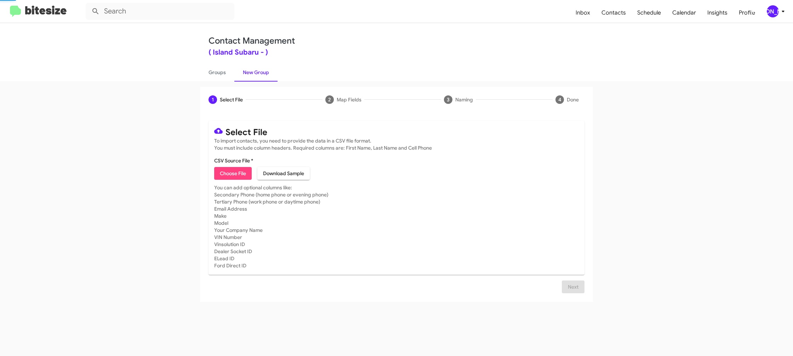
drag, startPoint x: 257, startPoint y: 79, endPoint x: 241, endPoint y: 17, distance: 64.2
click at [256, 78] on link "New Group" at bounding box center [255, 72] width 43 height 18
click at [782, 10] on icon at bounding box center [783, 11] width 8 height 8
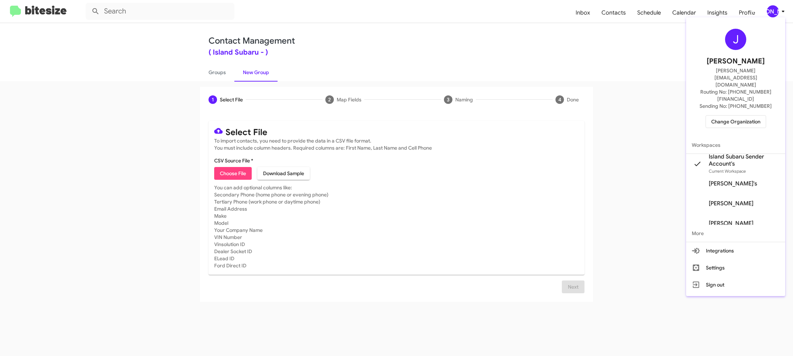
drag, startPoint x: 782, startPoint y: 10, endPoint x: 775, endPoint y: 6, distance: 8.3
click at [781, 10] on div at bounding box center [396, 178] width 793 height 356
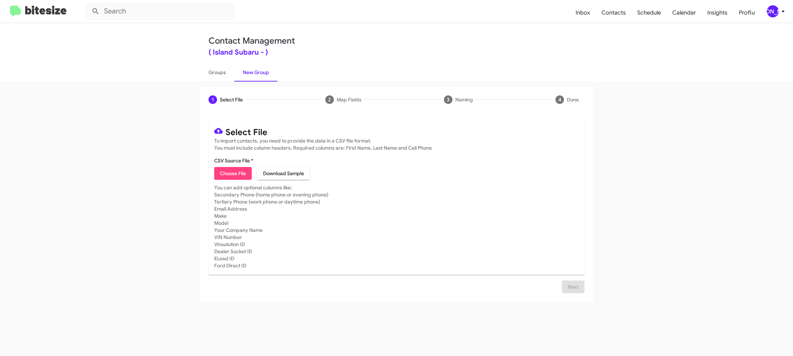
click at [240, 74] on link "New Group" at bounding box center [255, 72] width 43 height 18
click at [226, 74] on link "Groups" at bounding box center [217, 72] width 34 height 18
type input "in:groups"
click at [226, 74] on link "Groups" at bounding box center [217, 72] width 34 height 18
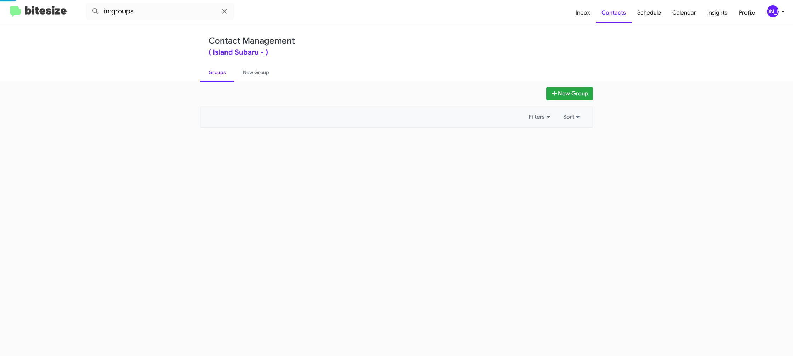
click at [226, 74] on link "Groups" at bounding box center [217, 72] width 34 height 18
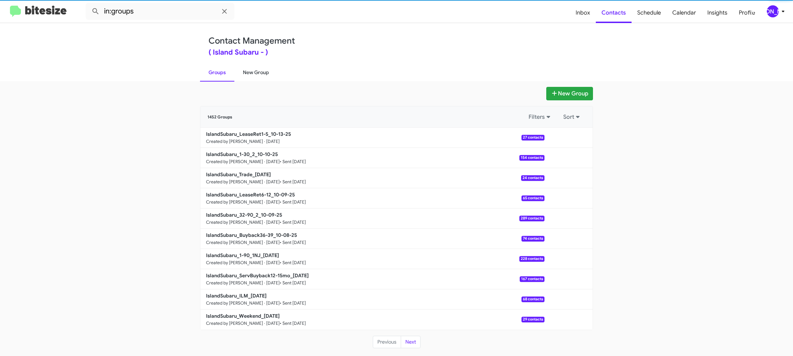
click at [253, 75] on link "New Group" at bounding box center [255, 72] width 43 height 18
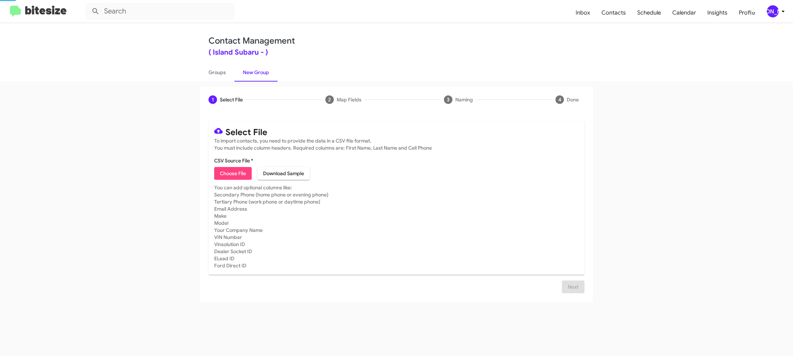
click at [253, 75] on link "New Group" at bounding box center [255, 72] width 43 height 18
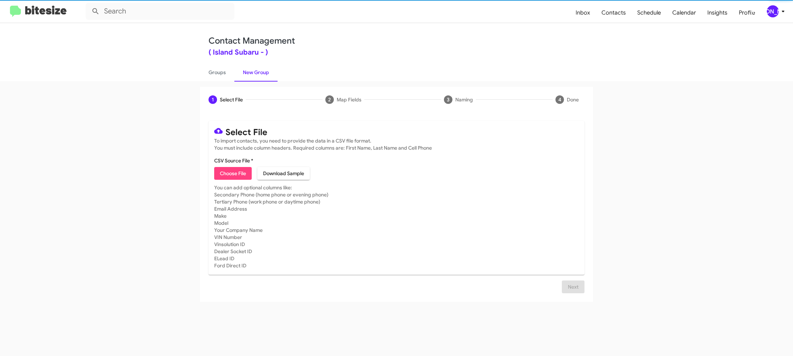
click at [235, 170] on span "Choose File" at bounding box center [233, 173] width 26 height 13
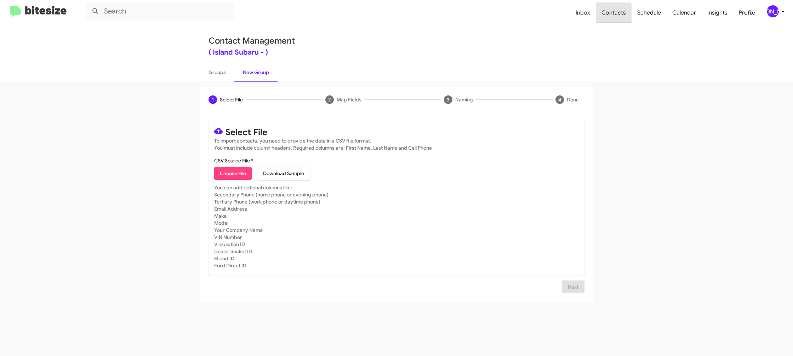
click at [610, 22] on span "Contacts" at bounding box center [614, 12] width 36 height 21
type input "in:groups"
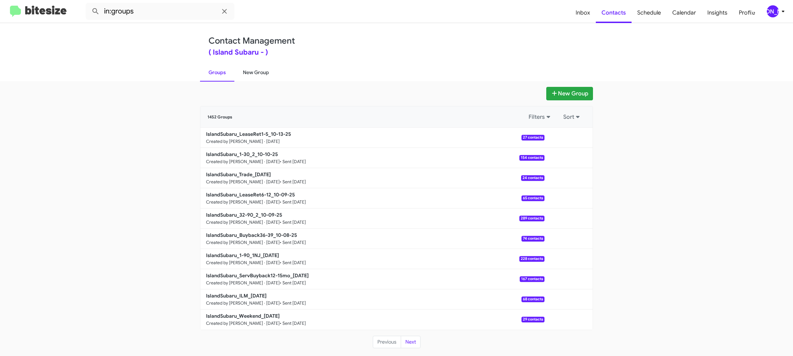
click at [257, 68] on link "New Group" at bounding box center [255, 72] width 43 height 18
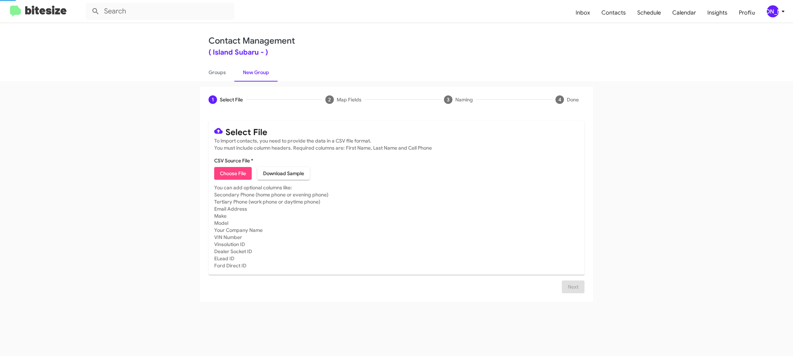
click at [257, 68] on link "New Group" at bounding box center [255, 72] width 43 height 18
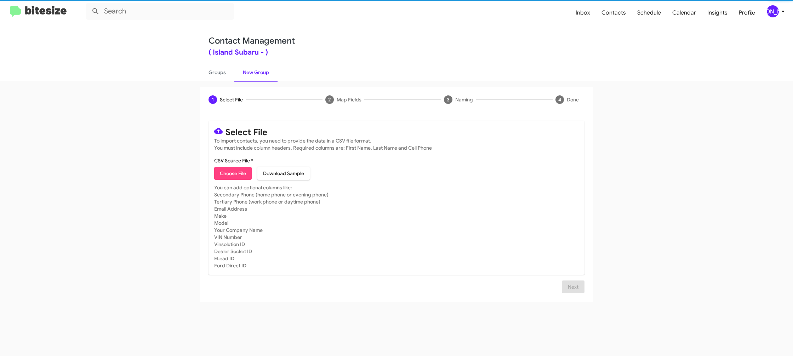
click at [235, 173] on span "Choose File" at bounding box center [233, 173] width 26 height 13
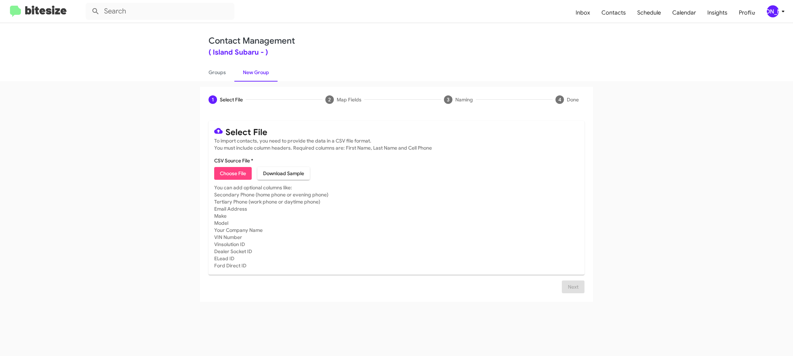
type input "IslandSubaru_Showroom_[DATE]"
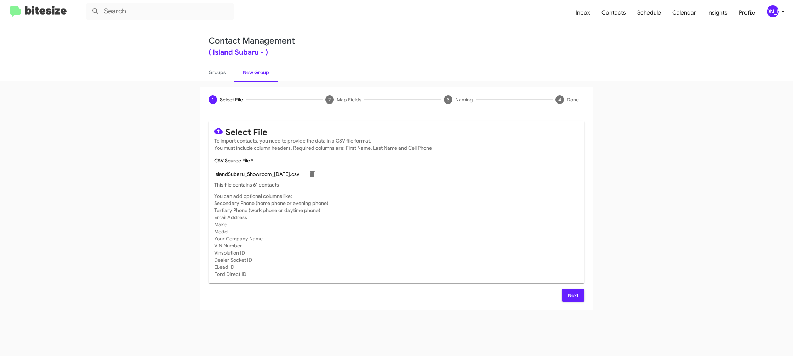
drag, startPoint x: 506, startPoint y: 225, endPoint x: 606, endPoint y: 304, distance: 127.1
click at [506, 226] on mat-card-subtitle "You can add optional columns like: Secondary Phone (home phone or evening phone…" at bounding box center [396, 234] width 365 height 85
click at [576, 299] on span "Next" at bounding box center [573, 295] width 11 height 13
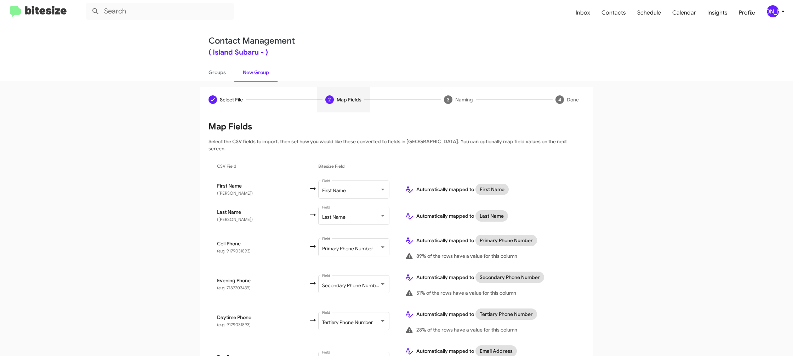
click at [783, 8] on icon at bounding box center [783, 11] width 8 height 8
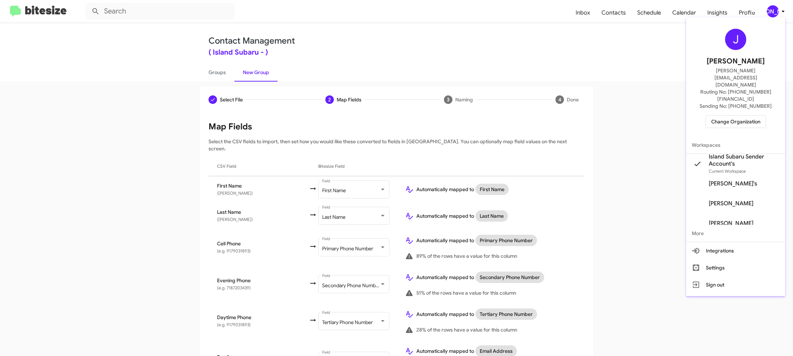
drag, startPoint x: 783, startPoint y: 8, endPoint x: 689, endPoint y: 39, distance: 99.0
click at [783, 8] on div at bounding box center [396, 178] width 793 height 356
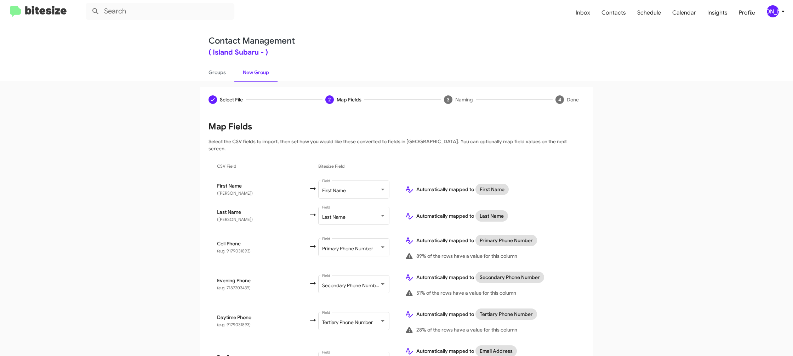
scroll to position [326, 0]
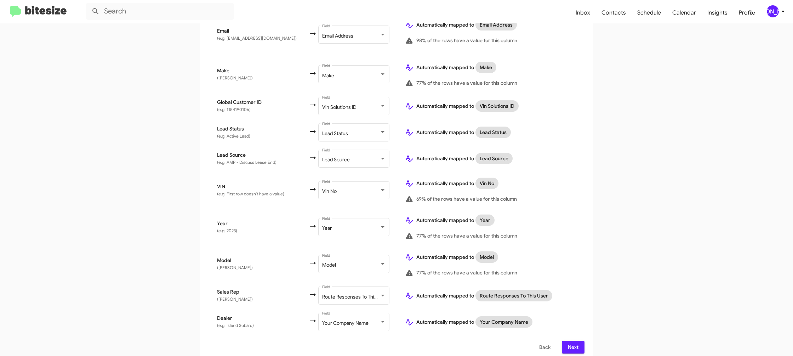
click at [573, 342] on span "Next" at bounding box center [573, 346] width 11 height 13
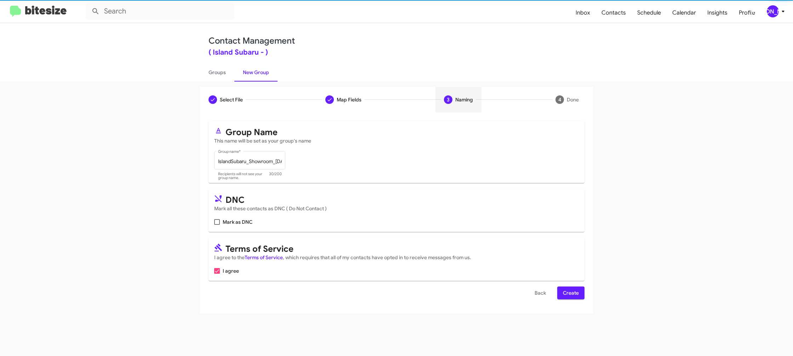
scroll to position [0, 0]
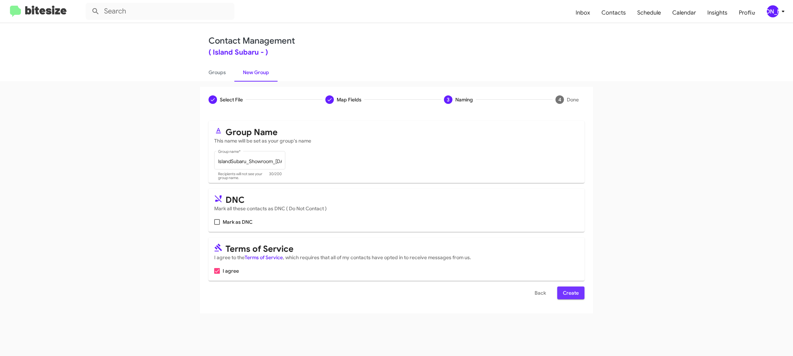
click at [577, 293] on span "Create" at bounding box center [571, 292] width 16 height 13
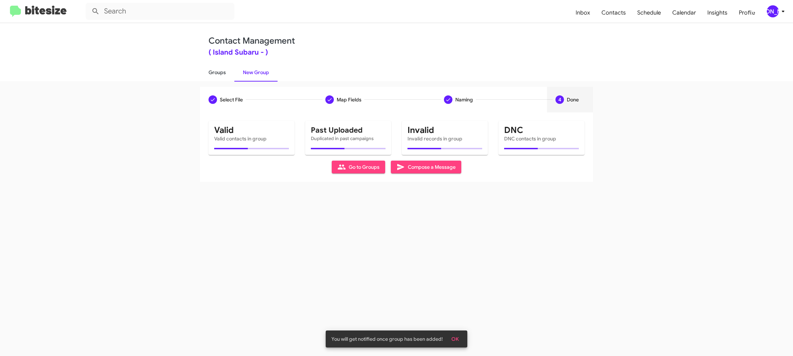
click at [225, 73] on link "Groups" at bounding box center [217, 72] width 34 height 18
type input "in:groups"
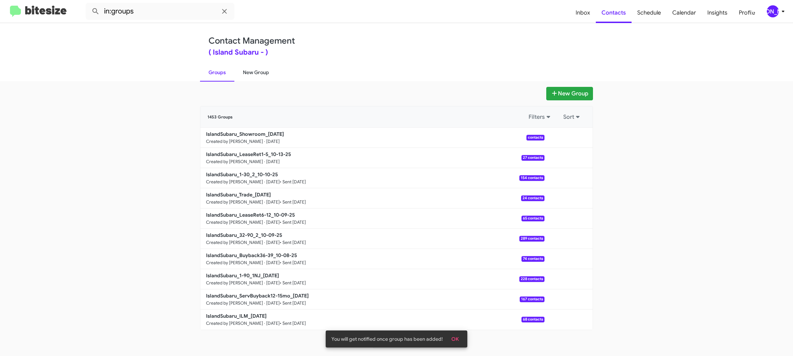
click at [248, 73] on link "New Group" at bounding box center [255, 72] width 43 height 18
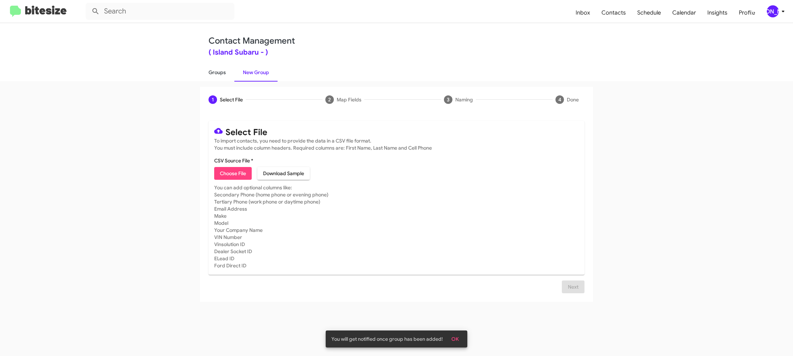
click at [215, 74] on link "Groups" at bounding box center [217, 72] width 34 height 18
type input "in:groups"
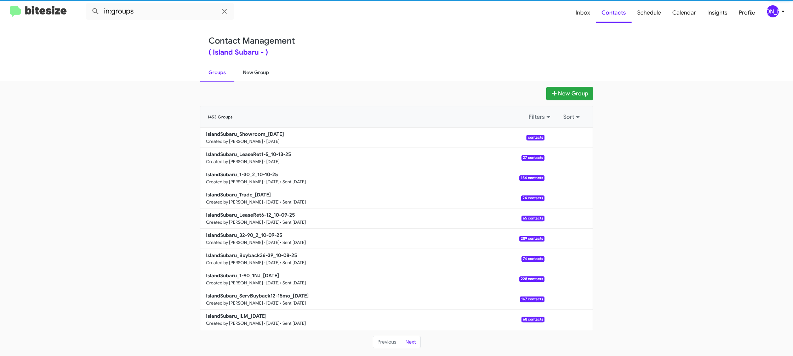
click at [245, 72] on link "New Group" at bounding box center [255, 72] width 43 height 18
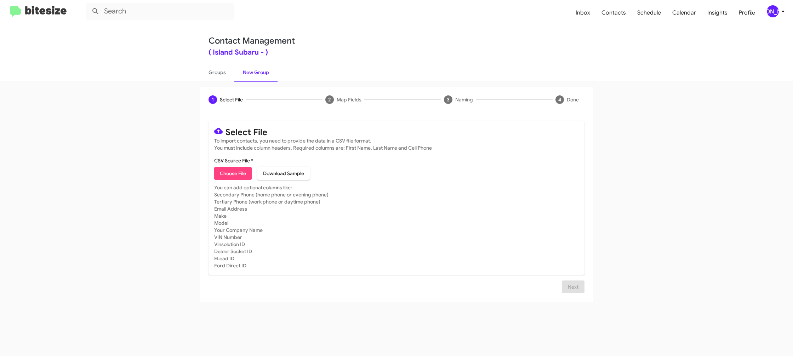
click at [223, 165] on mat-card-content "CSV Source File * Choose File Download Sample" at bounding box center [396, 168] width 365 height 23
click at [227, 172] on span "Choose File" at bounding box center [233, 173] width 26 height 13
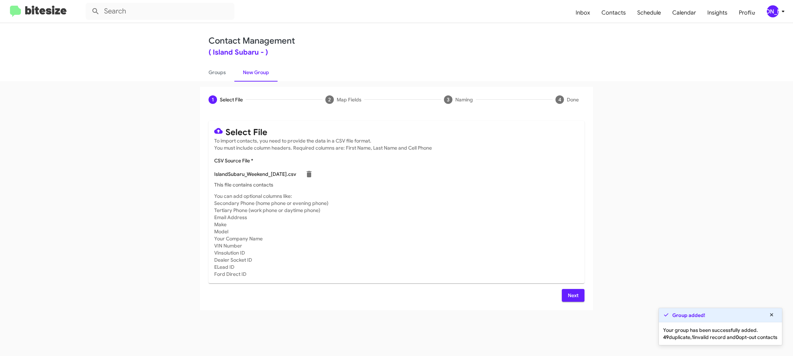
type input "IslandSubaru_Weekend_[DATE]"
click at [537, 241] on mat-card-subtitle "You can add optional columns like: Secondary Phone (home phone or evening phone…" at bounding box center [396, 234] width 365 height 85
drag, startPoint x: 565, startPoint y: 298, endPoint x: 562, endPoint y: 293, distance: 6.0
click at [565, 298] on button "Next" at bounding box center [573, 295] width 23 height 13
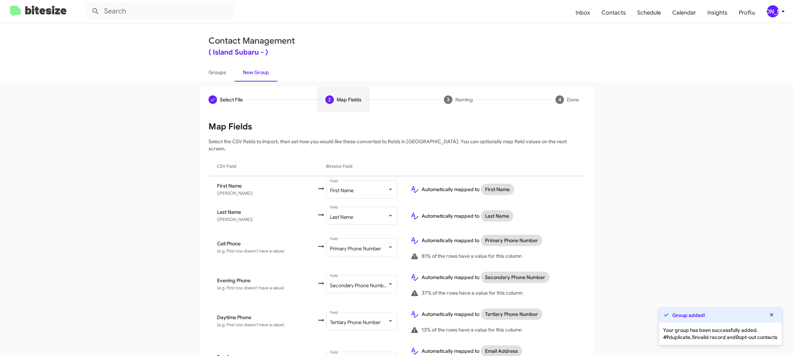
scroll to position [326, 0]
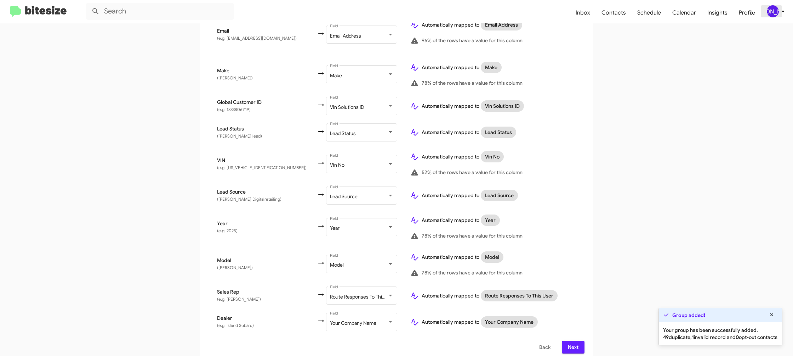
click at [781, 15] on icon at bounding box center [783, 11] width 8 height 8
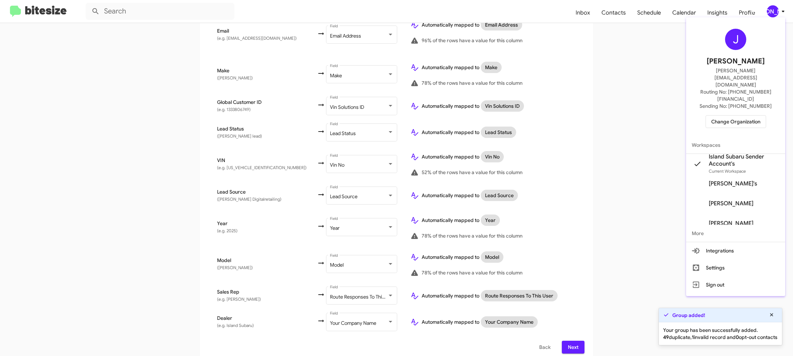
click at [781, 15] on div at bounding box center [396, 178] width 793 height 356
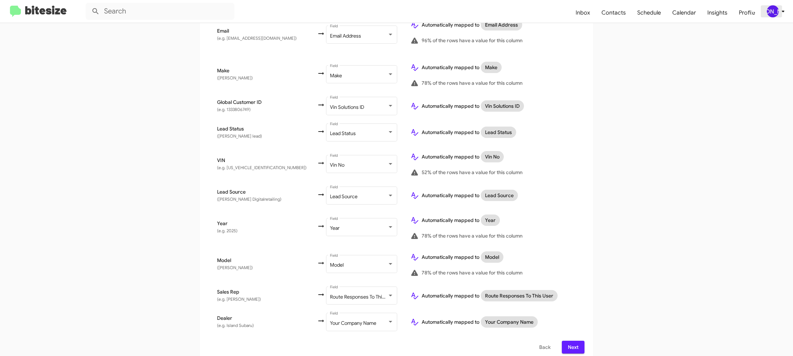
click at [768, 7] on div "[PERSON_NAME]" at bounding box center [773, 11] width 12 height 12
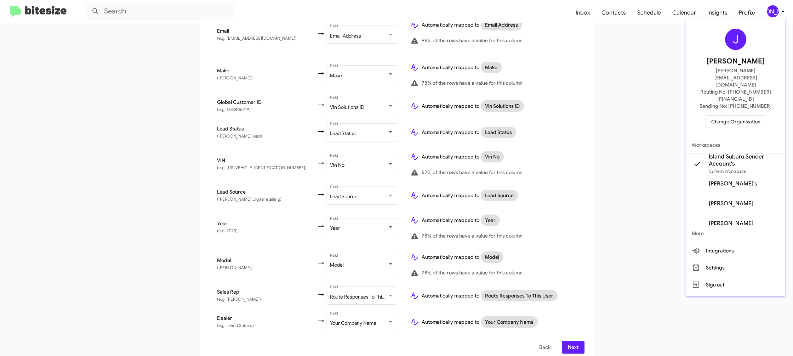
click at [768, 7] on div at bounding box center [396, 178] width 793 height 356
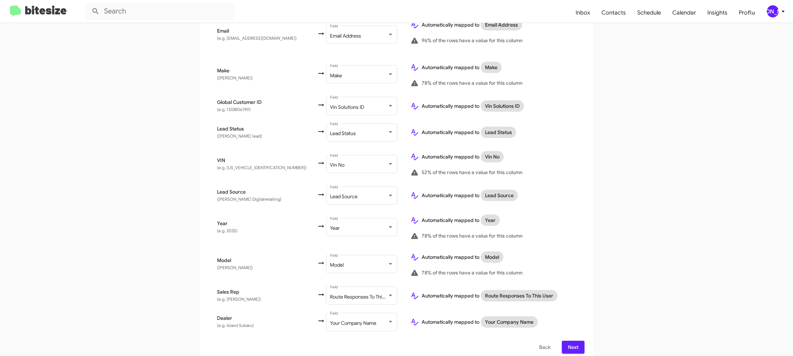
click at [575, 340] on span "Next" at bounding box center [573, 346] width 11 height 13
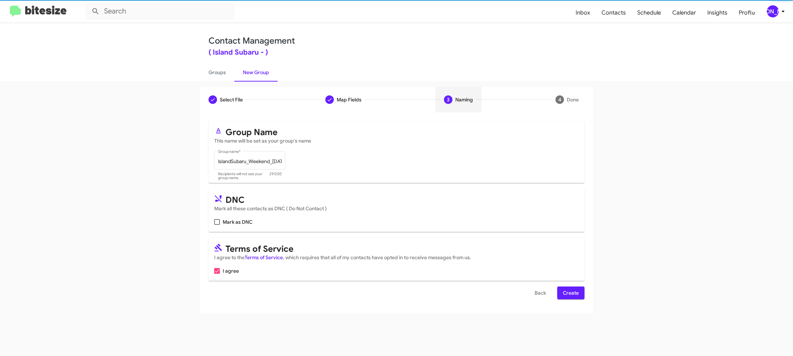
scroll to position [0, 0]
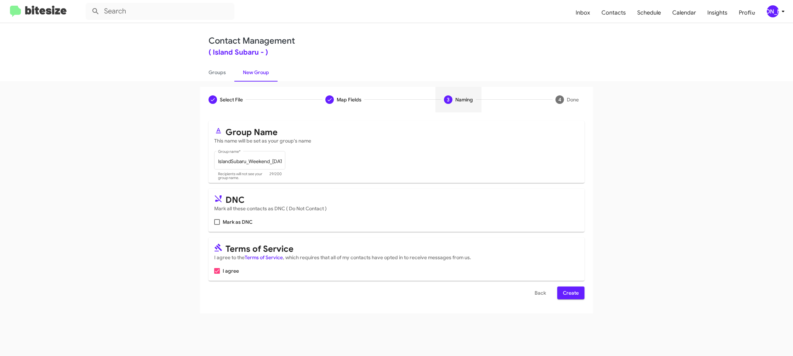
click at [561, 290] on button "Create" at bounding box center [570, 292] width 27 height 13
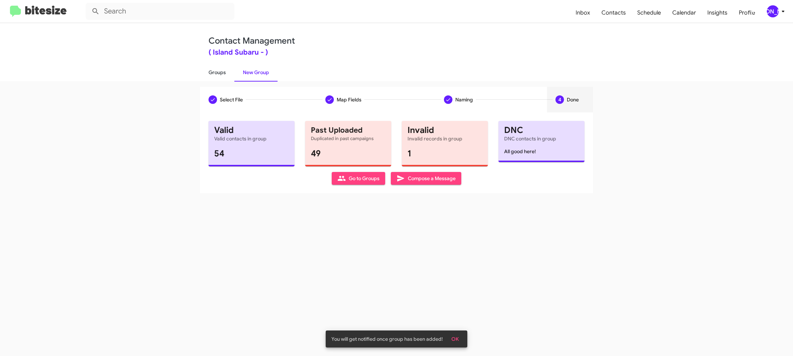
click at [222, 77] on link "Groups" at bounding box center [217, 72] width 34 height 18
type input "in:groups"
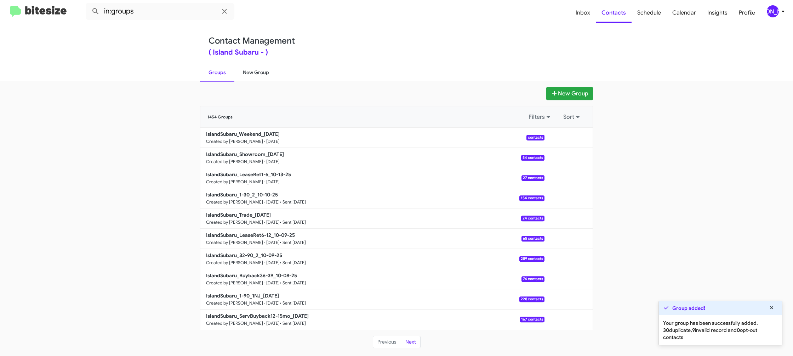
click at [241, 76] on link "New Group" at bounding box center [255, 72] width 43 height 18
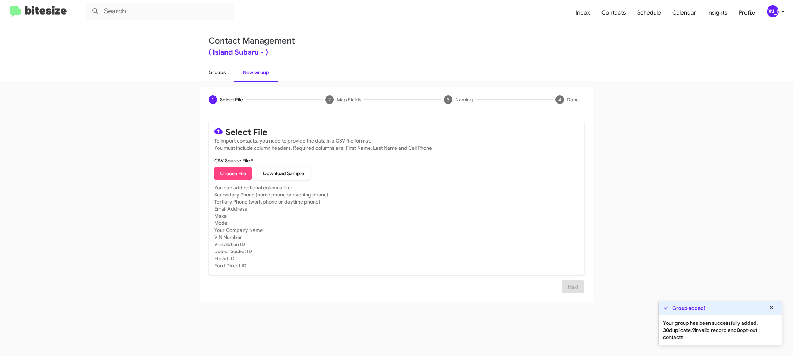
click at [223, 72] on link "Groups" at bounding box center [217, 72] width 34 height 18
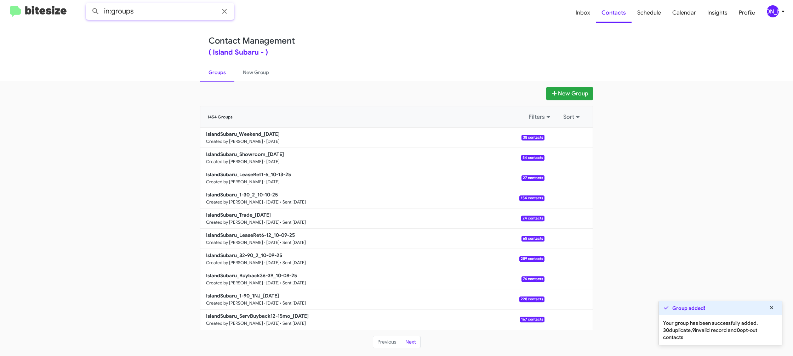
click at [195, 14] on input "in:groups" at bounding box center [160, 11] width 149 height 17
type input "in:groups lease"
click at [89, 4] on button at bounding box center [96, 11] width 14 height 14
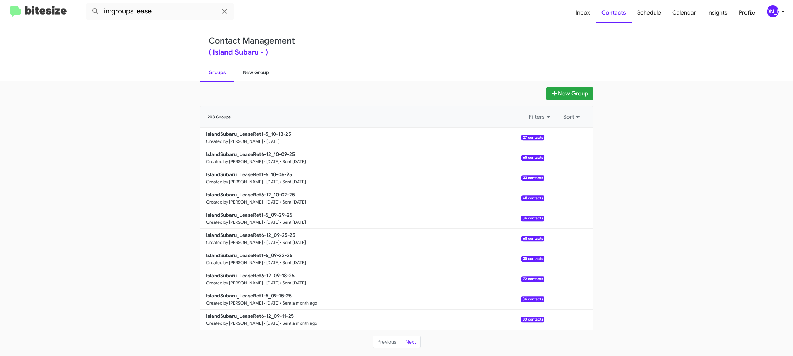
click at [245, 78] on link "New Group" at bounding box center [255, 72] width 43 height 18
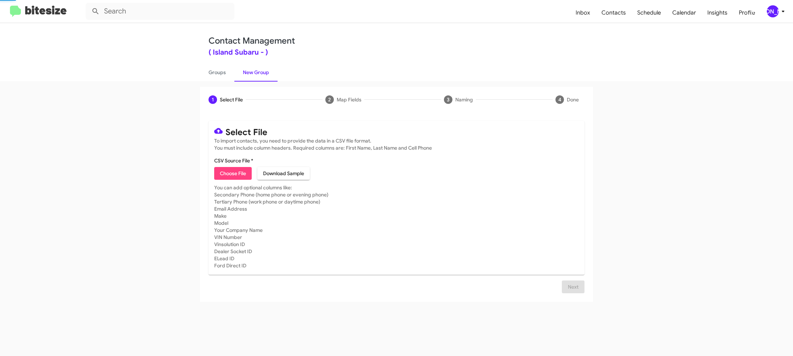
click at [236, 77] on link "New Group" at bounding box center [255, 72] width 43 height 18
click at [224, 77] on link "Groups" at bounding box center [217, 72] width 34 height 18
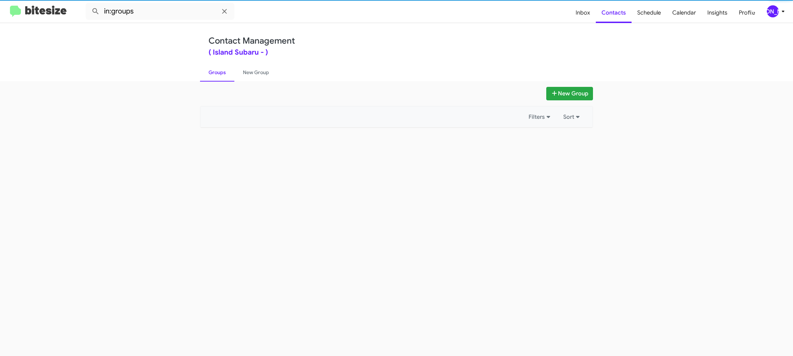
click at [224, 77] on link "Groups" at bounding box center [217, 72] width 34 height 18
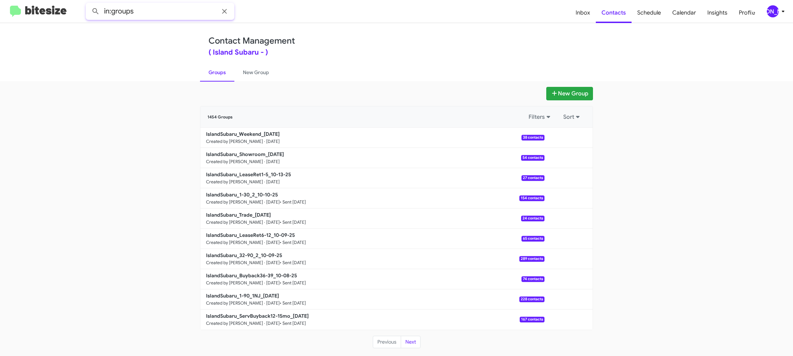
click at [177, 15] on input "in:groups" at bounding box center [160, 11] width 149 height 17
click at [89, 4] on button at bounding box center [96, 11] width 14 height 14
type input "in:groups weeken"
click at [89, 4] on button at bounding box center [96, 11] width 14 height 14
click at [251, 78] on link "New Group" at bounding box center [255, 72] width 43 height 18
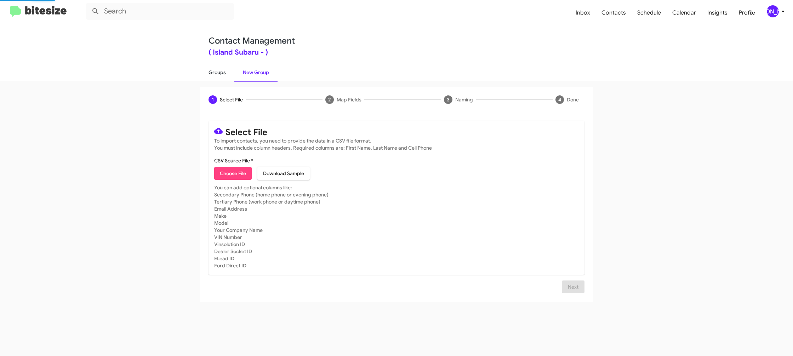
click at [215, 76] on link "Groups" at bounding box center [217, 72] width 34 height 18
type input "in:groups"
click at [215, 76] on link "Groups" at bounding box center [217, 72] width 34 height 18
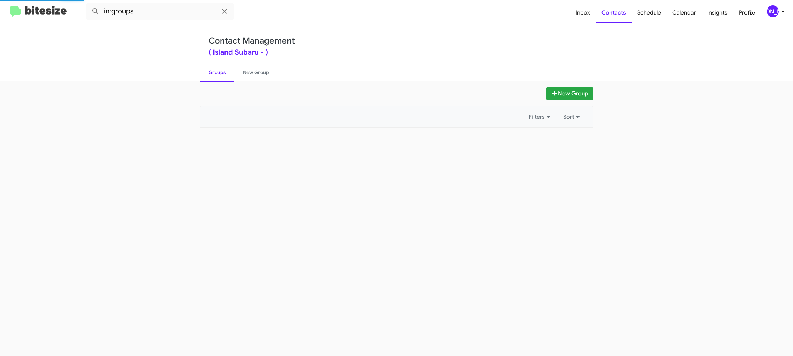
click at [215, 76] on link "Groups" at bounding box center [217, 72] width 34 height 18
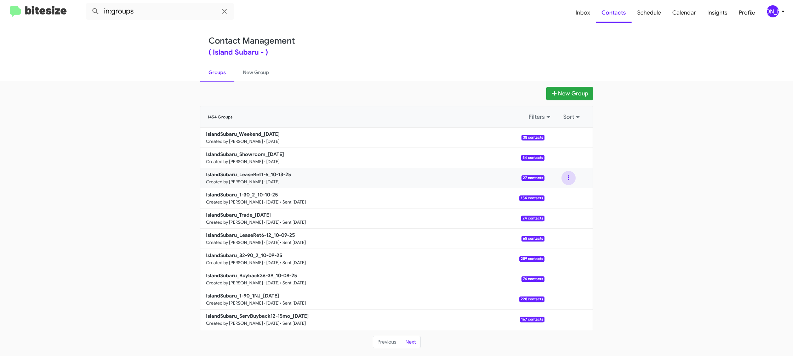
drag, startPoint x: 567, startPoint y: 180, endPoint x: 567, endPoint y: 184, distance: 4.3
click at [567, 180] on button at bounding box center [569, 178] width 14 height 14
click at [566, 193] on button "View contacts" at bounding box center [547, 196] width 57 height 17
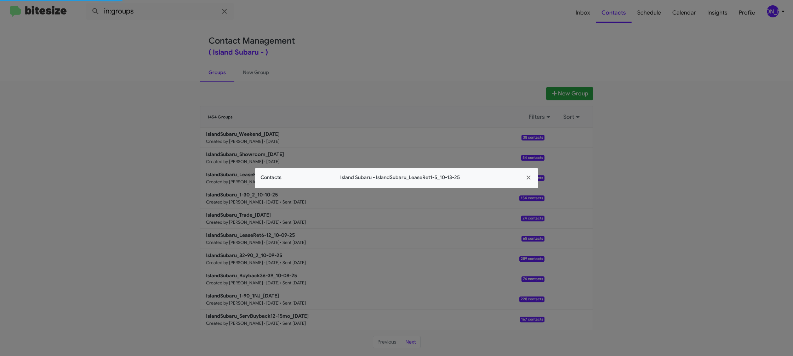
click at [273, 188] on modal-container "Contacts Island Subaru - IslandSubaru_LeaseRet1-5_10-13-25" at bounding box center [396, 178] width 793 height 356
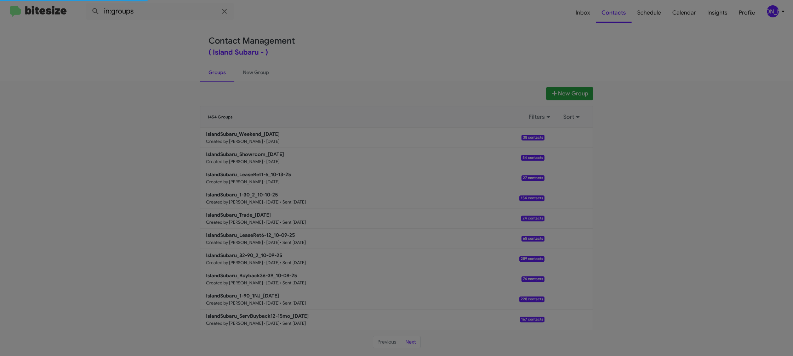
click at [273, 187] on modal-container "Contacts Island Subaru - IslandSubaru_LeaseRet1-5_10-13-25" at bounding box center [396, 178] width 793 height 356
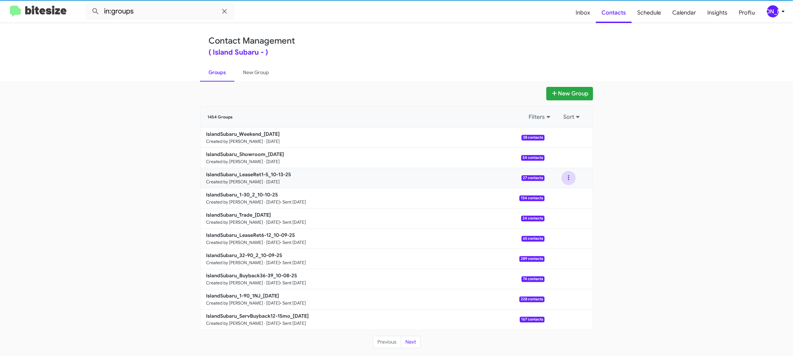
click at [565, 179] on button at bounding box center [569, 178] width 14 height 14
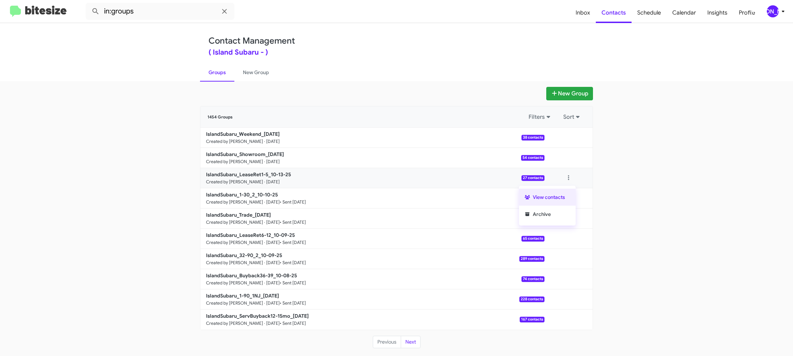
click at [564, 196] on button "View contacts" at bounding box center [547, 196] width 57 height 17
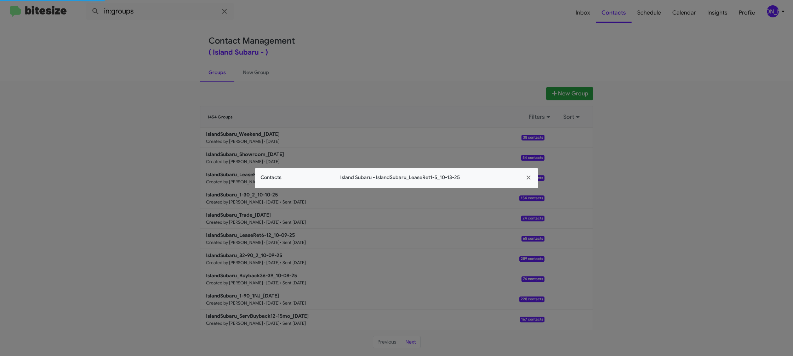
click at [272, 185] on div "Contacts Island Subaru - IslandSubaru_LeaseRet1-5_10-13-25" at bounding box center [396, 178] width 283 height 20
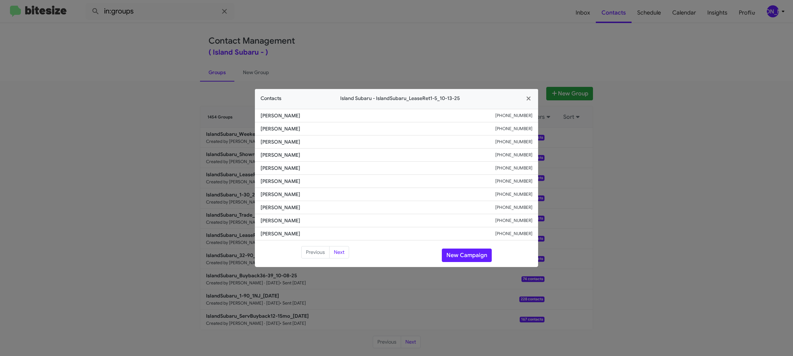
click at [276, 181] on span "[PERSON_NAME]" at bounding box center [378, 180] width 235 height 7
copy span "[PERSON_NAME]"
click at [359, 27] on modal-container "Contacts Island Subaru - IslandSubaru_LeaseRet1-5_10-13-25 [PERSON_NAME] [PHONE…" at bounding box center [396, 178] width 793 height 356
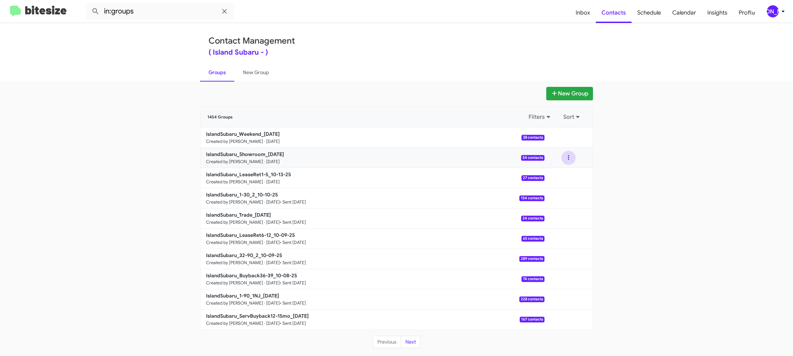
drag, startPoint x: 567, startPoint y: 160, endPoint x: 568, endPoint y: 164, distance: 4.3
click at [567, 160] on button at bounding box center [569, 158] width 14 height 14
click at [565, 172] on button "View contacts" at bounding box center [547, 176] width 57 height 17
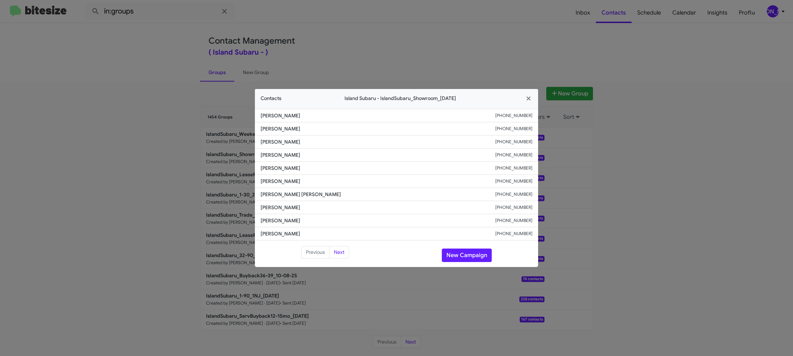
click at [283, 185] on li "[PERSON_NAME] [PHONE_NUMBER]" at bounding box center [396, 181] width 283 height 13
copy span "[PERSON_NAME]"
click at [421, 48] on modal-container "Contacts Island [GEOGRAPHIC_DATA] - IslandSubaru_Showroom_[DATE] [PERSON_NAME] …" at bounding box center [396, 178] width 793 height 356
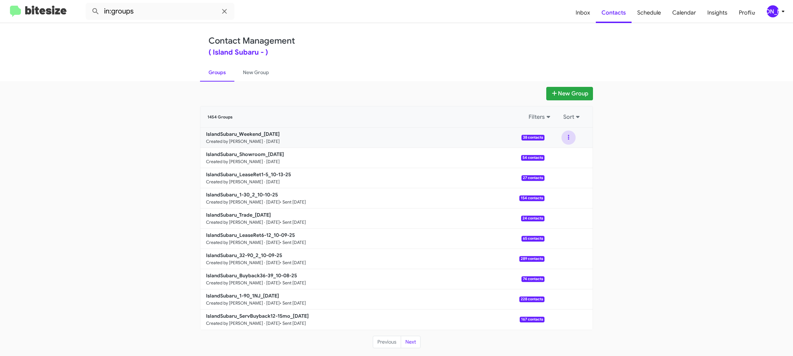
click at [572, 140] on button at bounding box center [569, 137] width 14 height 14
click at [567, 150] on button "View contacts" at bounding box center [547, 156] width 57 height 17
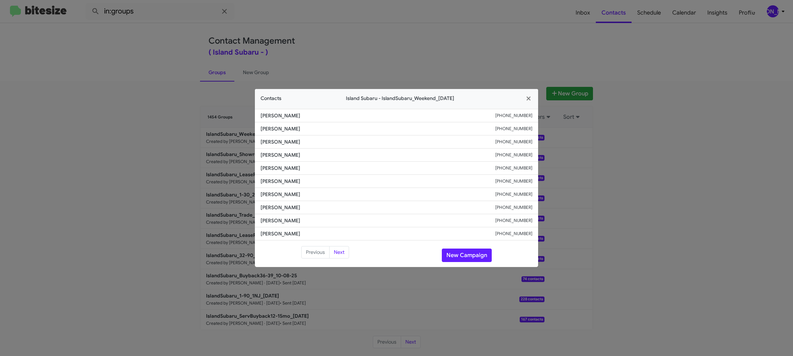
click at [279, 175] on li "[PERSON_NAME] [PHONE_NUMBER]" at bounding box center [396, 181] width 283 height 13
copy span "[PERSON_NAME]"
drag, startPoint x: 129, startPoint y: 106, endPoint x: 193, endPoint y: 135, distance: 70.5
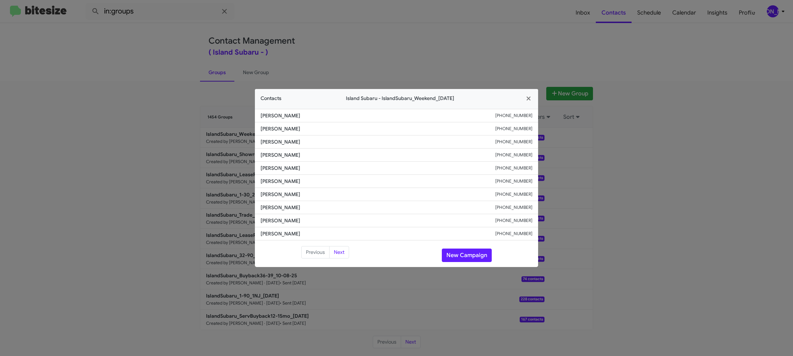
click at [131, 106] on modal-container "Contacts Island Subaru - IslandSubaru_Weekend_[DATE] [PERSON_NAME] [PHONE_NUMBE…" at bounding box center [396, 178] width 793 height 356
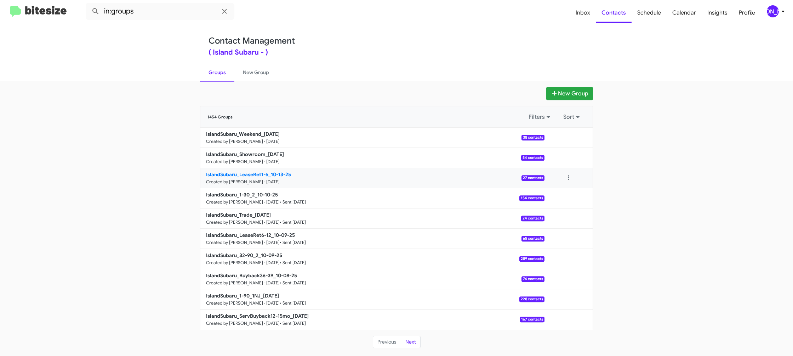
click at [272, 172] on b "IslandSubaru_LeaseRet1-5_10-13-25" at bounding box center [248, 174] width 85 height 6
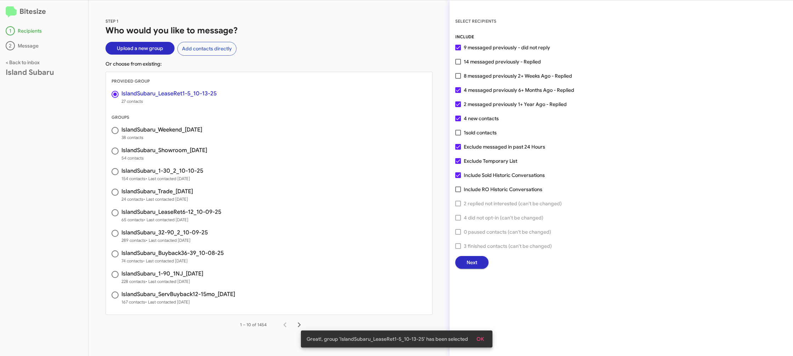
click at [475, 265] on span "Next" at bounding box center [472, 262] width 11 height 13
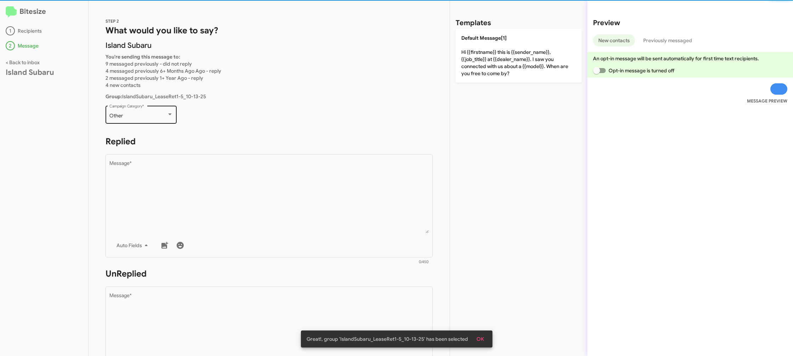
click at [159, 117] on div "Other" at bounding box center [137, 116] width 57 height 6
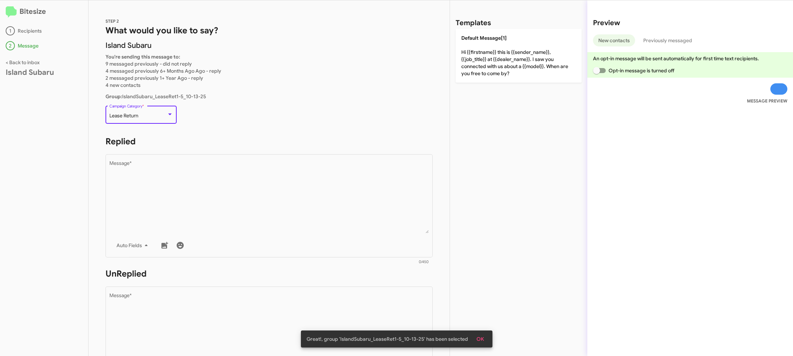
scroll to position [104, 0]
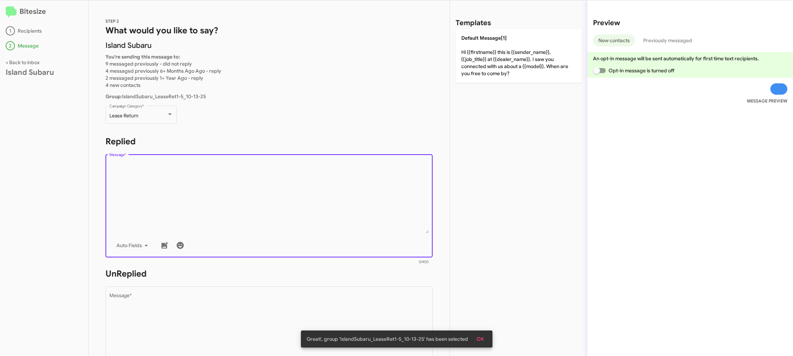
click at [234, 173] on textarea "Message *" at bounding box center [269, 197] width 320 height 72
drag, startPoint x: 491, startPoint y: 64, endPoint x: 369, endPoint y: 144, distance: 146.1
click at [491, 64] on p "Default Message[1] Hi {{firstname}} this is {{sender_name}}, {{job_title}} at {…" at bounding box center [519, 56] width 126 height 54
type textarea "Hi {{firstname}} this is {{sender_name}}, {{job_title}} at {{dealer_name}}. I s…"
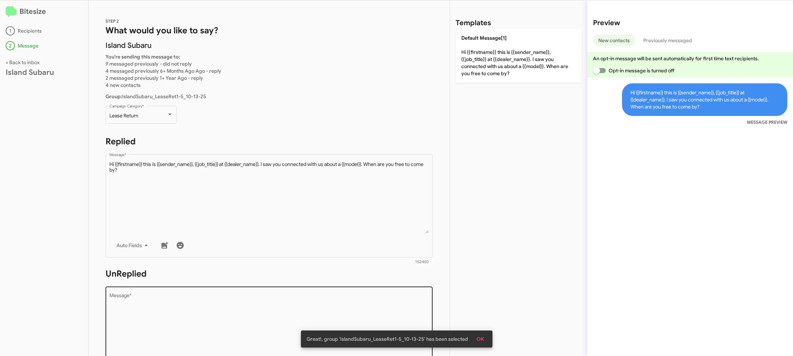
click at [274, 296] on textarea "Message *" at bounding box center [269, 329] width 320 height 72
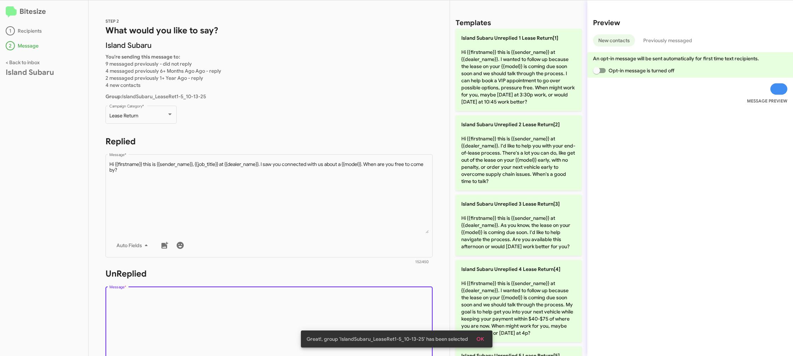
drag, startPoint x: 274, startPoint y: 296, endPoint x: 294, endPoint y: 291, distance: 21.2
click at [276, 295] on textarea "Message *" at bounding box center [269, 329] width 320 height 72
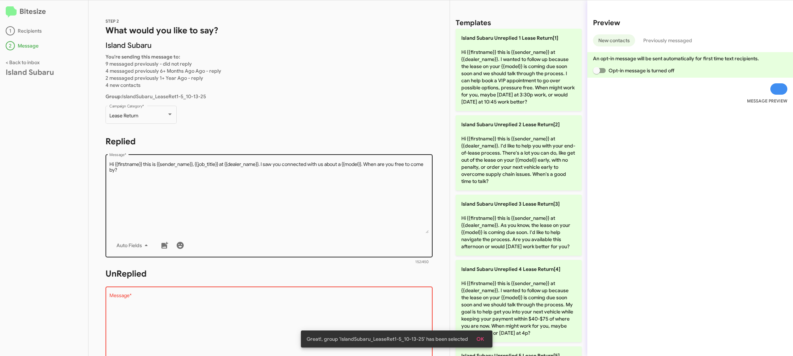
drag, startPoint x: 494, startPoint y: 245, endPoint x: 336, endPoint y: 181, distance: 169.7
click at [489, 244] on p "Island Subaru Unreplied 3 Lease Return[3] Hi {{firstname}} this is {{sender_nam…" at bounding box center [519, 224] width 126 height 61
type textarea "Hi {{firstname}} this is {{sender_name}} at {{dealer_name}}. As you know, the l…"
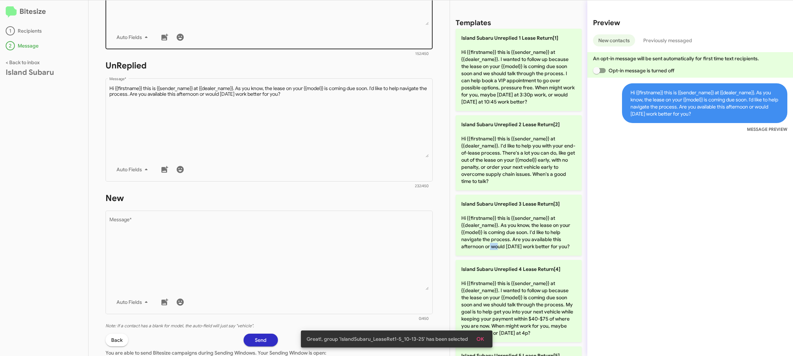
scroll to position [265, 0]
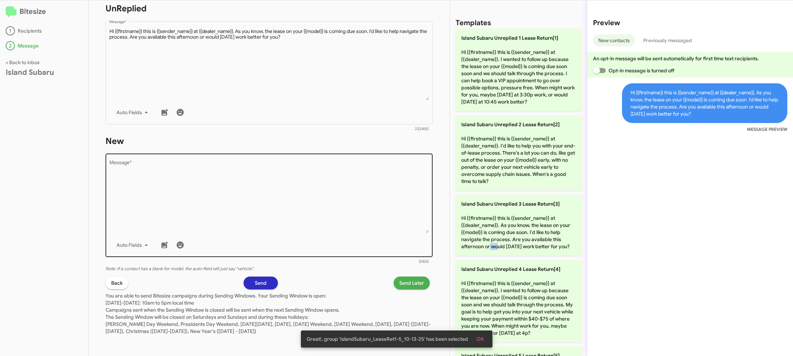
click at [325, 180] on textarea "Message *" at bounding box center [269, 196] width 320 height 72
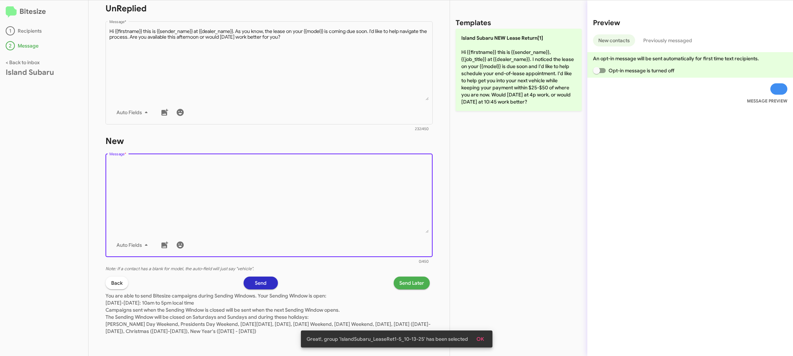
click at [340, 169] on textarea "Message *" at bounding box center [269, 196] width 320 height 72
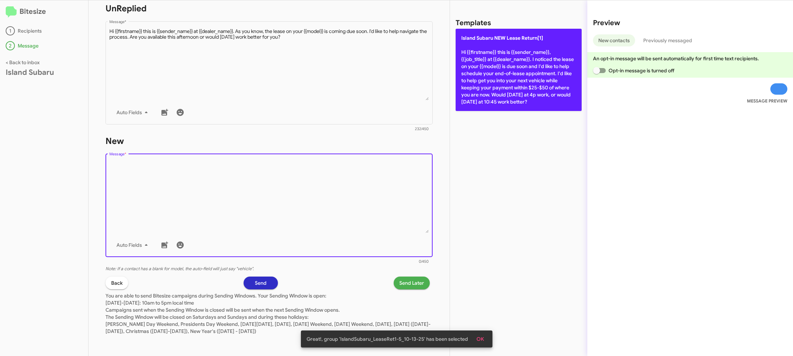
drag, startPoint x: 492, startPoint y: 73, endPoint x: 462, endPoint y: 58, distance: 33.3
click at [492, 73] on p "Island Subaru NEW Lease Return[1] Hi {{firstname}} this is {{sender_name}}, {{j…" at bounding box center [519, 70] width 126 height 82
type textarea "Hi {{firstname}} this is {{sender_name}}, {{job_title}} at {{dealer_name}}. I n…"
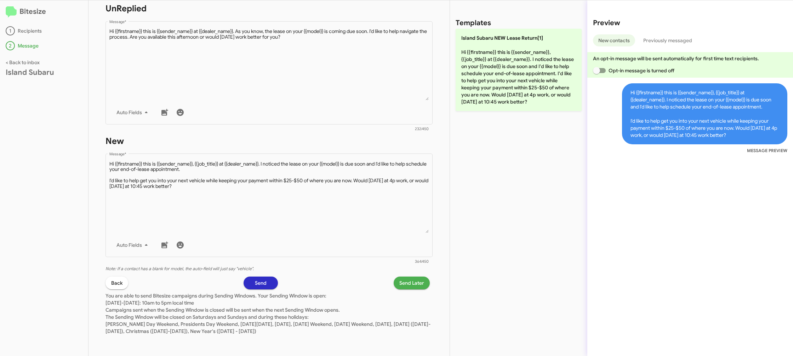
click at [405, 284] on span "Send Later" at bounding box center [411, 282] width 25 height 13
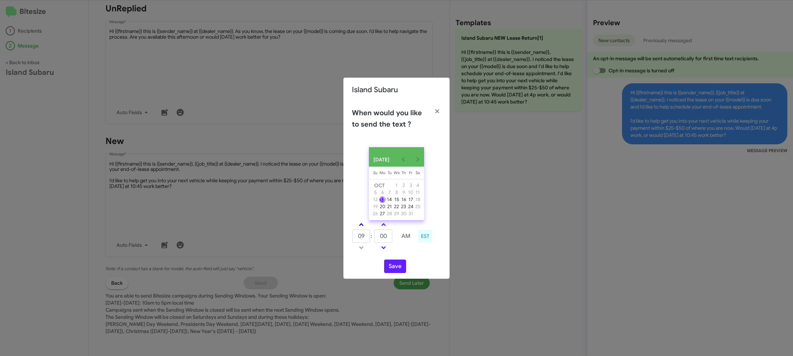
click at [360, 226] on link at bounding box center [361, 224] width 12 height 8
type input "10"
click at [387, 240] on input "00" at bounding box center [384, 235] width 18 height 13
type input "55"
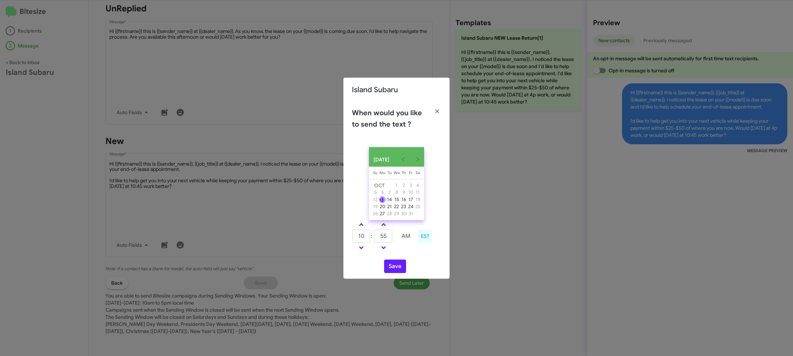
drag, startPoint x: 421, startPoint y: 258, endPoint x: 413, endPoint y: 259, distance: 8.2
click at [418, 258] on div "[DATE] [DATE] Su [DATE] Mo [DATE] Tu [DATE] We [DATE] Th [DATE] Fr [DATE] [DATE…" at bounding box center [397, 209] width 106 height 137
click at [397, 270] on button "Save" at bounding box center [395, 265] width 22 height 13
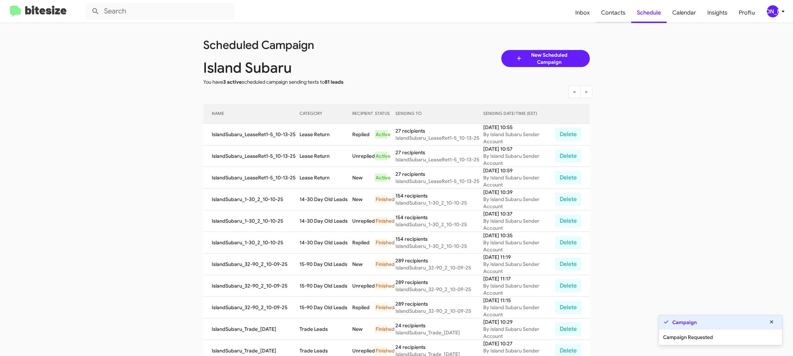
click at [610, 13] on span "Contacts" at bounding box center [614, 12] width 36 height 21
type input "in:groups"
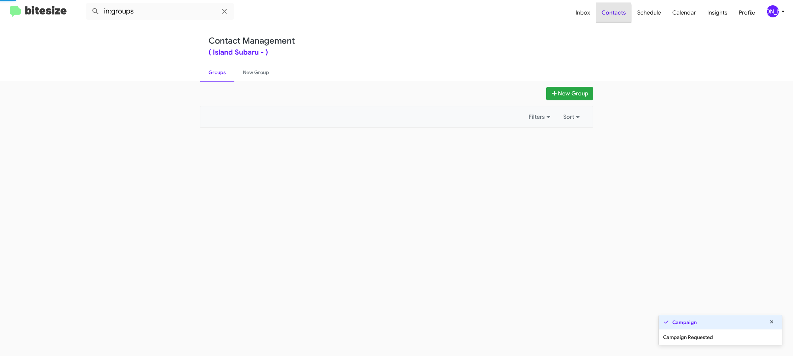
click at [610, 13] on span "Contacts" at bounding box center [614, 12] width 36 height 21
drag, startPoint x: 610, startPoint y: 13, endPoint x: 588, endPoint y: 12, distance: 22.3
click at [610, 13] on span "Contacts" at bounding box center [614, 12] width 36 height 21
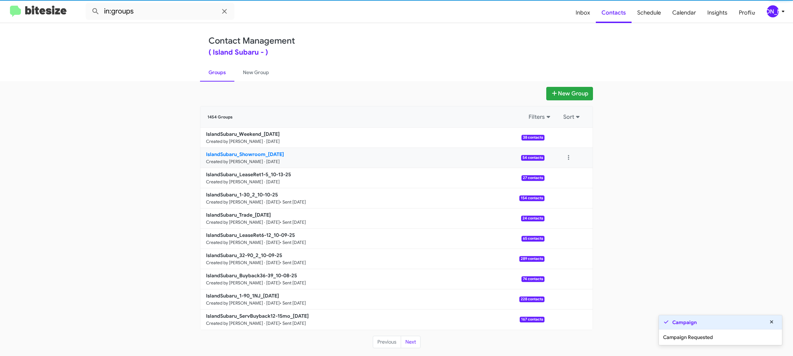
click at [257, 152] on b "IslandSubaru_Showroom_[DATE]" at bounding box center [245, 154] width 78 height 6
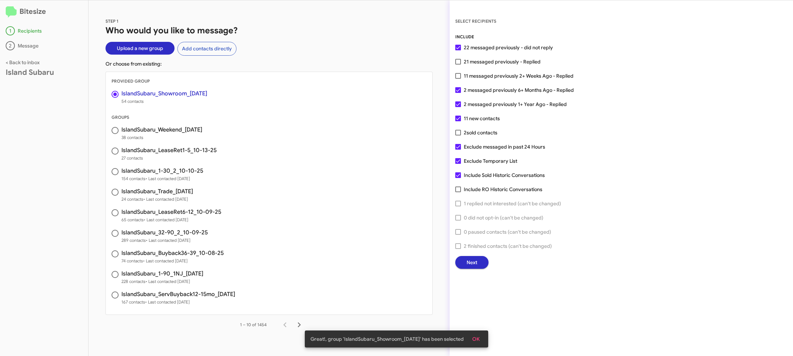
click at [481, 265] on button "Next" at bounding box center [471, 262] width 33 height 13
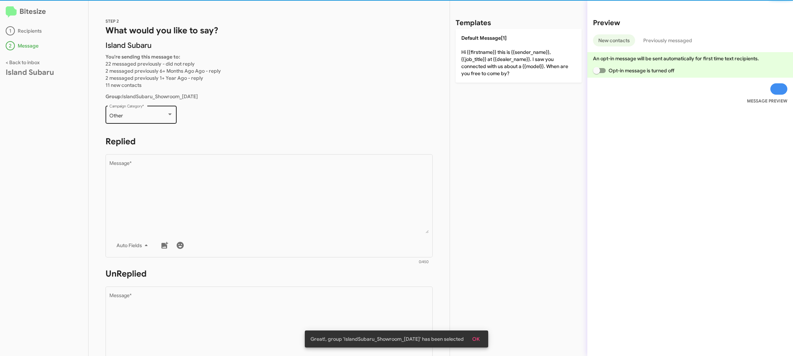
click at [159, 116] on div "Other" at bounding box center [137, 116] width 57 height 6
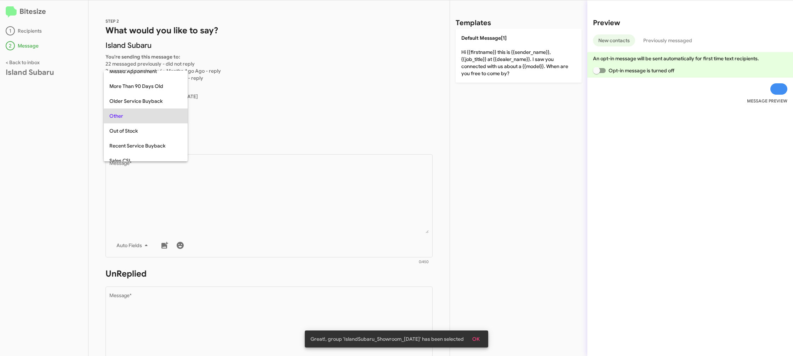
scroll to position [192, 0]
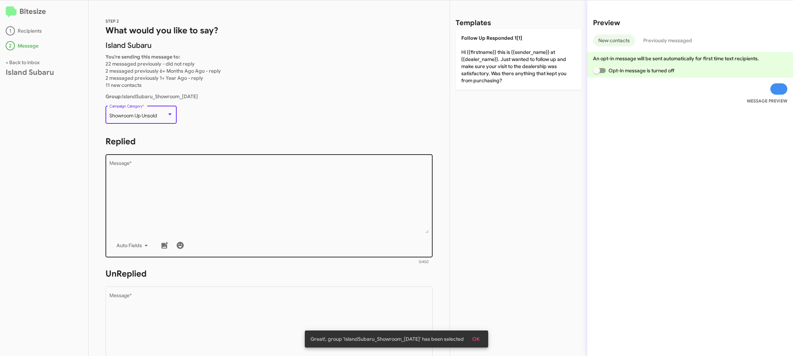
drag, startPoint x: 274, startPoint y: 231, endPoint x: 305, endPoint y: 209, distance: 38.0
click at [272, 226] on textarea "Message *" at bounding box center [269, 197] width 320 height 72
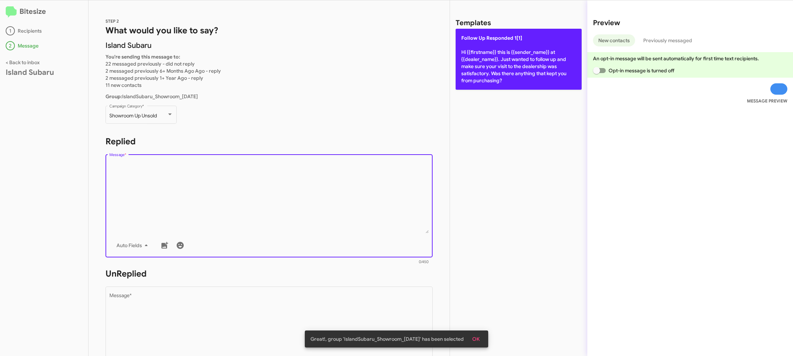
click at [485, 64] on p "Follow Up Responded 1[1] Hi {{firstname}} this is {{sender_name}} at {{dealer_n…" at bounding box center [519, 59] width 126 height 61
type textarea "Hi {{firstname}} this is {{sender_name}} at {{dealer_name}}. Just wanted to fol…"
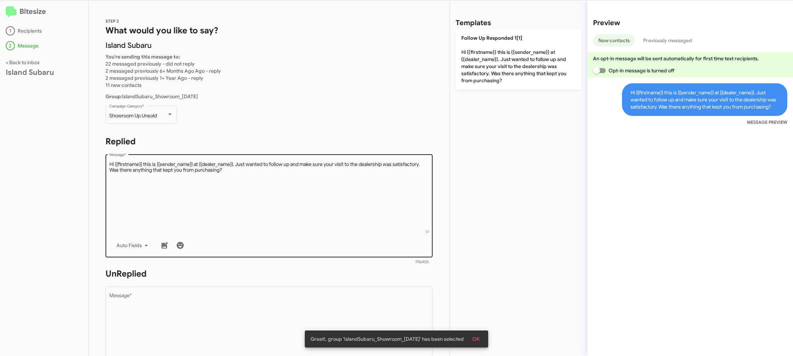
scroll to position [265, 0]
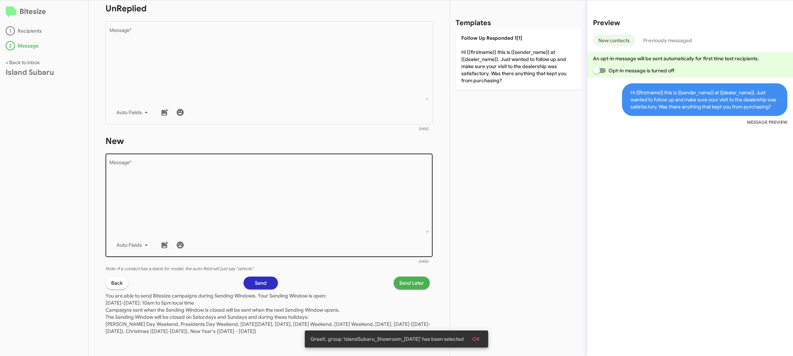
click at [377, 192] on textarea "Message *" at bounding box center [269, 196] width 320 height 72
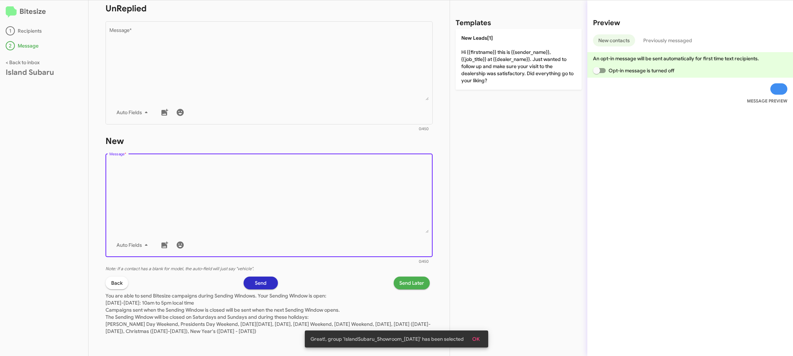
click at [377, 191] on textarea "Message *" at bounding box center [269, 196] width 320 height 72
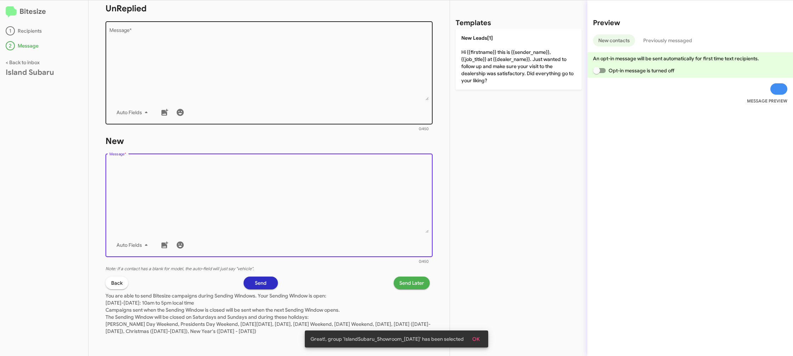
click at [358, 43] on textarea "Message *" at bounding box center [269, 64] width 320 height 72
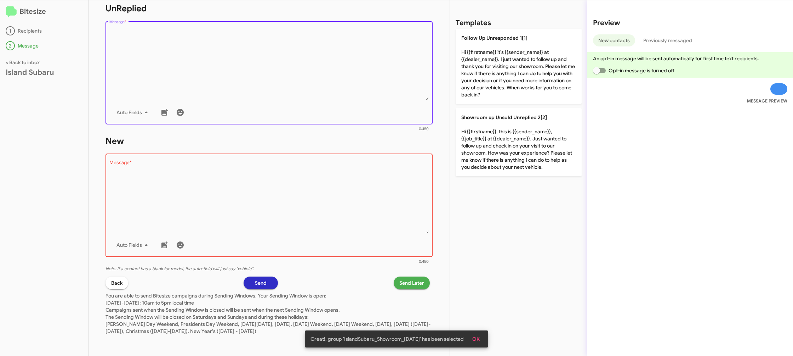
drag, startPoint x: 358, startPoint y: 46, endPoint x: 364, endPoint y: 50, distance: 7.5
click at [358, 46] on textarea "Message *" at bounding box center [269, 64] width 320 height 72
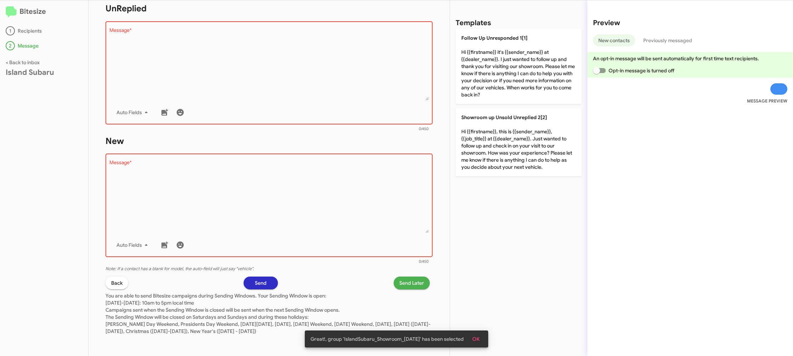
drag, startPoint x: 493, startPoint y: 70, endPoint x: 344, endPoint y: 174, distance: 181.3
click at [492, 71] on p "Follow Up Unresponded 1[1] Hi {{firstname}} it's {{sender_name}} at {{dealer_na…" at bounding box center [519, 66] width 126 height 75
type textarea "Hi {{firstname}} it's {{sender_name}} at {{dealer_name}}. I just wanted to foll…"
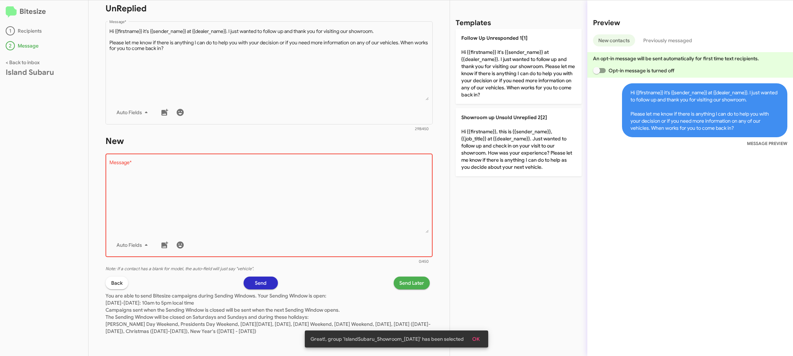
click at [343, 201] on textarea "Message *" at bounding box center [269, 196] width 320 height 72
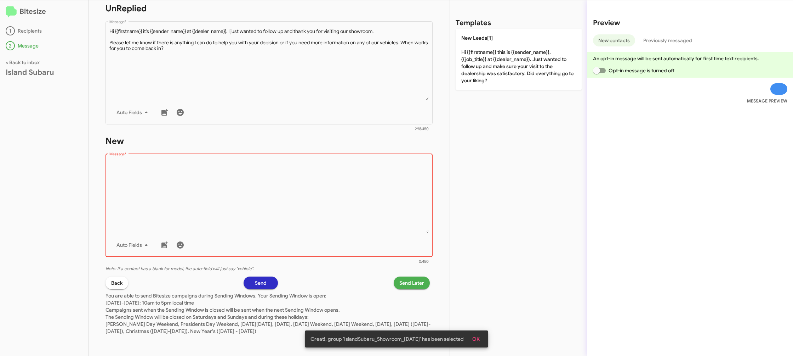
drag, startPoint x: 343, startPoint y: 201, endPoint x: 400, endPoint y: 148, distance: 77.9
click at [344, 199] on textarea "Message *" at bounding box center [269, 196] width 320 height 72
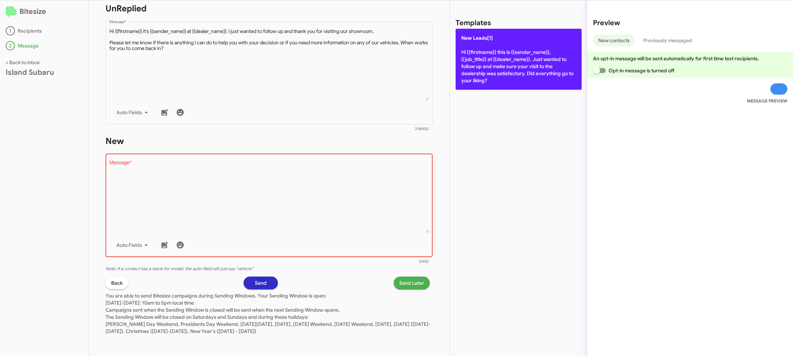
click at [480, 79] on p "New Leads[1] Hi {{firstname}} this is {{sender_name}}, {{job_title}} at {{deale…" at bounding box center [519, 59] width 126 height 61
type textarea "Hi {{firstname}} this is {{sender_name}}, {{job_title}} at {{dealer_name}}. Jus…"
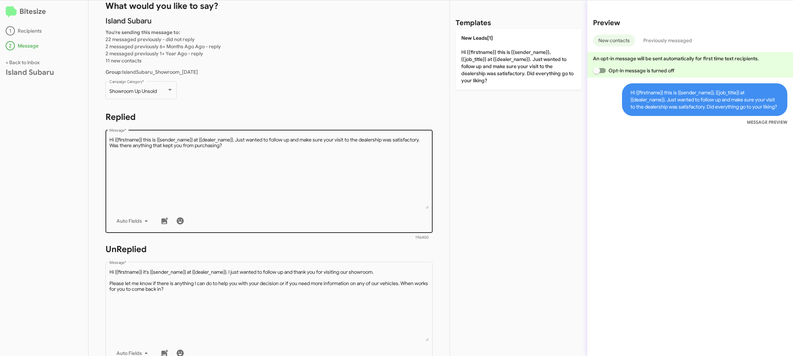
scroll to position [29, 0]
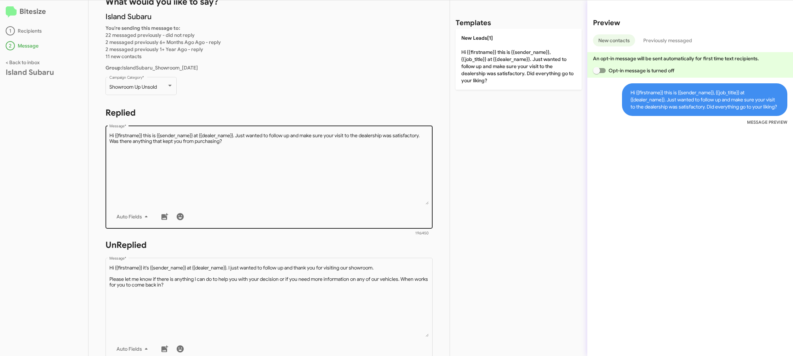
click at [337, 186] on textarea "Message *" at bounding box center [269, 168] width 320 height 72
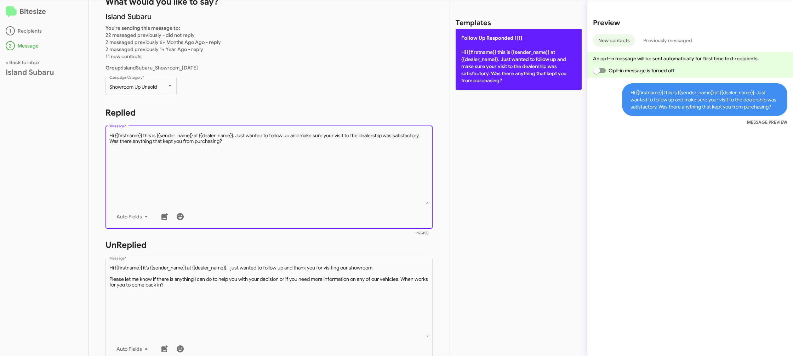
drag, startPoint x: 492, startPoint y: 54, endPoint x: 489, endPoint y: 57, distance: 4.3
click at [491, 55] on p "Follow Up Responded 1[1] Hi {{firstname}} this is {{sender_name}} at {{dealer_n…" at bounding box center [519, 59] width 126 height 61
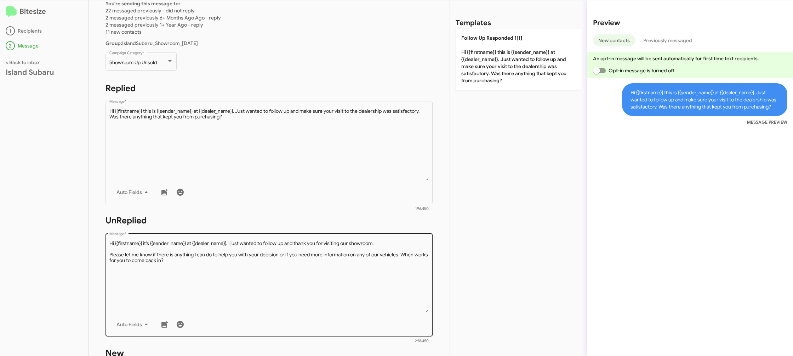
scroll to position [86, 0]
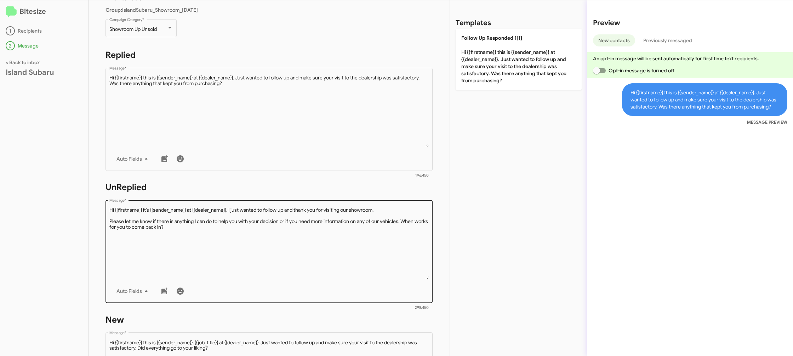
click at [397, 291] on div "Auto Fields" at bounding box center [269, 291] width 320 height 14
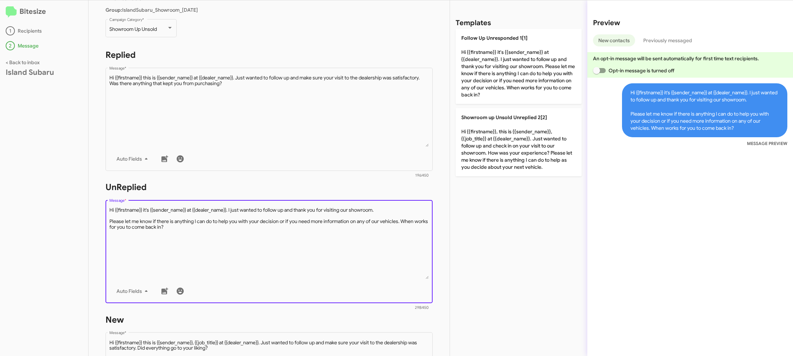
drag, startPoint x: 397, startPoint y: 291, endPoint x: 395, endPoint y: 288, distance: 4.3
click at [396, 289] on div "Auto Fields" at bounding box center [269, 291] width 320 height 14
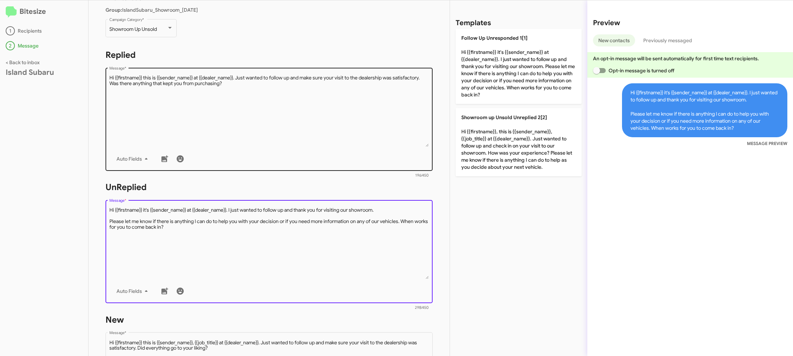
drag, startPoint x: 486, startPoint y: 68, endPoint x: 354, endPoint y: 117, distance: 140.5
click at [479, 73] on p "Follow Up Unresponded 1[1] Hi {{firstname}} it's {{sender_name}} at {{dealer_na…" at bounding box center [519, 66] width 126 height 75
type textarea "Hi {{firstname}} it's {{sender_name}} at {{dealer_name}}. I just wanted to foll…"
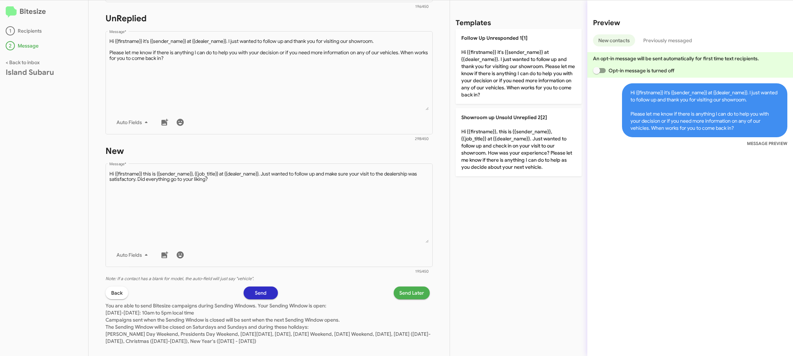
scroll to position [265, 0]
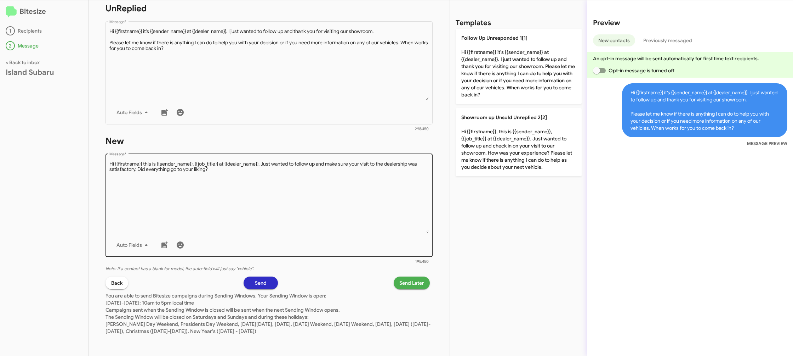
click at [341, 171] on textarea "Message *" at bounding box center [269, 196] width 320 height 72
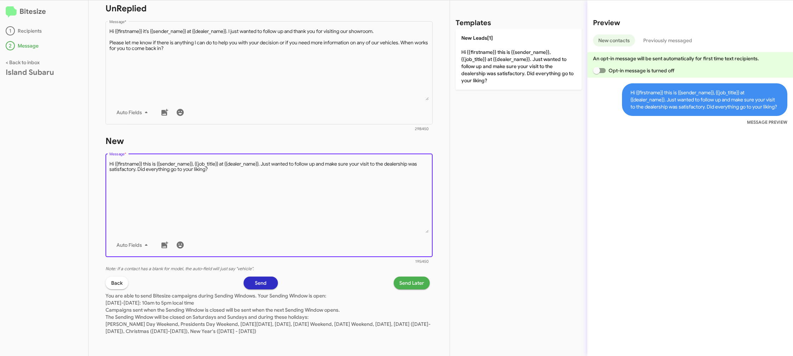
click at [342, 189] on textarea "Message *" at bounding box center [269, 196] width 320 height 72
drag, startPoint x: 342, startPoint y: 189, endPoint x: 396, endPoint y: 139, distance: 73.2
click at [375, 154] on div "Drop image here to insert Auto Fields Message *" at bounding box center [269, 204] width 320 height 104
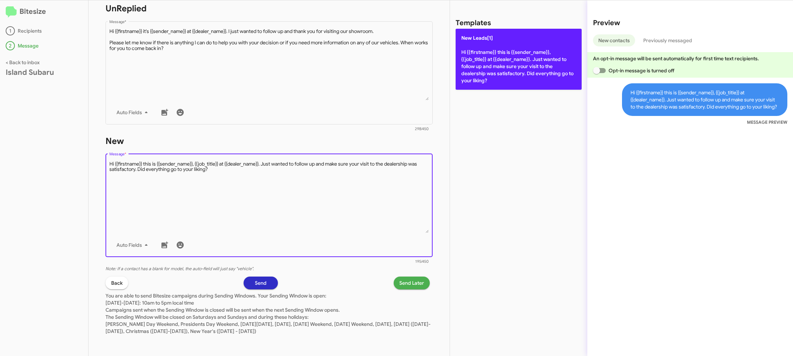
drag, startPoint x: 478, startPoint y: 65, endPoint x: 467, endPoint y: 70, distance: 11.9
click at [478, 65] on p "New Leads[1] Hi {{firstname}} this is {{sender_name}}, {{job_title}} at {{deale…" at bounding box center [519, 59] width 126 height 61
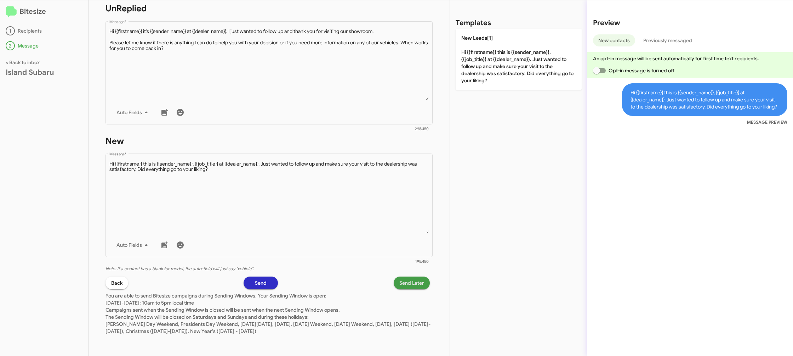
click at [409, 281] on span "Send Later" at bounding box center [411, 282] width 25 height 13
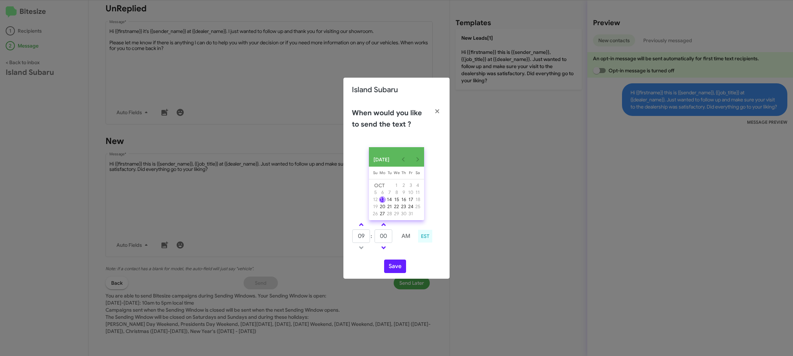
drag, startPoint x: 359, startPoint y: 227, endPoint x: 396, endPoint y: 245, distance: 40.9
click at [362, 227] on link at bounding box center [361, 224] width 12 height 8
type input "10"
click at [393, 243] on td at bounding box center [395, 236] width 4 height 14
click at [387, 240] on input "00" at bounding box center [384, 235] width 18 height 13
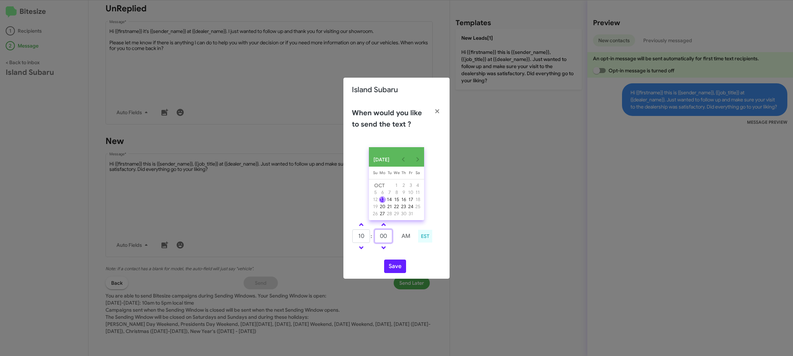
click at [387, 240] on input "00" at bounding box center [384, 235] width 18 height 13
type input "40"
drag, startPoint x: 413, startPoint y: 260, endPoint x: 399, endPoint y: 264, distance: 14.4
click at [405, 262] on div "[DATE] [DATE] Su [DATE] Mo [DATE] Tu [DATE] We [DATE] Th [DATE] Fr [DATE] [DATE…" at bounding box center [397, 209] width 106 height 137
click at [391, 269] on button "Save" at bounding box center [395, 265] width 22 height 13
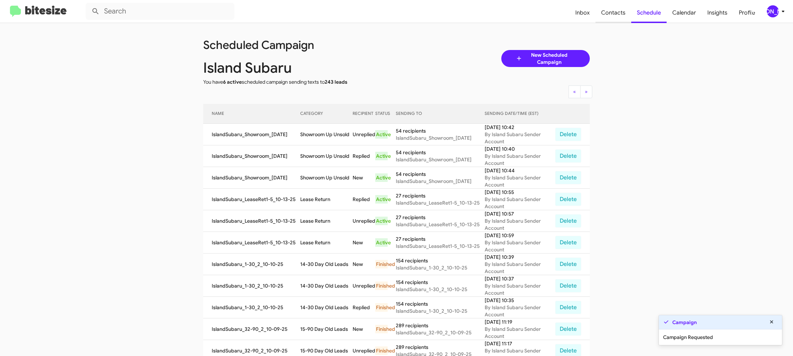
click at [609, 19] on span "Contacts" at bounding box center [614, 12] width 36 height 21
type input "in:groups"
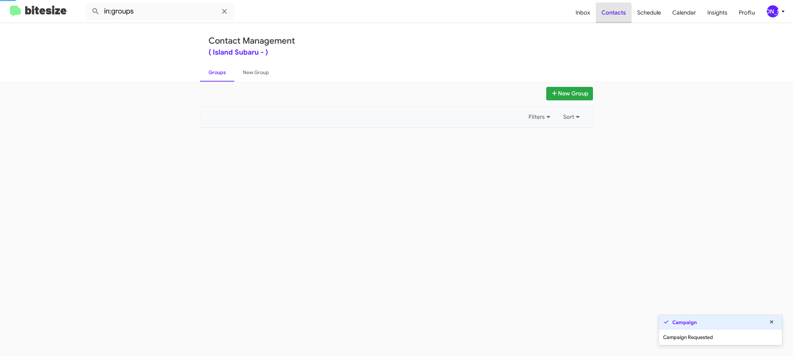
click at [609, 19] on span "Contacts" at bounding box center [614, 12] width 36 height 21
drag, startPoint x: 609, startPoint y: 19, endPoint x: 564, endPoint y: 18, distance: 44.3
click at [604, 18] on span "Contacts" at bounding box center [614, 12] width 36 height 21
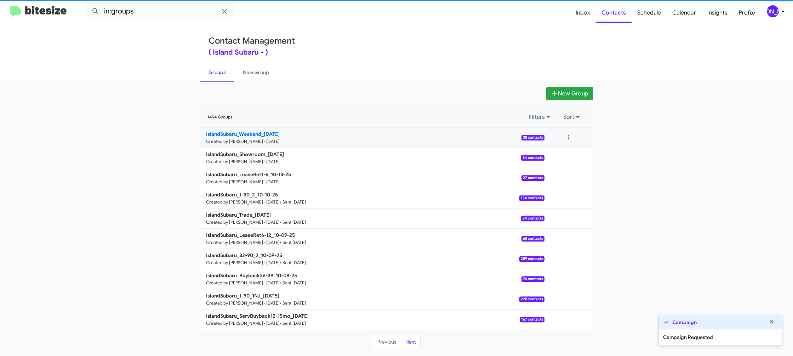
click at [259, 129] on link "IslandSubaru_Weekend_[DATE] Created by [PERSON_NAME] · [DATE] 38 contacts" at bounding box center [372, 137] width 344 height 20
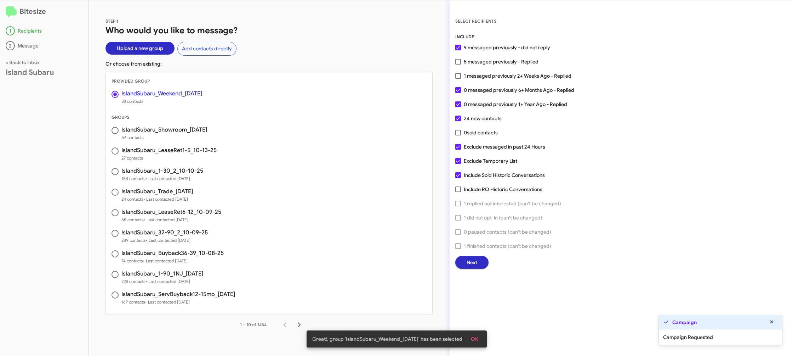
click at [463, 266] on button "Next" at bounding box center [471, 262] width 33 height 13
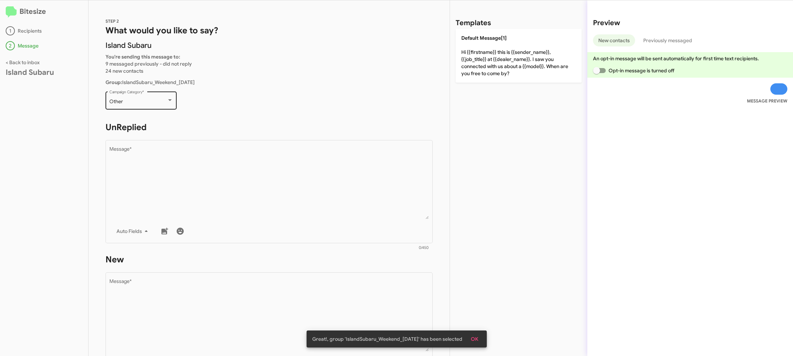
click at [144, 98] on div "Other Campaign Category *" at bounding box center [141, 99] width 64 height 19
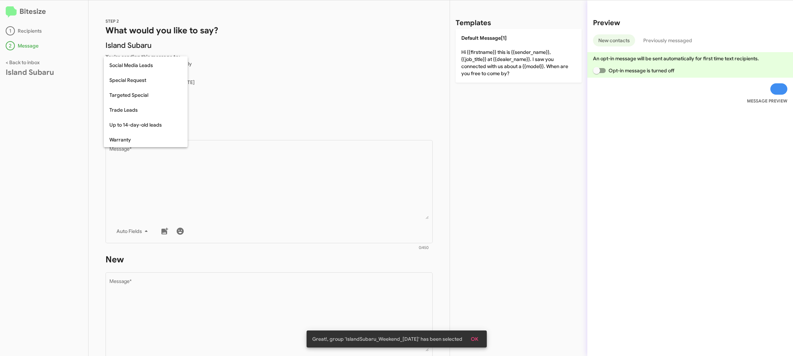
scroll to position [296, 0]
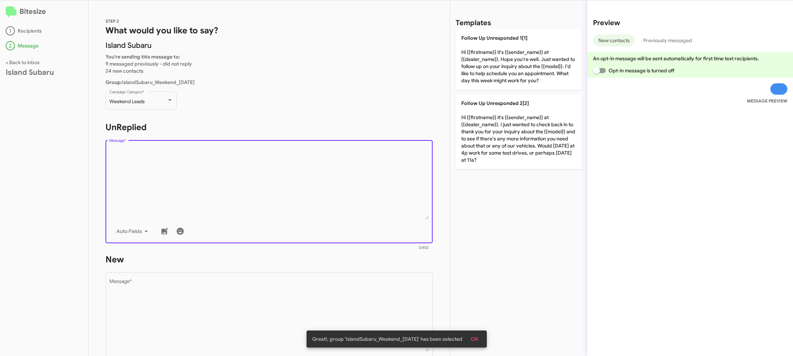
click at [220, 172] on textarea "Message *" at bounding box center [269, 183] width 320 height 72
click at [222, 171] on textarea "Message *" at bounding box center [269, 183] width 320 height 72
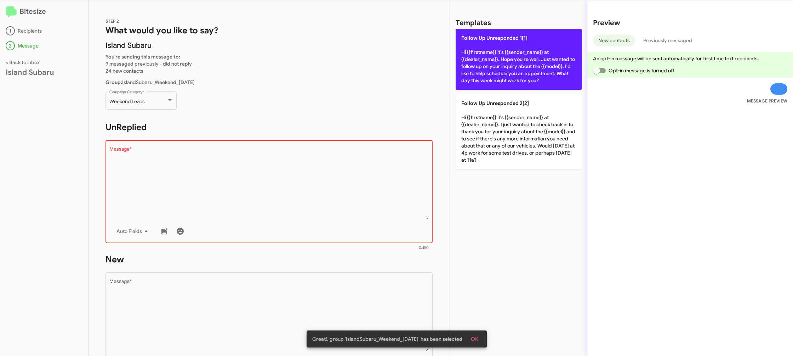
click at [488, 62] on p "Follow Up Unresponded 1[1] Hi {{firstname}} it's {{sender_name}} at {{dealer_na…" at bounding box center [519, 59] width 126 height 61
type textarea "Hi {{firstname}} it's {{sender_name}} at {{dealer_name}}. Hope you're well. Jus…"
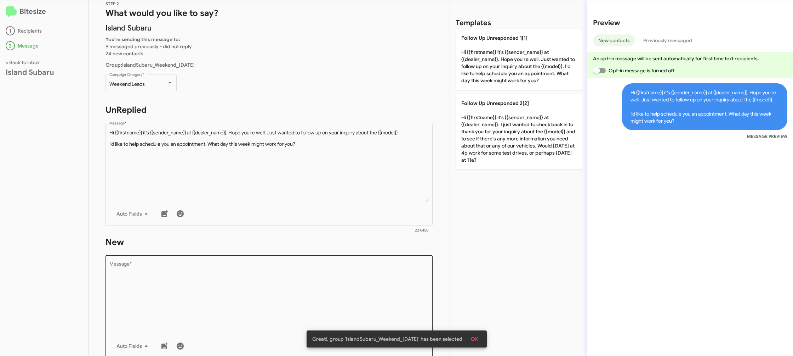
scroll to position [24, 0]
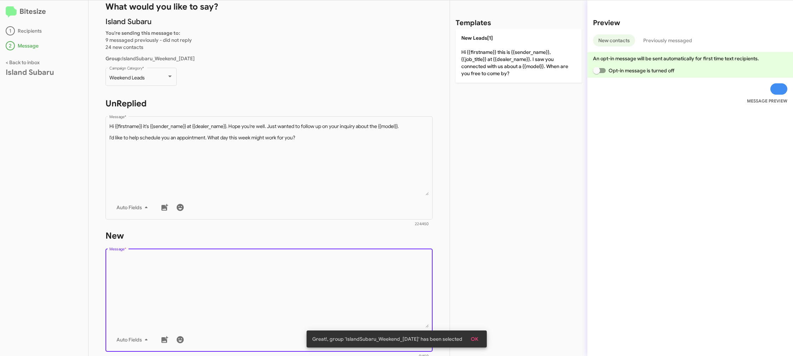
click at [339, 267] on textarea "Message *" at bounding box center [269, 291] width 320 height 72
click at [339, 268] on textarea "Message *" at bounding box center [269, 291] width 320 height 72
click at [339, 266] on textarea "Message *" at bounding box center [269, 291] width 320 height 72
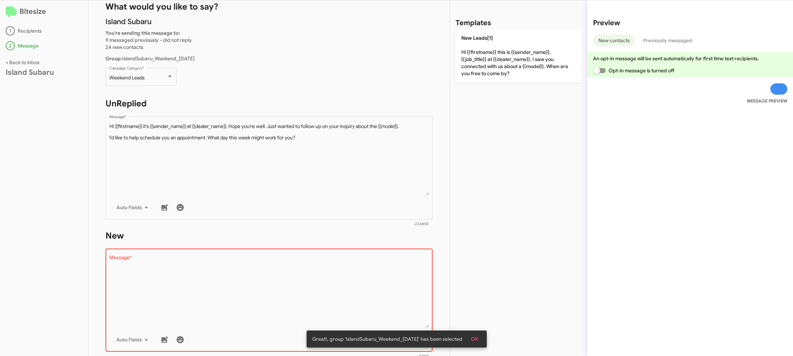
drag, startPoint x: 484, startPoint y: 52, endPoint x: 258, endPoint y: 10, distance: 230.0
click at [484, 52] on p "New Leads[1] Hi {{firstname}} this is {{sender_name}}, {{job_title}} at {{deale…" at bounding box center [519, 56] width 126 height 54
type textarea "Hi {{firstname}} this is {{sender_name}}, {{job_title}} at {{dealer_name}}. I s…"
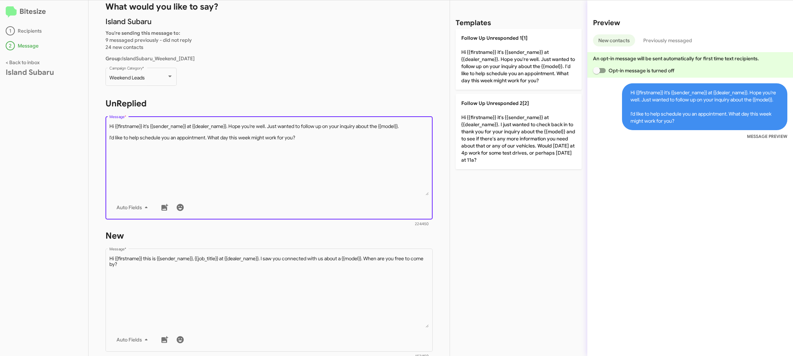
click at [314, 178] on textarea "Message *" at bounding box center [269, 159] width 320 height 72
drag, startPoint x: 276, startPoint y: 158, endPoint x: 400, endPoint y: 123, distance: 128.8
click at [276, 158] on textarea "Message *" at bounding box center [269, 159] width 320 height 72
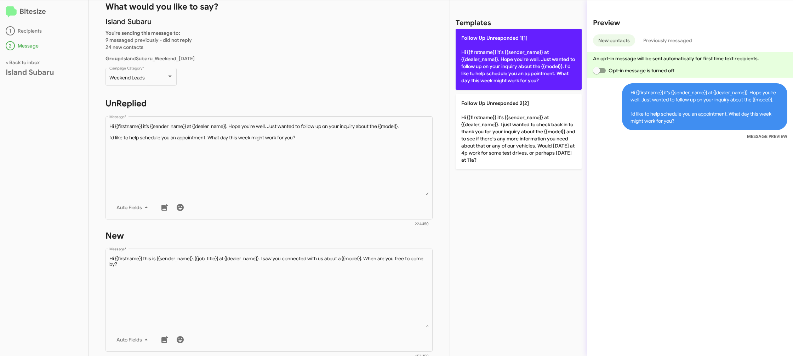
click at [495, 66] on p "Follow Up Unresponded 1[1] Hi {{firstname}} it's {{sender_name}} at {{dealer_na…" at bounding box center [519, 59] width 126 height 61
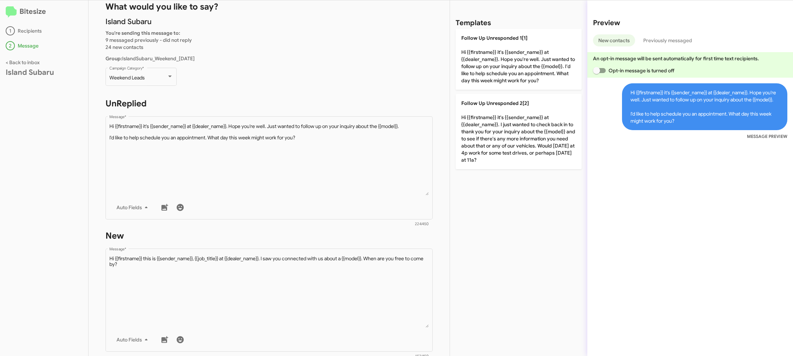
type textarea "Hi {{firstname}} it's {{sender_name}} at {{dealer_name}}. Hope you're well. Jus…"
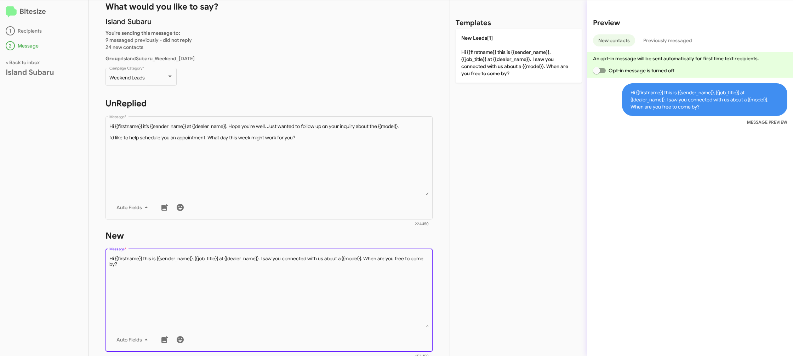
click at [309, 306] on textarea "Message *" at bounding box center [269, 291] width 320 height 72
drag, startPoint x: 309, startPoint y: 306, endPoint x: 318, endPoint y: 292, distance: 16.7
click at [312, 300] on textarea "Message *" at bounding box center [269, 291] width 320 height 72
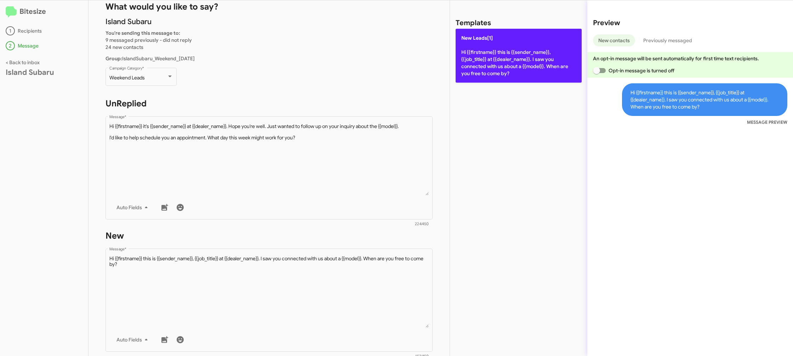
drag, startPoint x: 491, startPoint y: 57, endPoint x: 482, endPoint y: 64, distance: 11.1
click at [489, 59] on p "New Leads[1] Hi {{firstname}} this is {{sender_name}}, {{job_title}} at {{deale…" at bounding box center [519, 56] width 126 height 54
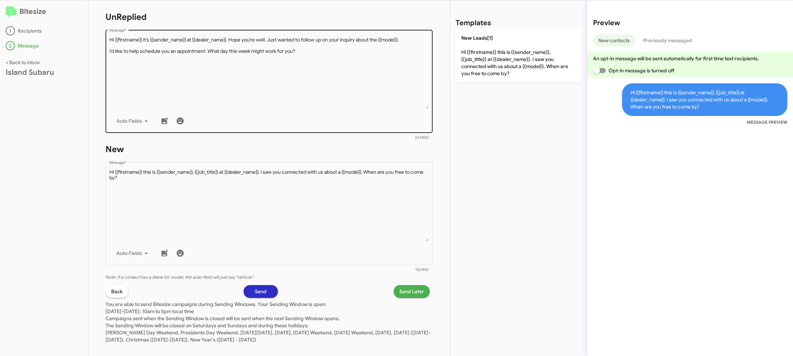
scroll to position [119, 0]
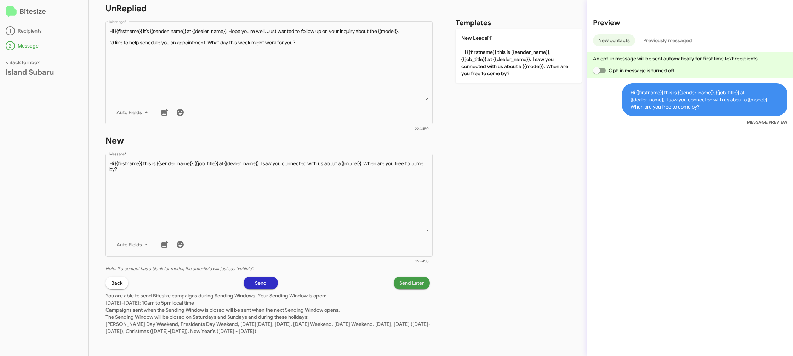
click at [406, 280] on span "Send Later" at bounding box center [411, 282] width 25 height 13
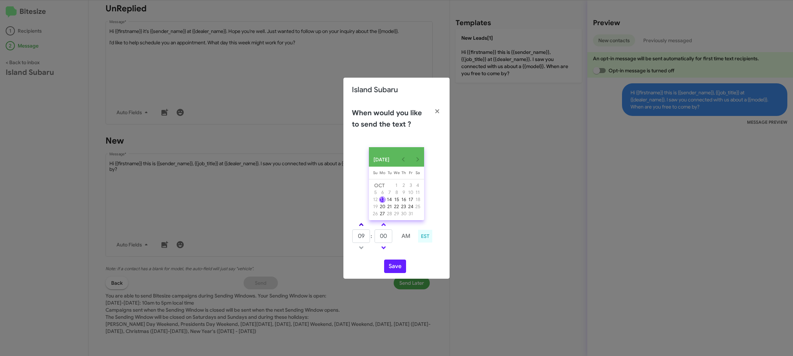
drag, startPoint x: 363, startPoint y: 230, endPoint x: 384, endPoint y: 236, distance: 22.1
click at [362, 228] on link at bounding box center [361, 224] width 12 height 8
type input "10"
click at [384, 236] on input "00" at bounding box center [384, 235] width 18 height 13
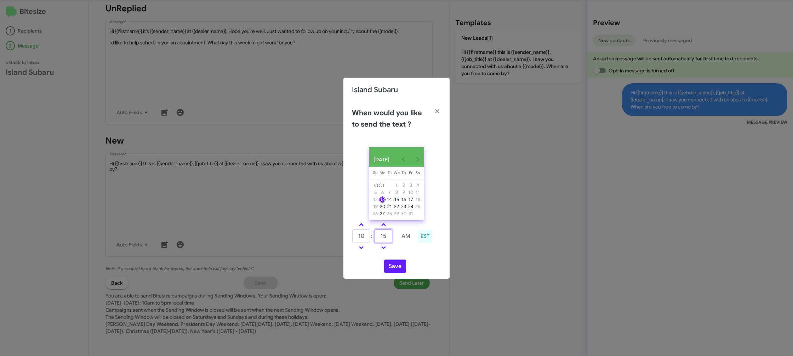
type input "15"
click at [406, 251] on td at bounding box center [406, 247] width 19 height 9
click at [390, 266] on button "Save" at bounding box center [395, 265] width 22 height 13
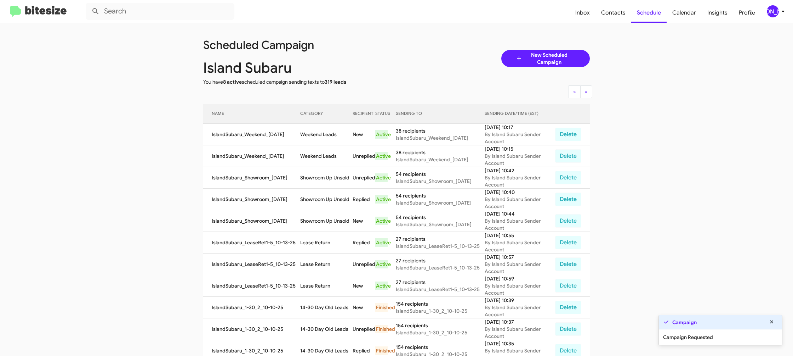
scroll to position [1, 0]
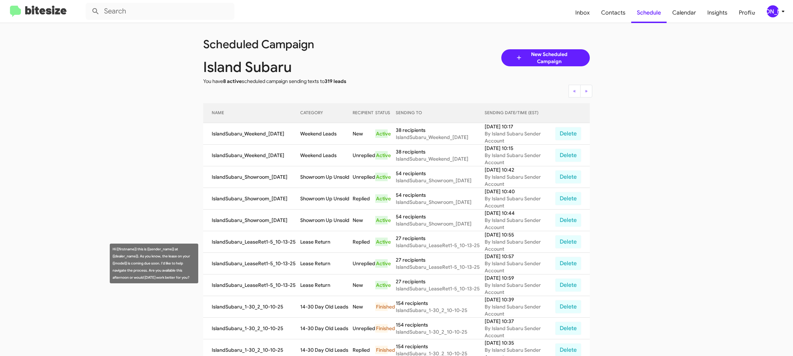
click at [311, 258] on td "Lease Return" at bounding box center [326, 263] width 52 height 22
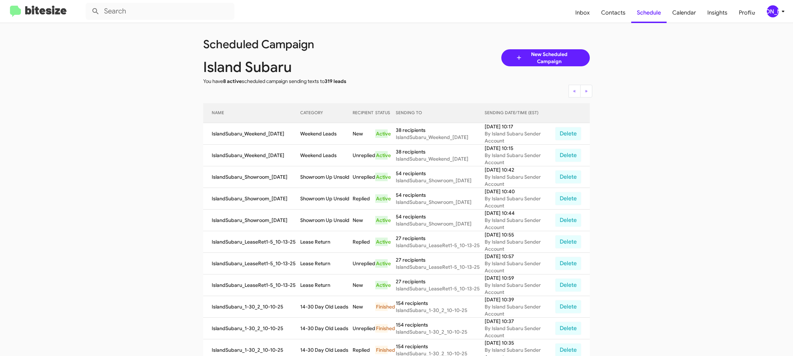
click at [311, 258] on td "Lease Return" at bounding box center [326, 263] width 52 height 22
copy td "Lease Return"
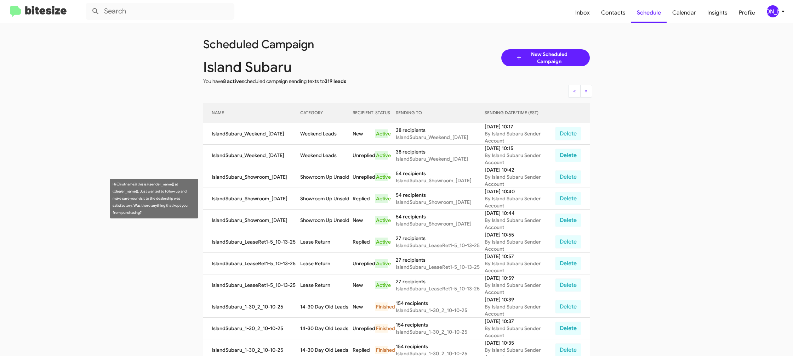
scroll to position [1, 0]
click at [319, 195] on td "Showroom Up Unsold" at bounding box center [326, 198] width 52 height 22
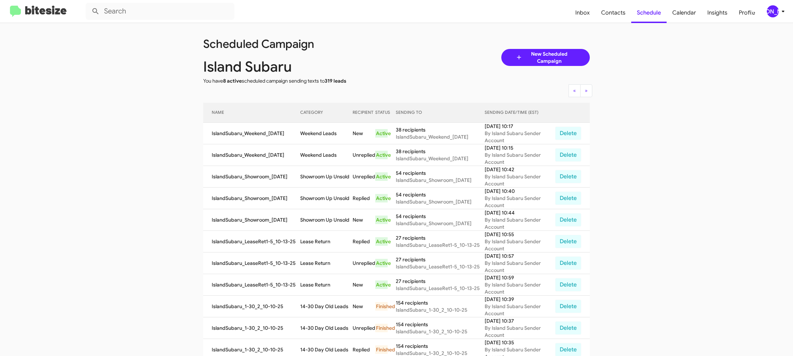
click at [319, 195] on td "Showroom Up Unsold" at bounding box center [326, 198] width 52 height 22
copy td "Showroom Up Unsold"
click at [307, 127] on td "Weekend Leads" at bounding box center [326, 134] width 52 height 22
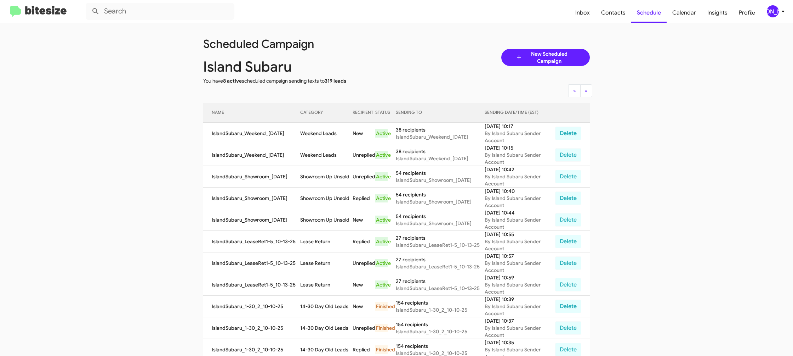
copy td "Weekend Leads"
